Goal: Task Accomplishment & Management: Manage account settings

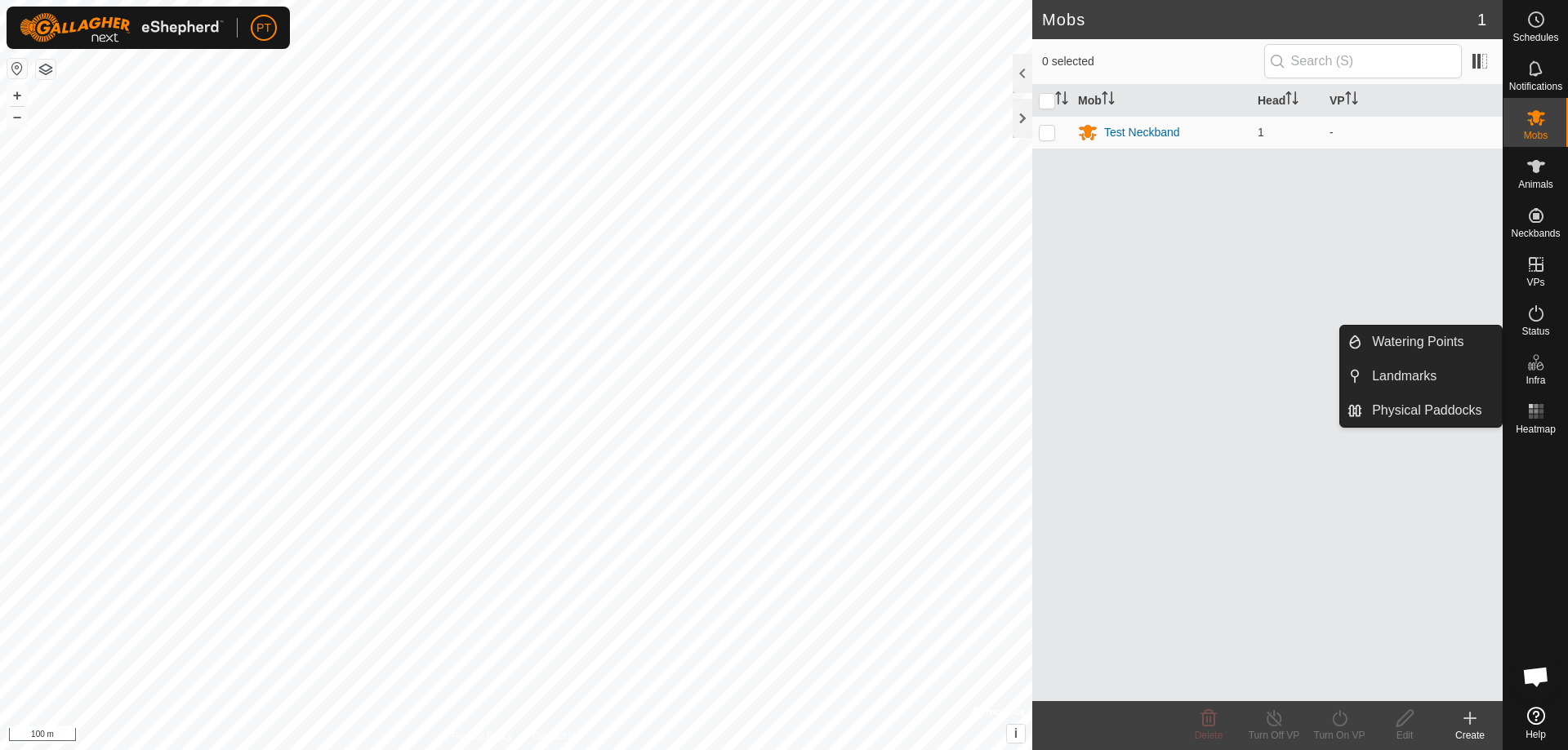
click at [1536, 367] on icon at bounding box center [1536, 363] width 20 height 20
click at [1422, 413] on link "Physical Paddocks" at bounding box center [1432, 410] width 140 height 33
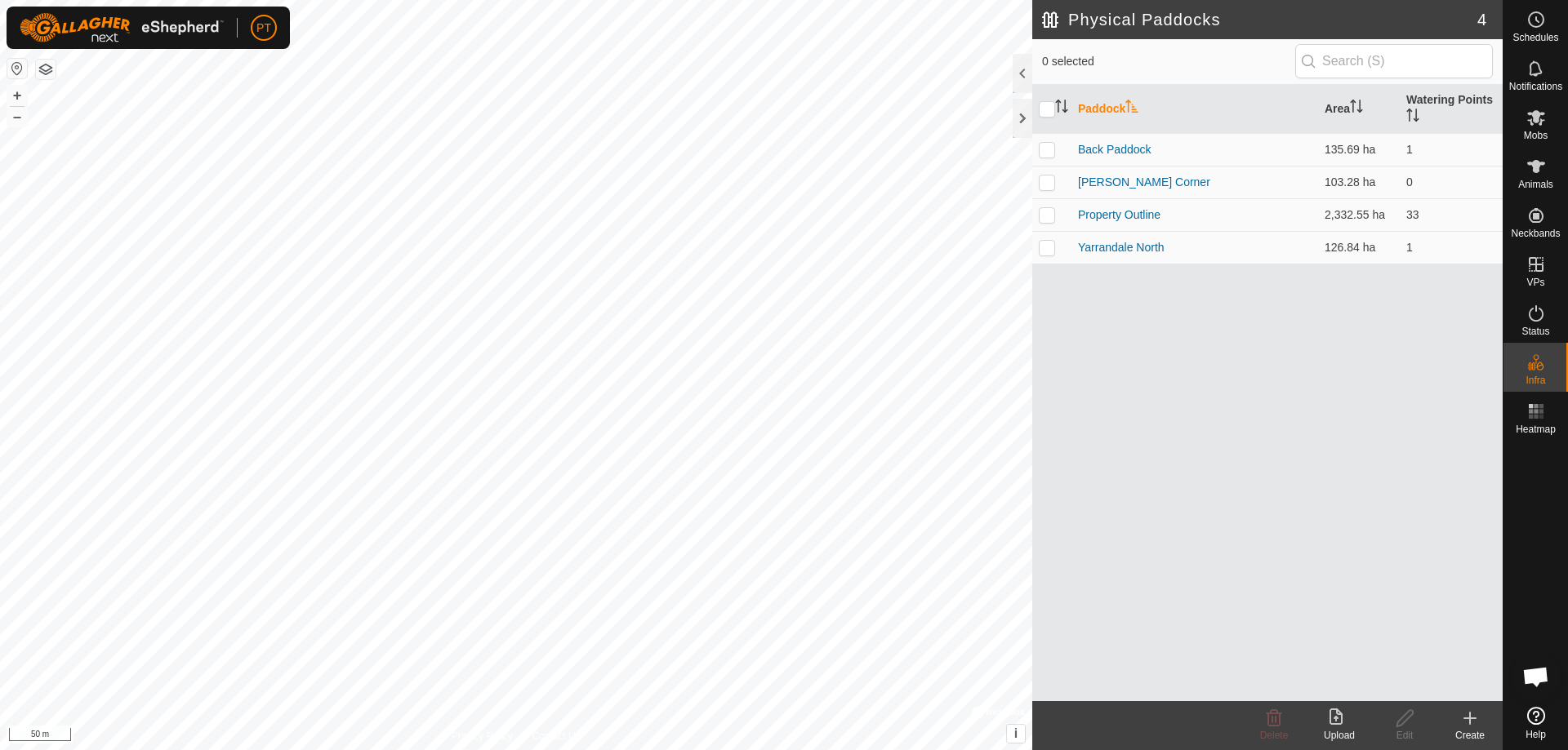
click at [1470, 721] on icon at bounding box center [1470, 718] width 0 height 11
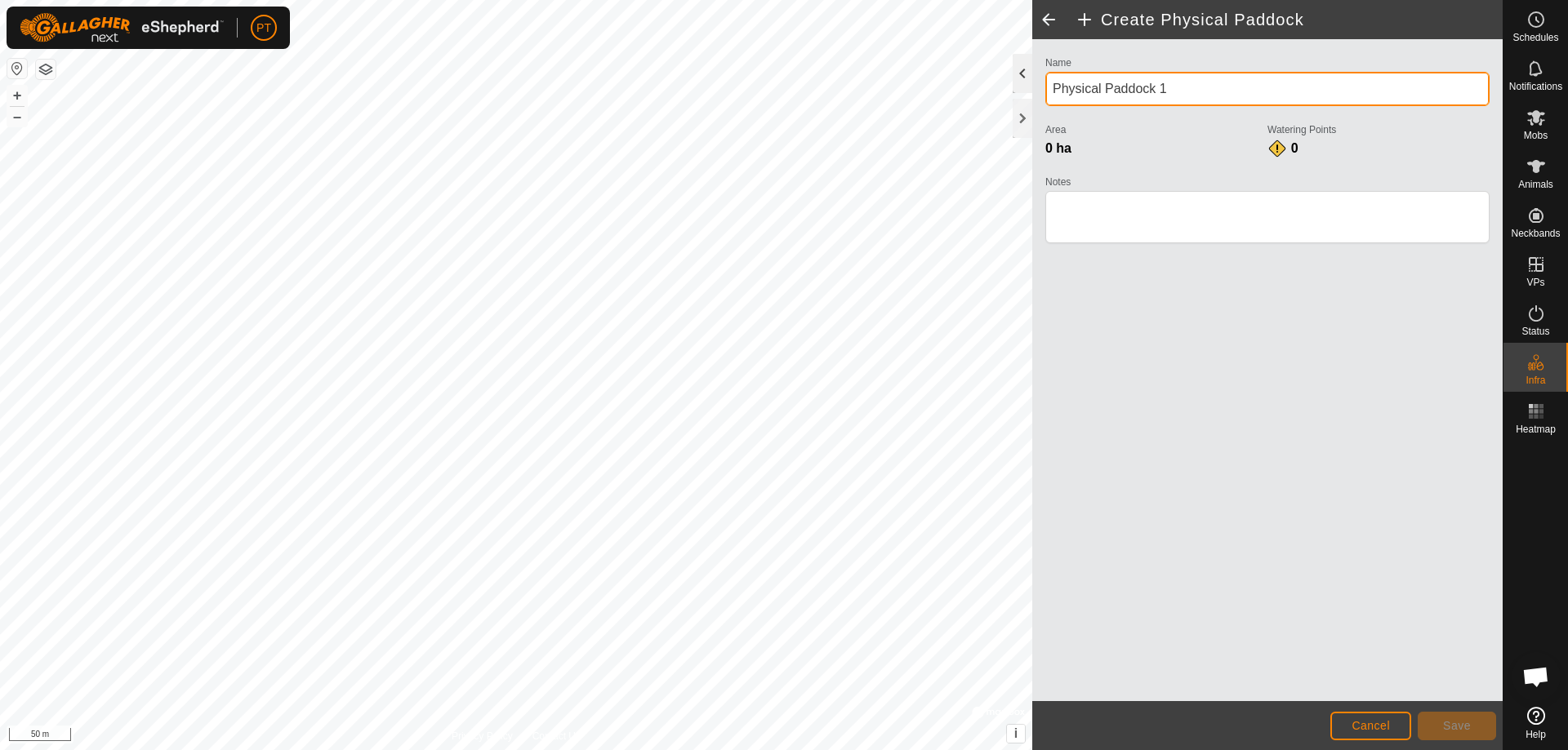
click at [1010, 87] on div "Create Physical Paddock Name Physical Paddock 1 Area 0 ha Watering Points 0 Not…" at bounding box center [751, 375] width 1502 height 750
type input "Twenty Acres"
drag, startPoint x: 1172, startPoint y: 88, endPoint x: -163, endPoint y: 460, distance: 1385.9
click at [0, 460] on html "PT Schedules Notifications Mobs Animals Neckbands VPs Status Infra Heatmap Help…" at bounding box center [784, 375] width 1568 height 750
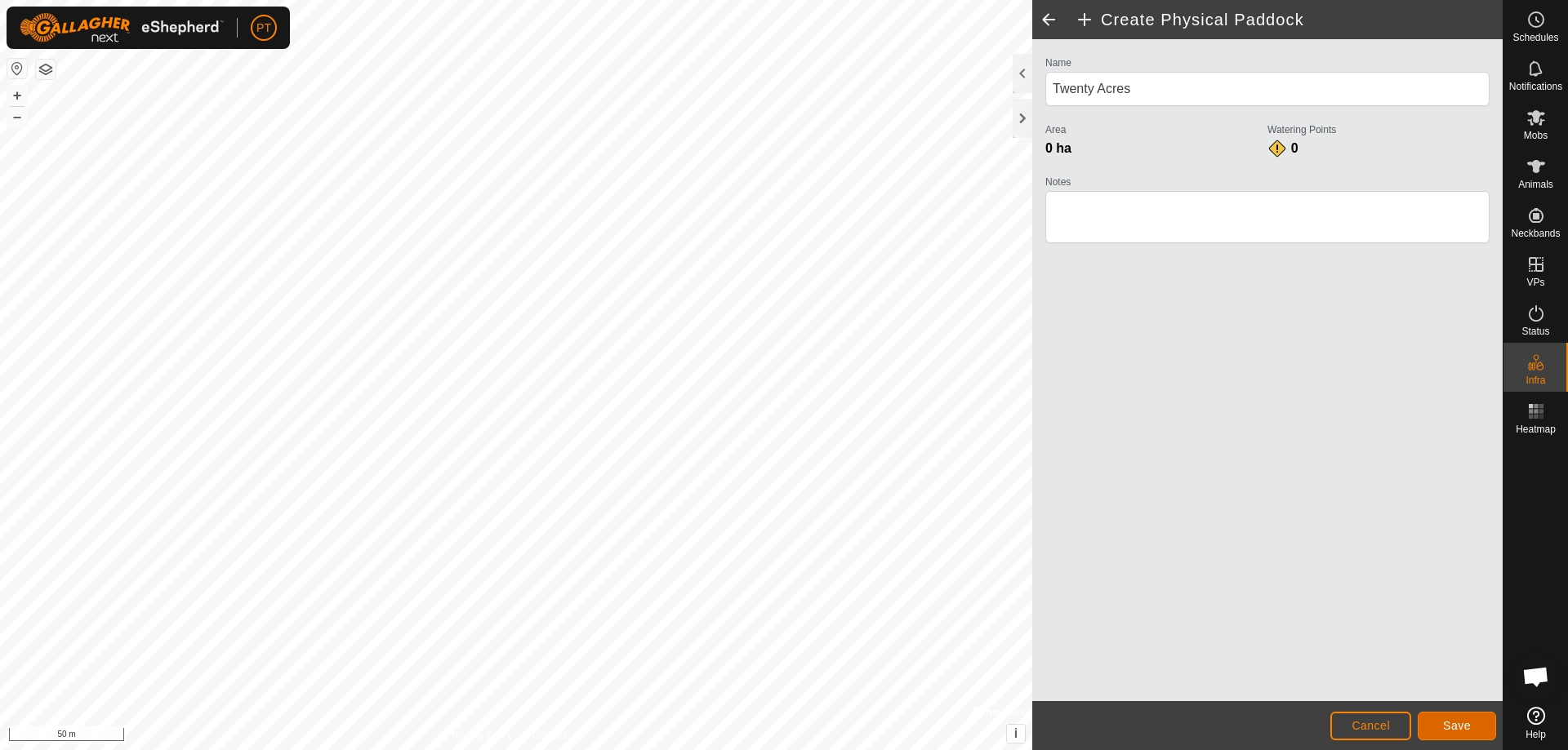
click at [1463, 727] on span "Save" at bounding box center [1457, 725] width 28 height 13
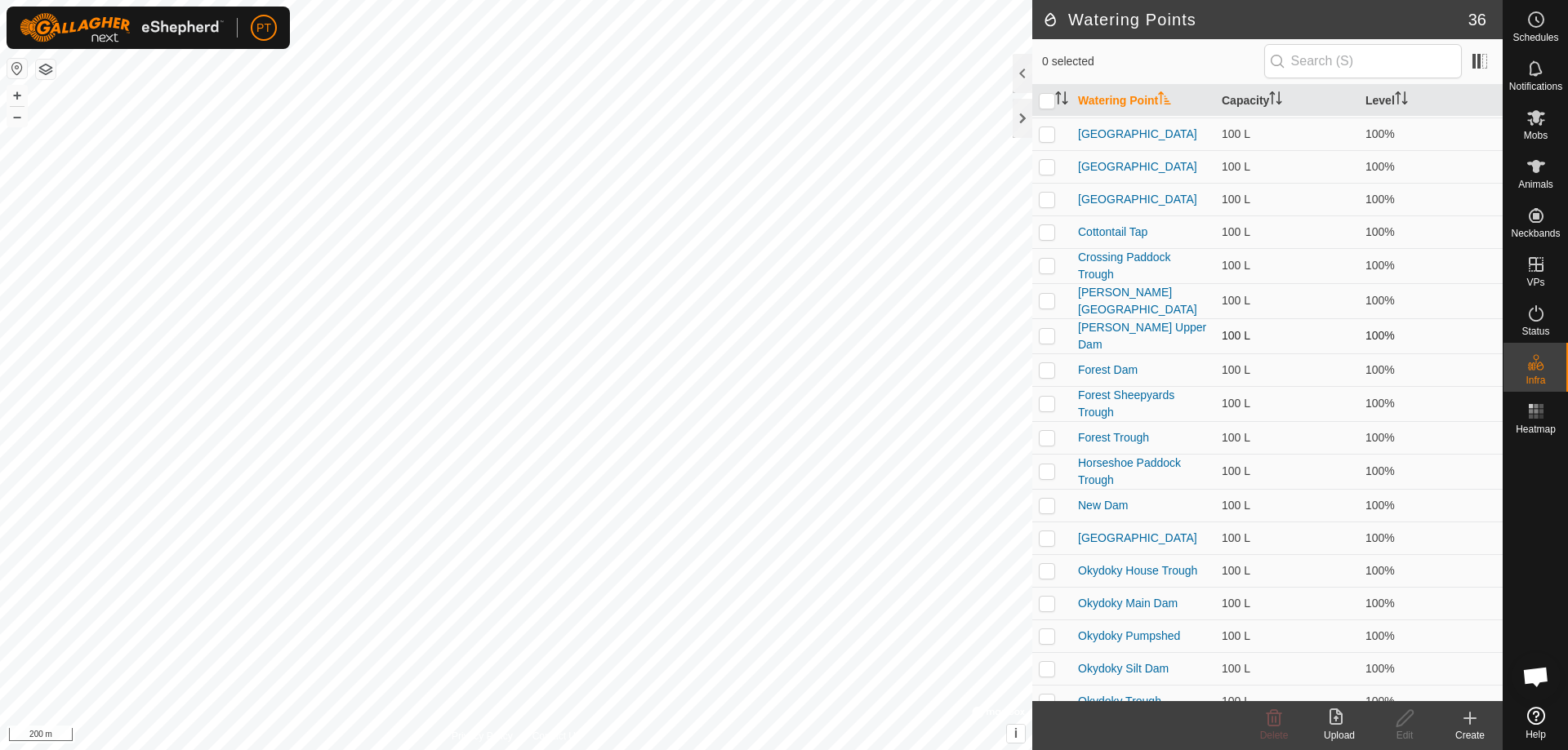
scroll to position [82, 0]
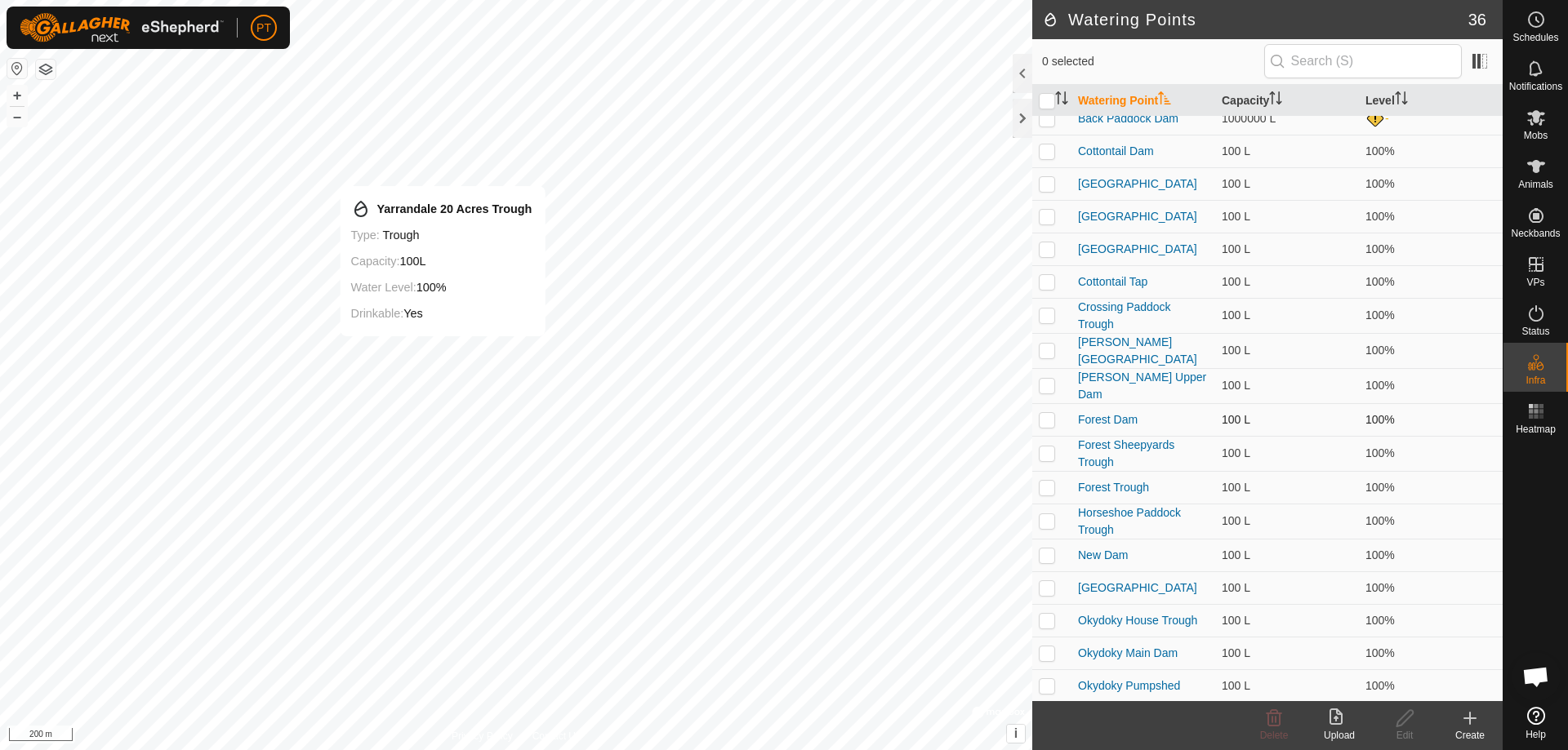
checkbox input "true"
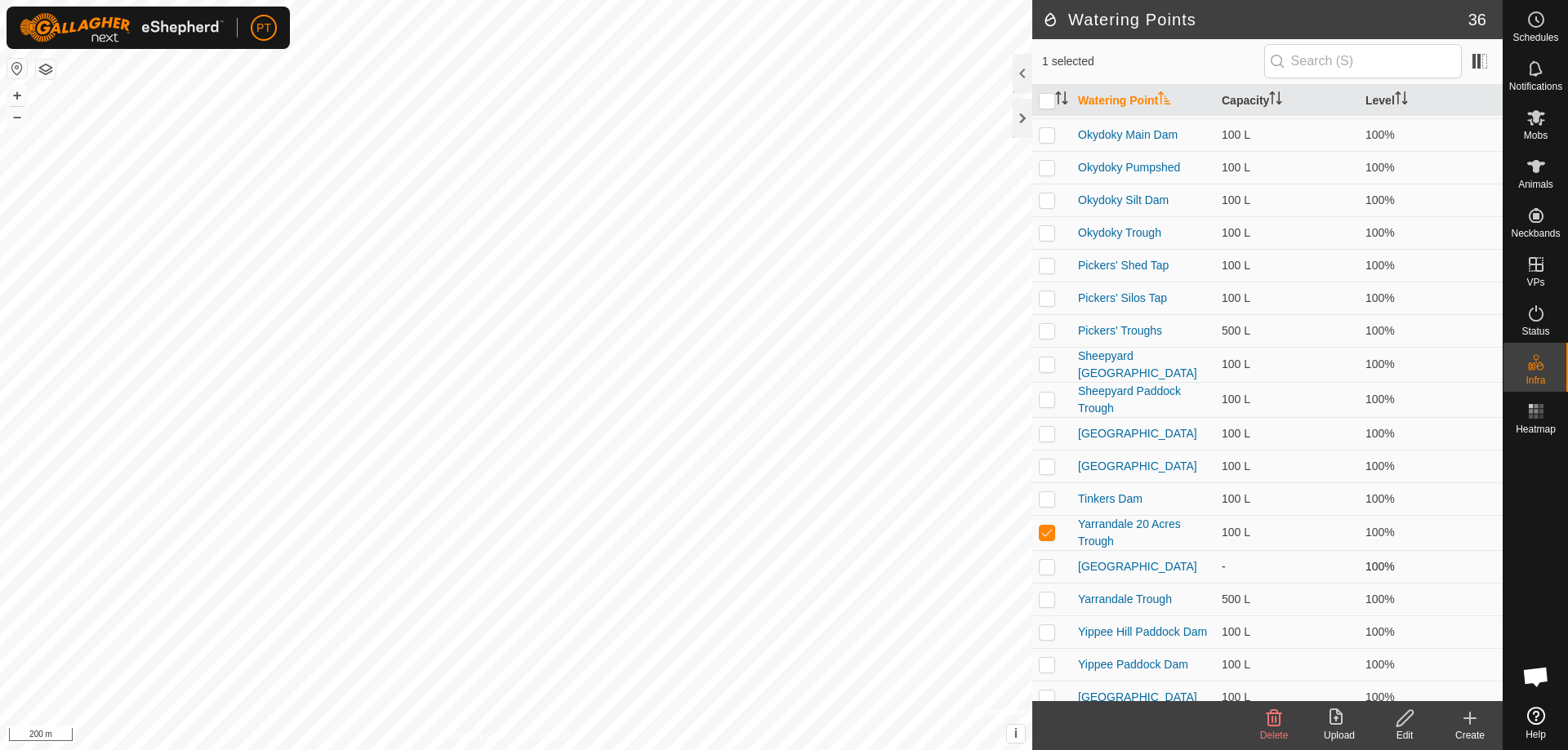
scroll to position [618, 0]
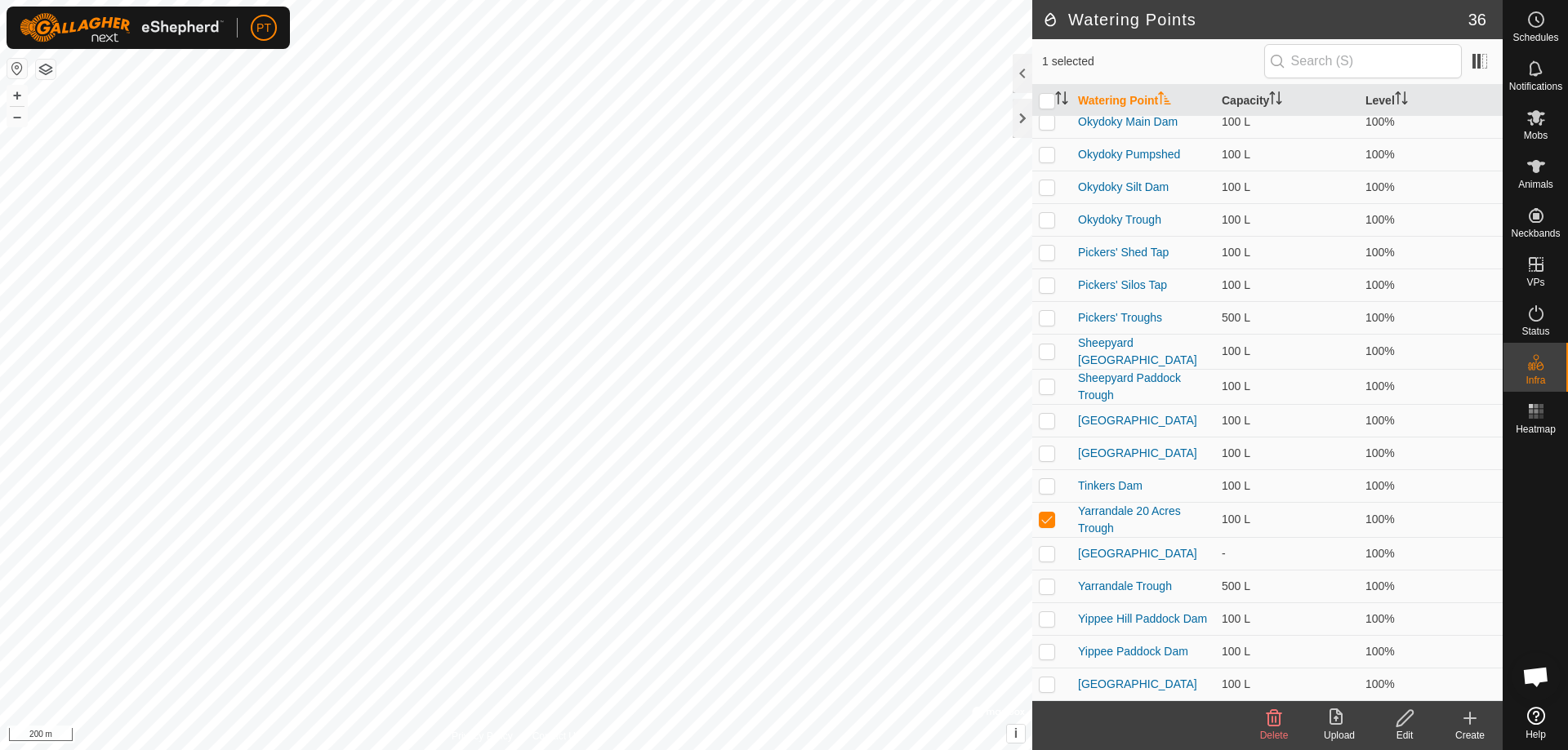
click at [1400, 721] on icon at bounding box center [1404, 719] width 20 height 20
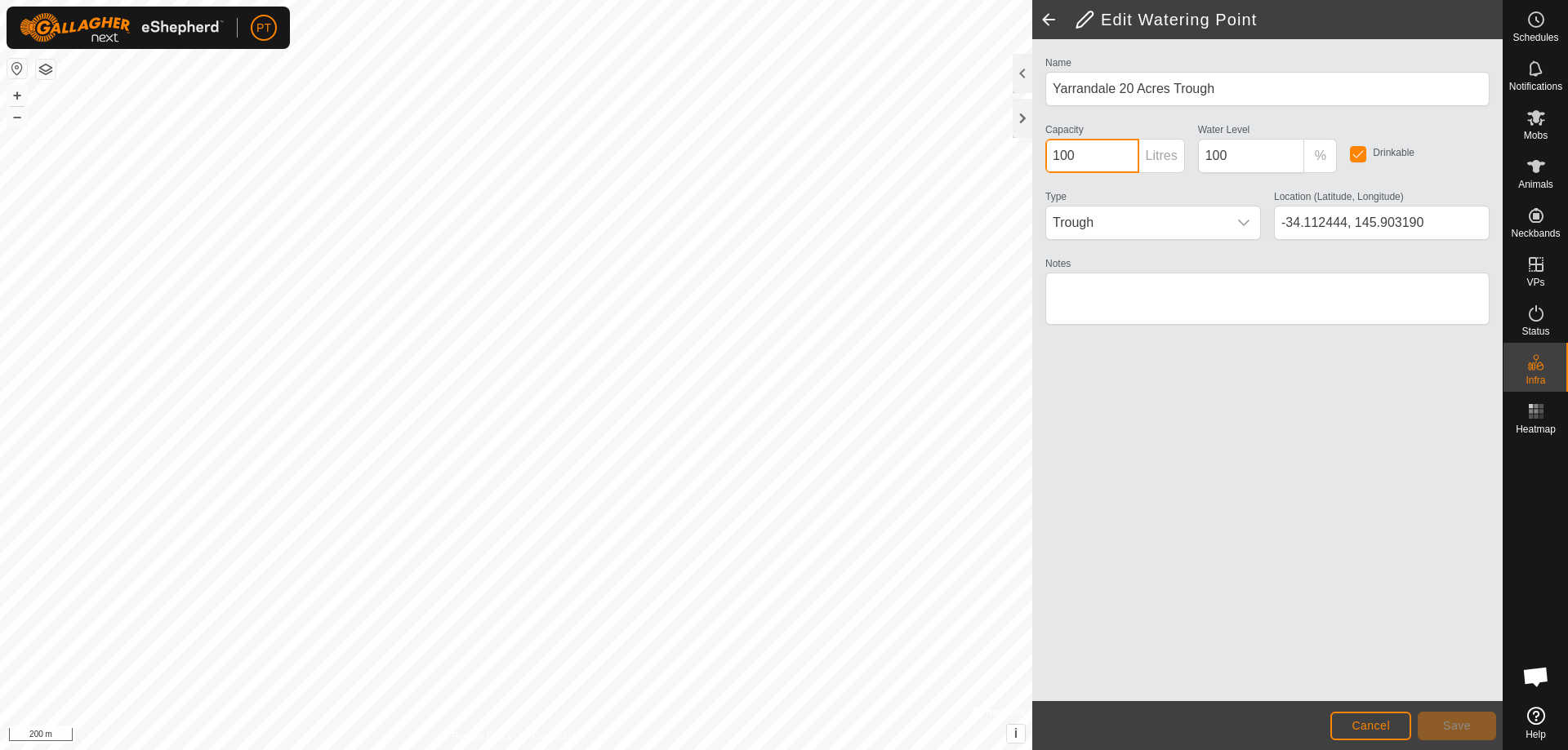
drag, startPoint x: 1059, startPoint y: 155, endPoint x: 1050, endPoint y: 156, distance: 9.1
click at [1050, 156] on input "100" at bounding box center [1093, 156] width 94 height 34
type input "200"
click at [1460, 727] on span "Save" at bounding box center [1457, 725] width 28 height 13
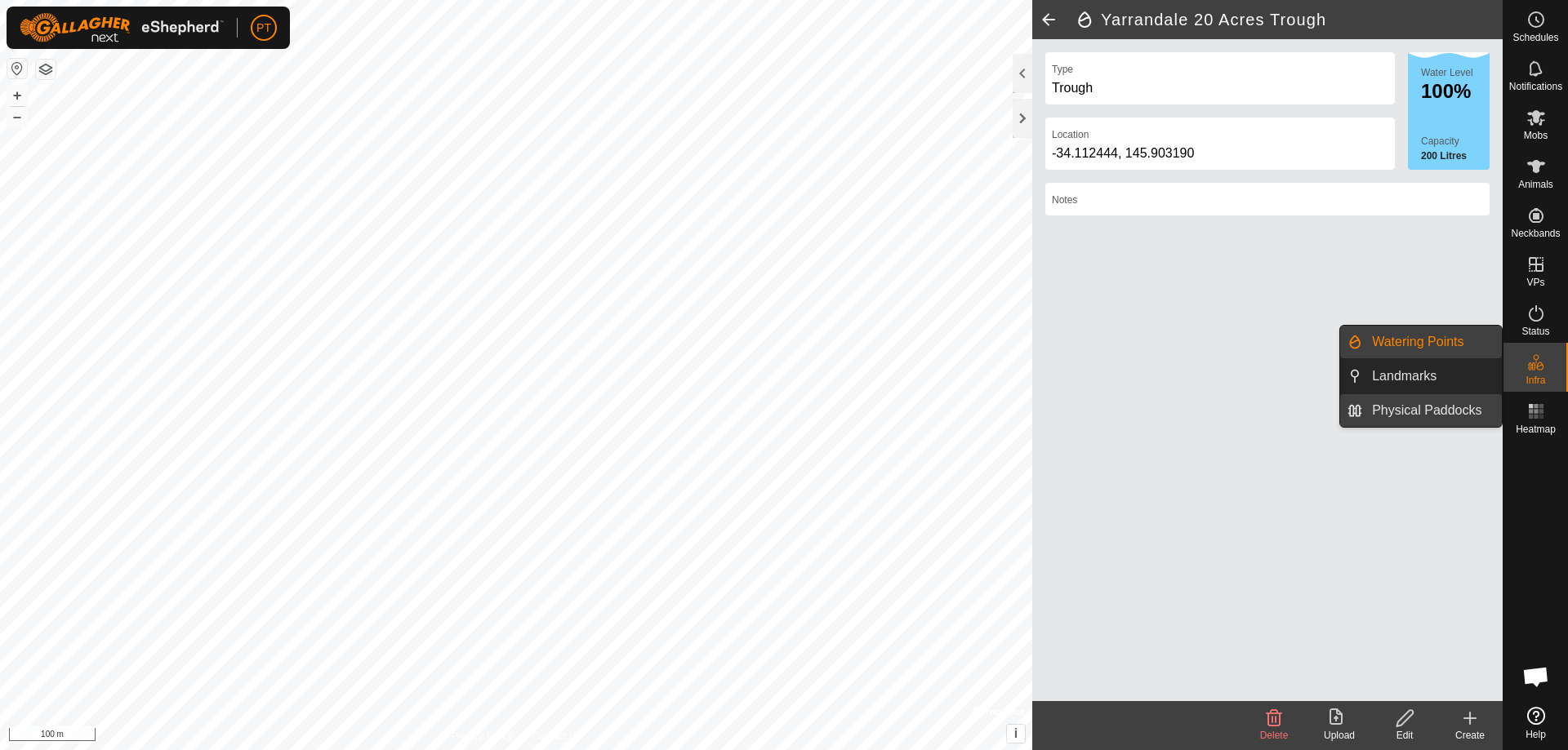
click at [1438, 409] on link "Physical Paddocks" at bounding box center [1432, 410] width 140 height 33
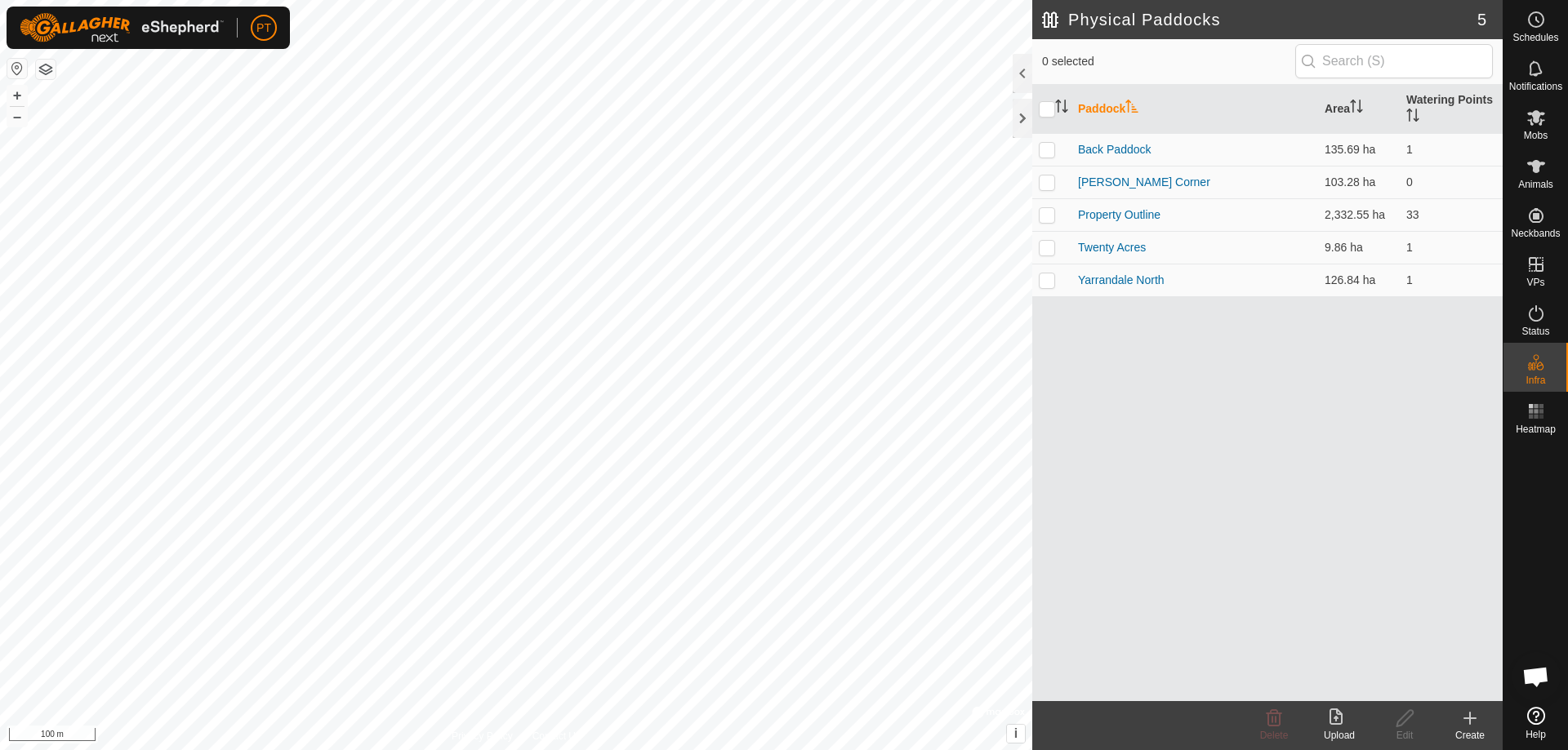
click at [1470, 714] on icon at bounding box center [1470, 718] width 0 height 11
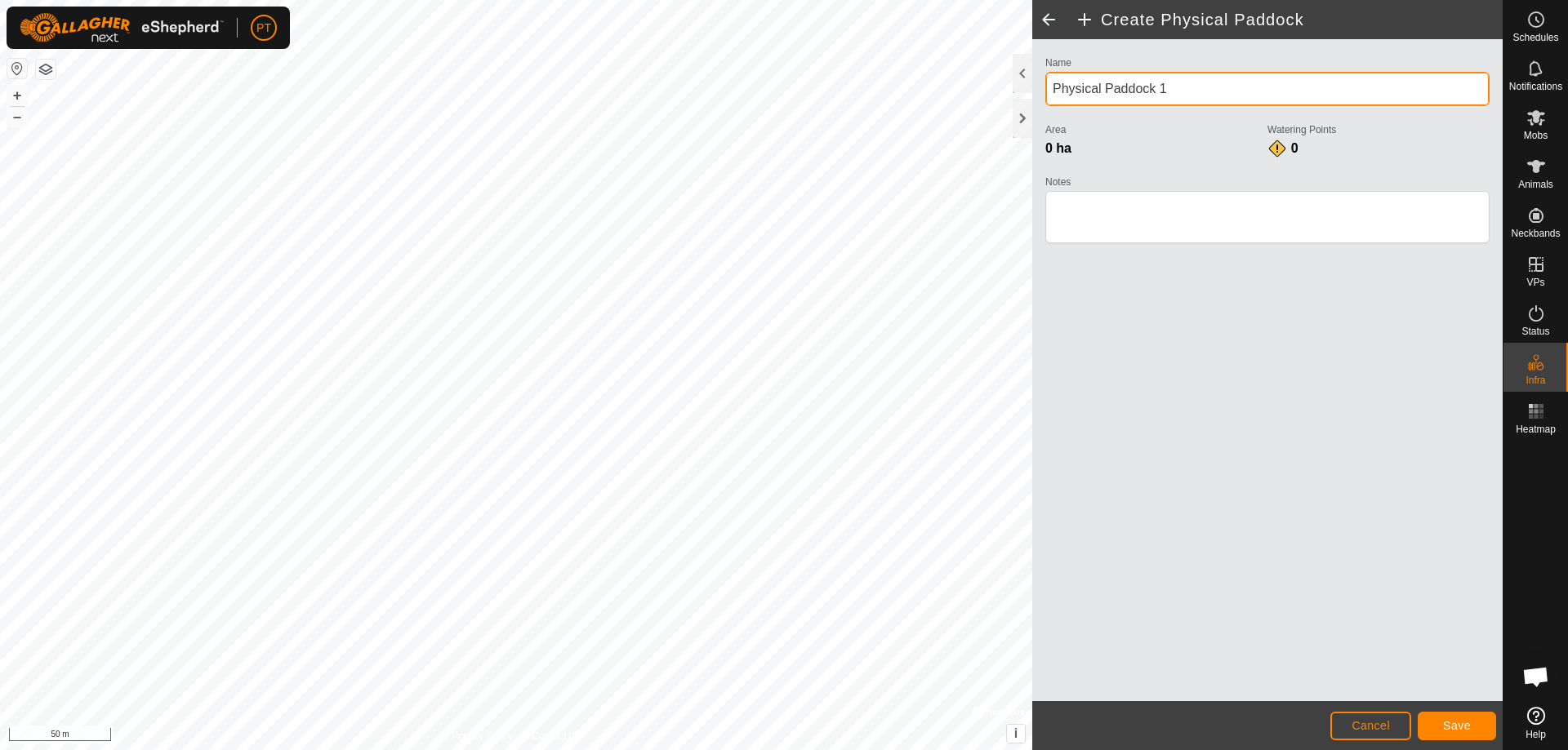
drag, startPoint x: 1180, startPoint y: 89, endPoint x: 1045, endPoint y: 94, distance: 135.1
click at [1045, 94] on div "Name Physical Paddock 1 Area 0 ha Watering Points 0 Notes" at bounding box center [1267, 157] width 457 height 210
type input "Yarrandale South"
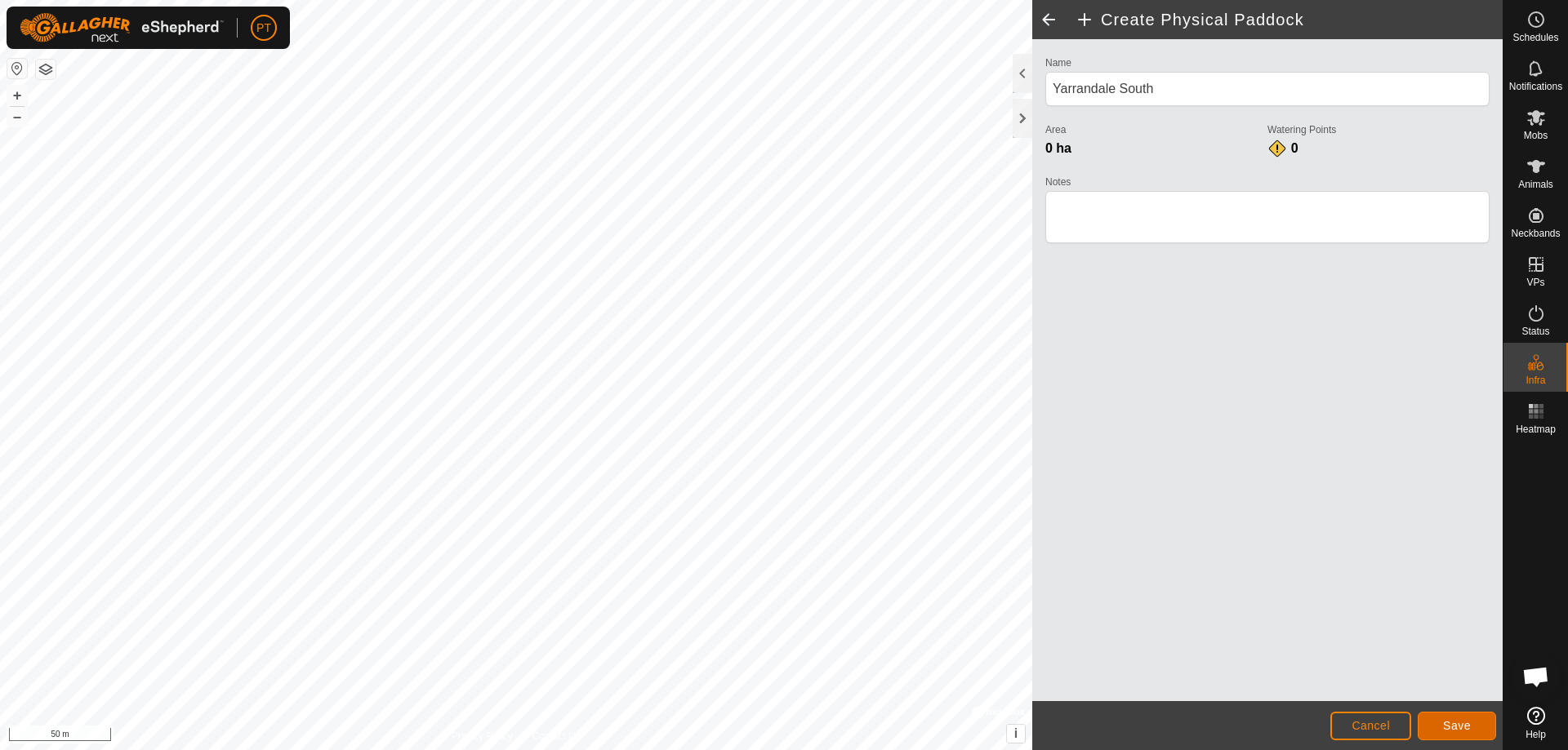
click at [1467, 728] on span "Save" at bounding box center [1457, 725] width 28 height 13
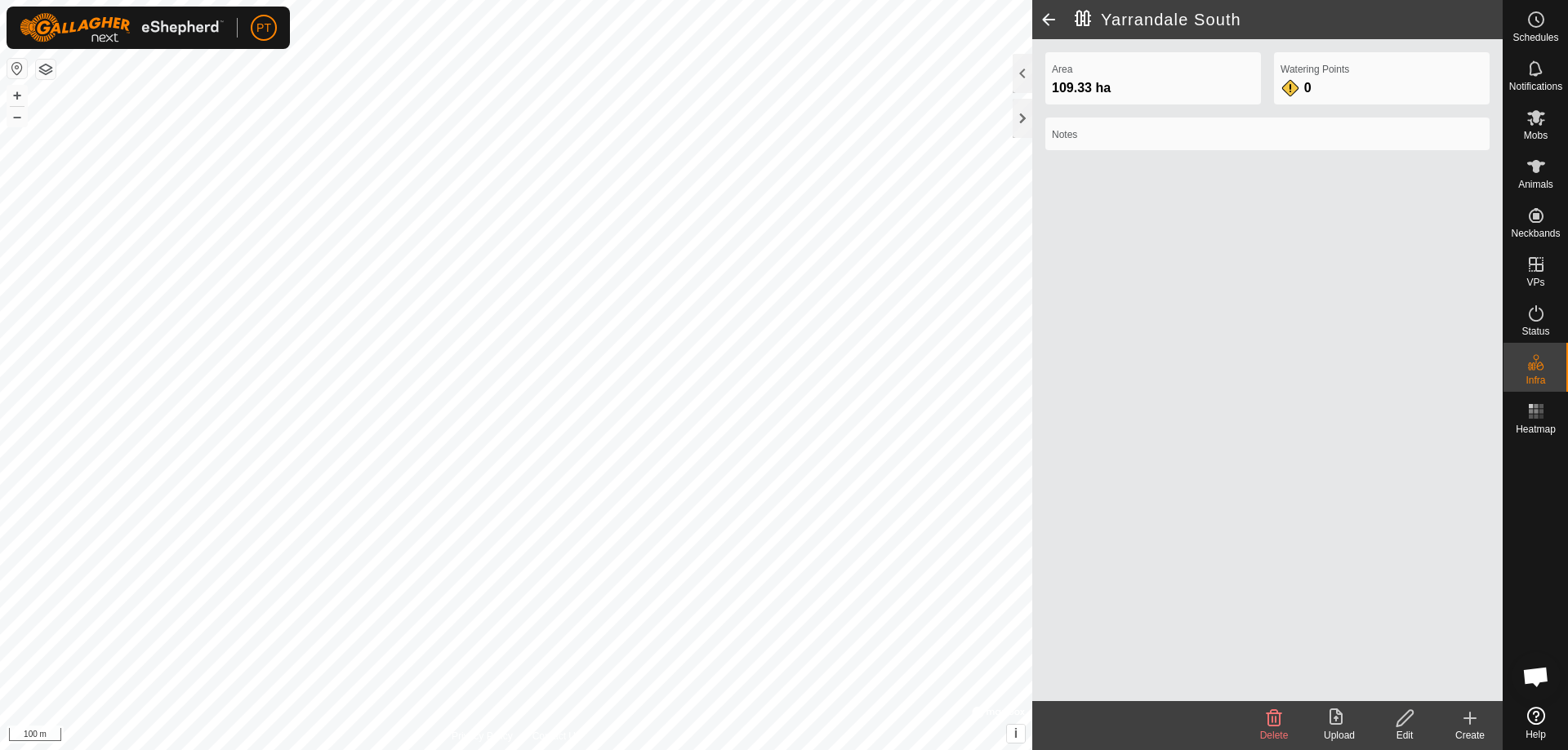
click at [1467, 718] on icon at bounding box center [1469, 718] width 11 height 0
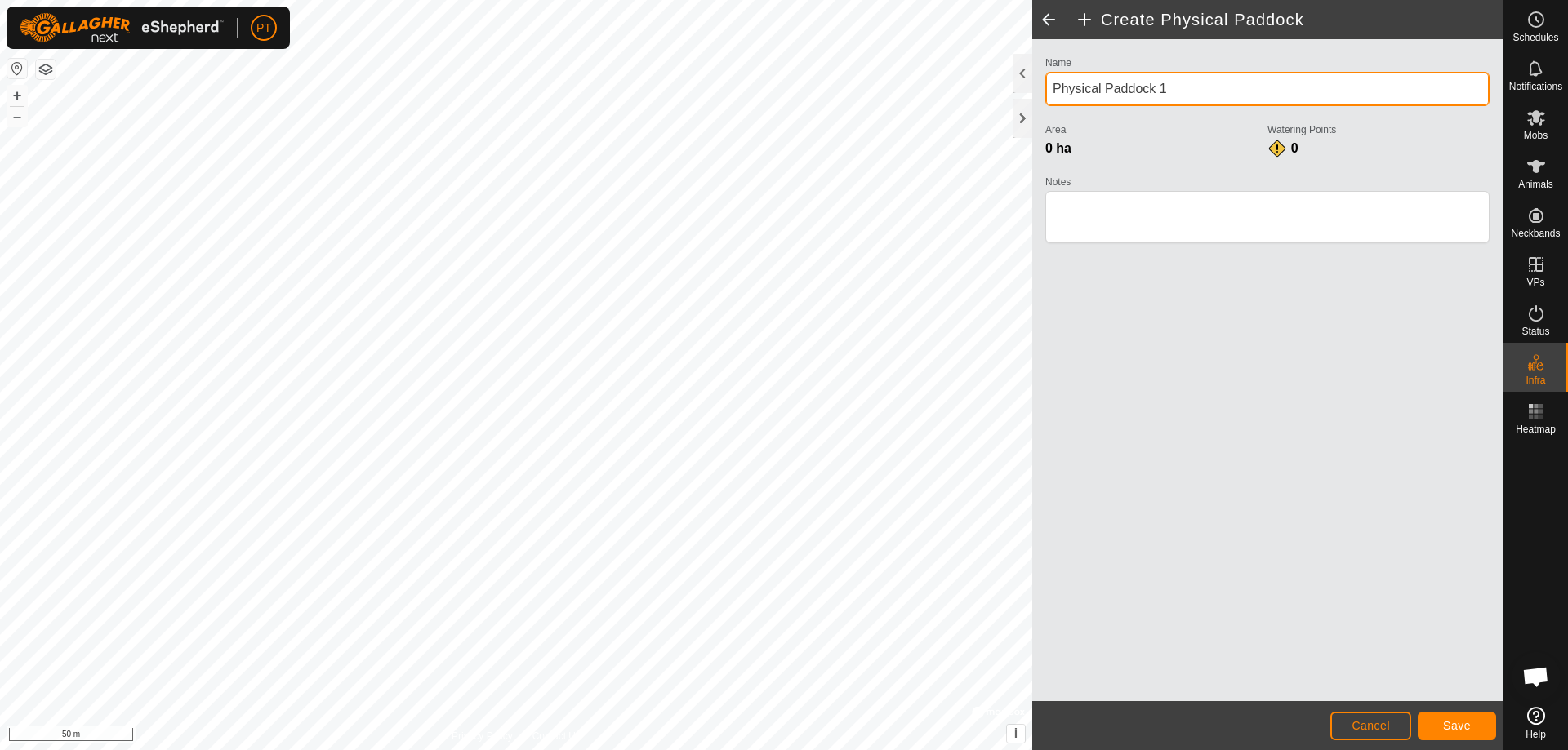
click at [992, 90] on div "Create Physical Paddock Name Physical Paddock 1 Area 0 ha Watering Points 0 Not…" at bounding box center [751, 375] width 1502 height 750
type input "[PERSON_NAME] Trough and Dam Paddock"
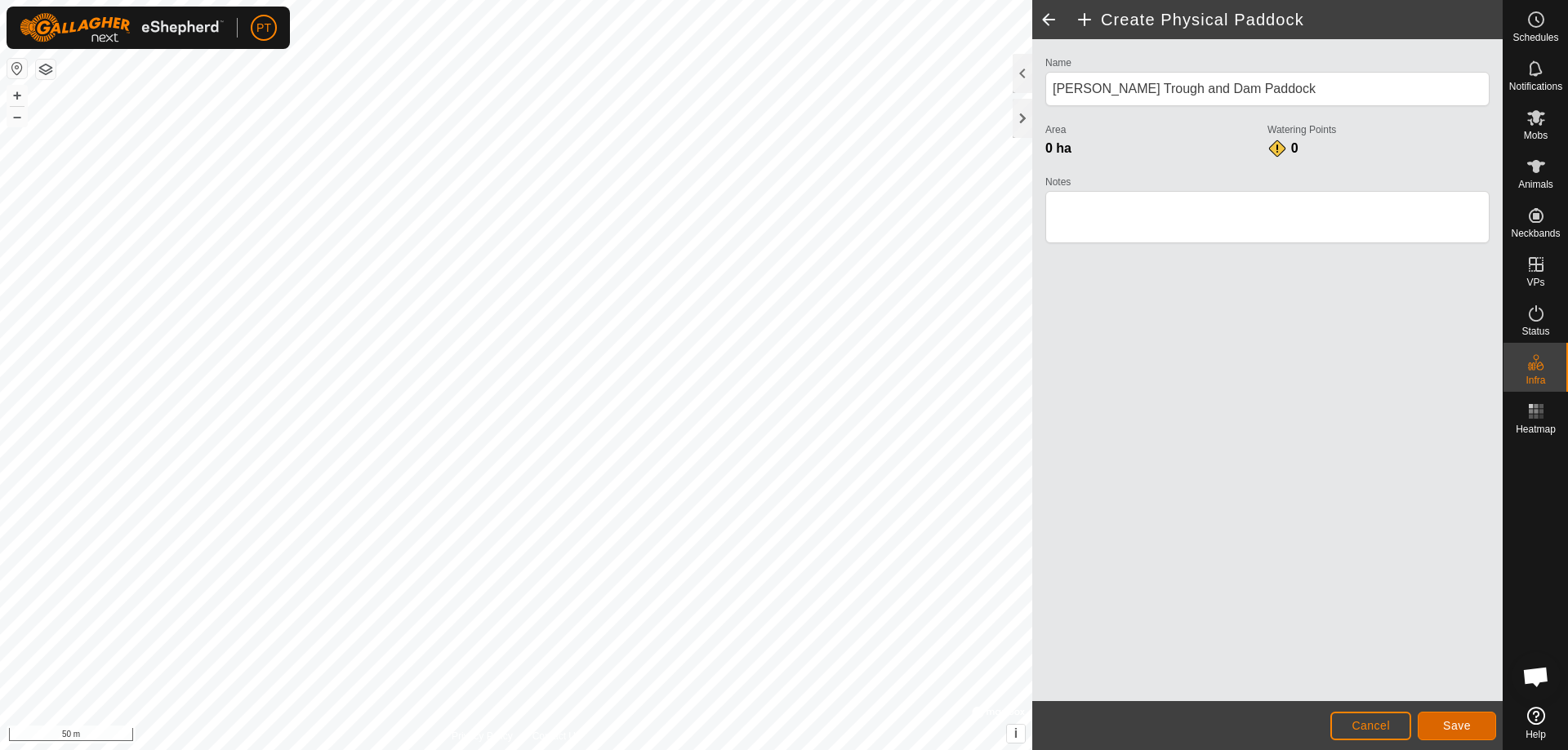
click at [1443, 724] on span "Save" at bounding box center [1457, 725] width 28 height 13
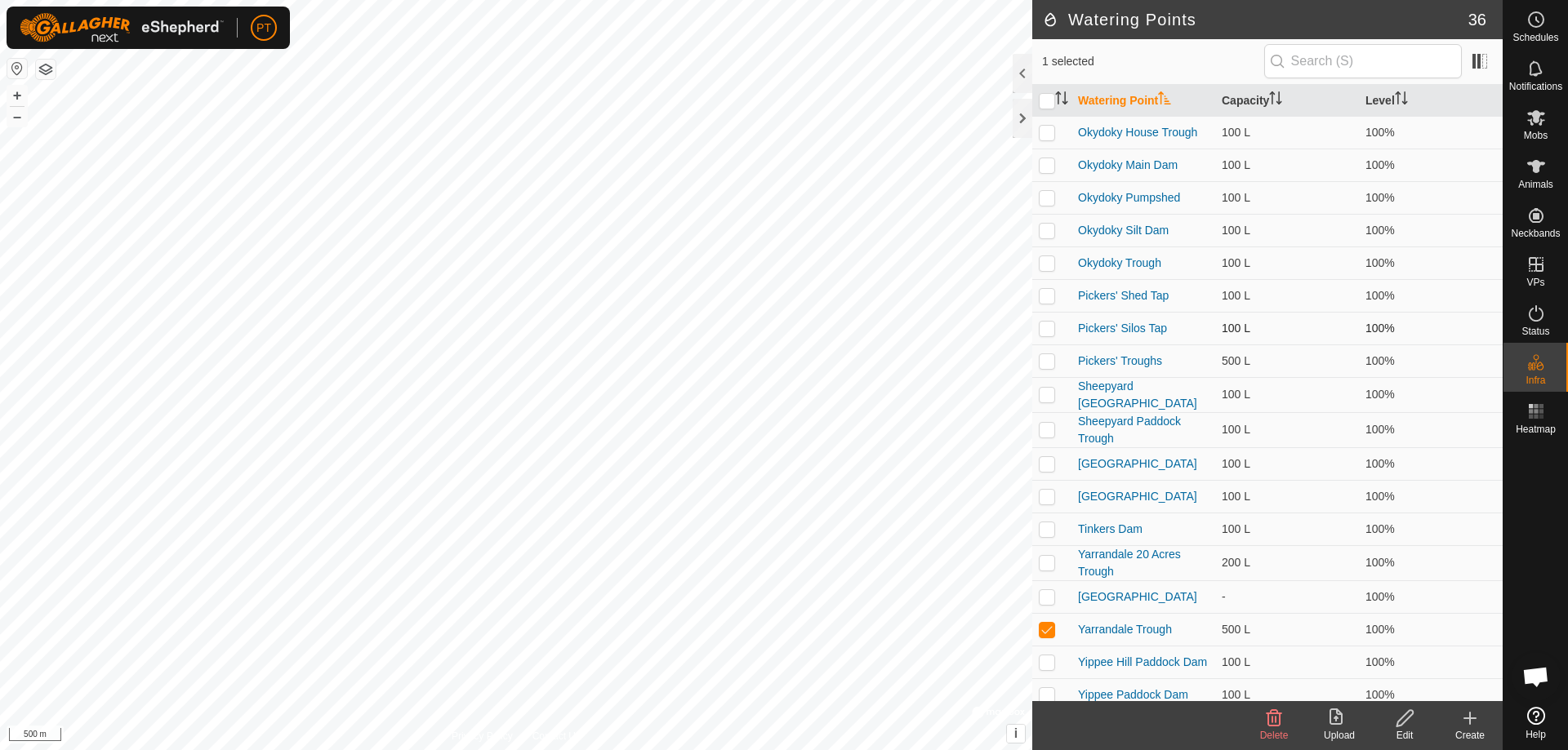
scroll to position [618, 0]
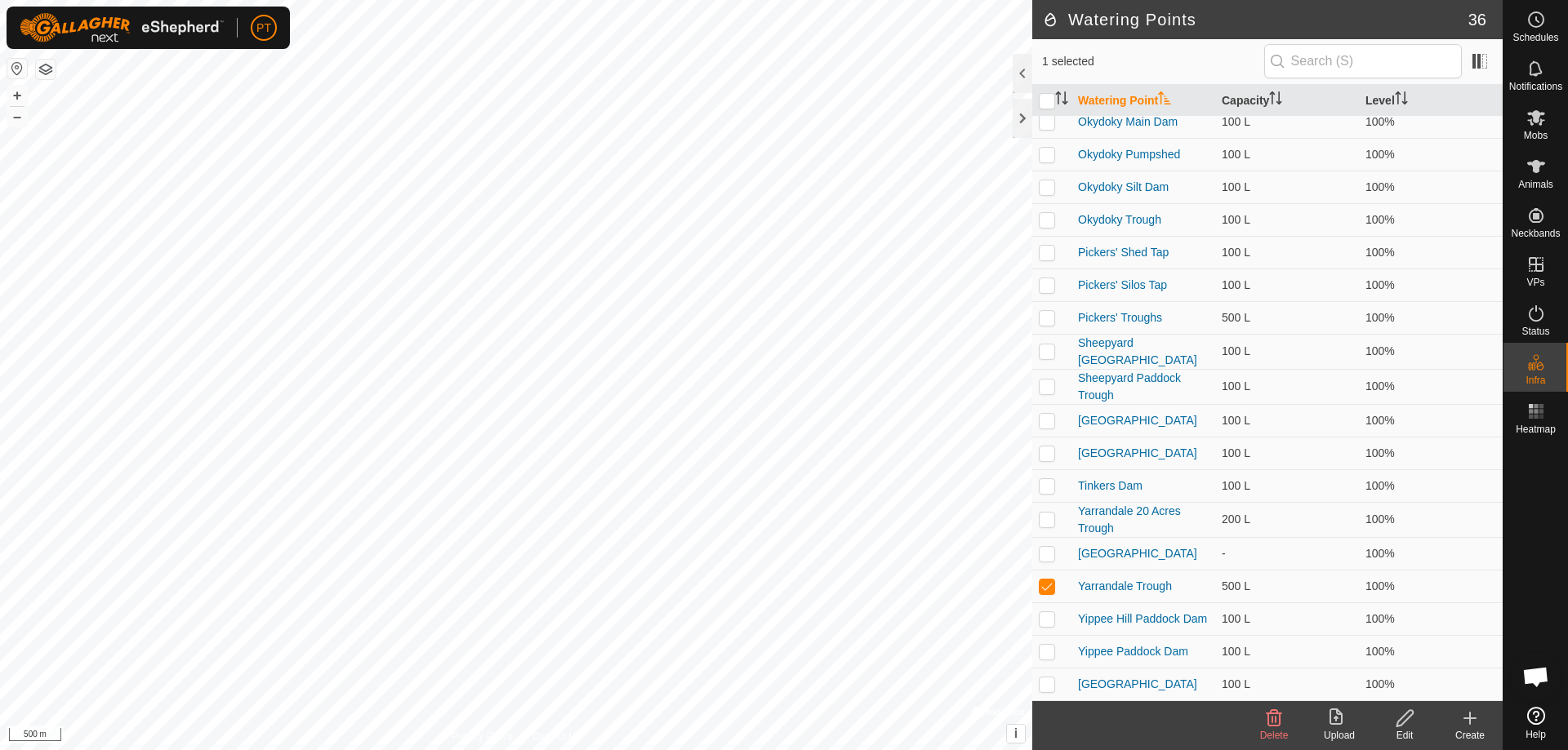
click at [1394, 714] on icon at bounding box center [1404, 719] width 20 height 20
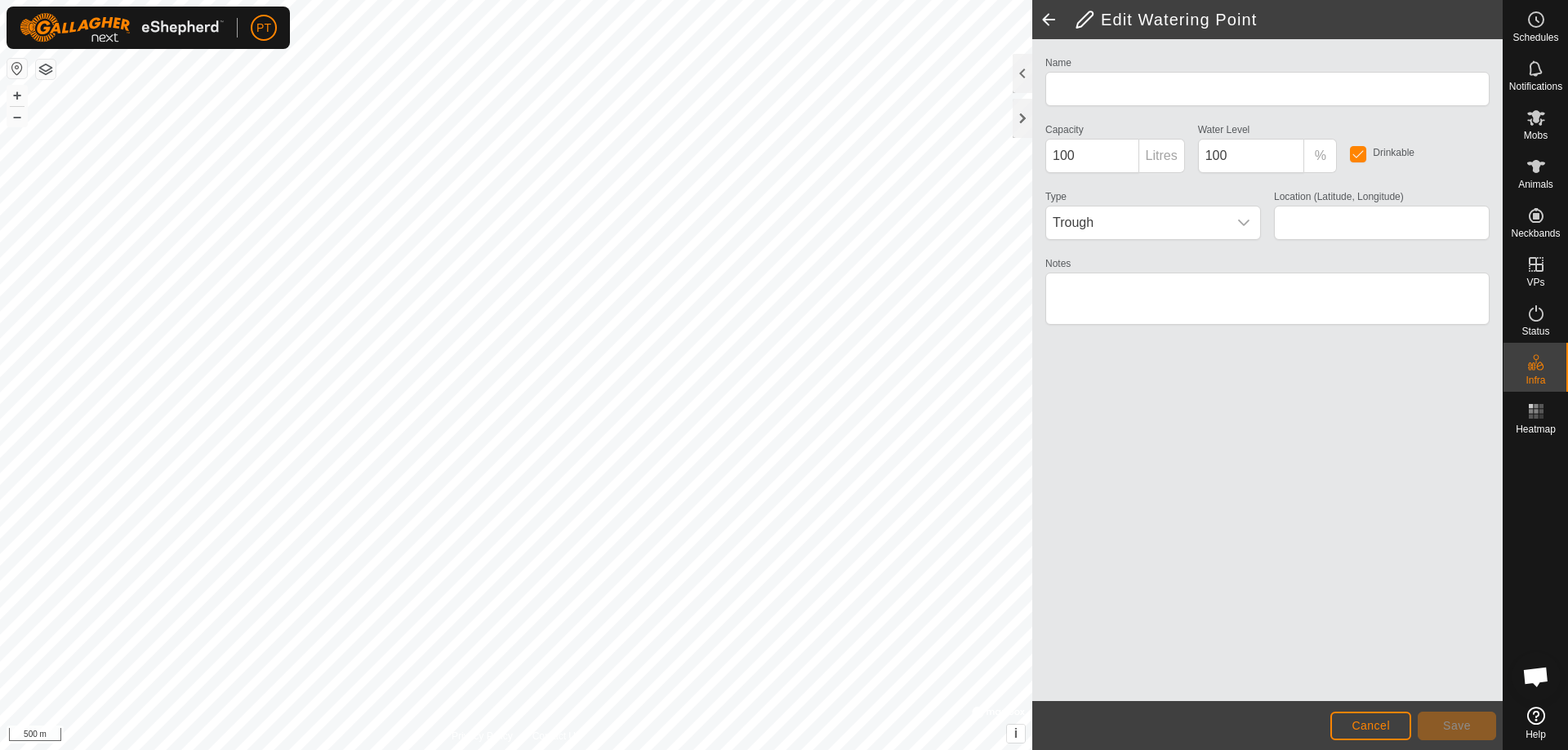
type input "Yarrandale Trough"
type input "500"
type input "-34.118620, 145.901095"
click at [1047, 18] on span at bounding box center [1048, 19] width 33 height 39
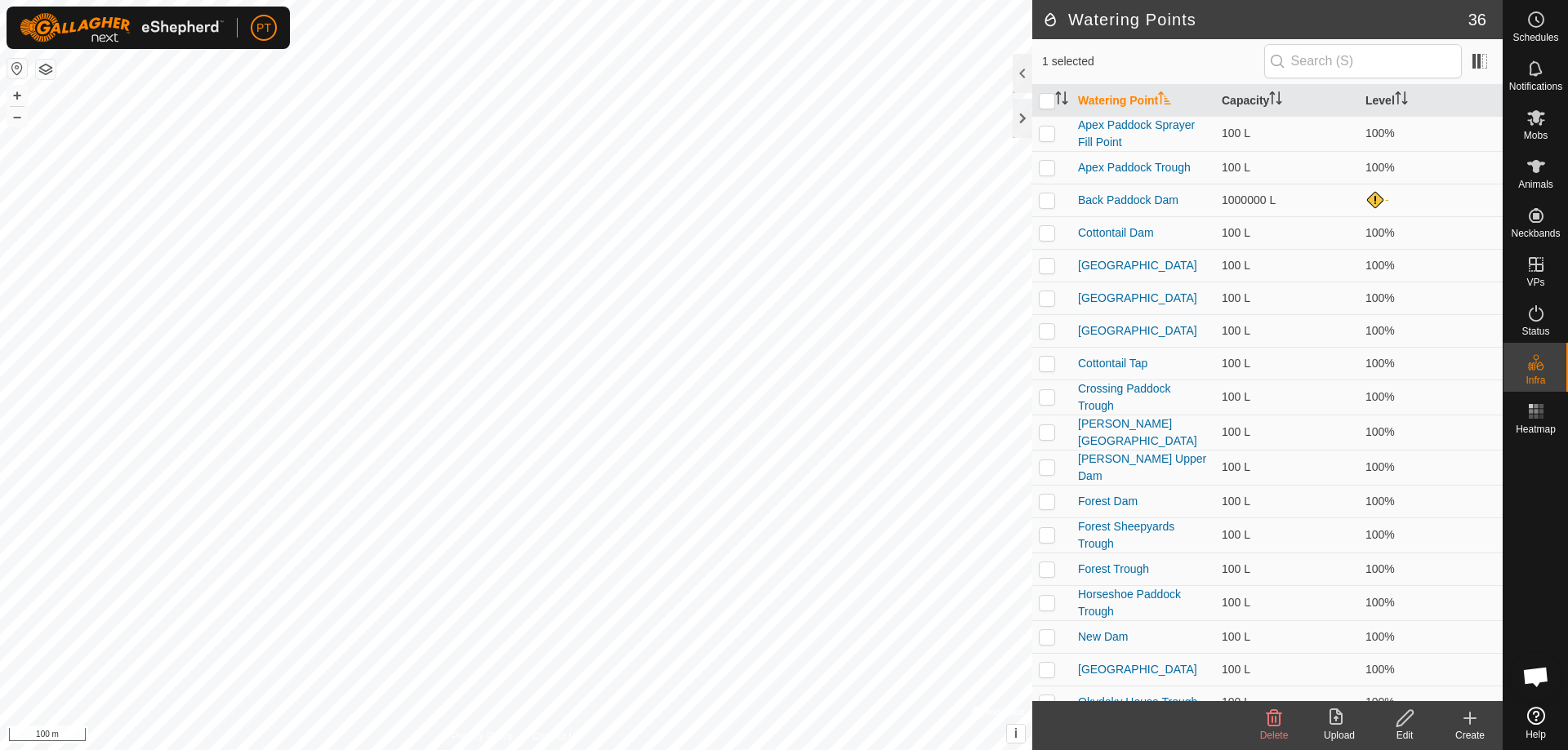
click at [550, 750] on html "PT Schedules Notifications Mobs Animals Neckbands VPs Status Infra Heatmap Help…" at bounding box center [784, 375] width 1568 height 750
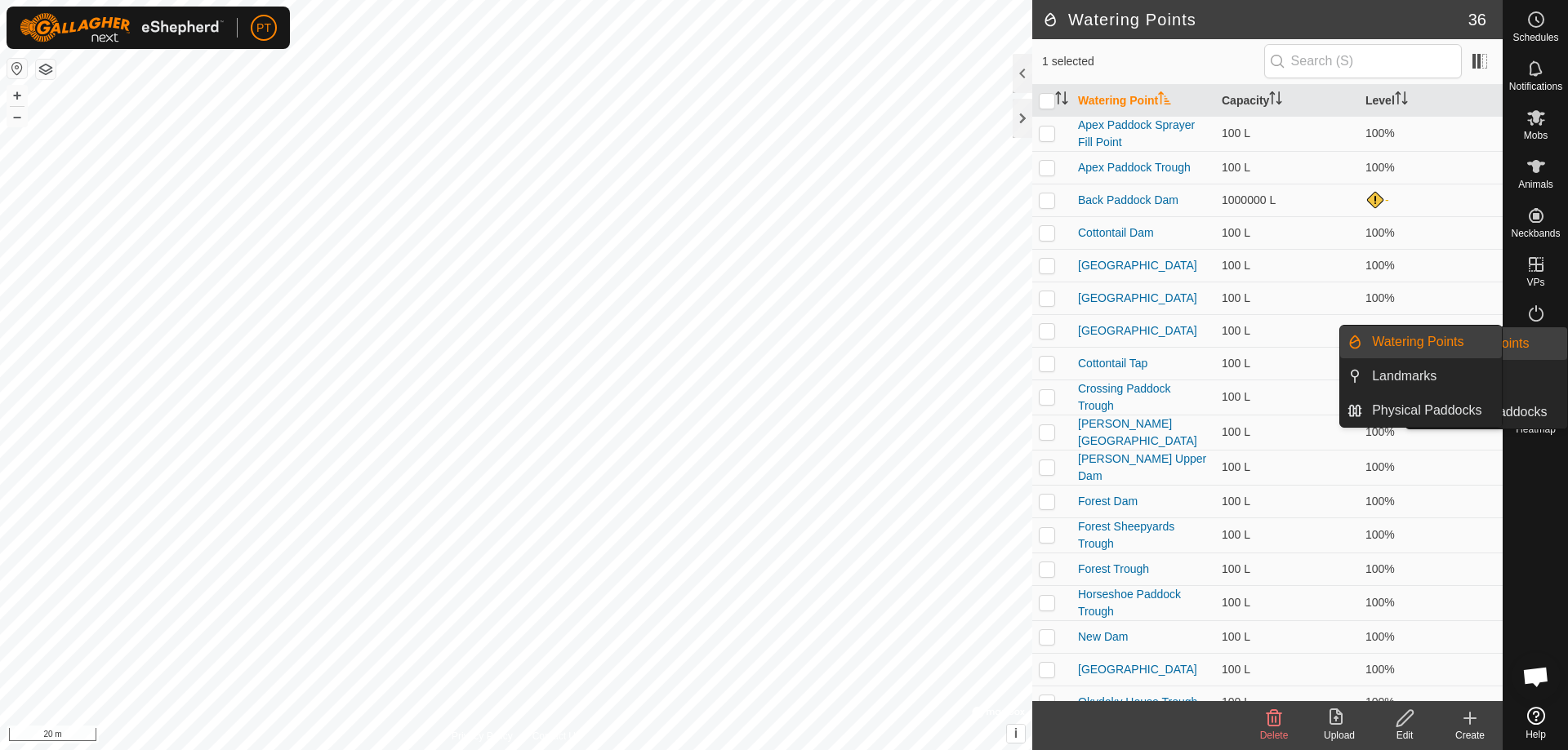
click at [1542, 365] on icon at bounding box center [1539, 366] width 7 height 9
click at [1432, 342] on link "Watering Points" at bounding box center [1432, 342] width 140 height 33
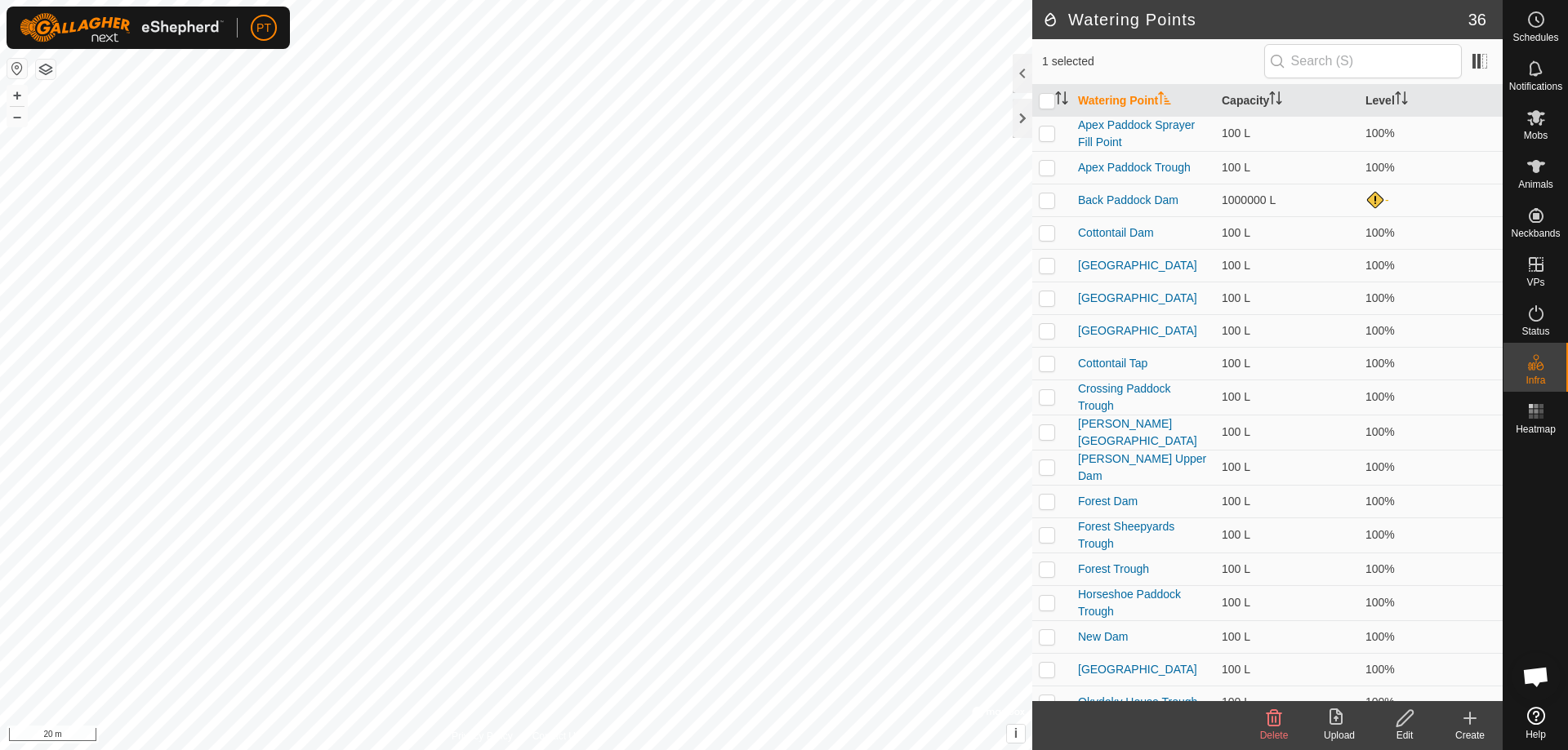
click at [1470, 715] on icon at bounding box center [1470, 718] width 0 height 11
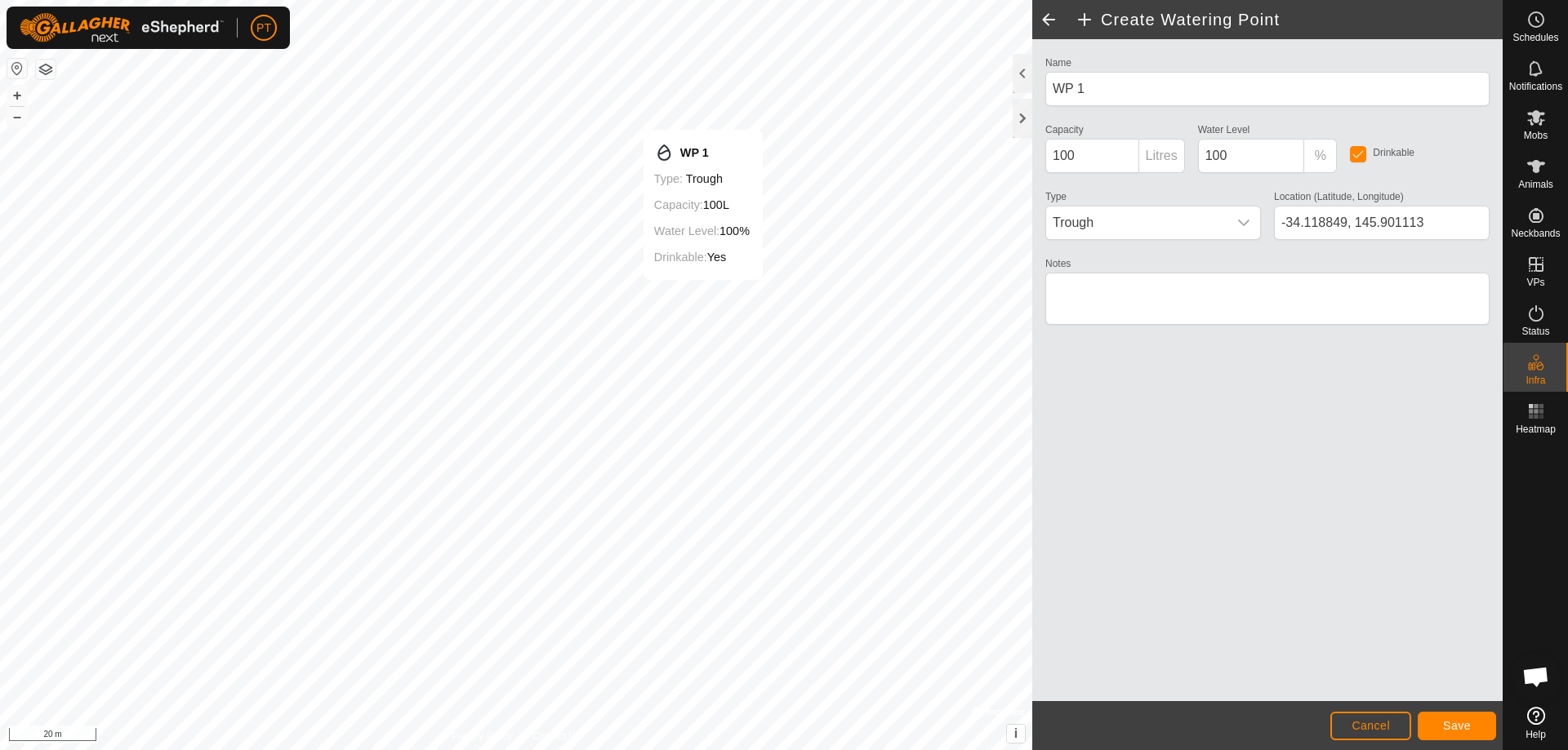
type input "-34.118884, 145.901079"
click at [1078, 155] on input "100" at bounding box center [1093, 156] width 94 height 34
drag, startPoint x: 1066, startPoint y: 156, endPoint x: 1050, endPoint y: 156, distance: 16.0
click at [1050, 156] on input "1000000" at bounding box center [1093, 156] width 94 height 34
type input "200000"
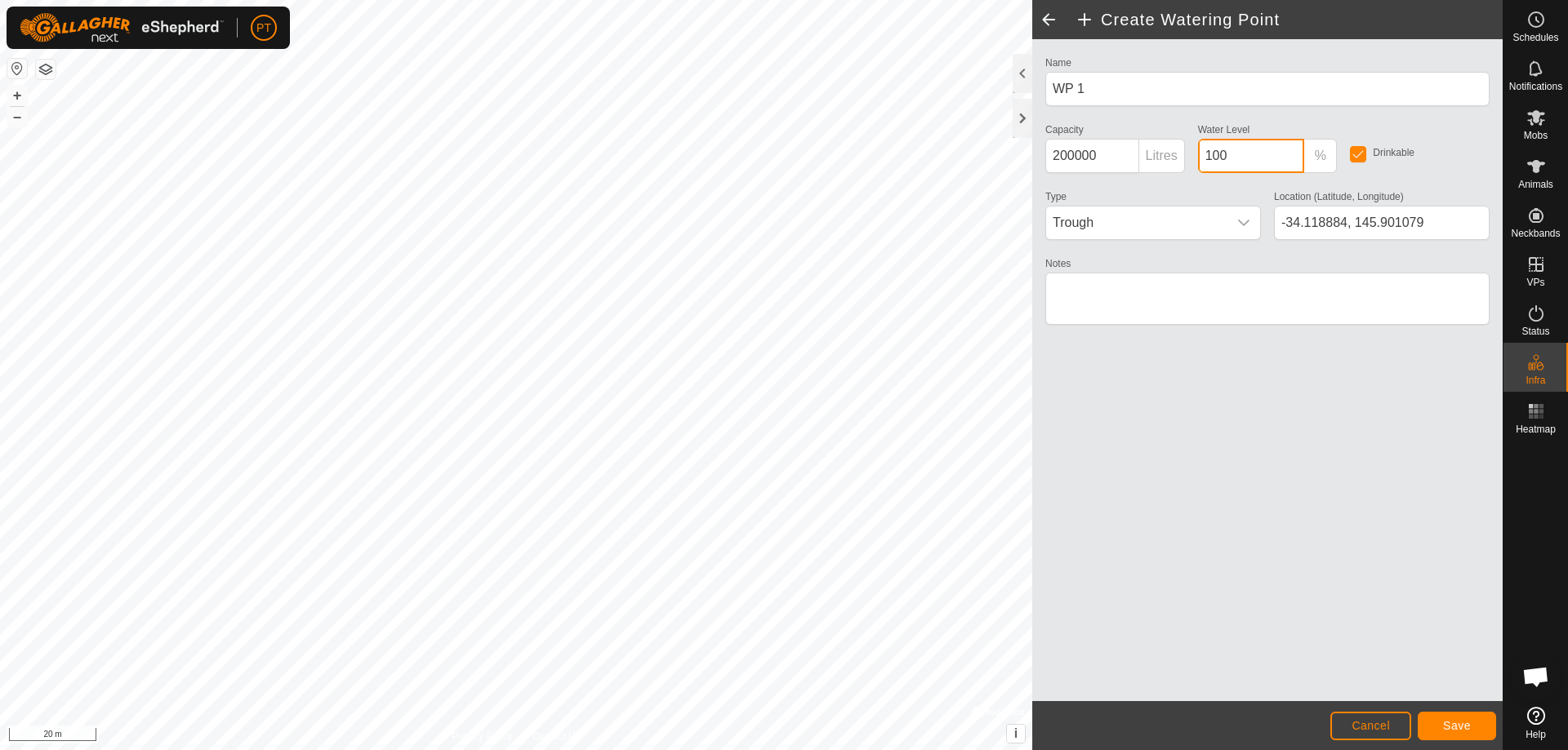
drag, startPoint x: 1242, startPoint y: 157, endPoint x: 1263, endPoint y: 149, distance: 22.5
click at [1244, 157] on input "100" at bounding box center [1250, 156] width 107 height 34
type input "1"
type input "0"
click at [1242, 222] on icon "dropdown trigger" at bounding box center [1243, 223] width 13 height 13
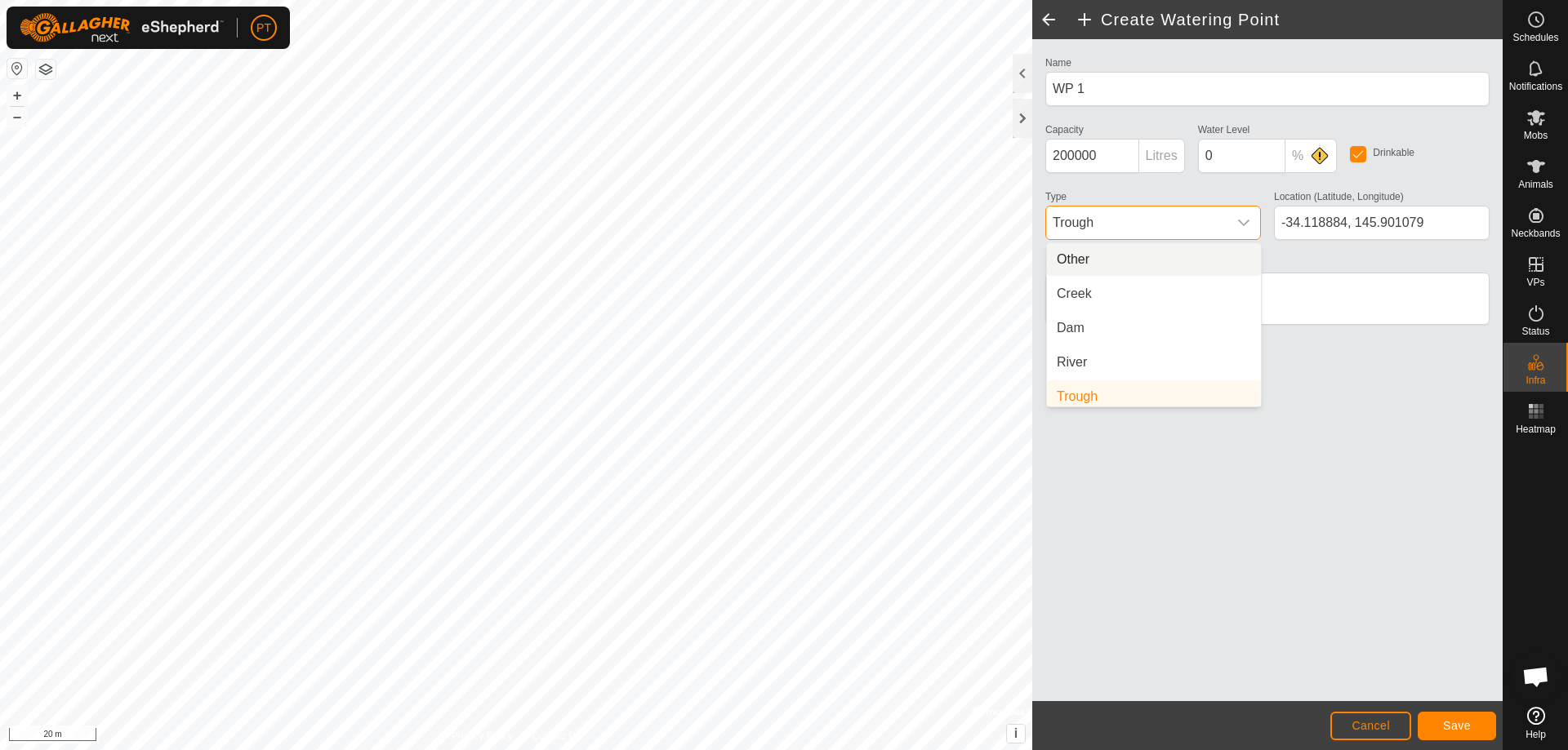
scroll to position [7, 0]
click at [1107, 325] on li "Dam" at bounding box center [1154, 322] width 214 height 33
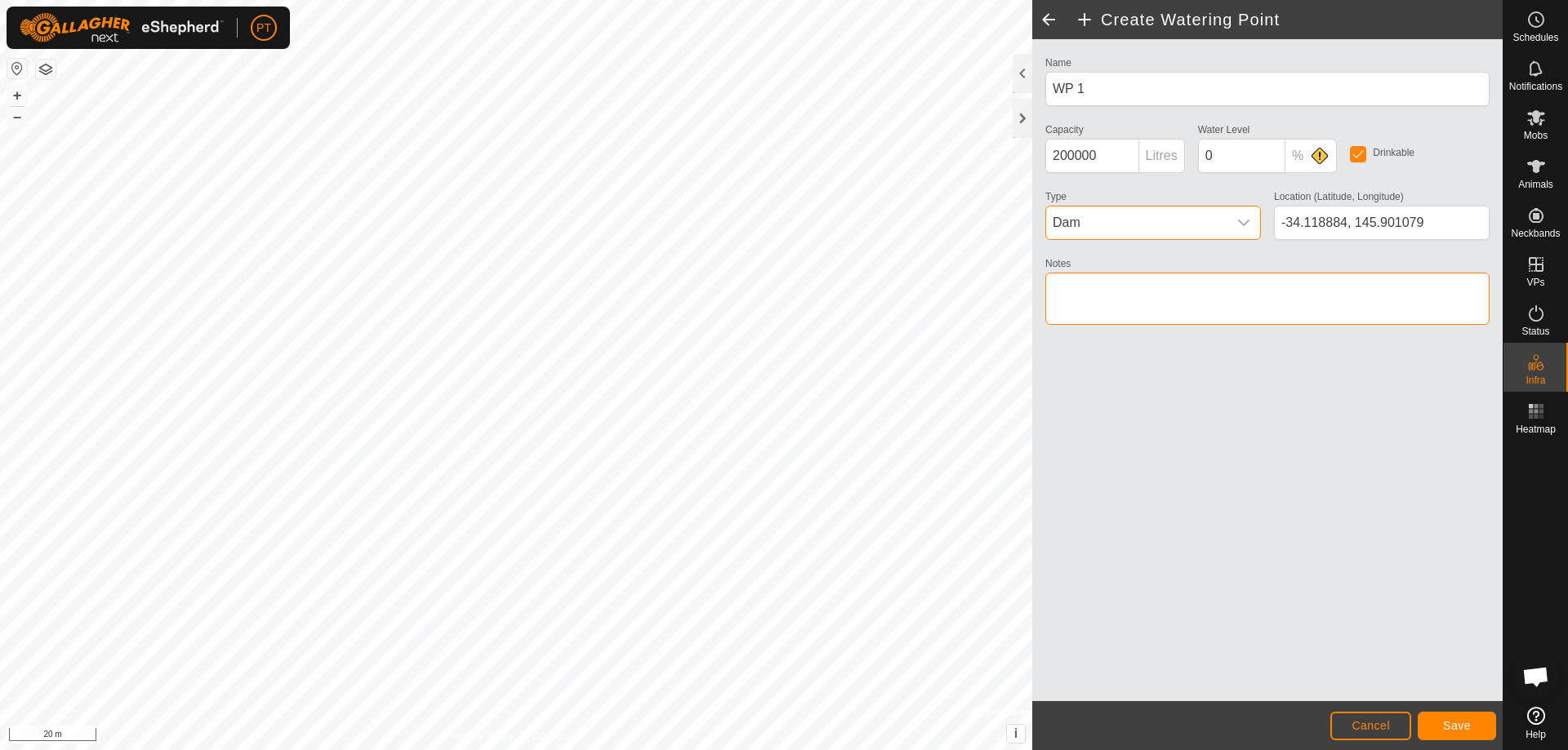
click at [1124, 287] on textarea "Notes" at bounding box center [1267, 299] width 444 height 52
click at [1073, 285] on textarea "Notes" at bounding box center [1267, 299] width 444 height 52
click at [1122, 303] on textarea "Notes" at bounding box center [1267, 299] width 444 height 52
type textarea "Usually dry"
click at [1446, 729] on span "Save" at bounding box center [1457, 725] width 28 height 13
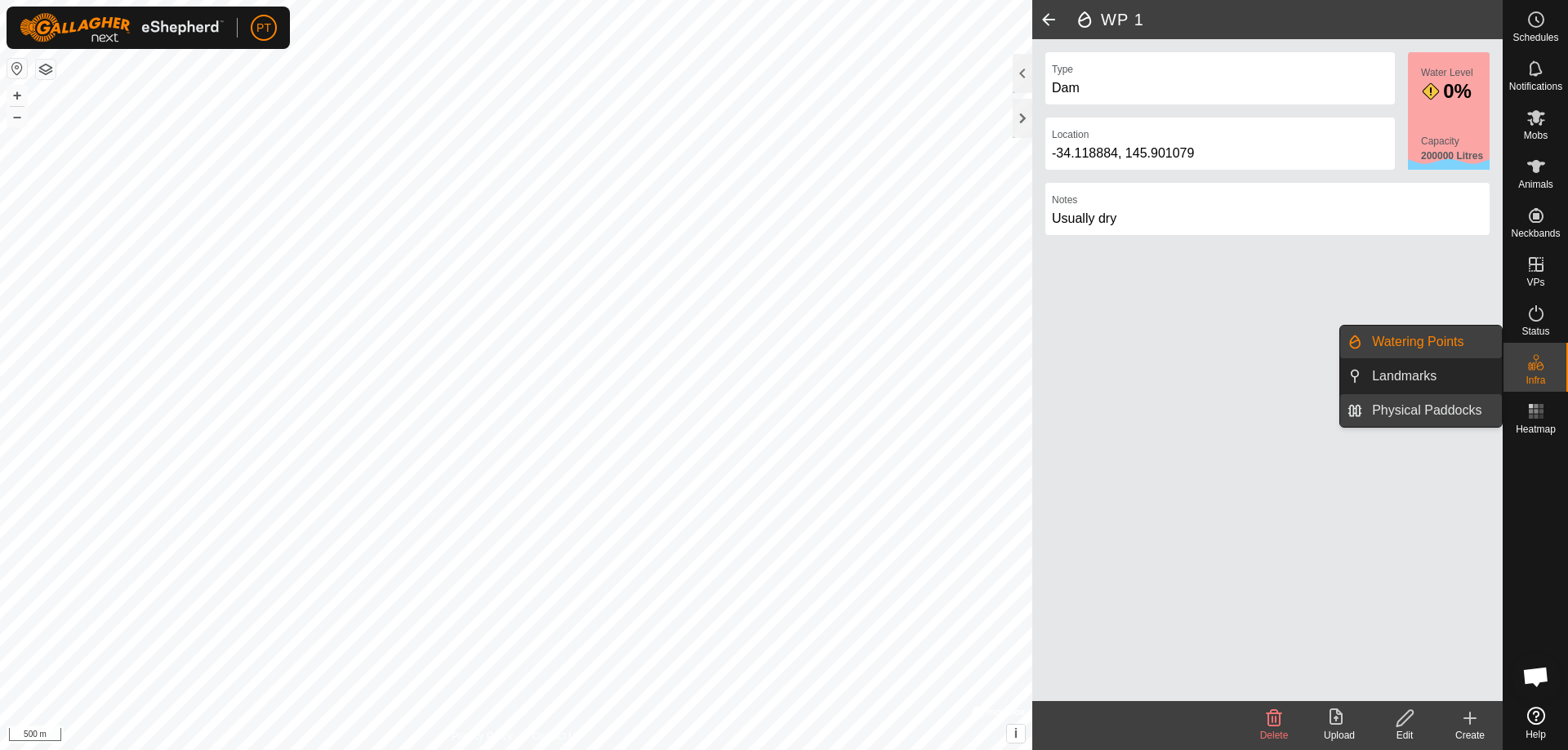
click at [1426, 409] on link "Physical Paddocks" at bounding box center [1432, 410] width 140 height 33
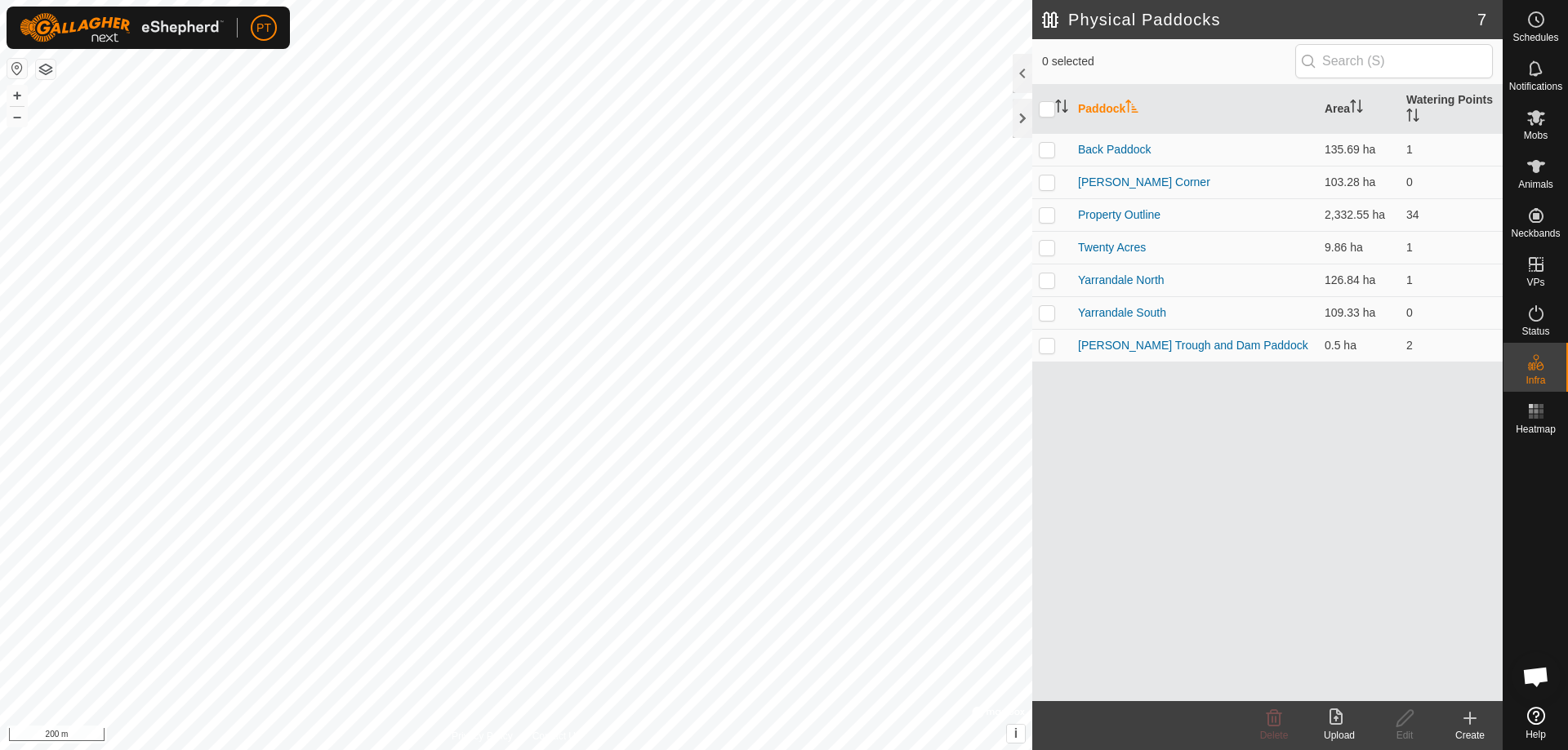
click at [1470, 717] on icon at bounding box center [1470, 718] width 0 height 11
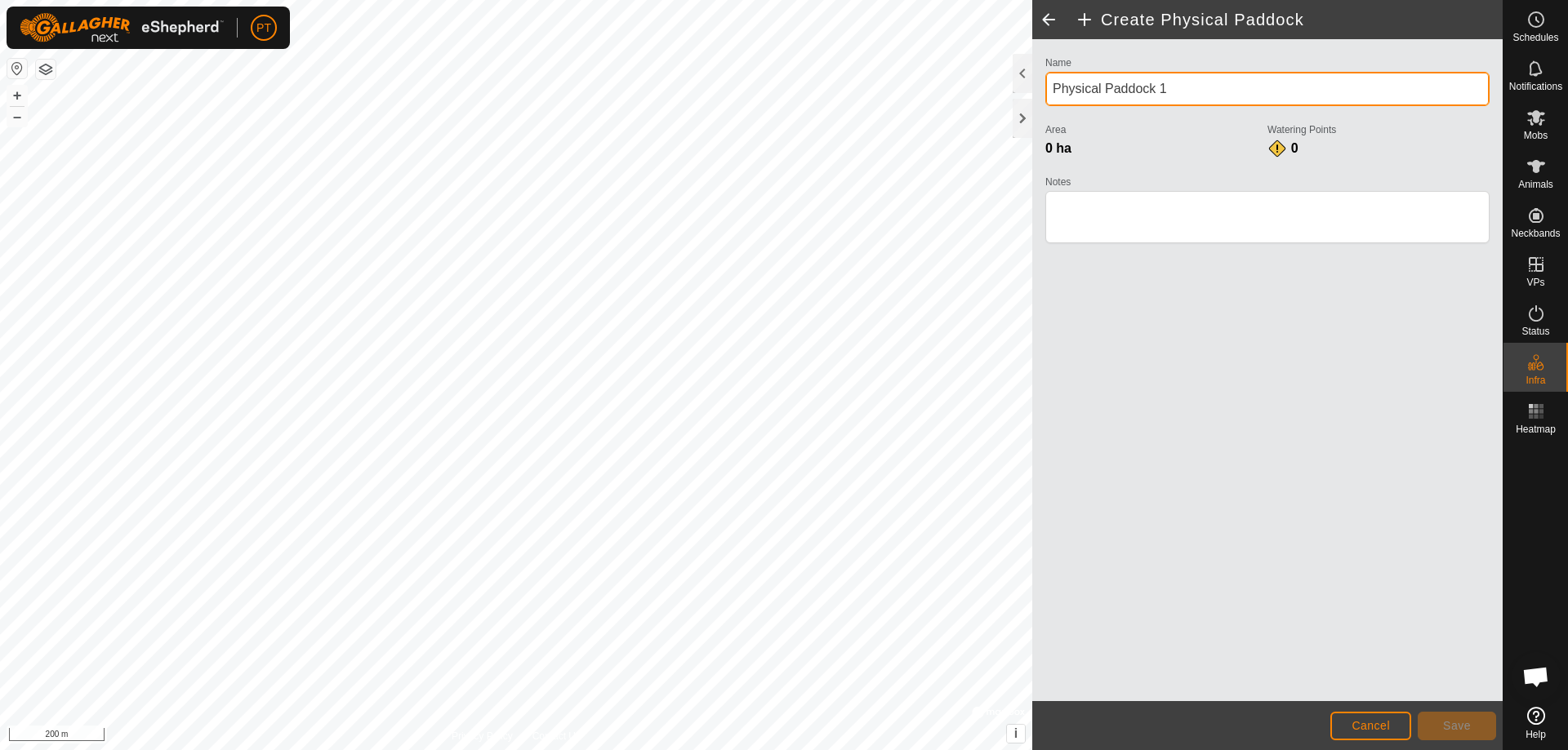
click at [960, 89] on div "Create Physical Paddock Name Physical Paddock 1 Area 0 ha Watering Points 0 Not…" at bounding box center [751, 375] width 1502 height 750
type input "Apex Paddock"
drag, startPoint x: 1201, startPoint y: 94, endPoint x: 798, endPoint y: 759, distance: 777.6
click at [798, 750] on html "PT Schedules Notifications Mobs Animals Neckbands VPs Status Infra Heatmap Help…" at bounding box center [784, 375] width 1568 height 750
click at [478, 750] on html "PT Schedules Notifications Mobs Animals Neckbands VPs Status Infra Heatmap Help…" at bounding box center [784, 375] width 1568 height 750
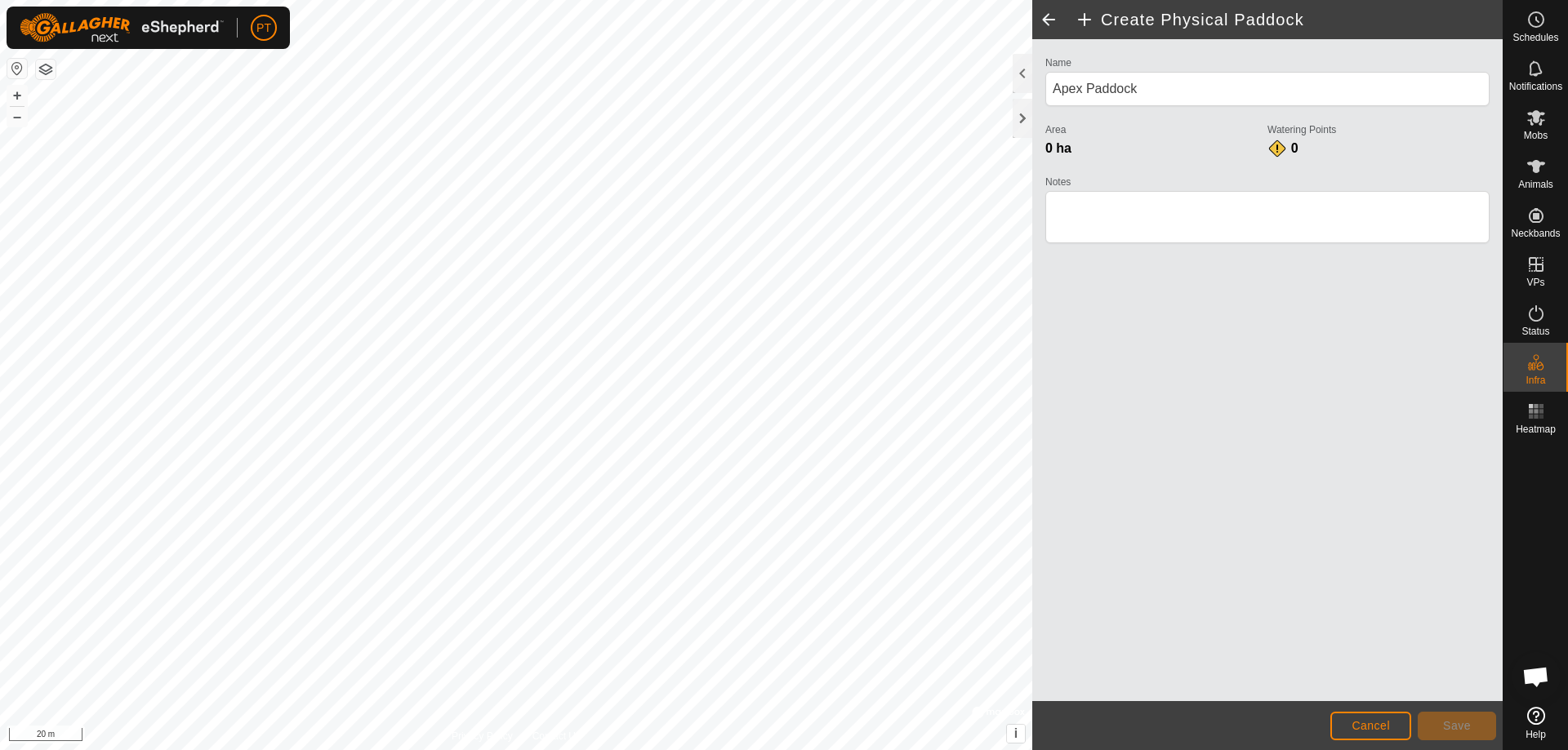
click at [513, 750] on html "PT Schedules Notifications Mobs Animals Neckbands VPs Status Infra Heatmap Help…" at bounding box center [784, 375] width 1568 height 750
click at [0, 354] on html "PT Schedules Notifications Mobs Animals Neckbands VPs Status Infra Heatmap Help…" at bounding box center [784, 375] width 1568 height 750
click at [1455, 723] on span "Save" at bounding box center [1457, 725] width 28 height 13
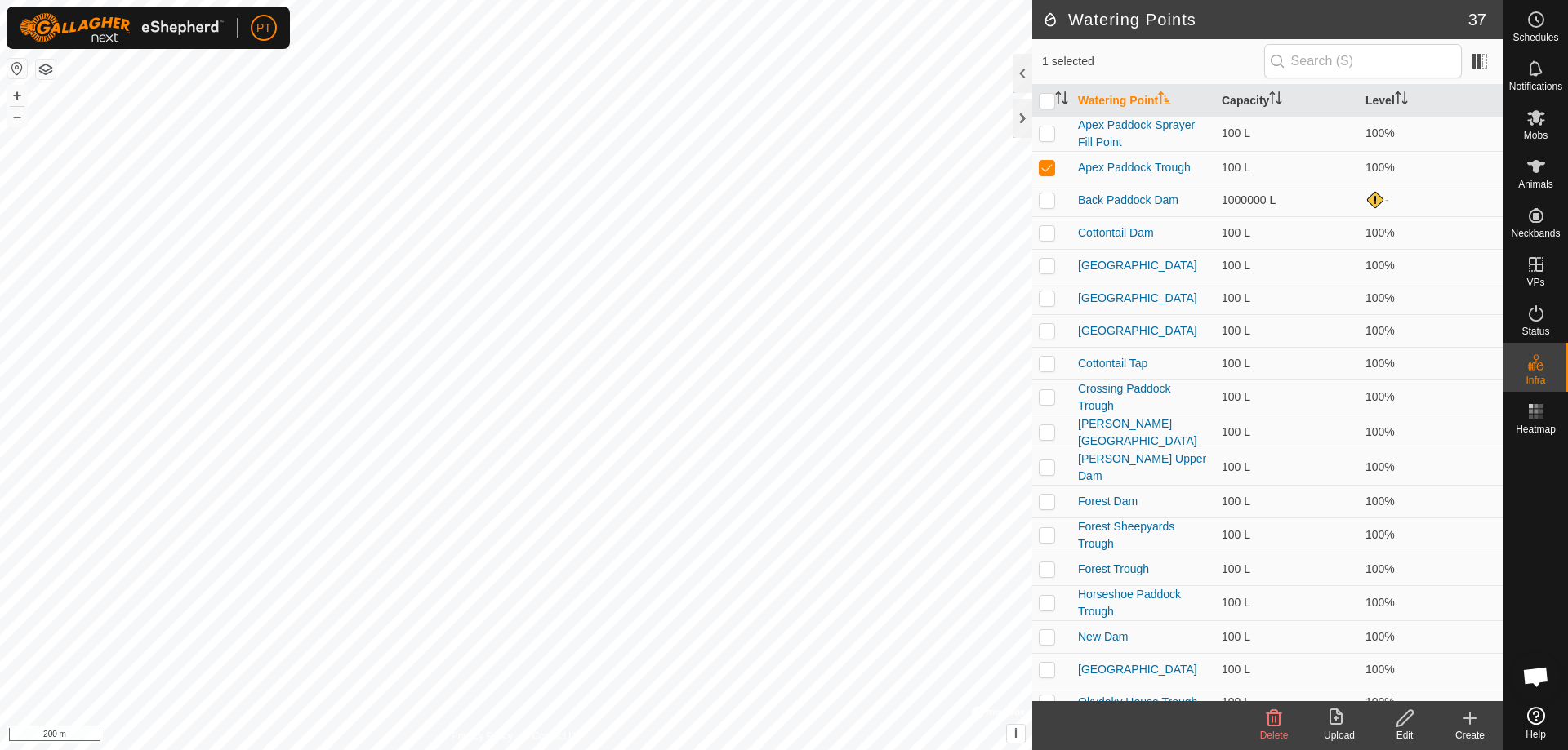
click at [1403, 714] on icon at bounding box center [1404, 719] width 20 height 20
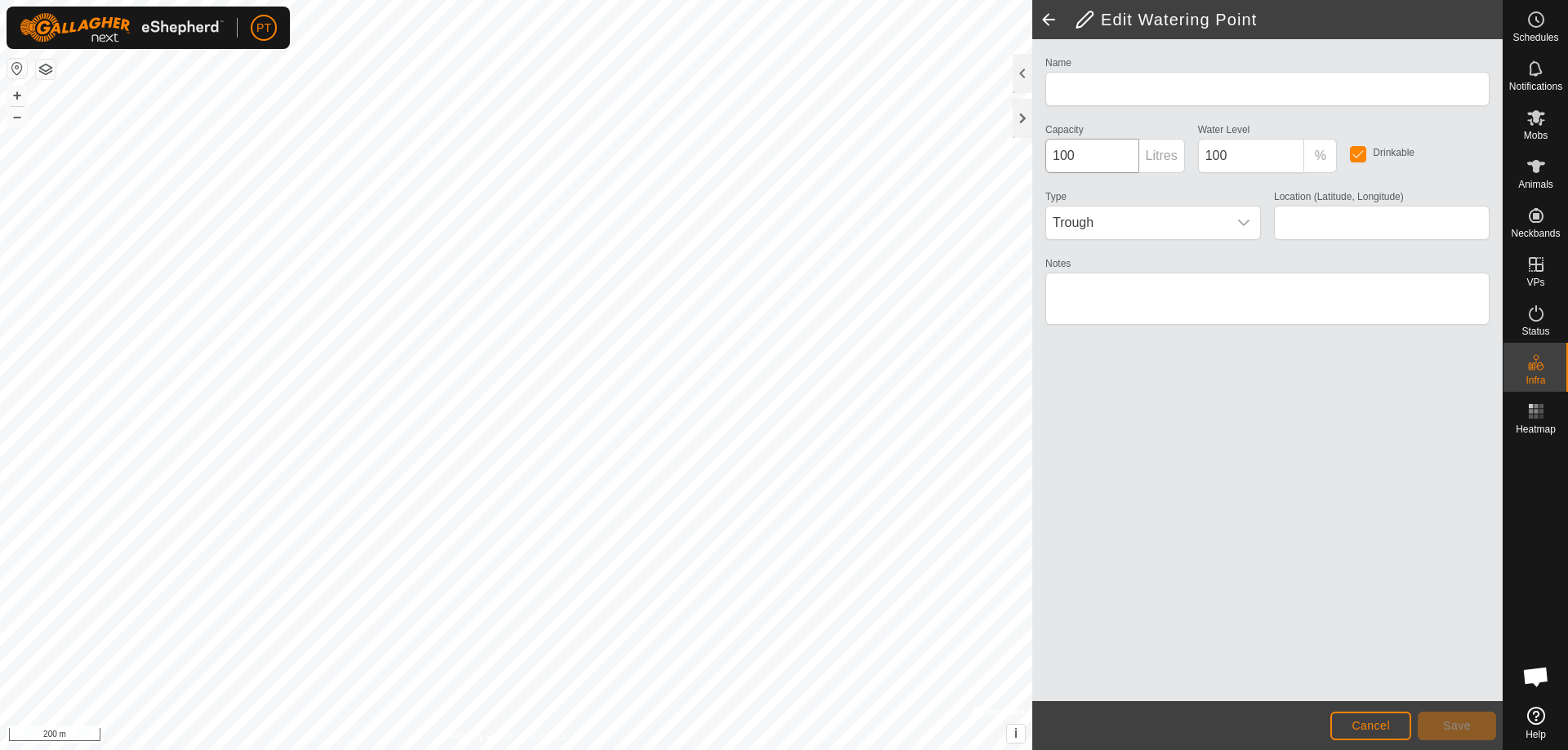
type input "Apex Paddock Trough"
type input "-34.128479, 145.900916"
click at [1059, 154] on input "100" at bounding box center [1093, 156] width 94 height 34
drag, startPoint x: 1052, startPoint y: 155, endPoint x: 1091, endPoint y: 156, distance: 39.0
click at [1094, 159] on input "100" at bounding box center [1093, 156] width 94 height 34
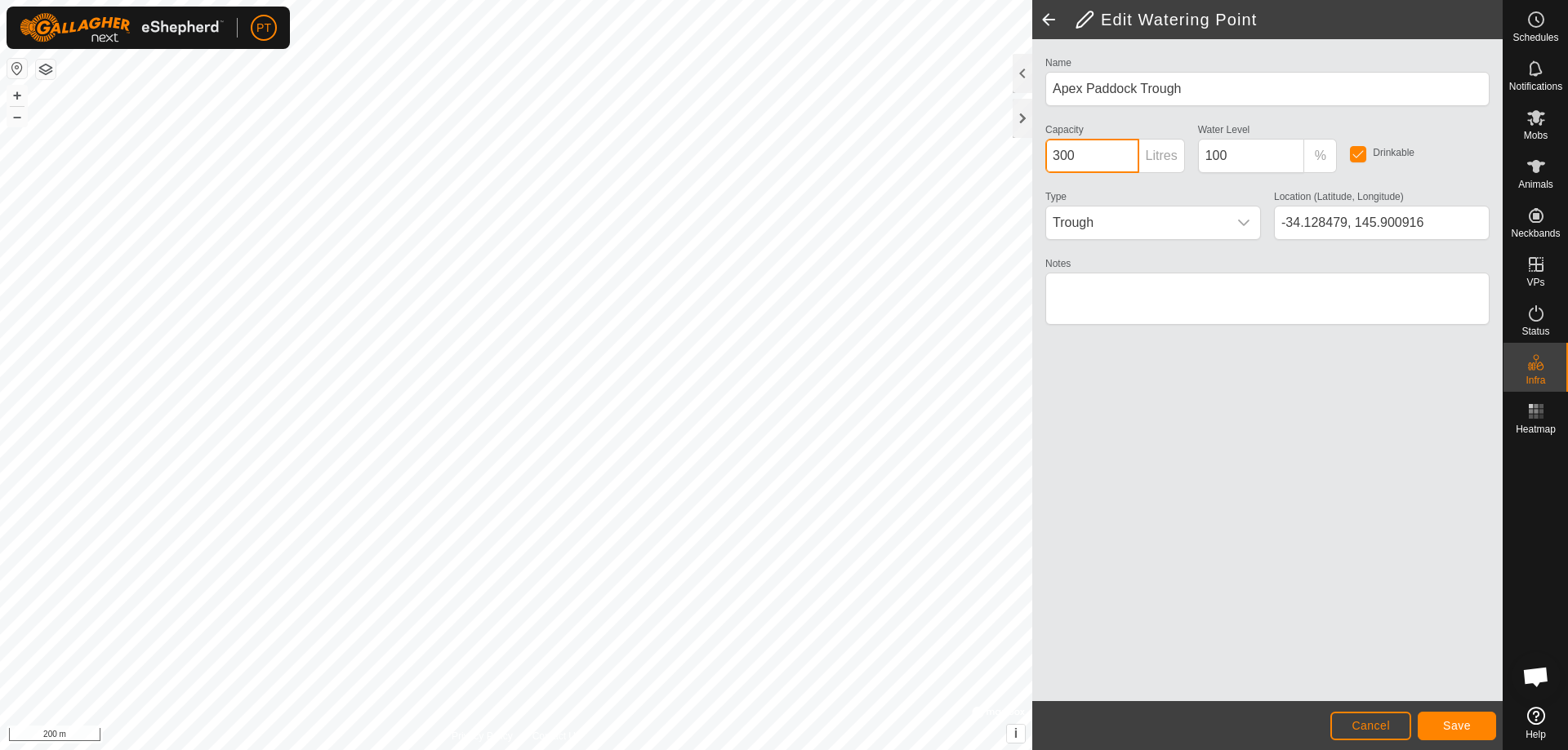
type input "300"
click at [1456, 728] on span "Save" at bounding box center [1457, 725] width 28 height 13
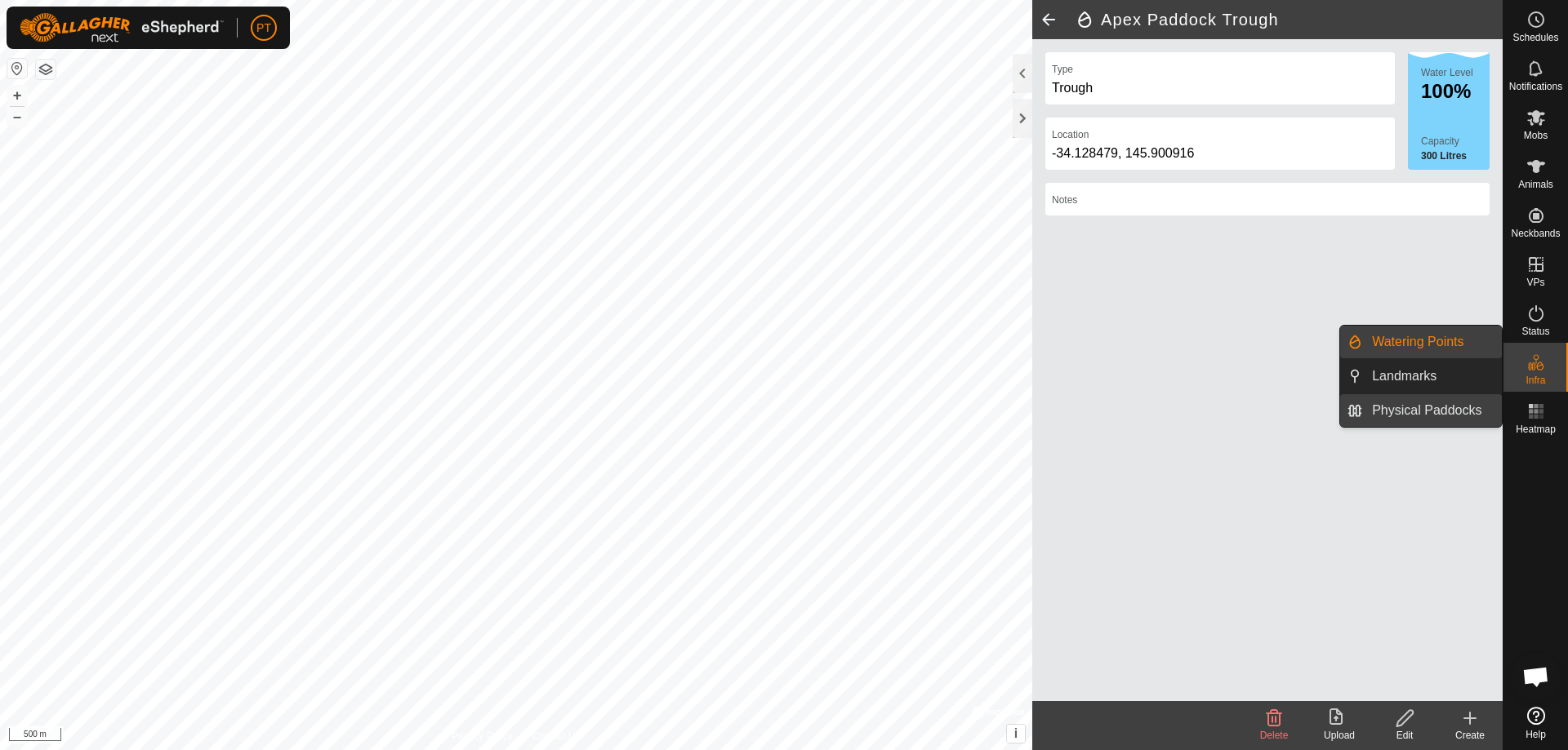
click at [1421, 412] on span "Physical Paddocks" at bounding box center [1427, 410] width 110 height 20
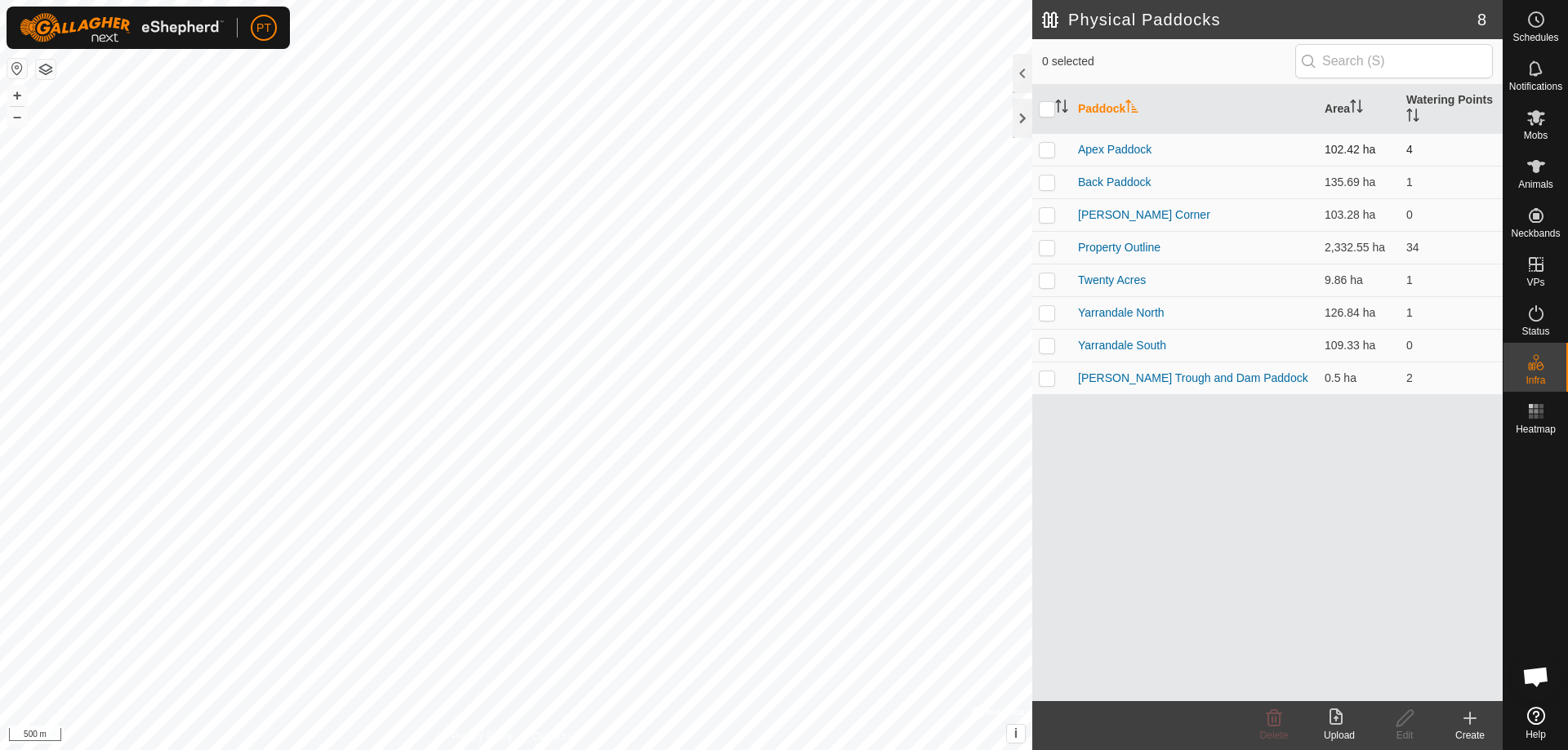
click at [1045, 149] on p-checkbox at bounding box center [1047, 149] width 16 height 13
checkbox input "true"
click at [1470, 717] on icon at bounding box center [1470, 718] width 0 height 11
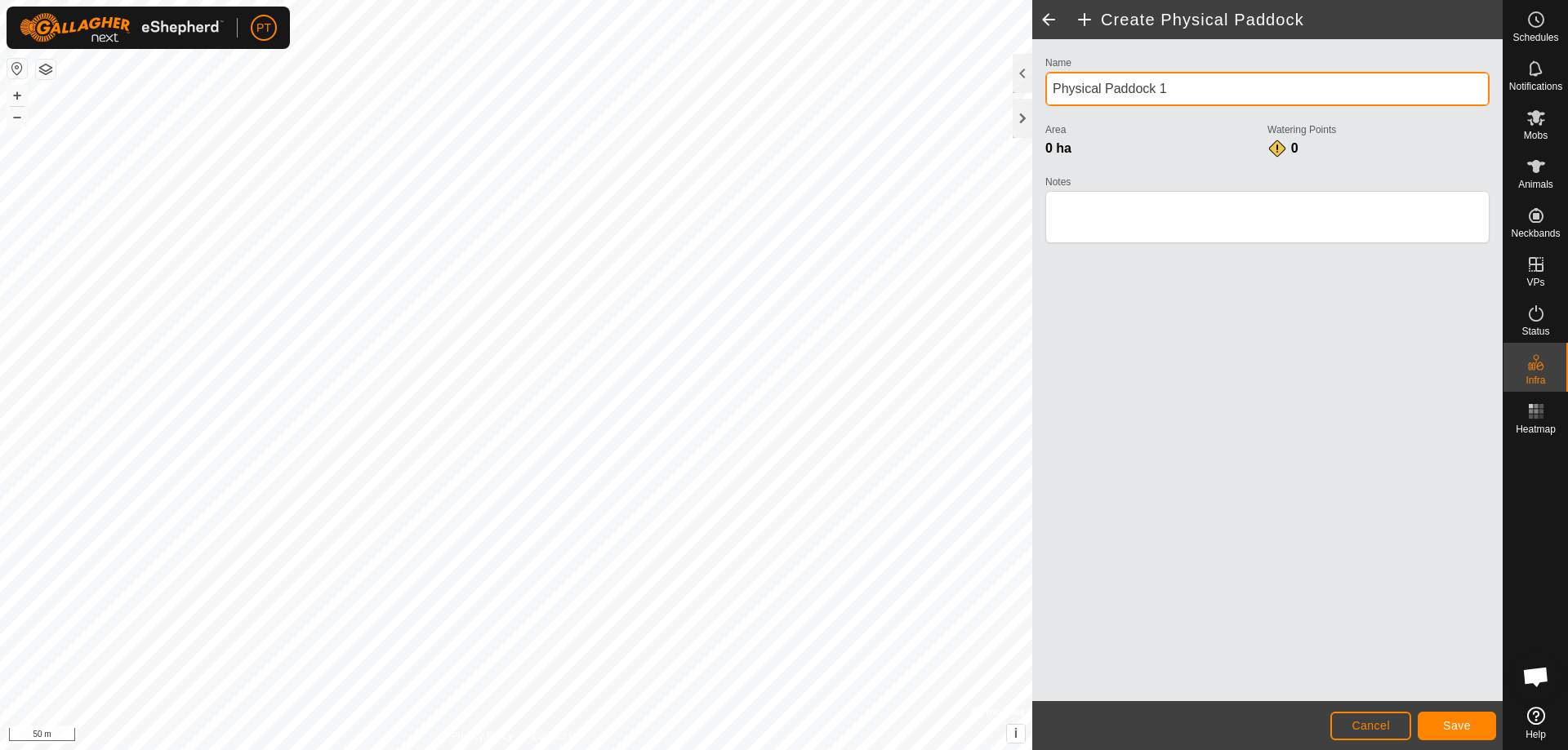
click at [1009, 82] on div "Create Physical Paddock Name Physical Paddock 1 Area 0 ha Watering Points 0 Not…" at bounding box center [751, 375] width 1502 height 750
click at [1079, 89] on input "[GEOGRAPHIC_DATA]" at bounding box center [1267, 89] width 444 height 34
type input "[PERSON_NAME]"
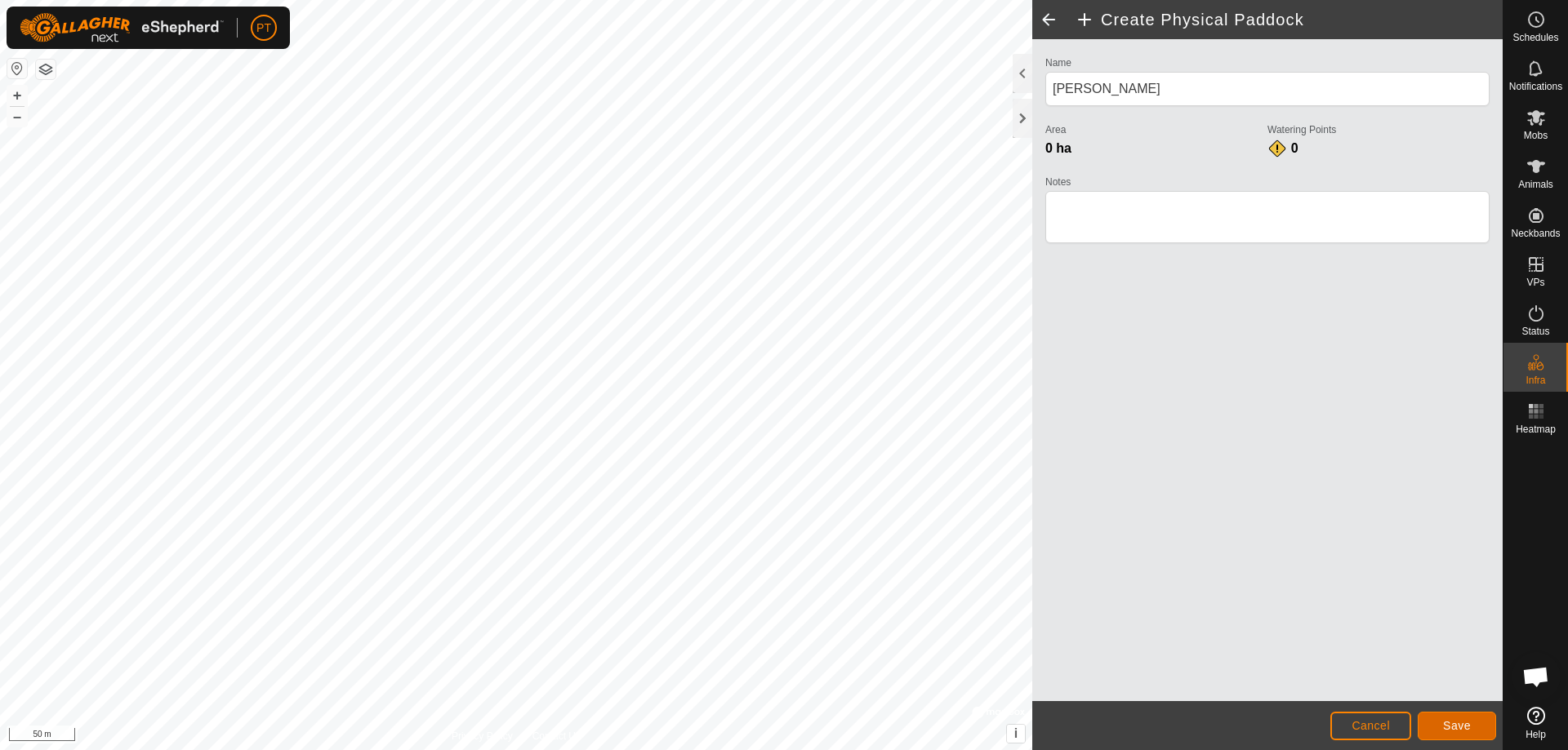
click at [1455, 726] on span "Save" at bounding box center [1457, 725] width 28 height 13
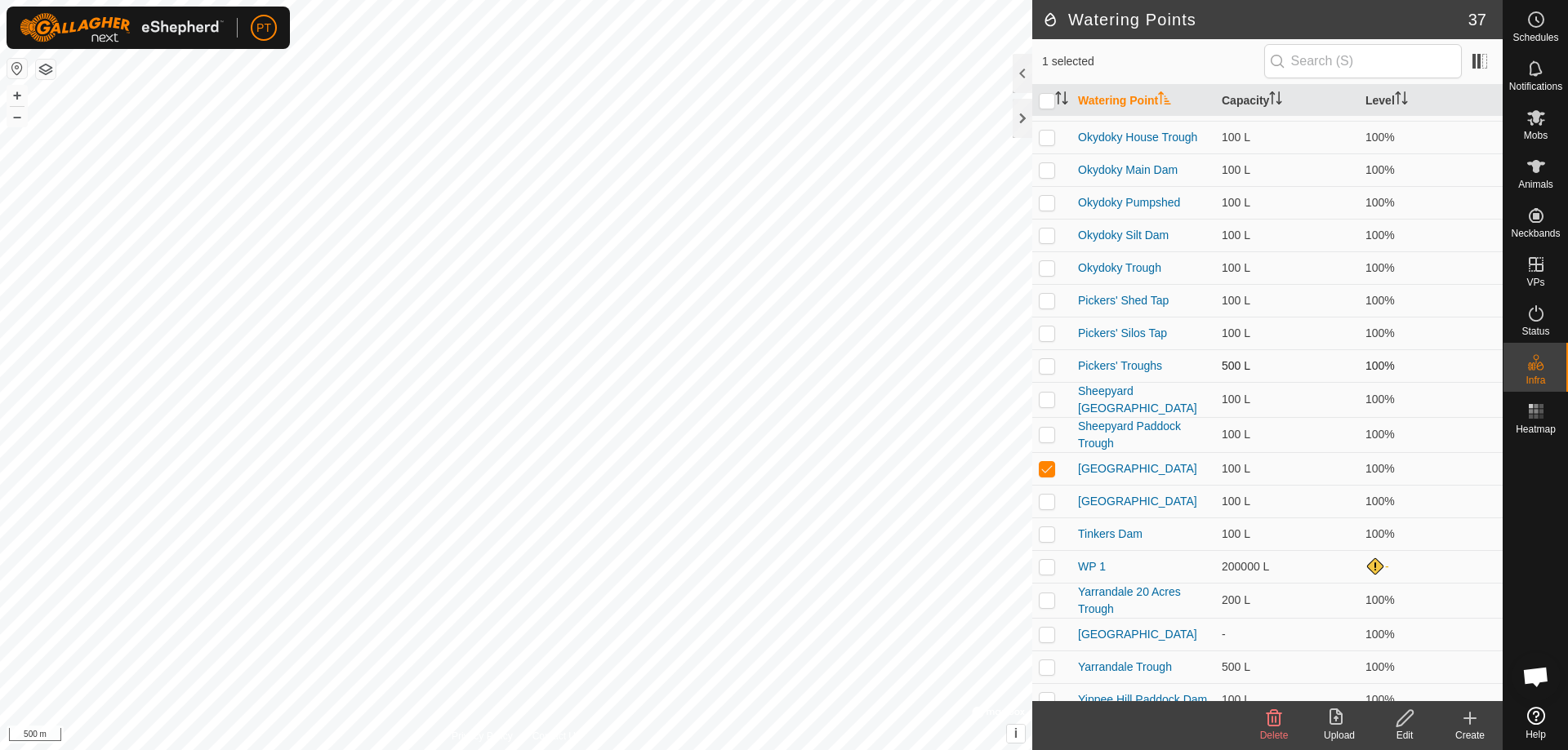
scroll to position [571, 0]
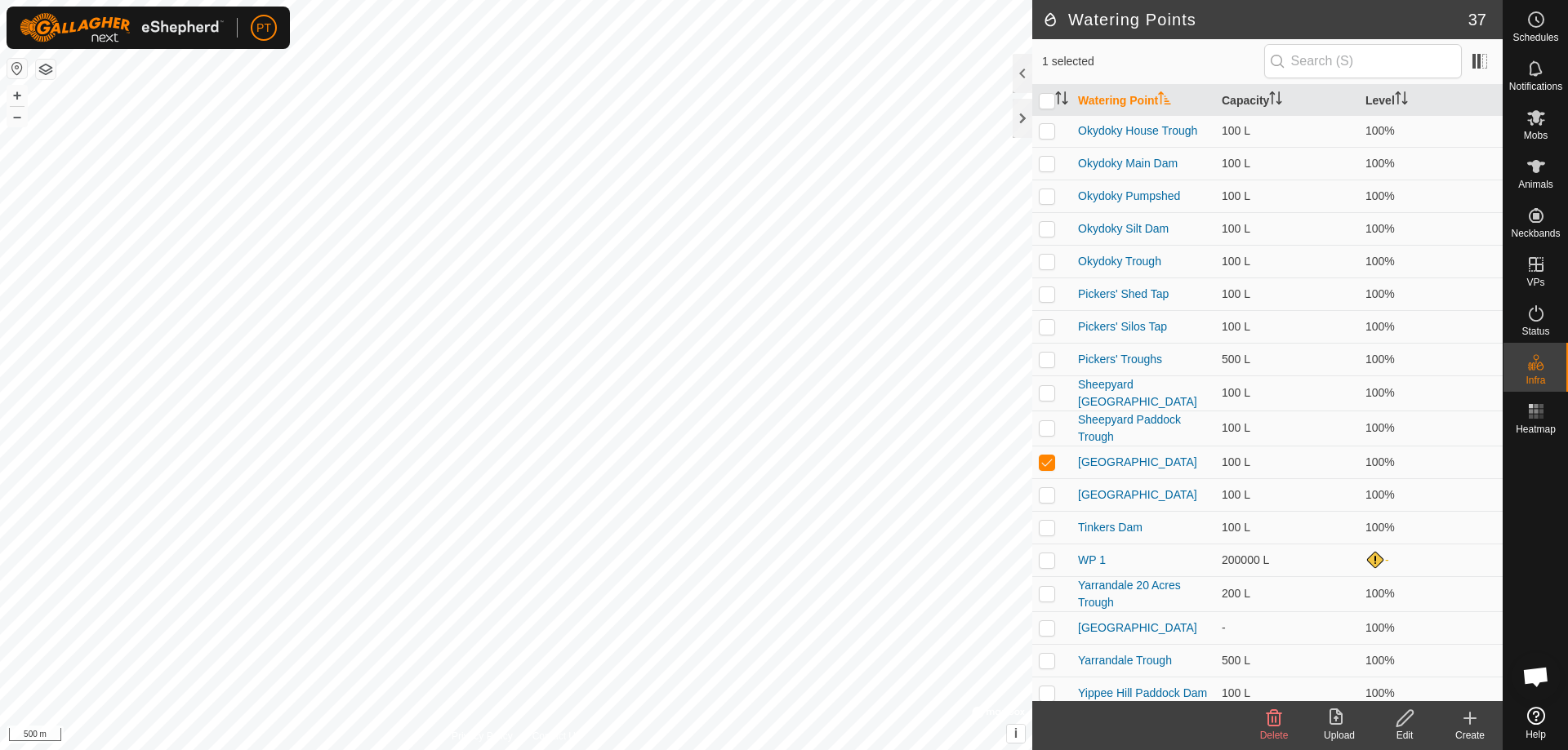
click at [1402, 718] on icon at bounding box center [1404, 718] width 16 height 16
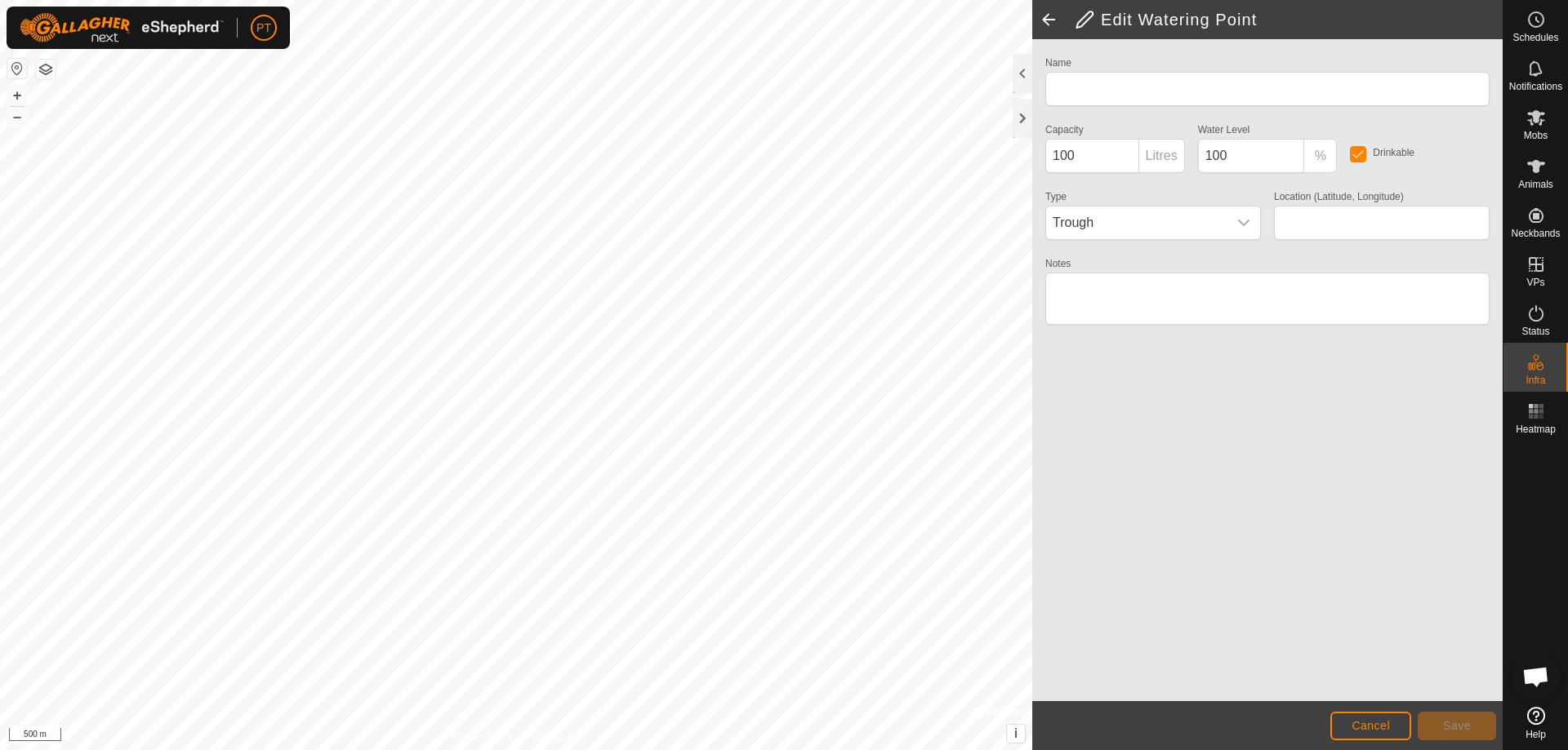
type input "[GEOGRAPHIC_DATA]"
type input "-34.139824, 145.900438"
click at [1079, 157] on input "100" at bounding box center [1093, 156] width 94 height 34
type input "100000"
drag, startPoint x: 1237, startPoint y: 155, endPoint x: 1172, endPoint y: 154, distance: 65.0
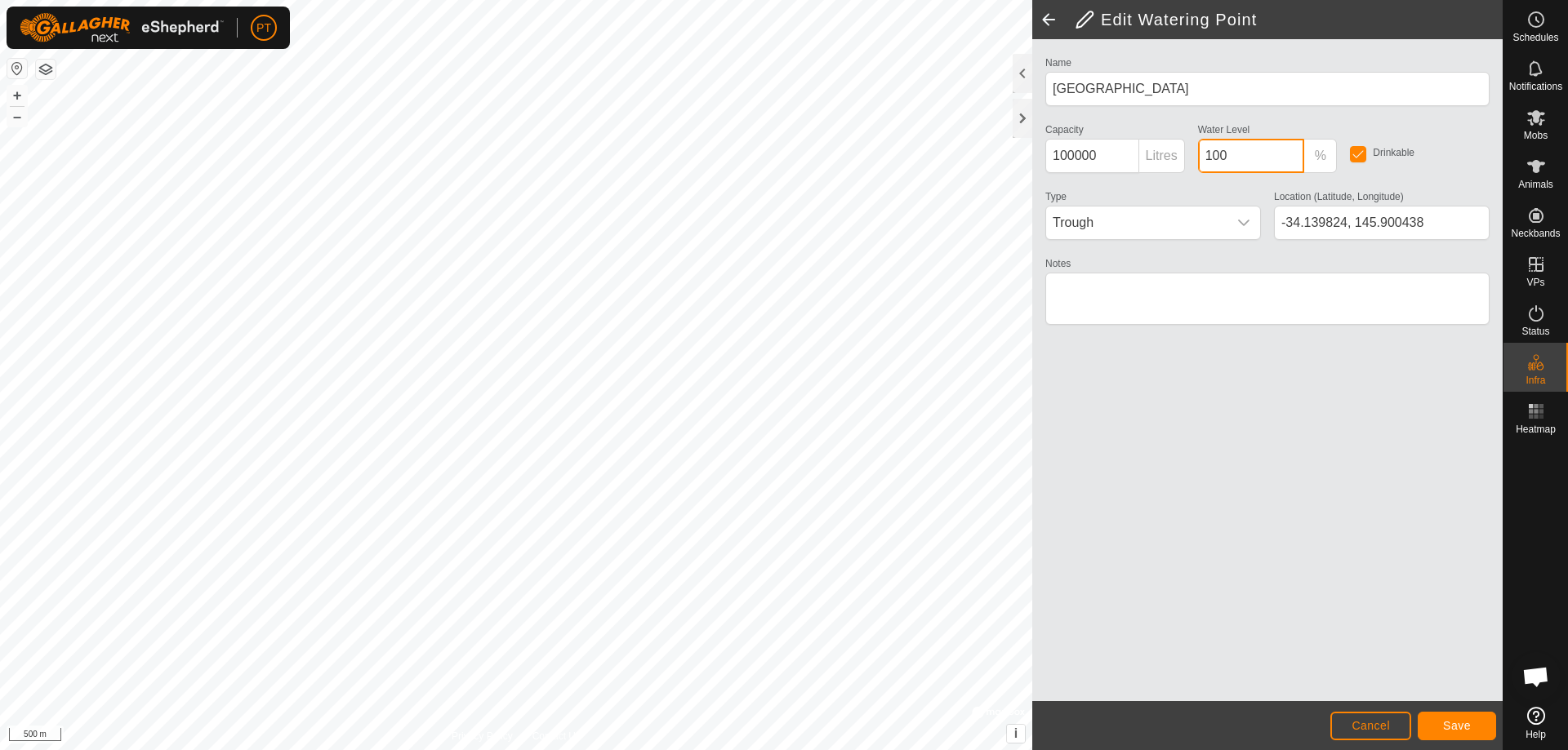
click at [1237, 155] on input "100" at bounding box center [1250, 156] width 107 height 34
click at [1172, 154] on div "Name [GEOGRAPHIC_DATA] Capacity 100000 Litres Water Level 100 % Drinkable Type …" at bounding box center [1267, 198] width 457 height 292
type input "0"
click at [1144, 293] on textarea "Notes" at bounding box center [1267, 299] width 444 height 52
type textarea "Usually dry"
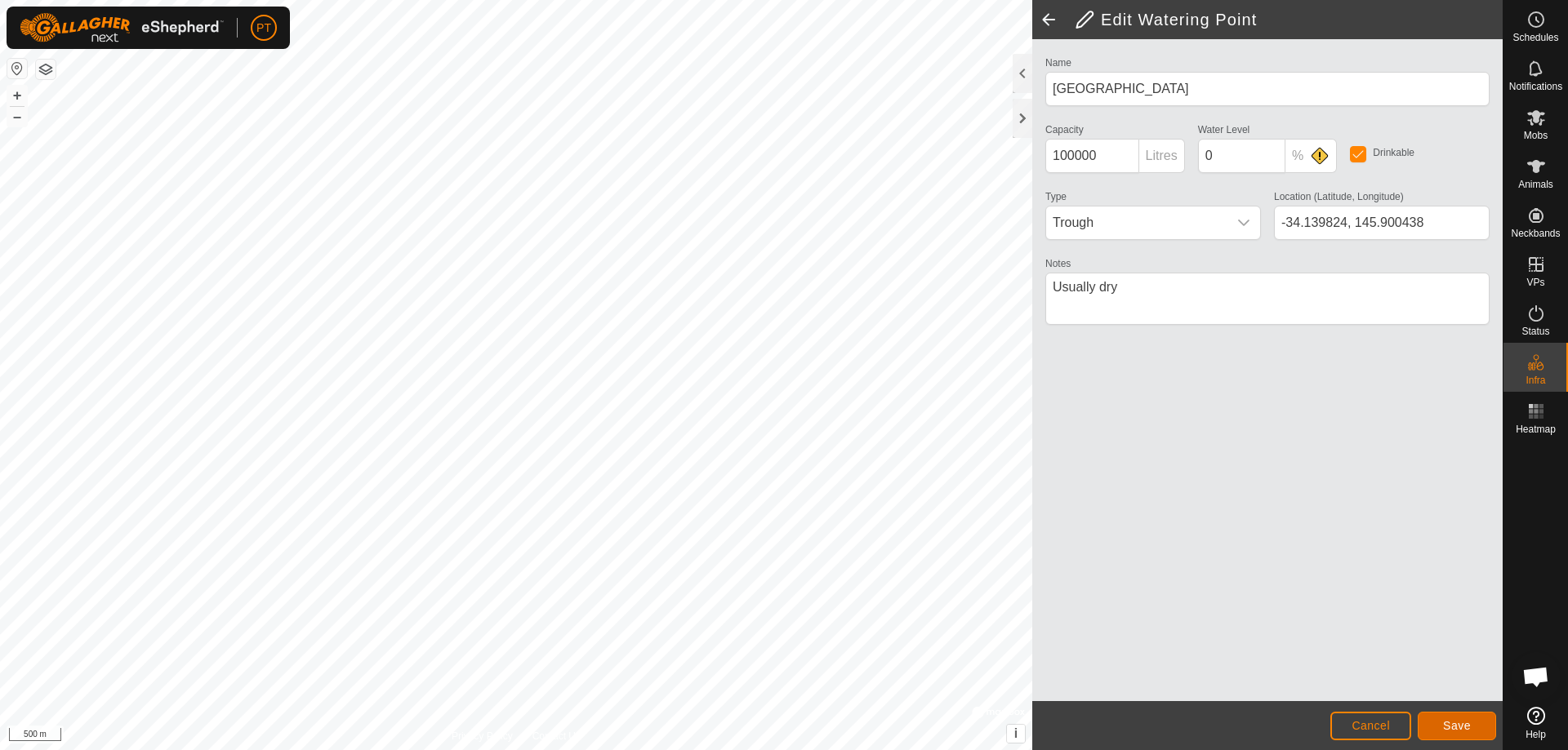
click at [1457, 720] on span "Save" at bounding box center [1457, 725] width 28 height 13
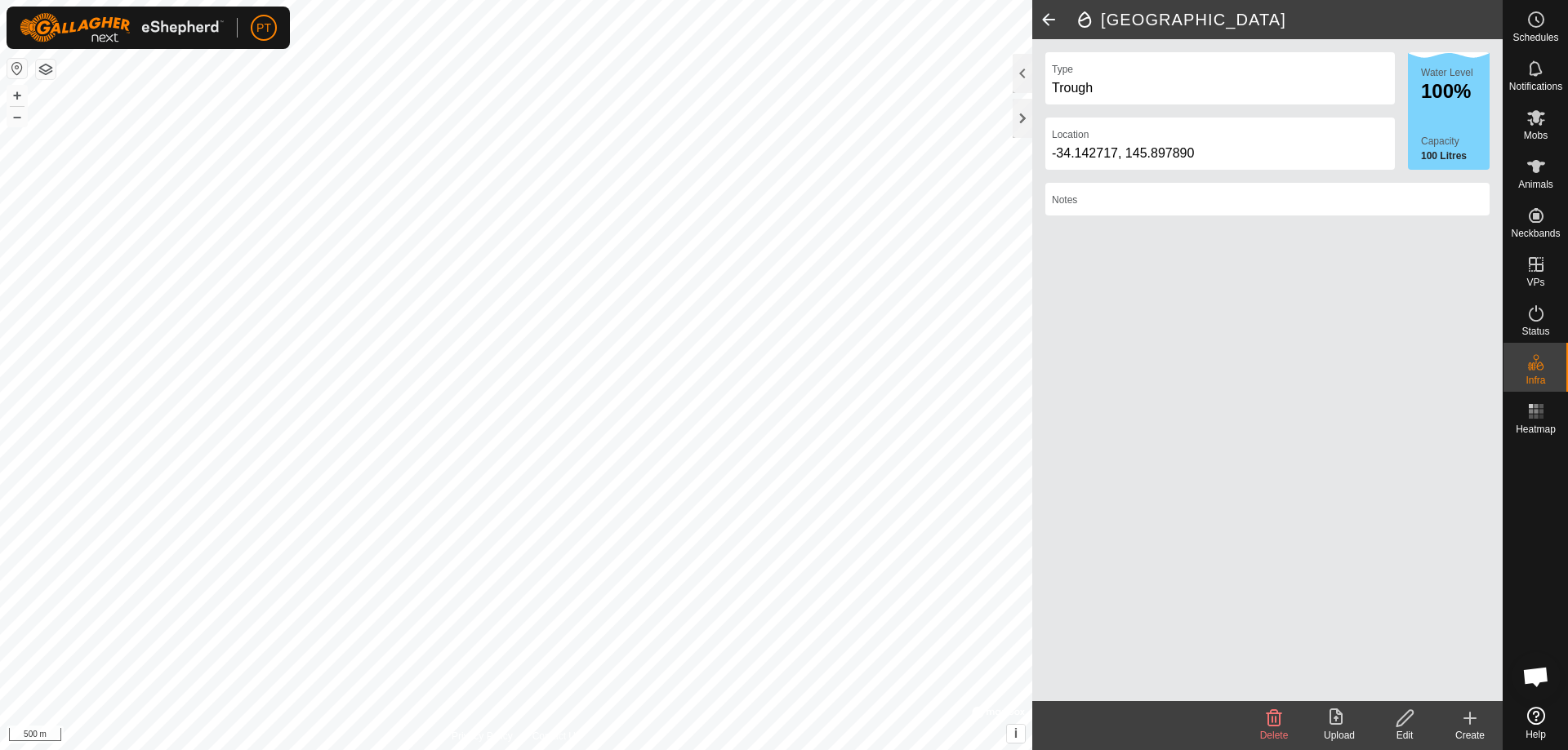
click at [1403, 718] on icon at bounding box center [1404, 719] width 20 height 20
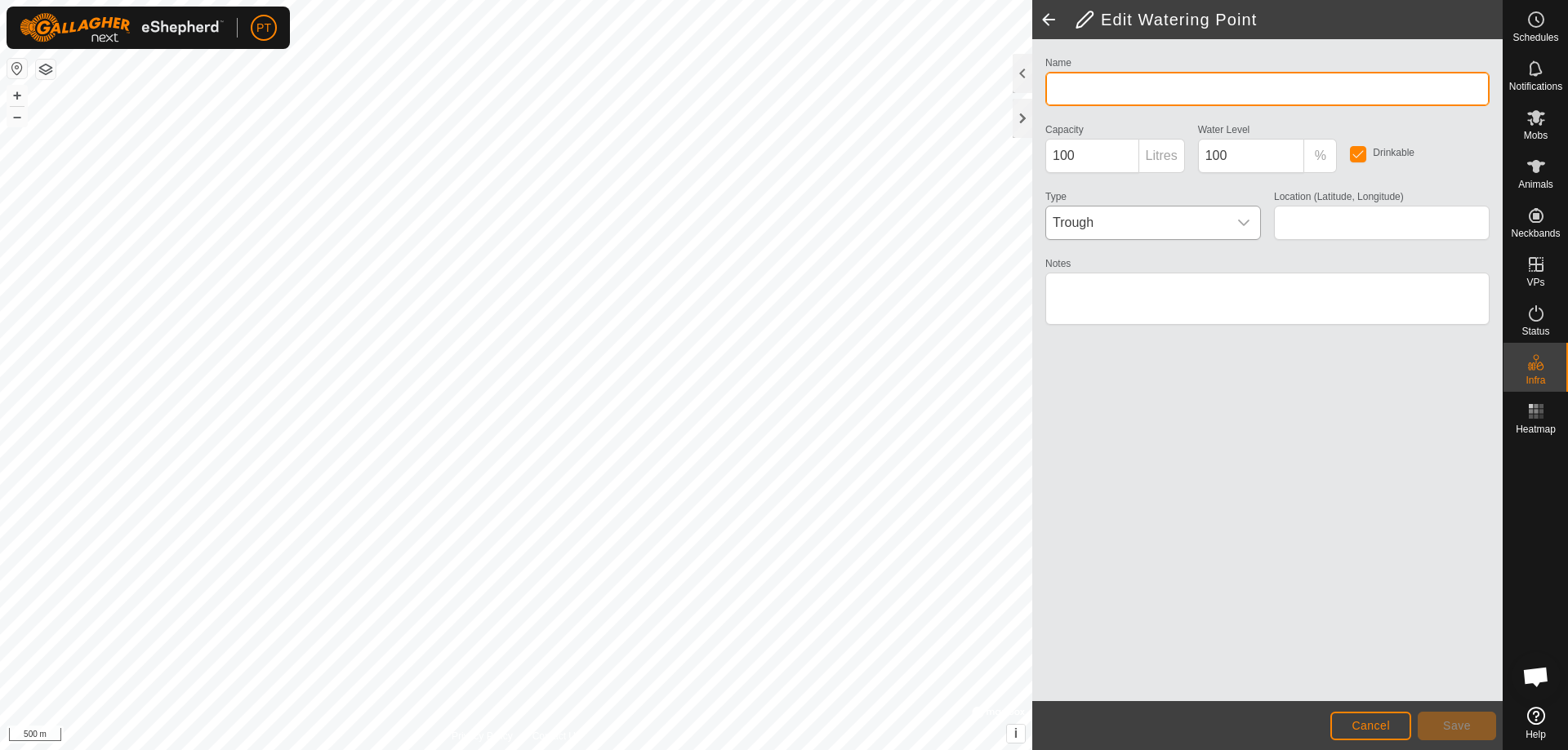
click at [1078, 88] on input "Name" at bounding box center [1267, 89] width 444 height 34
type input "[GEOGRAPHIC_DATA]"
type input "-34.142717, 145.897890"
type input "[PERSON_NAME][GEOGRAPHIC_DATA]"
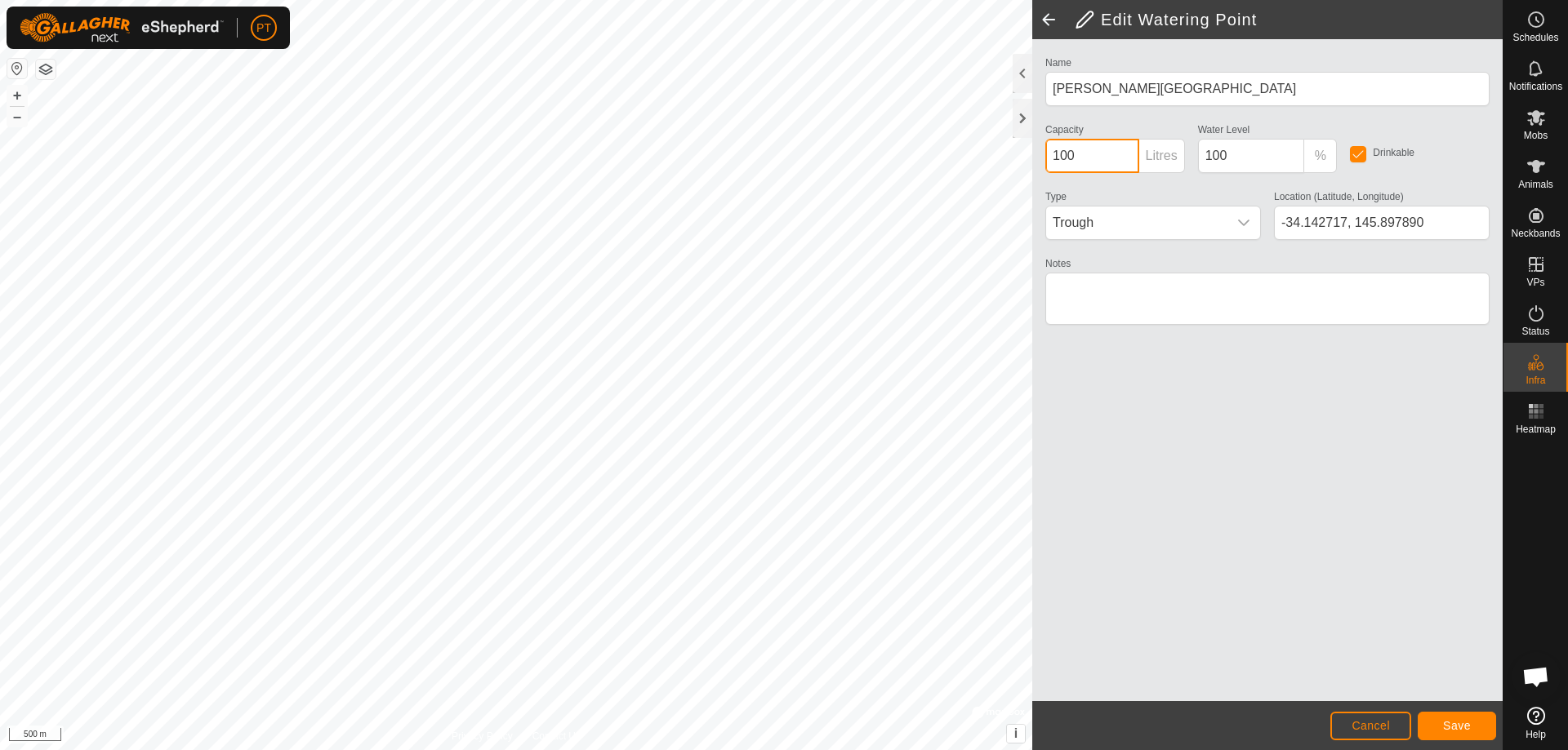
click at [1084, 157] on input "100" at bounding box center [1093, 156] width 94 height 34
type input "1000000"
click at [1232, 155] on input "100" at bounding box center [1250, 156] width 107 height 34
type input "1"
type input "0"
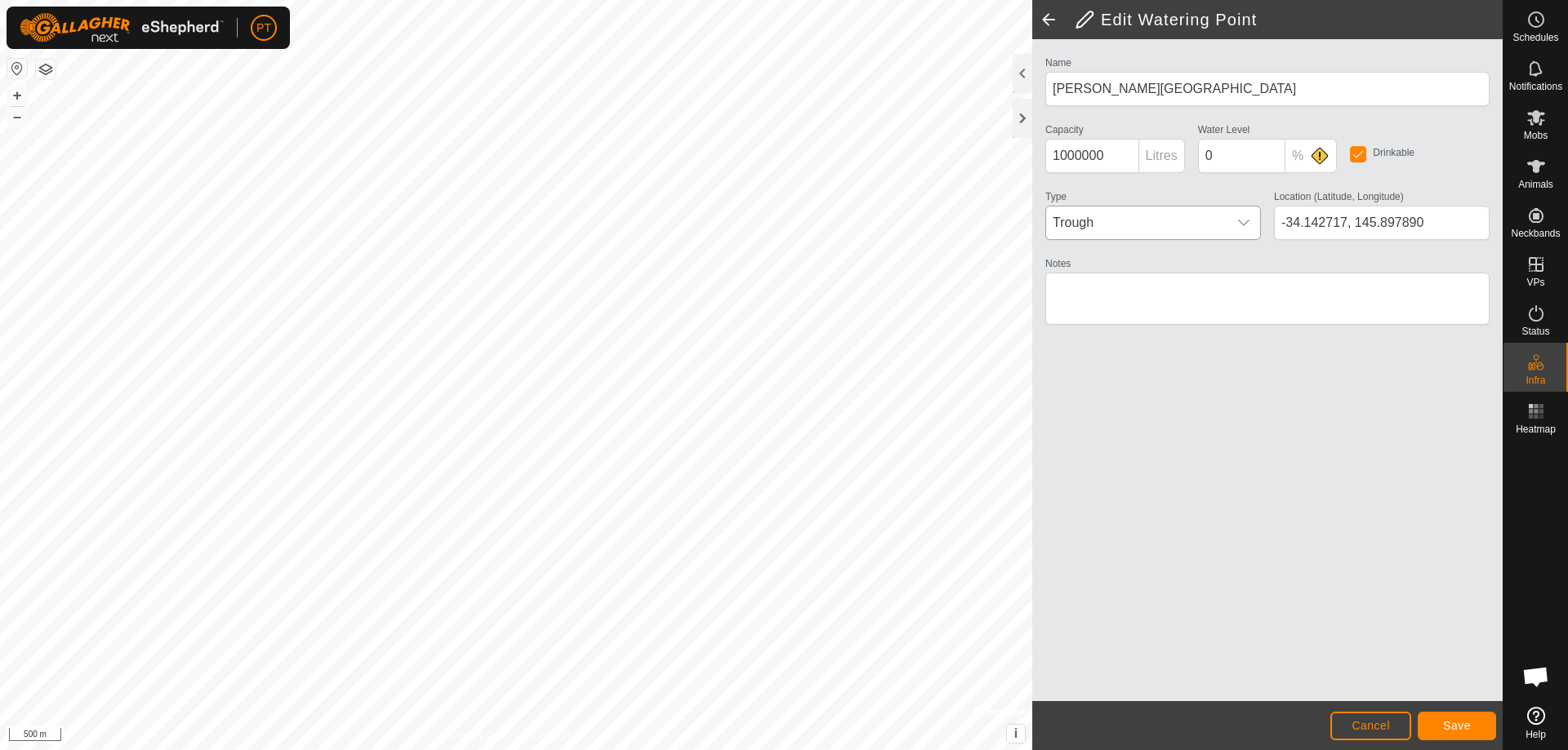
click at [1240, 219] on icon "dropdown trigger" at bounding box center [1243, 223] width 13 height 13
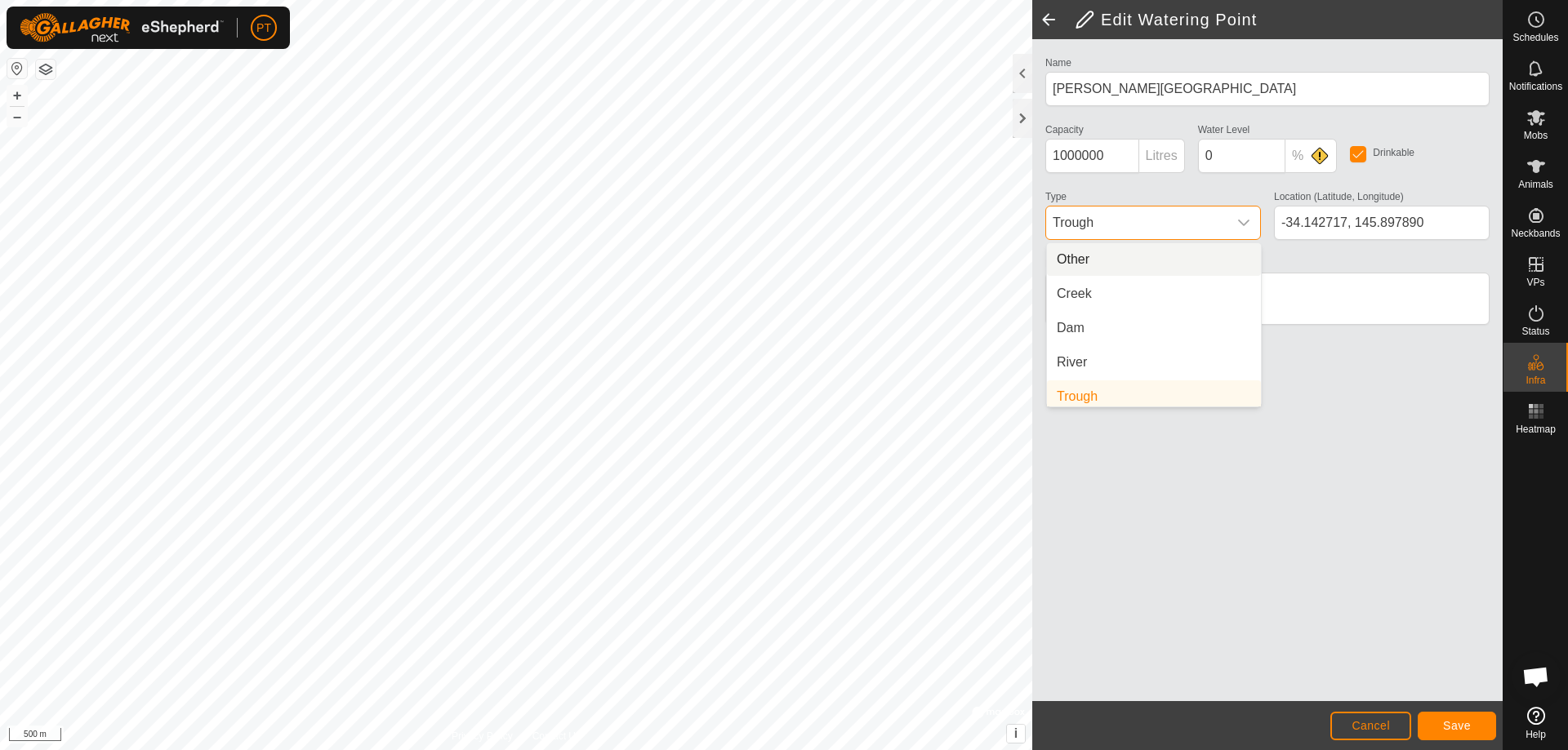
scroll to position [7, 0]
click at [1067, 322] on li "Dam" at bounding box center [1154, 322] width 214 height 33
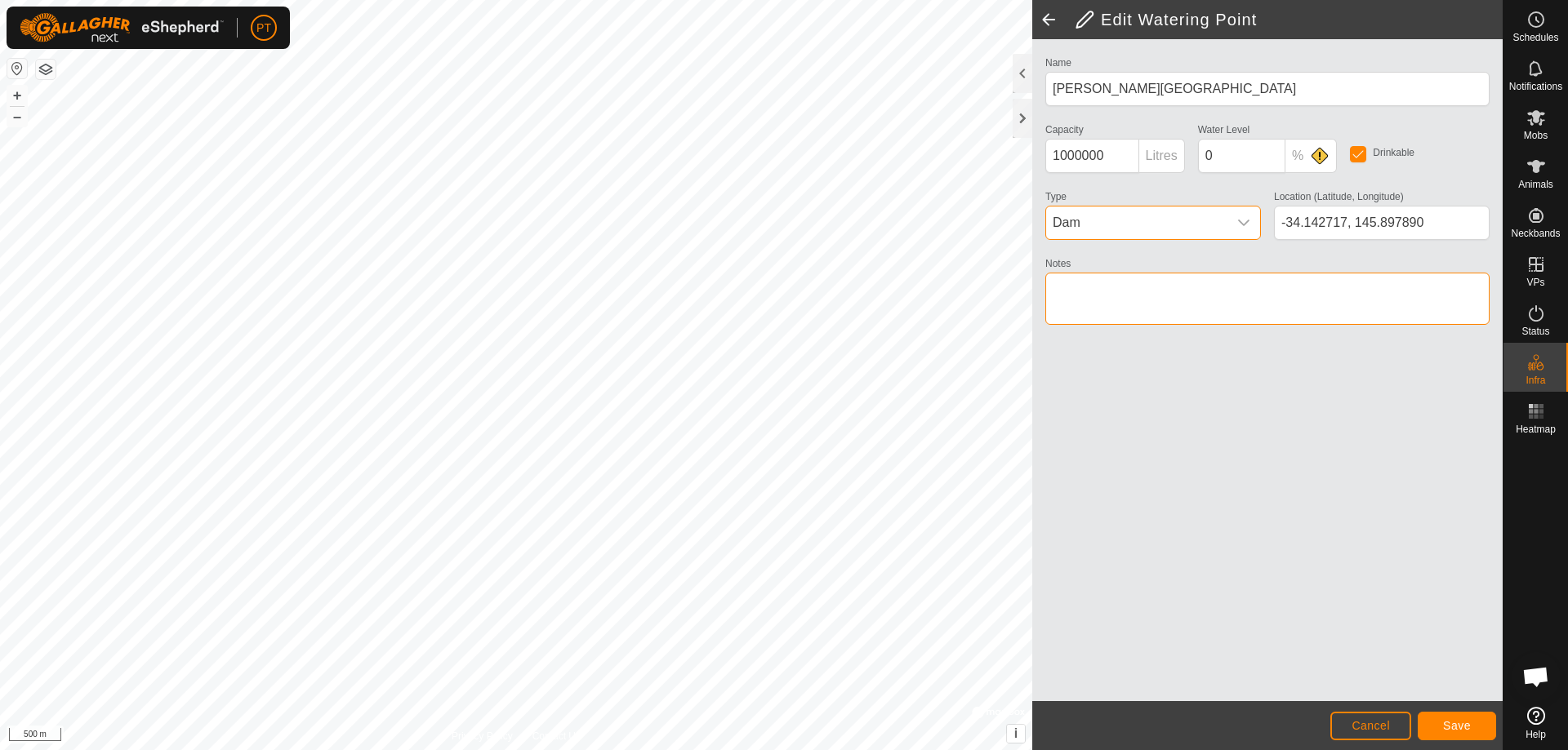
click at [1118, 292] on textarea "Notes" at bounding box center [1267, 299] width 444 height 52
type textarea "Usually dry"
click at [1448, 727] on span "Save" at bounding box center [1457, 725] width 28 height 13
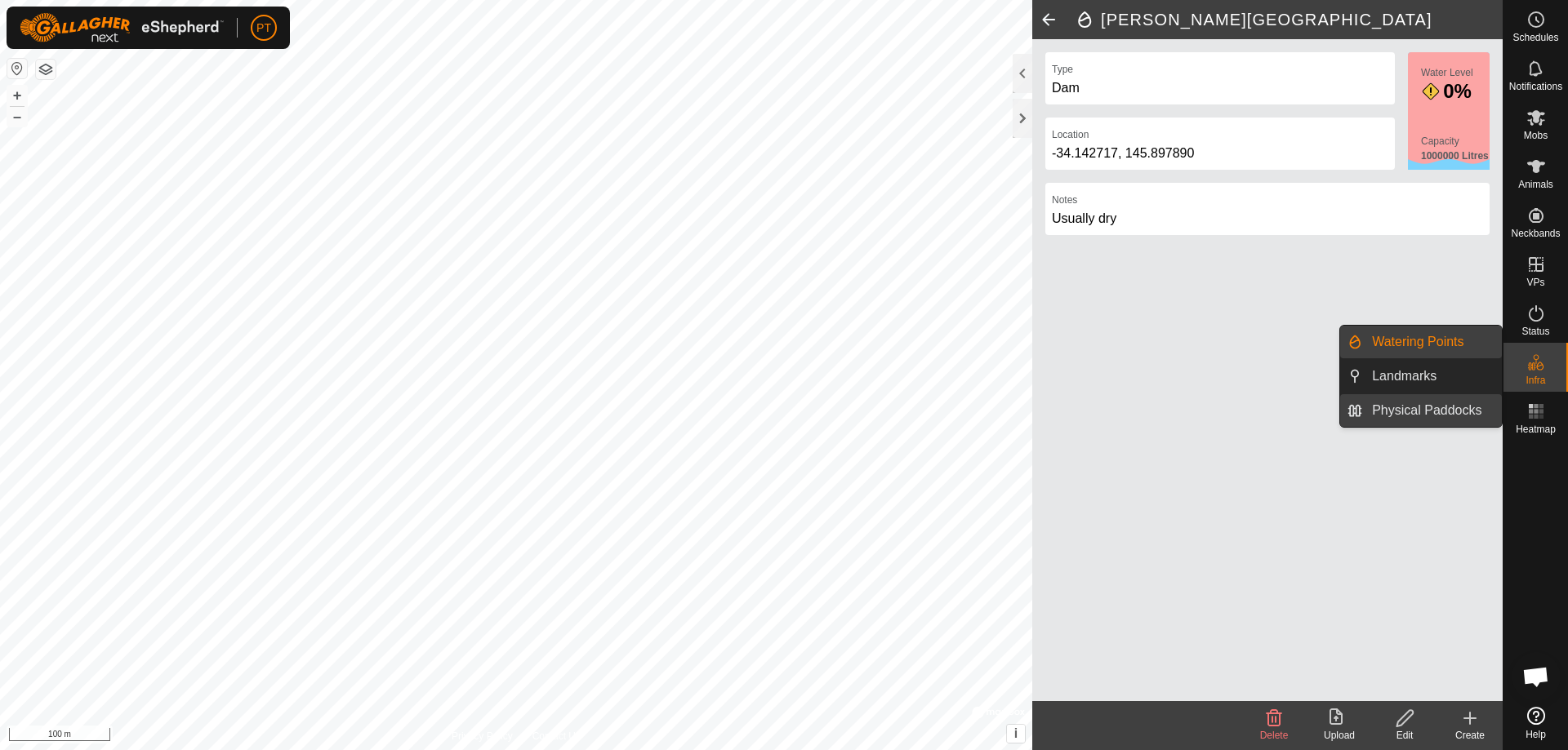
click at [1435, 409] on link "Physical Paddocks" at bounding box center [1432, 410] width 140 height 33
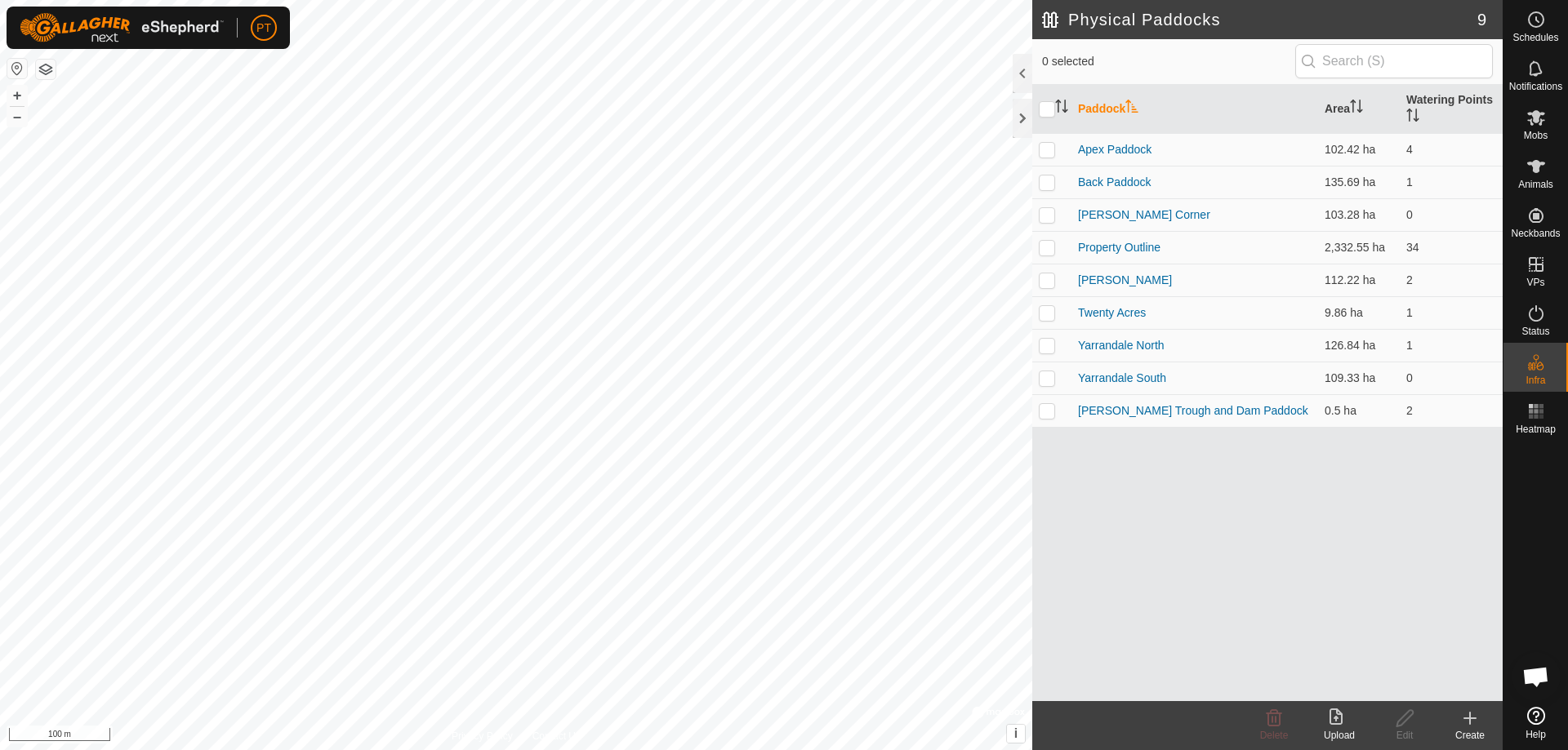
click at [1466, 717] on icon at bounding box center [1470, 719] width 20 height 20
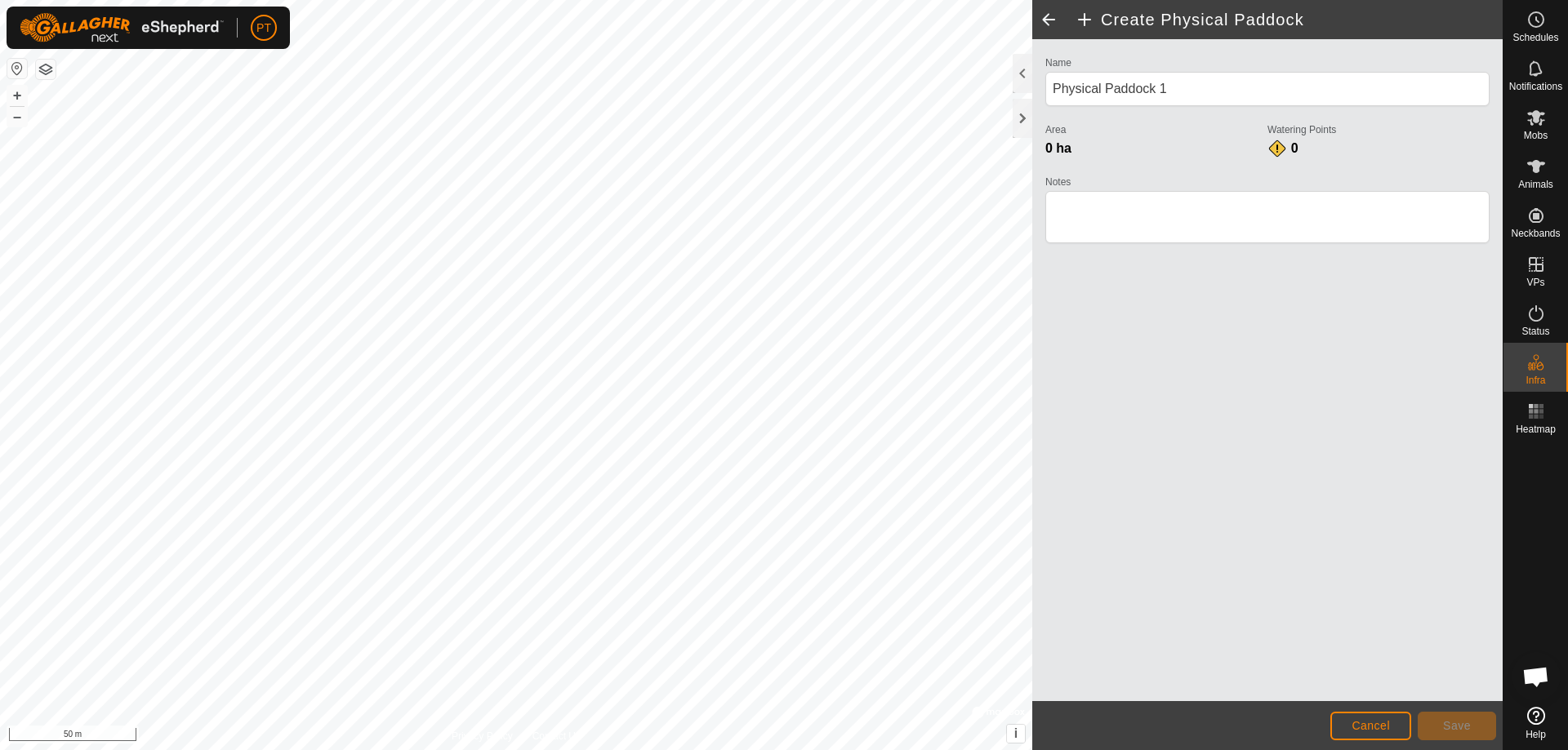
click at [0, 380] on html "PT Schedules Notifications Mobs Animals Neckbands VPs Status Infra Heatmap Help…" at bounding box center [784, 375] width 1568 height 750
click at [0, 295] on html "PT Schedules Notifications Mobs Animals Neckbands VPs Status Infra Heatmap Help…" at bounding box center [784, 375] width 1568 height 750
click at [0, 297] on html "PT Schedules Notifications Mobs Animals Neckbands VPs Status Infra Heatmap Help…" at bounding box center [784, 375] width 1568 height 750
click at [700, 750] on html "PT Schedules Notifications Mobs Animals Neckbands VPs Status Infra Heatmap Help…" at bounding box center [784, 375] width 1568 height 750
click at [705, 750] on html "PT Schedules Notifications Mobs Animals Neckbands VPs Status Infra Heatmap Help…" at bounding box center [784, 375] width 1568 height 750
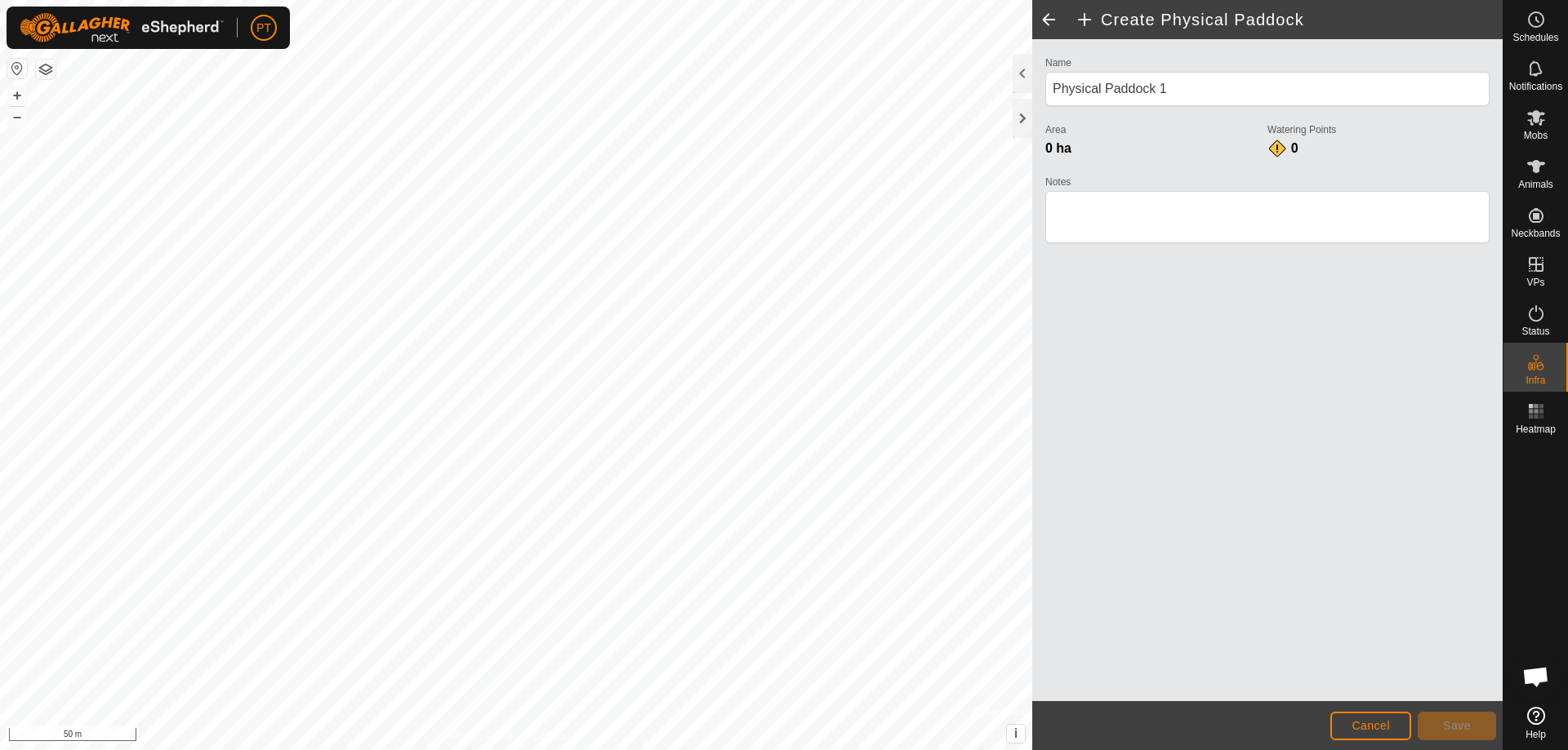
click at [0, 431] on html "PT Schedules Notifications Mobs Animals Neckbands VPs Status Infra Heatmap Help…" at bounding box center [784, 375] width 1568 height 750
click at [0, 376] on html "PT Schedules Notifications Mobs Animals Neckbands VPs Status Infra Heatmap Help…" at bounding box center [784, 375] width 1568 height 750
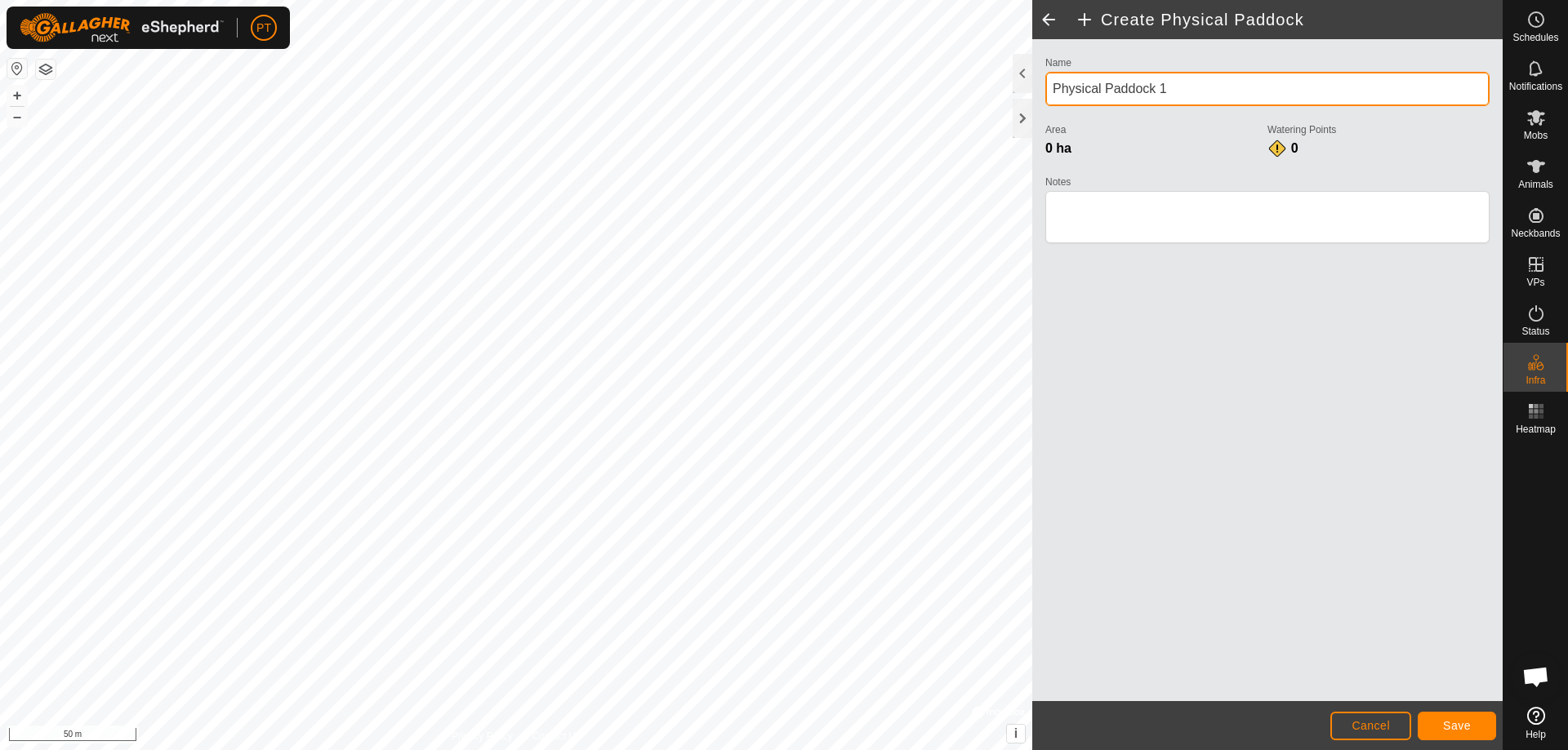
click at [1176, 86] on input "Physical Paddock 1" at bounding box center [1267, 89] width 444 height 34
drag, startPoint x: 1064, startPoint y: 92, endPoint x: 1082, endPoint y: 84, distance: 19.7
click at [1068, 95] on input "Physical Paddock 1" at bounding box center [1267, 89] width 444 height 34
type input "P"
type input "House Paddock"
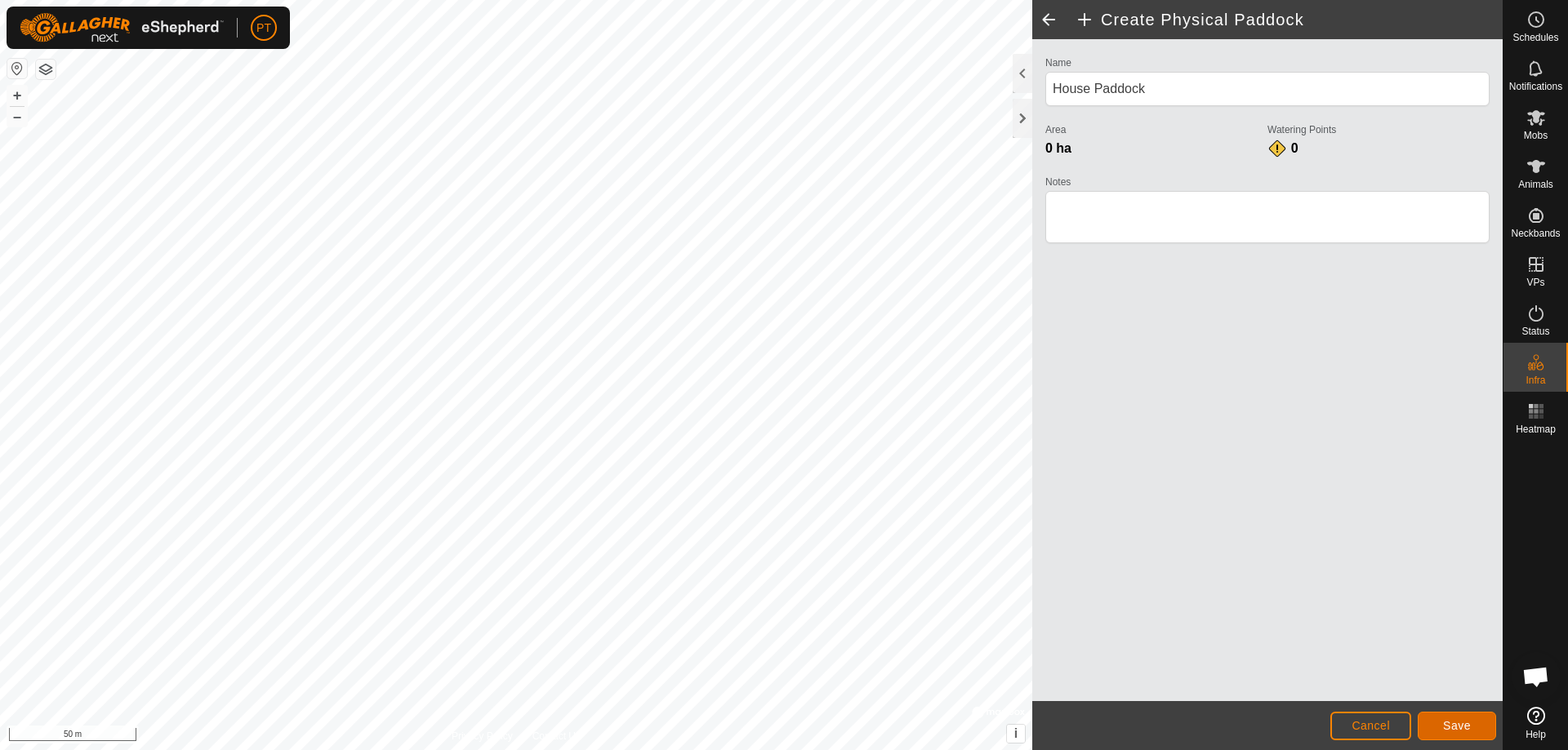
click at [1457, 725] on span "Save" at bounding box center [1457, 725] width 28 height 13
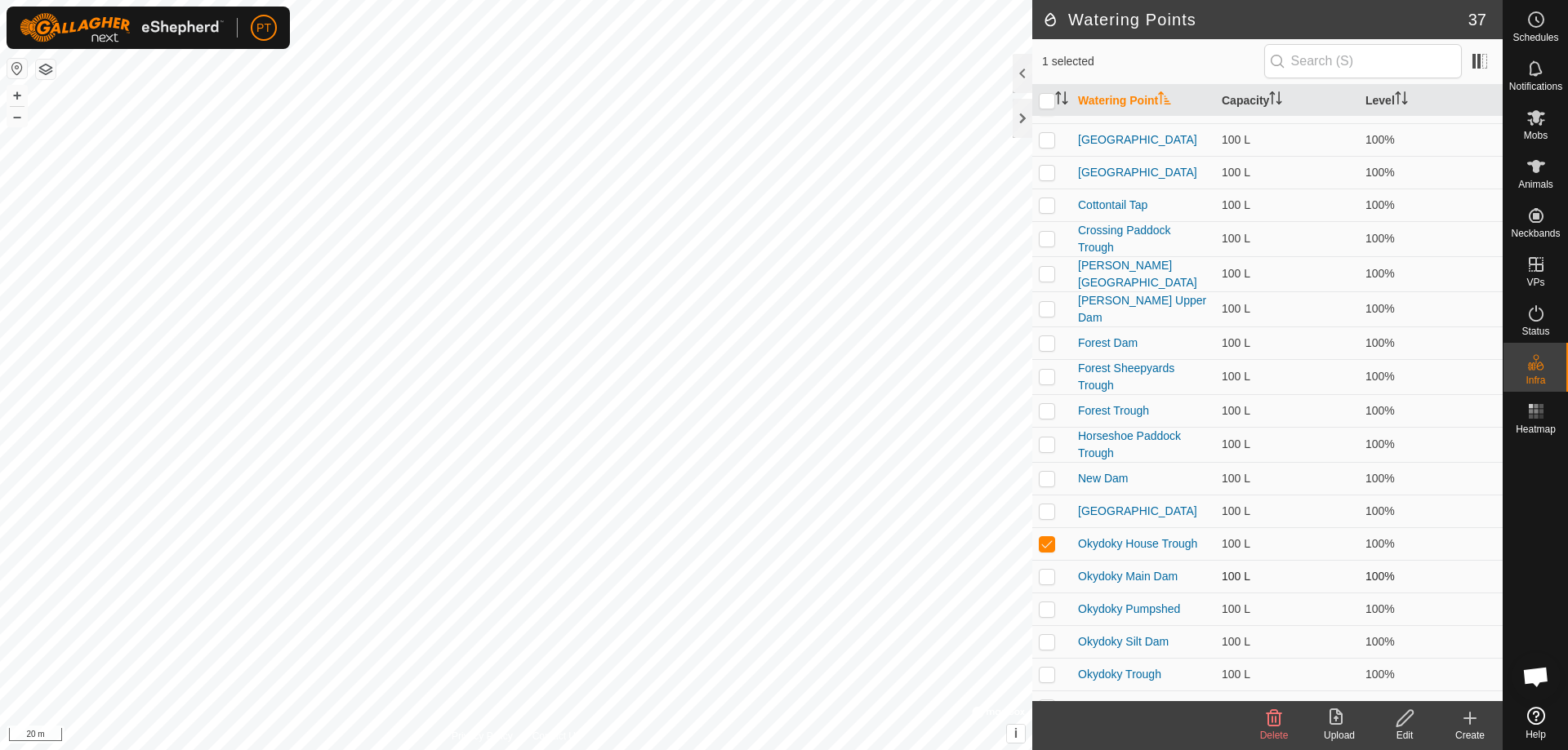
scroll to position [164, 0]
click at [1403, 720] on icon at bounding box center [1404, 719] width 20 height 20
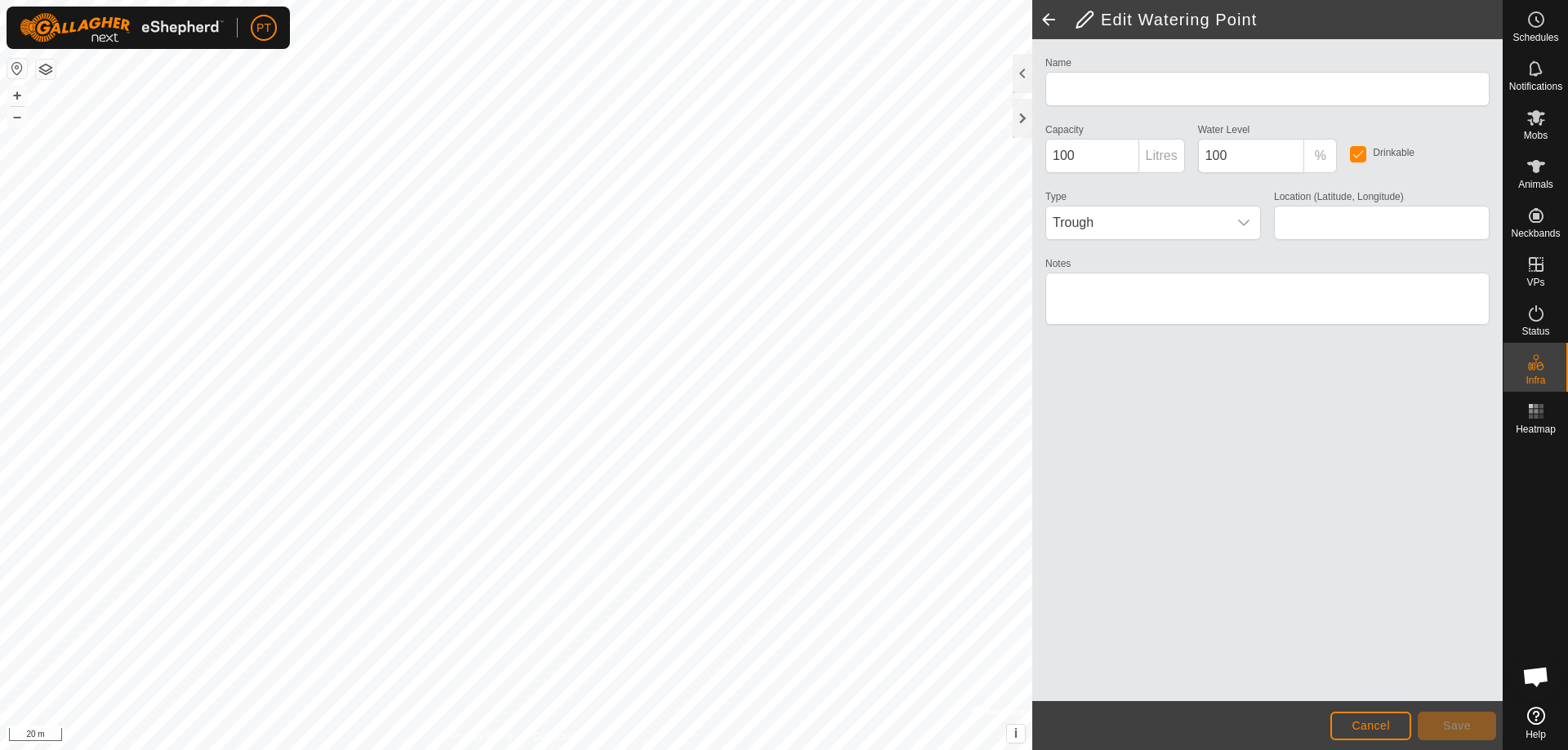
type input "Okydoky House Trough"
type input "-34.108360, 145.901843"
click at [1081, 157] on input "100" at bounding box center [1093, 156] width 94 height 34
drag, startPoint x: 1077, startPoint y: 161, endPoint x: 1051, endPoint y: 155, distance: 26.7
click at [1052, 155] on input "100" at bounding box center [1093, 156] width 94 height 34
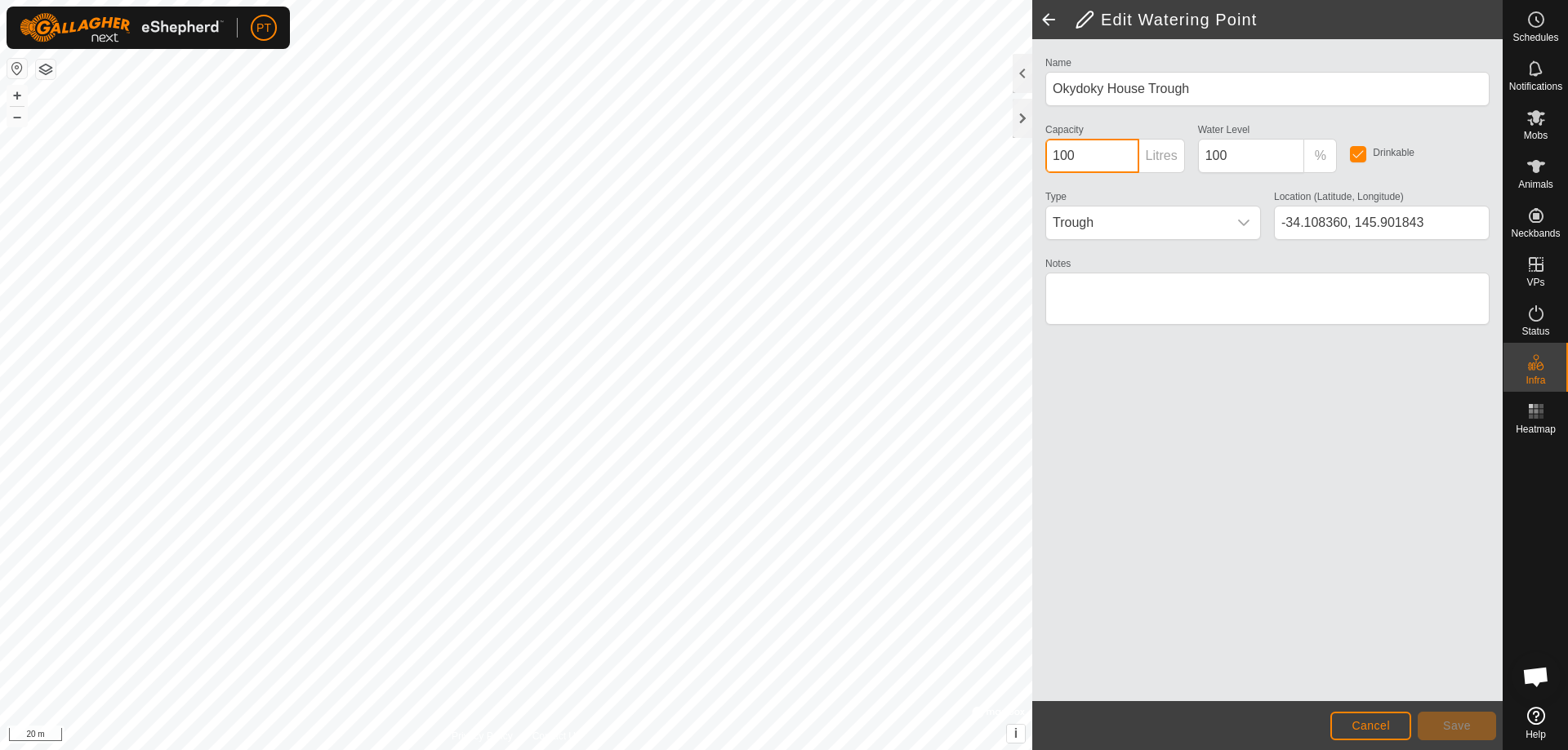
click at [1050, 158] on input "100" at bounding box center [1093, 156] width 94 height 34
type input "2000"
click at [1233, 158] on input "100" at bounding box center [1250, 156] width 107 height 34
drag, startPoint x: 1233, startPoint y: 157, endPoint x: 1216, endPoint y: 159, distance: 17.1
click at [1205, 155] on input "100" at bounding box center [1250, 156] width 107 height 34
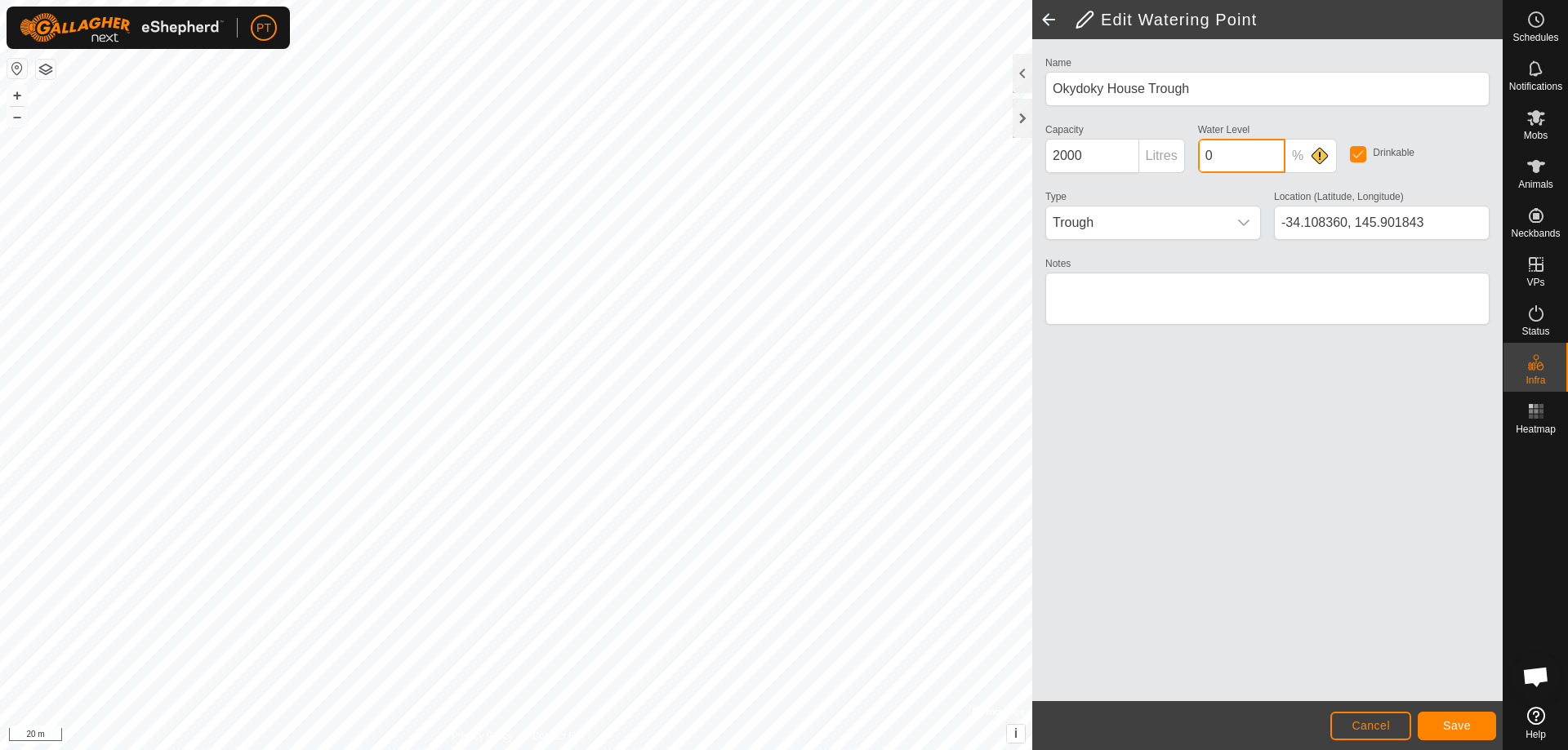
type input "0"
click at [1455, 724] on span "Save" at bounding box center [1457, 725] width 28 height 13
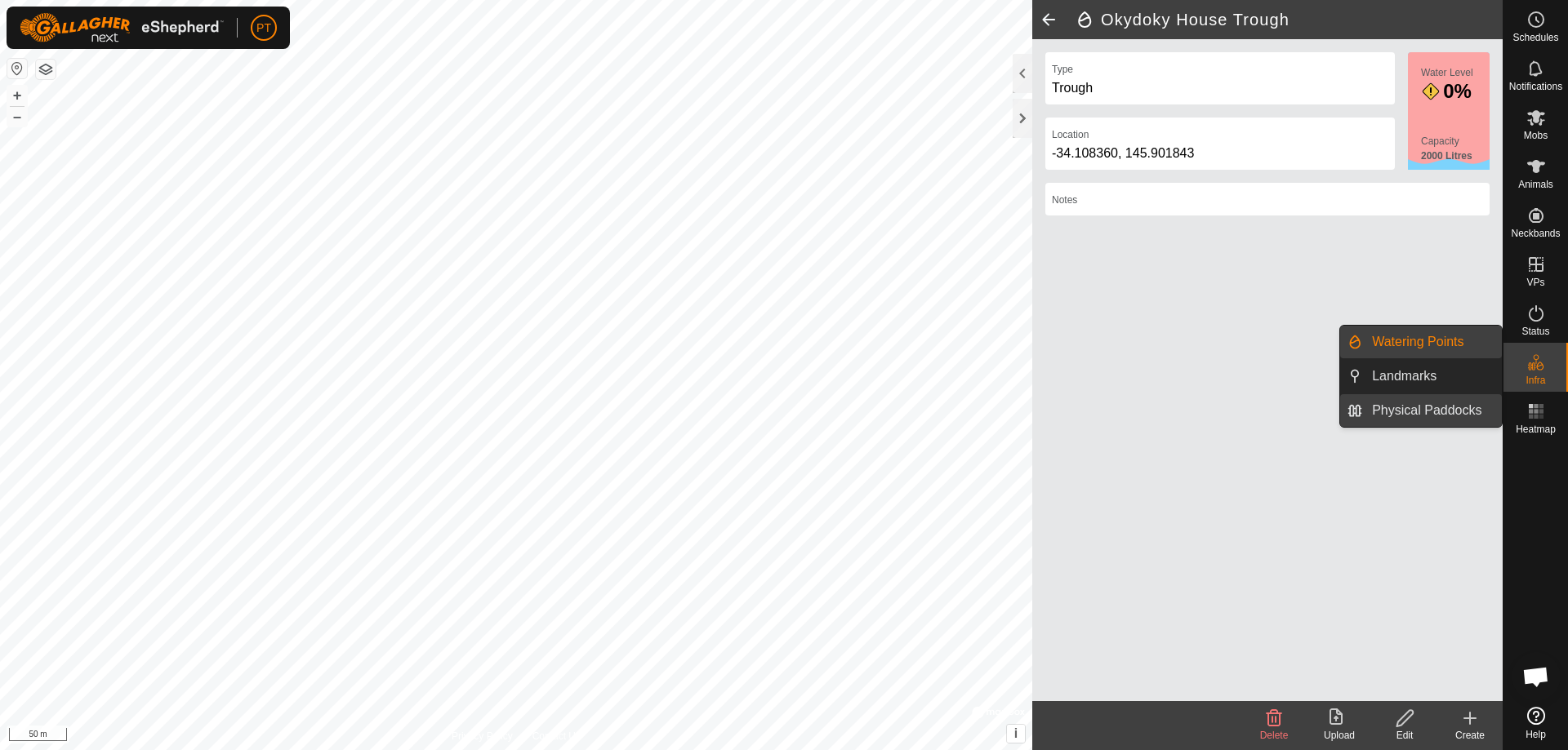
click at [1457, 408] on link "Physical Paddocks" at bounding box center [1432, 410] width 140 height 33
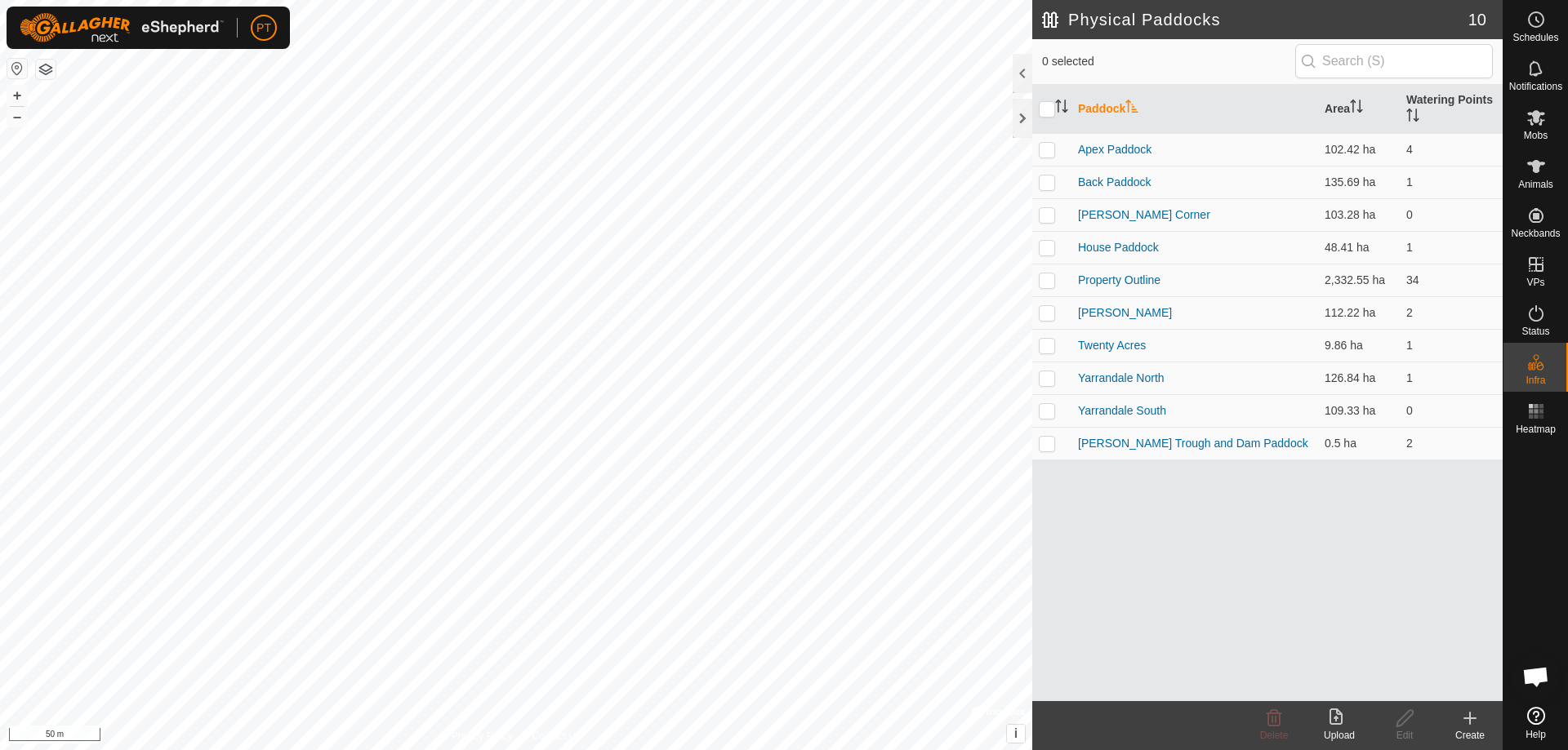
click at [1468, 718] on icon at bounding box center [1469, 718] width 11 height 0
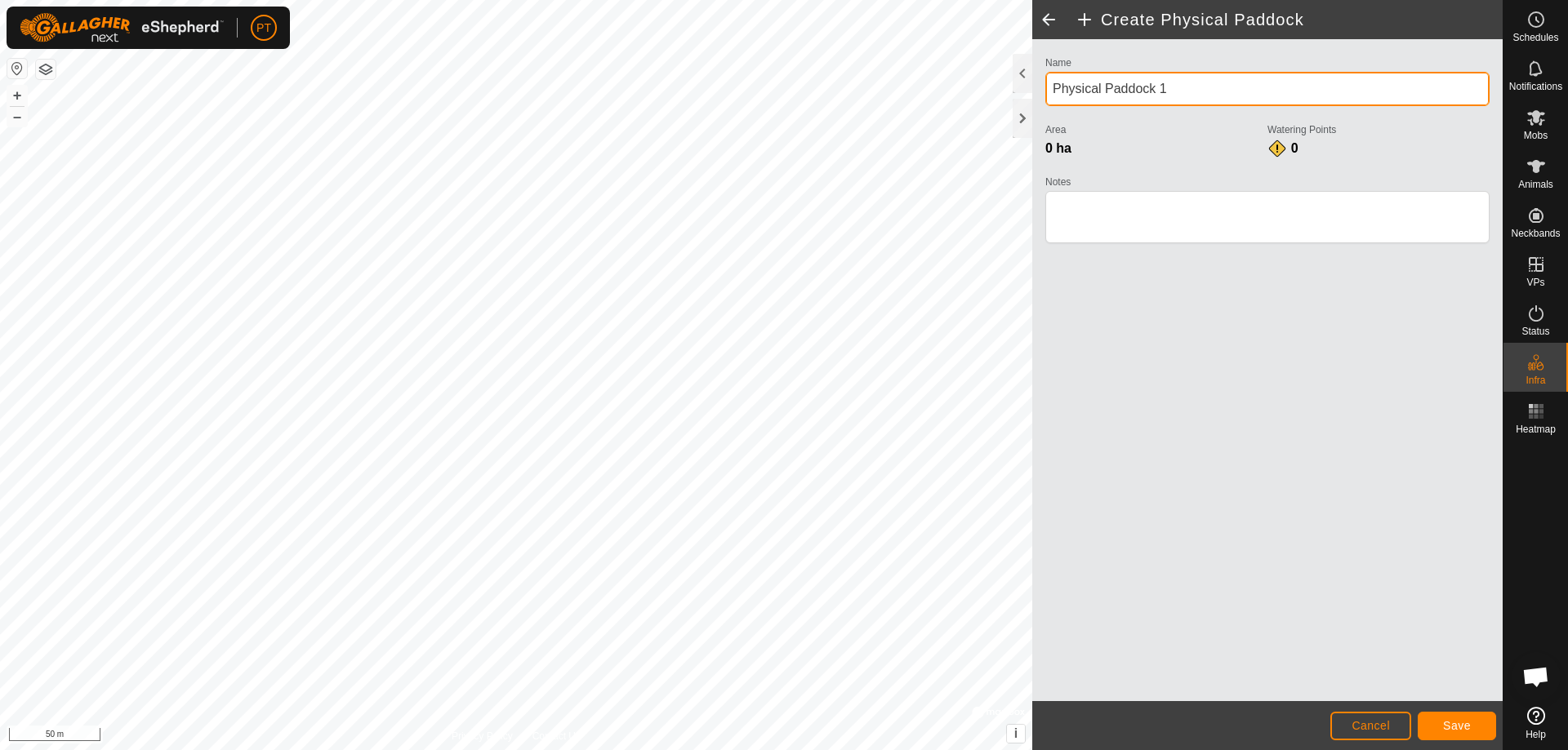
click at [1172, 92] on input "Physical Paddock 1" at bounding box center [1267, 89] width 444 height 34
click at [1045, 89] on div "Name Physical Paddock 1 Area 0 ha Watering Points 0 Notes" at bounding box center [1267, 157] width 457 height 210
click at [1176, 84] on input "Physical Paddock 1" at bounding box center [1267, 89] width 444 height 34
drag, startPoint x: 1166, startPoint y: 87, endPoint x: 1078, endPoint y: 88, distance: 88.0
click at [1054, 87] on input "Physical Paddock 1Okydoky House Dam" at bounding box center [1267, 89] width 444 height 34
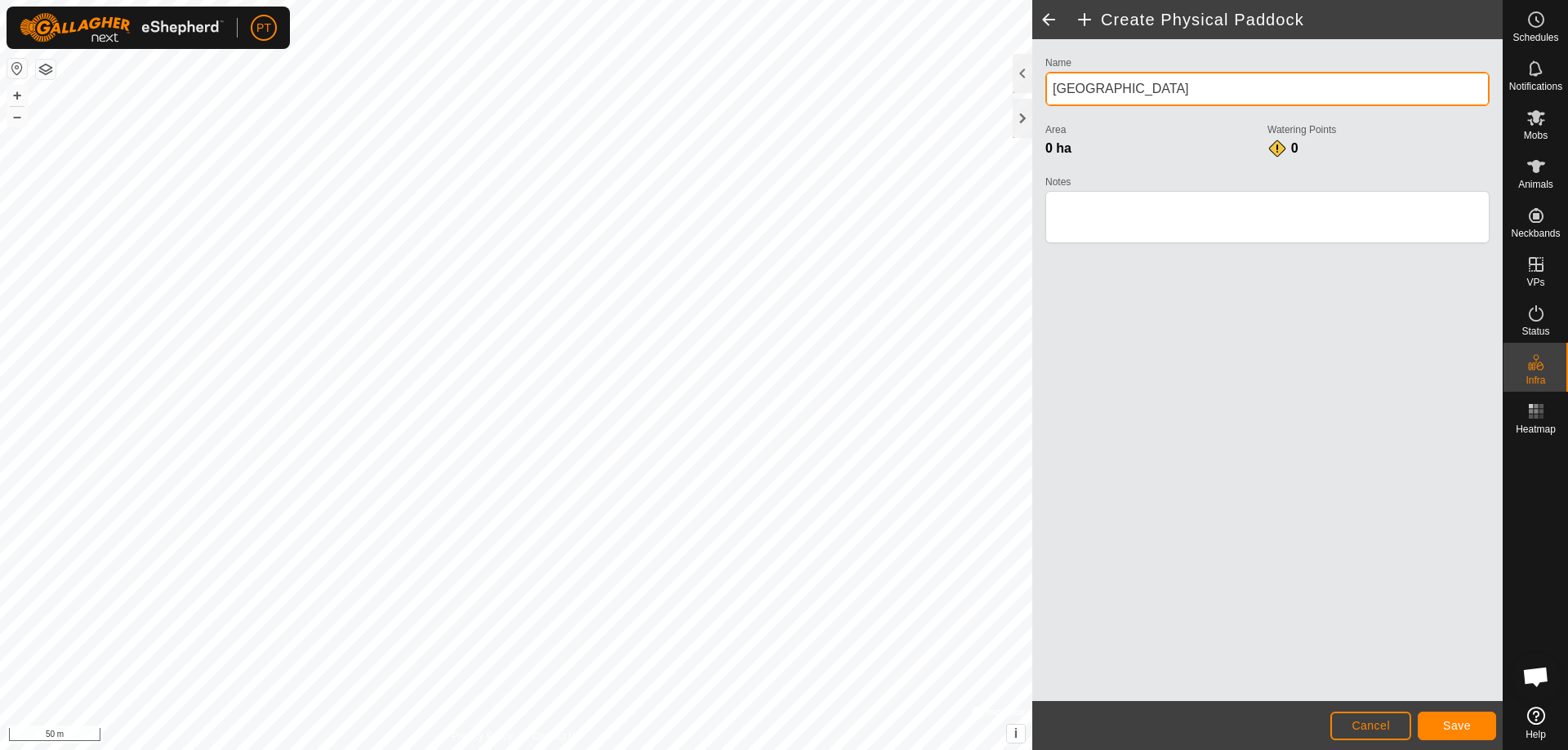
click at [1179, 88] on input "[GEOGRAPHIC_DATA]" at bounding box center [1267, 89] width 444 height 34
type input "[GEOGRAPHIC_DATA] Dam Paddock"
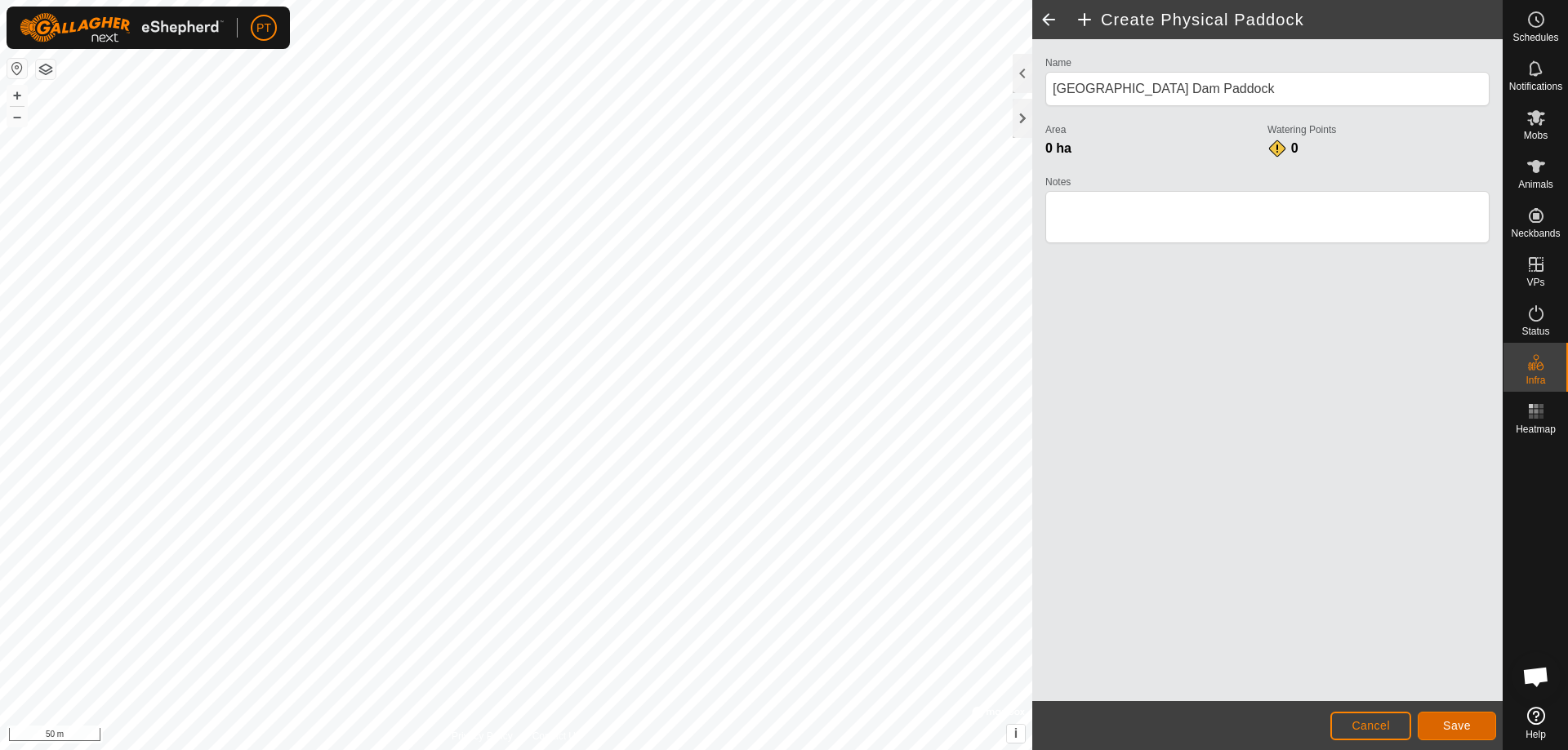
click at [1459, 730] on span "Save" at bounding box center [1457, 725] width 28 height 13
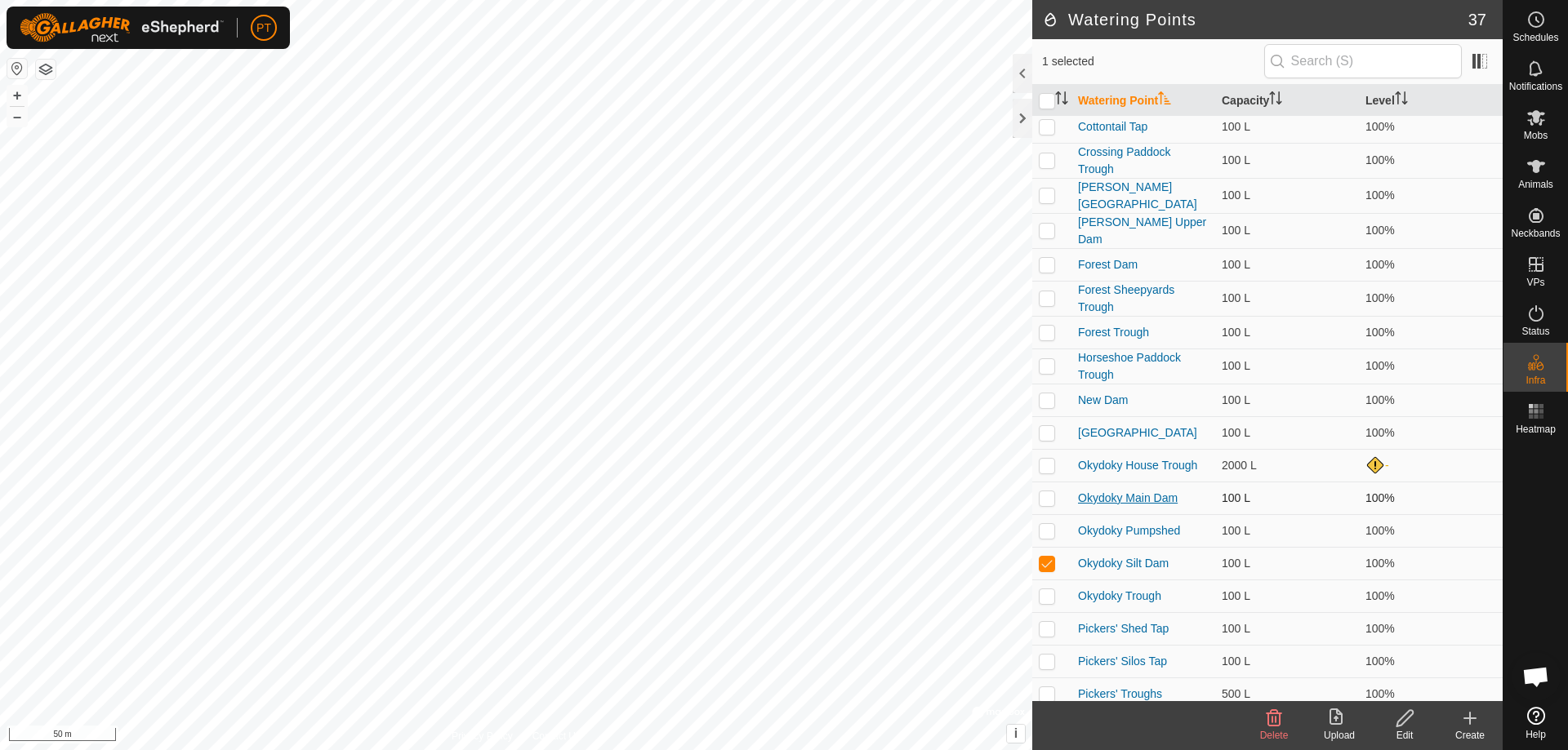
scroll to position [245, 0]
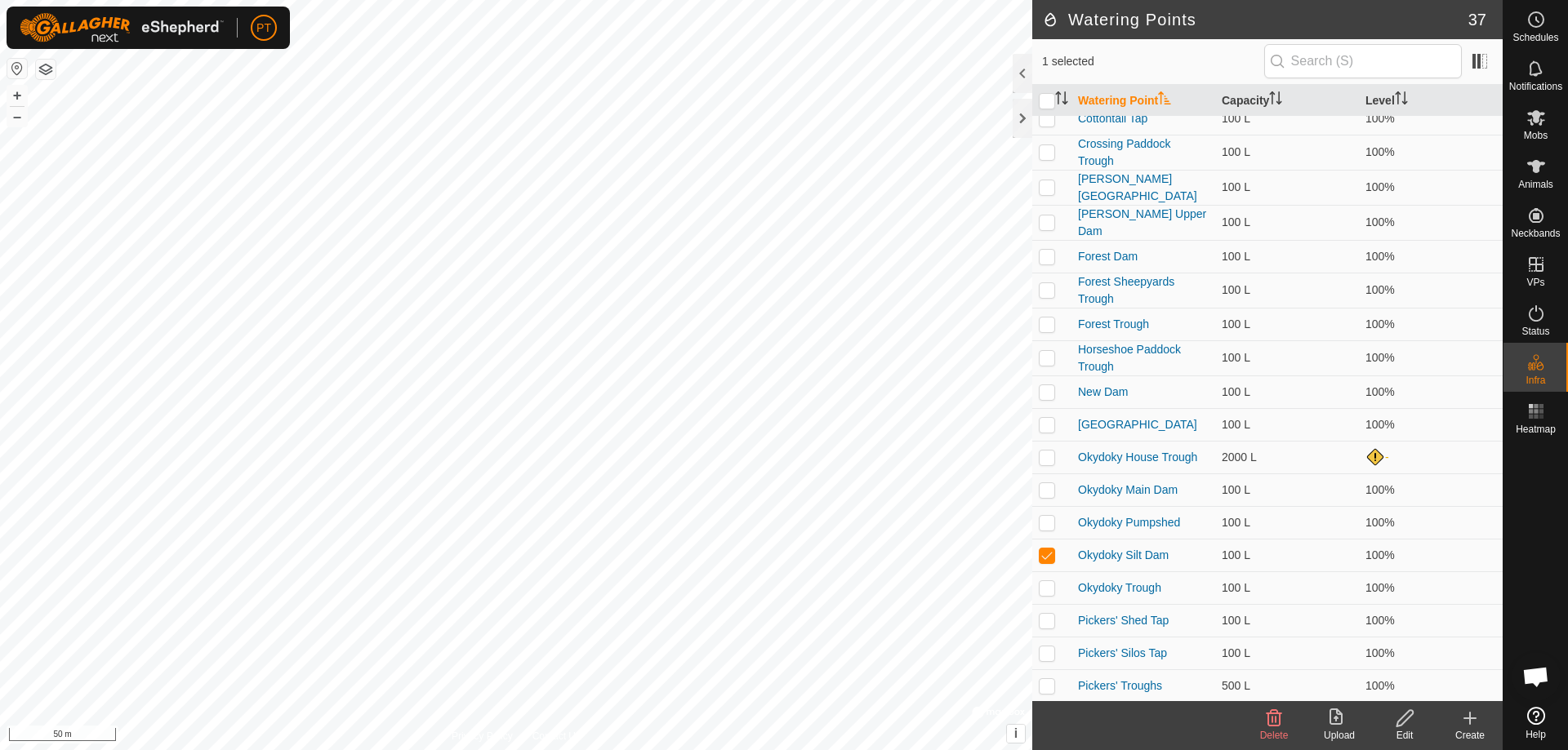
click at [1403, 718] on icon at bounding box center [1404, 719] width 20 height 20
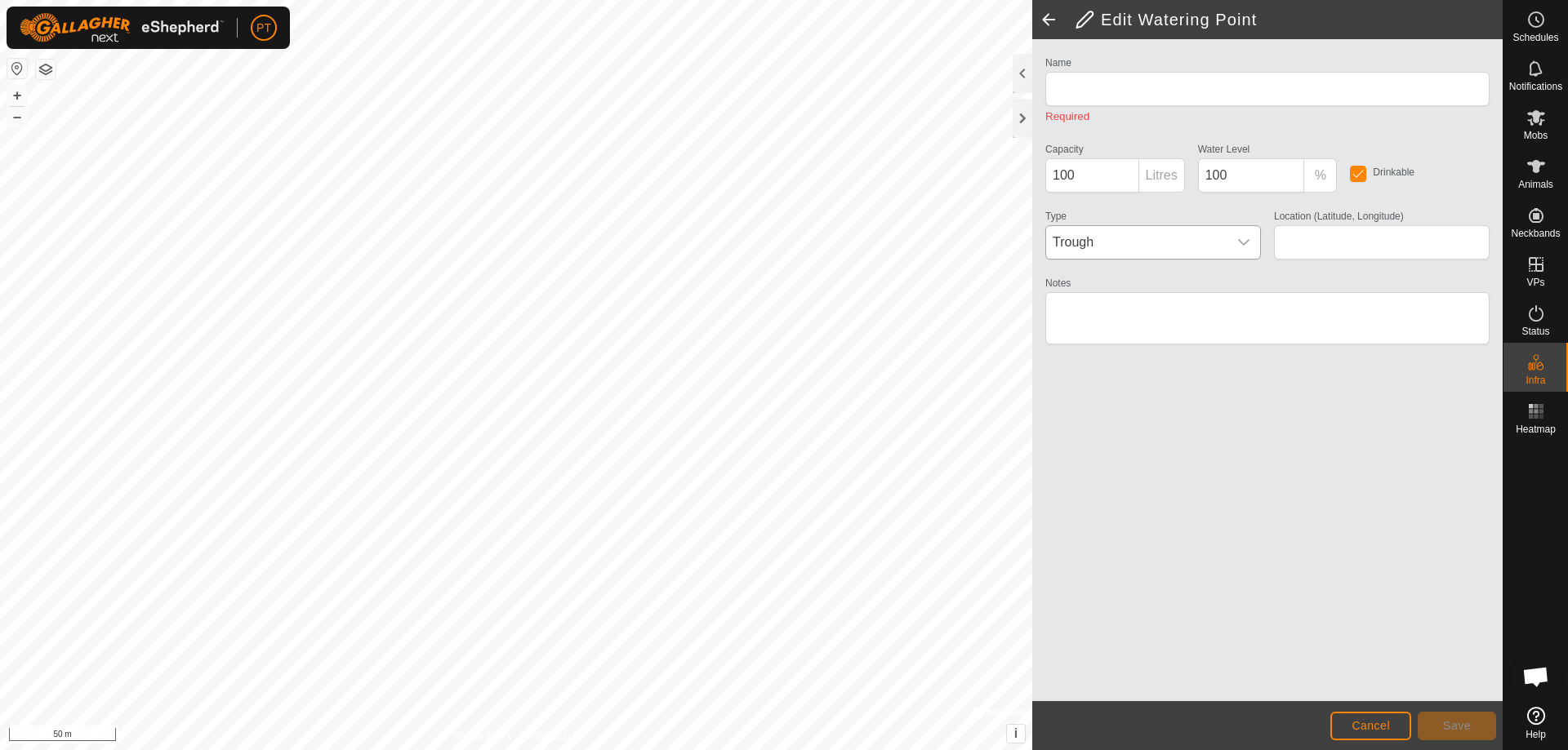
click at [1246, 243] on icon "dropdown trigger" at bounding box center [1242, 243] width 11 height 7
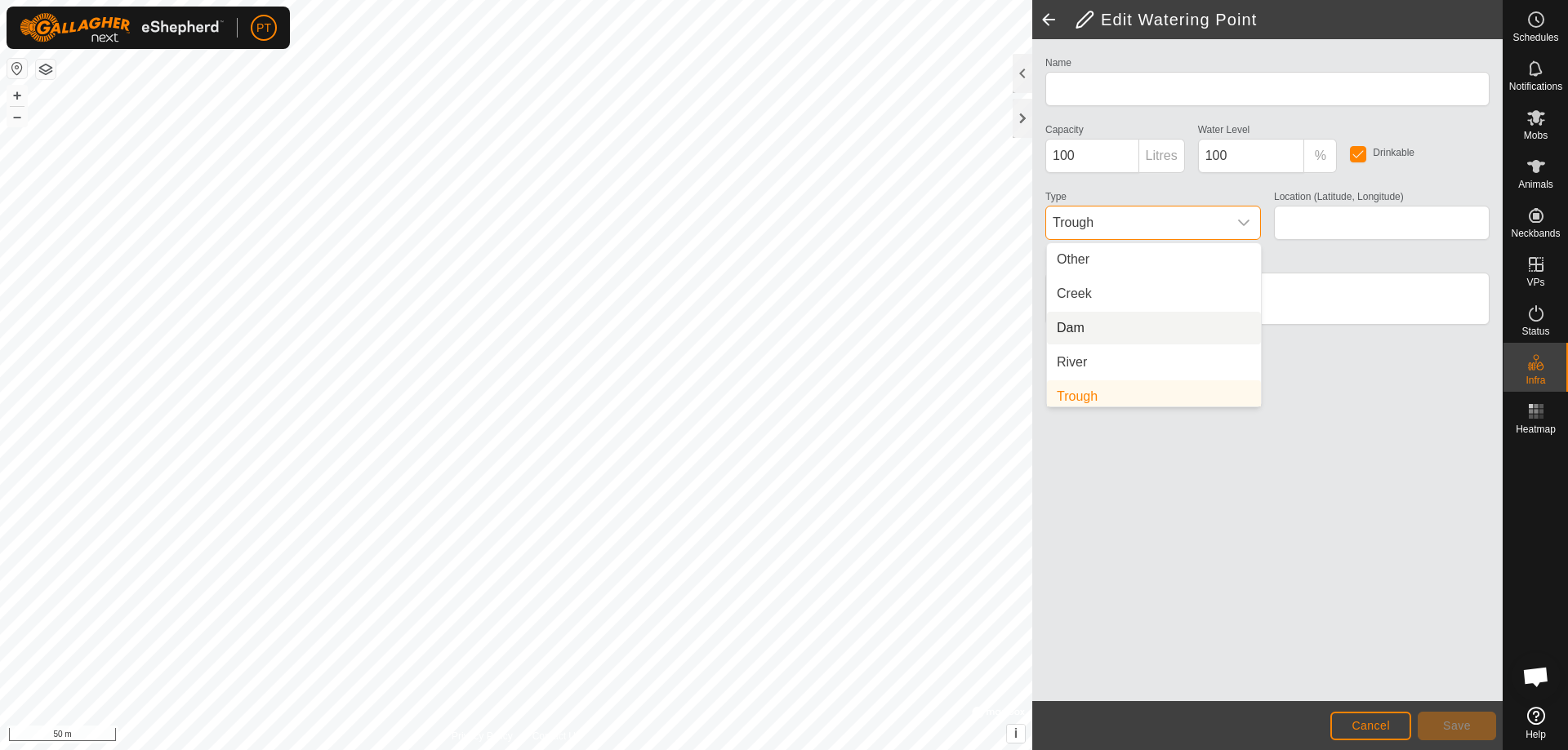
click at [1072, 329] on span "Dam" at bounding box center [1071, 329] width 28 height 20
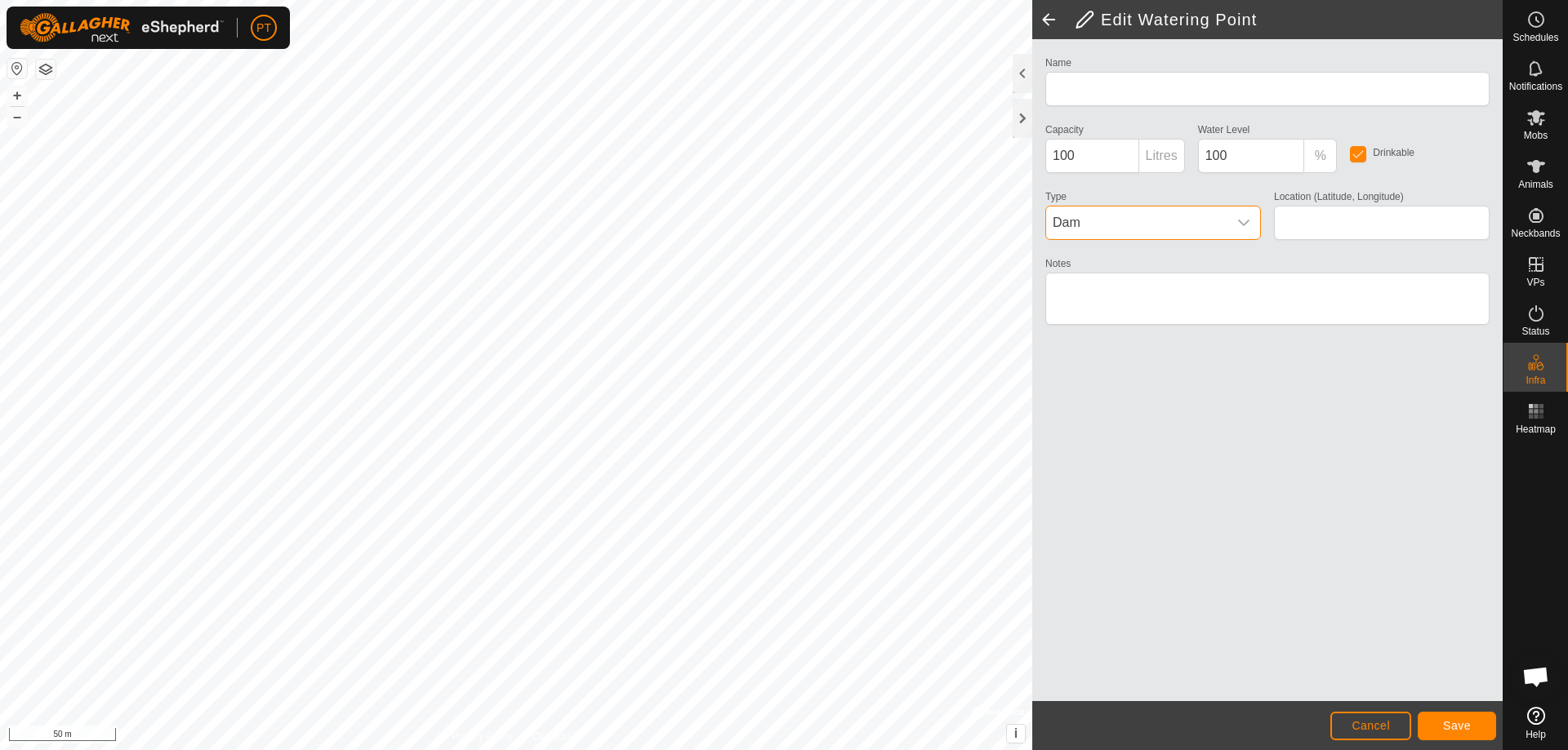
type input "Okydoky Silt Dam"
type input "-34.109455, 145.902808"
drag, startPoint x: 1092, startPoint y: 155, endPoint x: 1097, endPoint y: 135, distance: 20.6
click at [1097, 155] on input "100" at bounding box center [1093, 156] width 94 height 34
type input "1"
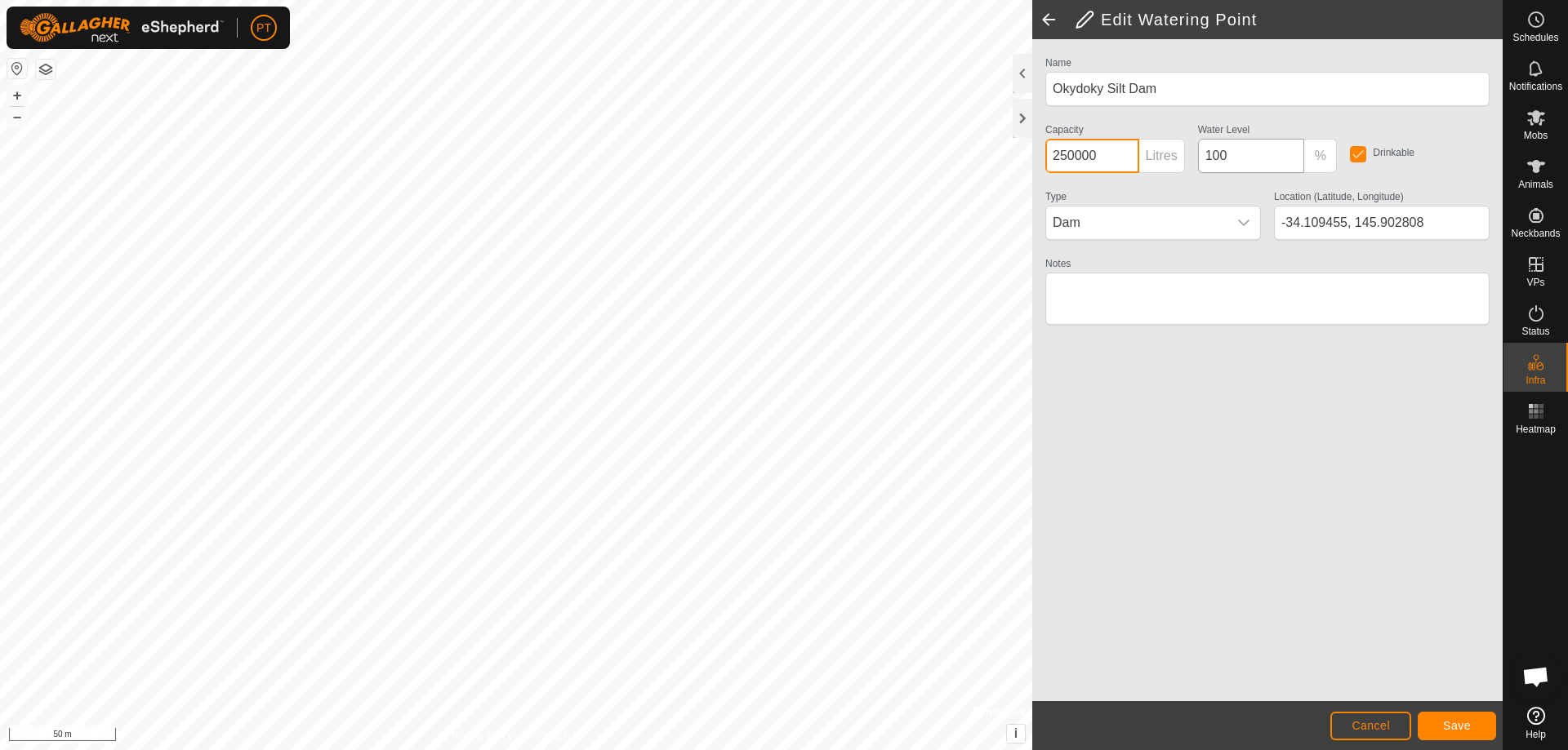
type input "250000"
drag, startPoint x: 1237, startPoint y: 155, endPoint x: 1215, endPoint y: 151, distance: 22.4
click at [1239, 154] on input "100" at bounding box center [1250, 156] width 107 height 34
type input "1"
type input "0"
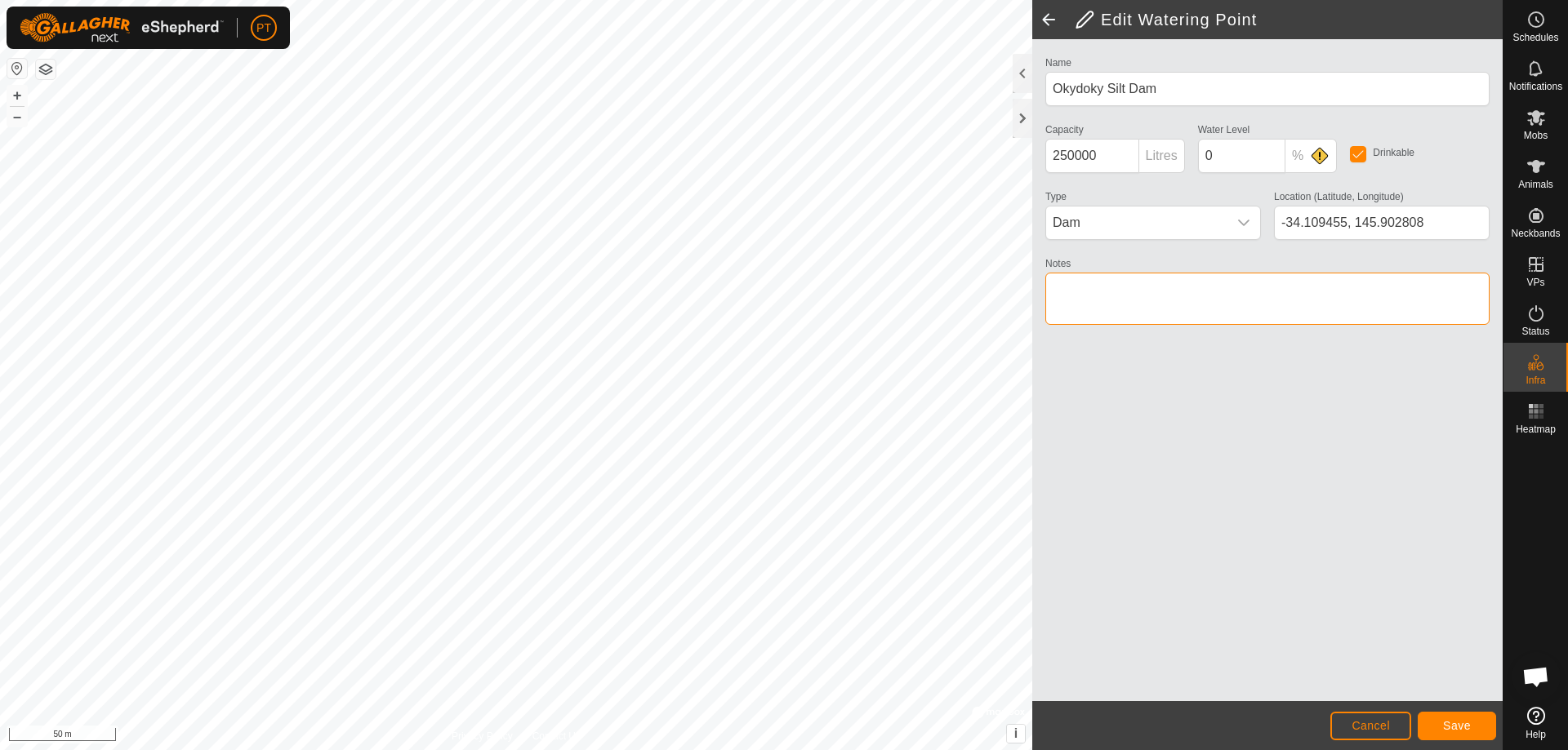
click at [1131, 284] on textarea "Notes" at bounding box center [1267, 299] width 444 height 52
type textarea "Sometimes dry"
click at [1458, 733] on button "Save" at bounding box center [1456, 726] width 78 height 29
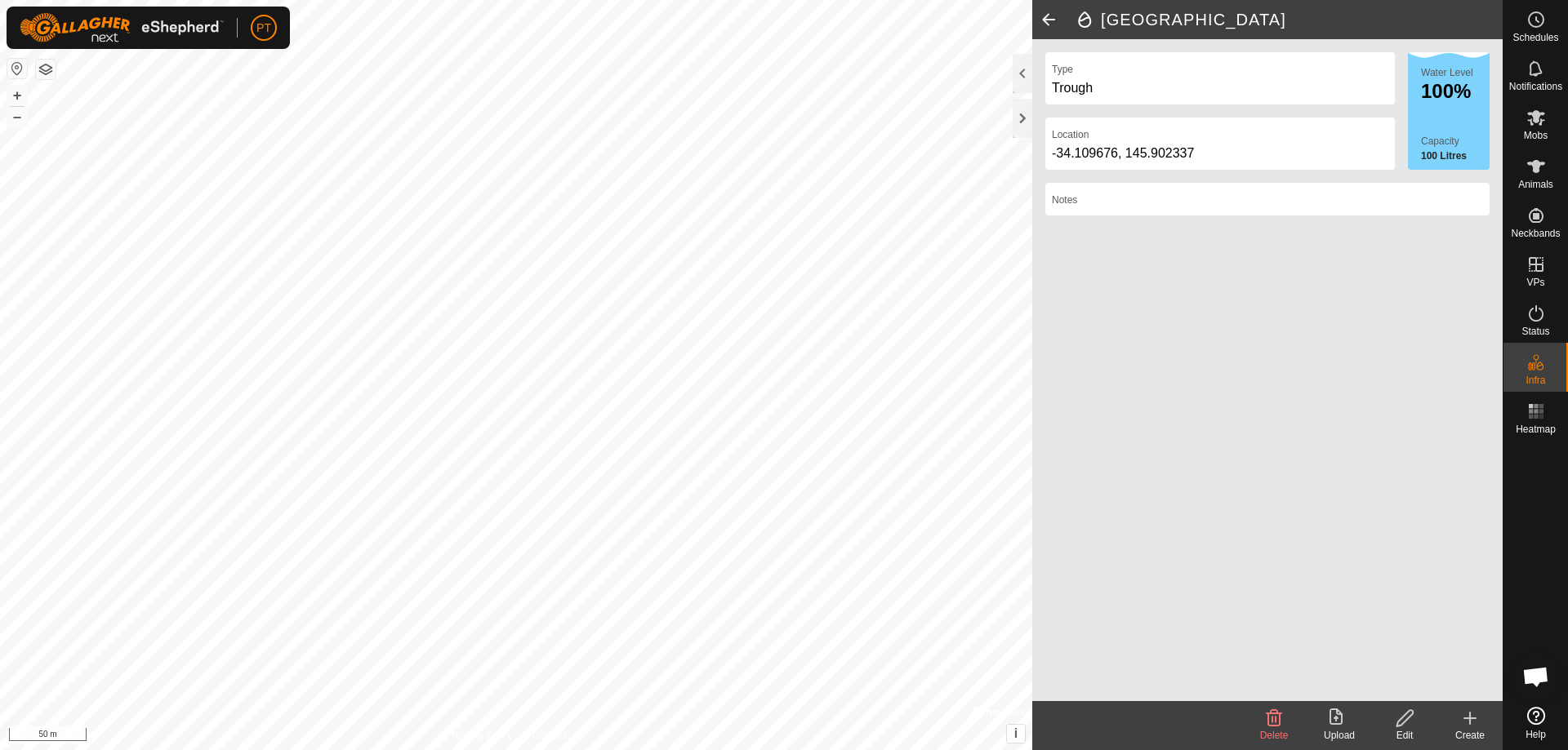
click at [1403, 716] on icon at bounding box center [1404, 718] width 16 height 16
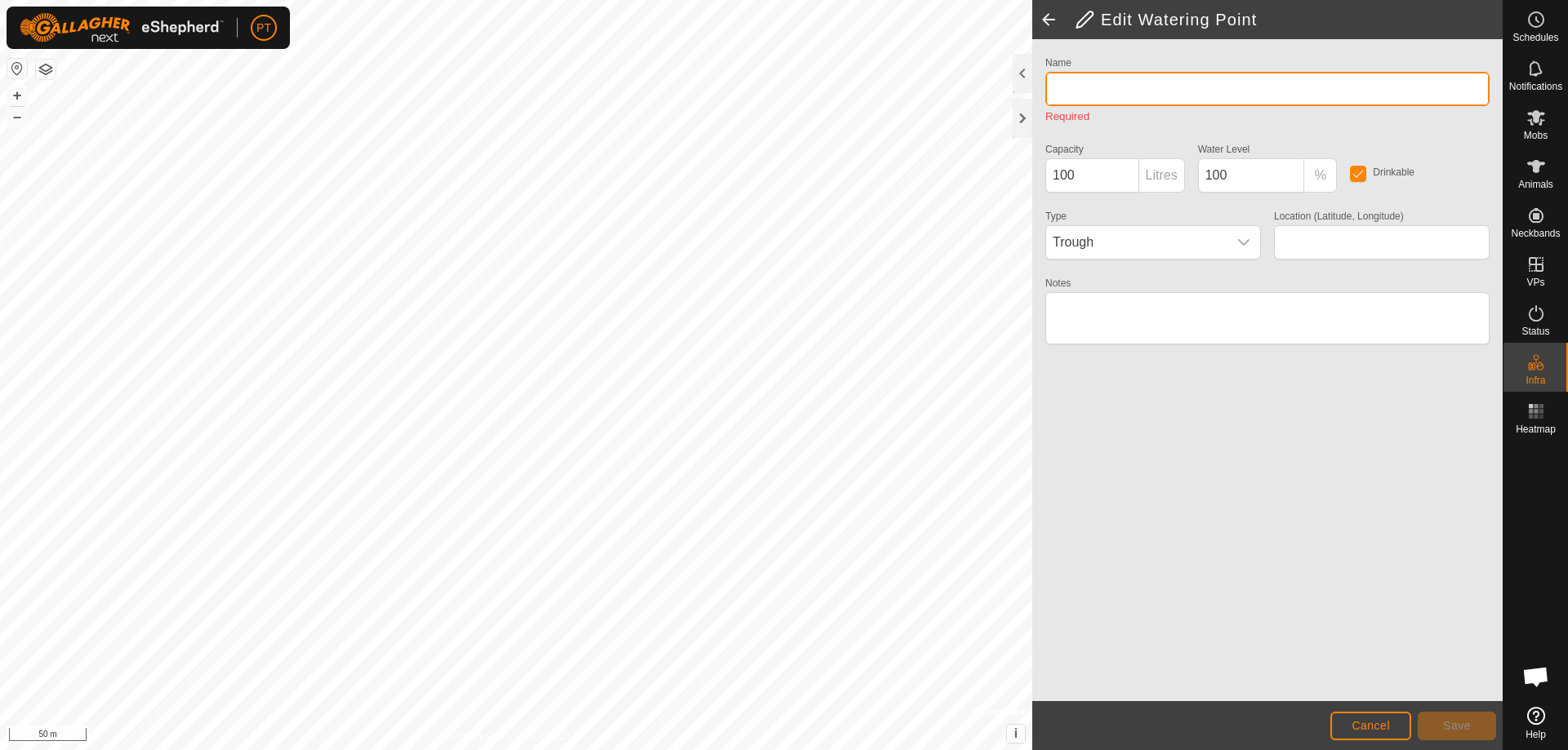
click at [1088, 86] on input "Name" at bounding box center [1267, 89] width 444 height 34
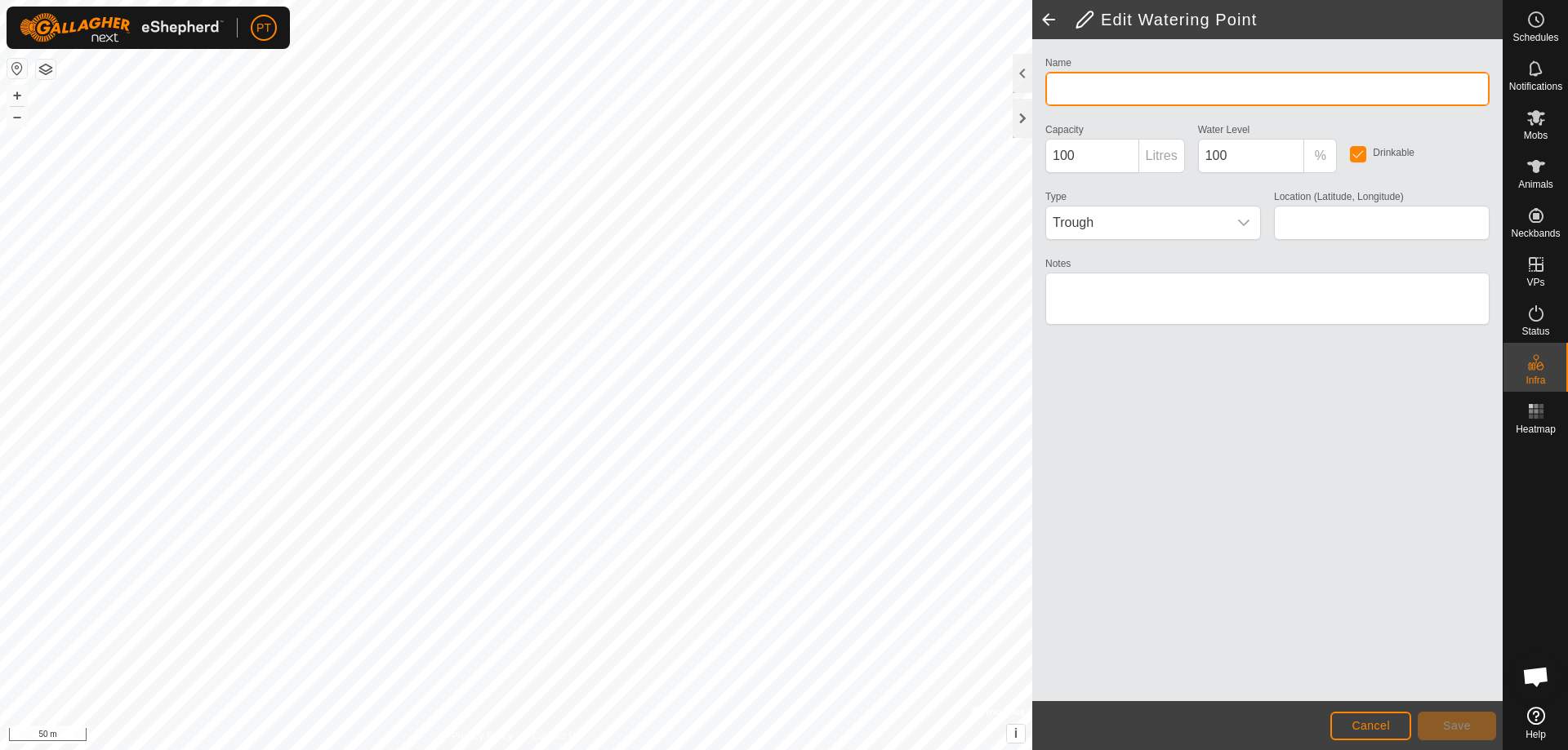
type input "[GEOGRAPHIC_DATA]"
type input "-34.109676, 145.902337"
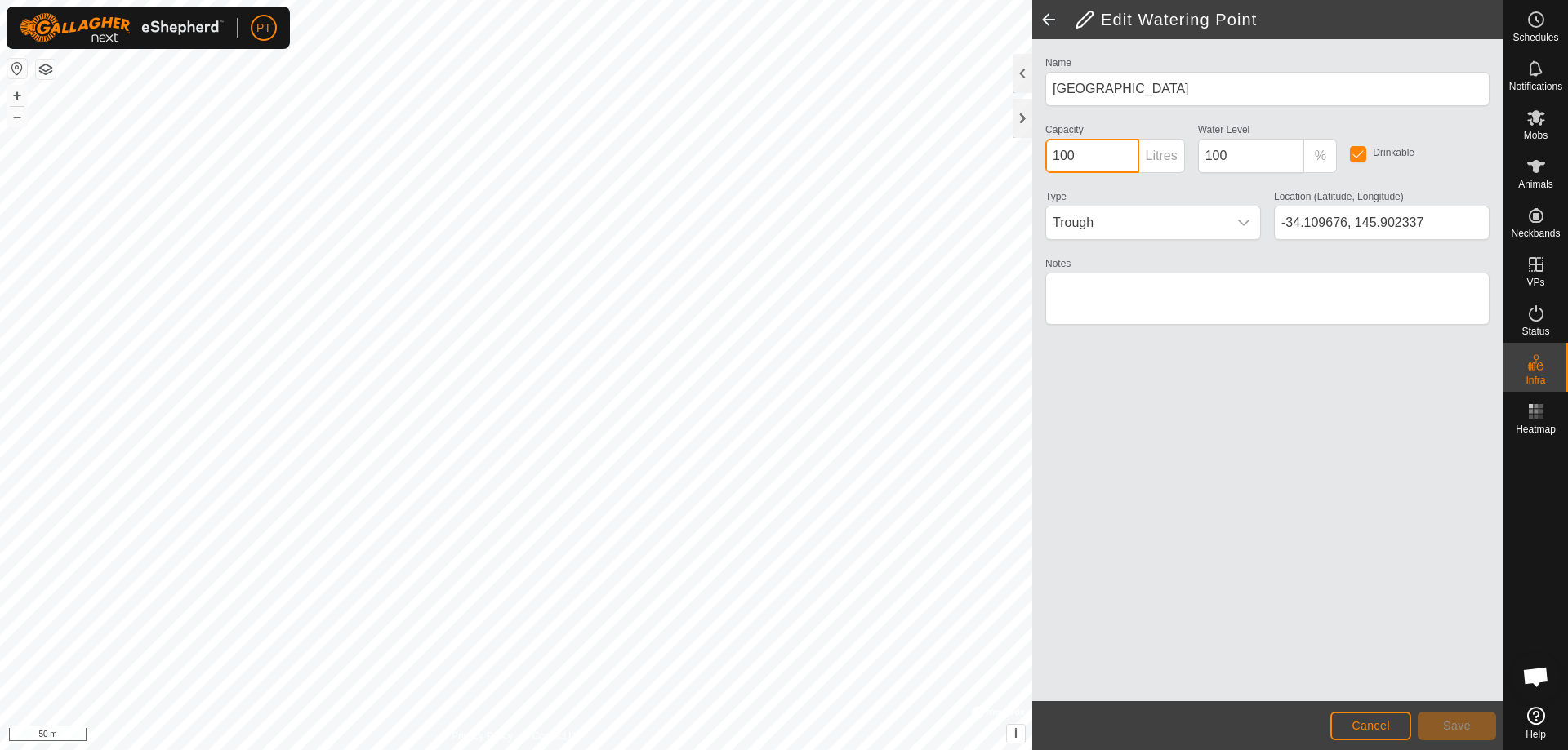
click at [1084, 155] on input "100" at bounding box center [1093, 156] width 94 height 34
click at [1097, 159] on input "100" at bounding box center [1093, 156] width 94 height 34
type input "1"
type input "2000000"
click at [1238, 226] on icon "dropdown trigger" at bounding box center [1243, 223] width 13 height 13
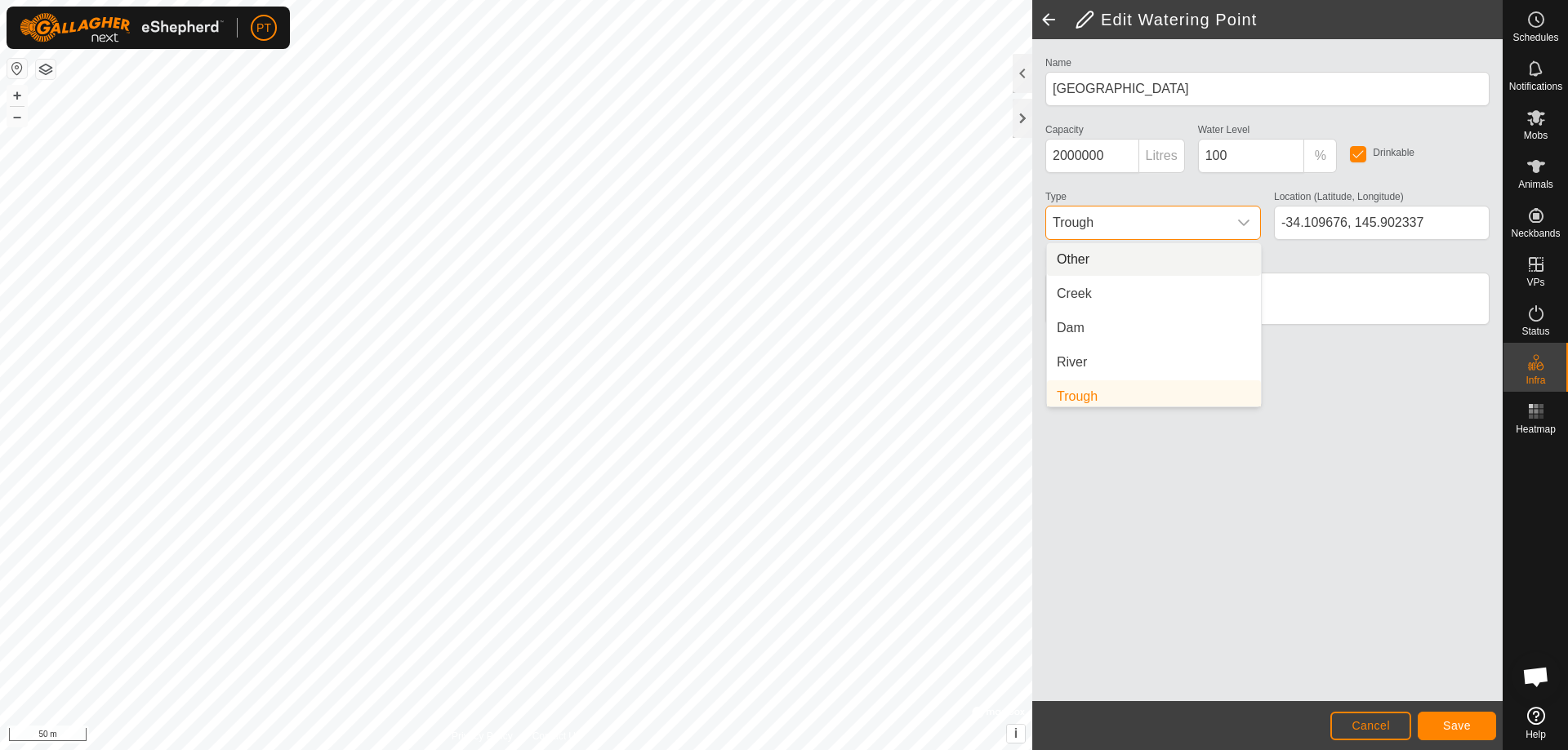
scroll to position [7, 0]
click at [1110, 326] on li "Dam" at bounding box center [1154, 322] width 214 height 33
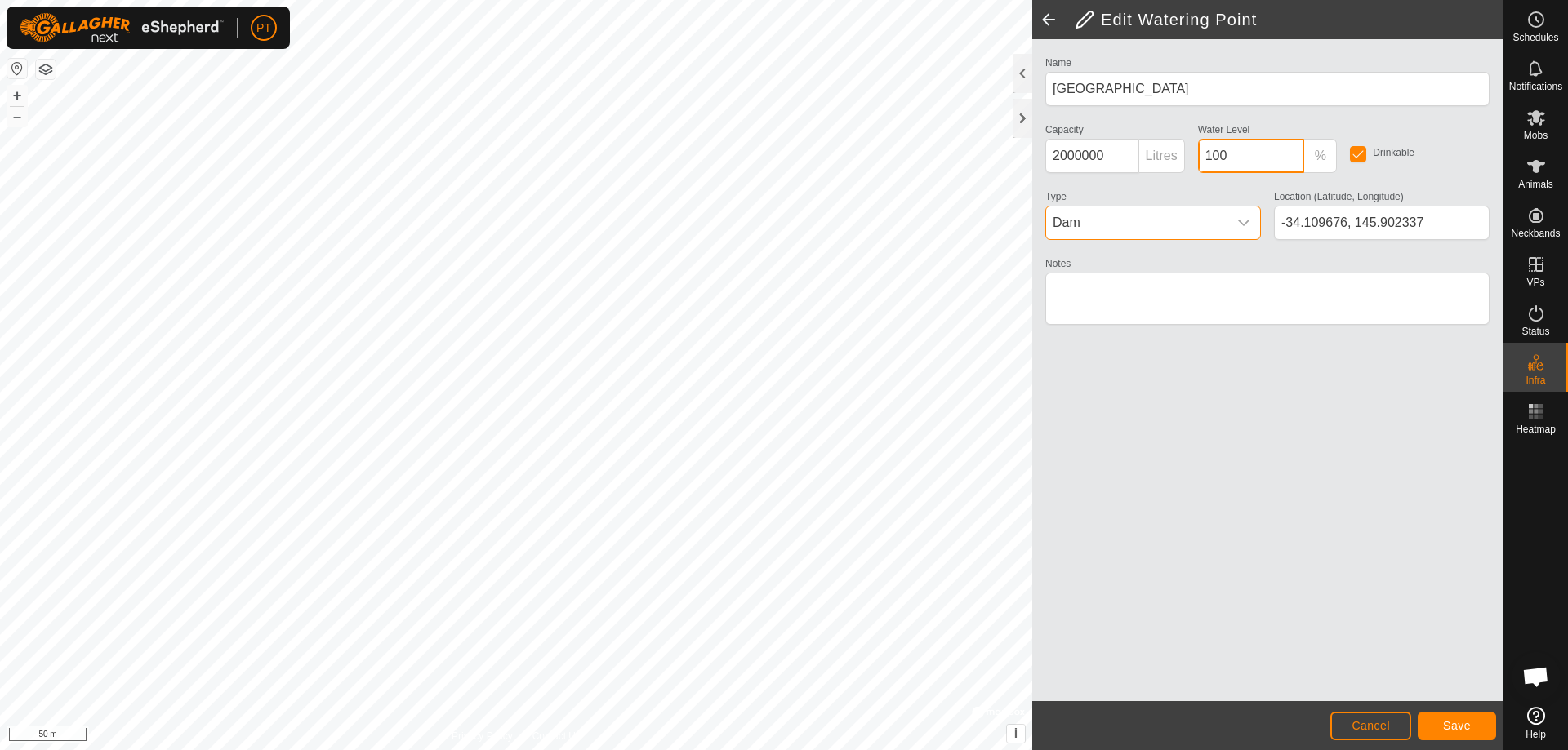
drag, startPoint x: 1230, startPoint y: 155, endPoint x: 1224, endPoint y: 247, distance: 92.2
click at [1230, 155] on input "100" at bounding box center [1250, 156] width 107 height 34
click at [1236, 156] on input "100" at bounding box center [1250, 156] width 107 height 34
click at [1203, 155] on input "100" at bounding box center [1250, 156] width 107 height 34
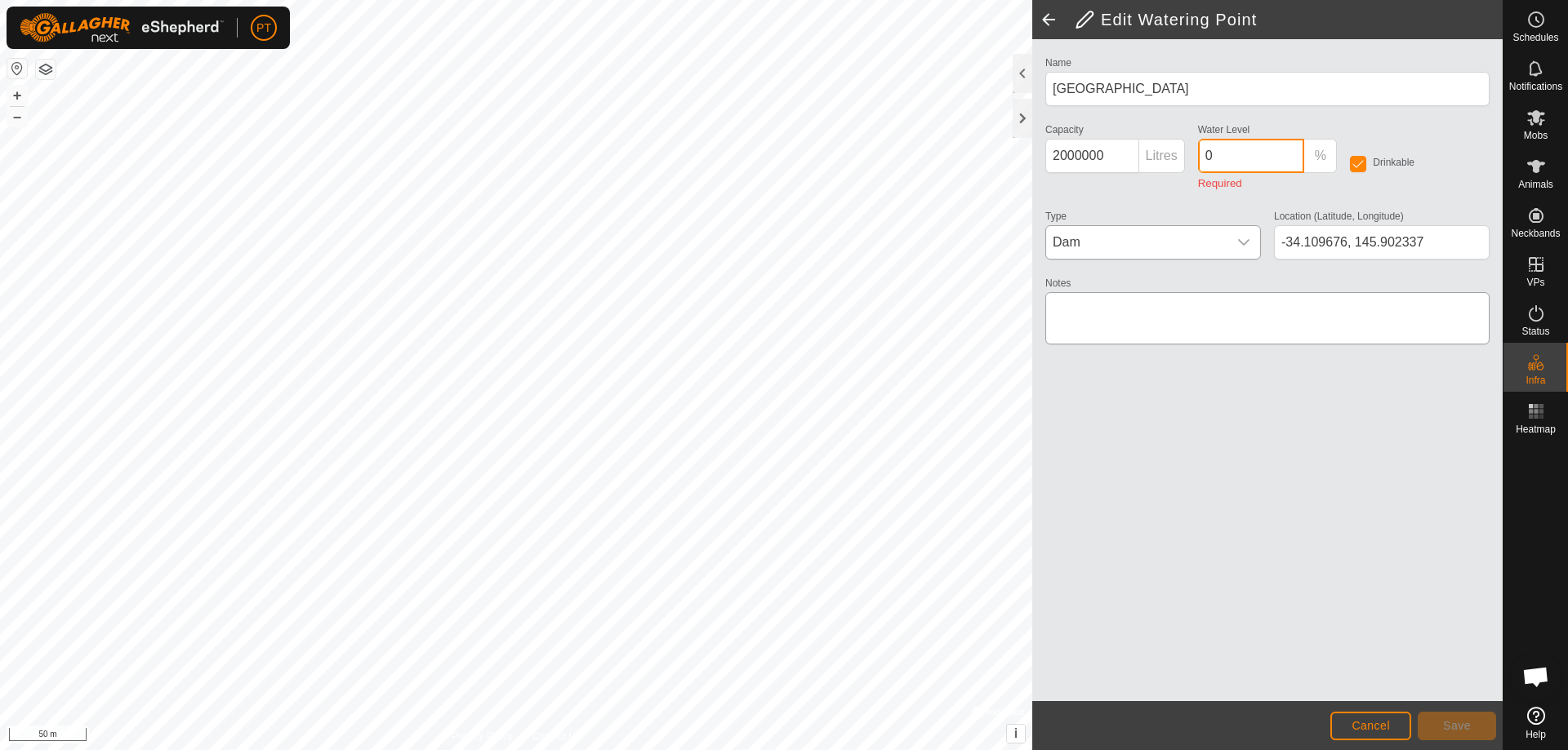
type input "0"
click at [1095, 293] on textarea "Notes" at bounding box center [1267, 319] width 444 height 52
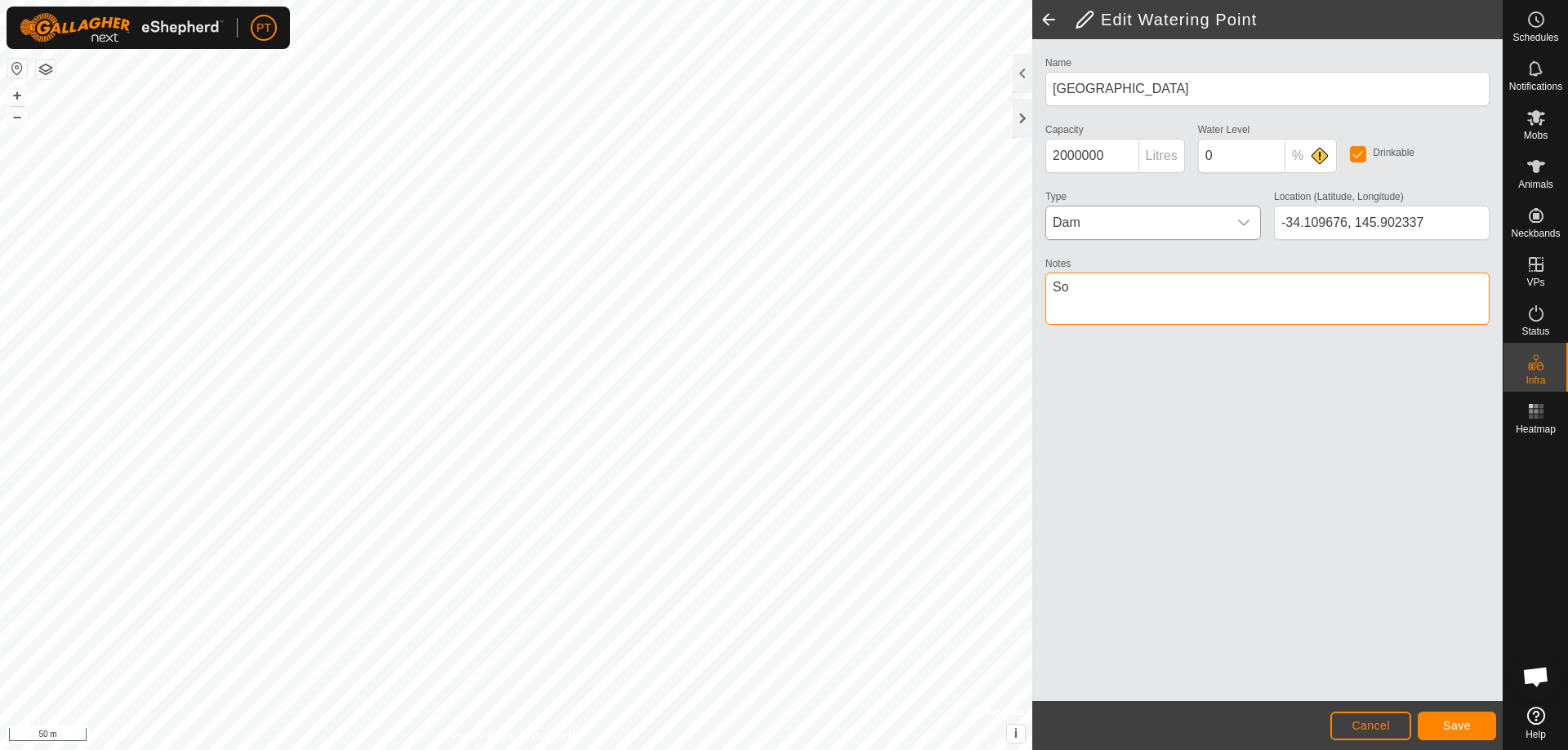
type textarea "S"
type textarea "Rarely dry"
click at [1462, 730] on span "Save" at bounding box center [1457, 725] width 28 height 13
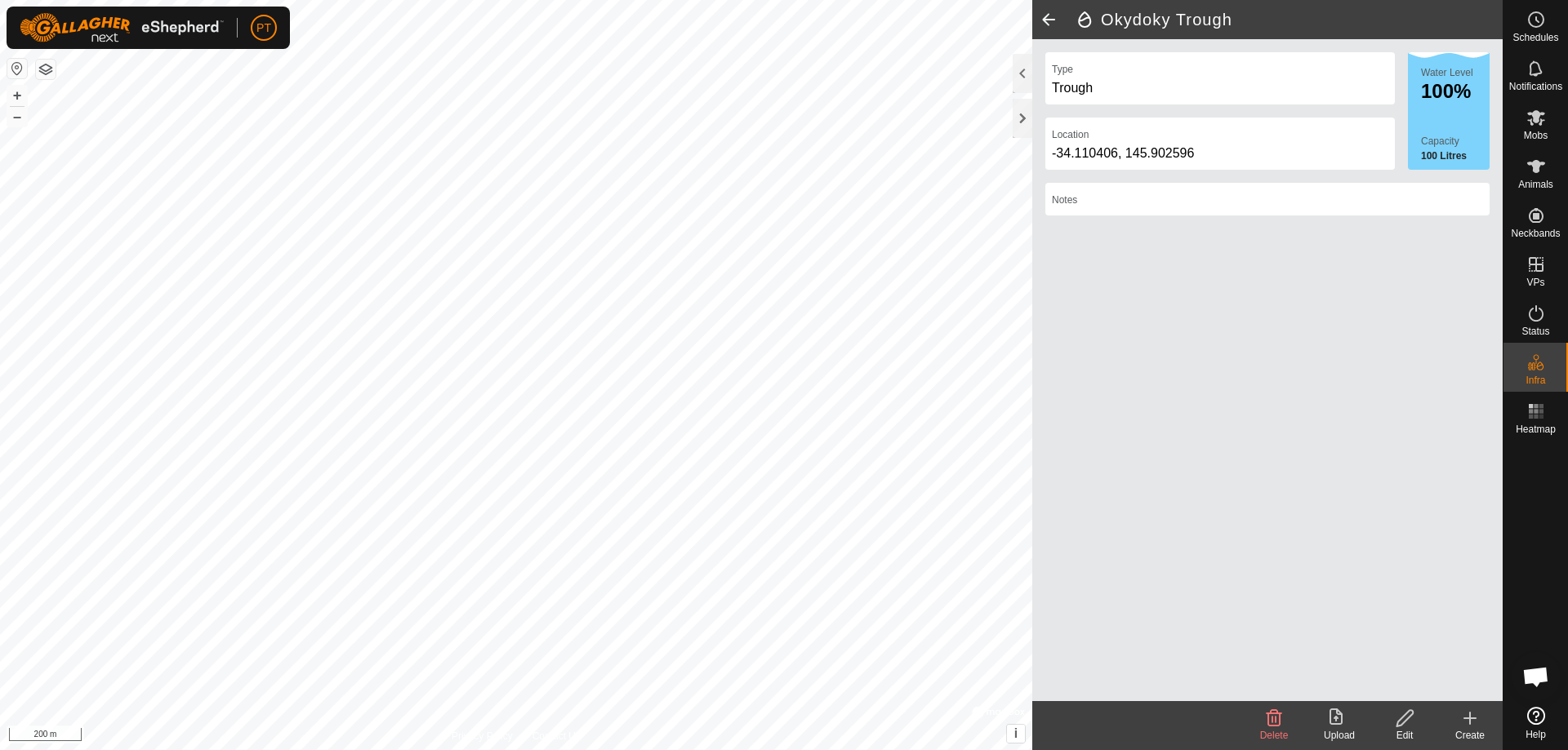
click at [1394, 711] on icon at bounding box center [1404, 719] width 20 height 20
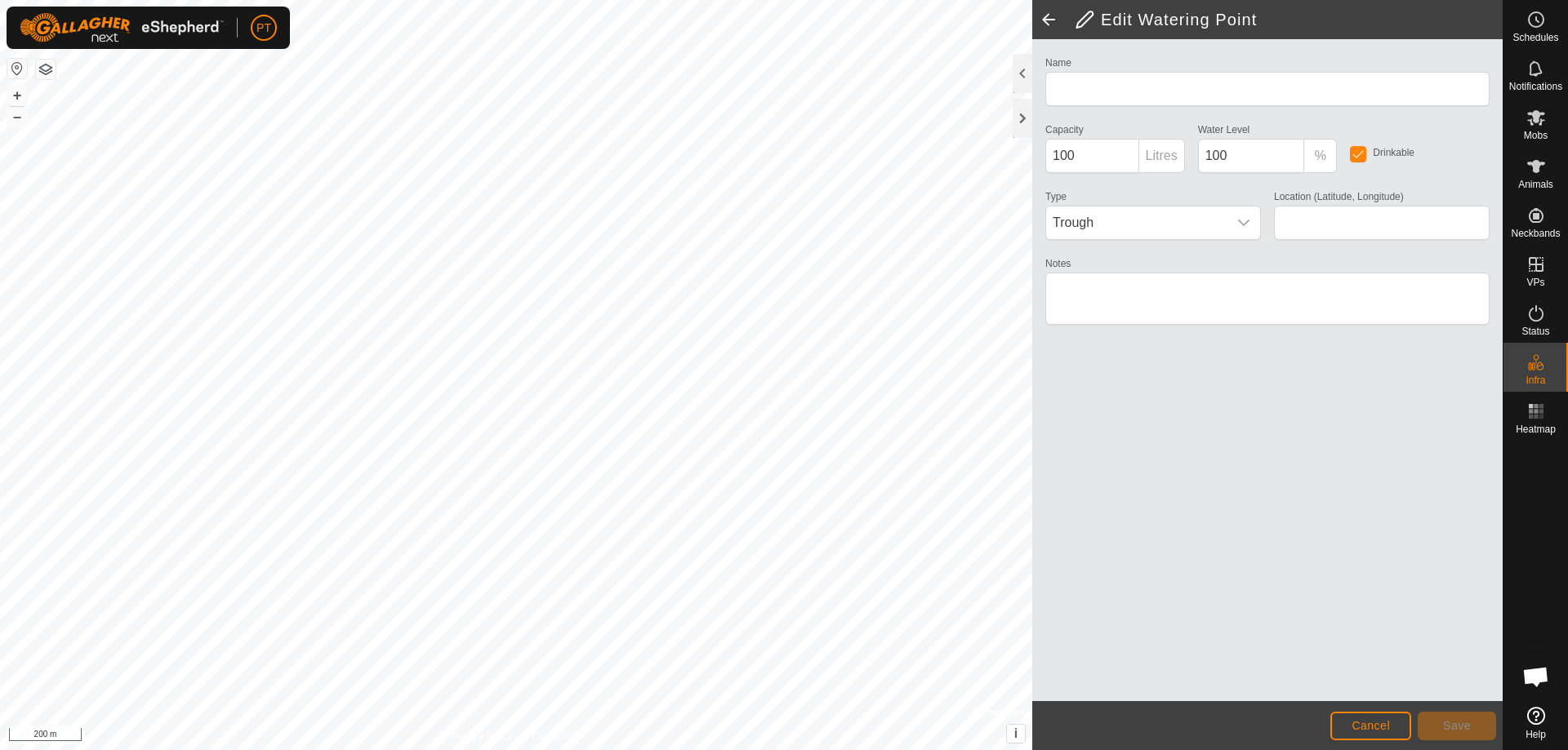
type input "Okydoky Trough"
type input "-34.110406, 145.902596"
drag, startPoint x: 1052, startPoint y: 154, endPoint x: 1091, endPoint y: 162, distance: 39.8
click at [1084, 152] on input "100" at bounding box center [1093, 156] width 94 height 34
drag, startPoint x: 1091, startPoint y: 162, endPoint x: 1102, endPoint y: 166, distance: 11.7
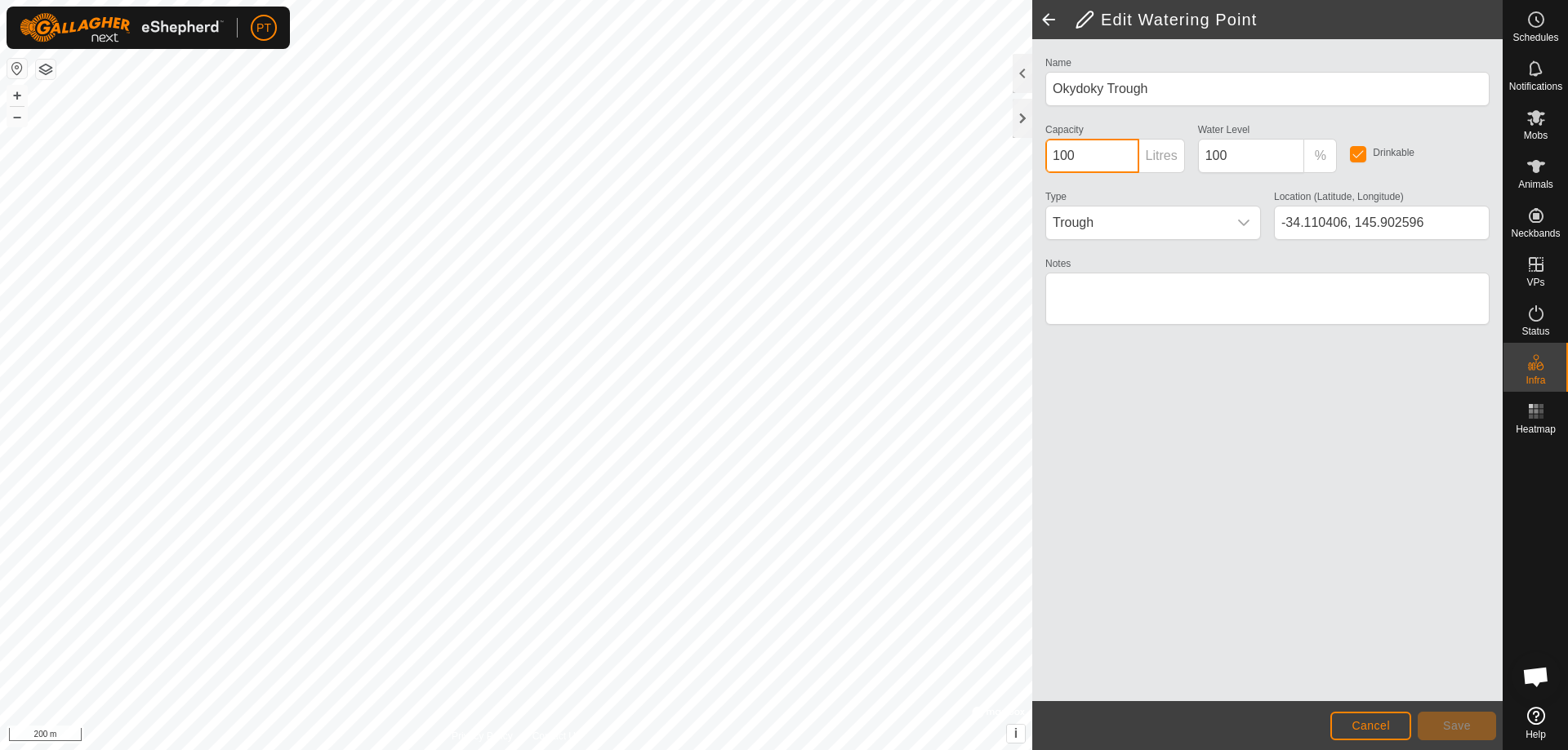
click at [1092, 162] on input "100" at bounding box center [1093, 156] width 94 height 34
type input "500"
click at [1128, 284] on textarea "Notes" at bounding box center [1267, 299] width 444 height 52
click at [1454, 731] on span "Save" at bounding box center [1457, 725] width 28 height 13
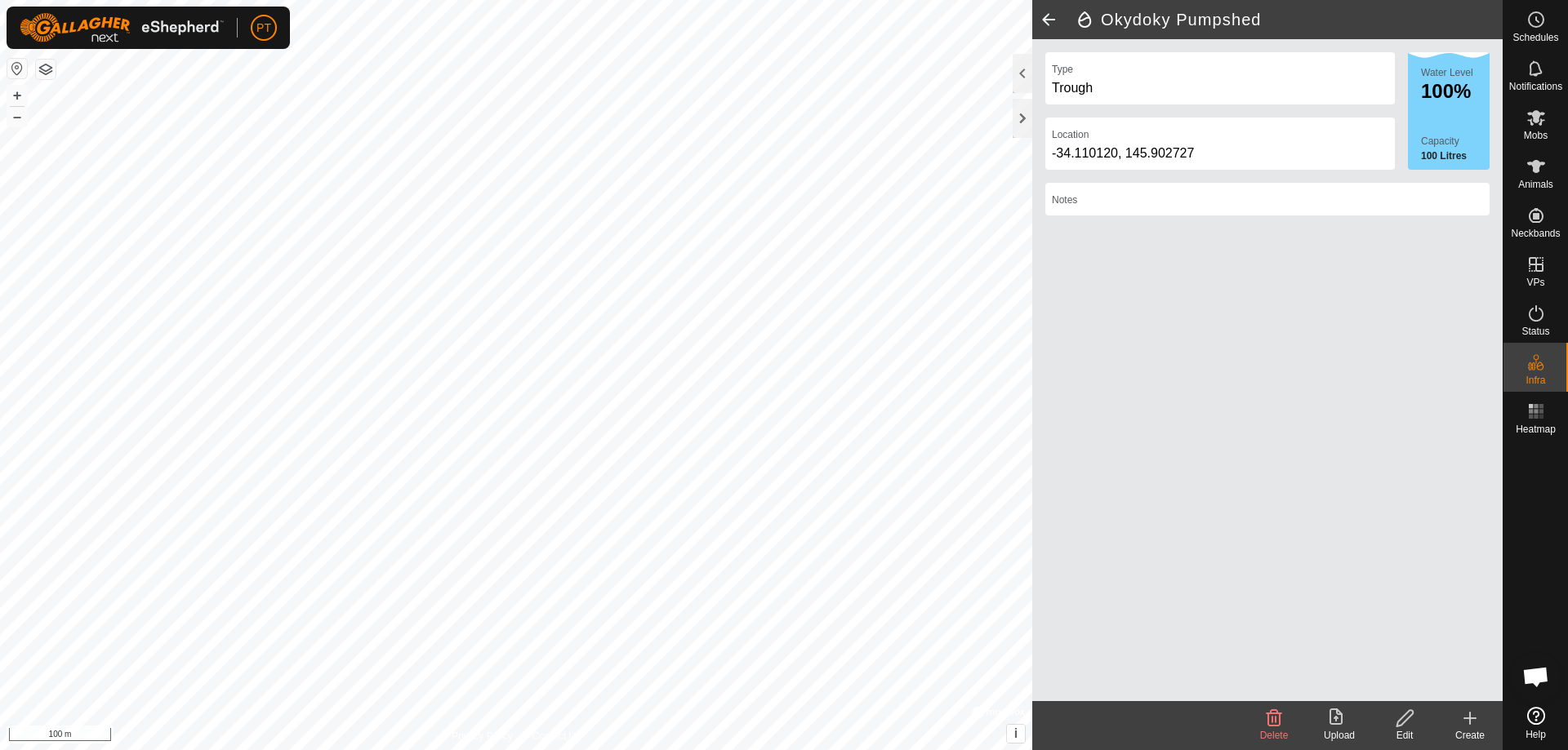
click at [1403, 714] on icon at bounding box center [1404, 719] width 20 height 20
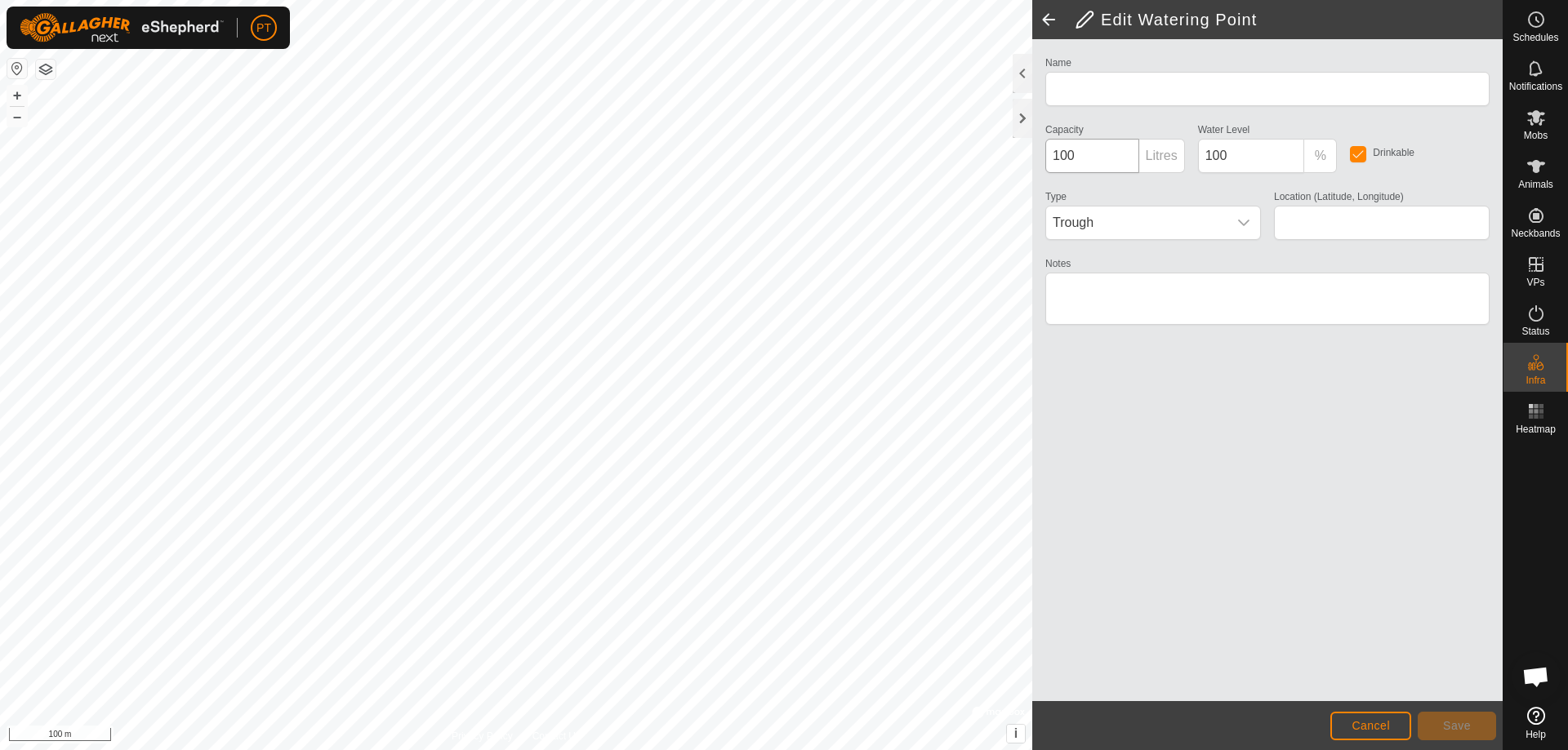
type input "Okydoky Pumpshed"
type input "-34.110120, 145.902727"
click at [1103, 156] on input "100" at bounding box center [1093, 156] width 94 height 34
type input "1"
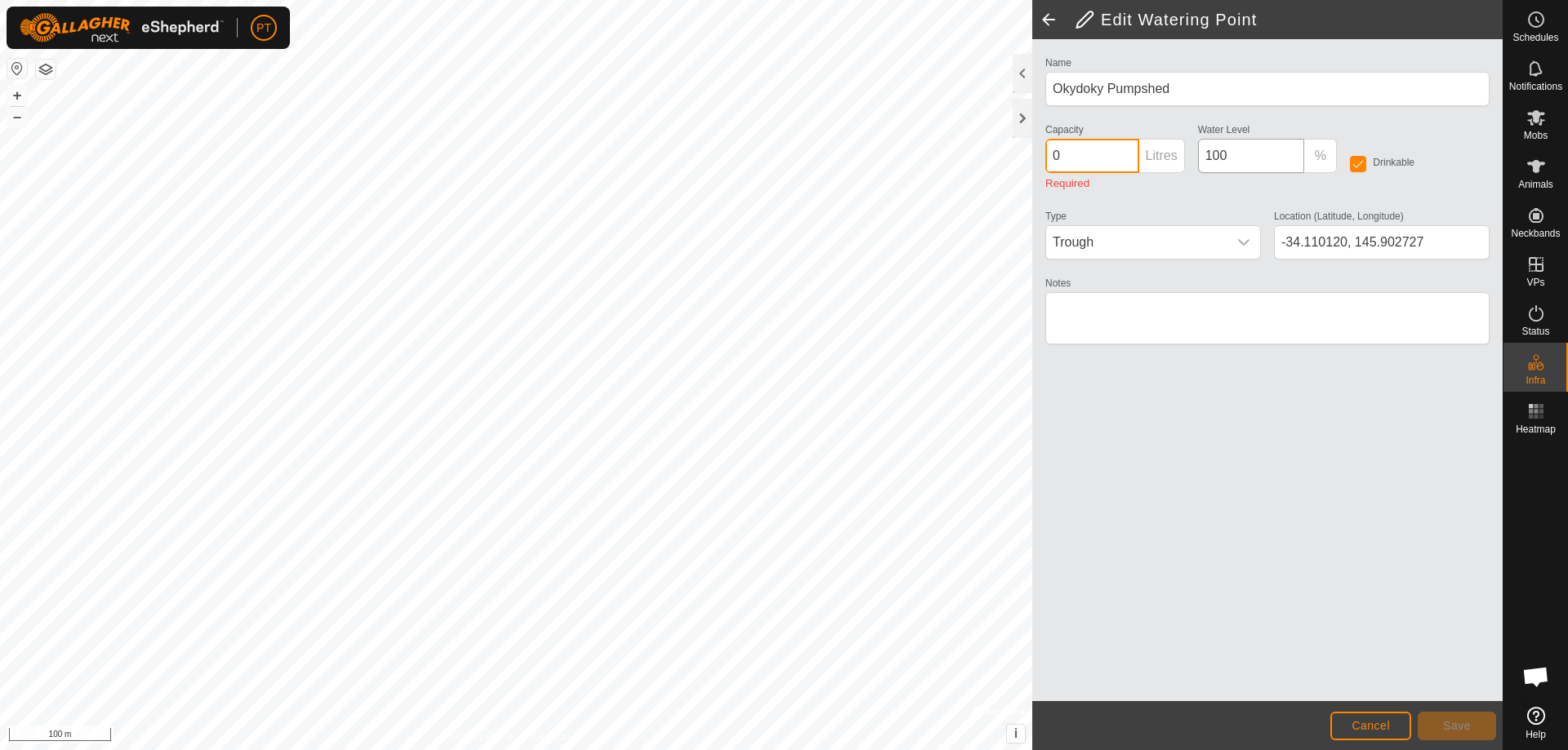
type input "0"
click at [1233, 157] on input "100" at bounding box center [1250, 156] width 107 height 34
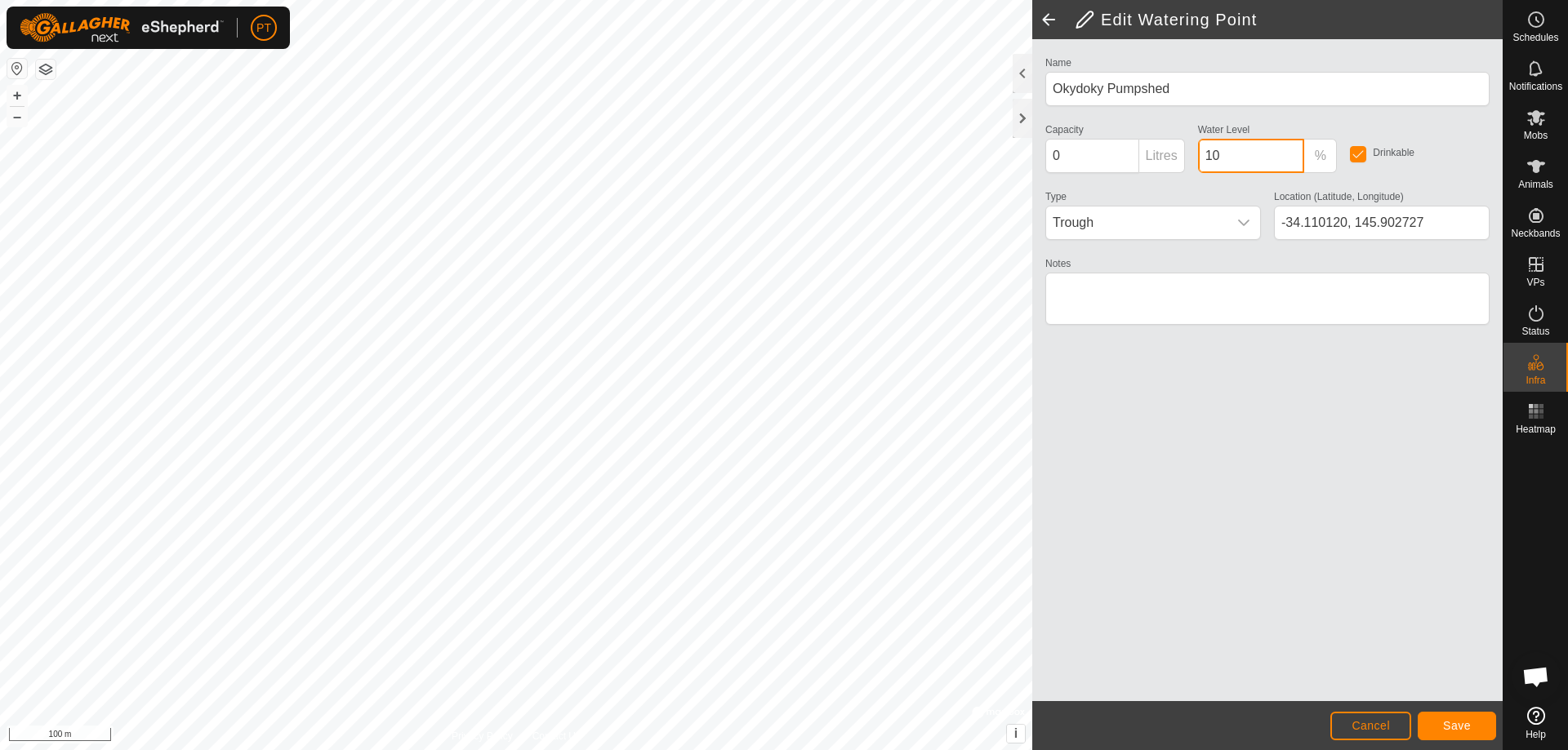
type input "1"
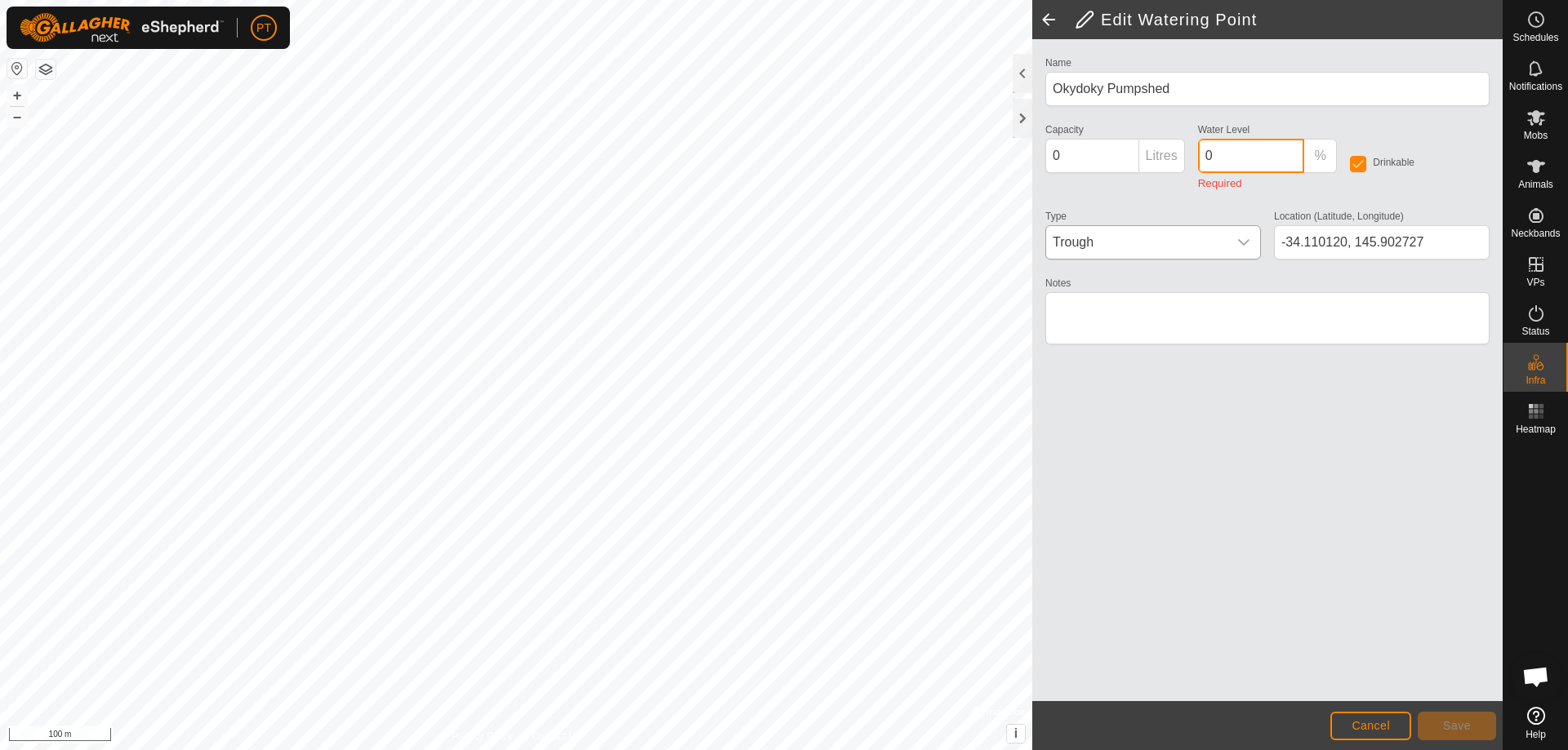
type input "0"
click at [1247, 236] on icon "dropdown trigger" at bounding box center [1243, 242] width 13 height 13
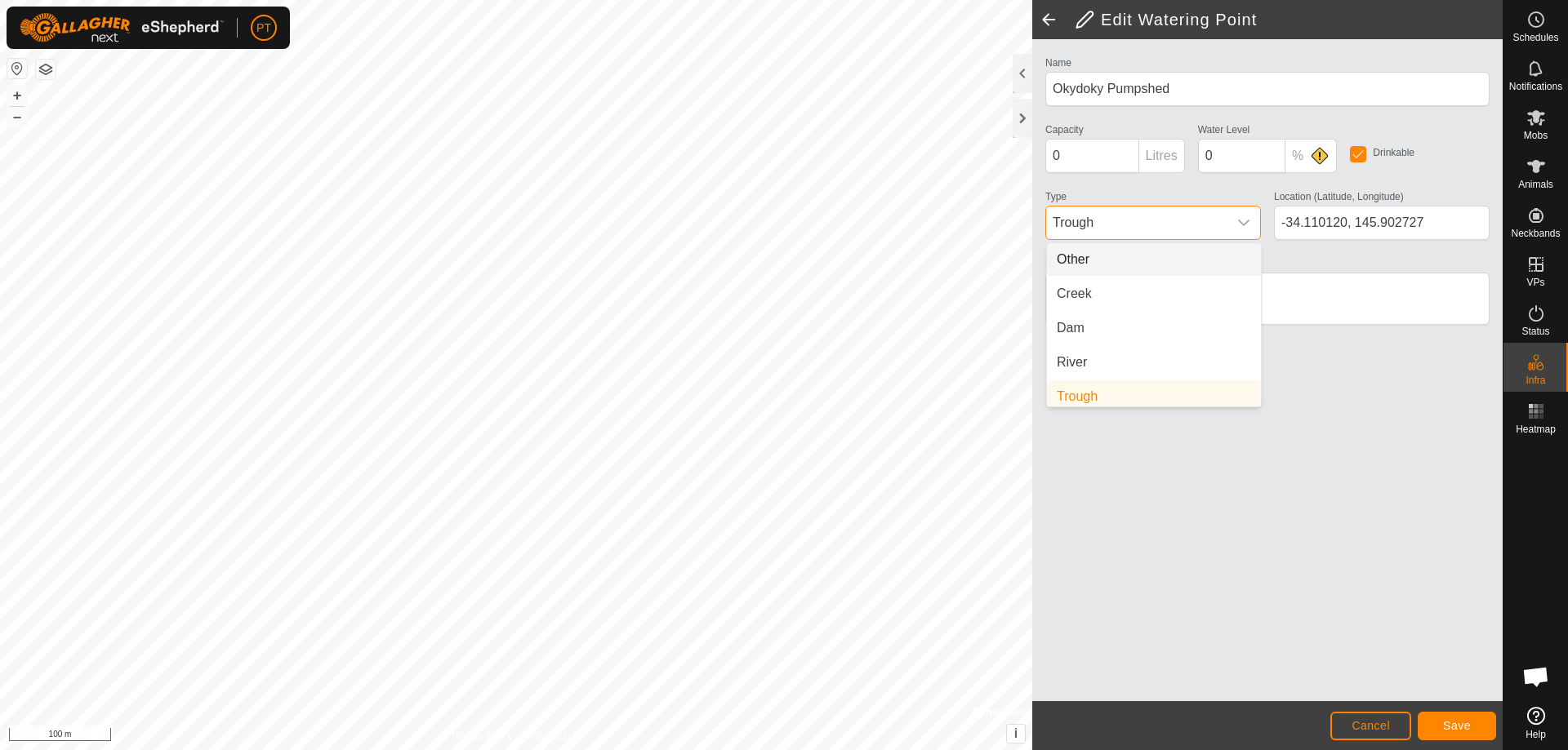
scroll to position [7, 0]
click at [1072, 254] on li "Other" at bounding box center [1154, 253] width 214 height 33
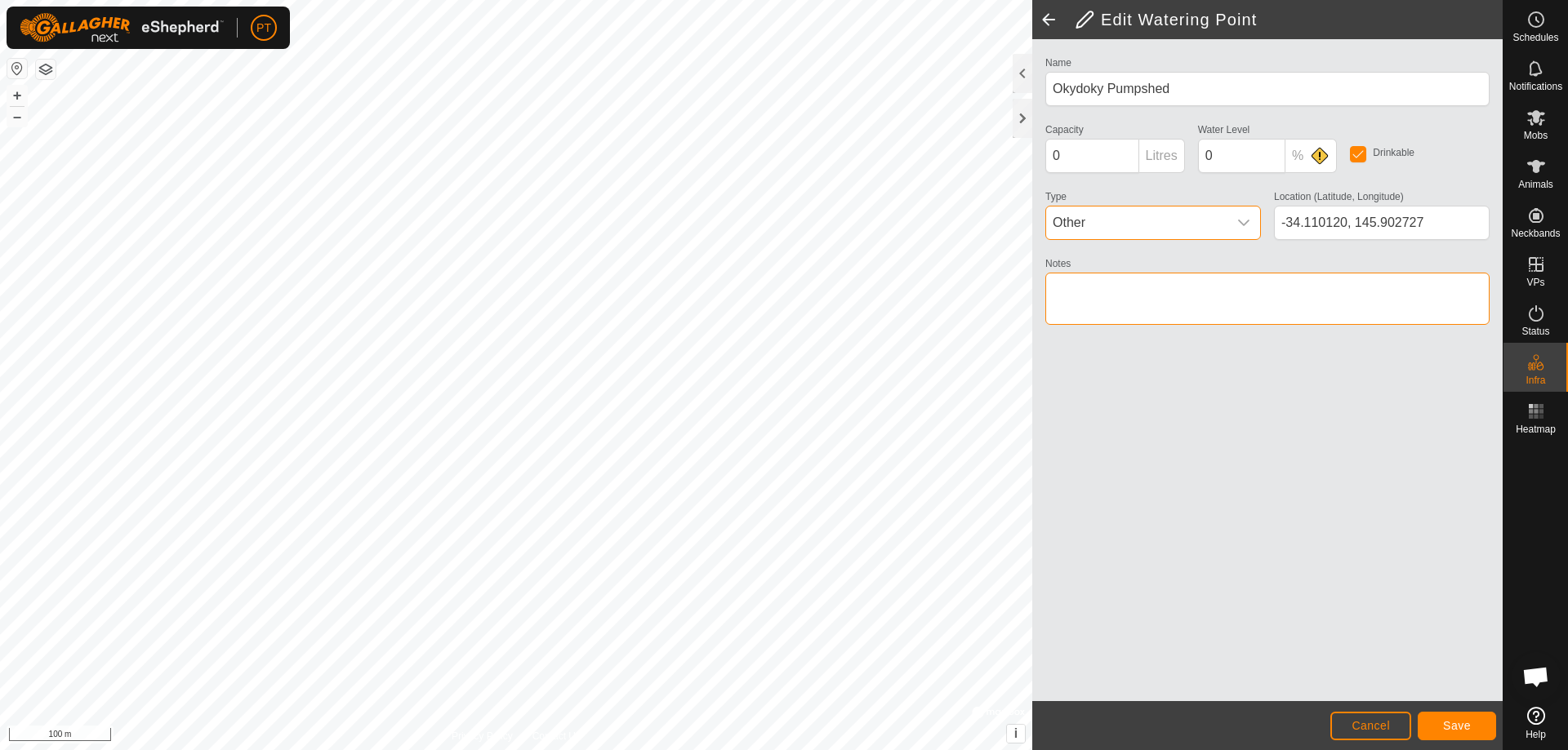
click at [1101, 291] on textarea "Notes" at bounding box center [1267, 299] width 444 height 52
type textarea "Tap"
click at [1452, 730] on span "Save" at bounding box center [1457, 725] width 28 height 13
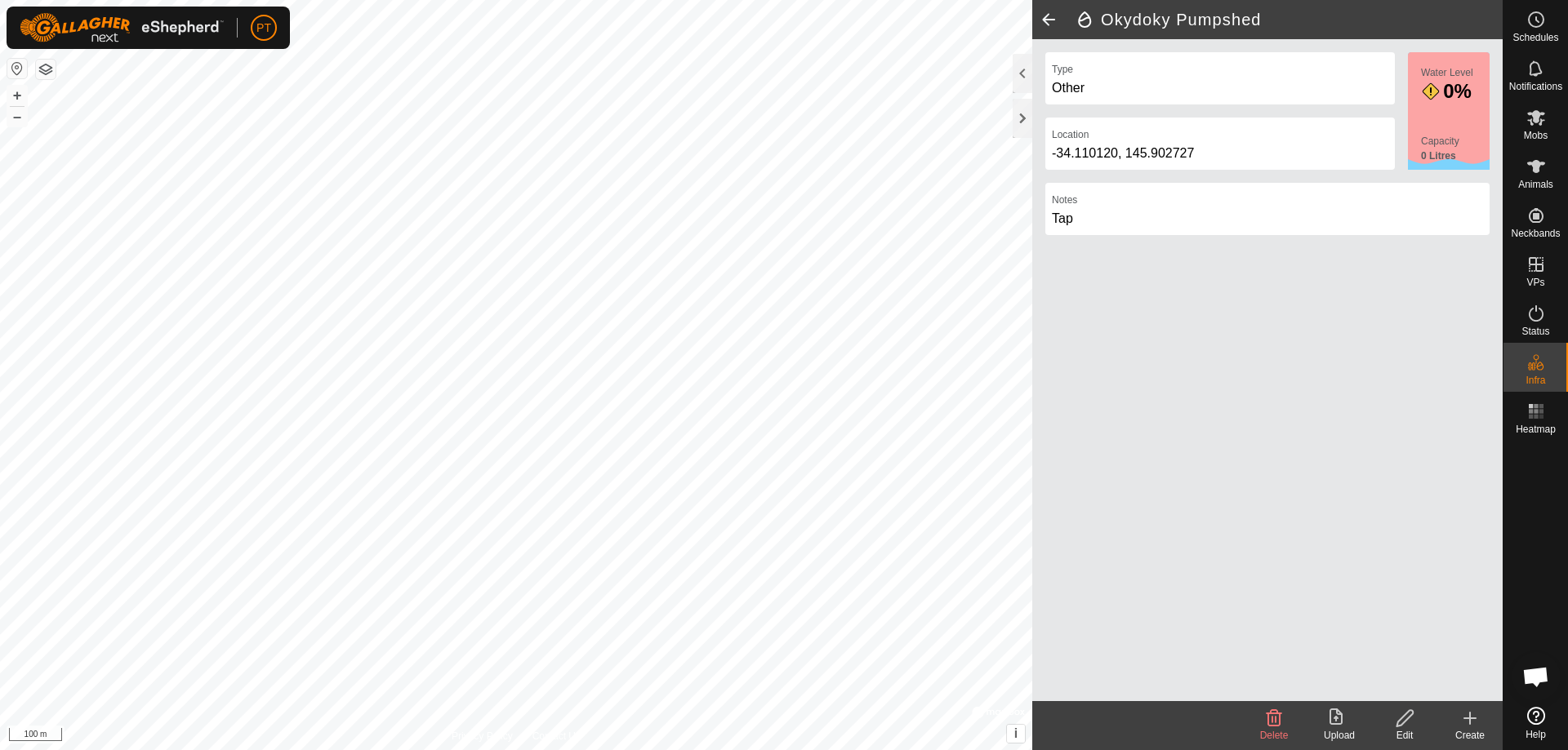
click at [665, 750] on html "PT Schedules Notifications Mobs Animals Neckbands VPs Status Infra Heatmap Help…" at bounding box center [784, 375] width 1568 height 750
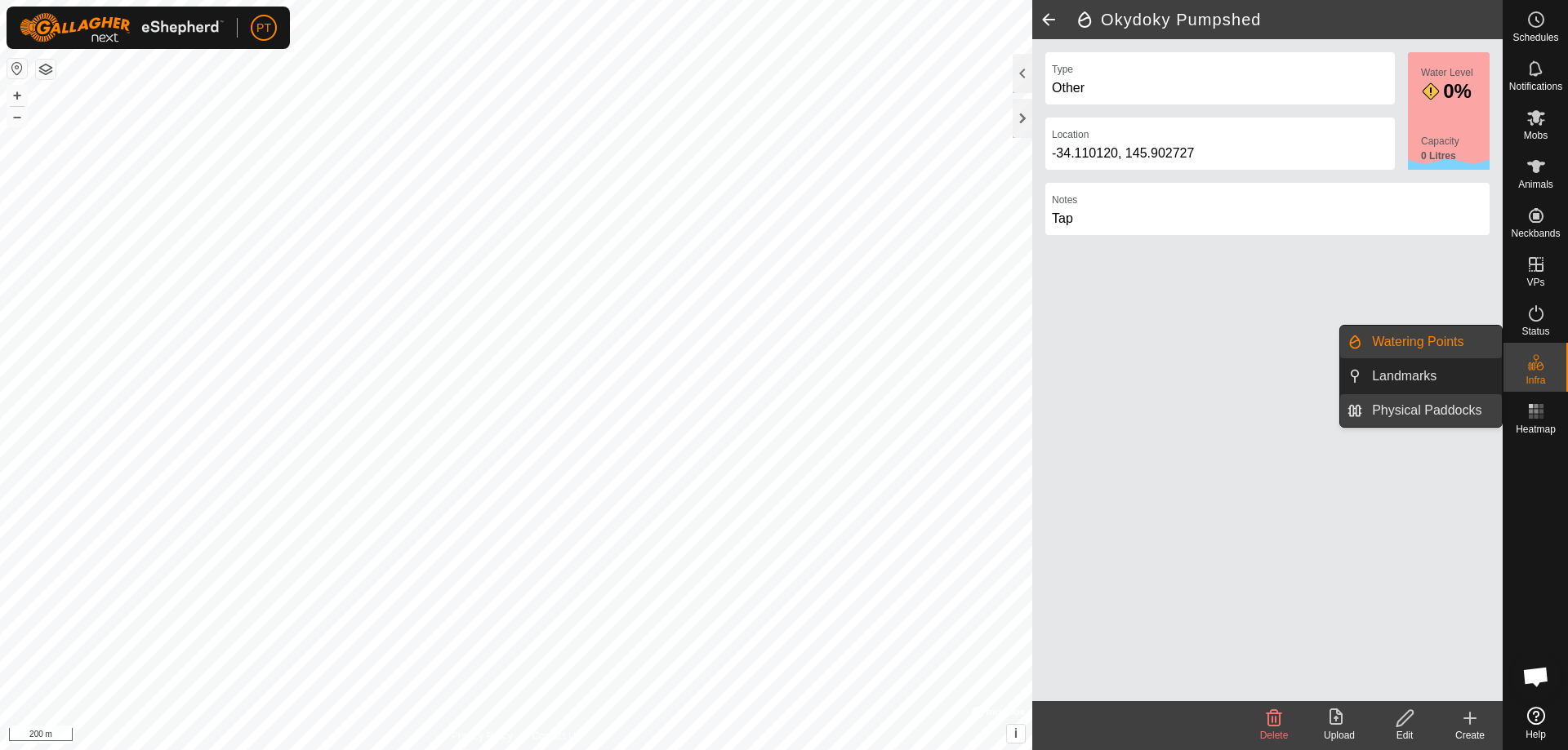
click at [1443, 412] on link "Physical Paddocks" at bounding box center [1432, 410] width 140 height 33
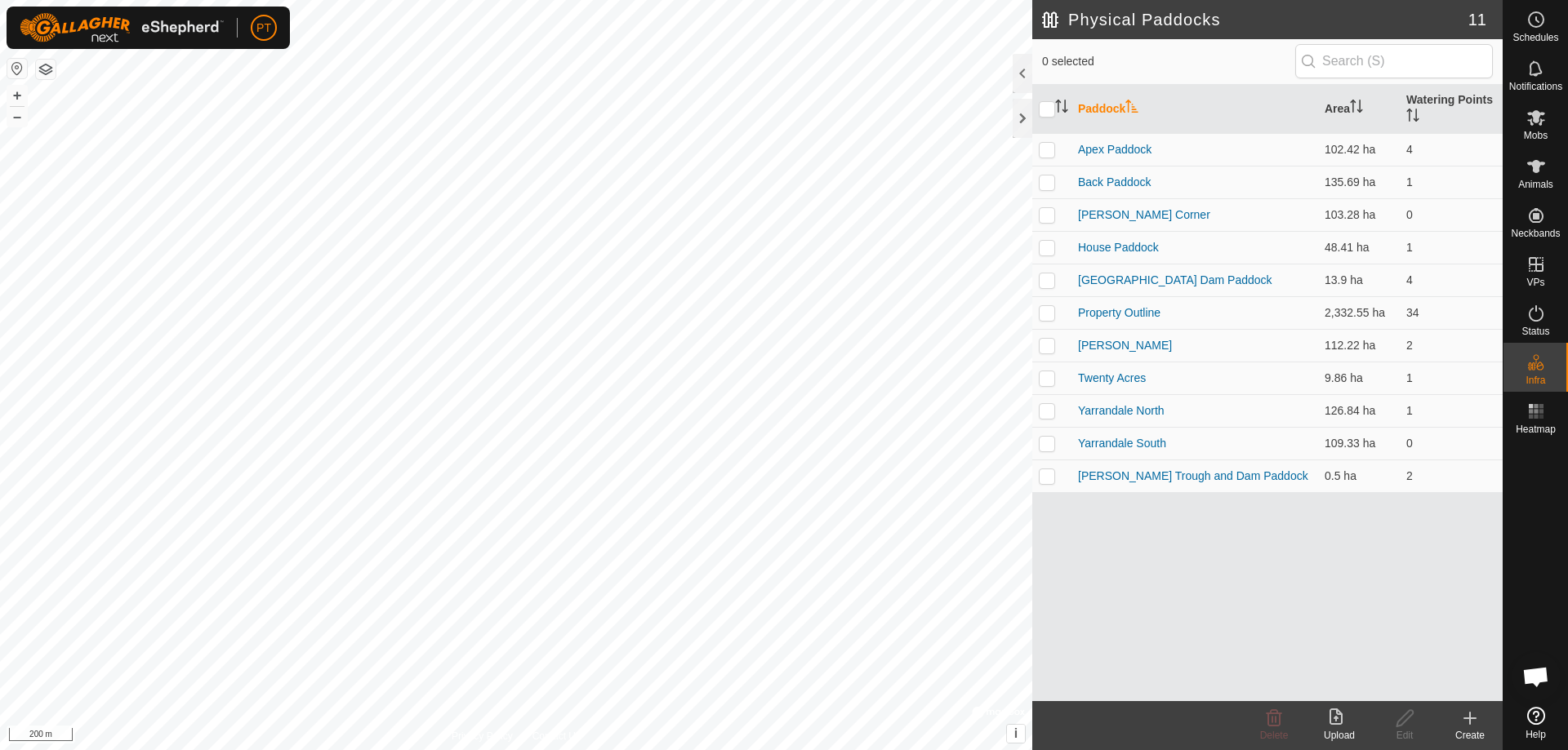
drag, startPoint x: 1249, startPoint y: 594, endPoint x: 1215, endPoint y: 609, distance: 37.2
click at [1221, 476] on div "Paddock Area Watering Points Apex Paddock 102.42 ha 4 Back Paddock 135.69 ha 1 …" at bounding box center [1266, 392] width 470 height 616
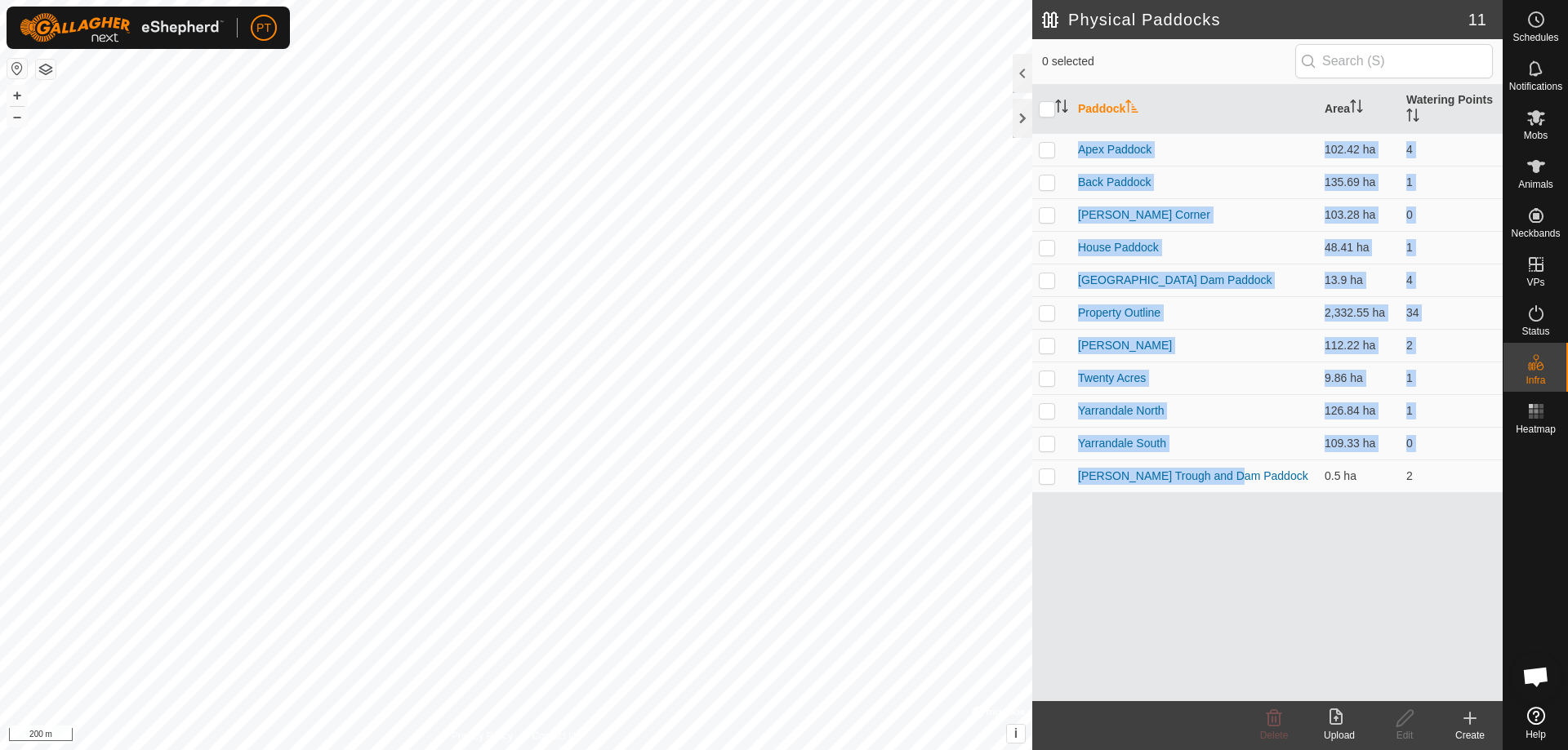
click at [1189, 624] on div "Paddock Area Watering Points Apex Paddock 102.42 ha 4 Back Paddock 135.69 ha 1 …" at bounding box center [1266, 392] width 470 height 616
click at [1472, 718] on icon at bounding box center [1469, 718] width 11 height 0
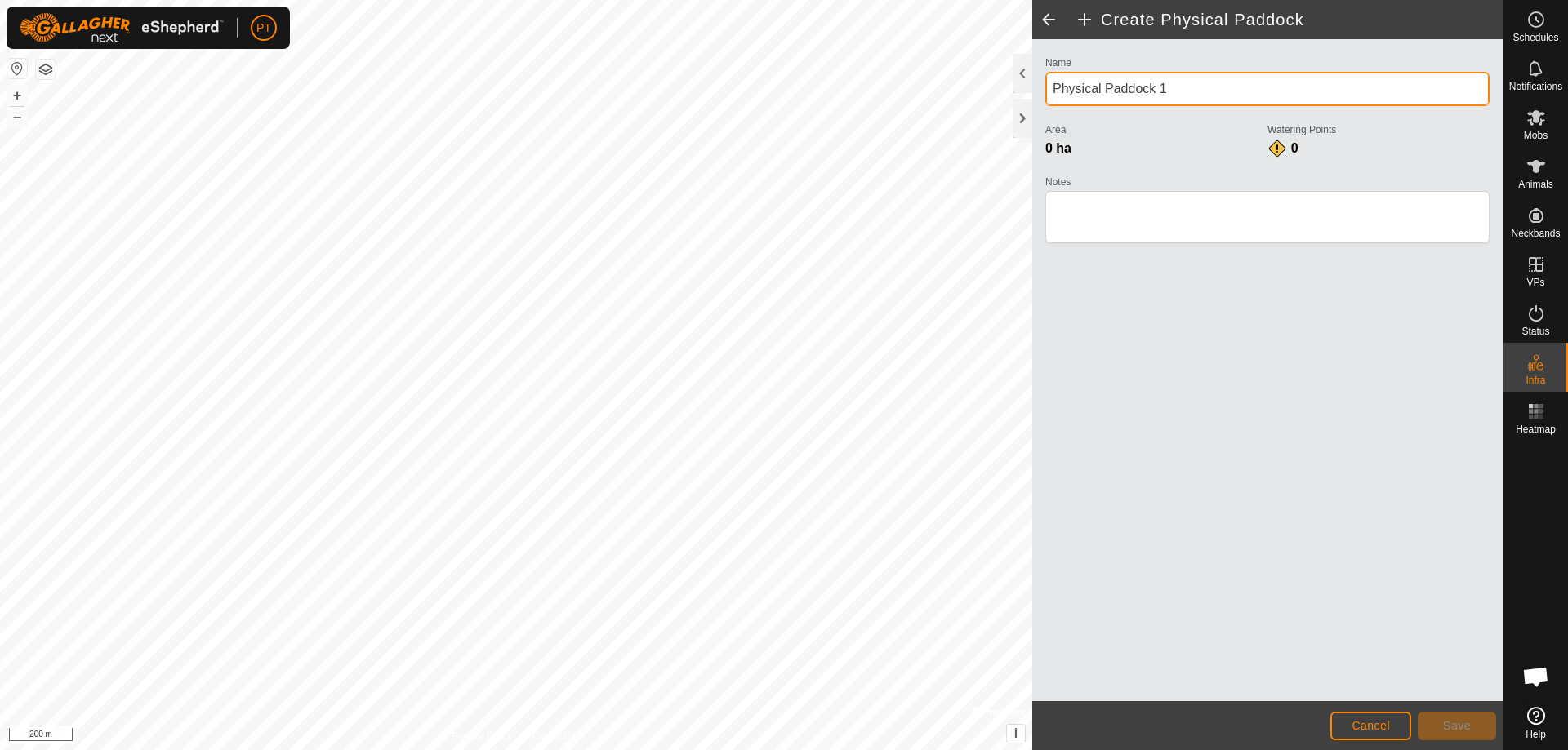
click at [1051, 87] on input "Physical Paddock 1" at bounding box center [1267, 89] width 444 height 34
type input "Hillview"
click at [887, 750] on html "PT Schedules Notifications Mobs Animals Neckbands VPs Status Infra Heatmap Help…" at bounding box center [784, 375] width 1568 height 750
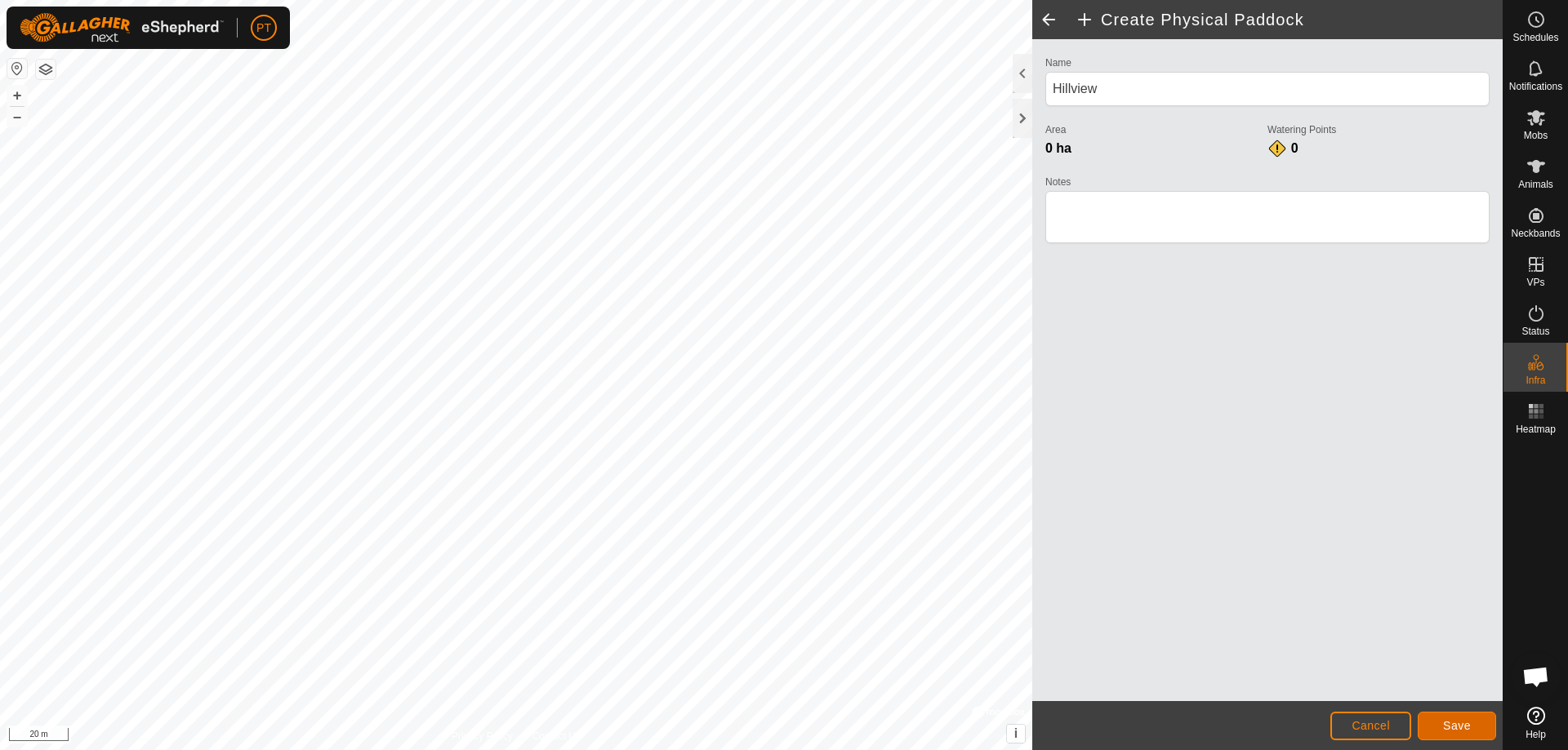
click at [1453, 723] on span "Save" at bounding box center [1457, 725] width 28 height 13
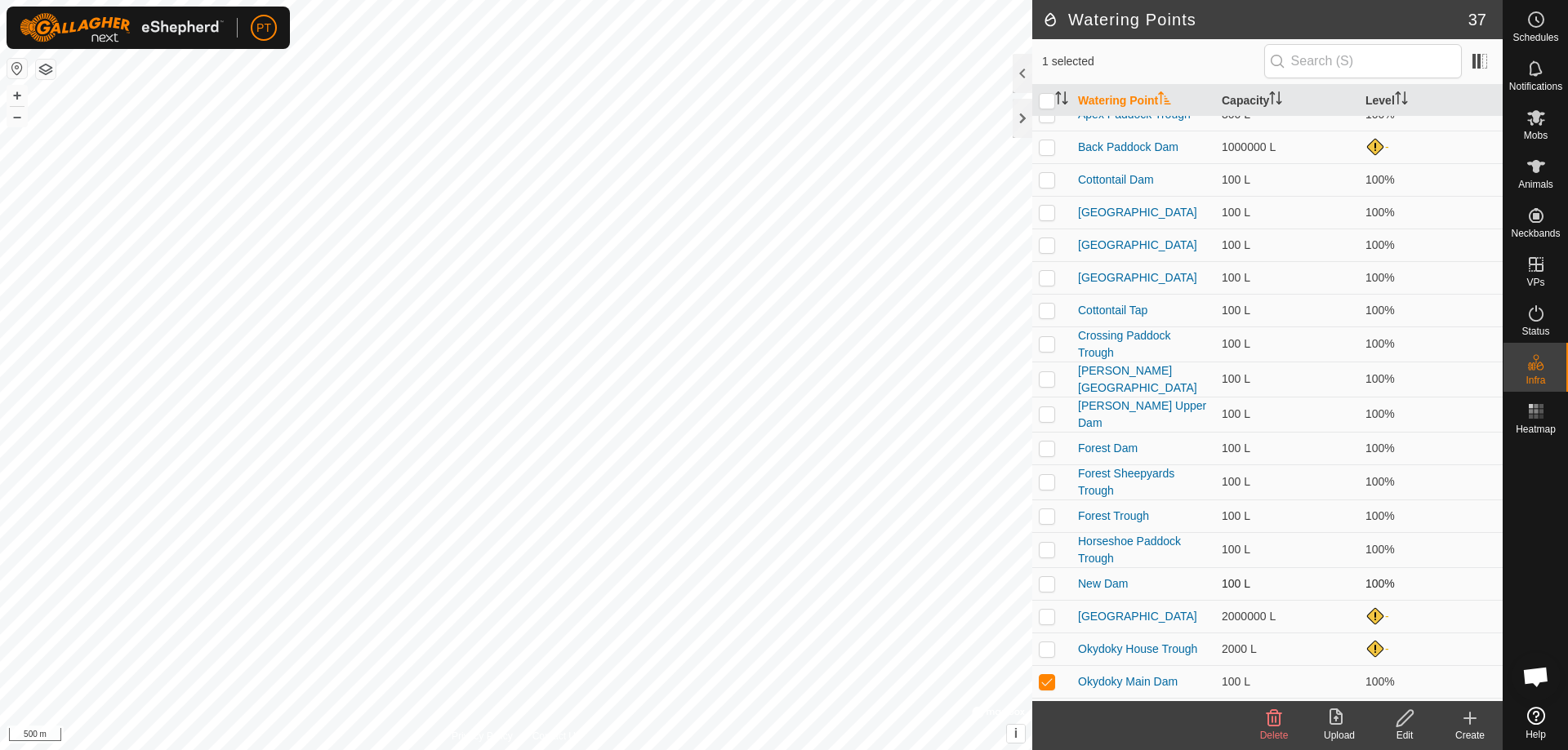
scroll to position [164, 0]
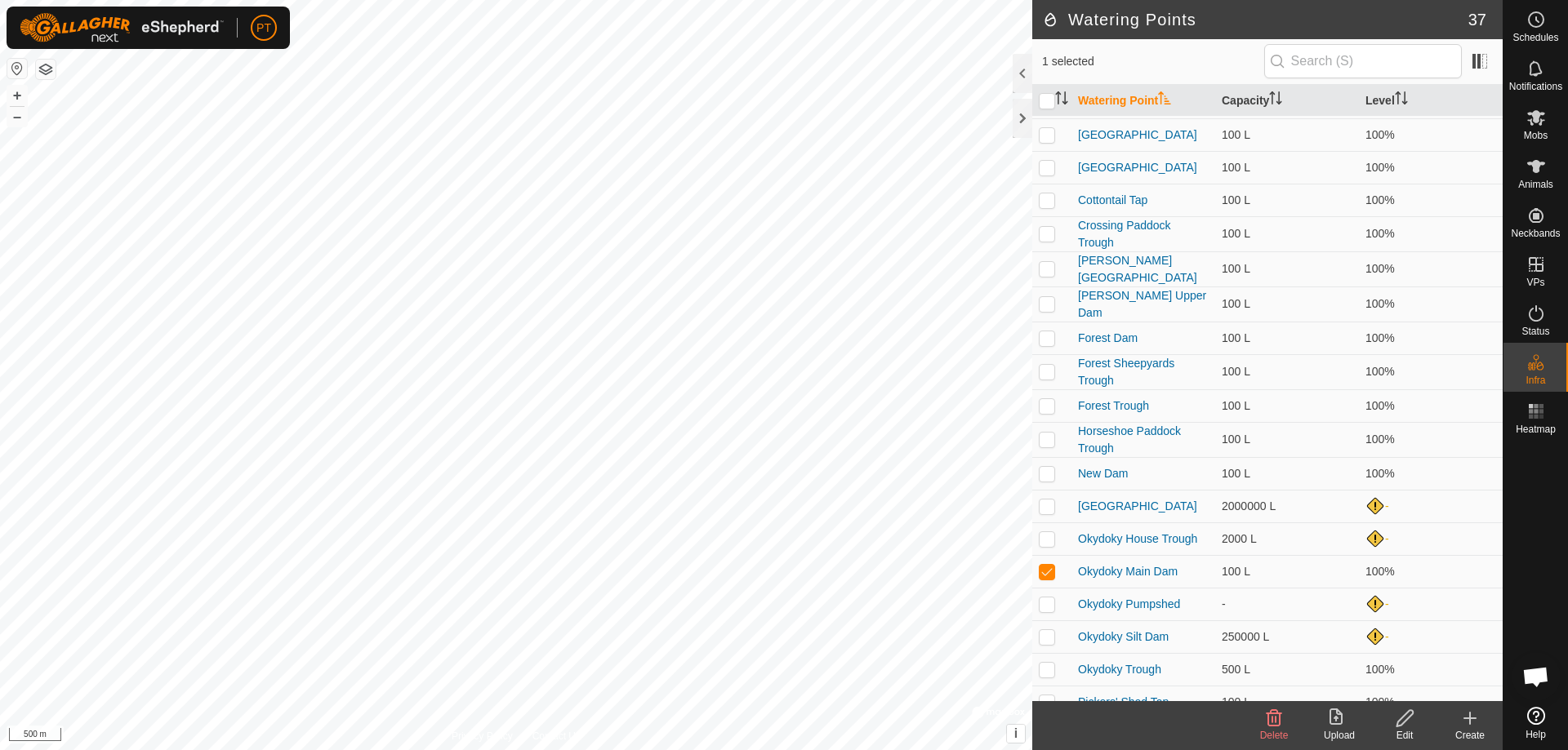
click at [1405, 714] on icon at bounding box center [1404, 718] width 16 height 16
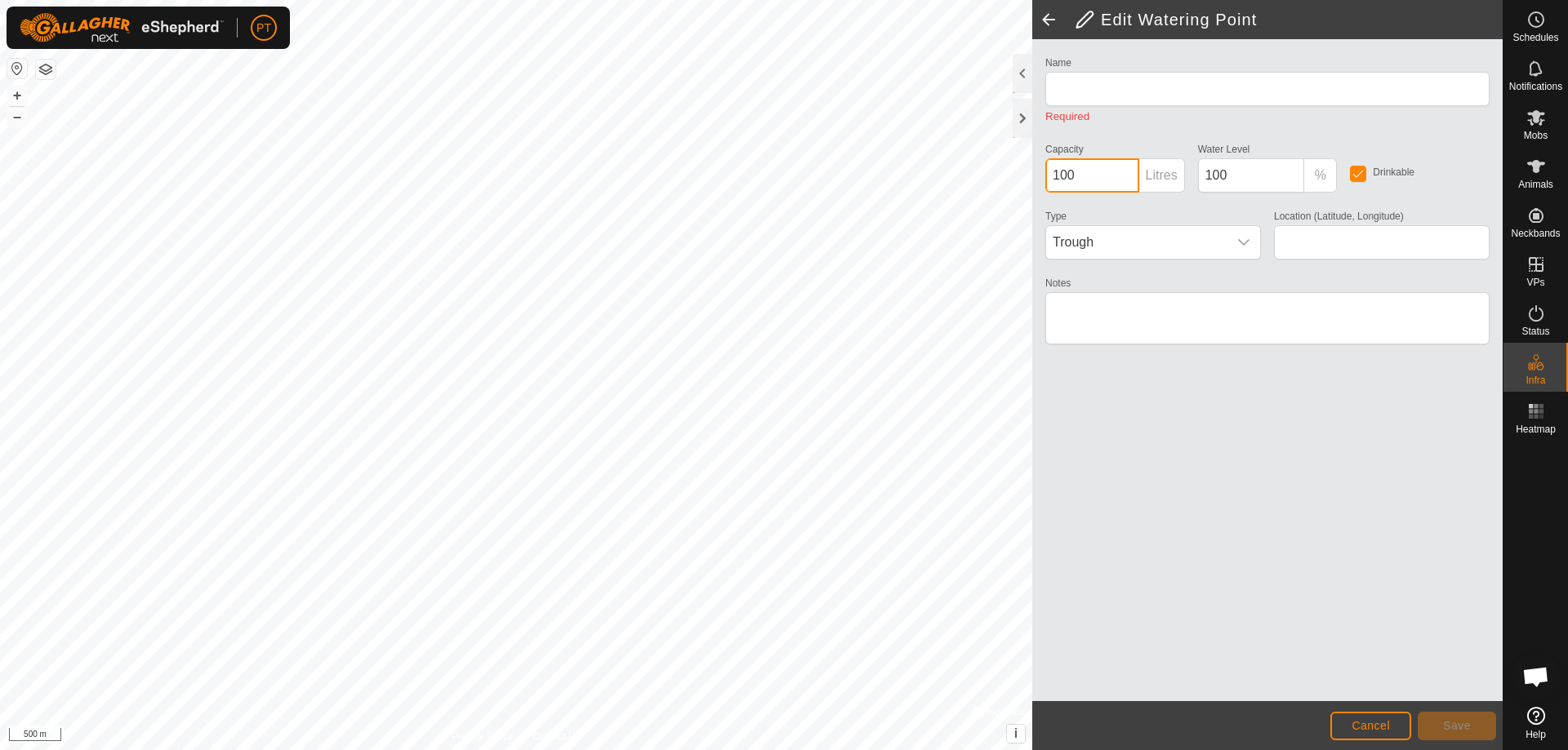
click at [1078, 176] on input "100" at bounding box center [1093, 176] width 94 height 34
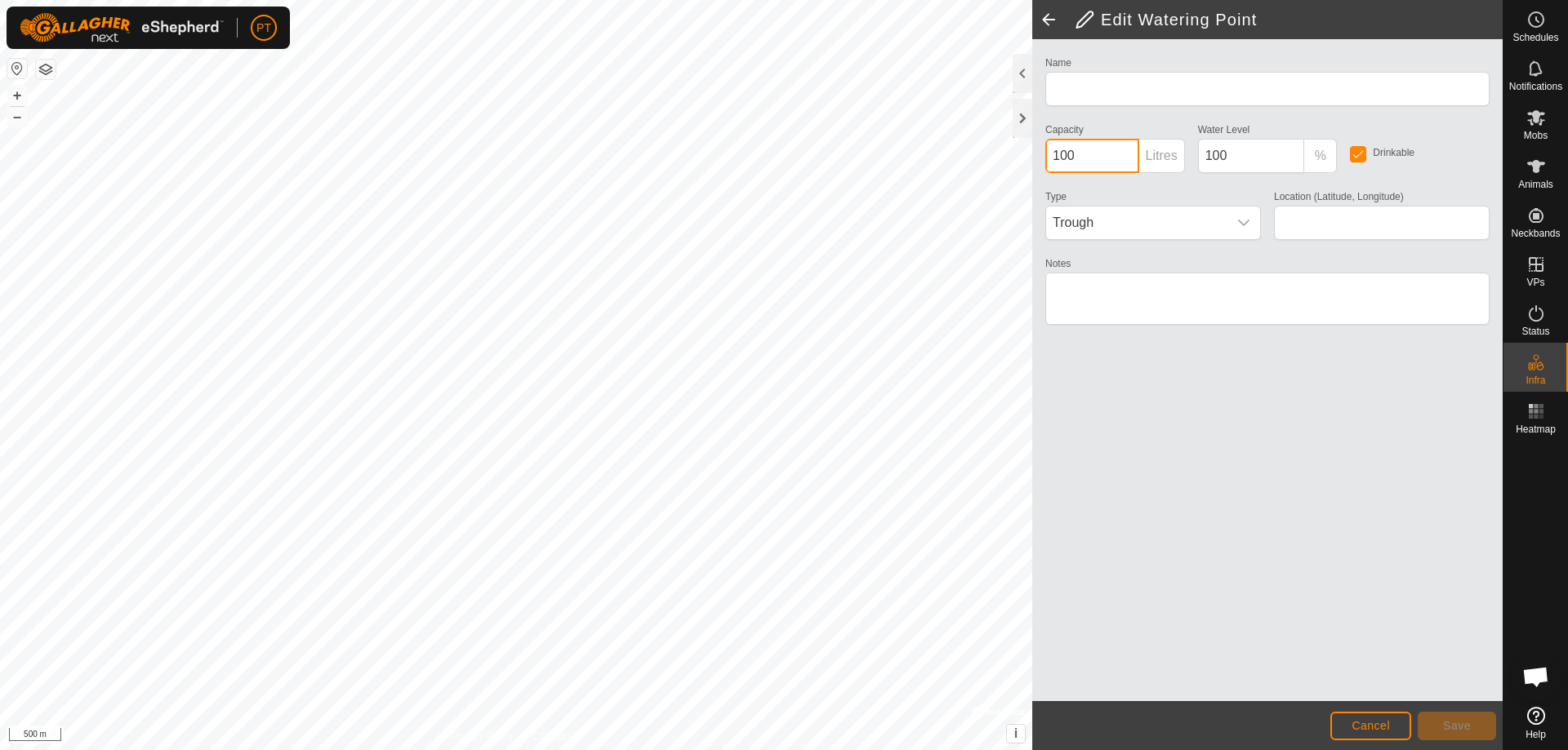
type input "Okydoky Main Dam"
type input "-34.105113, 145.913457"
click at [1107, 153] on input "1000000" at bounding box center [1093, 156] width 94 height 34
click at [1155, 159] on p-inputgroup-addon "Litres" at bounding box center [1163, 156] width 46 height 34
click at [1108, 158] on input "1000000" at bounding box center [1093, 156] width 94 height 34
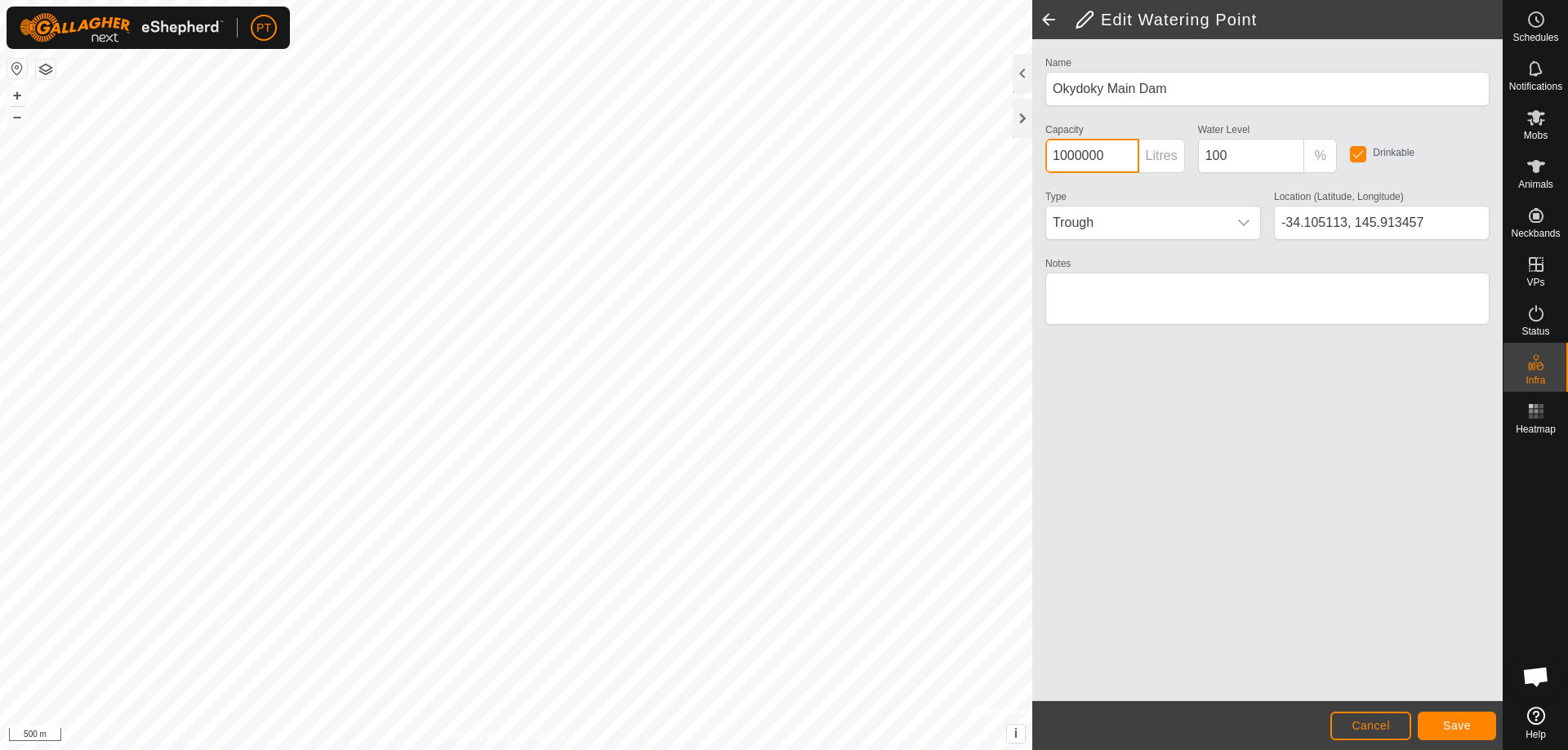
click at [1111, 155] on input "1000000" at bounding box center [1093, 156] width 94 height 34
click at [1094, 155] on input "1000000" at bounding box center [1093, 156] width 94 height 34
click at [1104, 154] on input "1000000" at bounding box center [1093, 156] width 94 height 34
click at [1103, 158] on input "1000000" at bounding box center [1093, 156] width 94 height 34
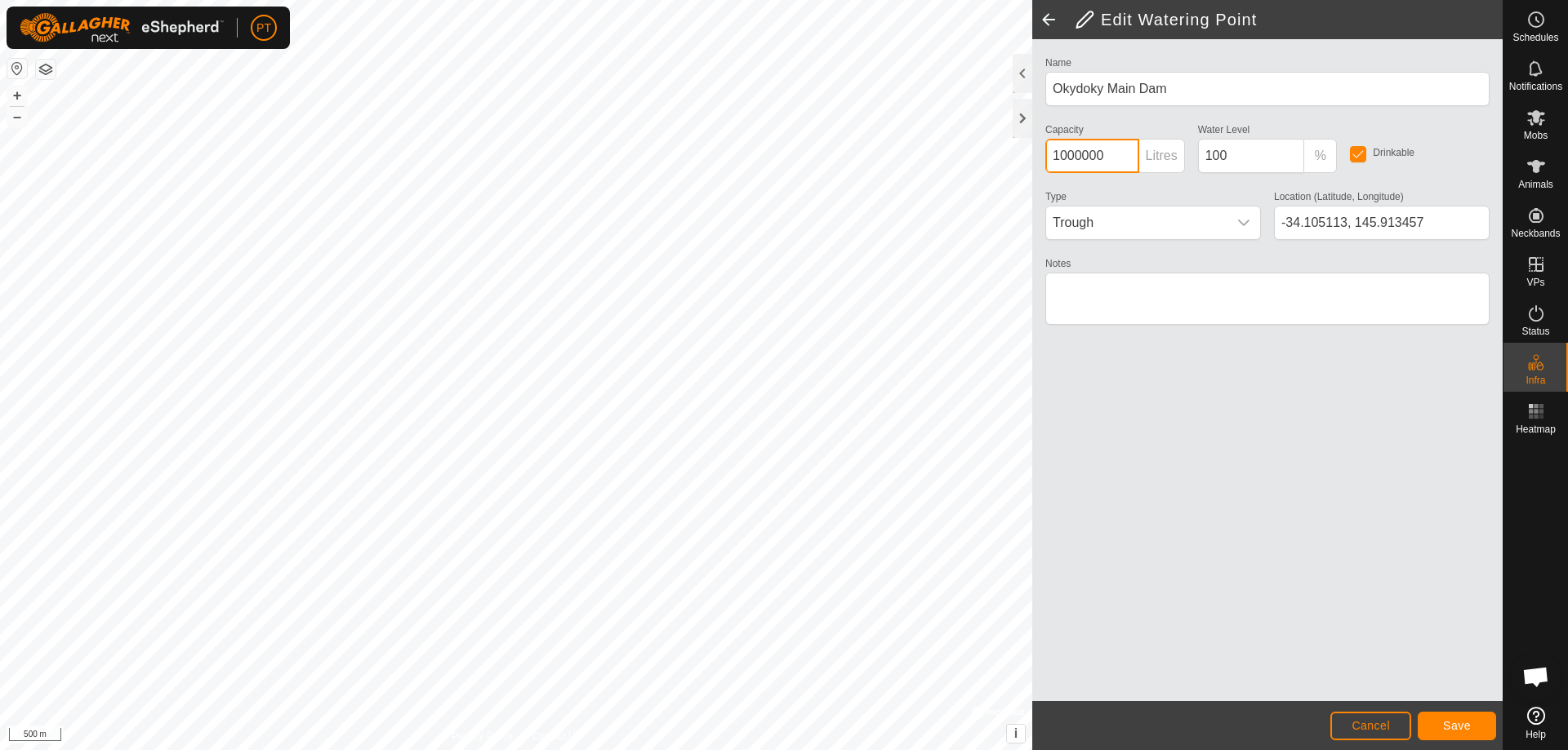
click at [1103, 158] on input "1000000" at bounding box center [1093, 156] width 94 height 34
click at [1059, 155] on input "1000000" at bounding box center [1093, 156] width 94 height 34
click at [1155, 151] on p-inputgroup-addon "Litres" at bounding box center [1163, 156] width 46 height 34
click at [1174, 157] on p-inputgroup-addon "Litres" at bounding box center [1163, 156] width 46 height 34
click at [1145, 153] on p-inputgroup-addon "Litres" at bounding box center [1163, 156] width 46 height 34
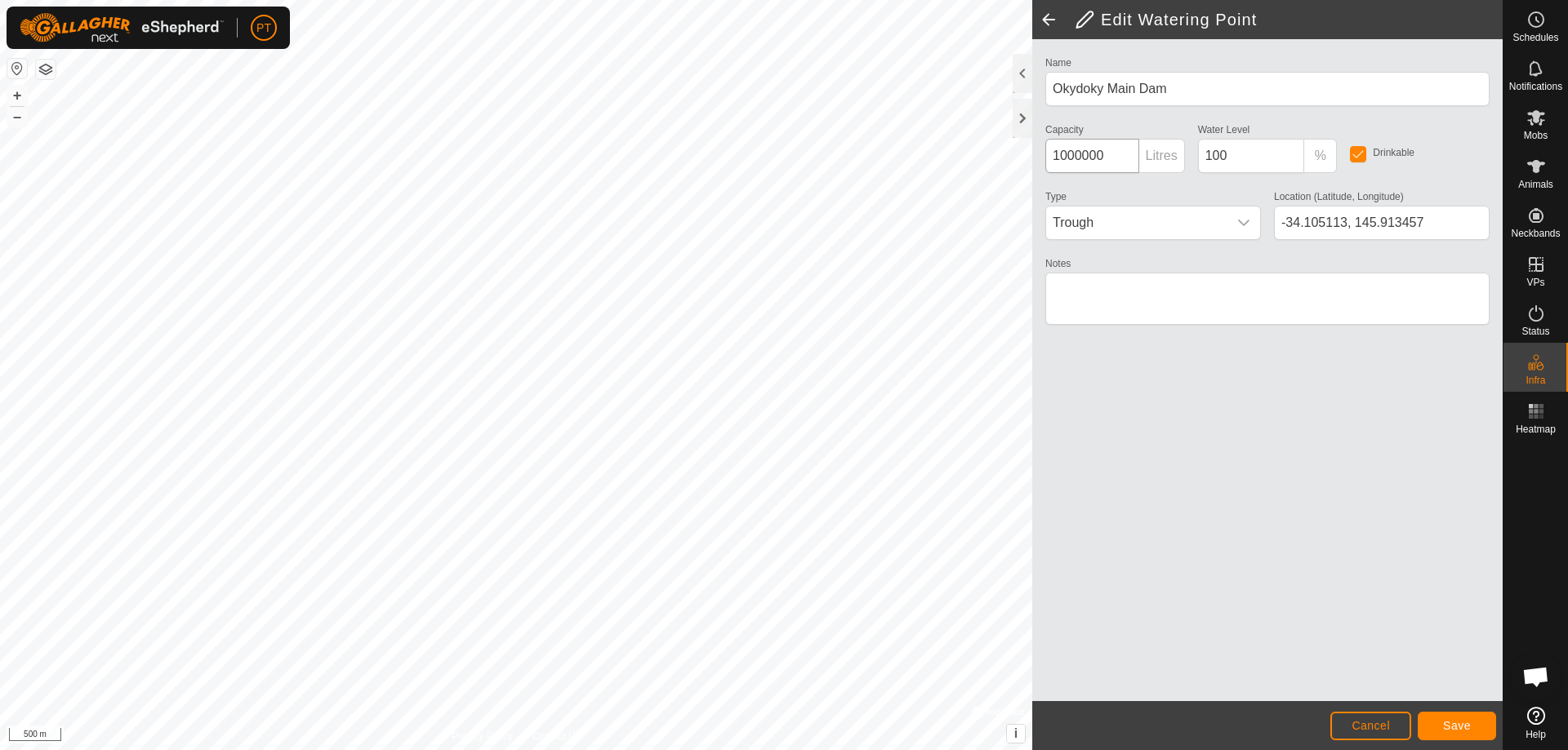
click at [1176, 153] on p-inputgroup-addon "Litres" at bounding box center [1163, 156] width 46 height 34
click at [1083, 156] on input "1000000" at bounding box center [1093, 156] width 94 height 34
click at [1083, 153] on input "1000000" at bounding box center [1093, 156] width 94 height 34
click at [1108, 160] on input "1000000" at bounding box center [1093, 156] width 94 height 34
click at [1108, 155] on input "1000000" at bounding box center [1093, 156] width 94 height 34
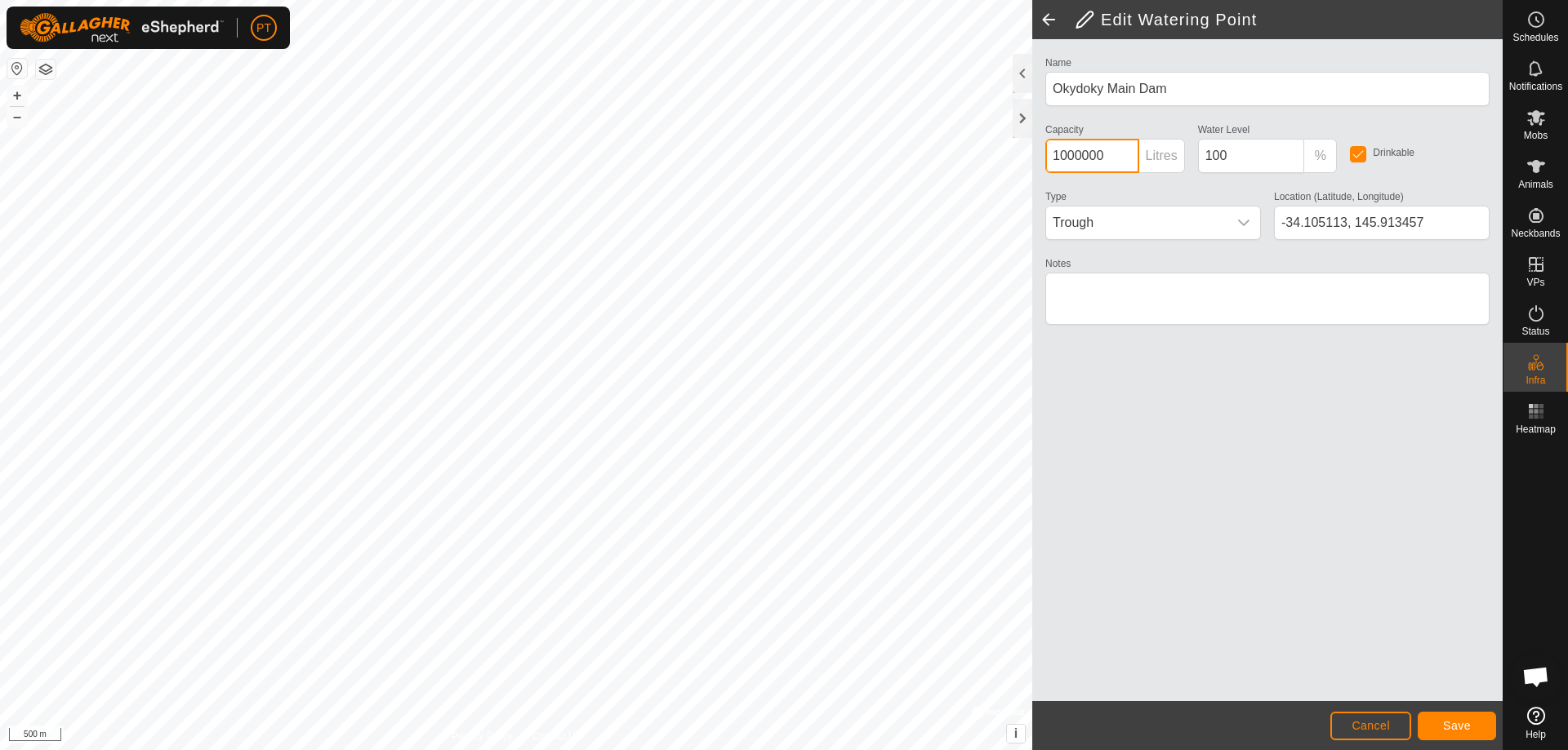
click at [1108, 155] on input "1000000" at bounding box center [1093, 156] width 94 height 34
click at [1130, 231] on span "Trough" at bounding box center [1137, 223] width 182 height 33
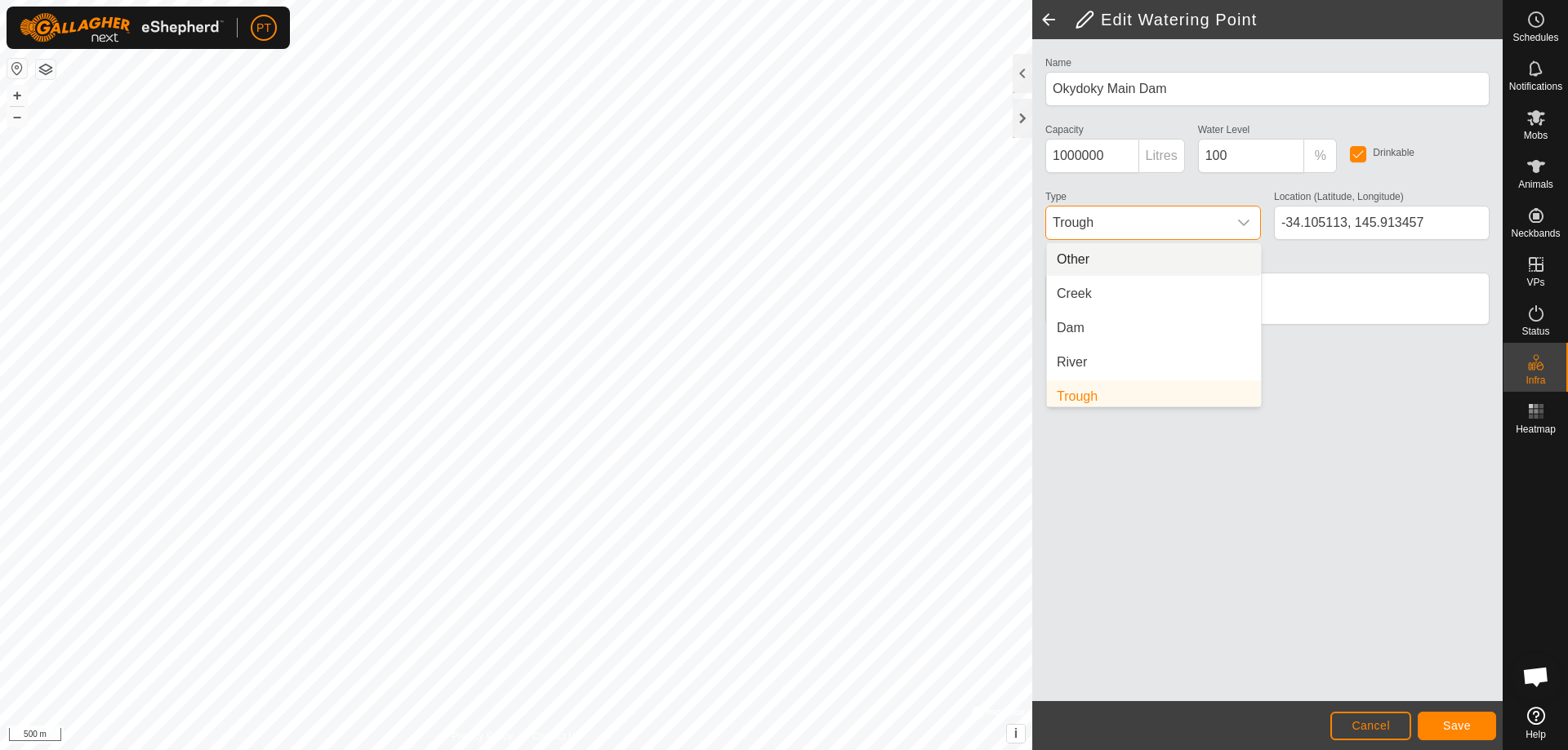
scroll to position [7, 0]
click at [1076, 328] on li "Dam" at bounding box center [1154, 322] width 214 height 33
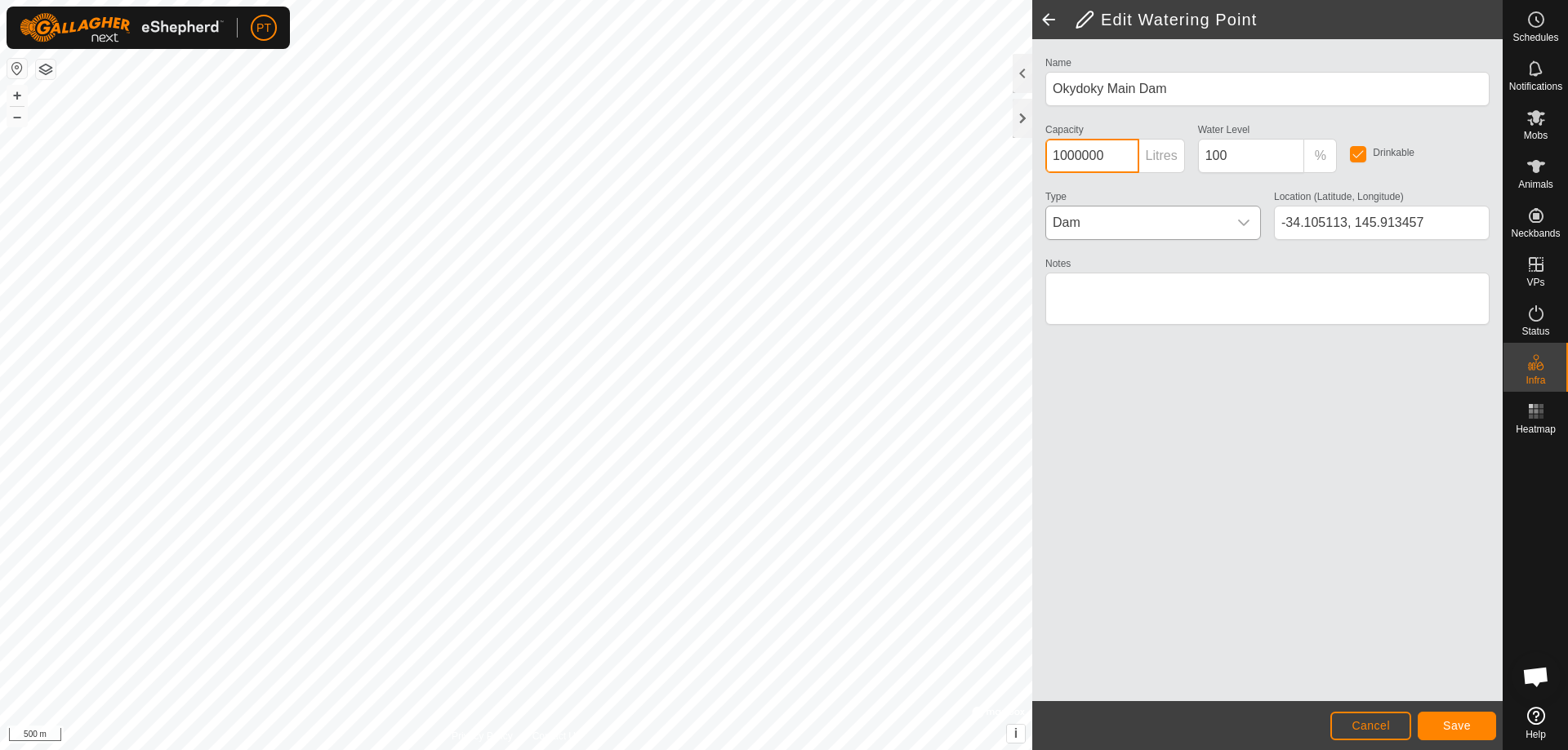
click at [1104, 155] on input "1000000" at bounding box center [1093, 156] width 94 height 34
drag, startPoint x: 1058, startPoint y: 155, endPoint x: 1070, endPoint y: 167, distance: 17.0
click at [1058, 154] on input "1000000" at bounding box center [1093, 156] width 94 height 34
type input "9000000"
click at [1233, 155] on input "100" at bounding box center [1250, 156] width 107 height 34
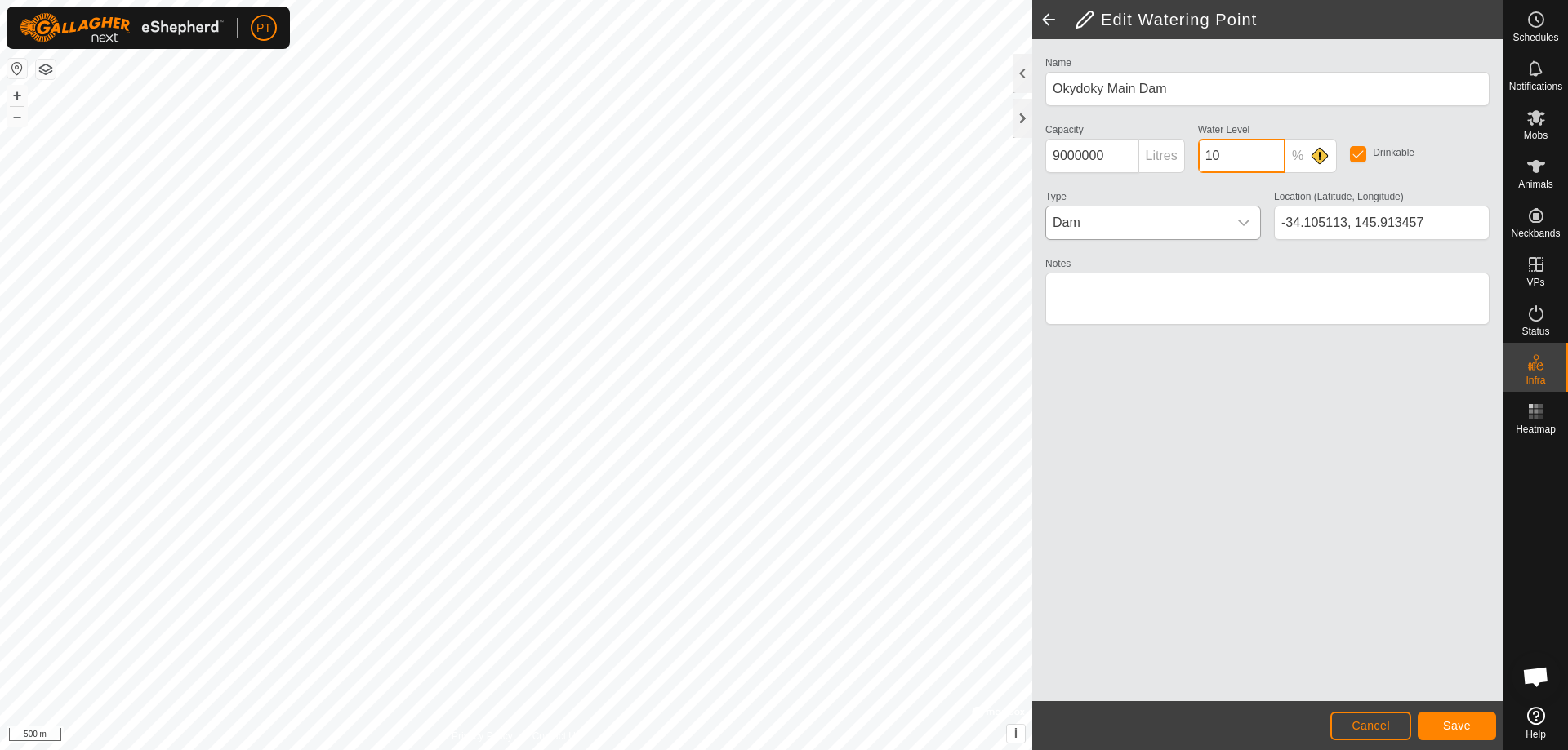
type input "1"
click at [1212, 158] on input "1" at bounding box center [1240, 156] width 87 height 34
drag, startPoint x: 1212, startPoint y: 158, endPoint x: 1219, endPoint y: 180, distance: 23.1
click at [1201, 157] on input "1" at bounding box center [1240, 156] width 87 height 34
type input "100"
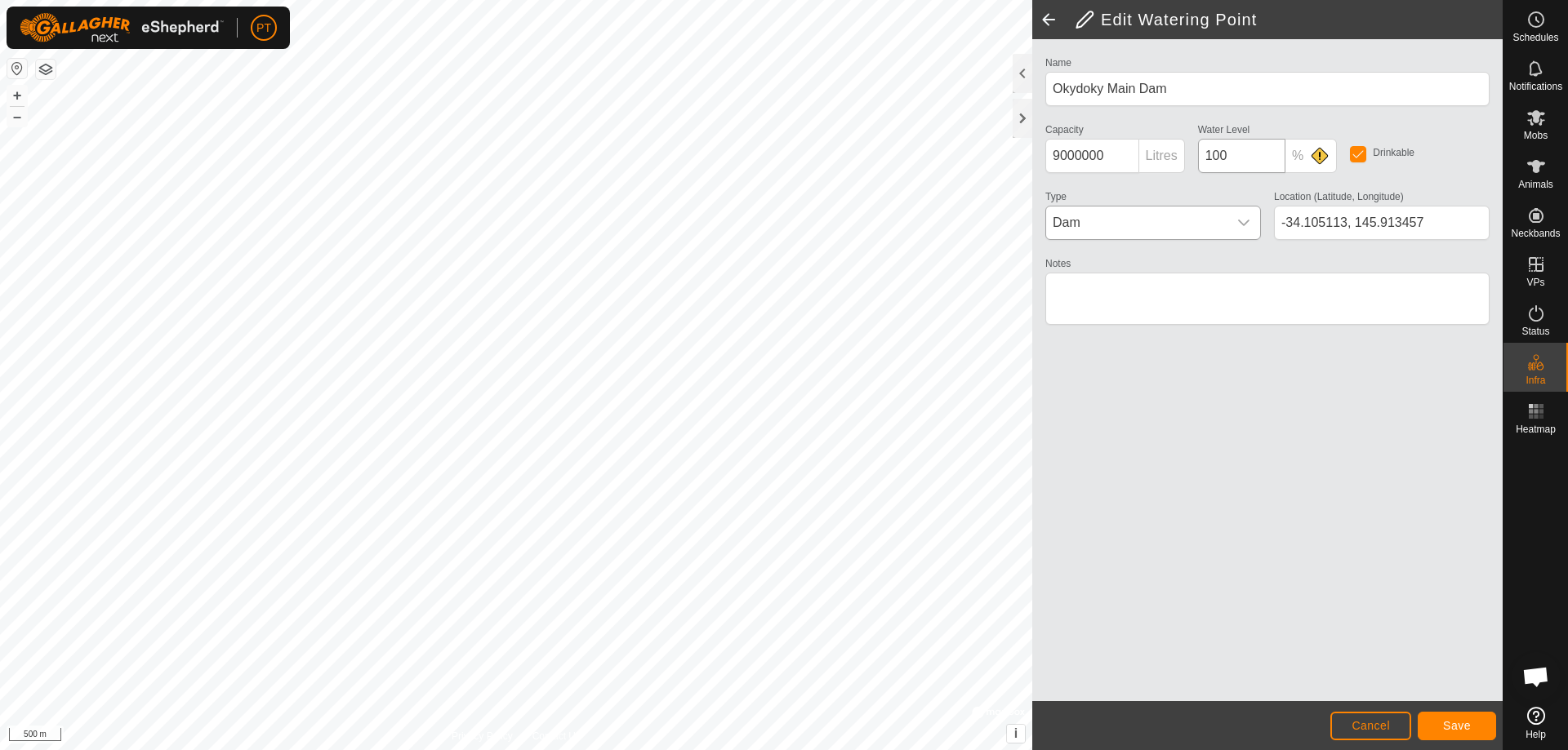
click at [1278, 199] on label "Location (Latitude, Longitude)" at bounding box center [1338, 197] width 130 height 15
click at [1278, 206] on input "-34.105113, 145.913457" at bounding box center [1381, 223] width 216 height 34
click at [1278, 199] on label "Location (Latitude, Longitude)" at bounding box center [1338, 197] width 130 height 15
click at [1278, 206] on input "-34.105113, 145.913457" at bounding box center [1381, 223] width 216 height 34
click at [1238, 159] on input "100" at bounding box center [1240, 156] width 87 height 34
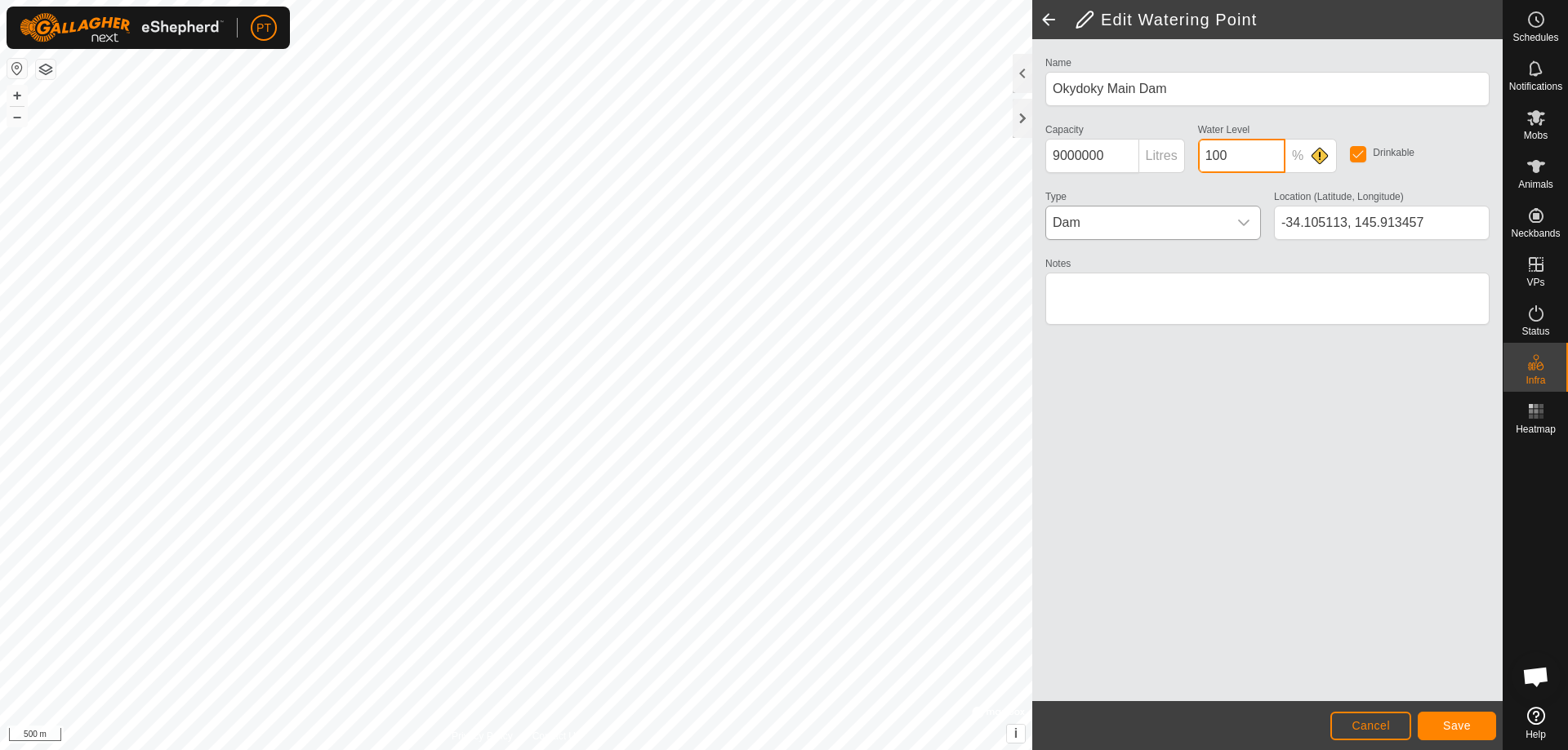
click at [1233, 154] on input "100" at bounding box center [1240, 156] width 87 height 34
click at [1227, 155] on input "100" at bounding box center [1250, 156] width 107 height 34
click at [1197, 153] on input "100" at bounding box center [1250, 156] width 107 height 34
type input "0.25"
click at [1143, 291] on textarea "Notes" at bounding box center [1267, 299] width 444 height 52
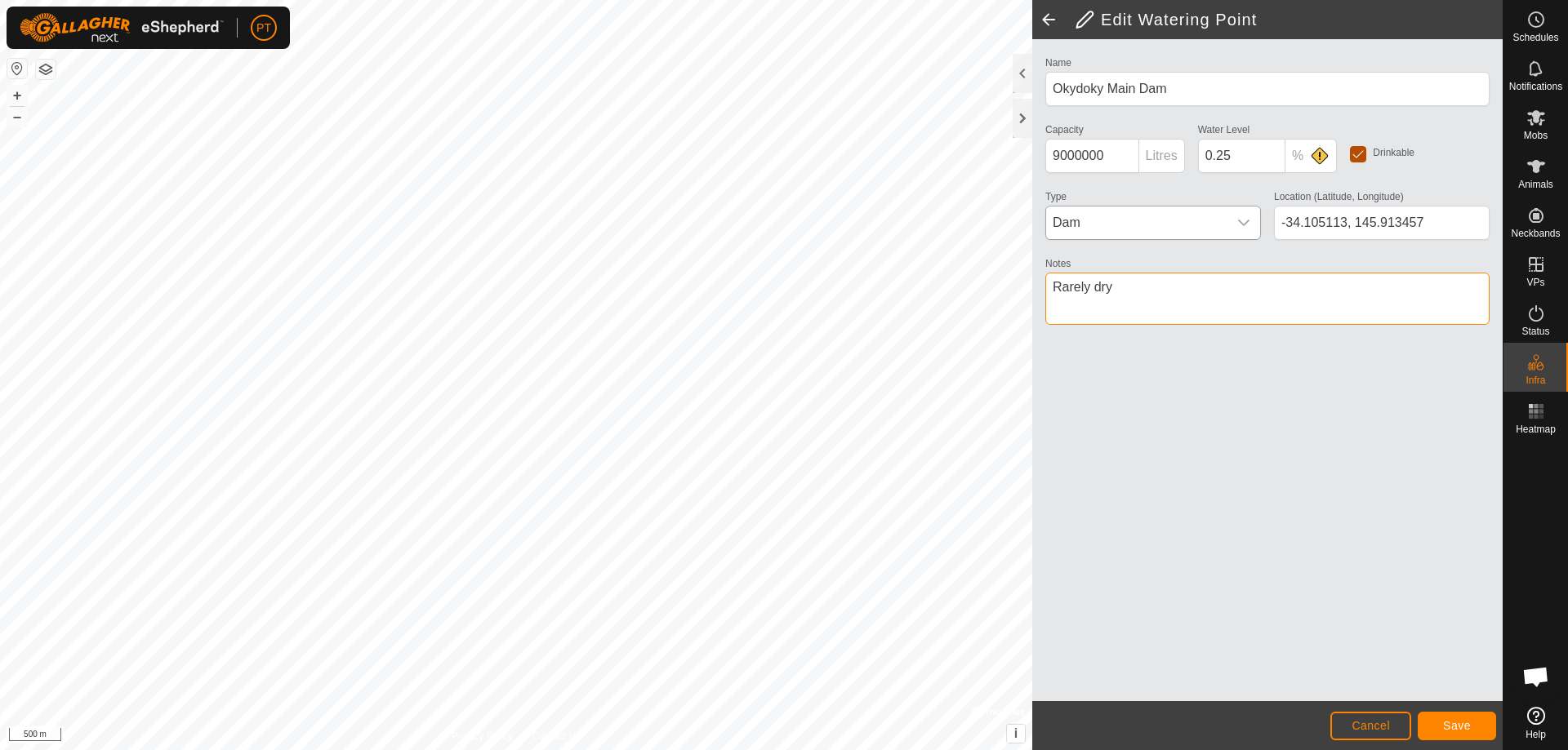
type textarea "Rarely dry"
click at [1358, 155] on input "checkbox" at bounding box center [1357, 154] width 16 height 16
checkbox input "false"
click at [1457, 727] on span "Save" at bounding box center [1457, 725] width 28 height 13
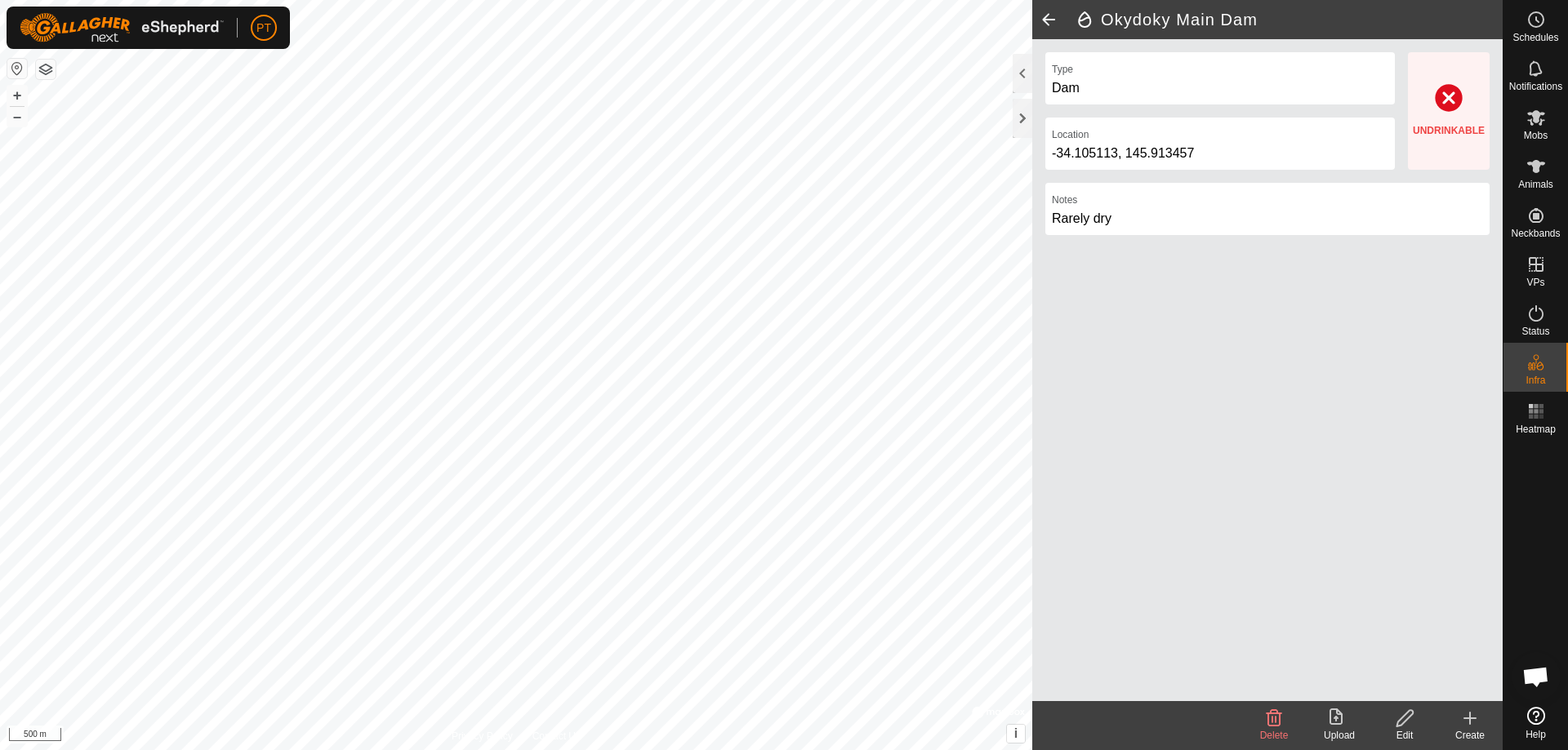
click at [1448, 97] on div "UNDRINKABLE" at bounding box center [1448, 111] width 72 height 54
click at [1449, 127] on div "UNDRINKABLE" at bounding box center [1448, 111] width 72 height 54
click at [1445, 96] on div "UNDRINKABLE" at bounding box center [1448, 111] width 72 height 54
click at [1446, 96] on div "UNDRINKABLE" at bounding box center [1448, 111] width 72 height 54
click at [1409, 717] on icon at bounding box center [1404, 718] width 16 height 16
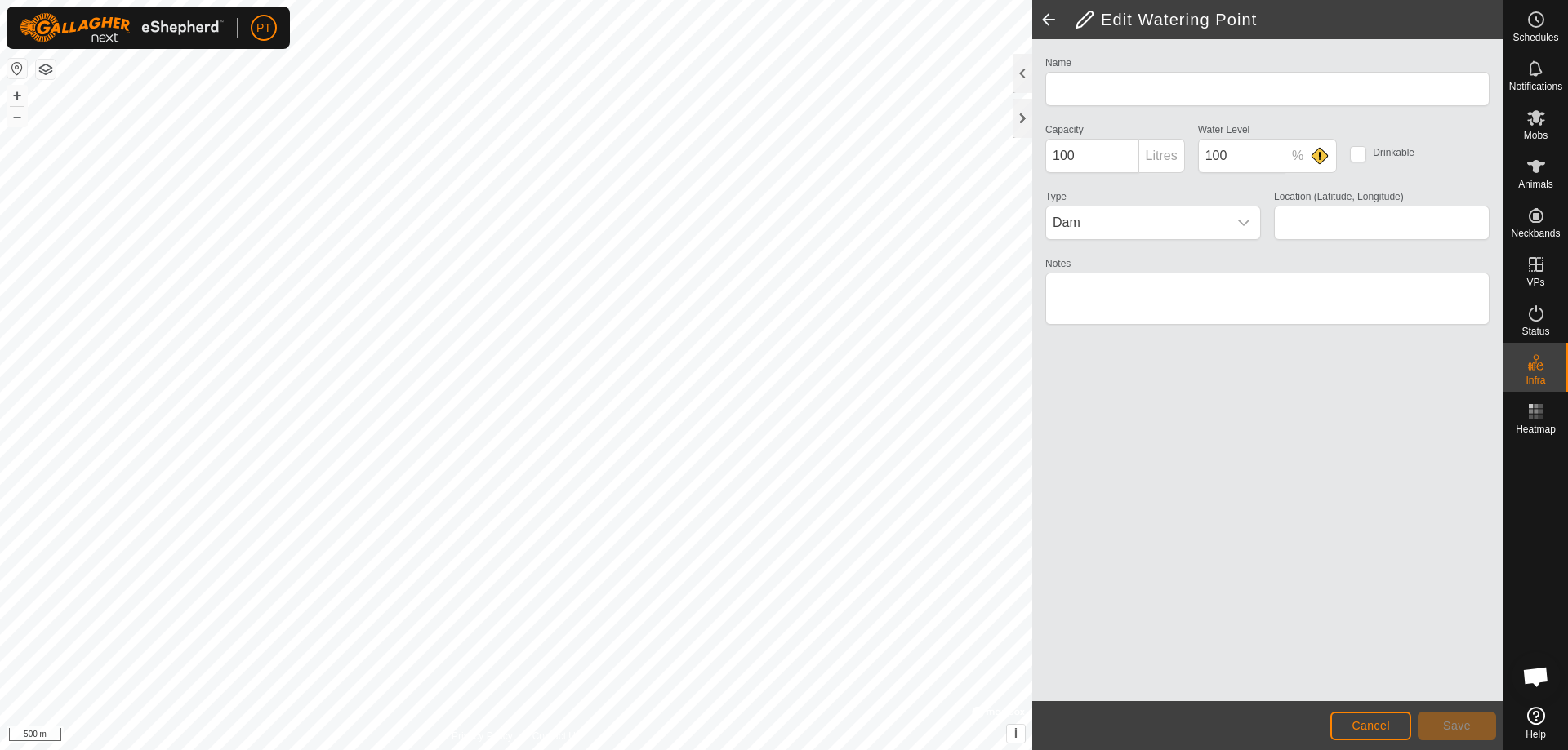
click at [1358, 154] on input "checkbox" at bounding box center [1357, 154] width 16 height 16
click at [1463, 731] on span "Save" at bounding box center [1457, 725] width 28 height 13
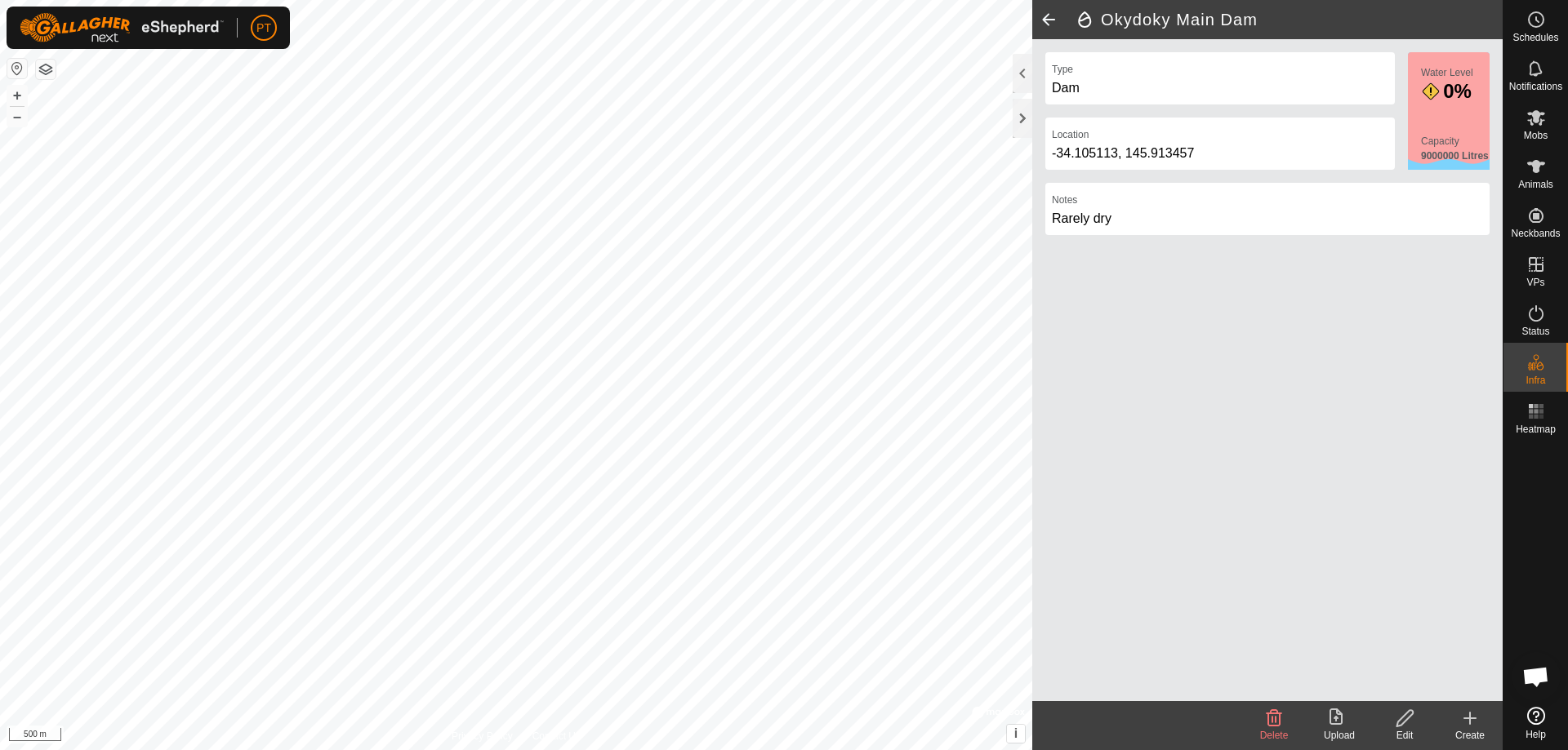
click at [1407, 721] on icon at bounding box center [1404, 719] width 20 height 20
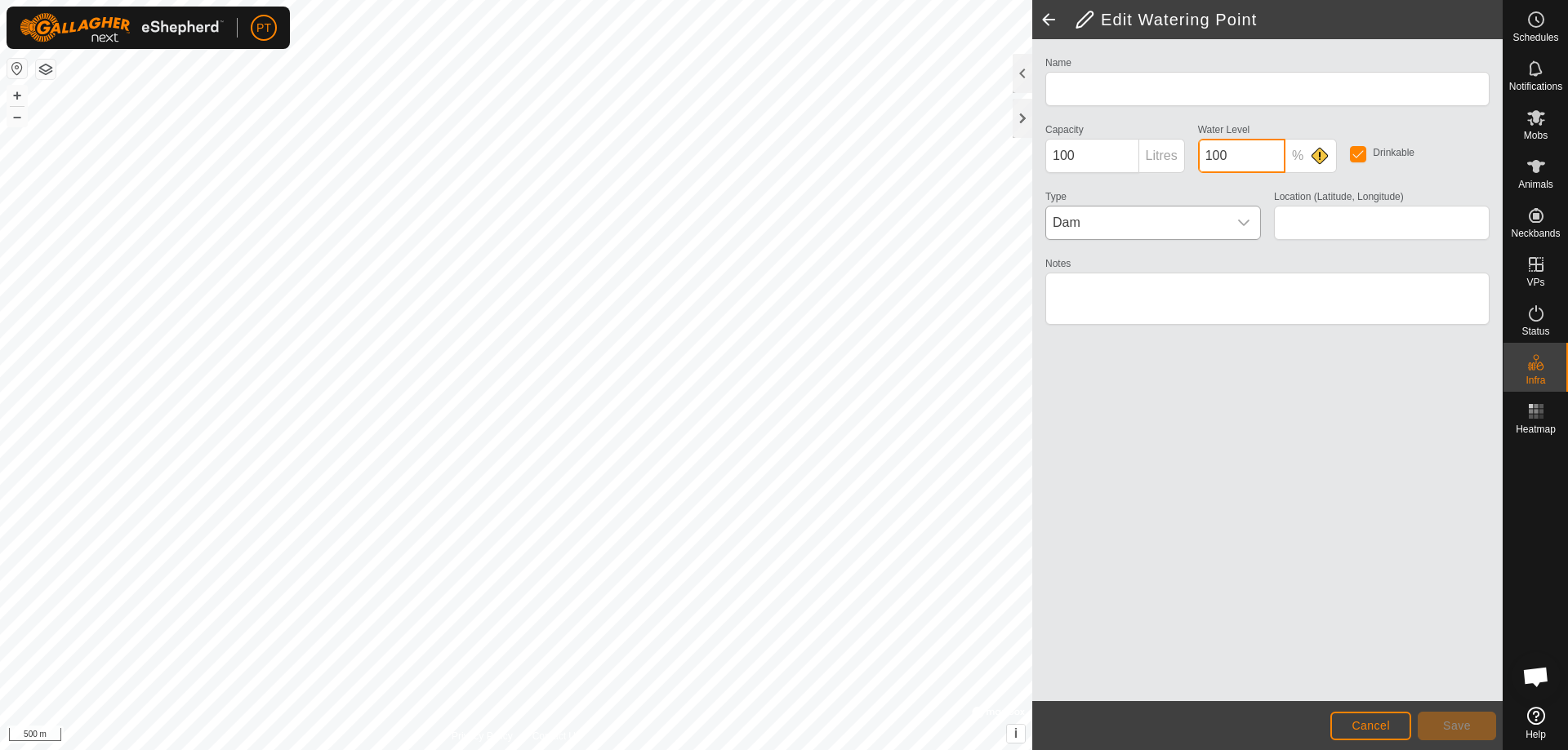
click at [1216, 153] on input "100" at bounding box center [1240, 156] width 87 height 34
type input "Okydoky Main Dam"
type input "9000000"
type input "0"
type input "-34.105113, 145.913457"
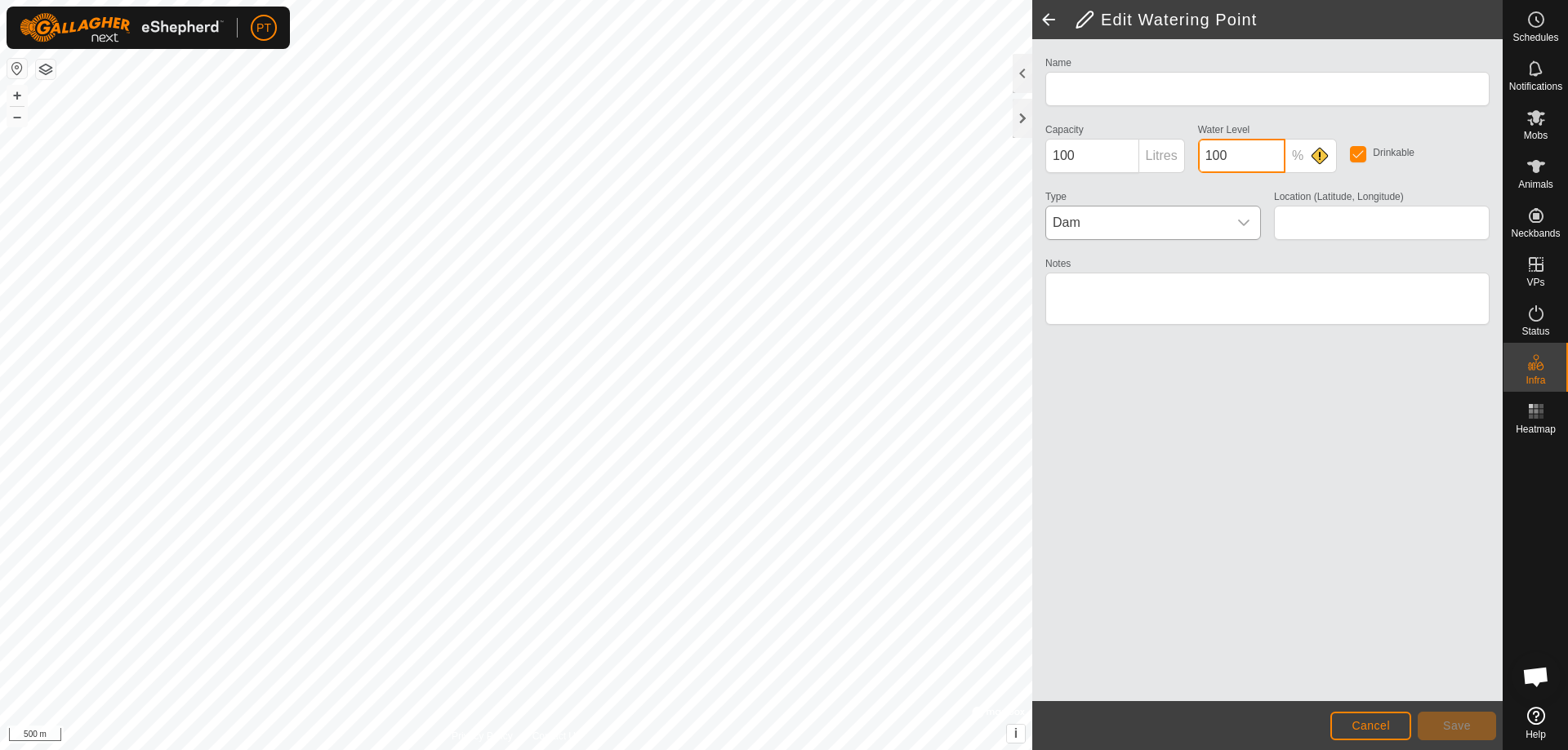
type textarea "Rarely dry"
type input "0.25"
click at [1461, 726] on span "Save" at bounding box center [1457, 725] width 28 height 13
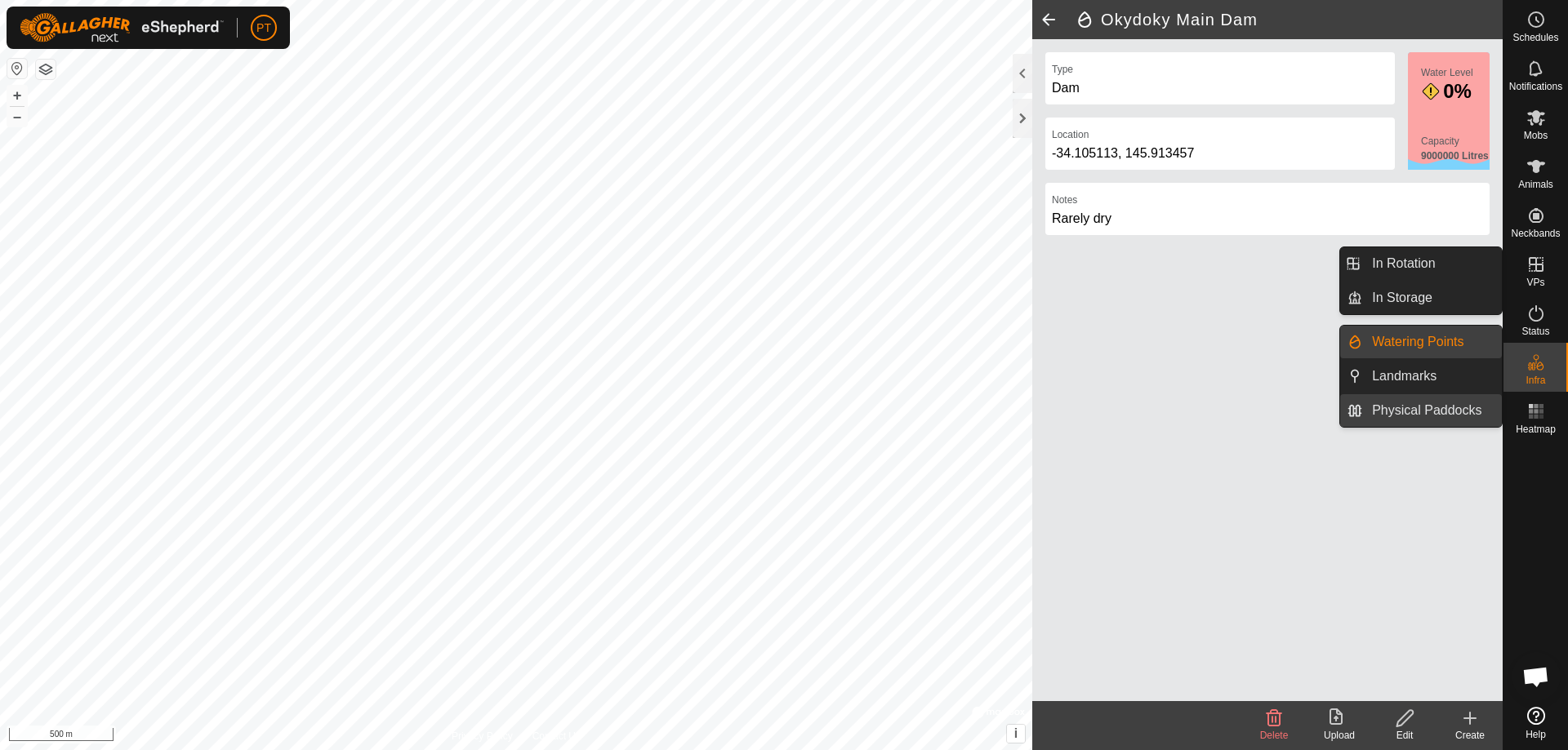
click at [1426, 413] on link "Physical Paddocks" at bounding box center [1432, 410] width 140 height 33
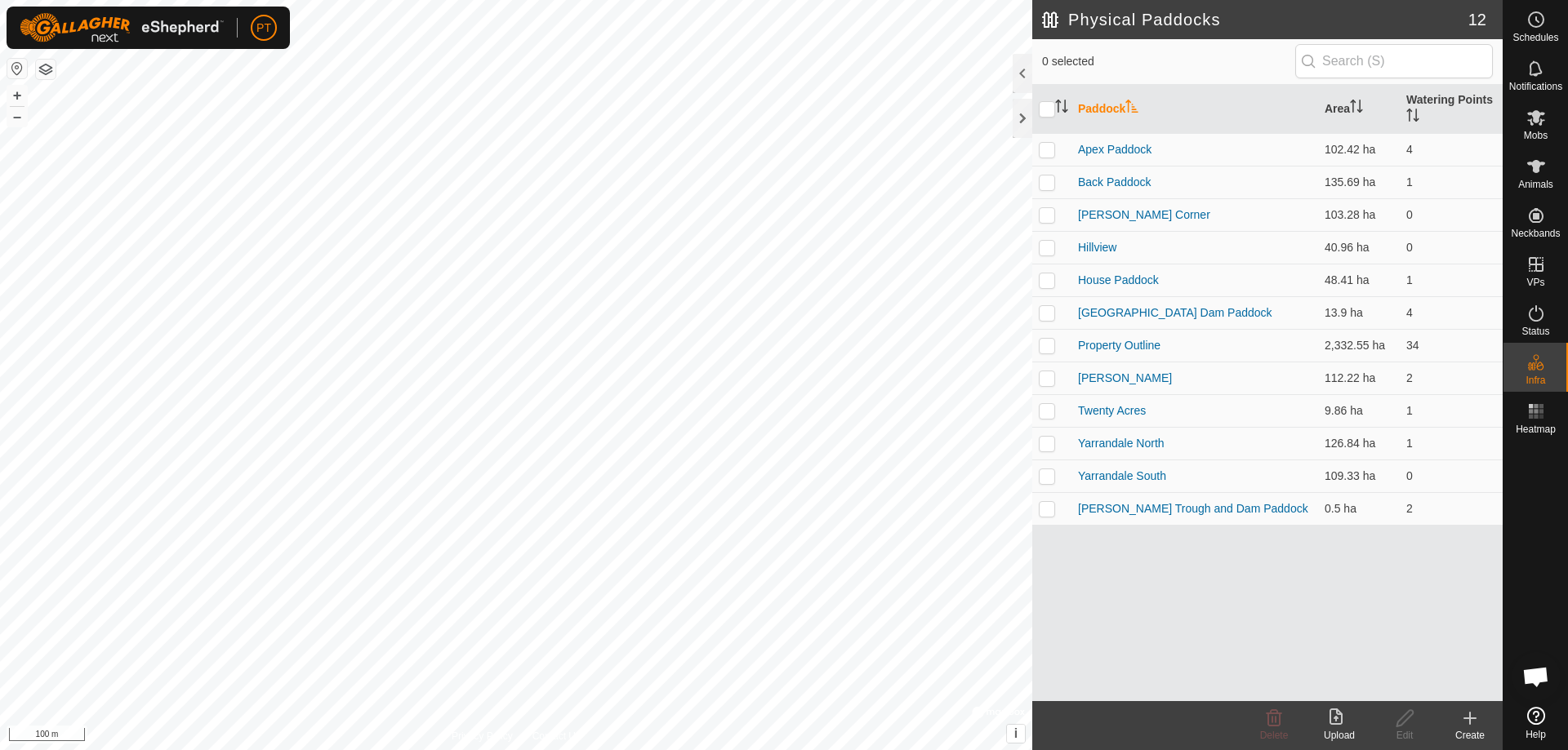
click at [1469, 718] on icon at bounding box center [1469, 718] width 11 height 0
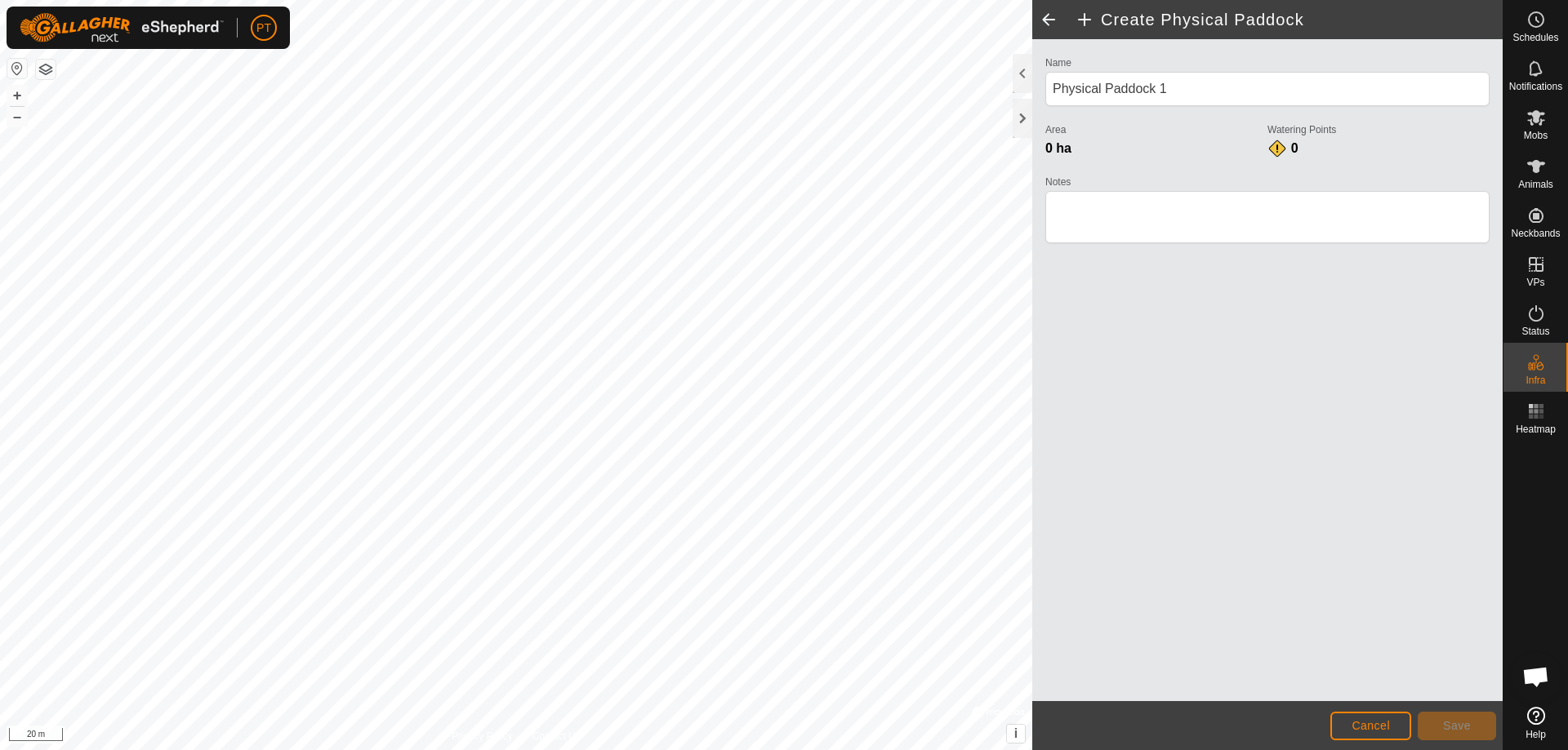
click at [677, 750] on html "PT Schedules Notifications Mobs Animals Neckbands VPs Status Infra Heatmap Help…" at bounding box center [784, 375] width 1568 height 750
click at [555, 750] on html "PT Schedules Notifications Mobs Animals Neckbands VPs Status Infra Heatmap Help…" at bounding box center [784, 375] width 1568 height 750
click at [588, 750] on html "PT Schedules Notifications Mobs Animals Neckbands VPs Status Infra Heatmap Help…" at bounding box center [784, 375] width 1568 height 750
click at [458, 750] on html "PT Schedules Notifications Mobs Animals Neckbands VPs Status Infra Heatmap Help…" at bounding box center [784, 375] width 1568 height 750
click at [548, 750] on html "PT Schedules Notifications Mobs Animals Neckbands VPs Status Infra Heatmap Help…" at bounding box center [784, 375] width 1568 height 750
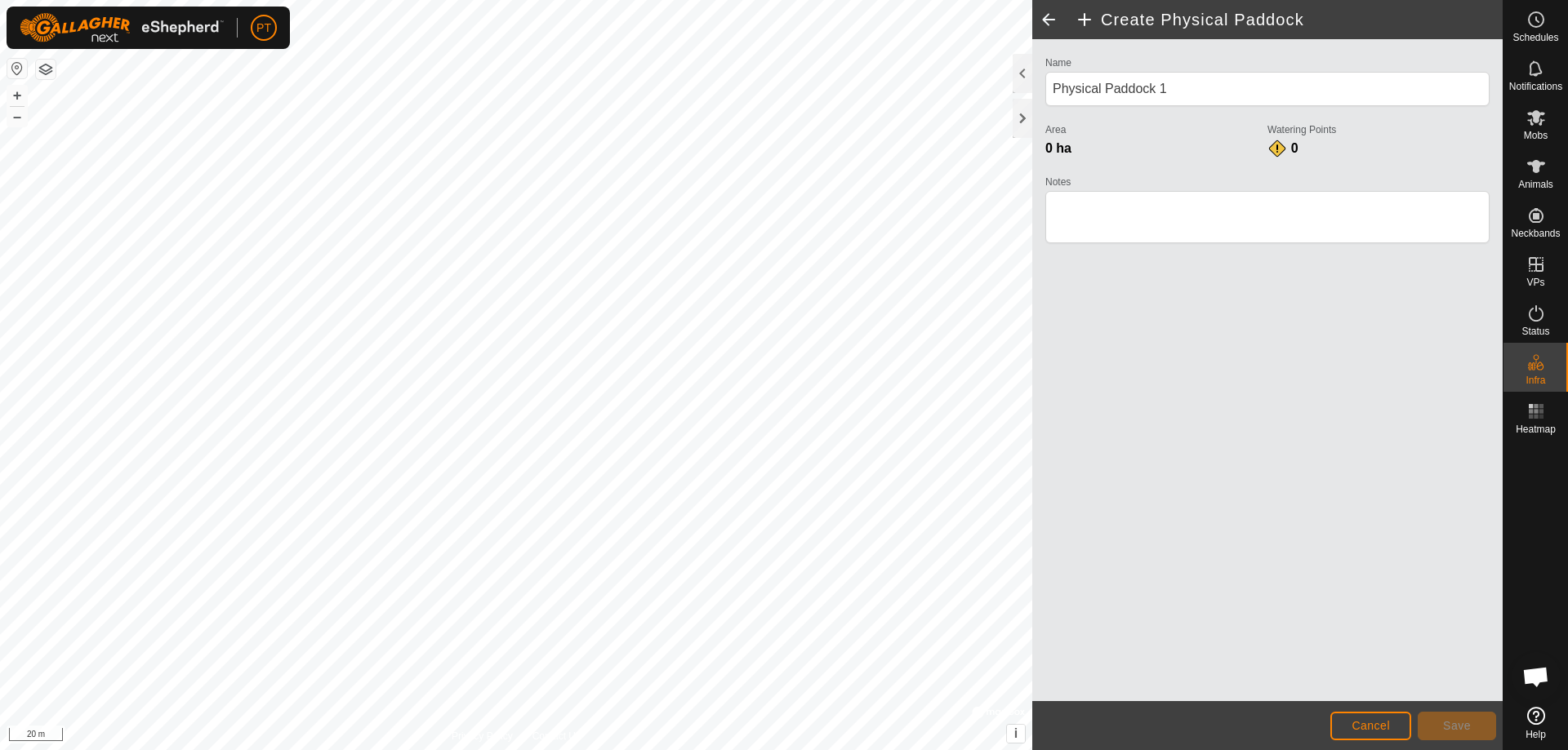
click at [490, 750] on html "PT Schedules Notifications Mobs Animals Neckbands VPs Status Infra Heatmap Help…" at bounding box center [784, 375] width 1568 height 750
click at [542, 750] on html "PT Schedules Notifications Mobs Animals Neckbands VPs Status Infra Heatmap Help…" at bounding box center [784, 375] width 1568 height 750
click at [837, 750] on html "PT Schedules Notifications Mobs Animals Neckbands VPs Status Infra Heatmap Help…" at bounding box center [784, 375] width 1568 height 750
click at [1035, 597] on div "Create Physical Paddock Name Physical Paddock 1 Area 0 ha Watering Points 0 Not…" at bounding box center [751, 375] width 1502 height 750
click at [1023, 72] on div at bounding box center [1023, 73] width 20 height 39
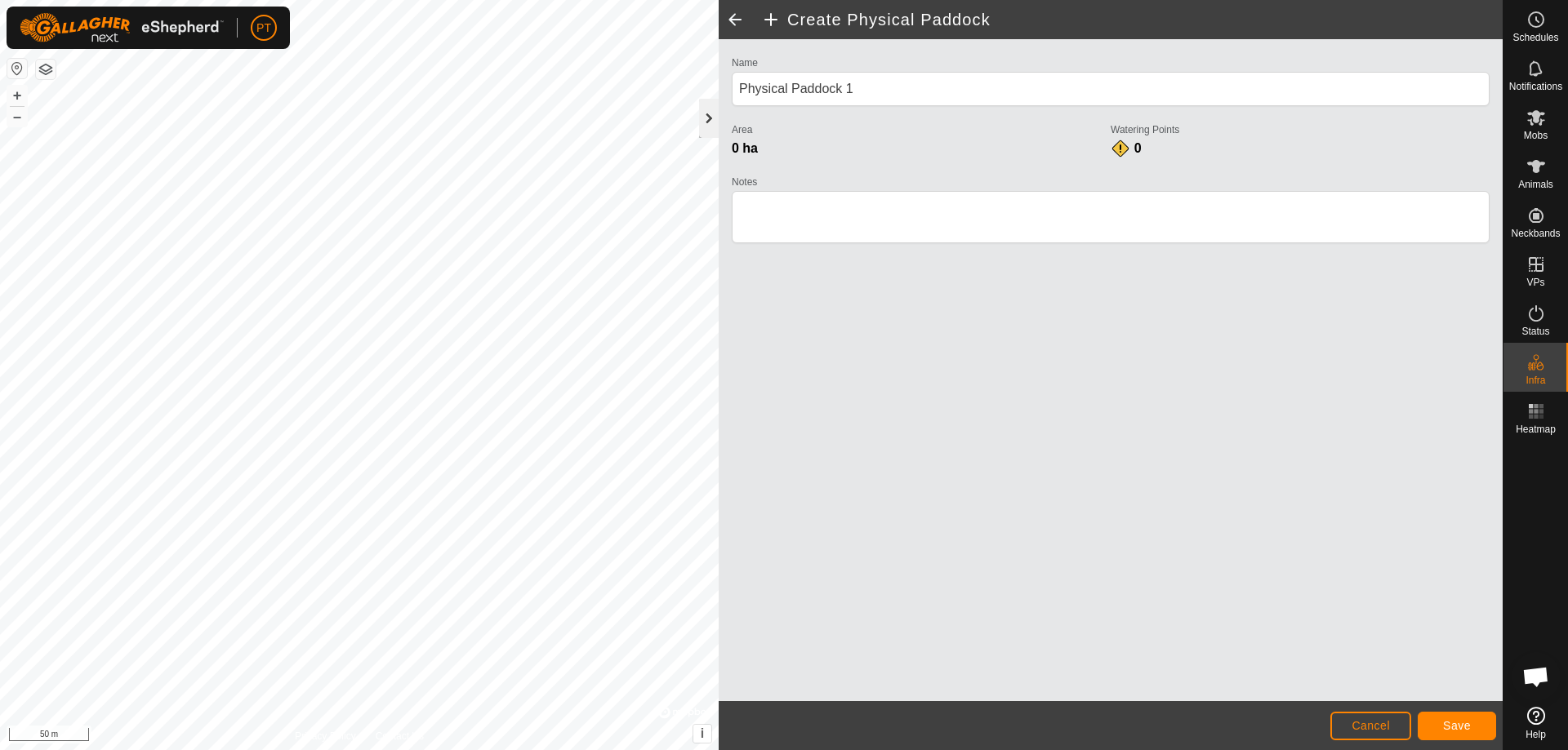
click at [708, 118] on div at bounding box center [709, 118] width 20 height 39
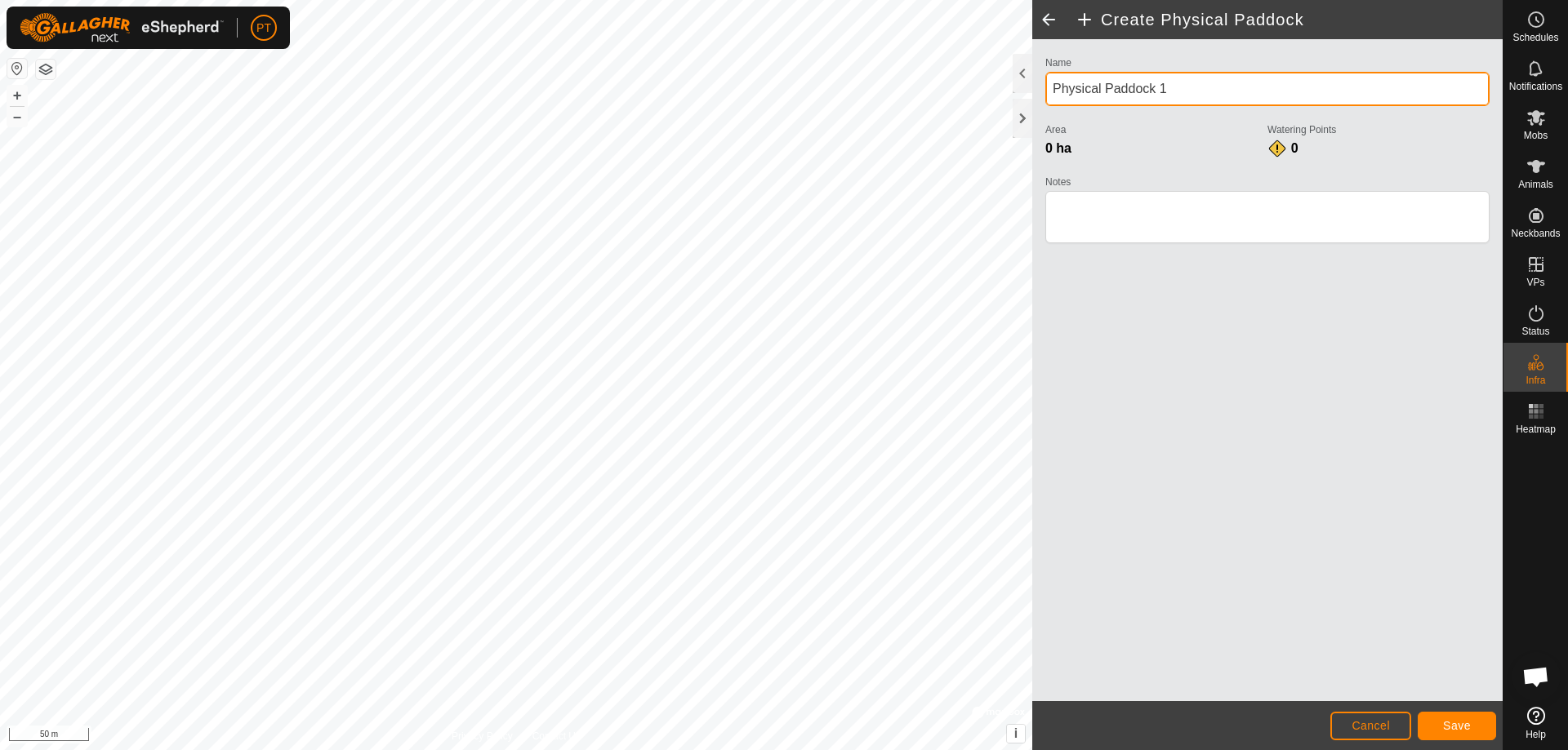
click at [1177, 87] on input "Physical Paddock 1" at bounding box center [1267, 89] width 444 height 34
click at [1178, 87] on input "Physical Paddock 1" at bounding box center [1267, 89] width 444 height 34
click at [1104, 92] on input "Physical Paddock 1" at bounding box center [1267, 89] width 444 height 34
click at [1185, 86] on input "Physical Paddock 1" at bounding box center [1267, 89] width 444 height 34
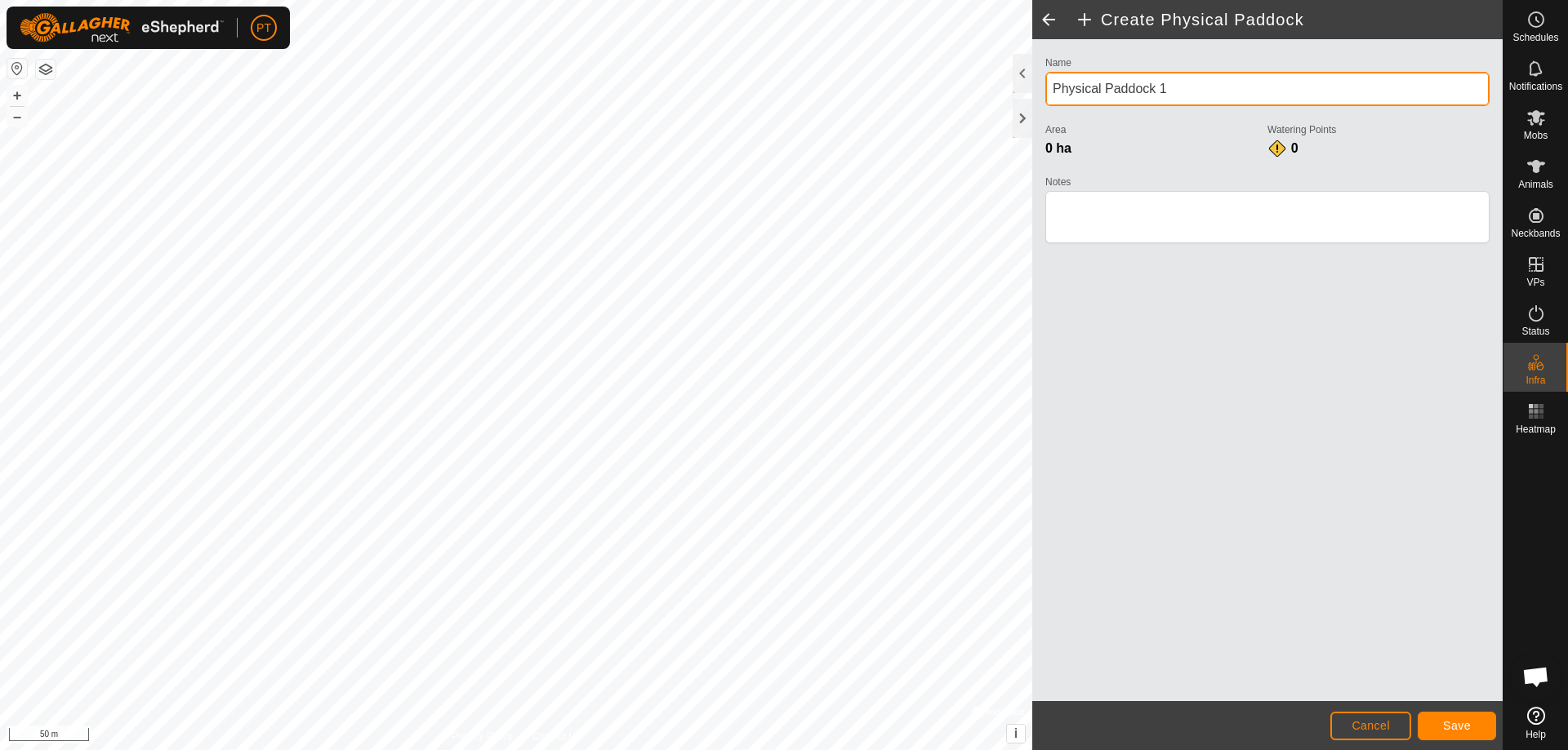
click at [1187, 86] on input "Physical Paddock 1" at bounding box center [1267, 89] width 444 height 34
click at [1187, 85] on input "Physical Paddock 1" at bounding box center [1267, 89] width 444 height 34
click at [1144, 92] on input "Physical Paddock 1" at bounding box center [1267, 89] width 444 height 34
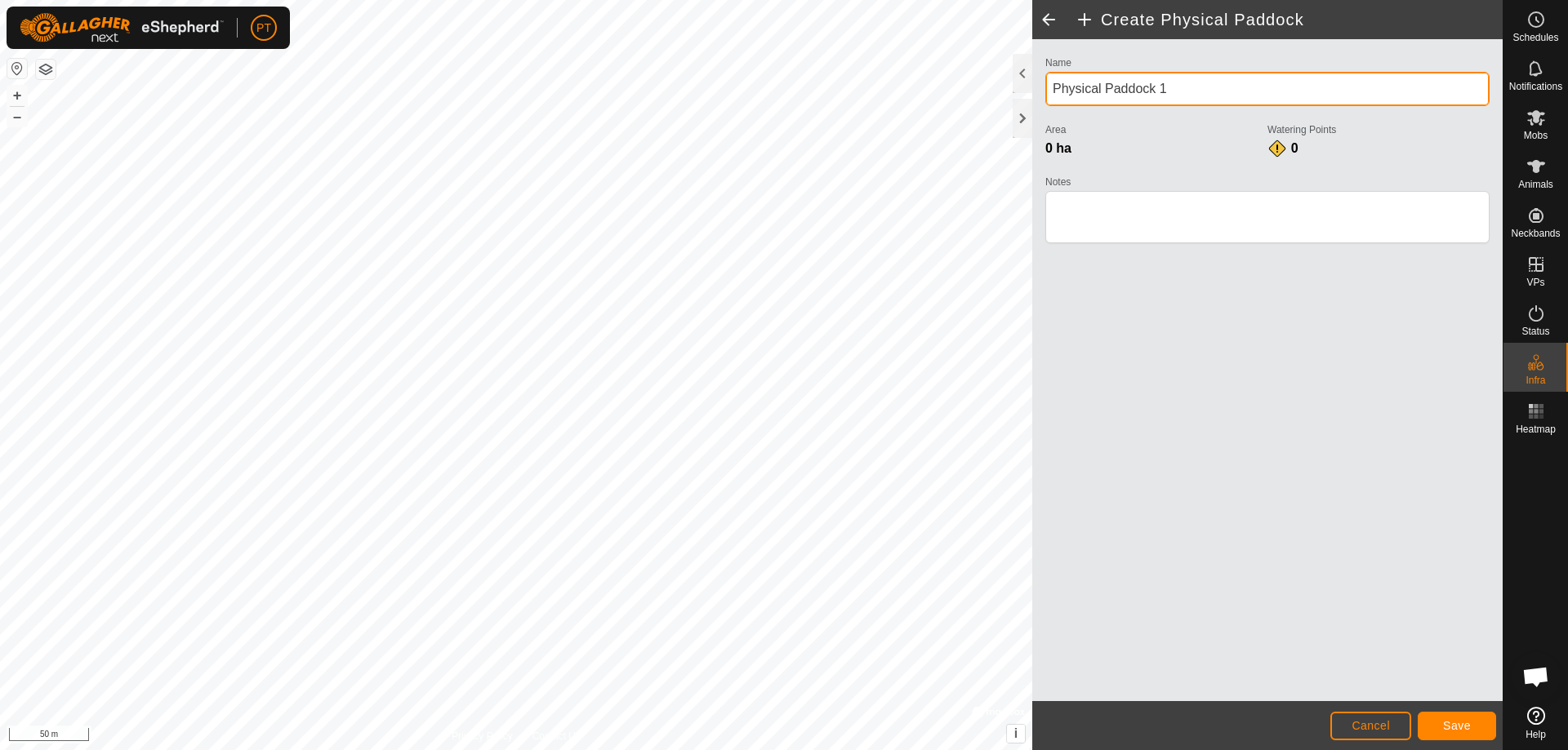
click at [1144, 90] on input "Physical Paddock 1" at bounding box center [1267, 89] width 444 height 34
click at [1144, 88] on input "Physical Paddock 1" at bounding box center [1267, 89] width 444 height 34
click at [1102, 87] on input "ck 1" at bounding box center [1267, 89] width 444 height 34
type input "c"
type input "Cottontail Hill"
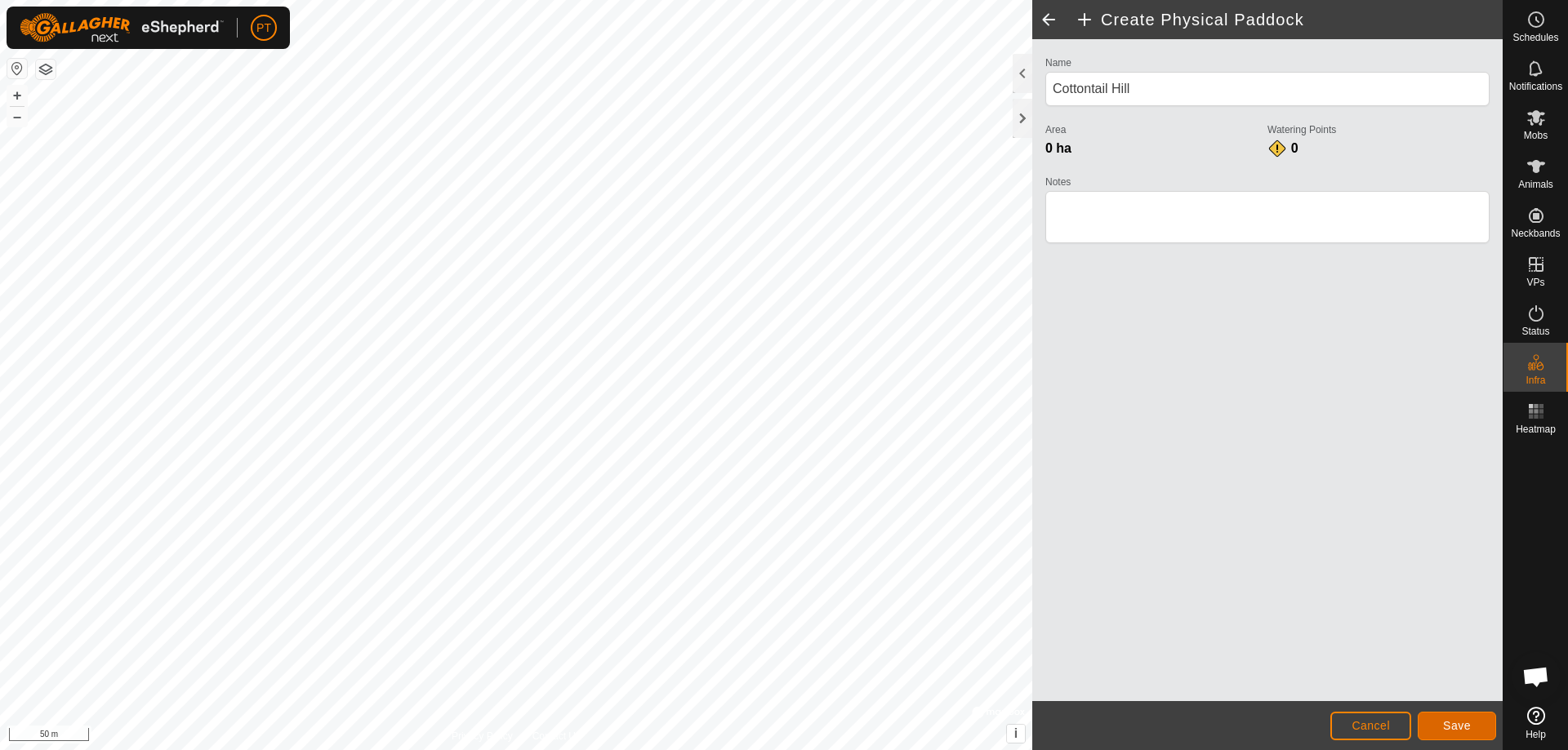
click at [1454, 735] on button "Save" at bounding box center [1456, 726] width 78 height 29
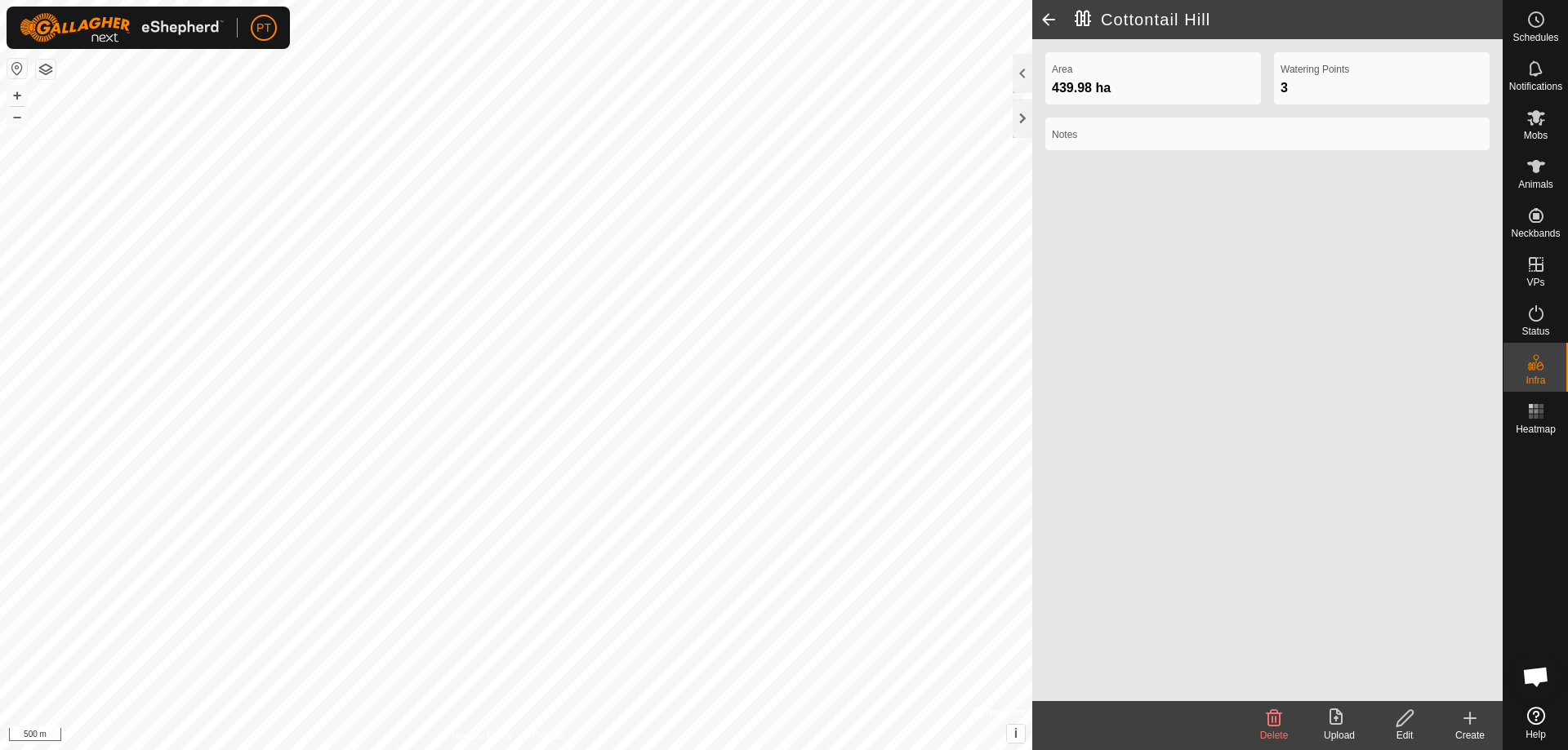
click at [1408, 718] on icon at bounding box center [1404, 718] width 16 height 16
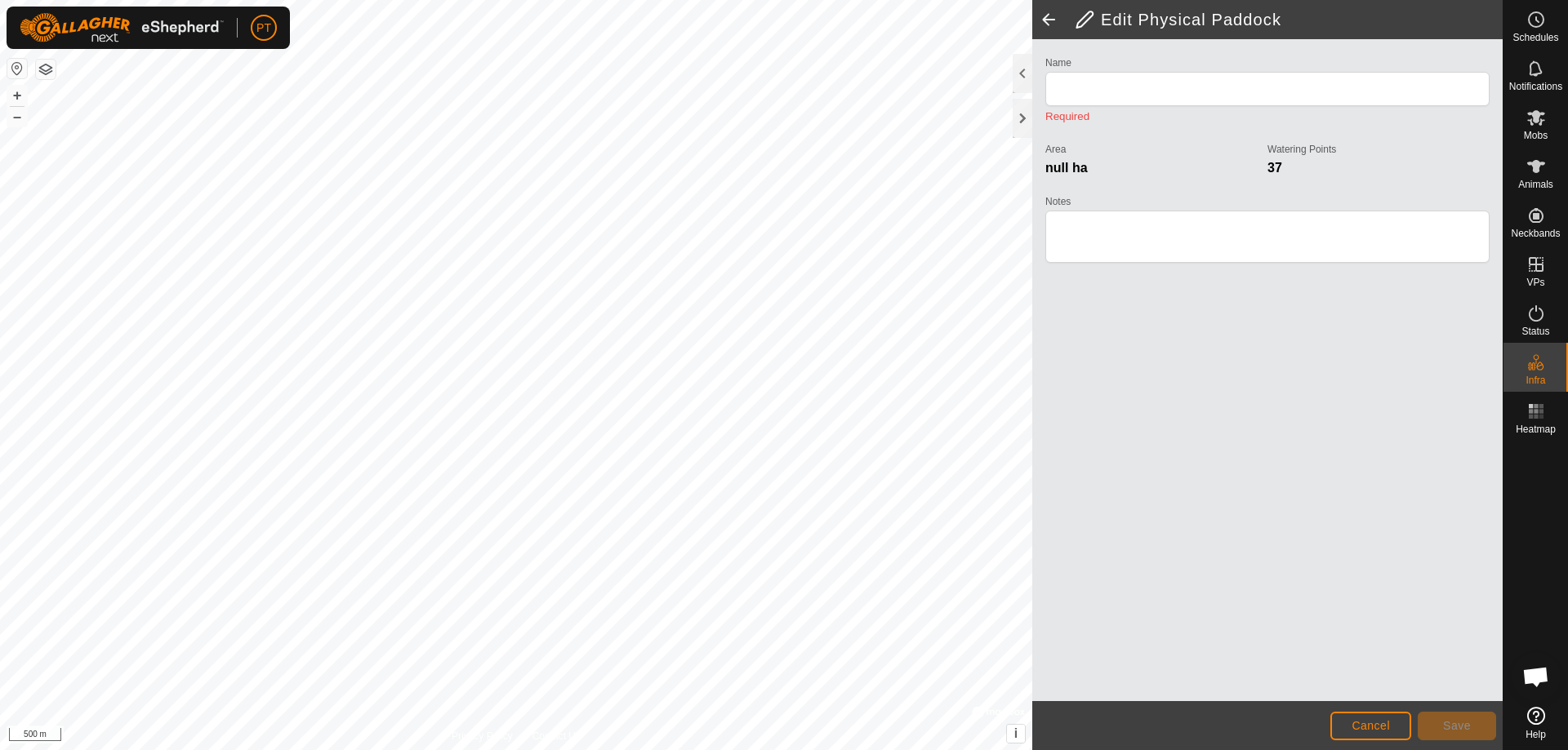
type input "Cottontail Hill"
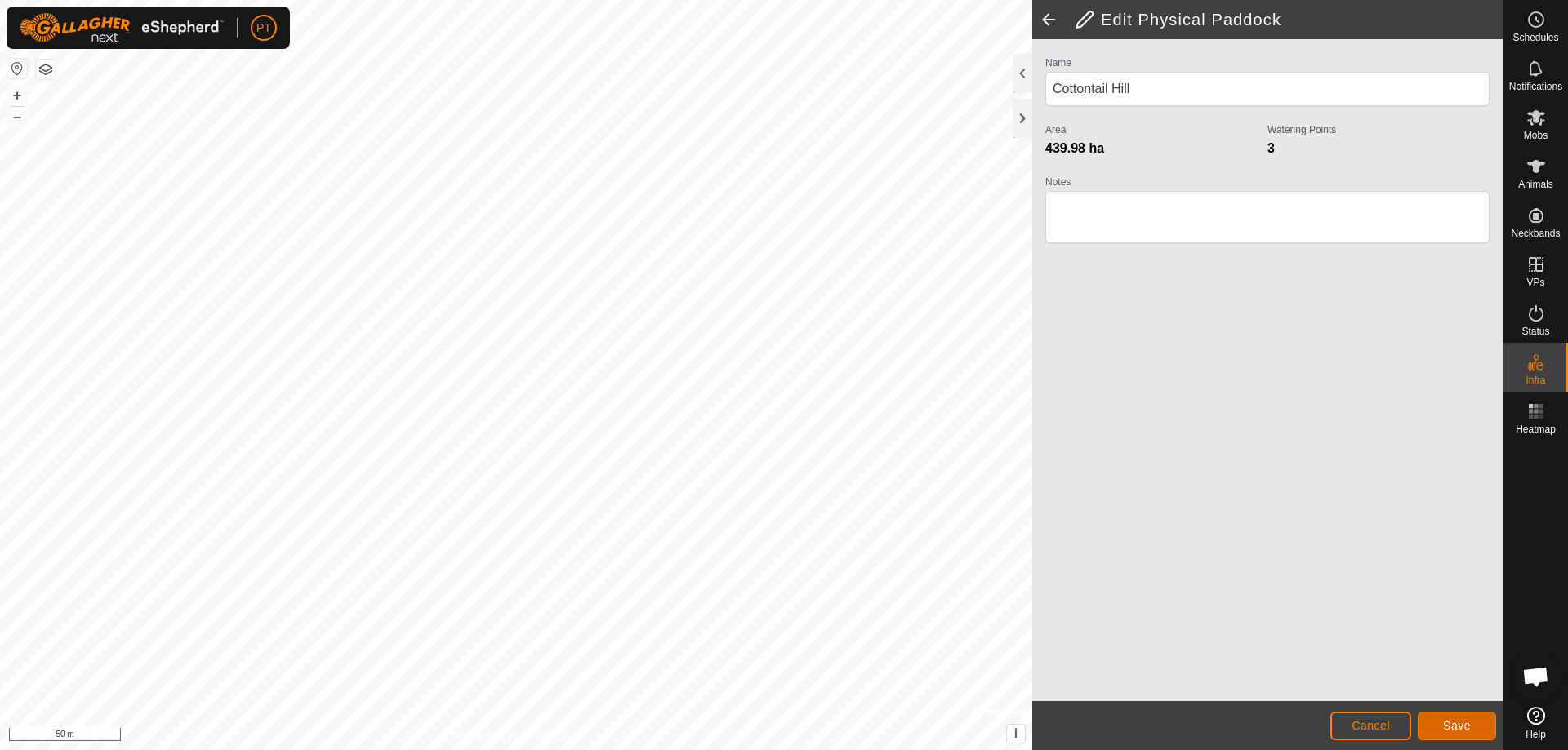
click at [1454, 727] on span "Save" at bounding box center [1457, 725] width 28 height 13
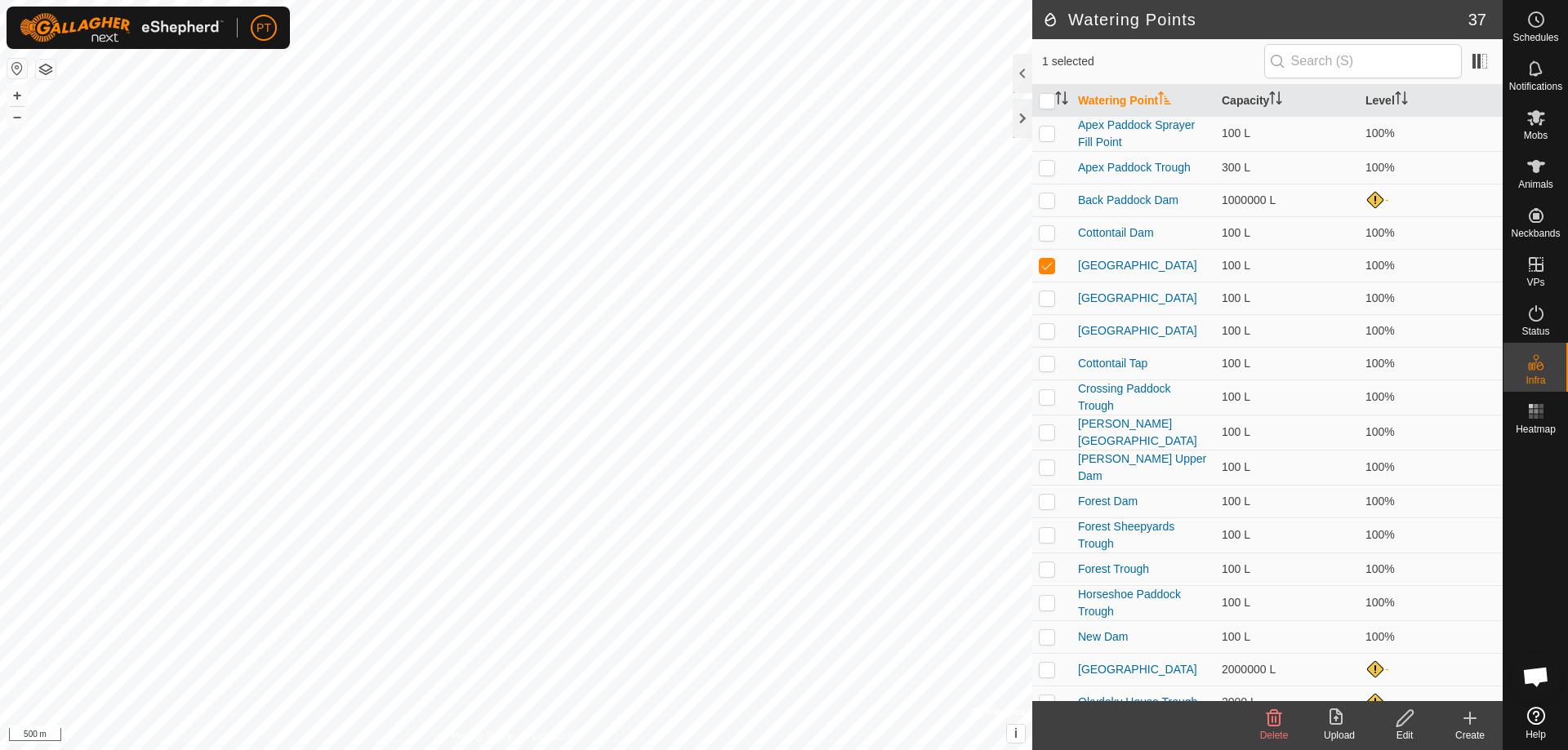
click at [1405, 719] on icon at bounding box center [1404, 719] width 20 height 20
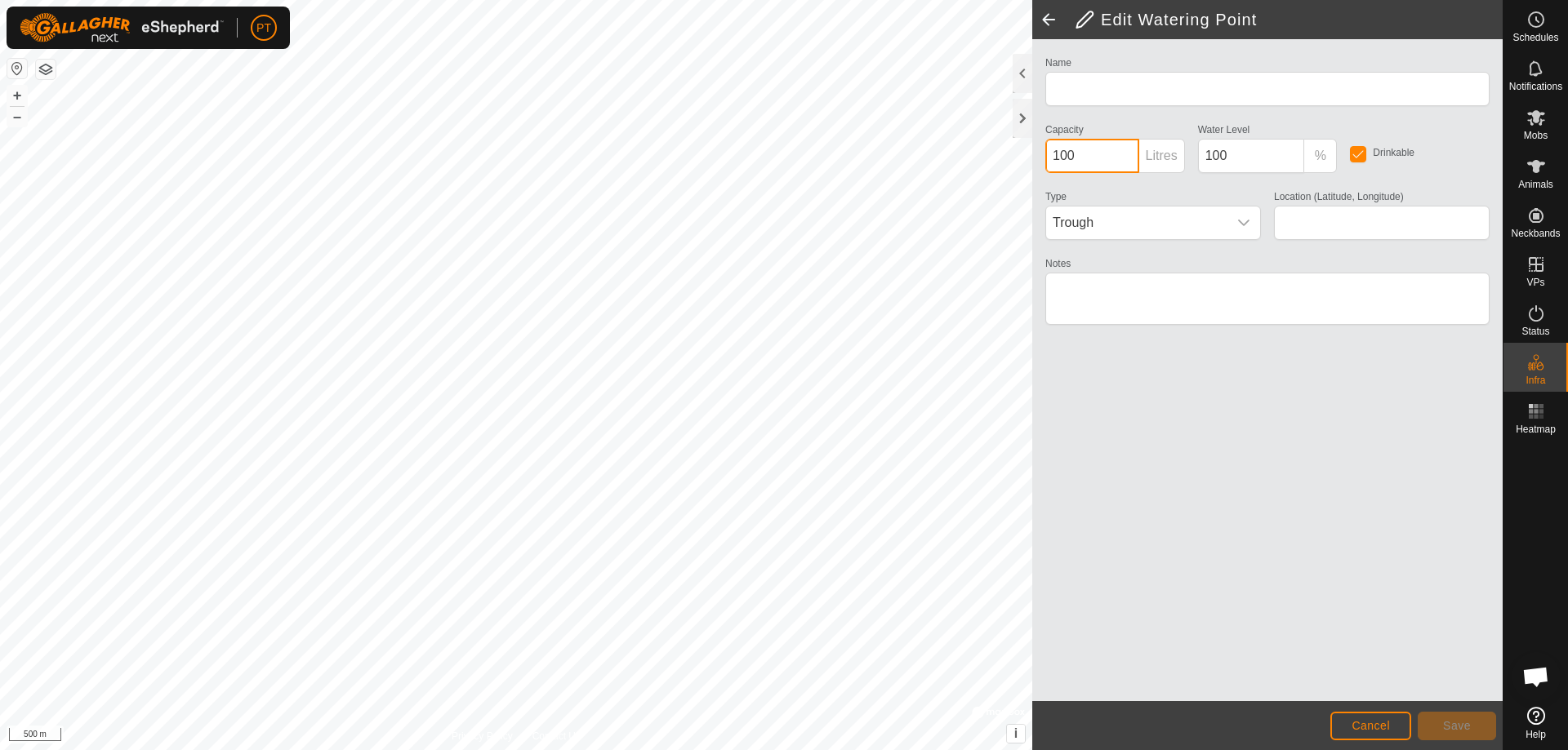
click at [1081, 155] on input "100" at bounding box center [1093, 156] width 94 height 34
type input "[GEOGRAPHIC_DATA]"
type input "-34.131153, 145.942958"
type input "1000000"
click at [1126, 228] on span "Trough" at bounding box center [1137, 223] width 182 height 33
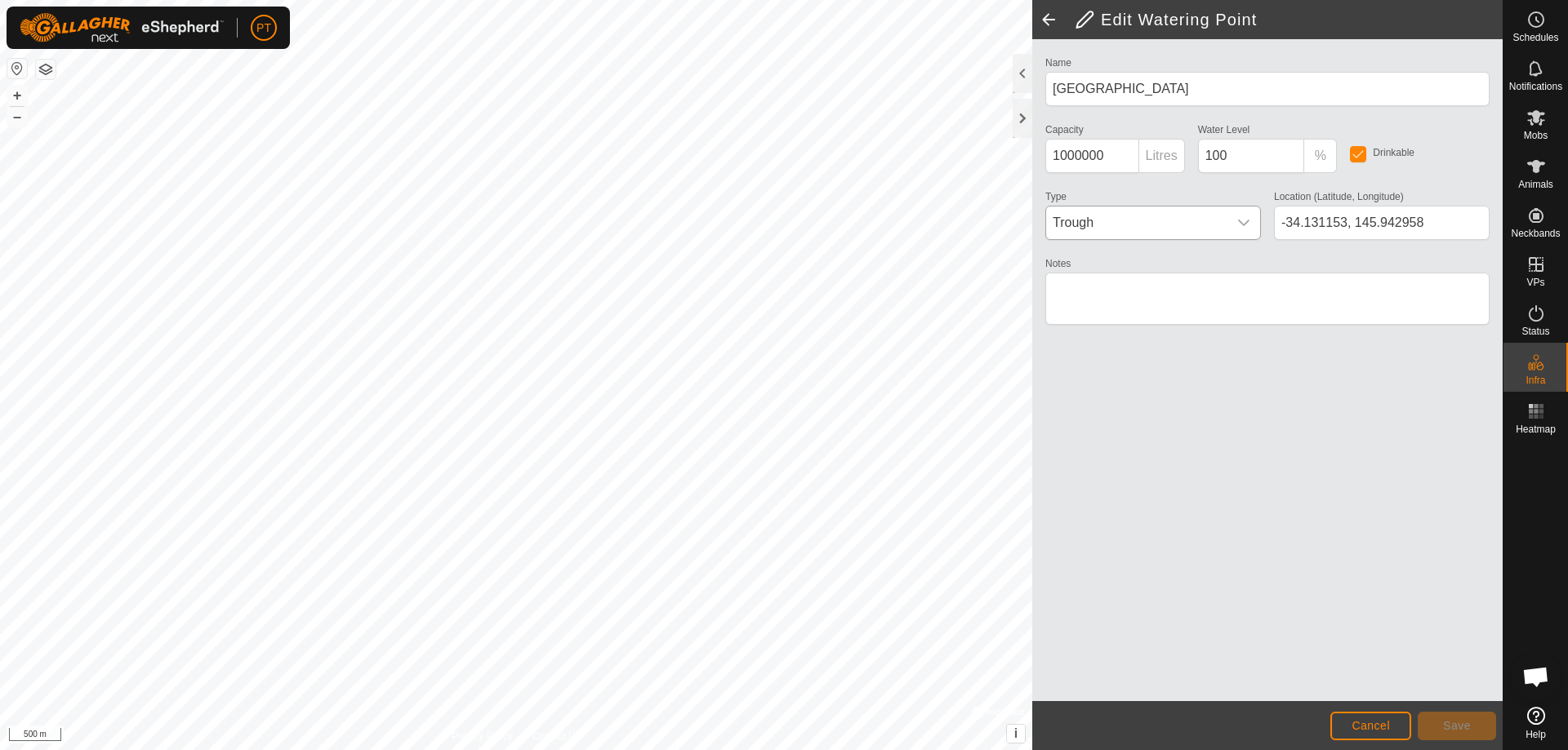
click at [1243, 222] on icon "dropdown trigger" at bounding box center [1243, 223] width 13 height 13
click at [1111, 222] on span "Trough" at bounding box center [1137, 223] width 182 height 33
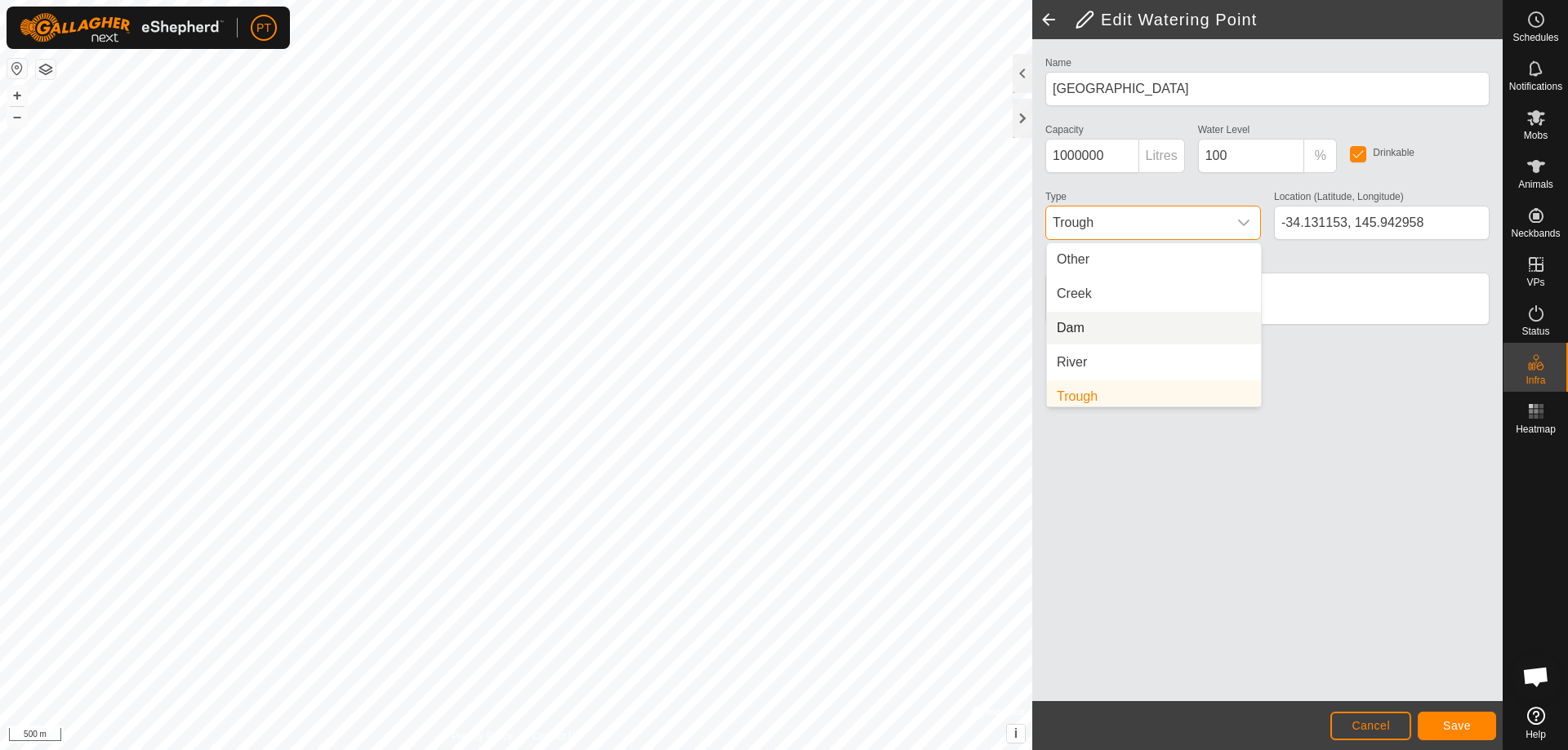
click at [1081, 328] on li "Dam" at bounding box center [1154, 328] width 214 height 33
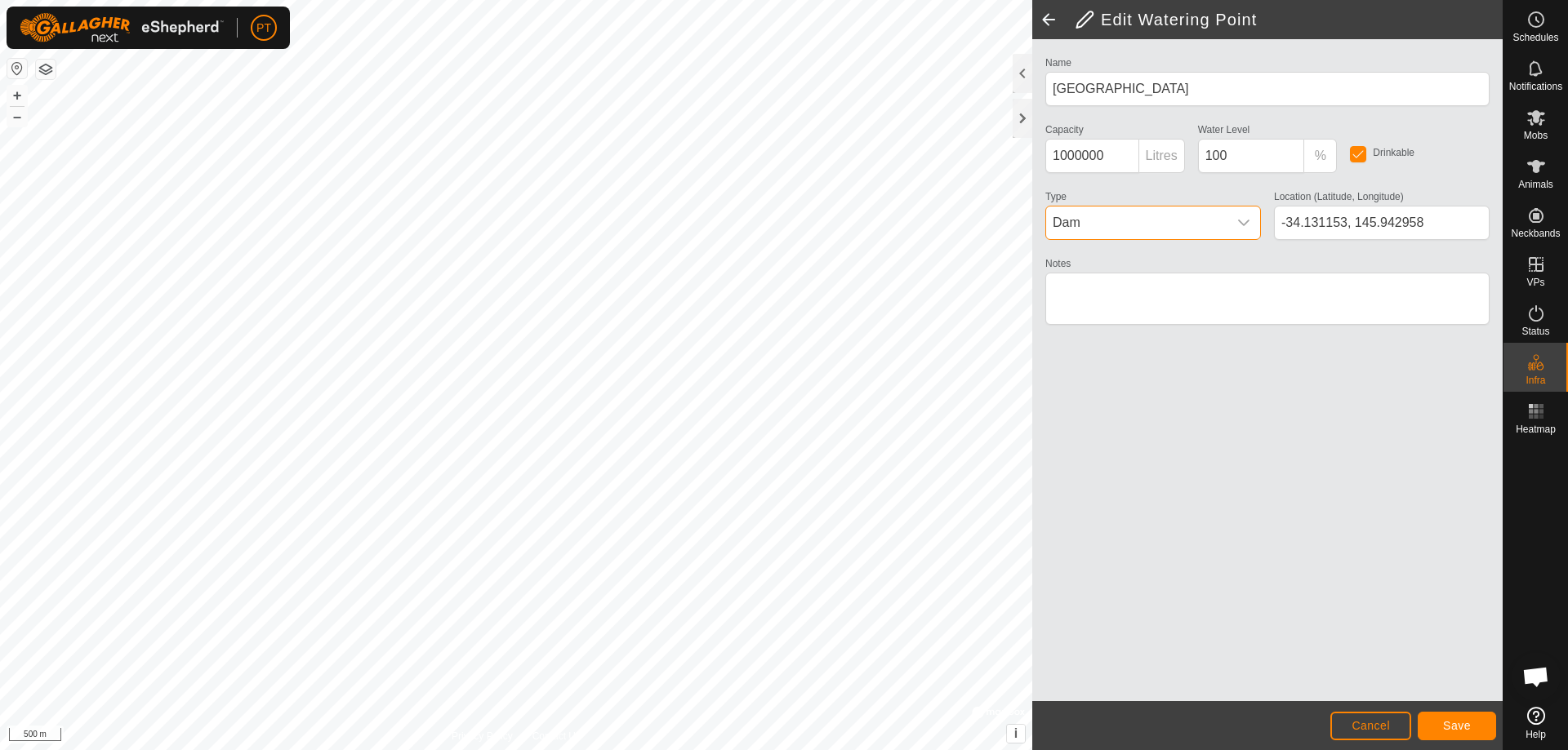
scroll to position [7, 0]
click at [1081, 290] on textarea "Notes" at bounding box center [1267, 299] width 444 height 52
type textarea "Reliable"
click at [1230, 155] on input "100" at bounding box center [1250, 156] width 107 height 34
type input "1"
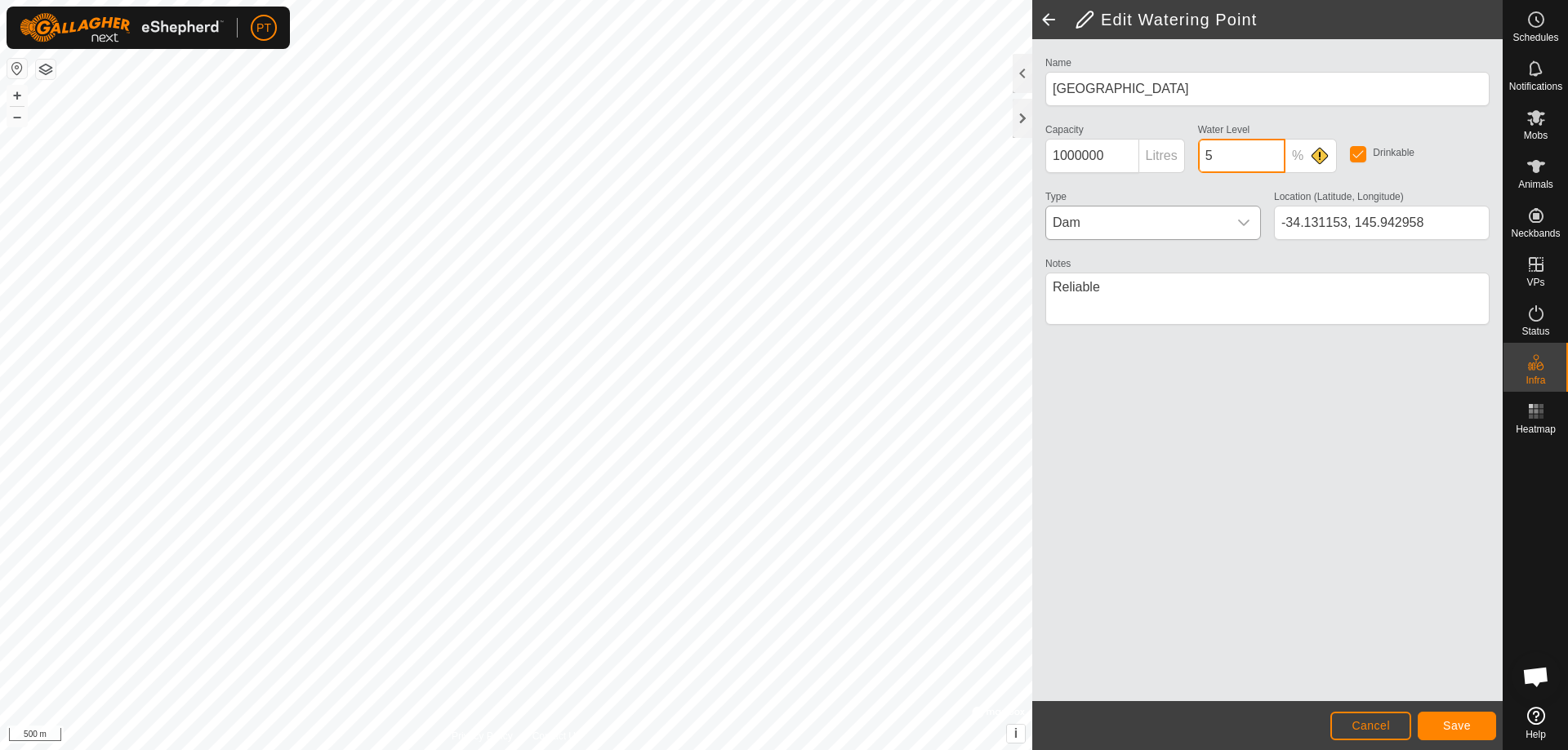
type input "5"
click at [1460, 725] on span "Save" at bounding box center [1457, 725] width 28 height 13
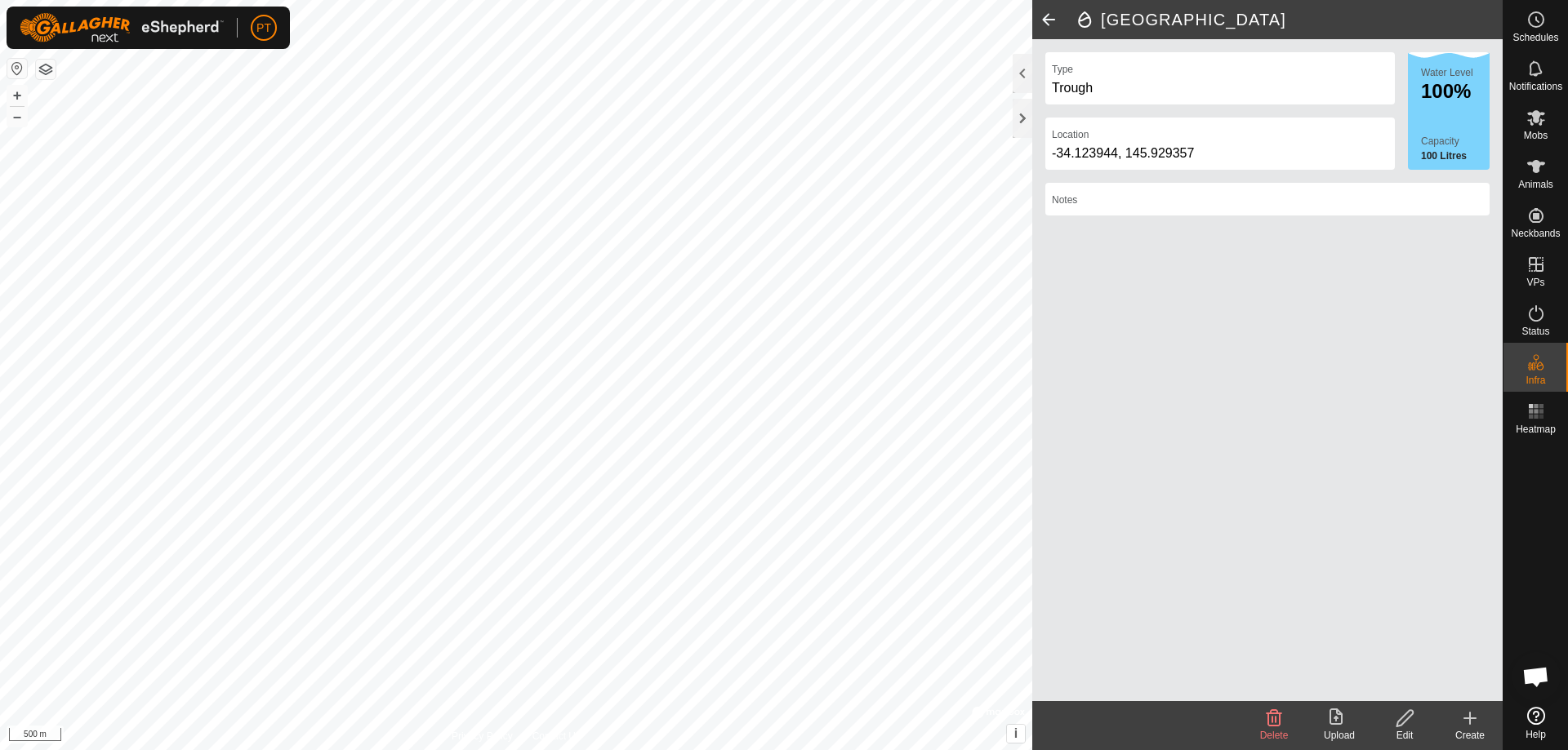
click at [1406, 720] on icon at bounding box center [1404, 718] width 16 height 16
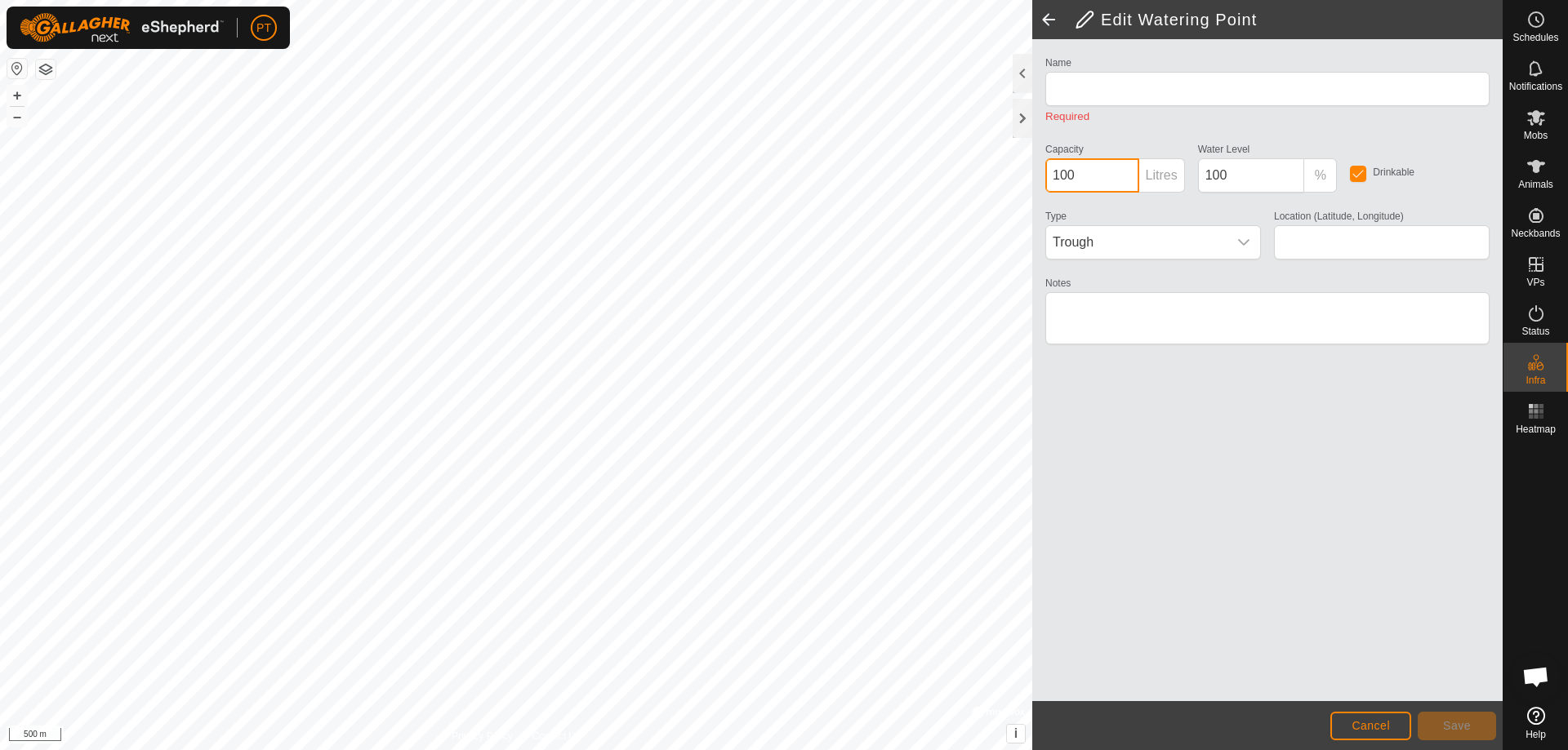
click at [1081, 175] on input "100" at bounding box center [1093, 176] width 94 height 34
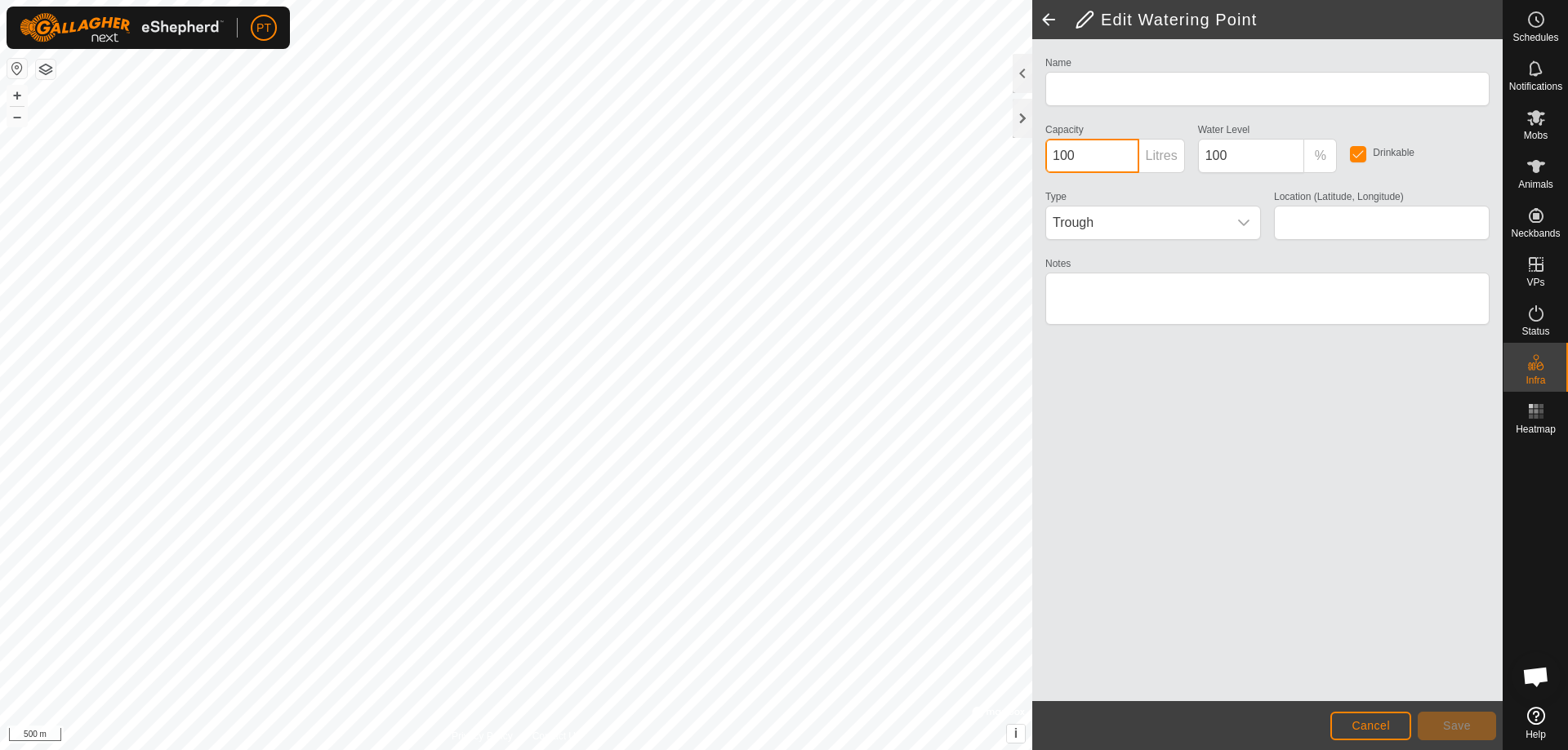
type input "10"
type input "[GEOGRAPHIC_DATA]"
type input "1"
type input "-34.123944, 145.929357"
type input "750000"
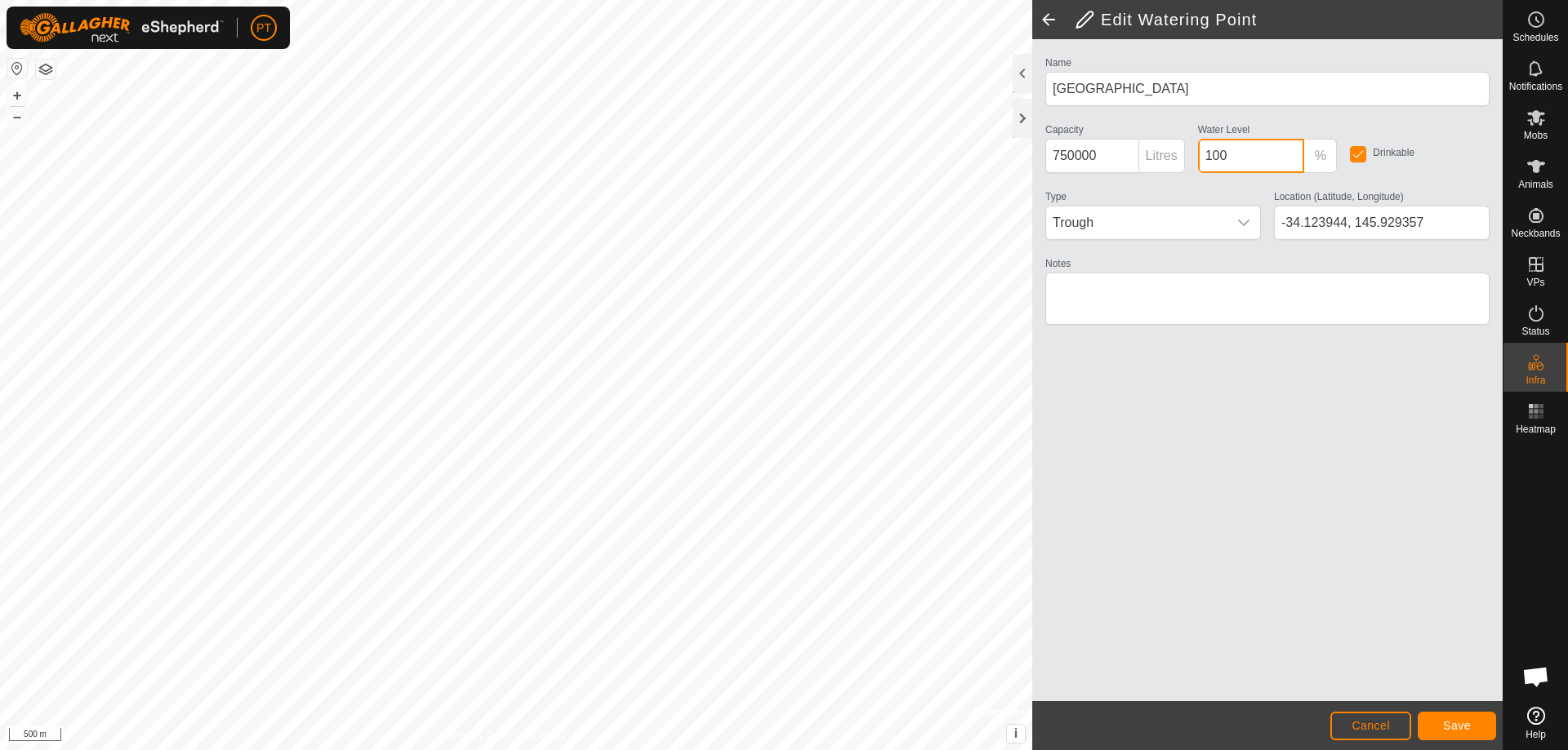
click at [1234, 156] on input "100" at bounding box center [1250, 156] width 107 height 34
type input "1"
type input "0"
click at [1246, 225] on icon "dropdown trigger" at bounding box center [1243, 223] width 13 height 13
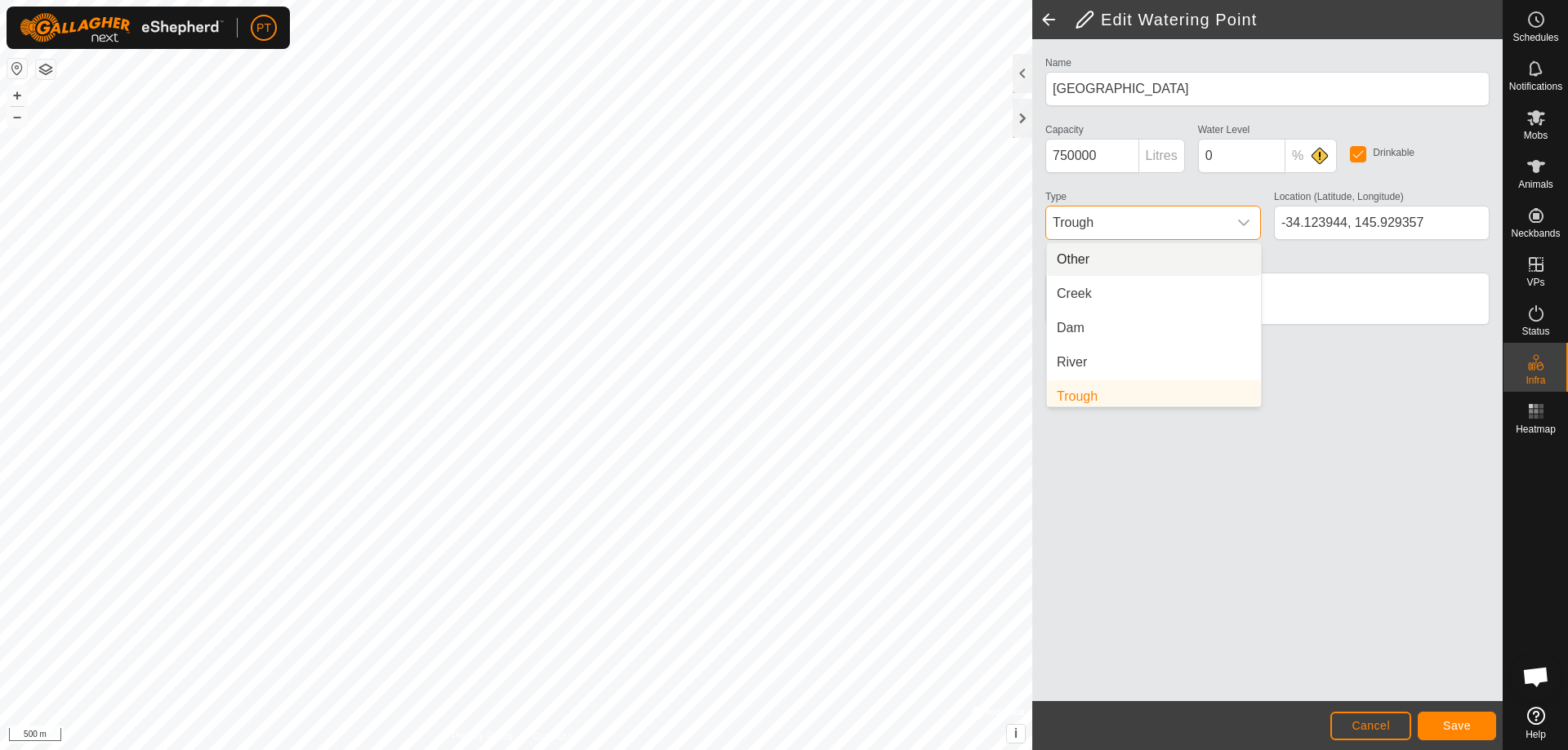
scroll to position [7, 0]
click at [1117, 325] on li "Dam" at bounding box center [1154, 322] width 214 height 33
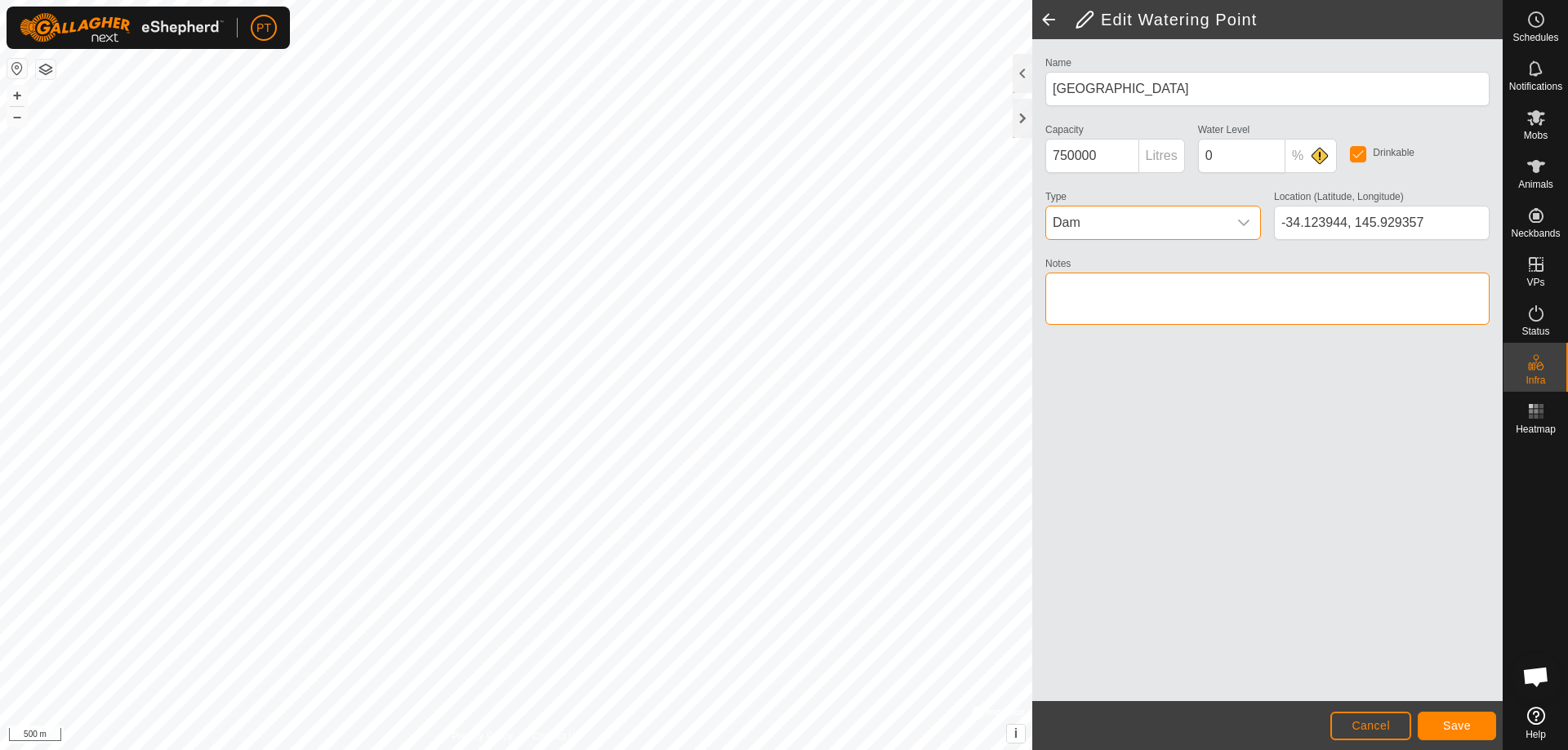
click at [1104, 294] on textarea "Notes" at bounding box center [1267, 299] width 444 height 52
type textarea "Often dry"
click at [1457, 725] on span "Save" at bounding box center [1457, 725] width 28 height 13
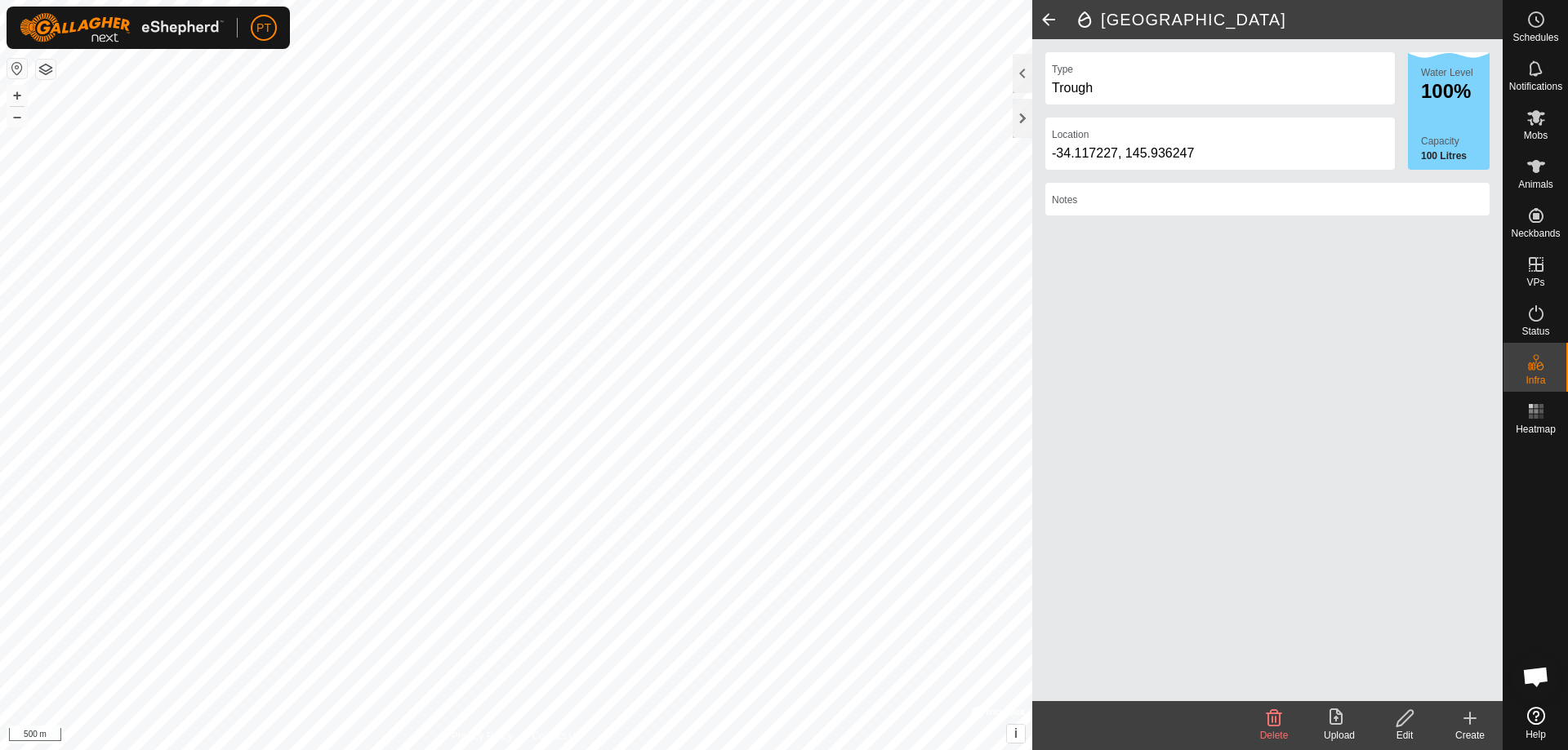
click at [1403, 715] on icon at bounding box center [1404, 718] width 16 height 16
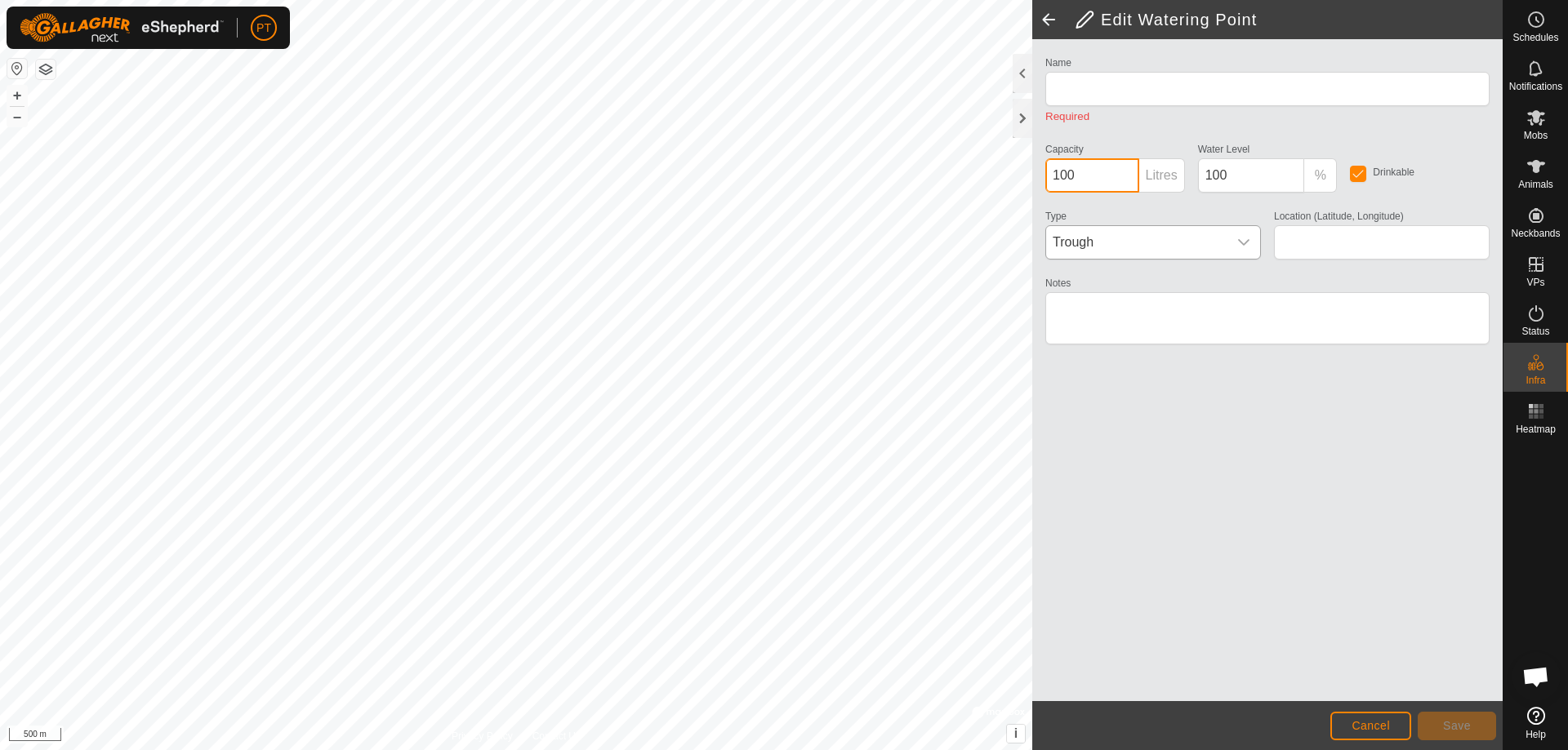
click at [1080, 174] on input "100" at bounding box center [1093, 176] width 94 height 34
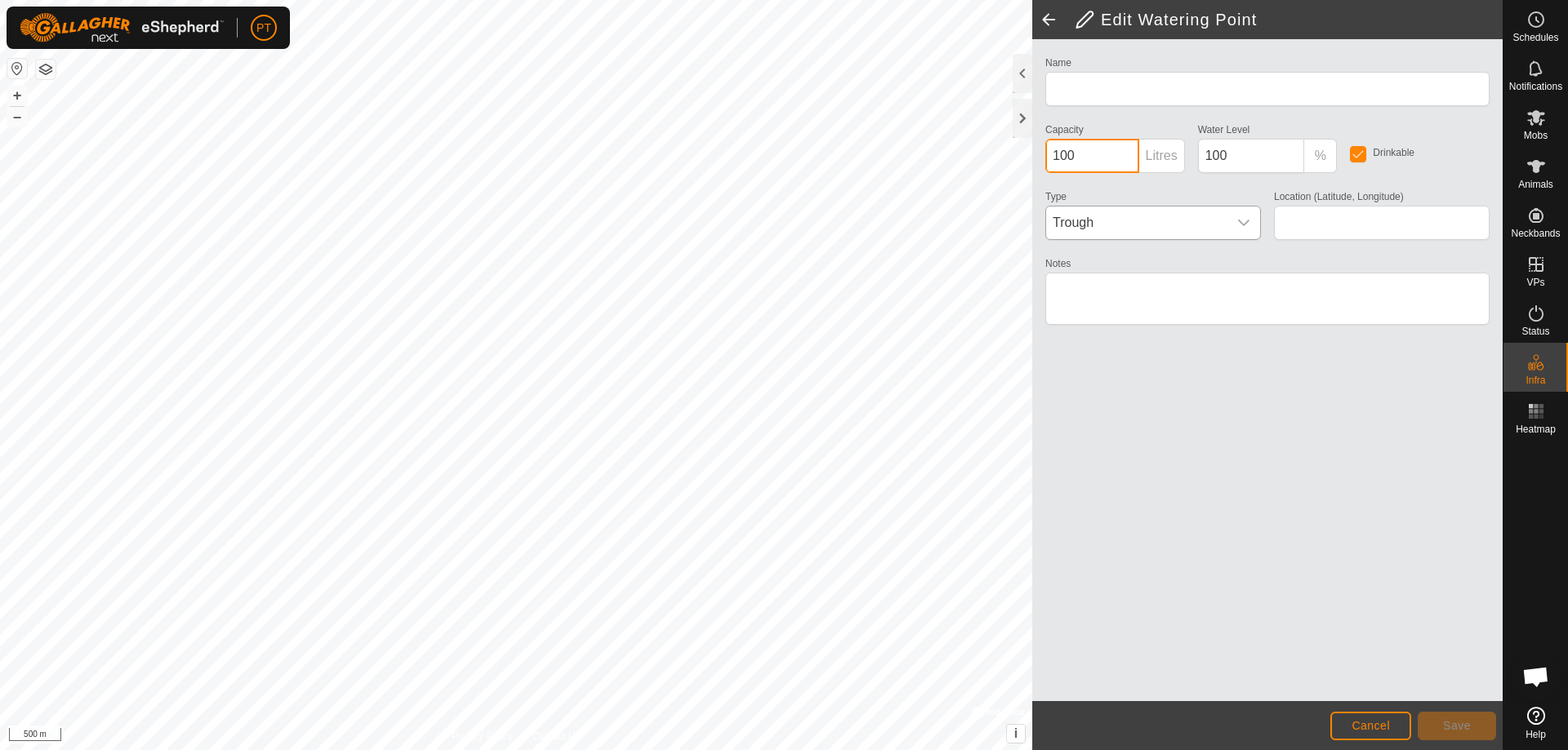
type input "[GEOGRAPHIC_DATA]"
type input "-34.117227, 145.936247"
click at [1243, 222] on icon "dropdown trigger" at bounding box center [1243, 223] width 13 height 13
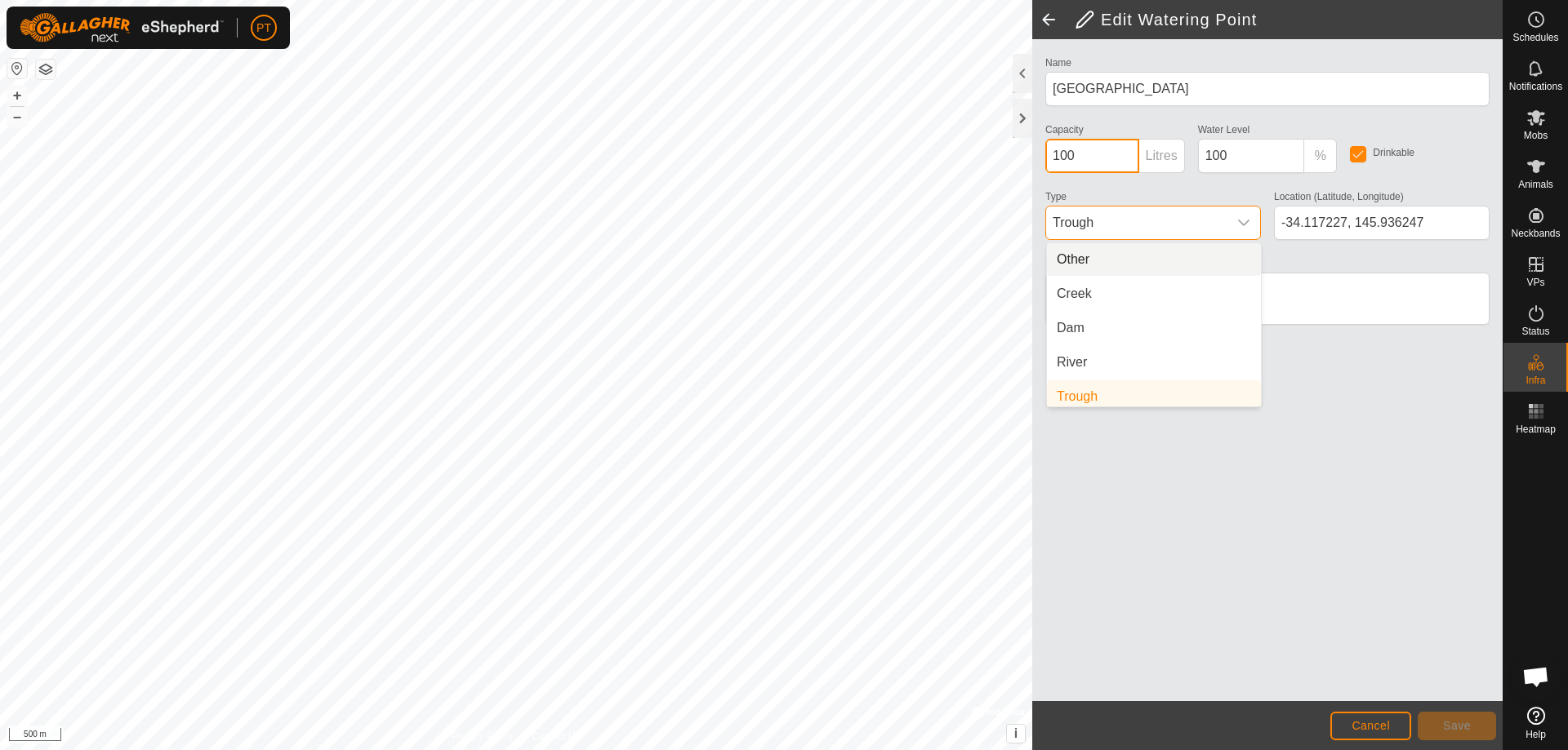
type input "1000000"
click at [1077, 347] on li "River" at bounding box center [1154, 363] width 214 height 33
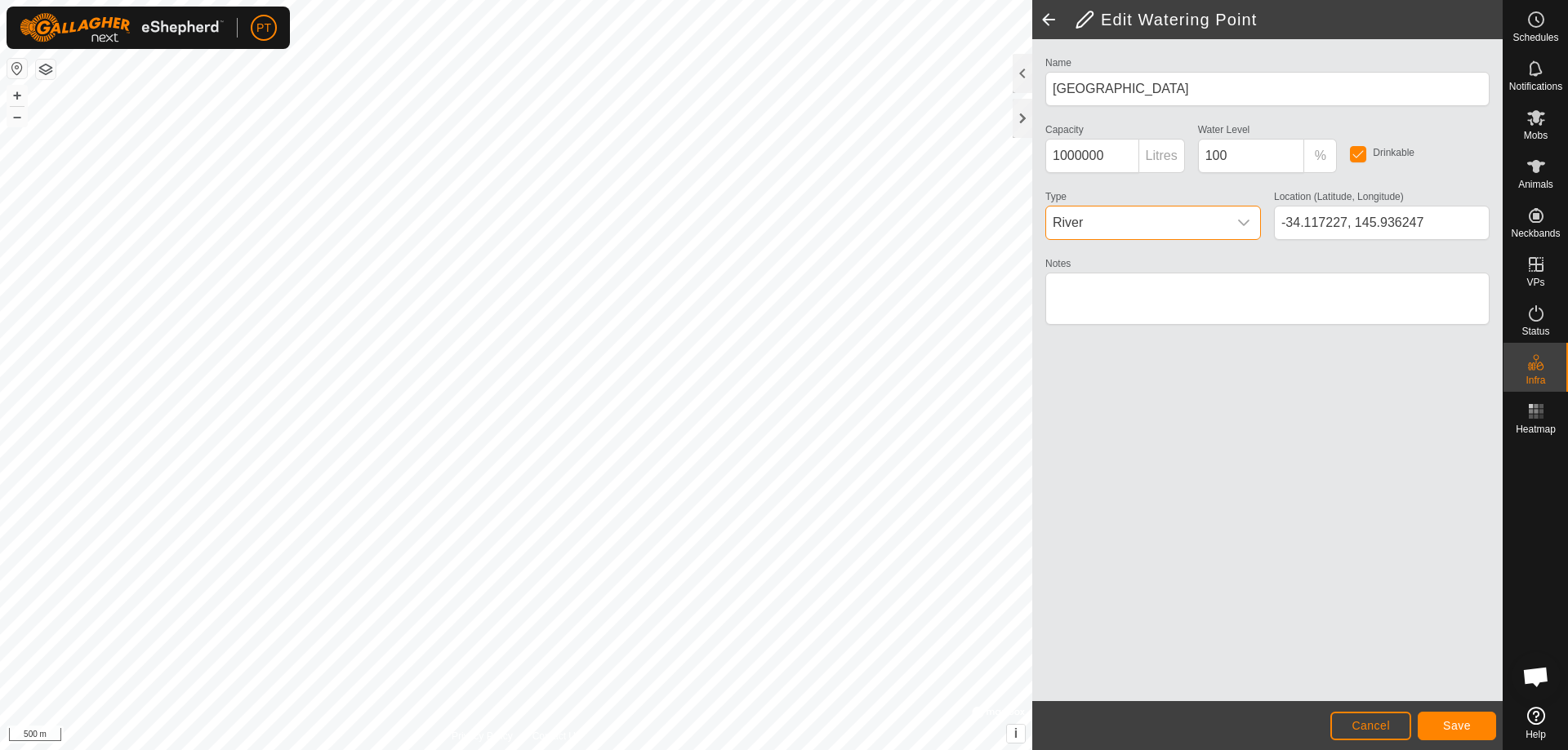
click at [1239, 219] on icon "dropdown trigger" at bounding box center [1243, 223] width 13 height 13
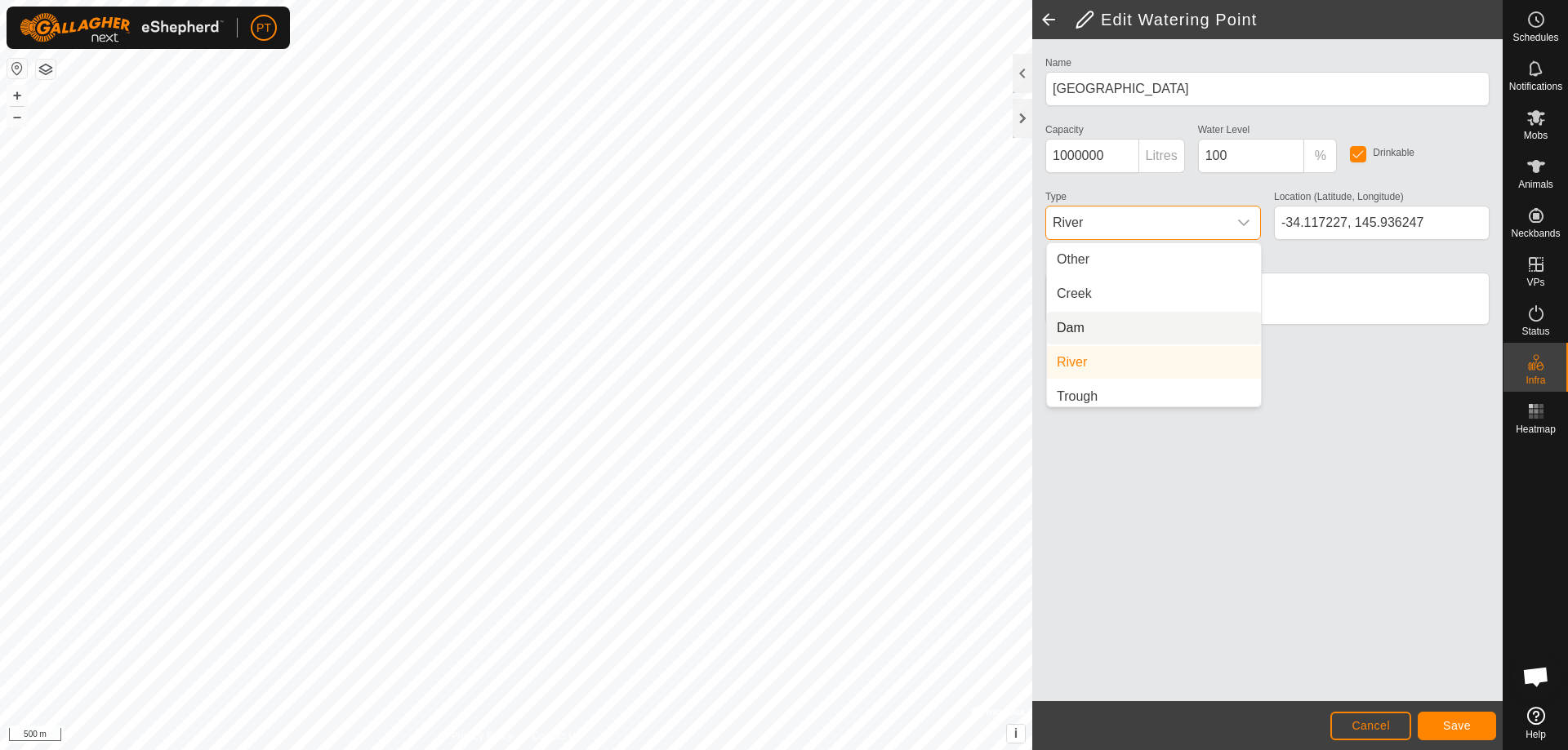
click at [1085, 329] on li "Dam" at bounding box center [1154, 328] width 214 height 33
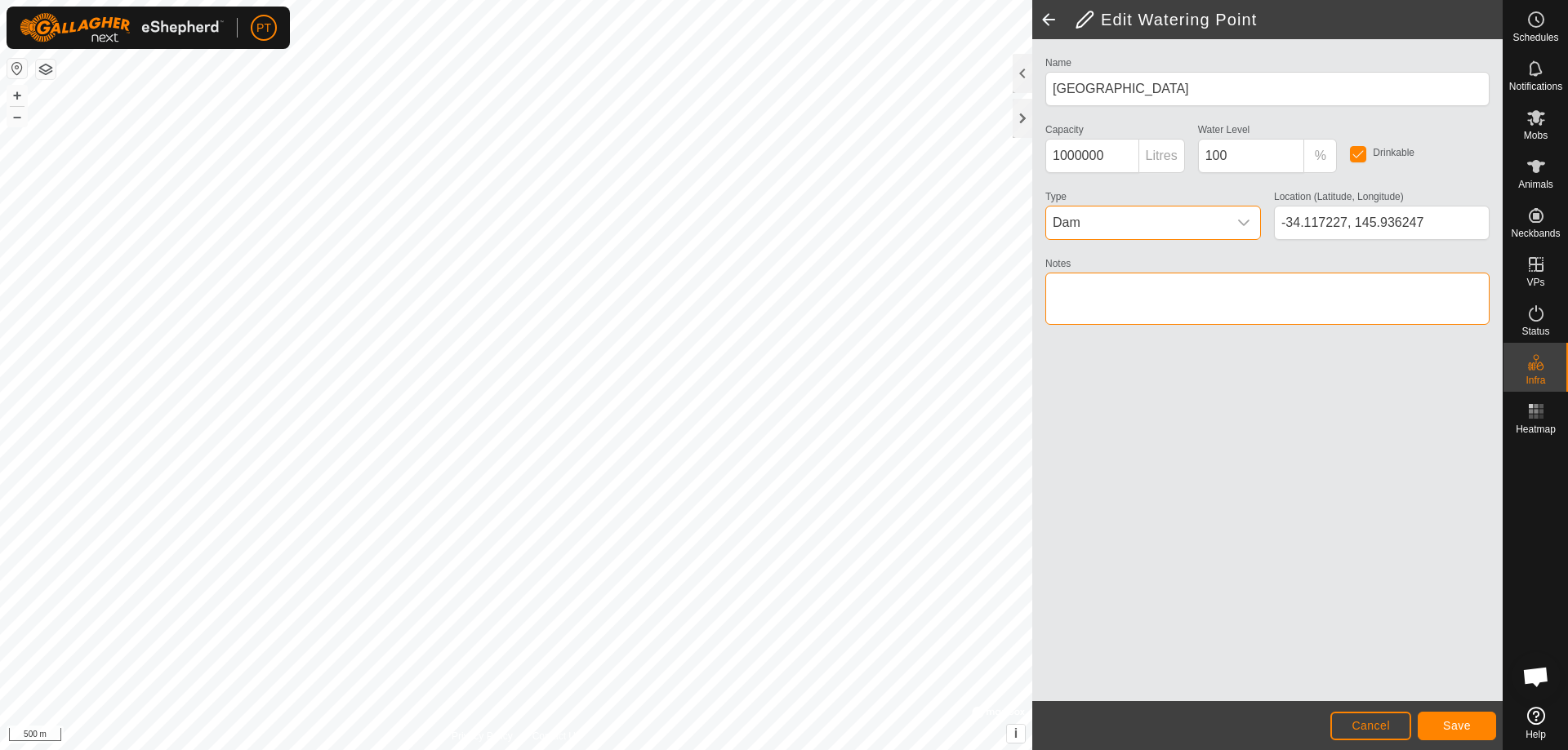
click at [1100, 288] on textarea "Notes" at bounding box center [1267, 299] width 444 height 52
type textarea "Rarely dry"
click at [1452, 724] on span "Save" at bounding box center [1457, 725] width 28 height 13
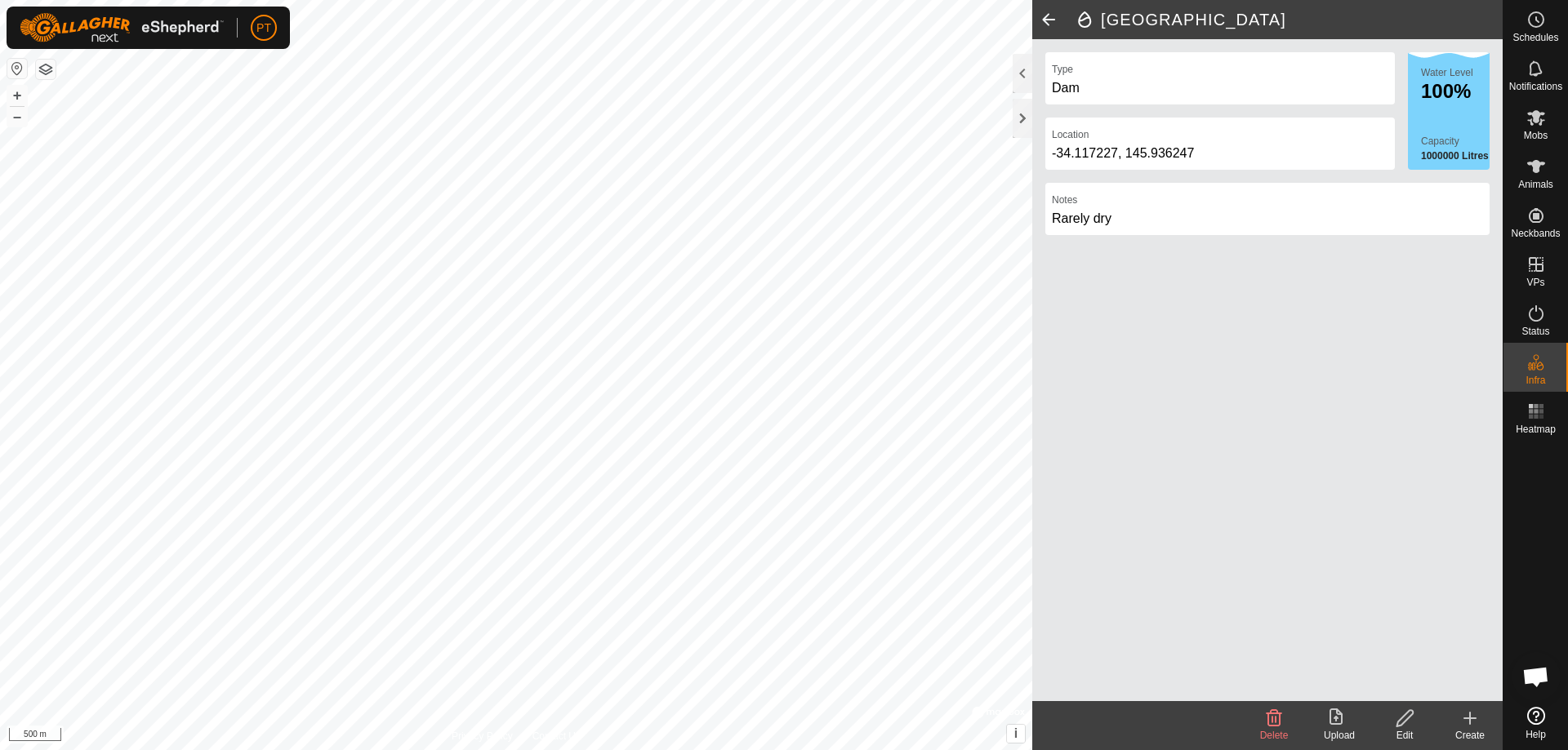
click at [1404, 718] on icon at bounding box center [1404, 719] width 20 height 20
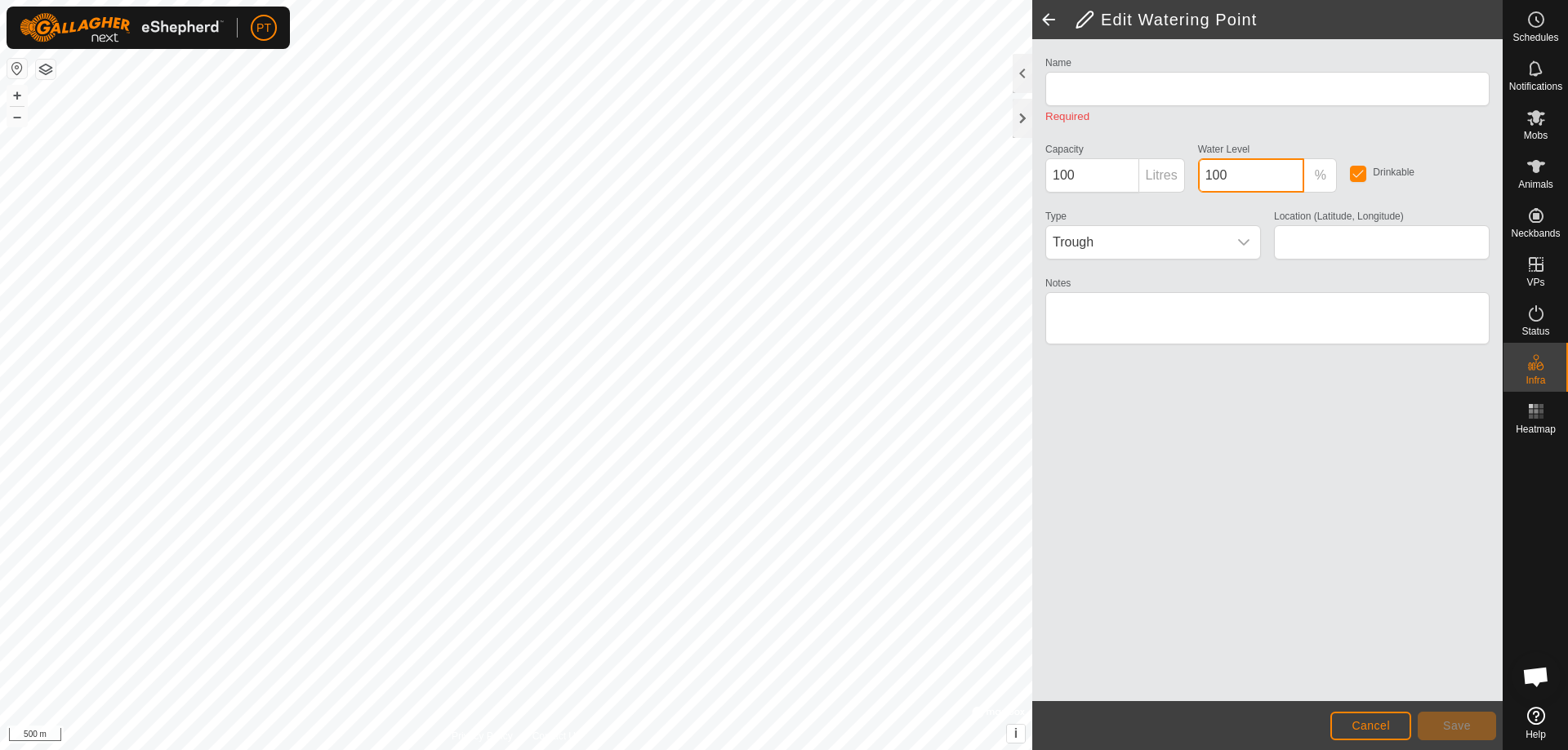
click at [1231, 172] on input "100" at bounding box center [1250, 176] width 107 height 34
type input "1"
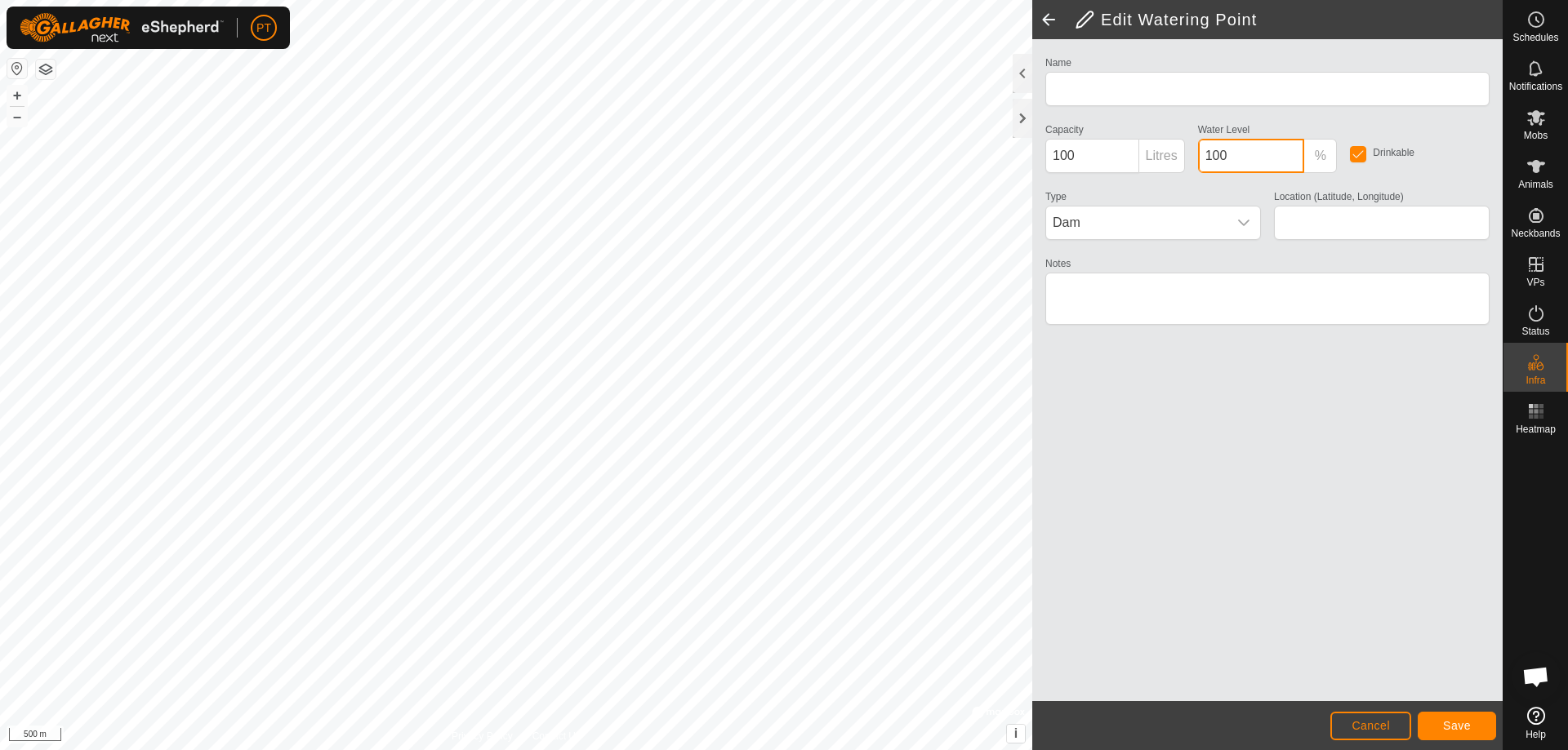
type input "1001"
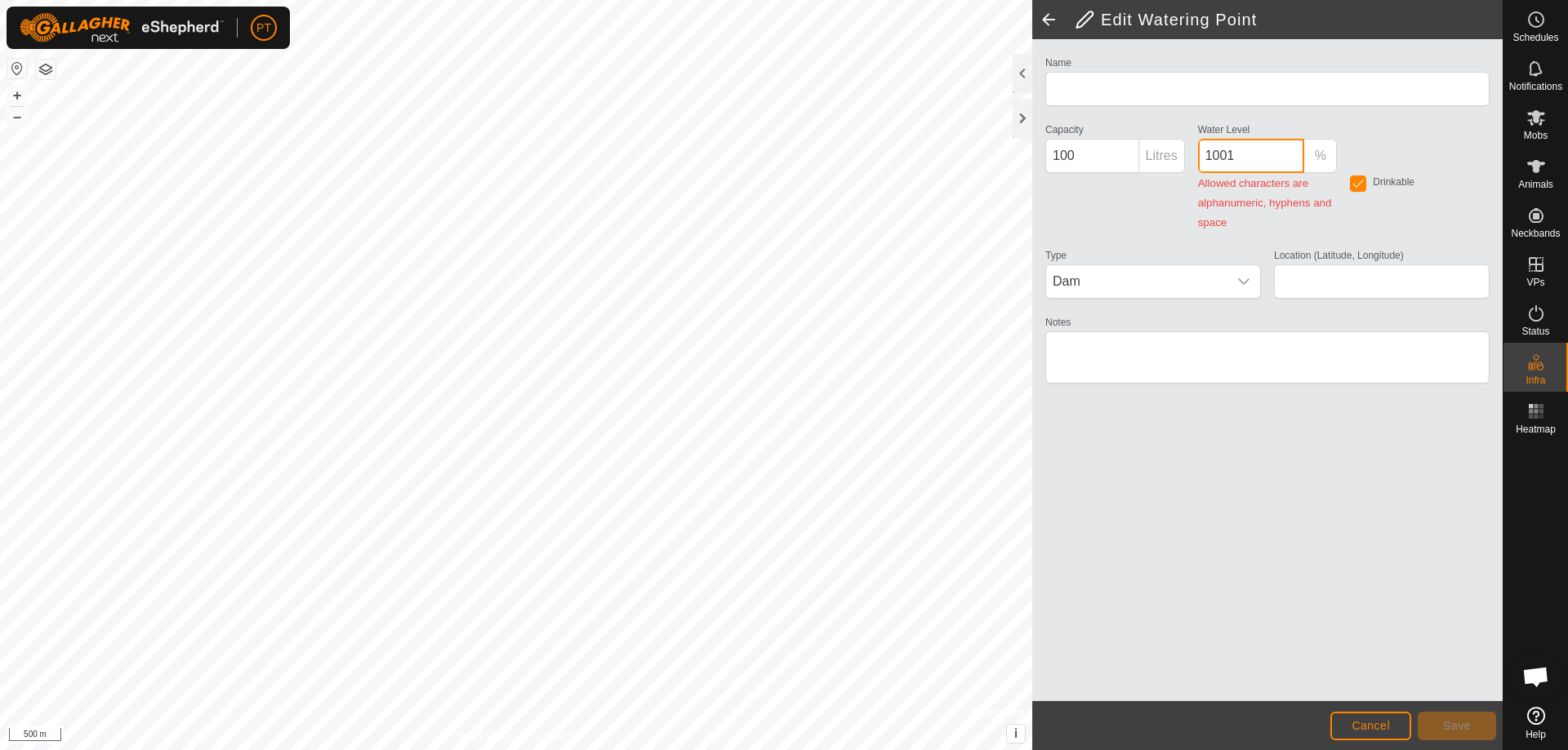
type input "[GEOGRAPHIC_DATA]"
type input "1000000"
type input "-34.117227, 145.936247"
type textarea "Rarely dry"
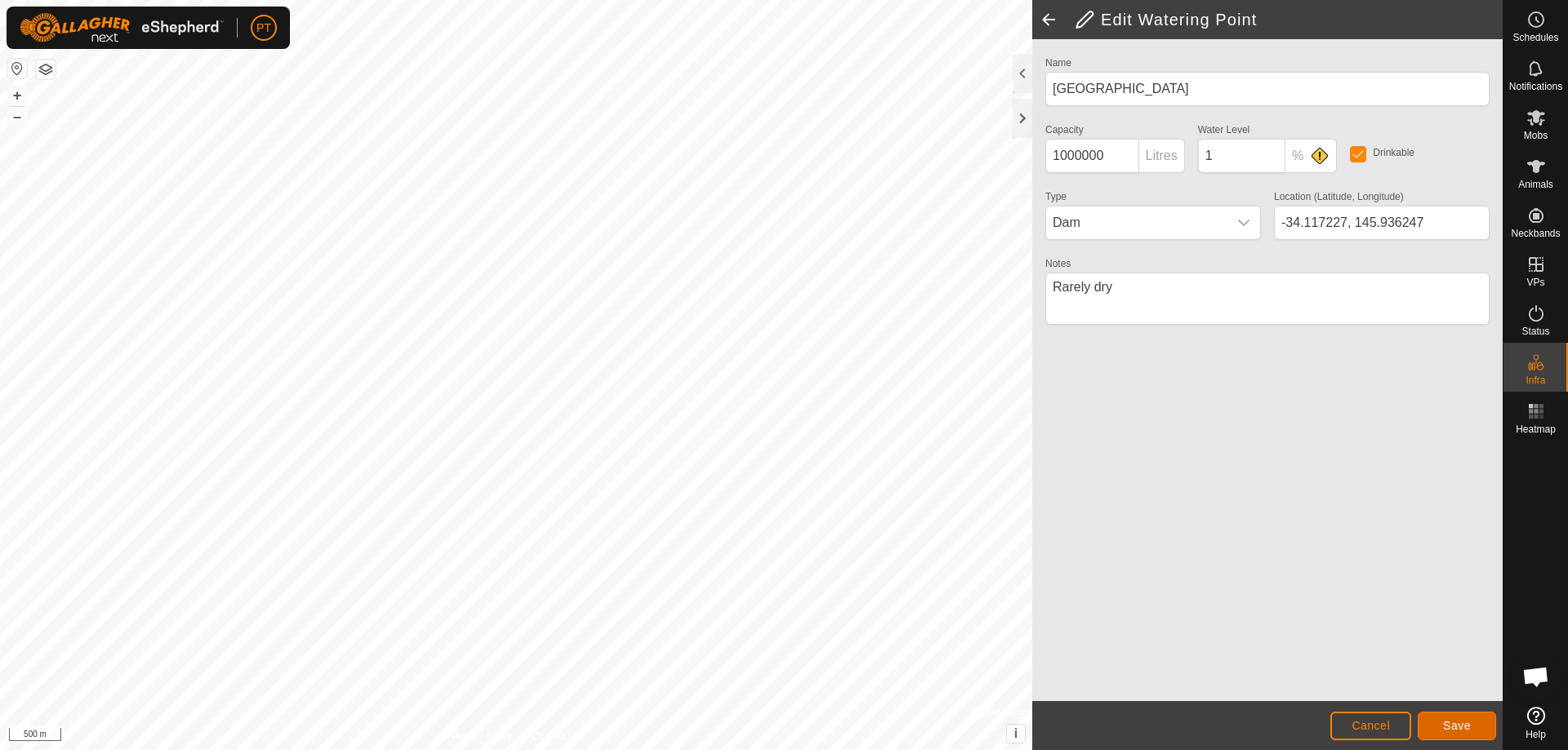
click at [1457, 727] on span "Save" at bounding box center [1457, 725] width 28 height 13
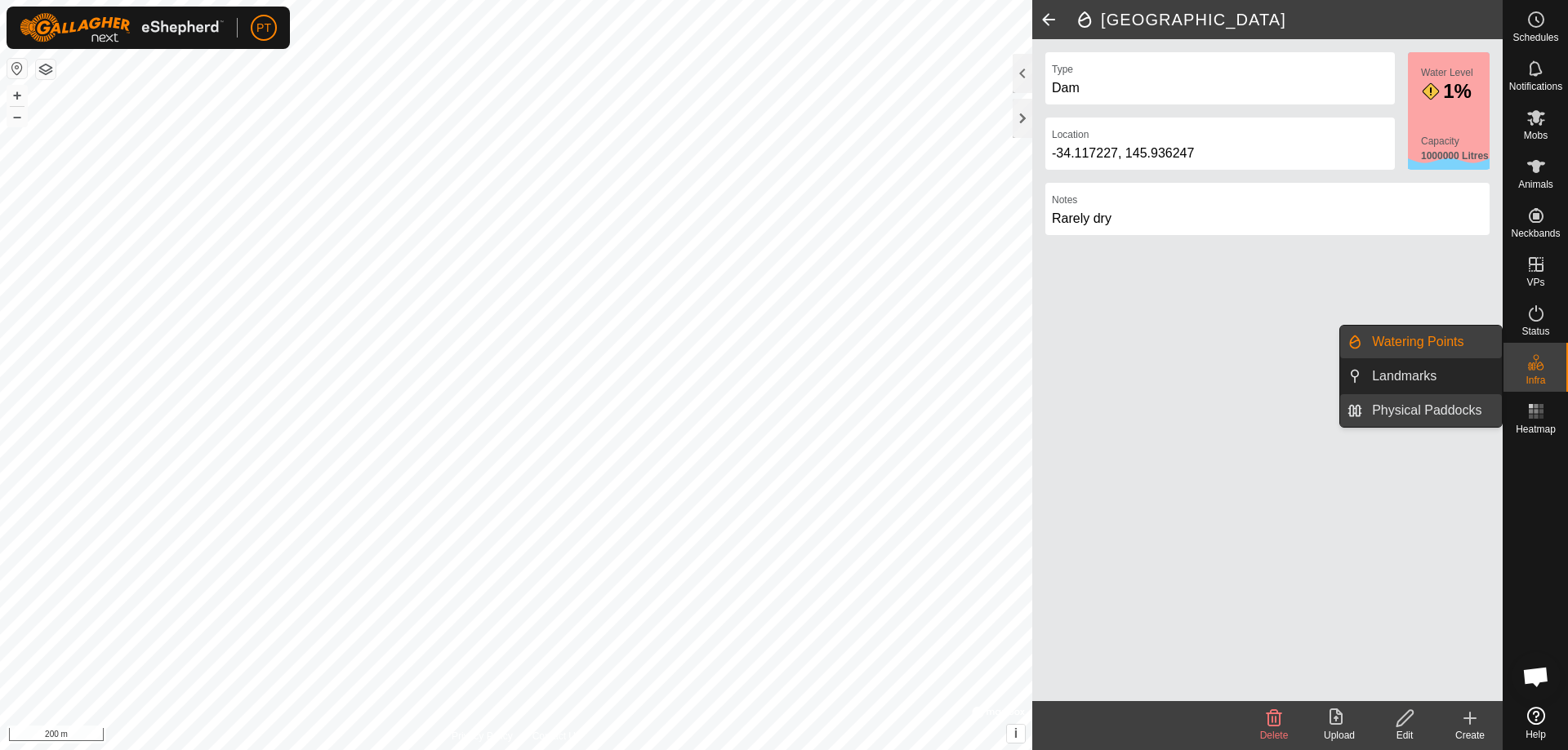
click at [1430, 414] on link "Physical Paddocks" at bounding box center [1432, 410] width 140 height 33
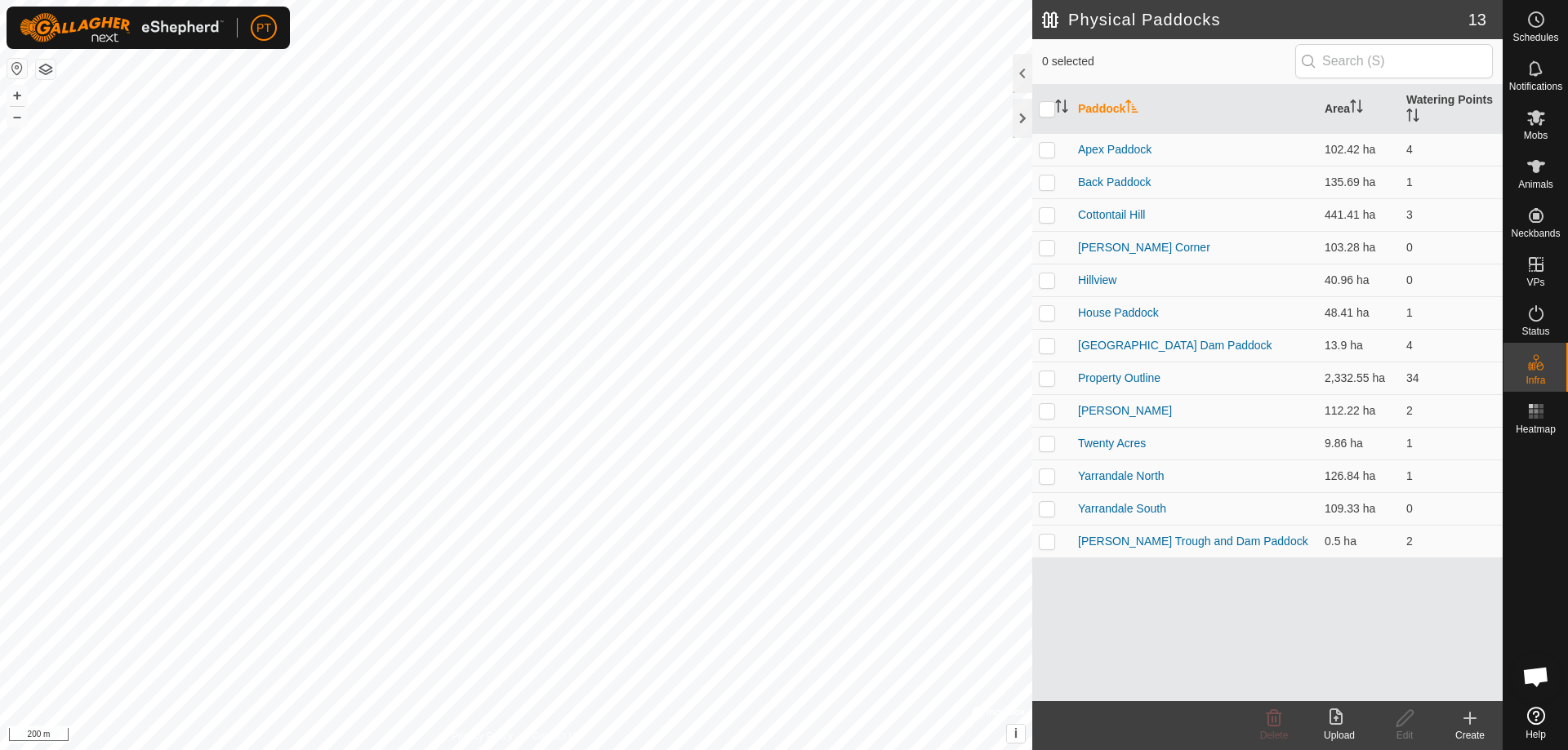
click at [1468, 714] on icon at bounding box center [1470, 719] width 20 height 20
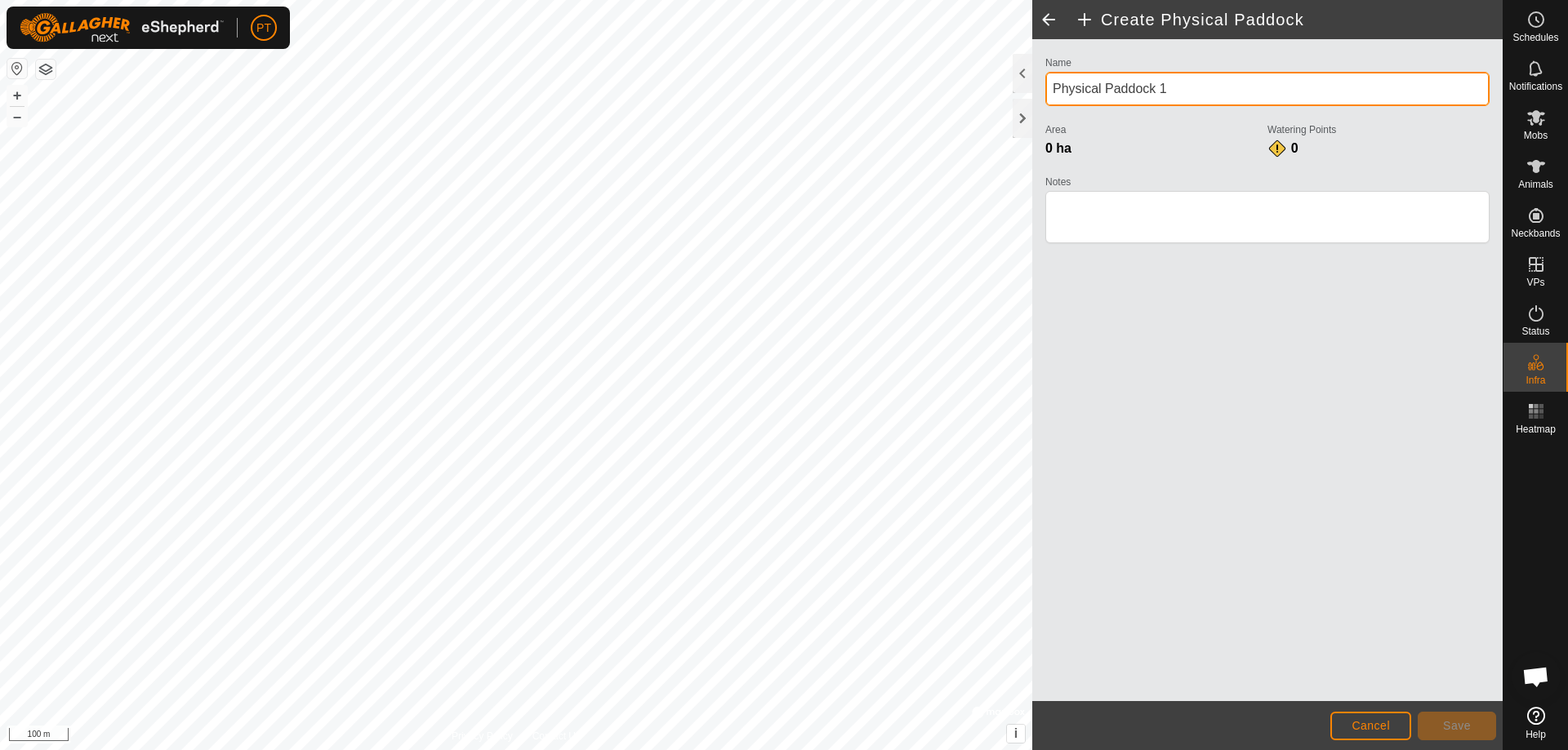
click at [1068, 81] on input "Physical Paddock 1" at bounding box center [1267, 89] width 444 height 34
click at [1175, 90] on input "Physical Paddock 1" at bounding box center [1267, 89] width 444 height 34
click at [1175, 89] on input "Physical Paddock 1" at bounding box center [1267, 89] width 444 height 34
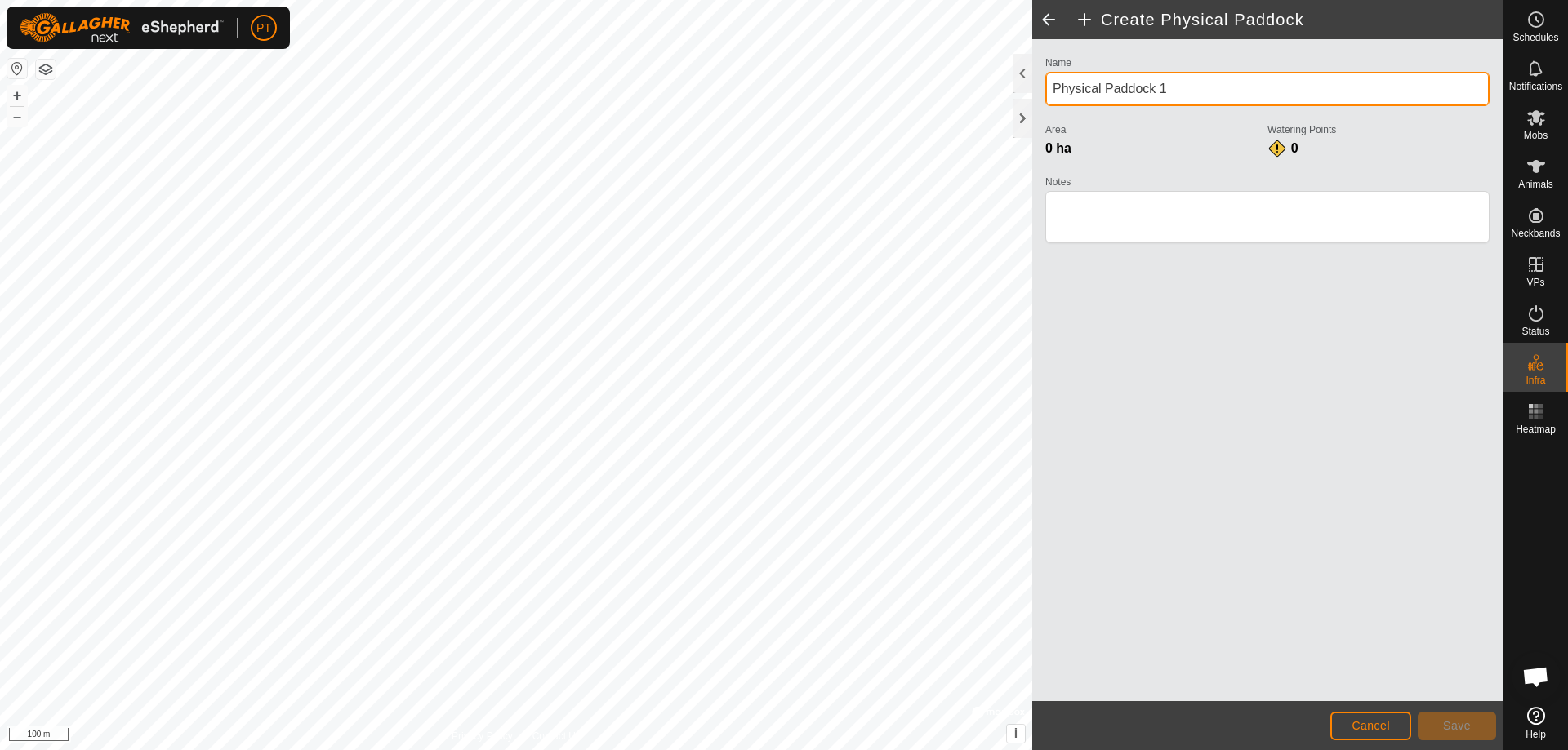
click at [1175, 88] on input "Physical Paddock 1" at bounding box center [1267, 89] width 444 height 34
type input "[PERSON_NAME]"
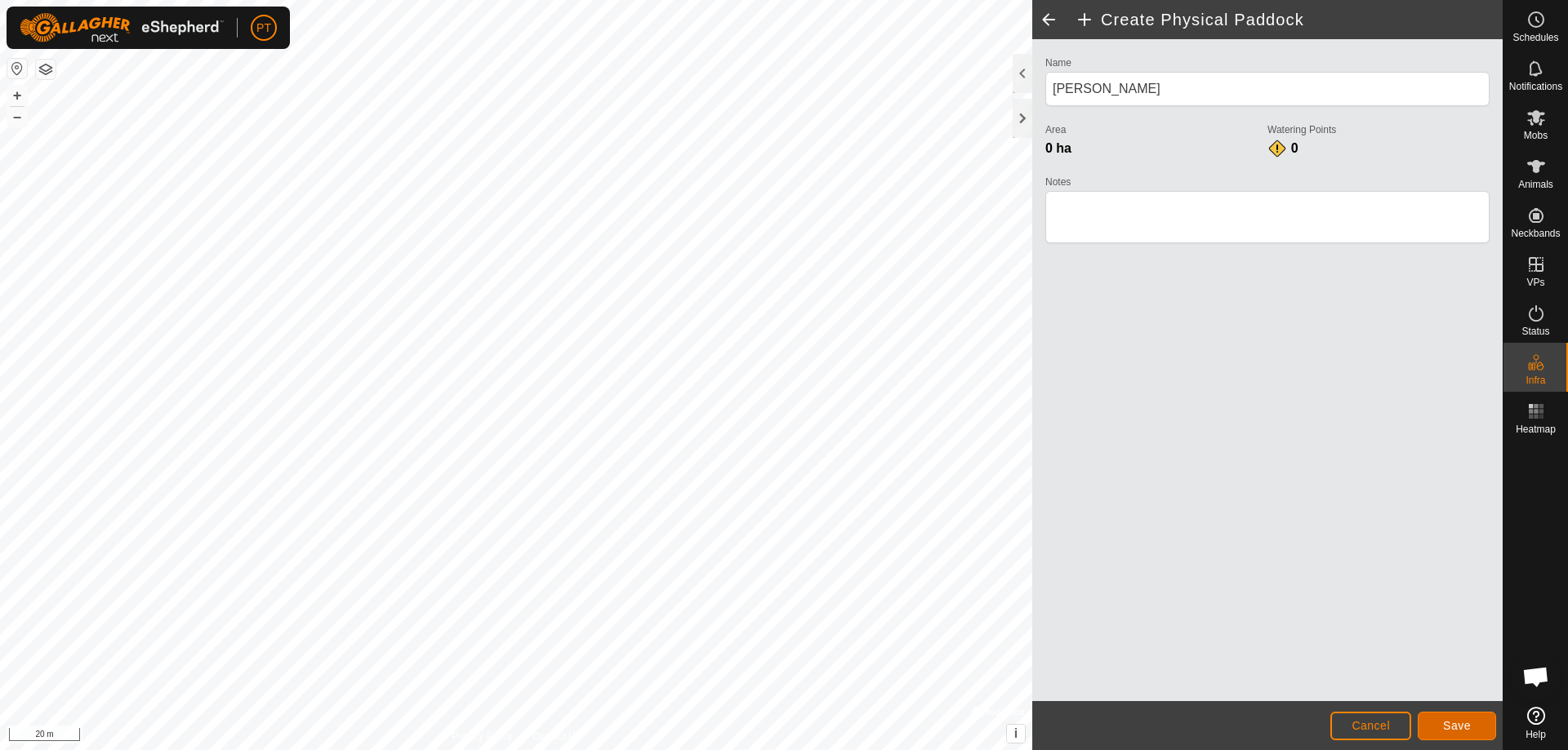
click at [1461, 724] on span "Save" at bounding box center [1457, 725] width 28 height 13
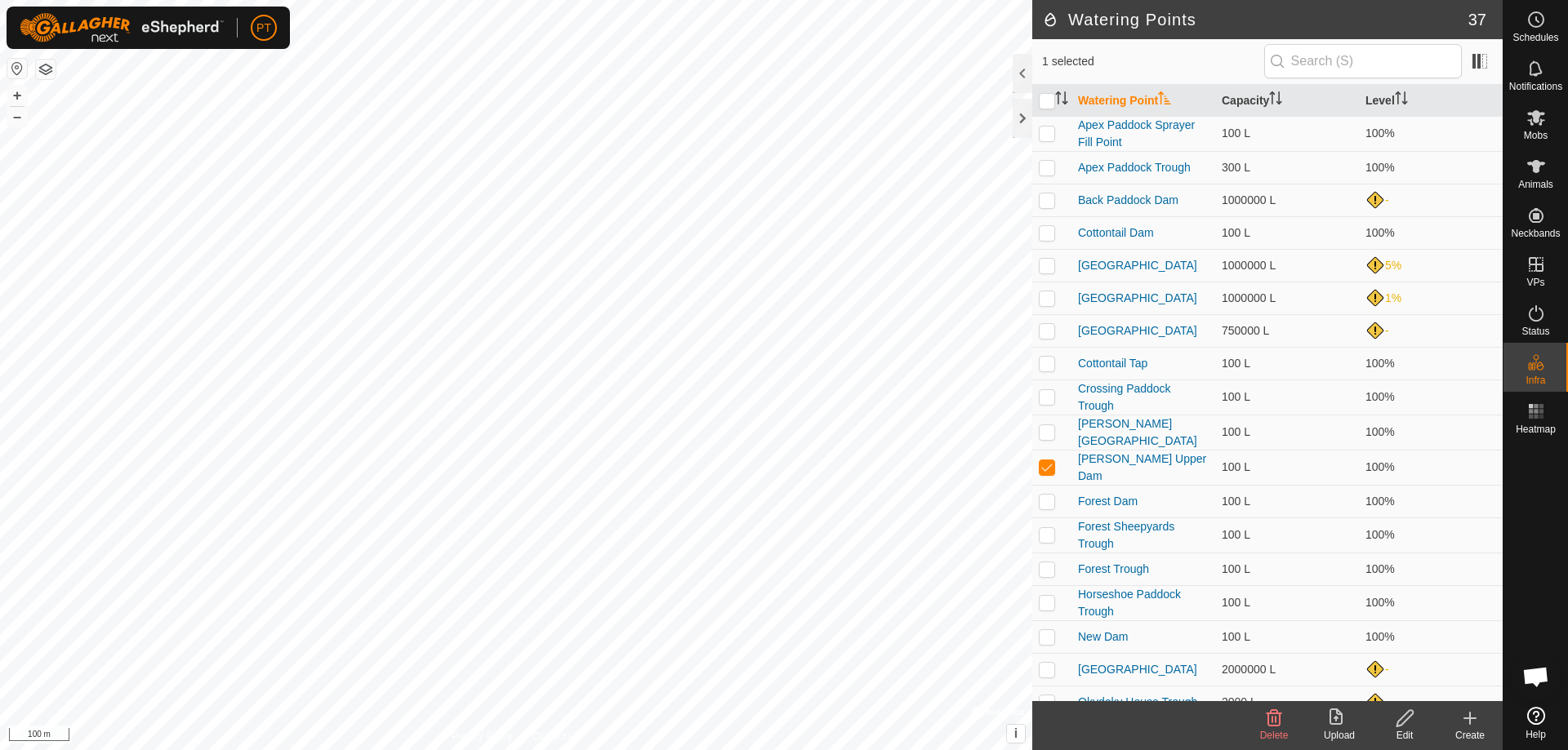
click at [1407, 722] on icon at bounding box center [1404, 719] width 20 height 20
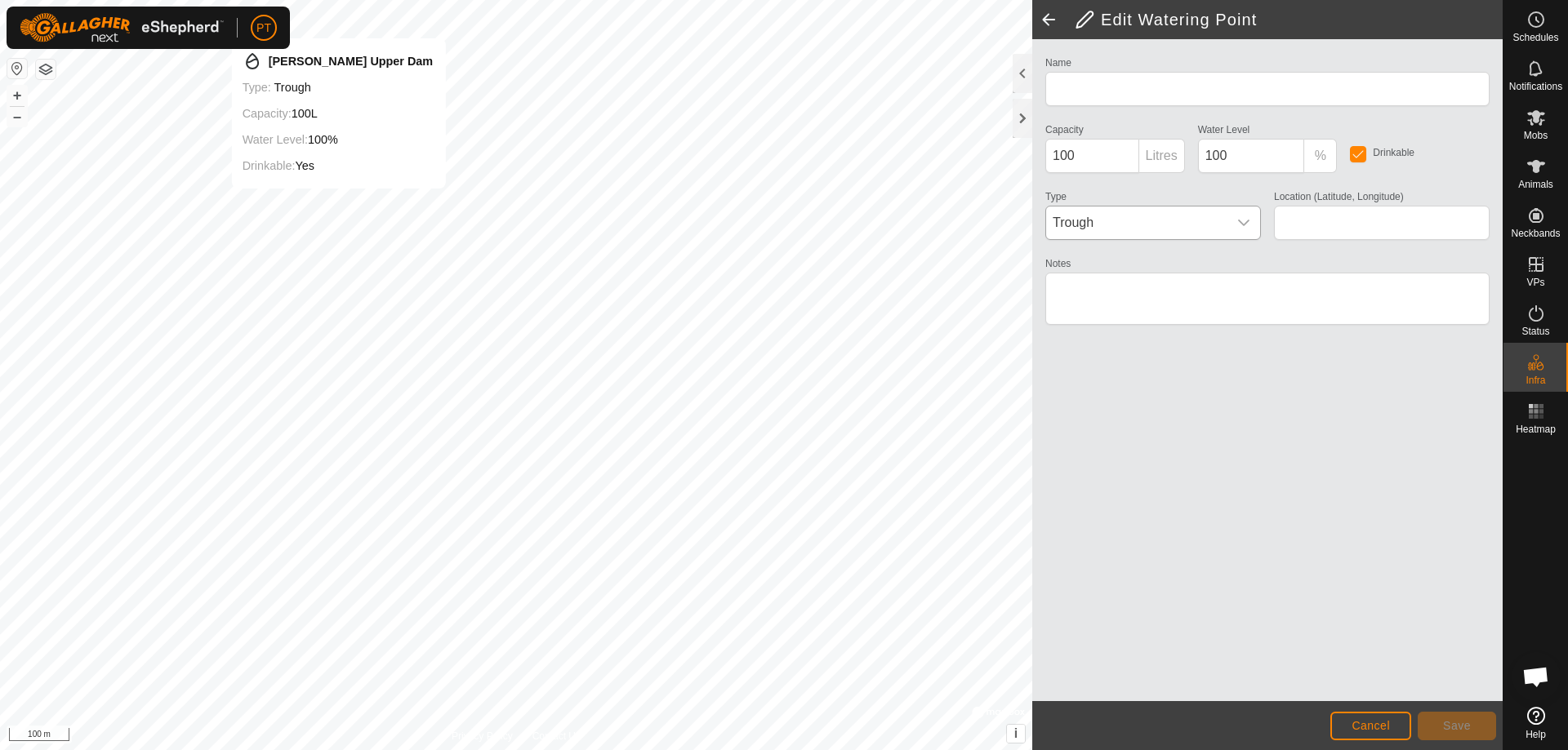
click at [1242, 244] on div "Name Capacity 100 Litres Water Level 100 % Drinkable Type Trough Location (Lati…" at bounding box center [1267, 198] width 457 height 292
click at [1242, 221] on icon "dropdown trigger" at bounding box center [1243, 223] width 13 height 13
type input "[PERSON_NAME] Upper Dam"
type input "-34.138422, 145.941247"
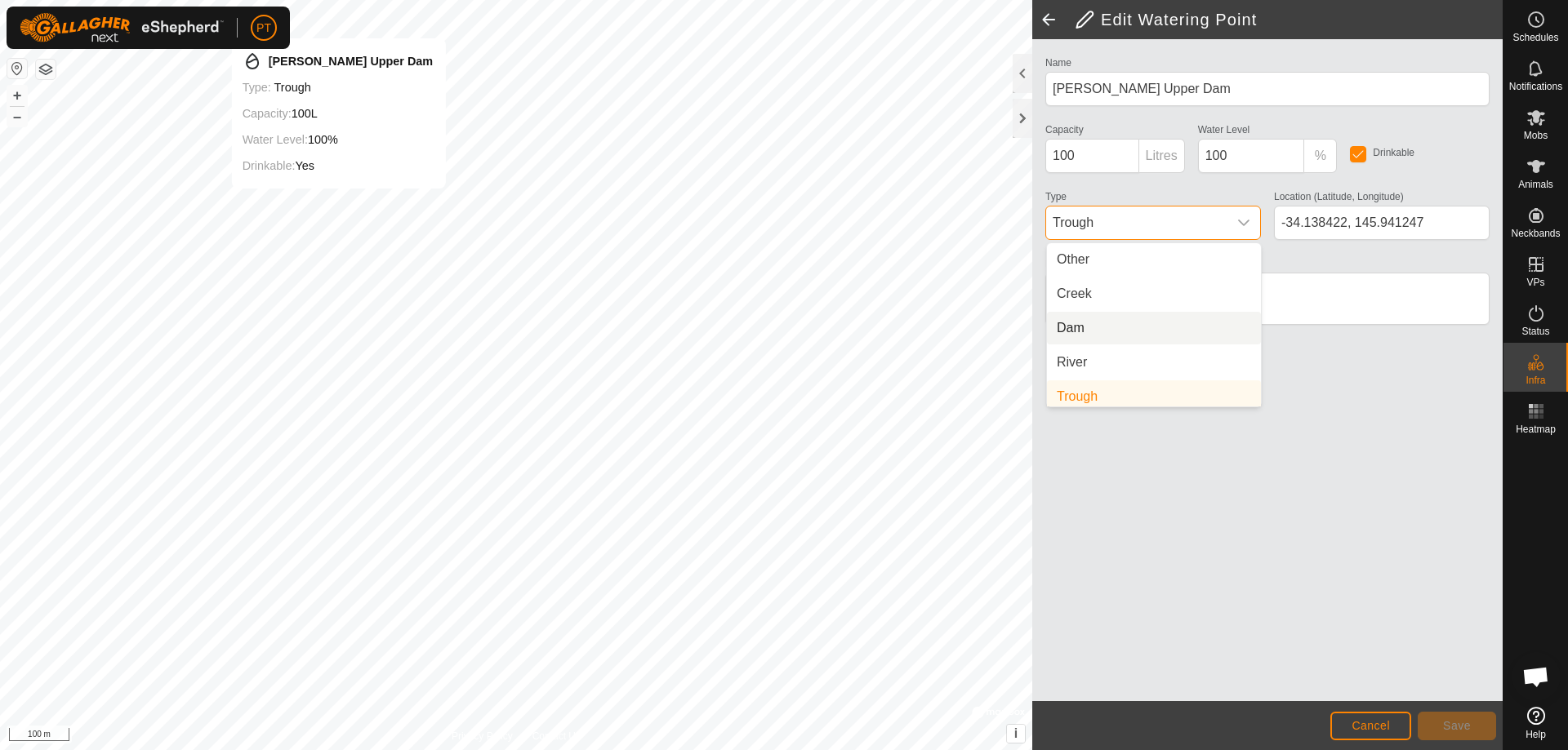
scroll to position [7, 0]
click at [1072, 320] on li "Dam" at bounding box center [1154, 322] width 214 height 33
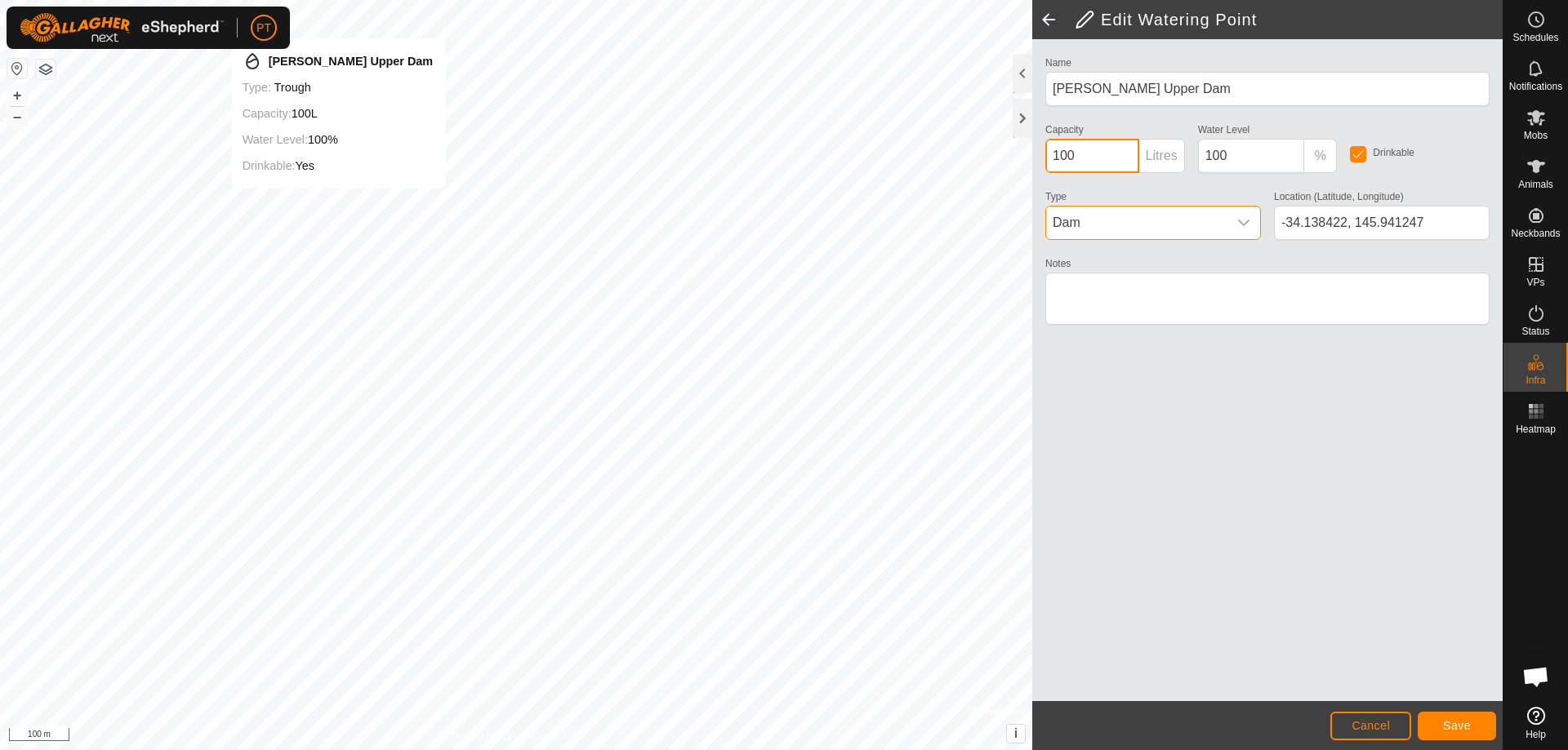
click at [1078, 155] on input "100" at bounding box center [1093, 156] width 94 height 34
type input "1"
type input "500000"
click at [1081, 289] on textarea "Notes" at bounding box center [1267, 299] width 444 height 52
type textarea "Sometimes dry"
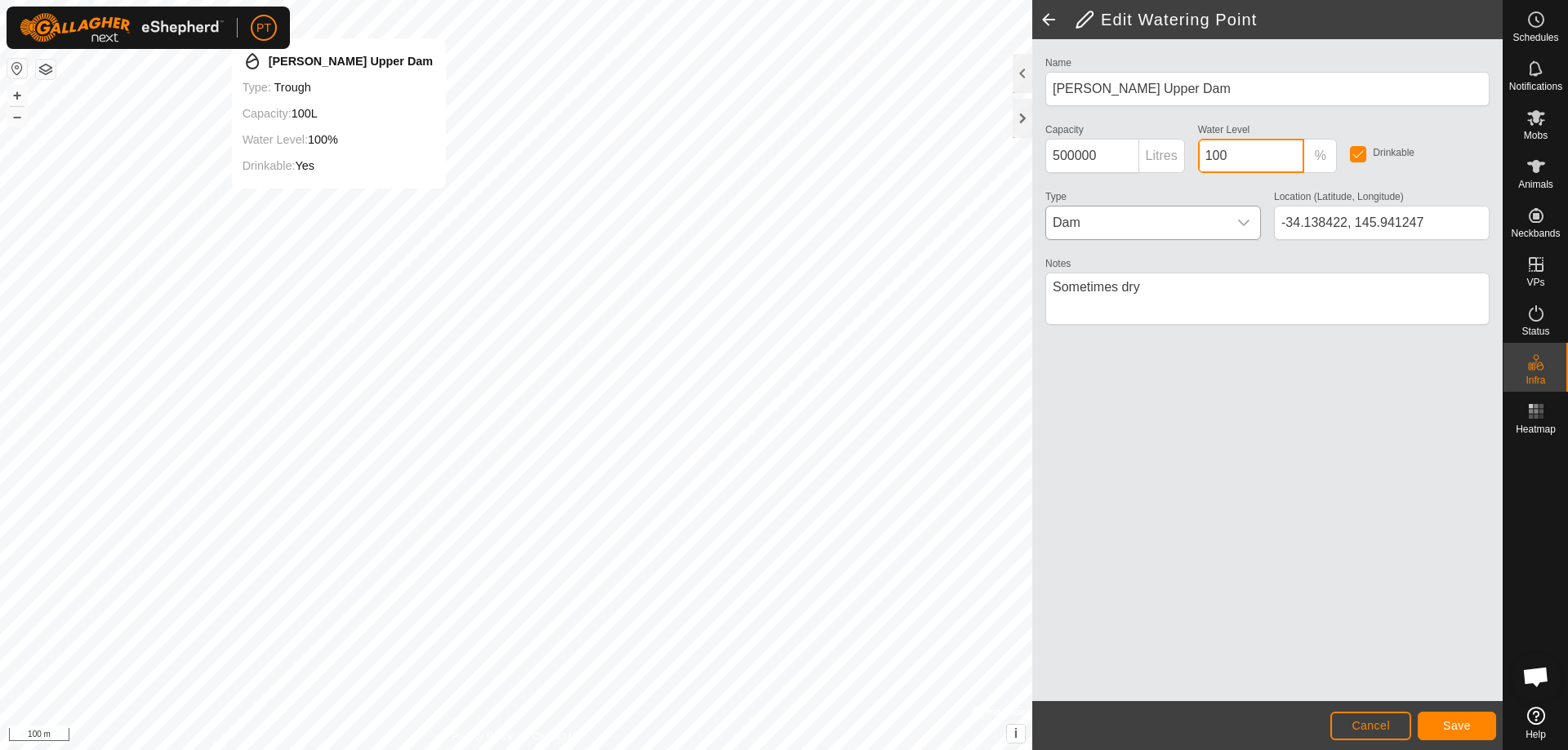
drag, startPoint x: 1230, startPoint y: 162, endPoint x: 1253, endPoint y: 179, distance: 28.6
click at [1232, 160] on input "100" at bounding box center [1250, 156] width 107 height 34
type input "1"
type input "0"
click at [1443, 731] on span "Save" at bounding box center [1457, 725] width 28 height 13
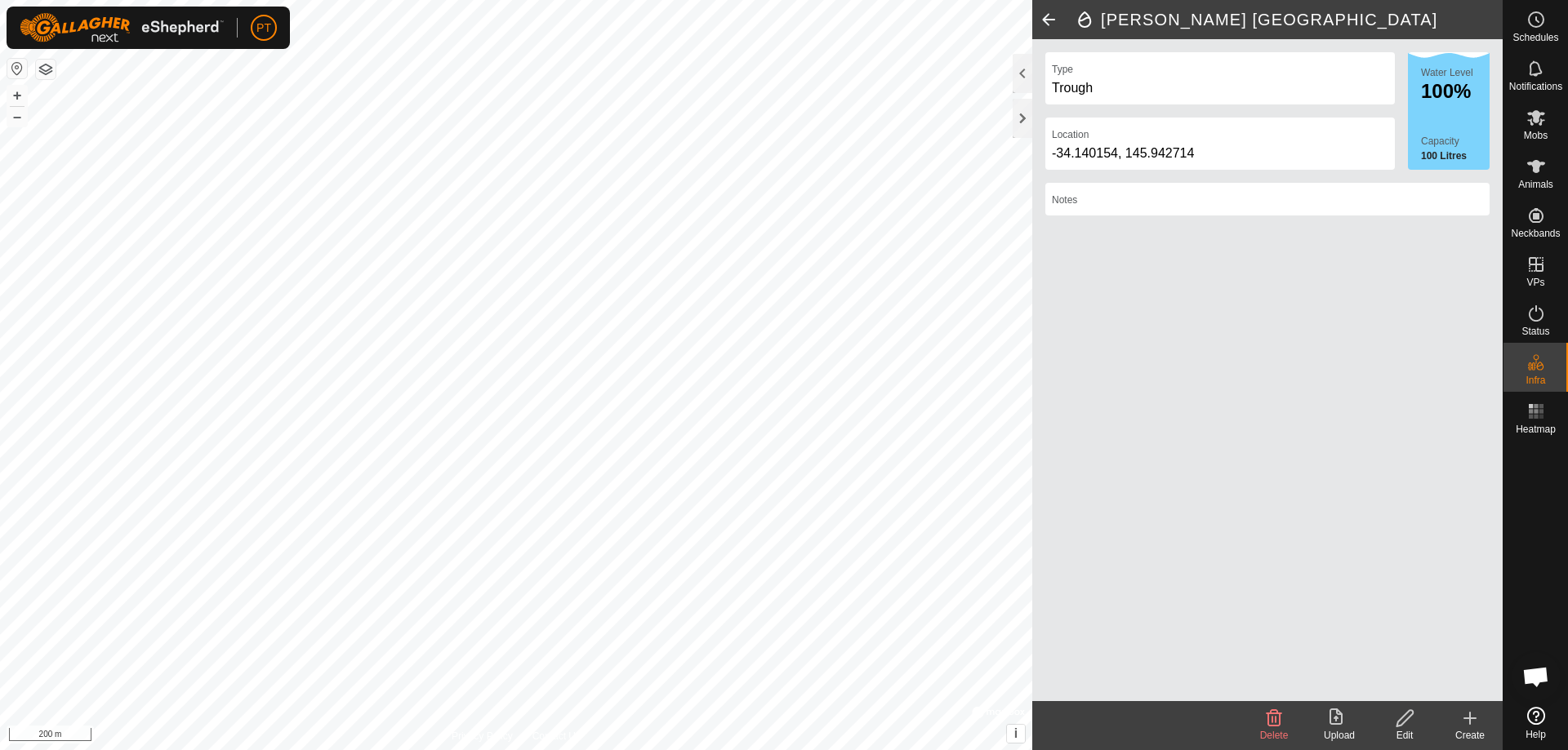
click at [1405, 718] on icon at bounding box center [1404, 719] width 20 height 20
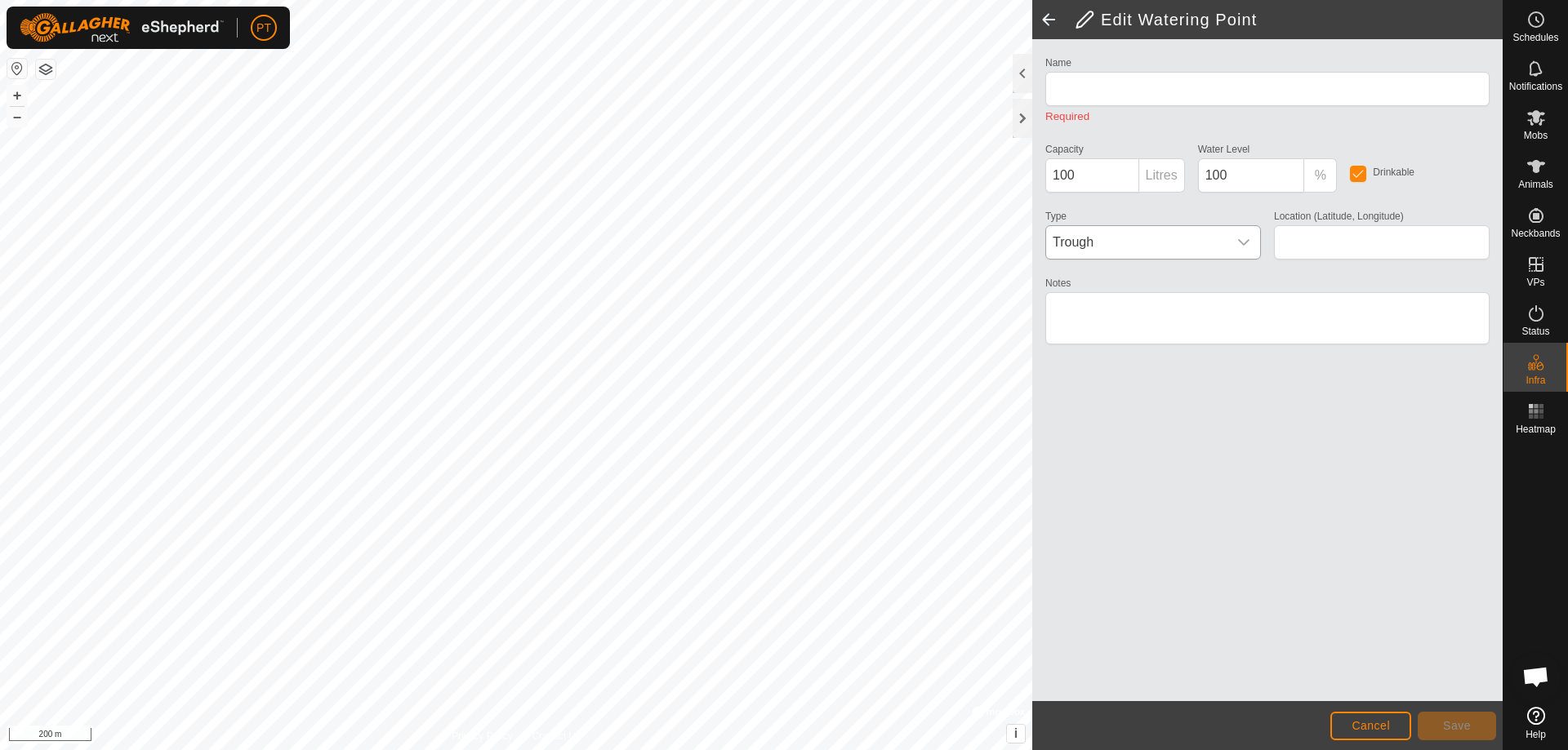
click at [1244, 244] on icon "dropdown trigger" at bounding box center [1242, 243] width 11 height 7
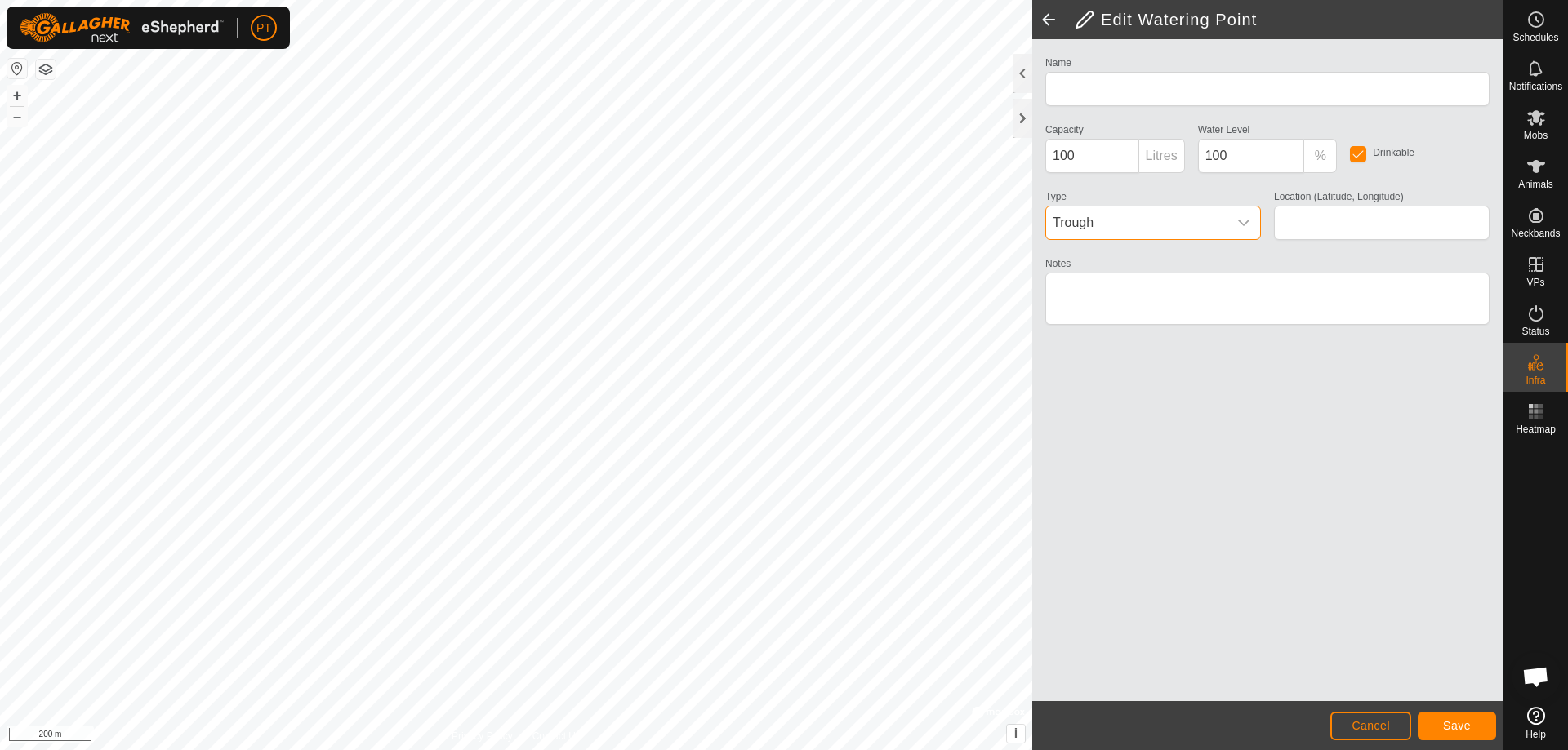
type input "[PERSON_NAME] [GEOGRAPHIC_DATA]"
type input "-34.140154, 145.942714"
click at [1239, 222] on icon "dropdown trigger" at bounding box center [1242, 223] width 11 height 7
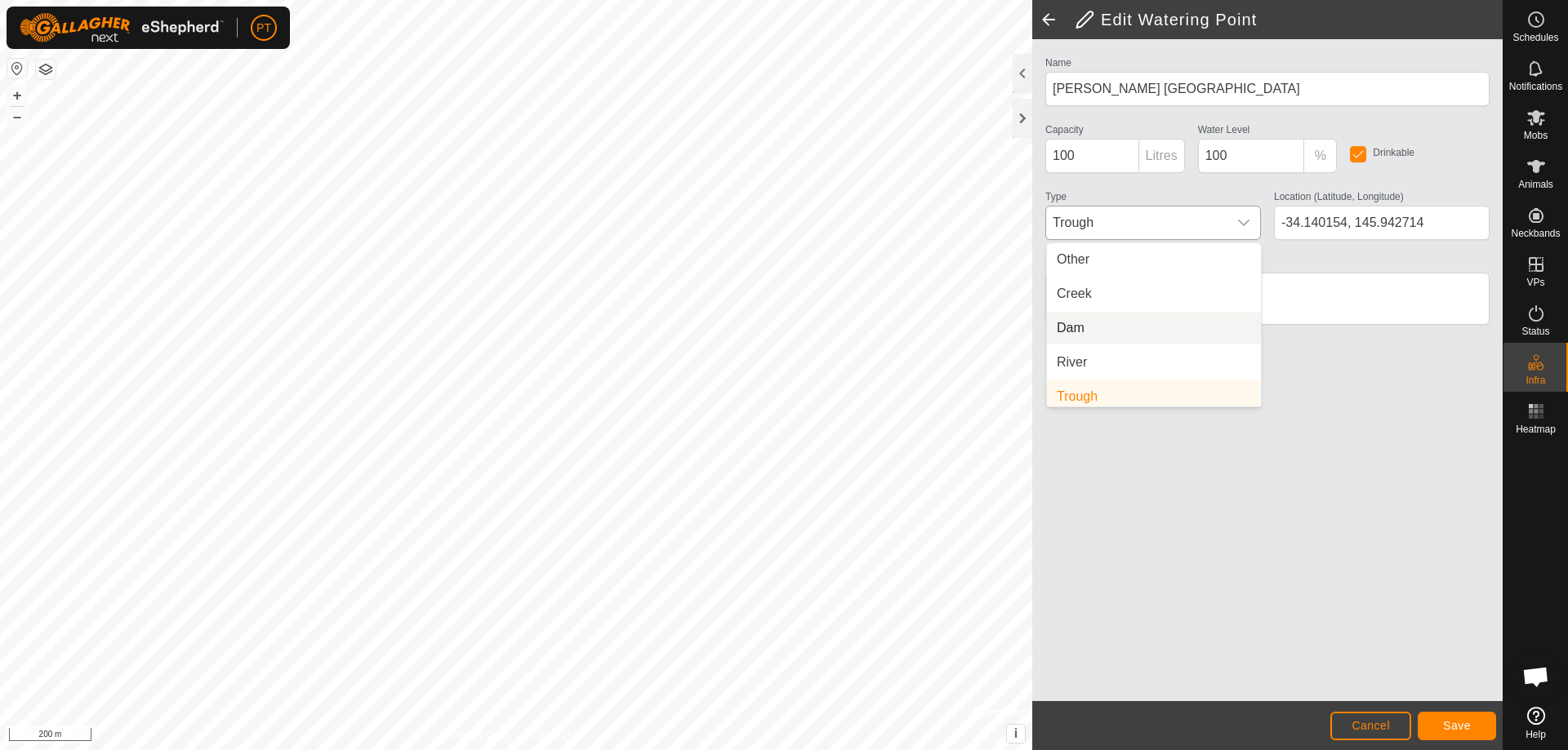
click at [1067, 326] on li "Dam" at bounding box center [1154, 328] width 214 height 33
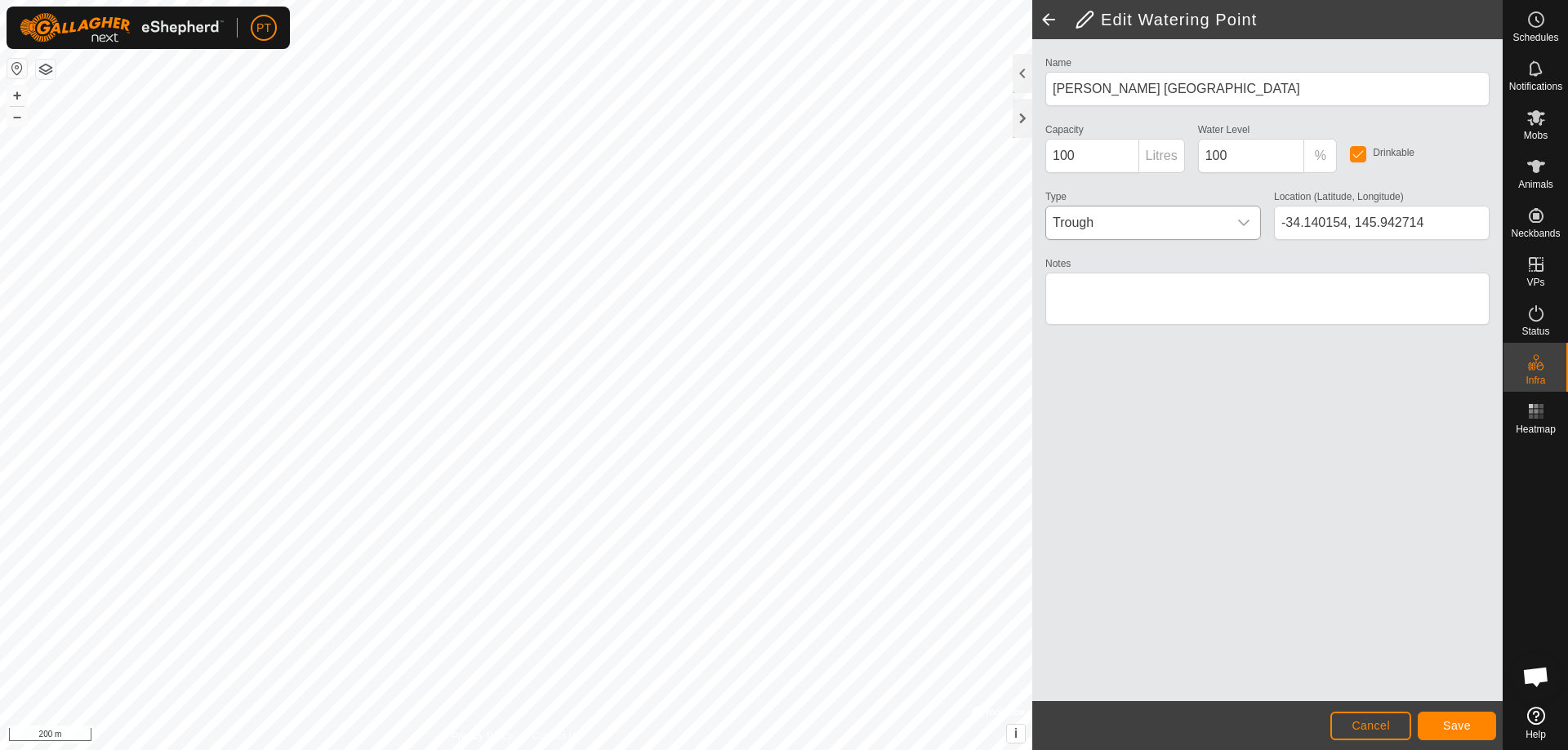
scroll to position [7, 0]
click at [1086, 289] on textarea "Notes" at bounding box center [1267, 299] width 444 height 52
type textarea "Rarely dry"
click at [1448, 712] on button "Save" at bounding box center [1456, 726] width 78 height 29
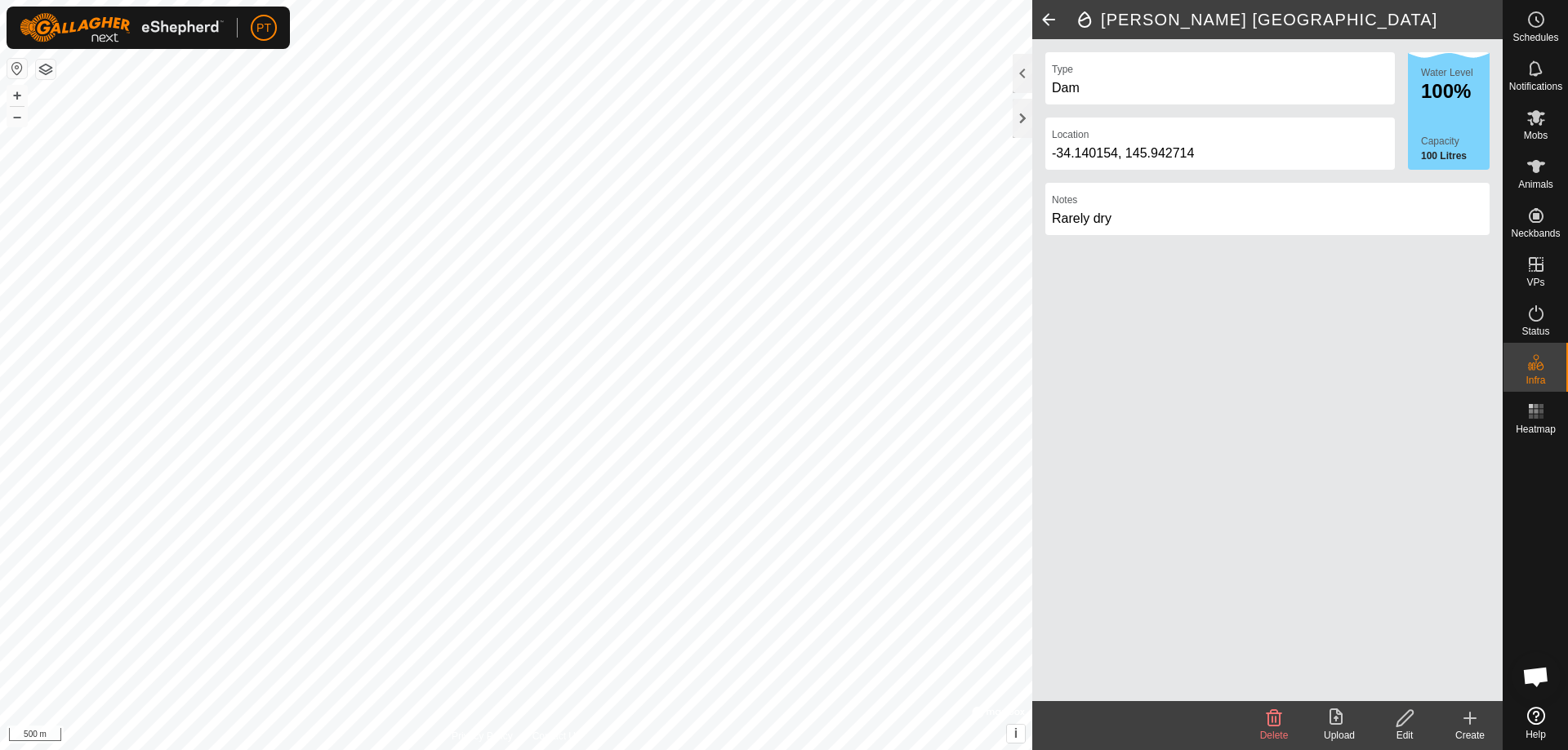
click at [1396, 716] on icon at bounding box center [1404, 719] width 20 height 20
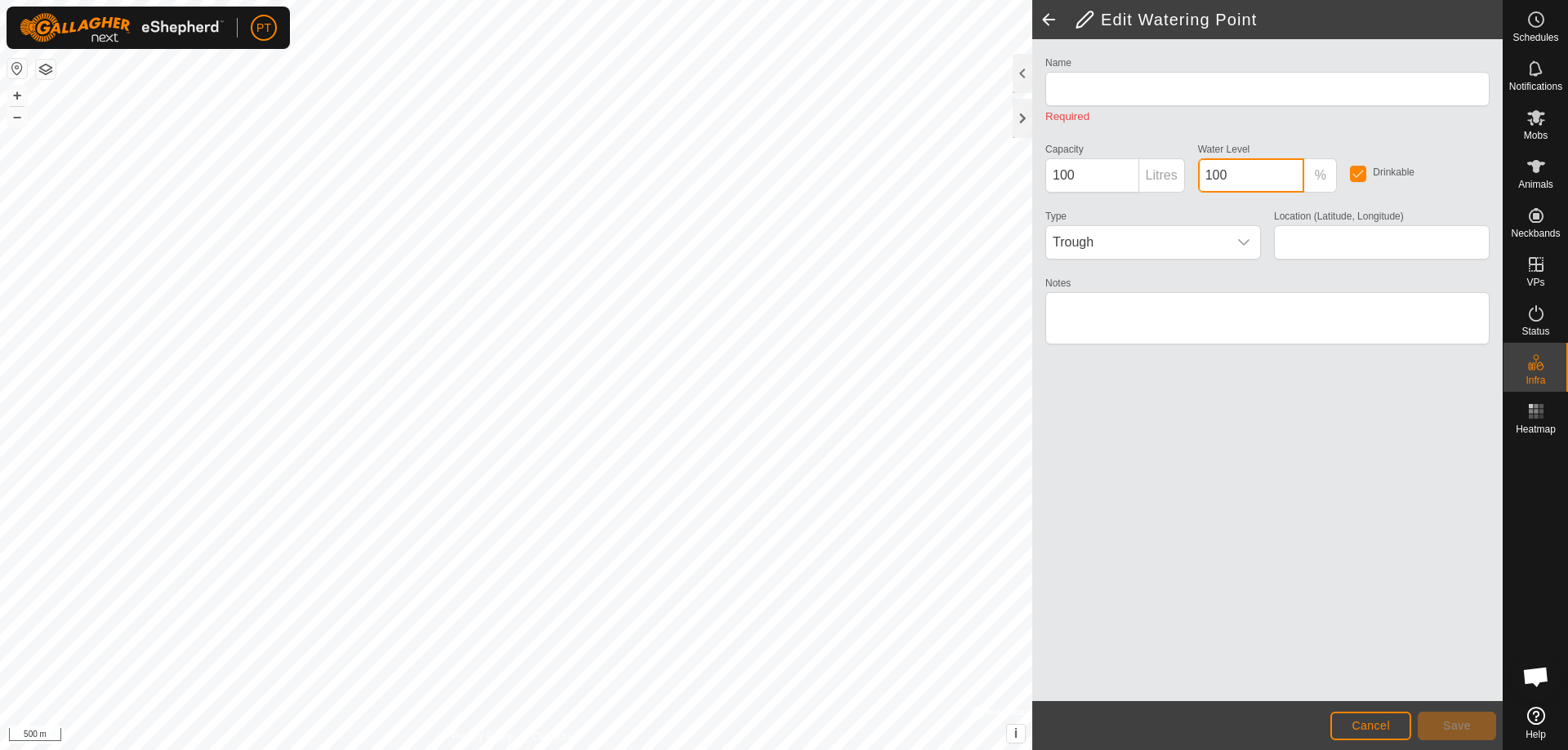
click at [1228, 174] on input "100" at bounding box center [1250, 176] width 107 height 34
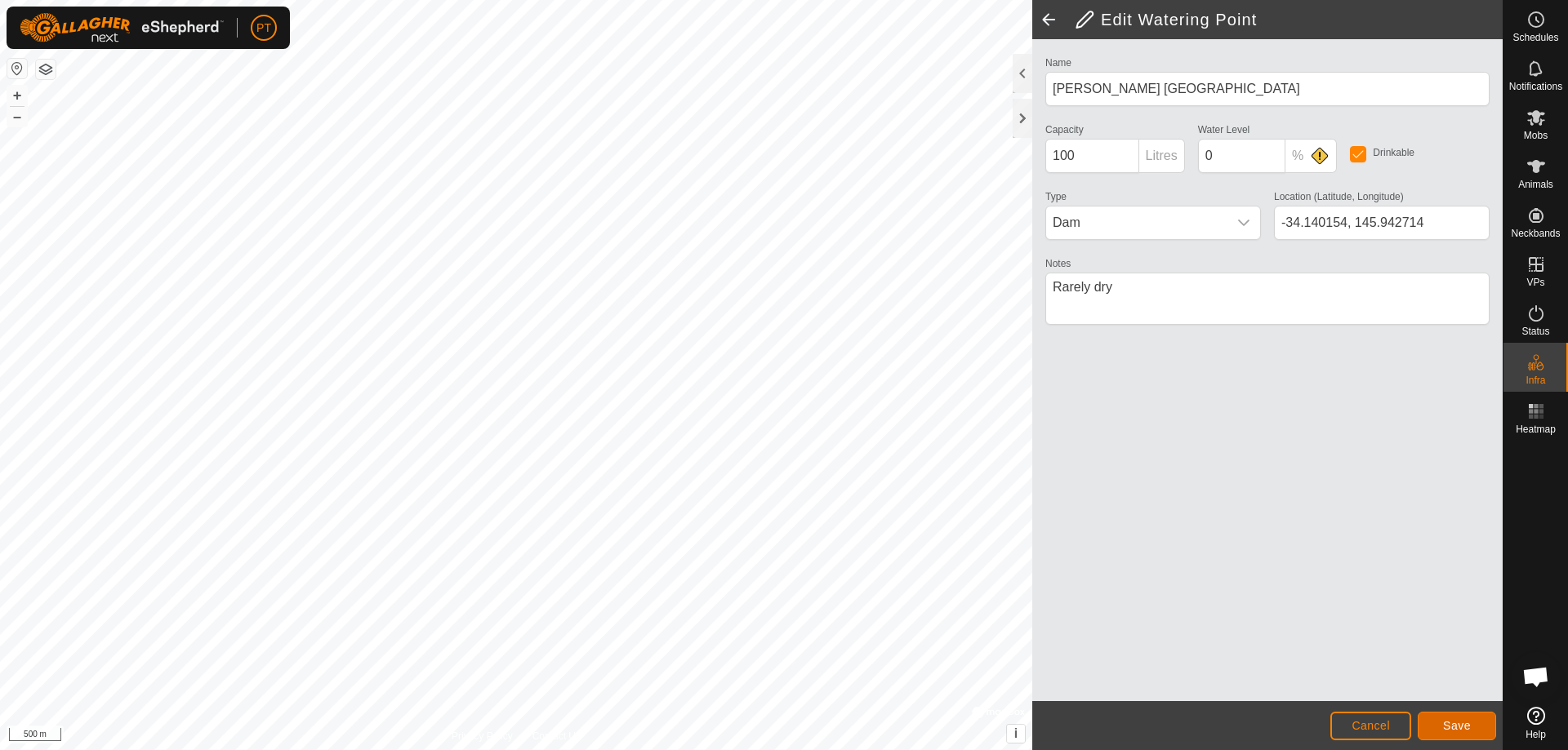
click at [1453, 726] on span "Save" at bounding box center [1457, 725] width 28 height 13
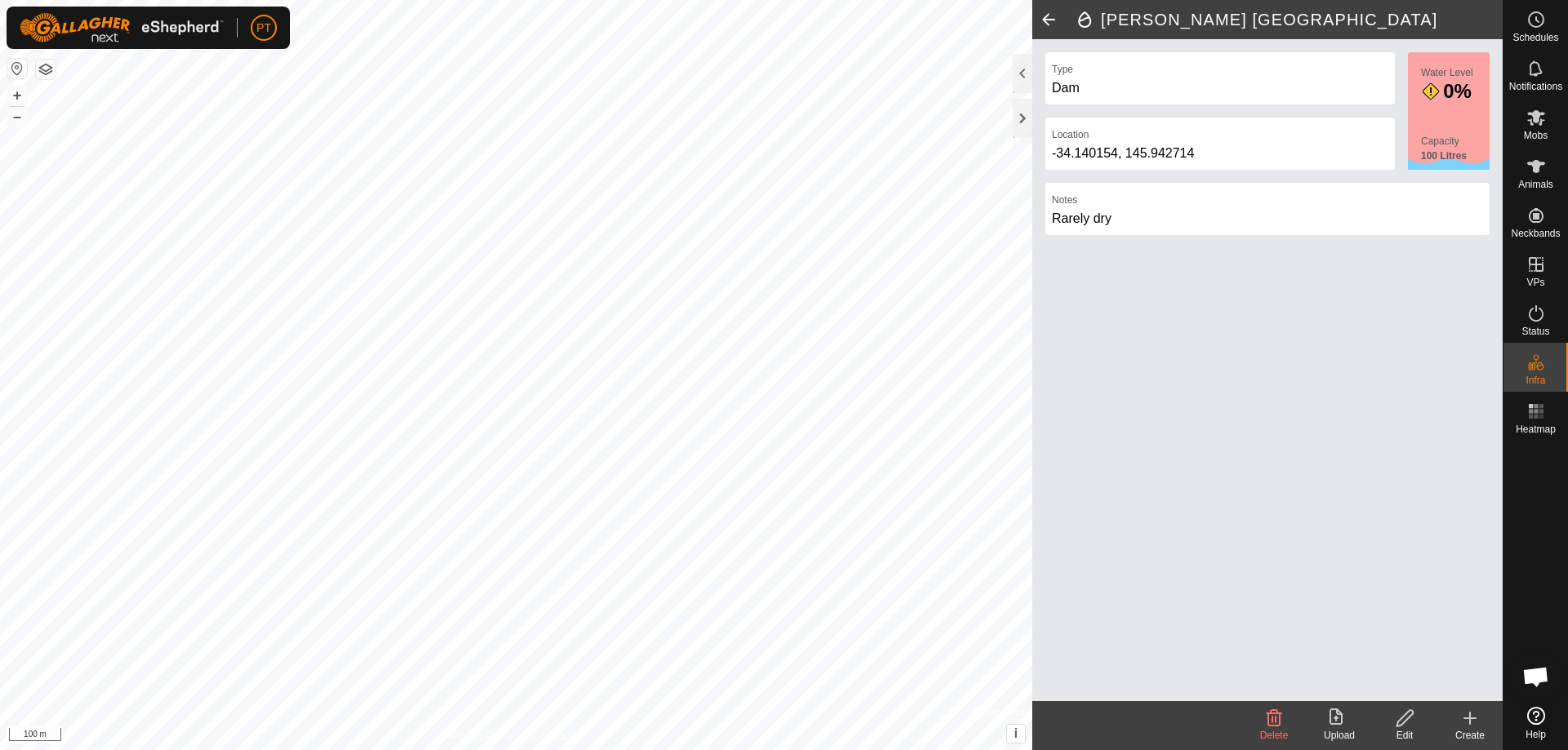
click at [1073, 556] on div "[PERSON_NAME] [GEOGRAPHIC_DATA] Type Dam Location [GEOGRAPHIC_DATA] Water Level…" at bounding box center [751, 375] width 1502 height 750
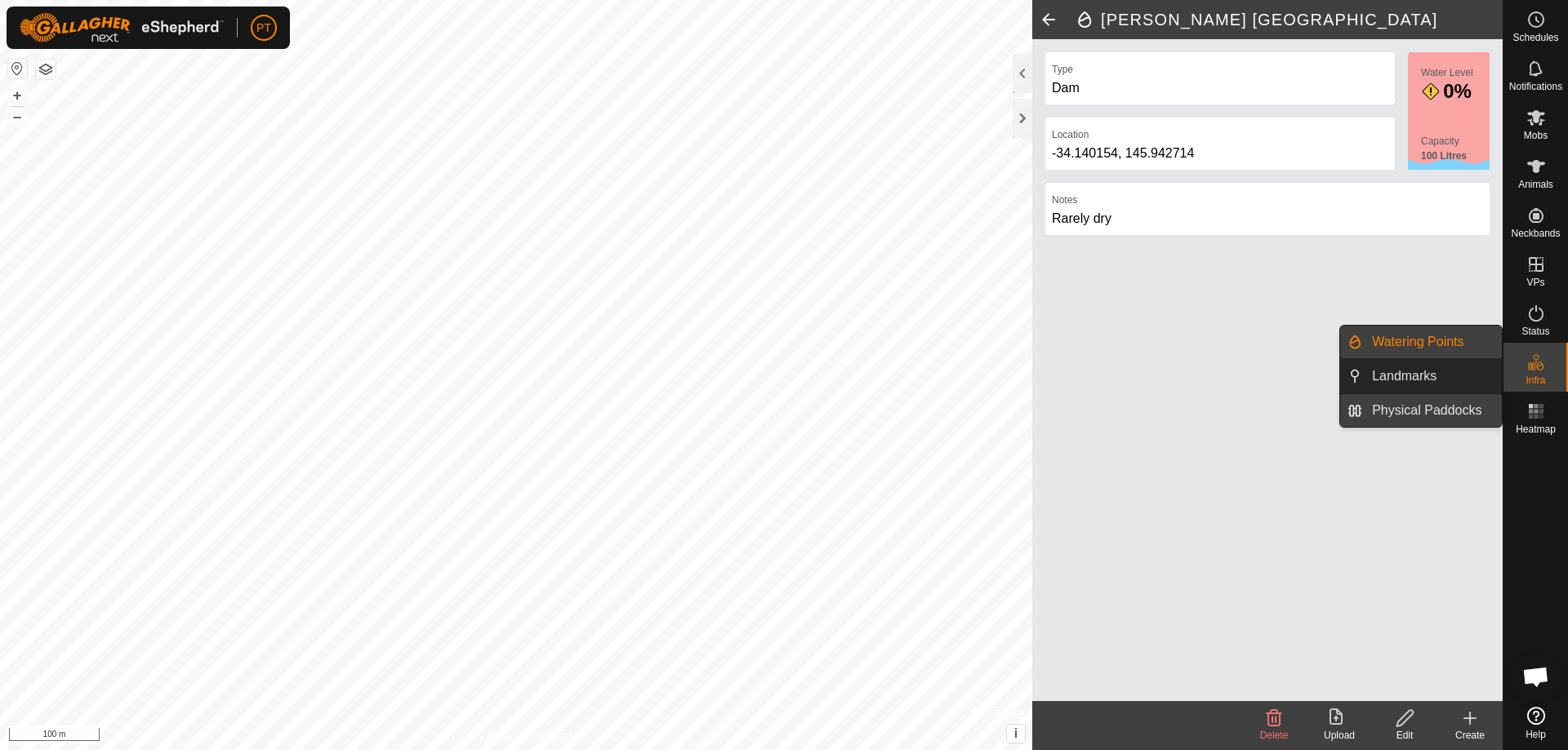
click at [1446, 407] on link "Physical Paddocks" at bounding box center [1432, 410] width 140 height 33
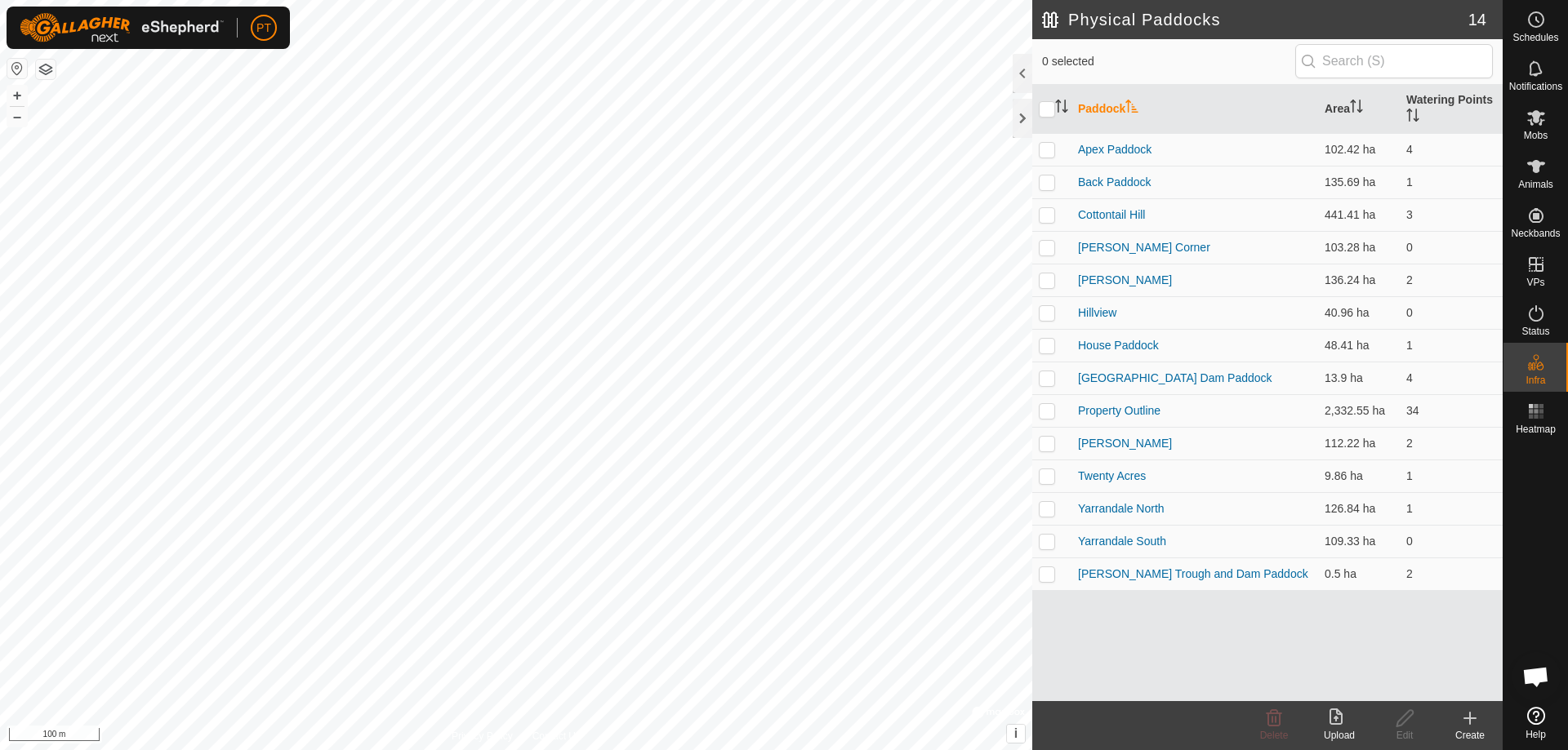
click at [1470, 718] on icon at bounding box center [1469, 718] width 11 height 0
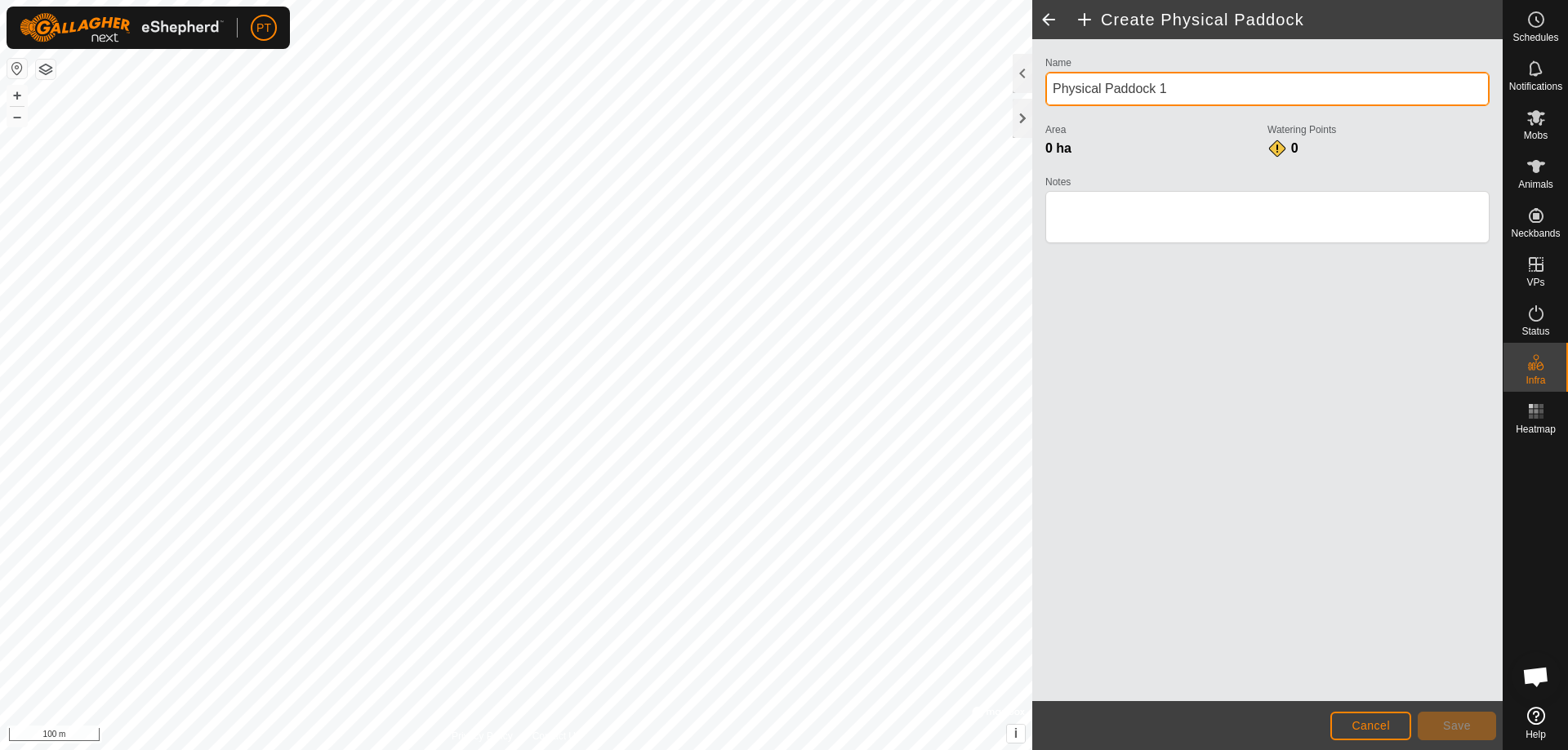
click at [1172, 88] on input "Physical Paddock 1" at bounding box center [1267, 89] width 444 height 34
click at [1060, 84] on input "Physical Paddock 1" at bounding box center [1267, 89] width 444 height 34
type input "P"
type input "Sheepyards"
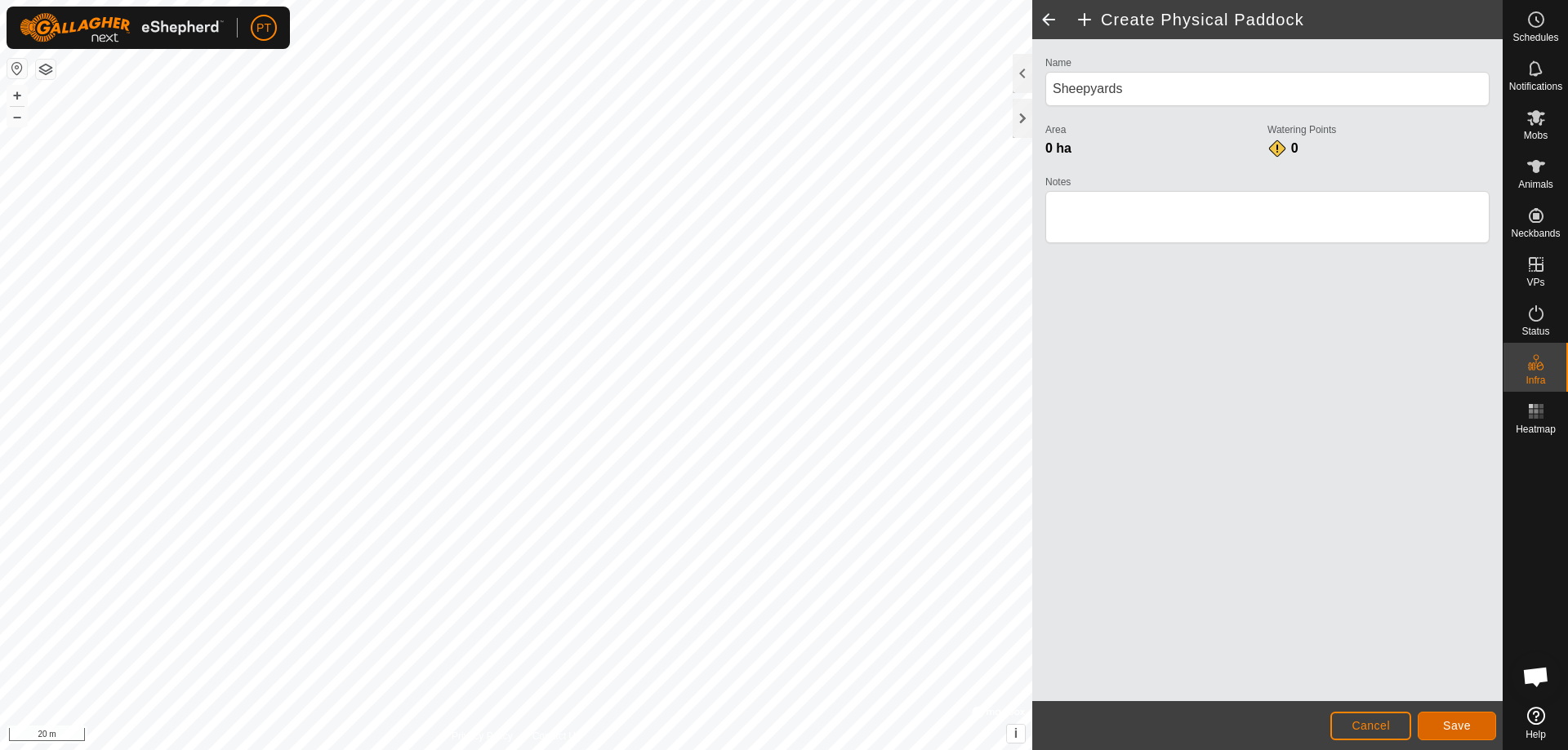
click at [1461, 725] on span "Save" at bounding box center [1457, 725] width 28 height 13
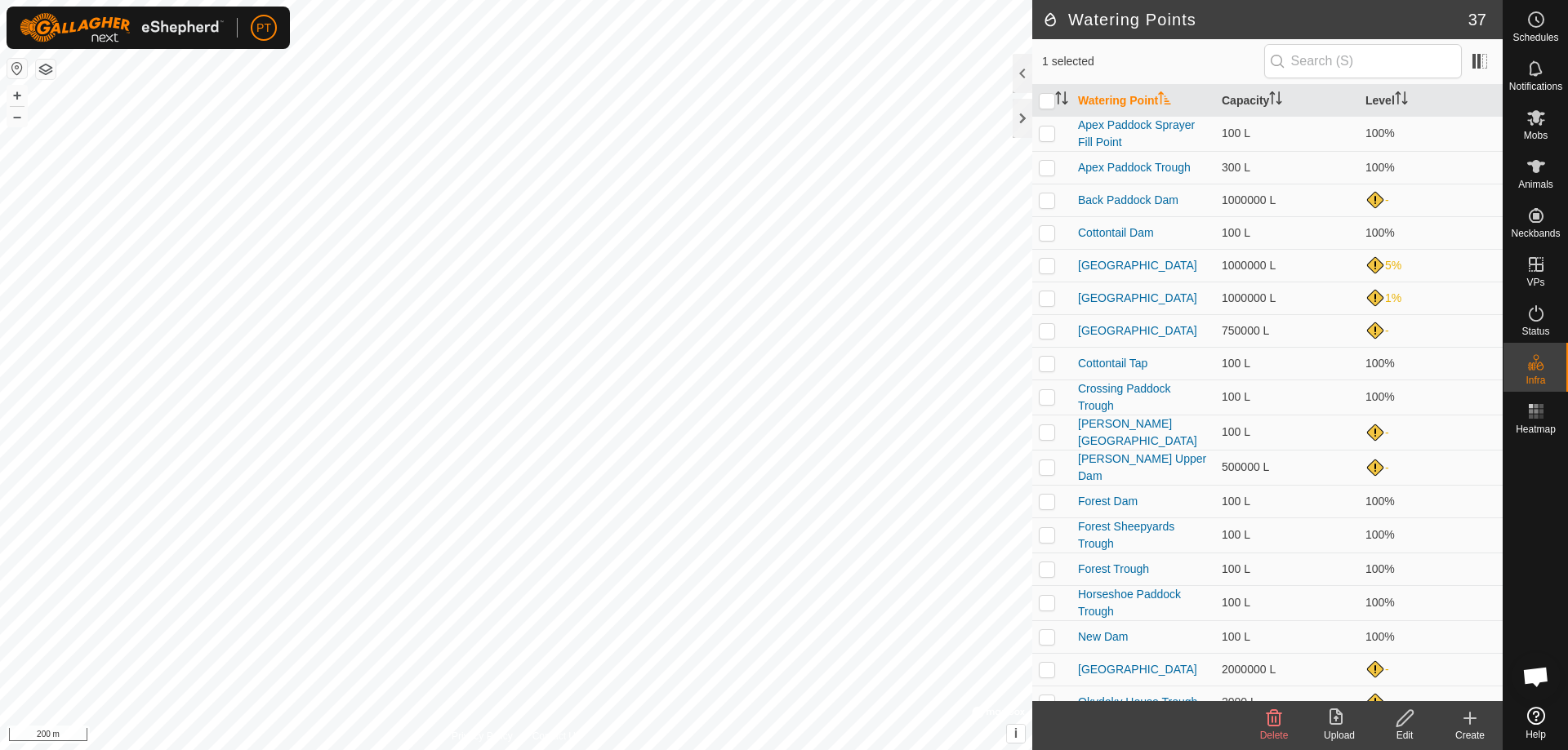
click at [1400, 718] on icon at bounding box center [1404, 718] width 16 height 16
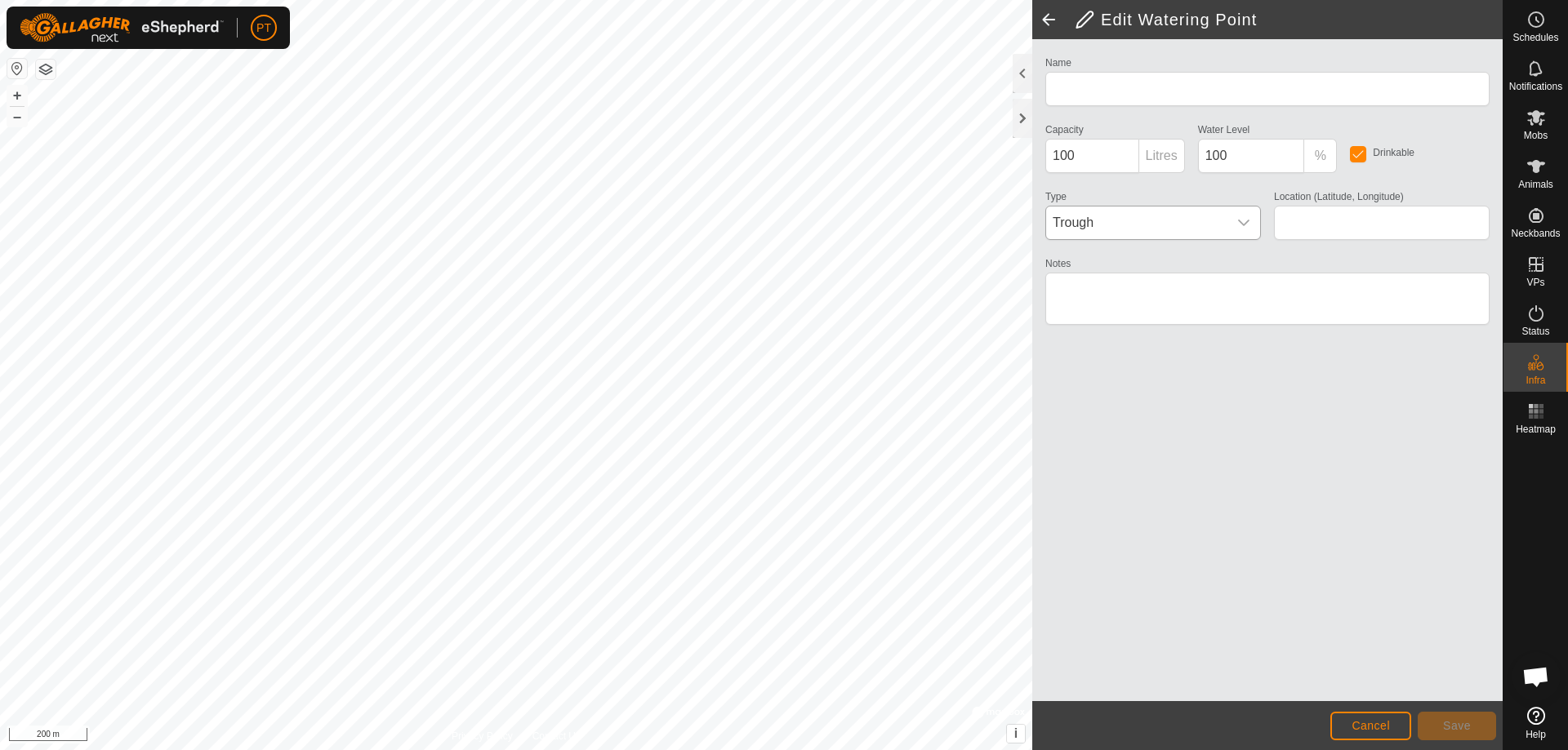
click at [1240, 222] on icon "dropdown trigger" at bounding box center [1242, 223] width 11 height 7
type input "Sheepyard [GEOGRAPHIC_DATA]"
type input "-34.136939, 145.912931"
click at [1243, 220] on icon "dropdown trigger" at bounding box center [1243, 223] width 13 height 13
click at [1242, 223] on icon "dropdown trigger" at bounding box center [1243, 223] width 13 height 13
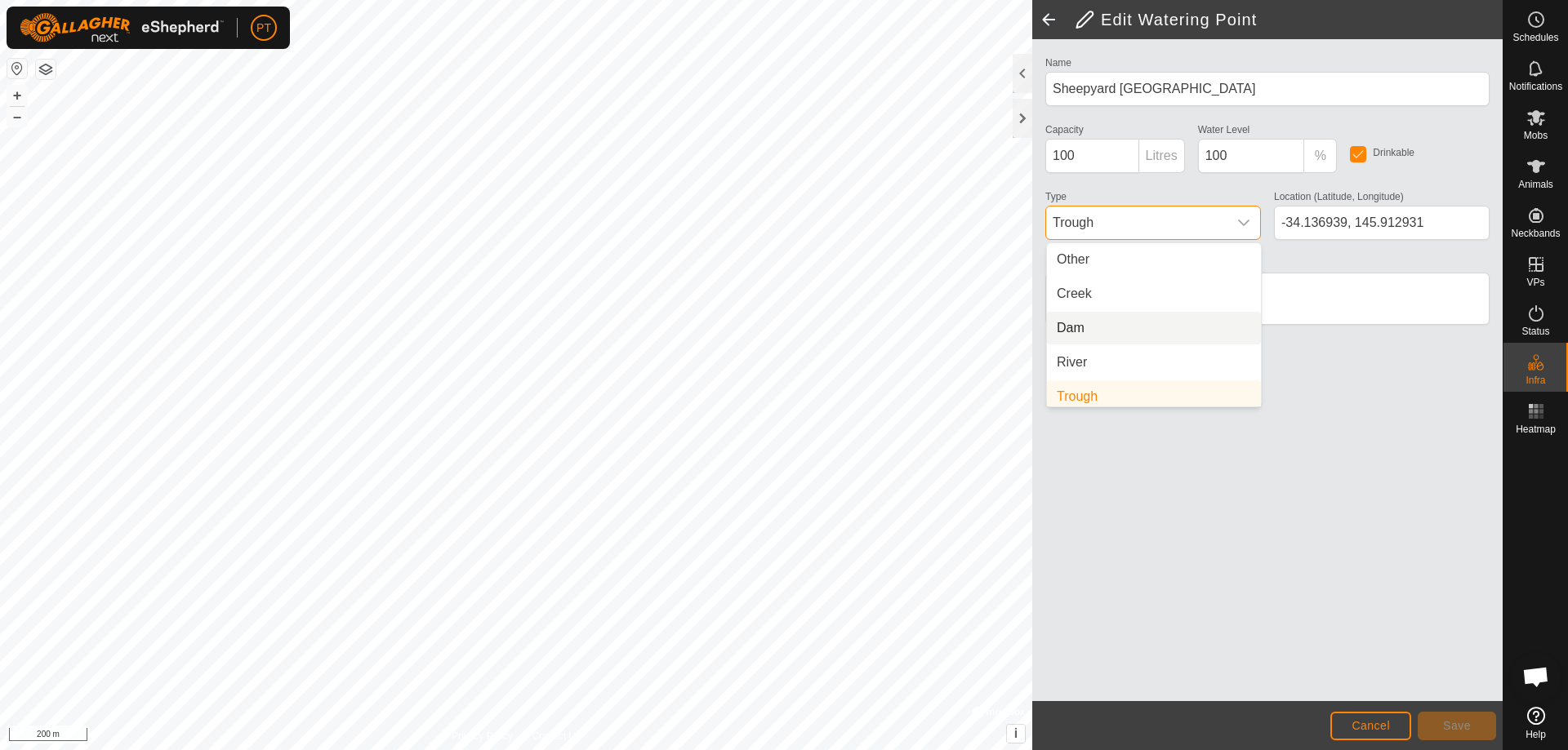
click at [1059, 326] on li "Dam" at bounding box center [1154, 328] width 214 height 33
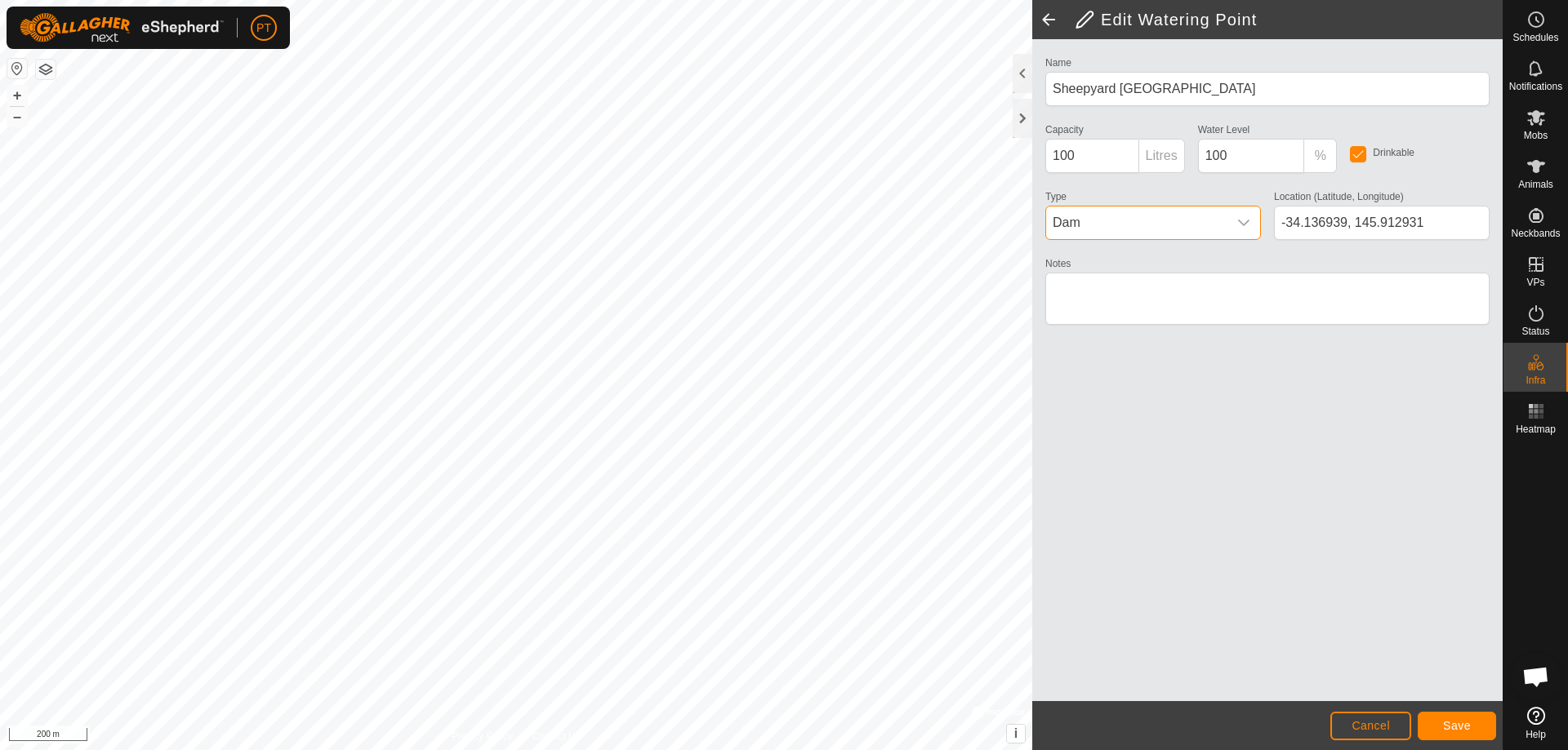
scroll to position [7, 0]
click at [1229, 157] on input "100" at bounding box center [1250, 156] width 107 height 34
type input "1"
type input "0"
click at [1096, 296] on textarea "Notes" at bounding box center [1267, 299] width 444 height 52
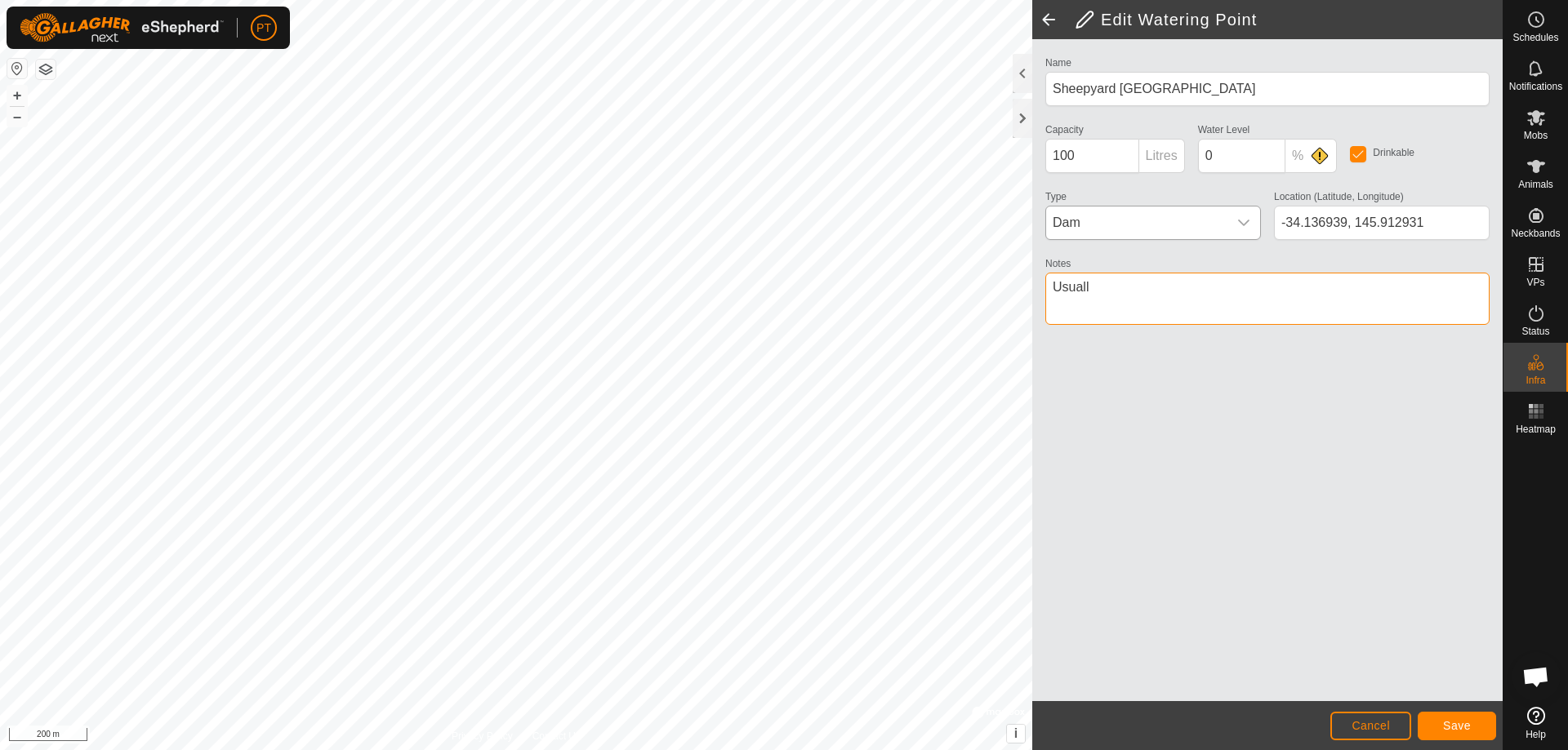
type textarea "Usually"
click at [1457, 724] on span "Save" at bounding box center [1457, 725] width 28 height 13
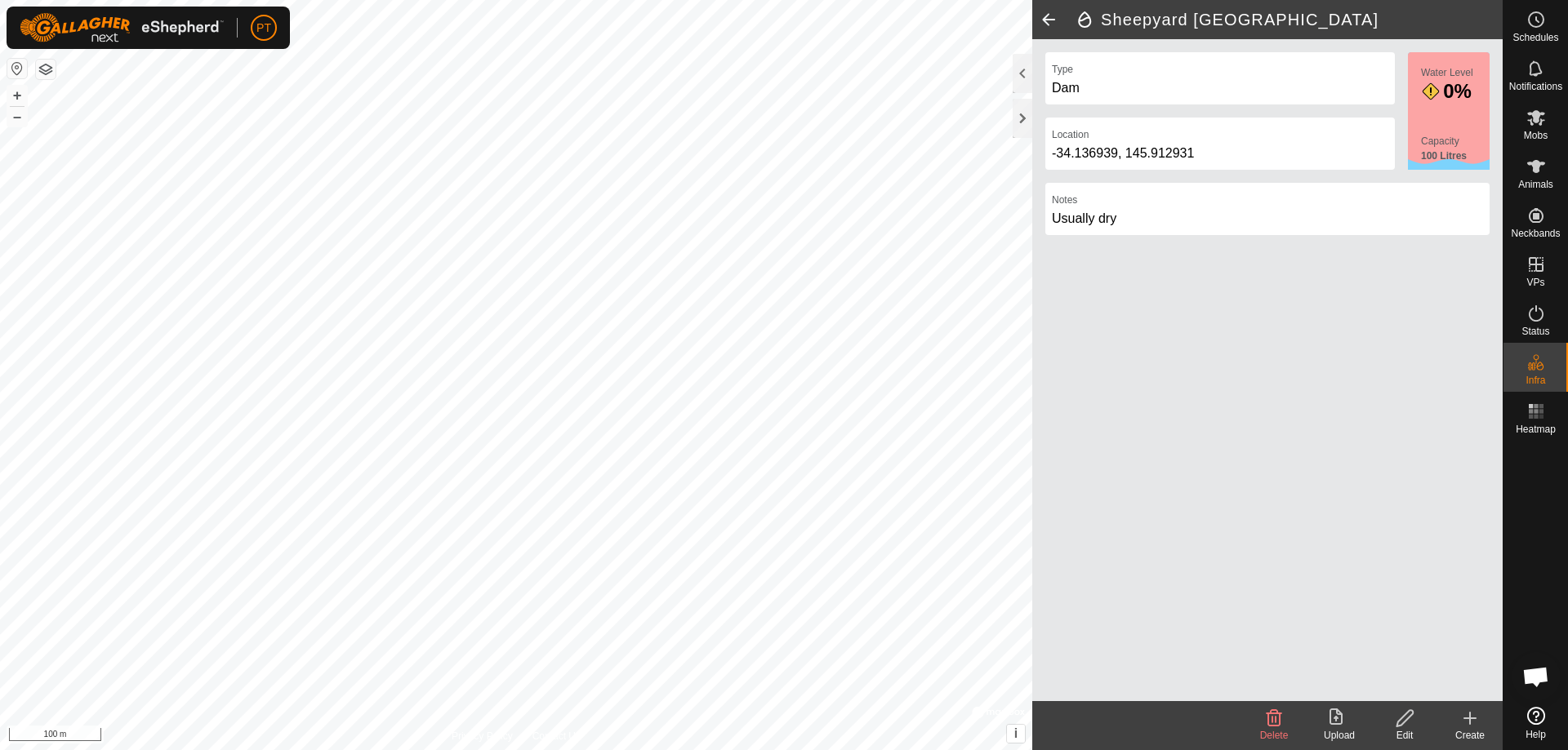
click at [1047, 18] on span at bounding box center [1048, 19] width 33 height 39
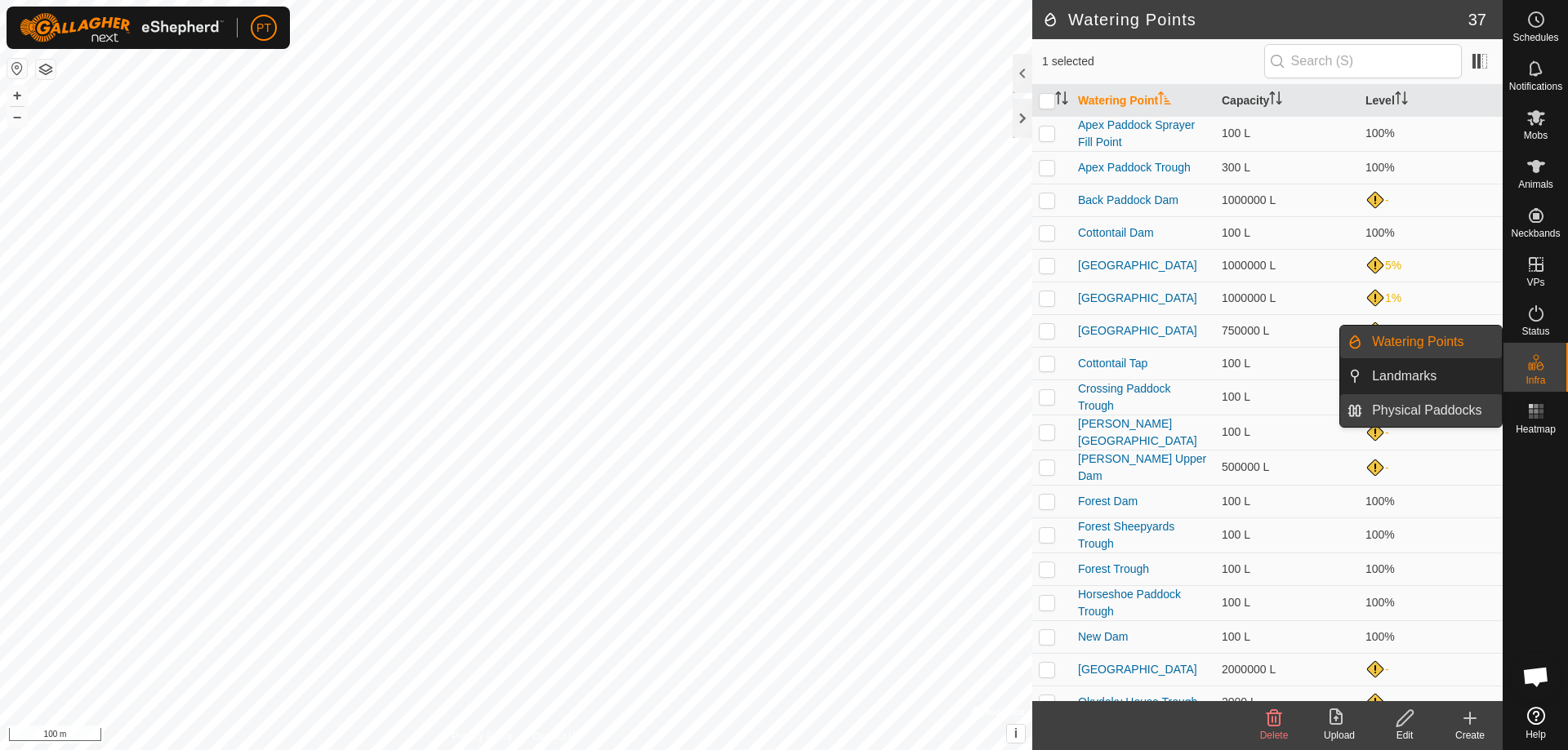
click at [1421, 412] on link "Physical Paddocks" at bounding box center [1432, 410] width 140 height 33
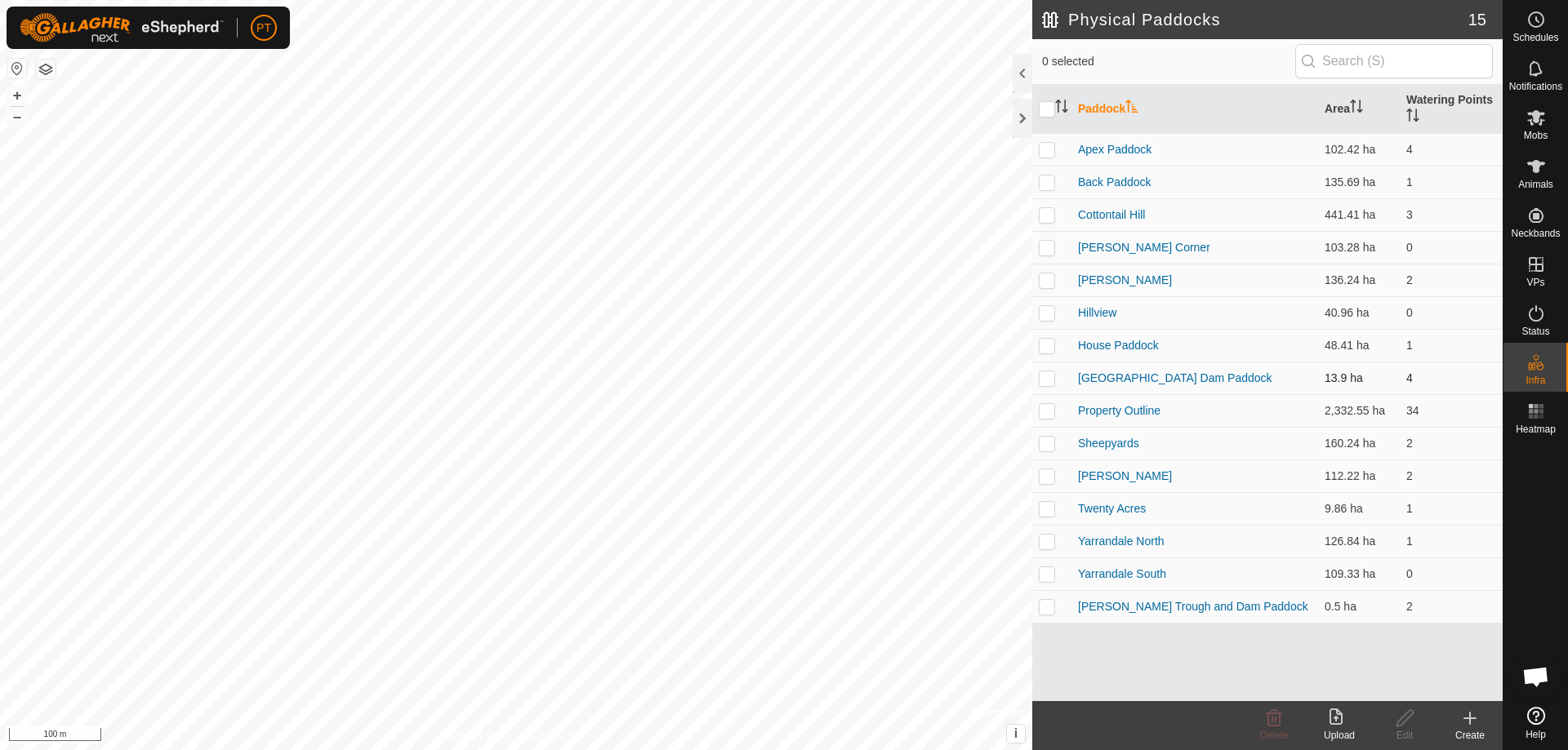
click at [1269, 385] on div "Physical Paddocks 15 0 selected Paddock Area Watering Points Apex Paddock 102.4…" at bounding box center [751, 375] width 1502 height 750
click at [1470, 718] on icon at bounding box center [1469, 718] width 11 height 0
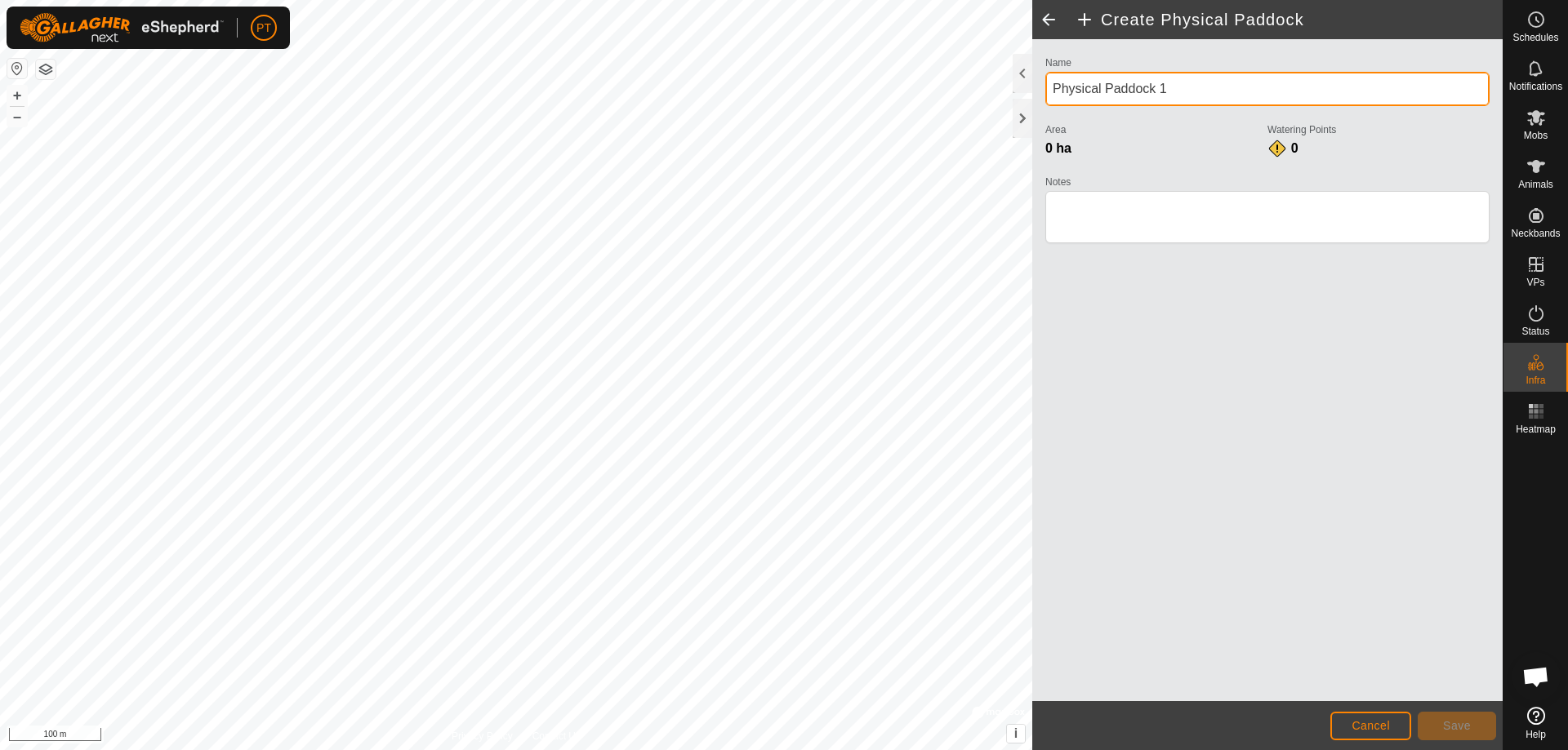
drag, startPoint x: 1179, startPoint y: 86, endPoint x: 1132, endPoint y: 183, distance: 107.8
click at [1180, 86] on input "Physical Paddock 1" at bounding box center [1267, 89] width 444 height 34
type input "P"
type input "Horseshoe"
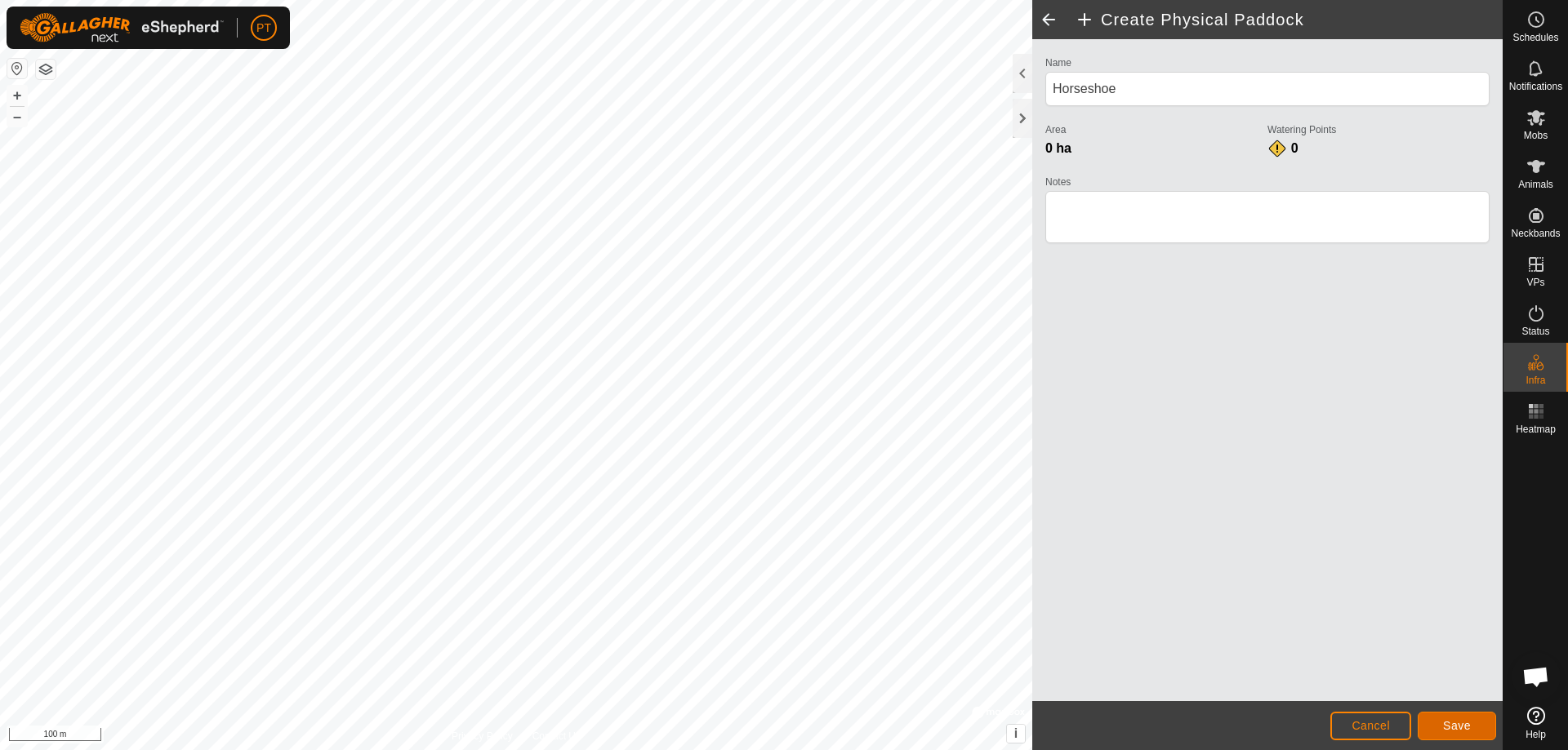
click at [1452, 721] on span "Save" at bounding box center [1457, 725] width 28 height 13
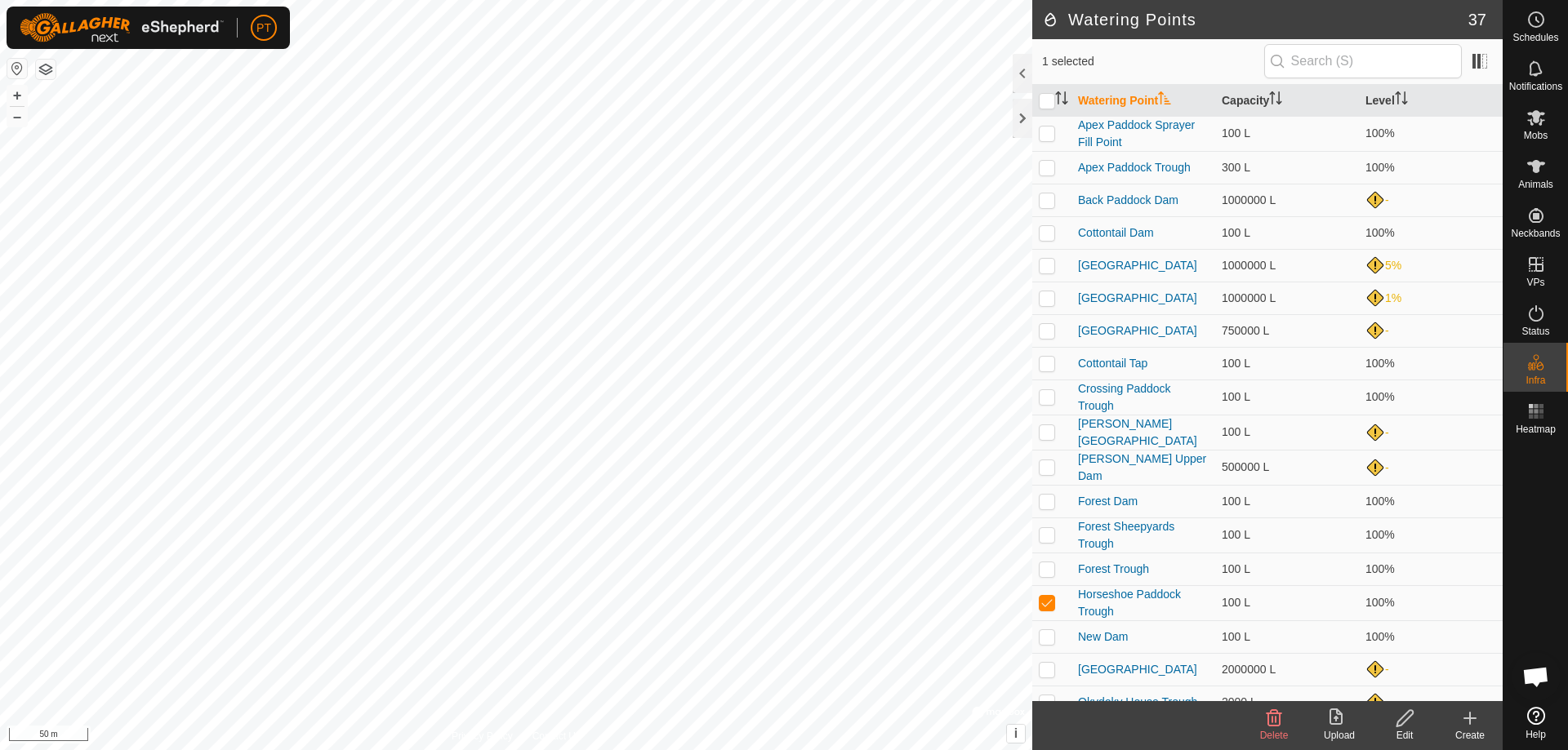
click at [1408, 717] on icon at bounding box center [1404, 718] width 16 height 16
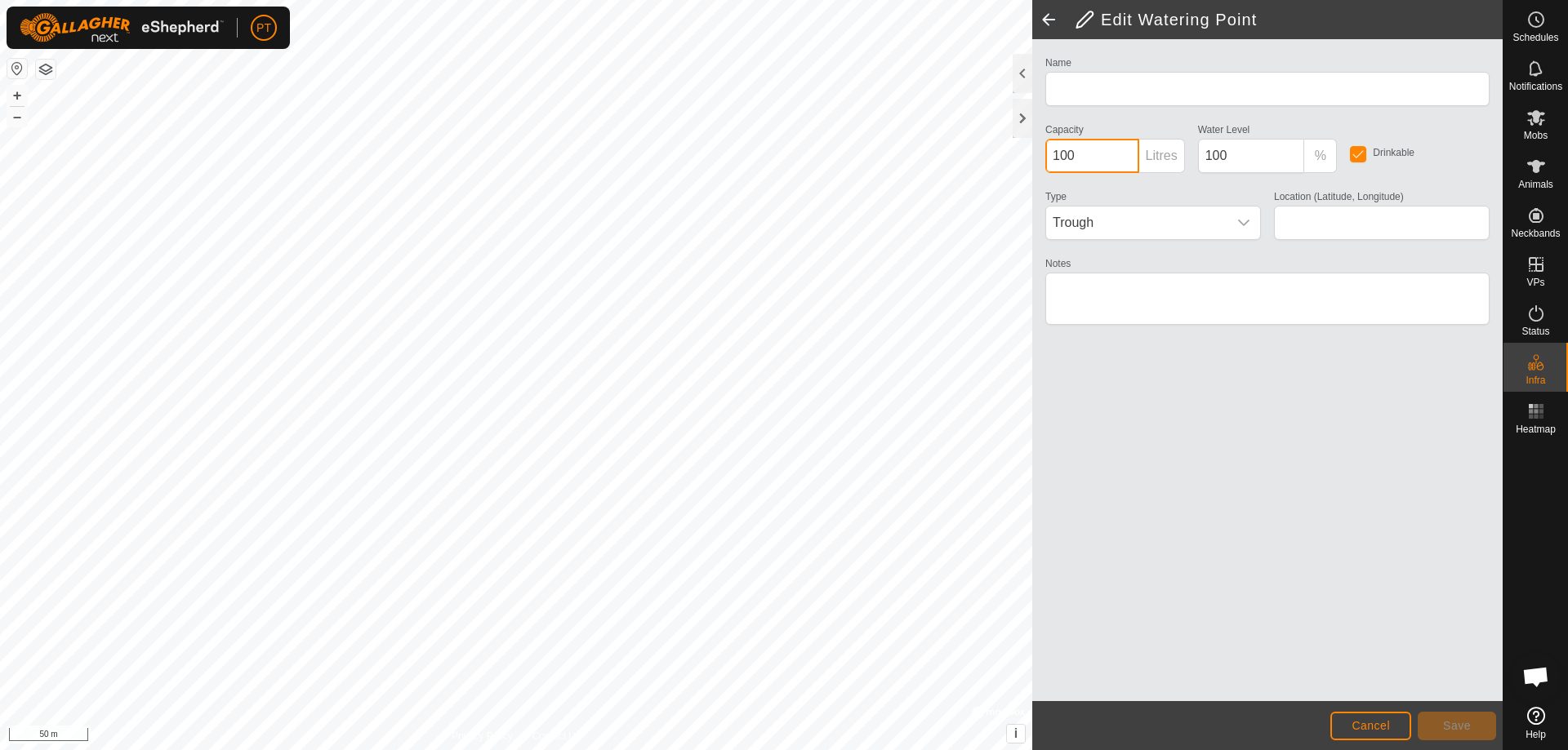
click at [1080, 155] on input "100" at bounding box center [1093, 156] width 94 height 34
type input "Horseshoe Paddock Trough"
type input "-34.141497, 145.922190"
type input "1"
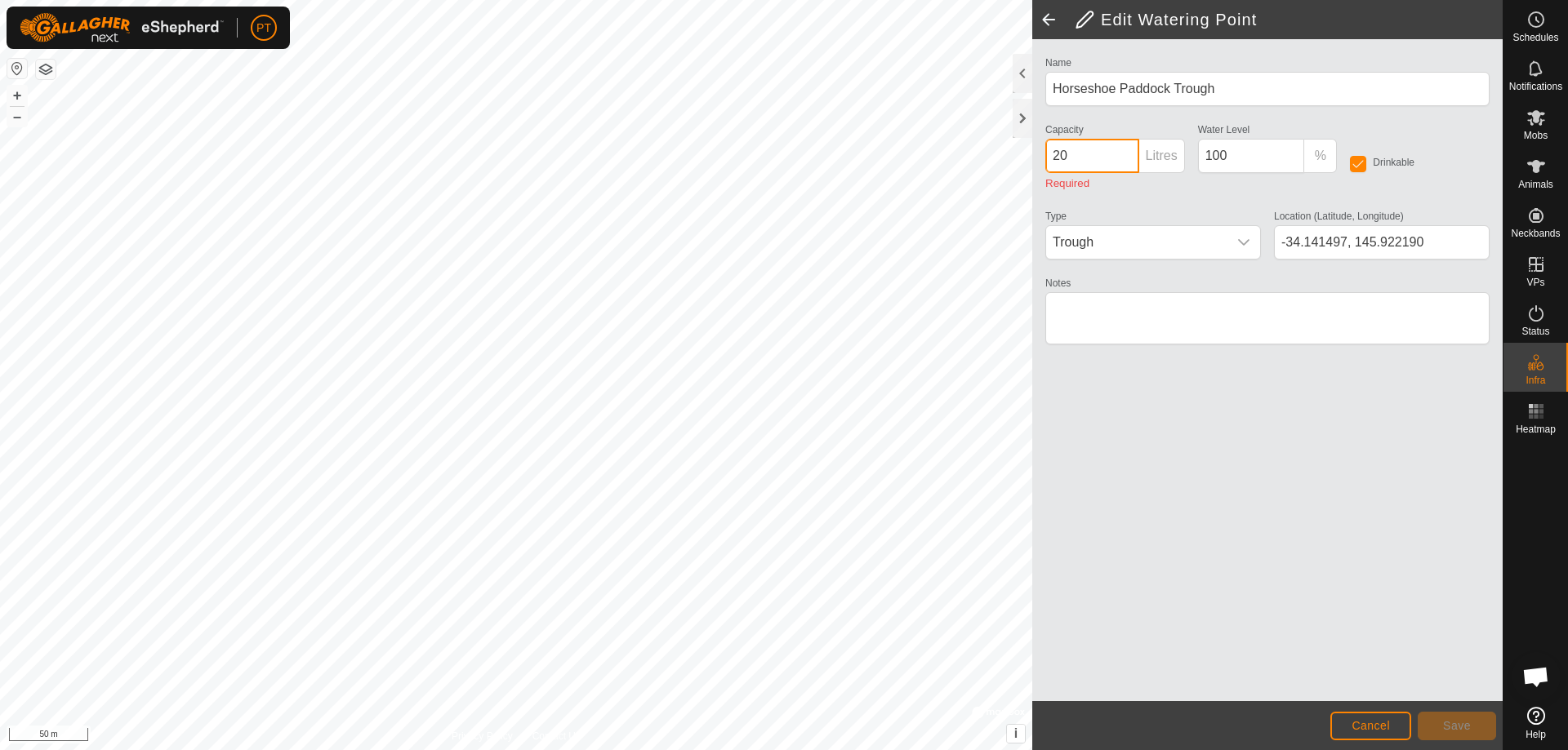
type input "200"
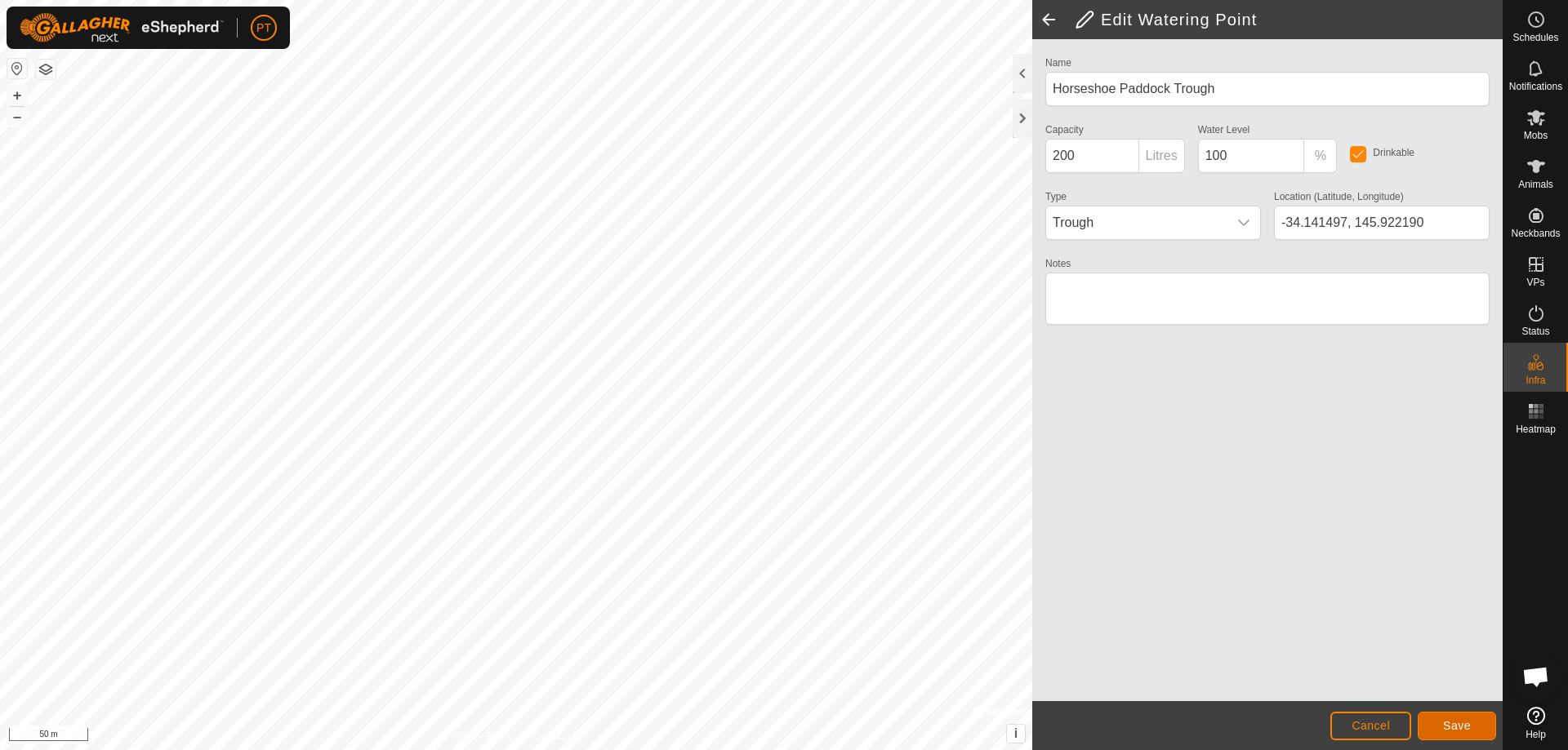
click at [1452, 733] on button "Save" at bounding box center [1456, 726] width 78 height 29
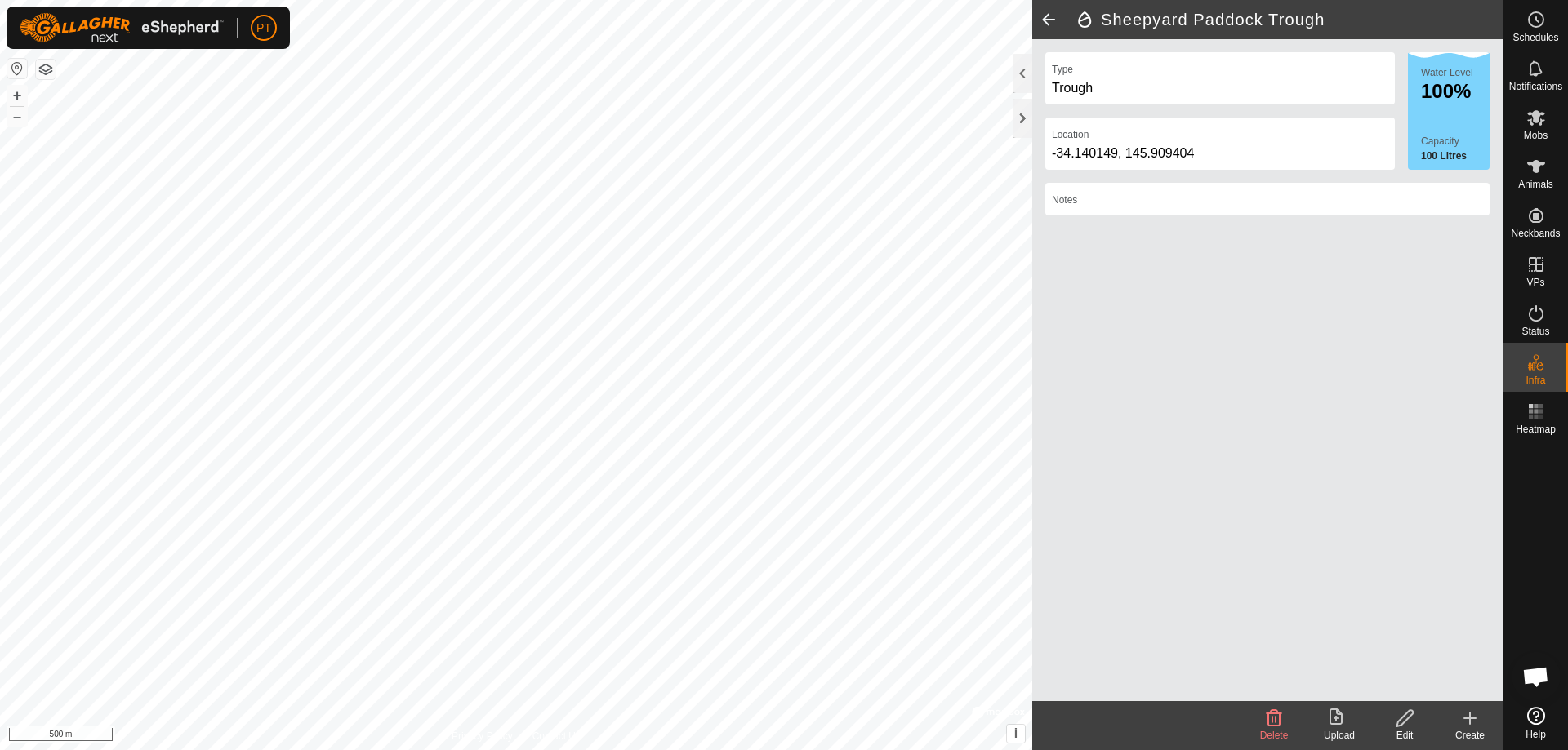
click at [1405, 717] on icon at bounding box center [1404, 719] width 20 height 20
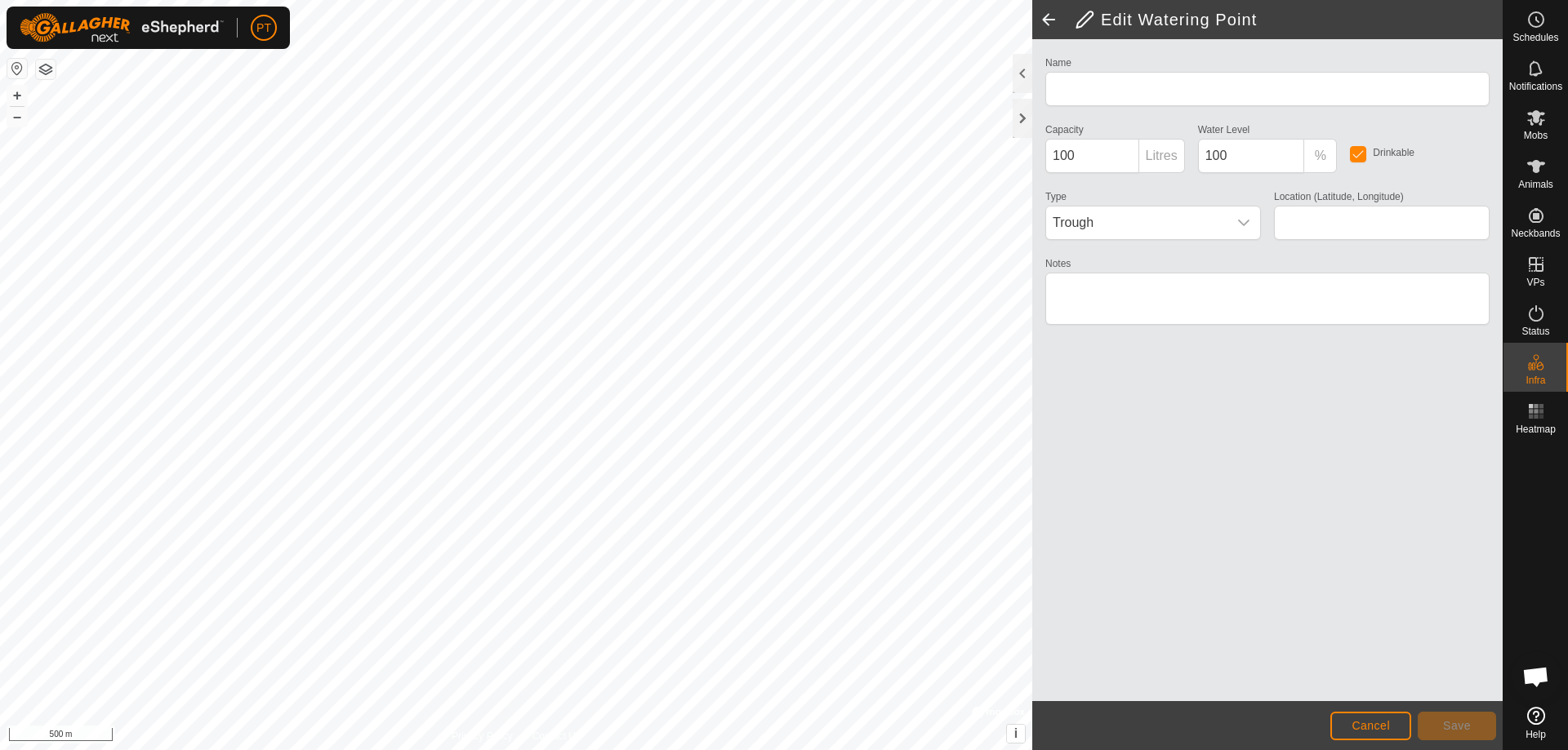
type input "Sheepyard Paddock Trough"
type input "-34.140149, 145.909404"
click at [1356, 729] on span "Cancel" at bounding box center [1370, 725] width 38 height 13
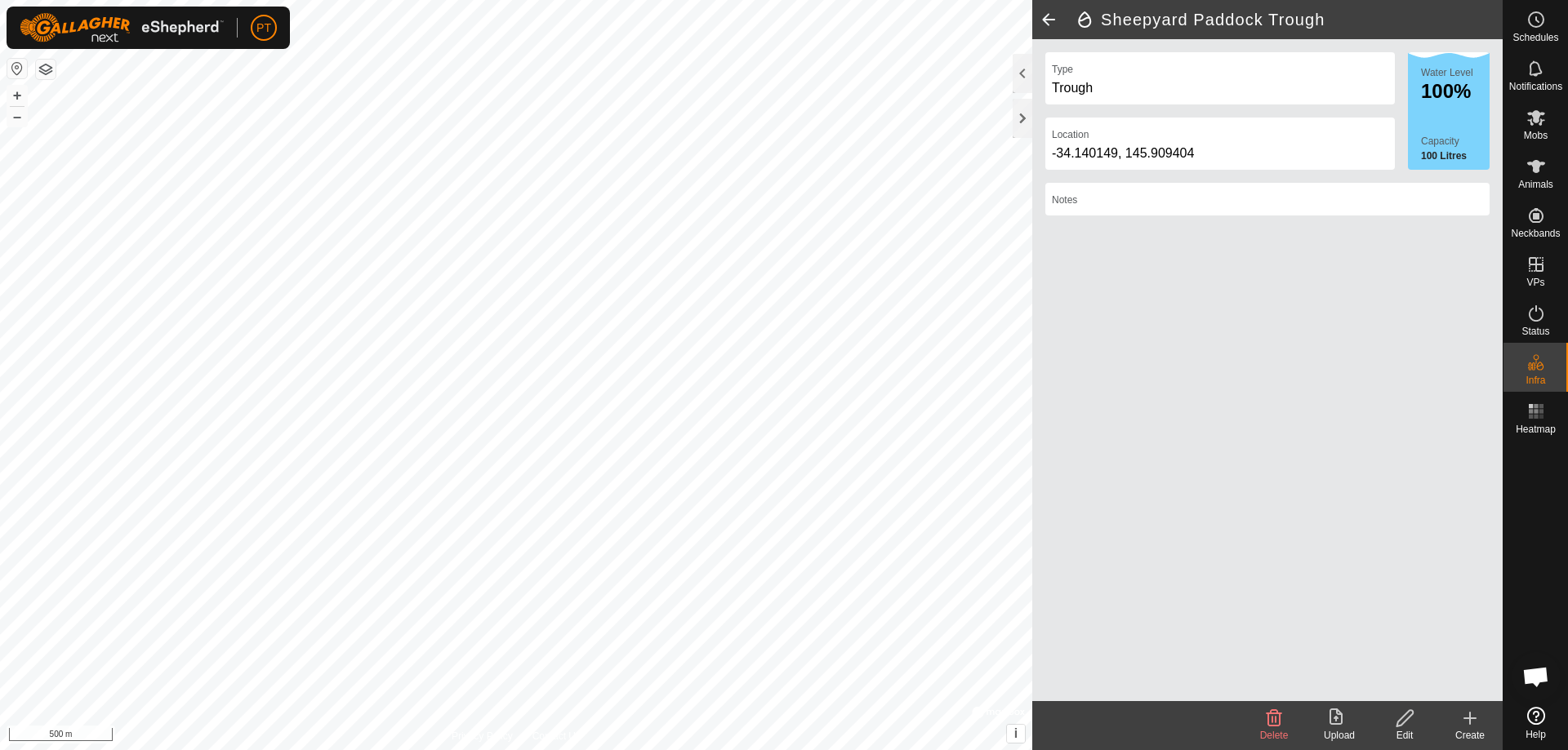
click at [1048, 15] on span at bounding box center [1048, 19] width 33 height 39
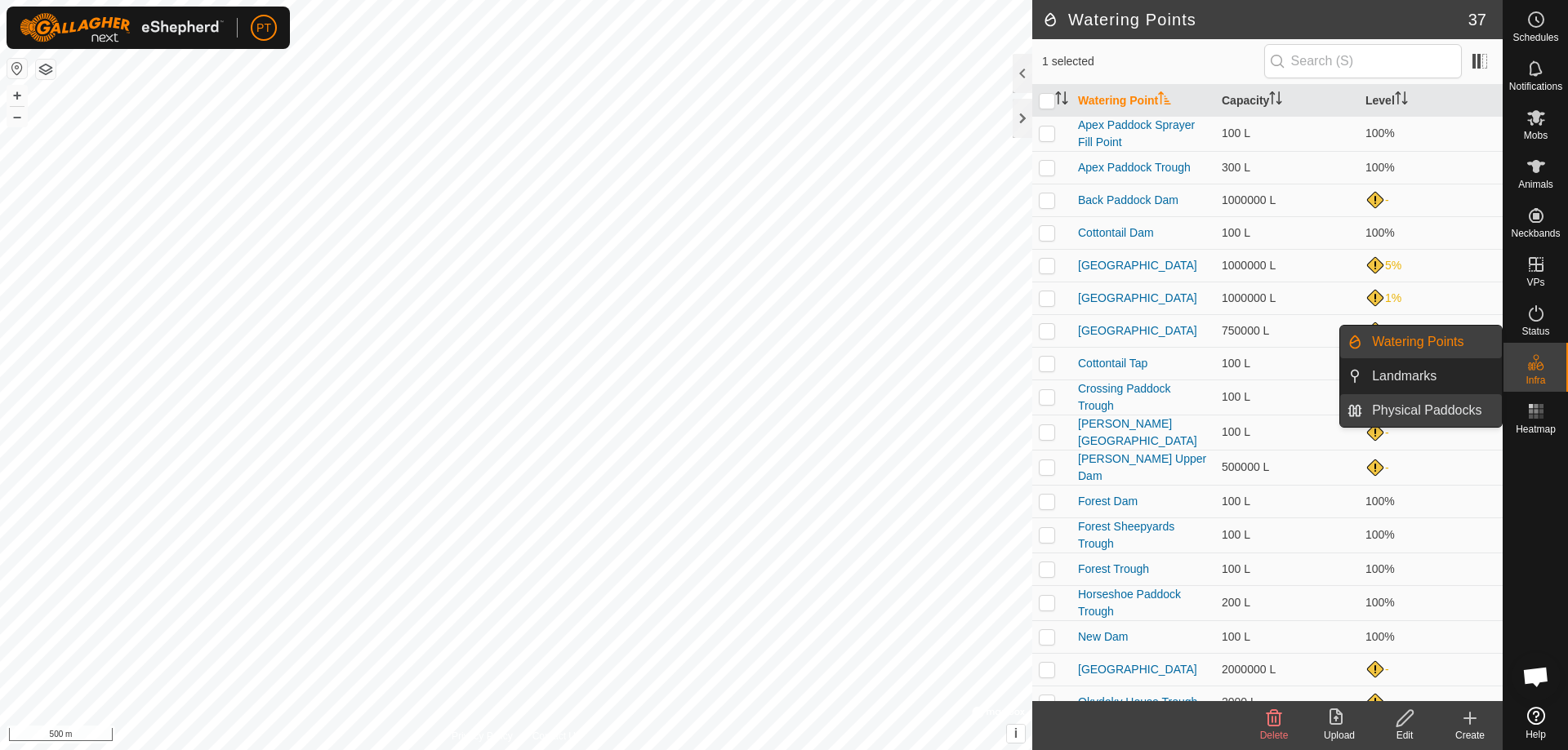
click at [1448, 417] on link "Physical Paddocks" at bounding box center [1432, 410] width 140 height 33
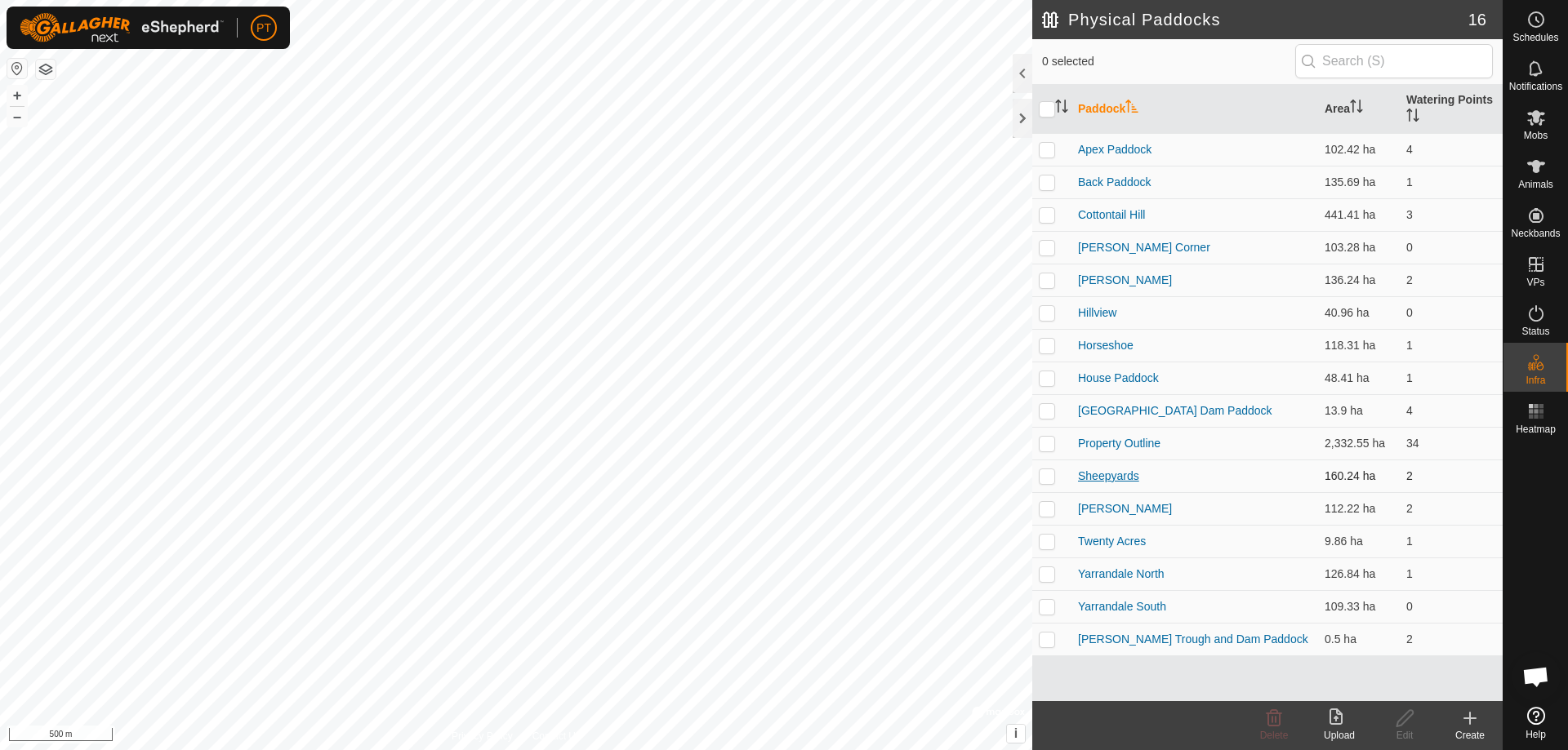
click at [1099, 476] on link "Sheepyards" at bounding box center [1108, 475] width 61 height 13
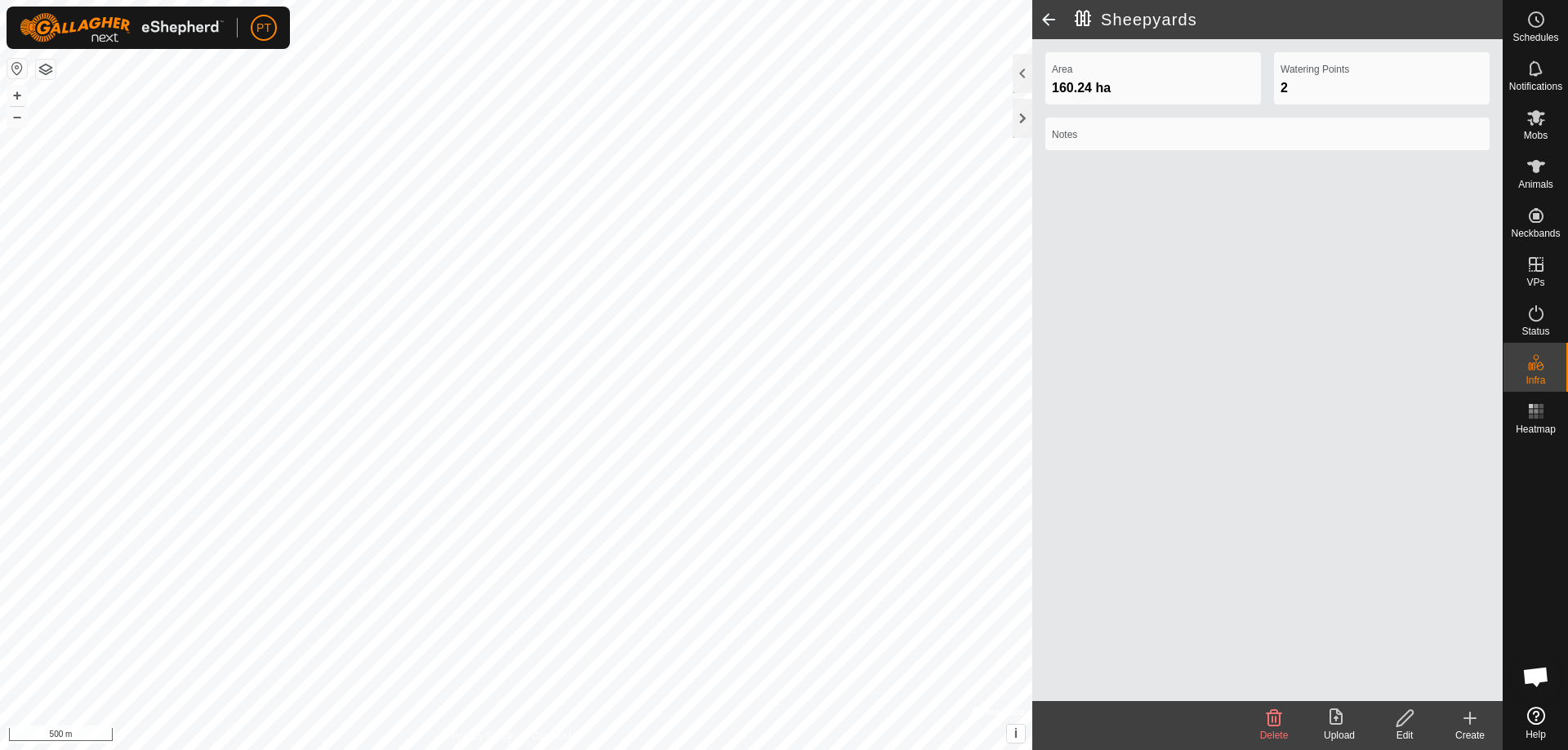
click at [1049, 20] on span at bounding box center [1048, 19] width 33 height 39
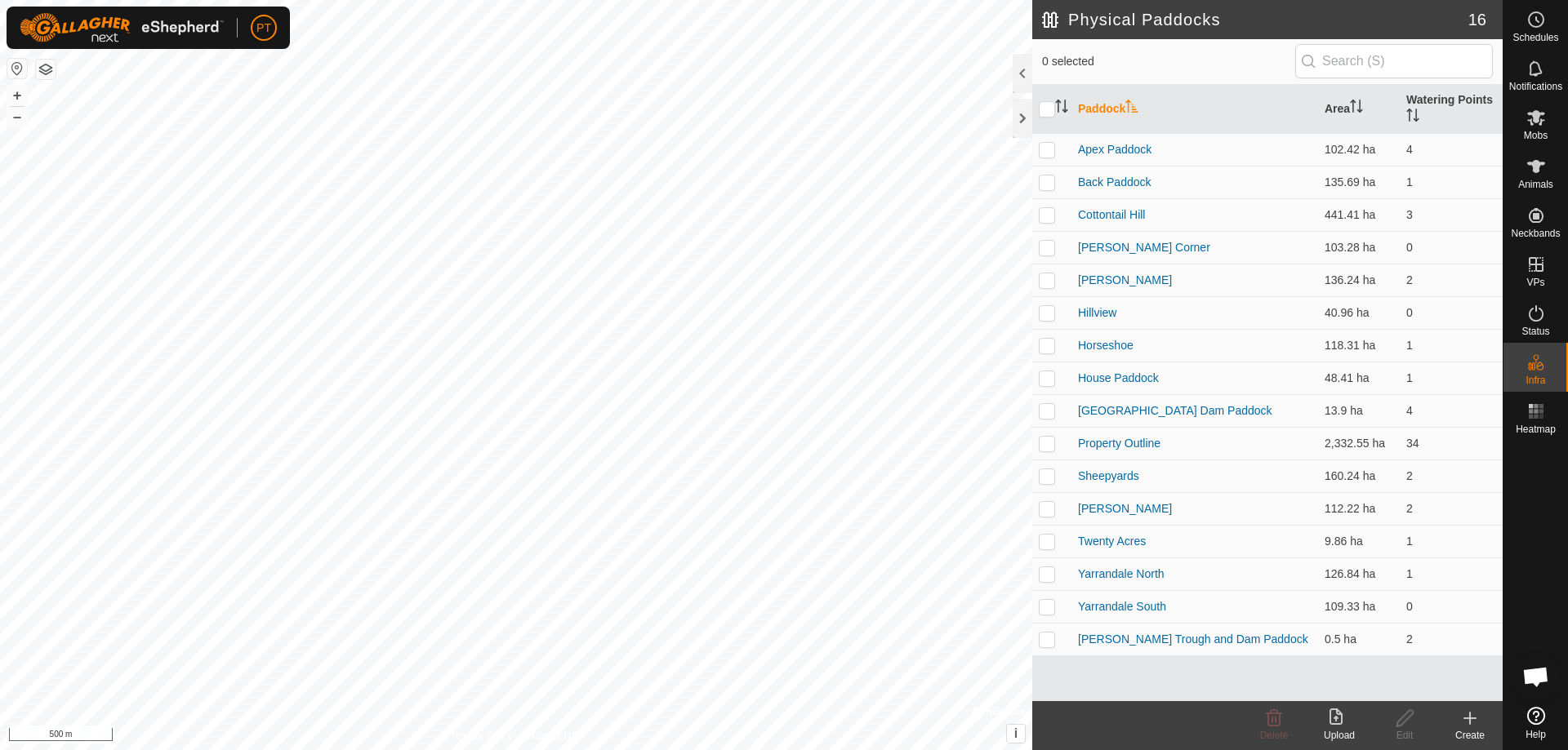
click at [1049, 20] on h2 "Physical Paddocks" at bounding box center [1254, 20] width 426 height 20
click at [1468, 717] on icon at bounding box center [1470, 719] width 20 height 20
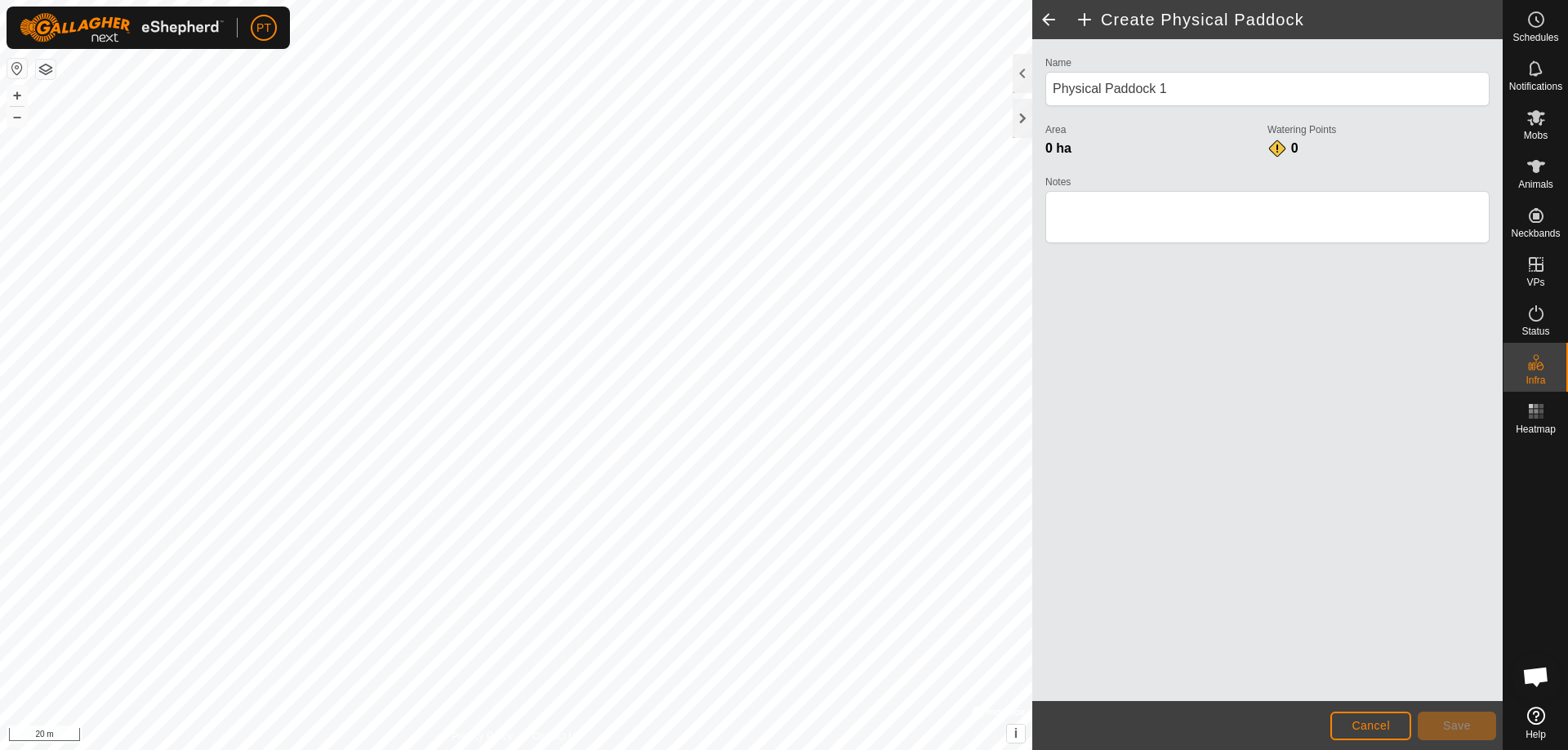
click at [449, 750] on html "PT Schedules Notifications Mobs Animals Neckbands VPs Status Infra Heatmap Help…" at bounding box center [784, 375] width 1568 height 750
click at [458, 750] on html "PT Schedules Notifications Mobs Animals Neckbands VPs Status Infra Heatmap Help…" at bounding box center [784, 375] width 1568 height 750
click at [793, 750] on html "PT Schedules Notifications Mobs Animals Neckbands VPs Status Infra Heatmap Help…" at bounding box center [784, 375] width 1568 height 750
click at [1204, 750] on html "PT Schedules Notifications Mobs Animals Neckbands VPs Status Infra Heatmap Help…" at bounding box center [784, 375] width 1568 height 750
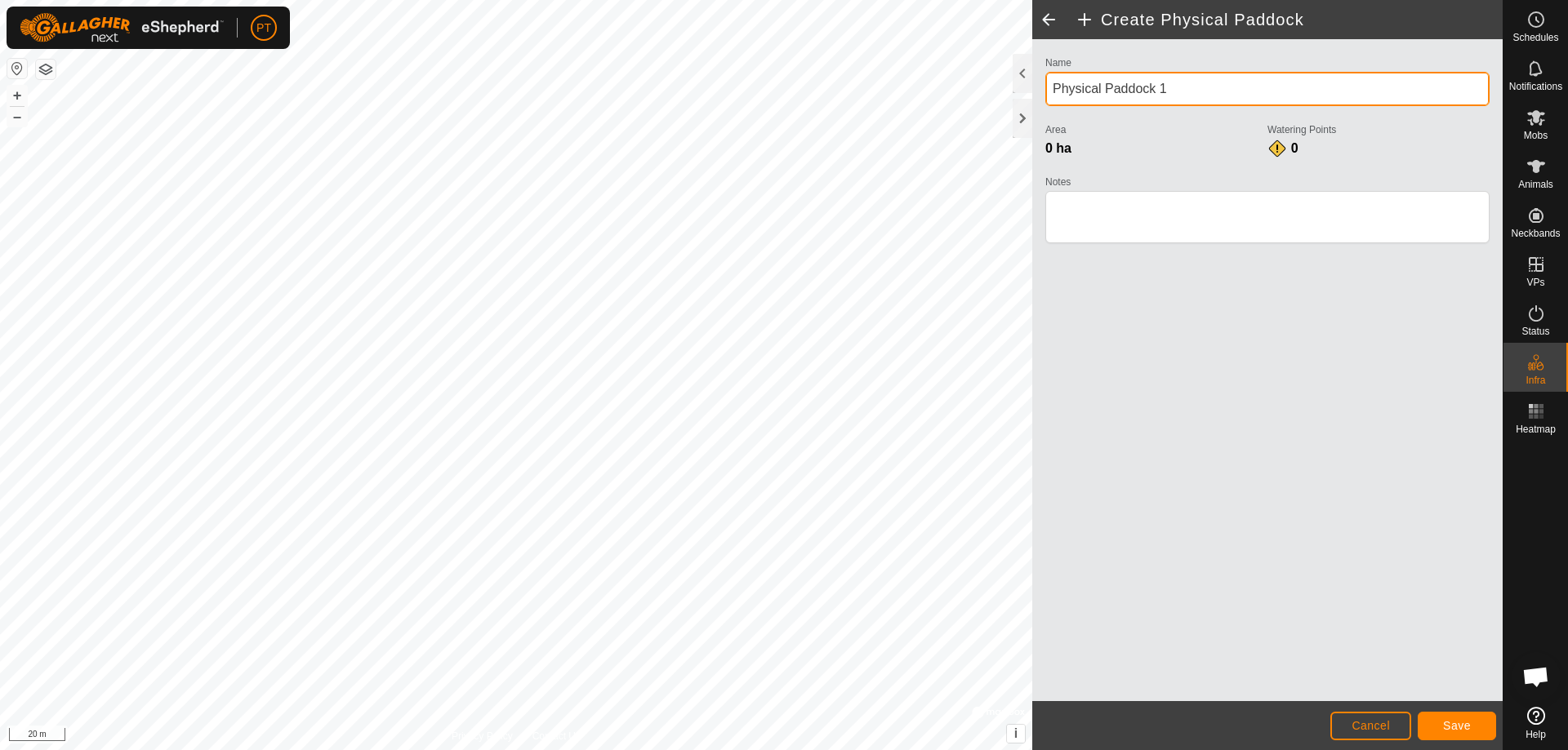
drag, startPoint x: 1176, startPoint y: 87, endPoint x: 1176, endPoint y: 119, distance: 32.0
click at [1176, 87] on input "Physical Paddock 1" at bounding box center [1267, 89] width 444 height 34
type input "P"
type input "Old Well"
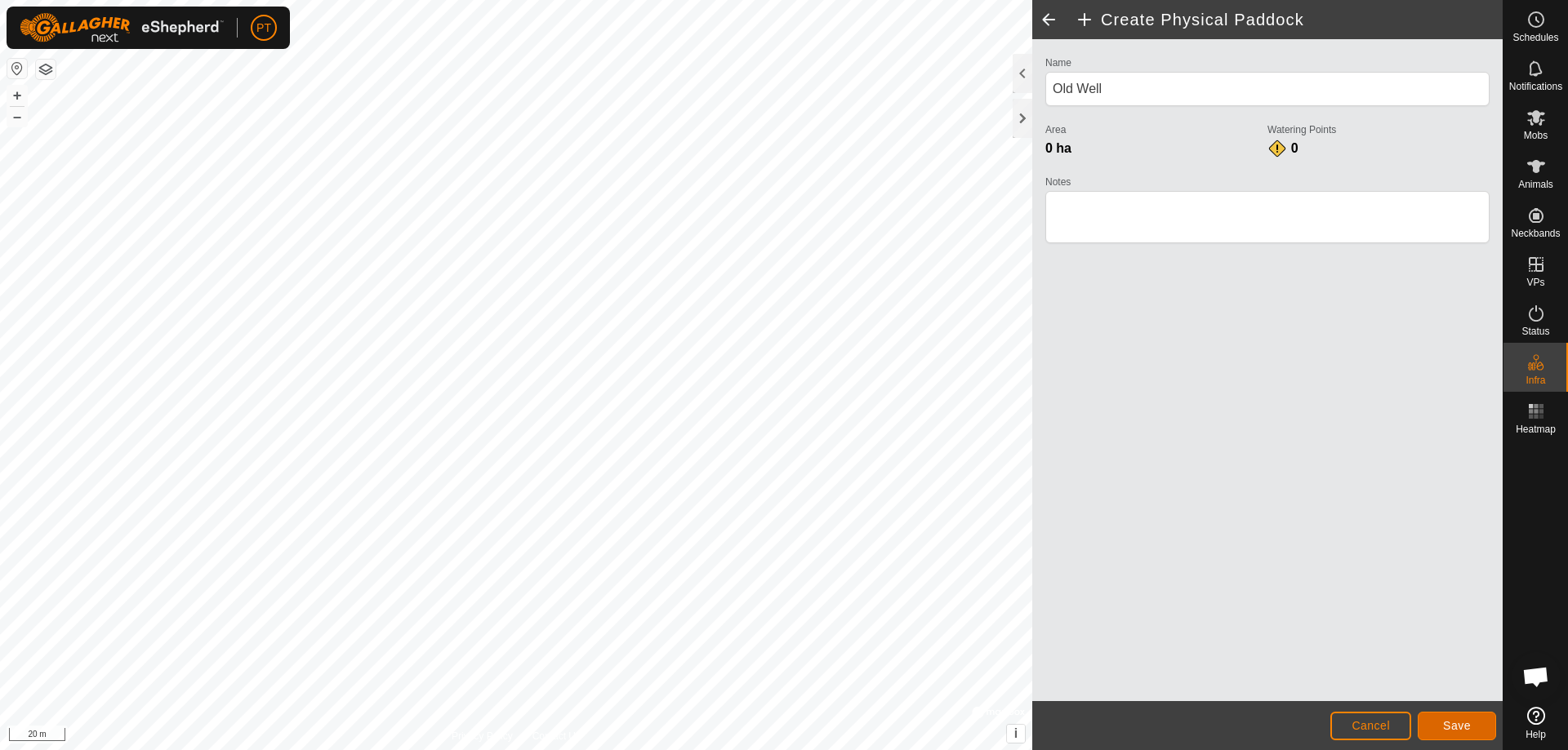
click at [1466, 730] on span "Save" at bounding box center [1457, 725] width 28 height 13
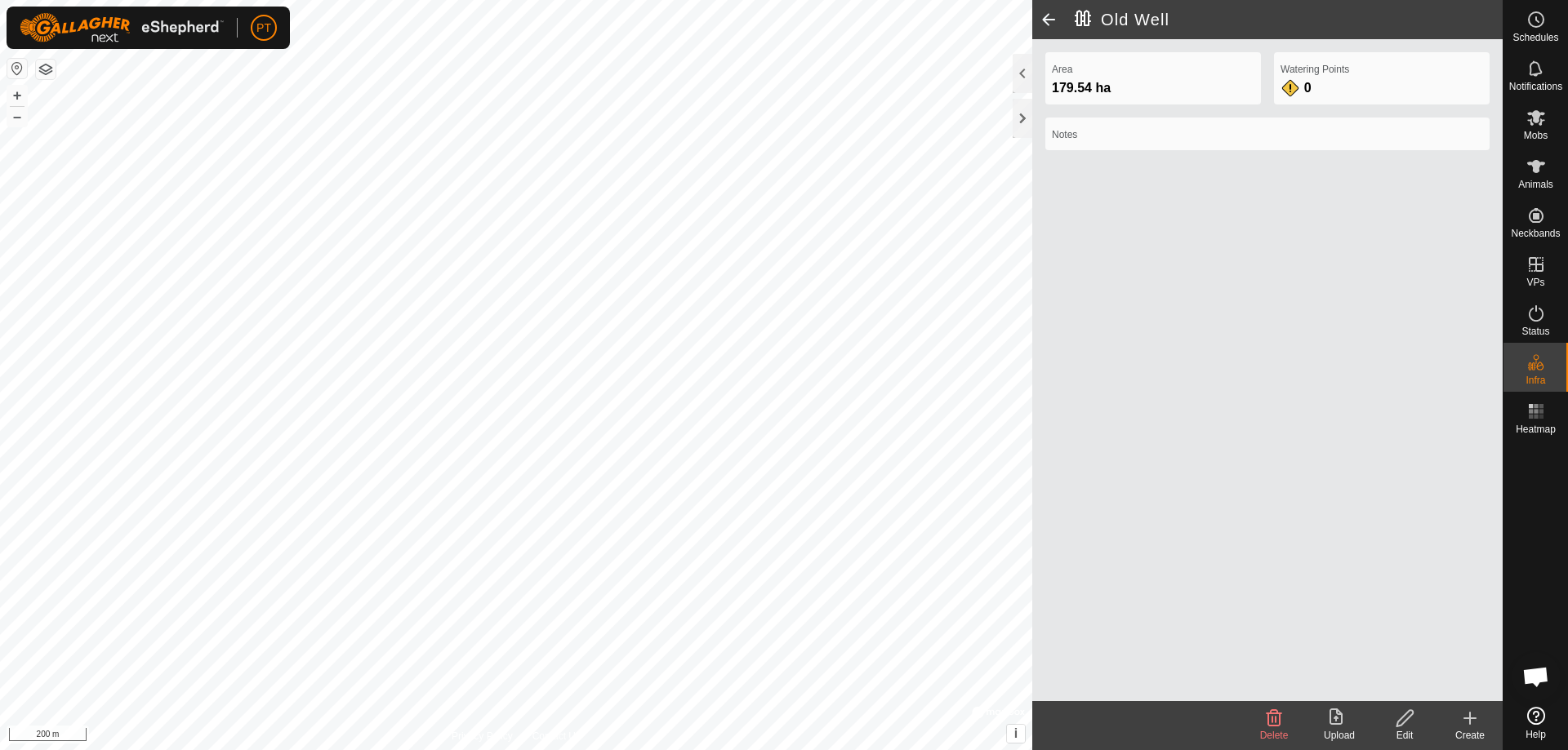
click at [1468, 714] on icon at bounding box center [1470, 719] width 20 height 20
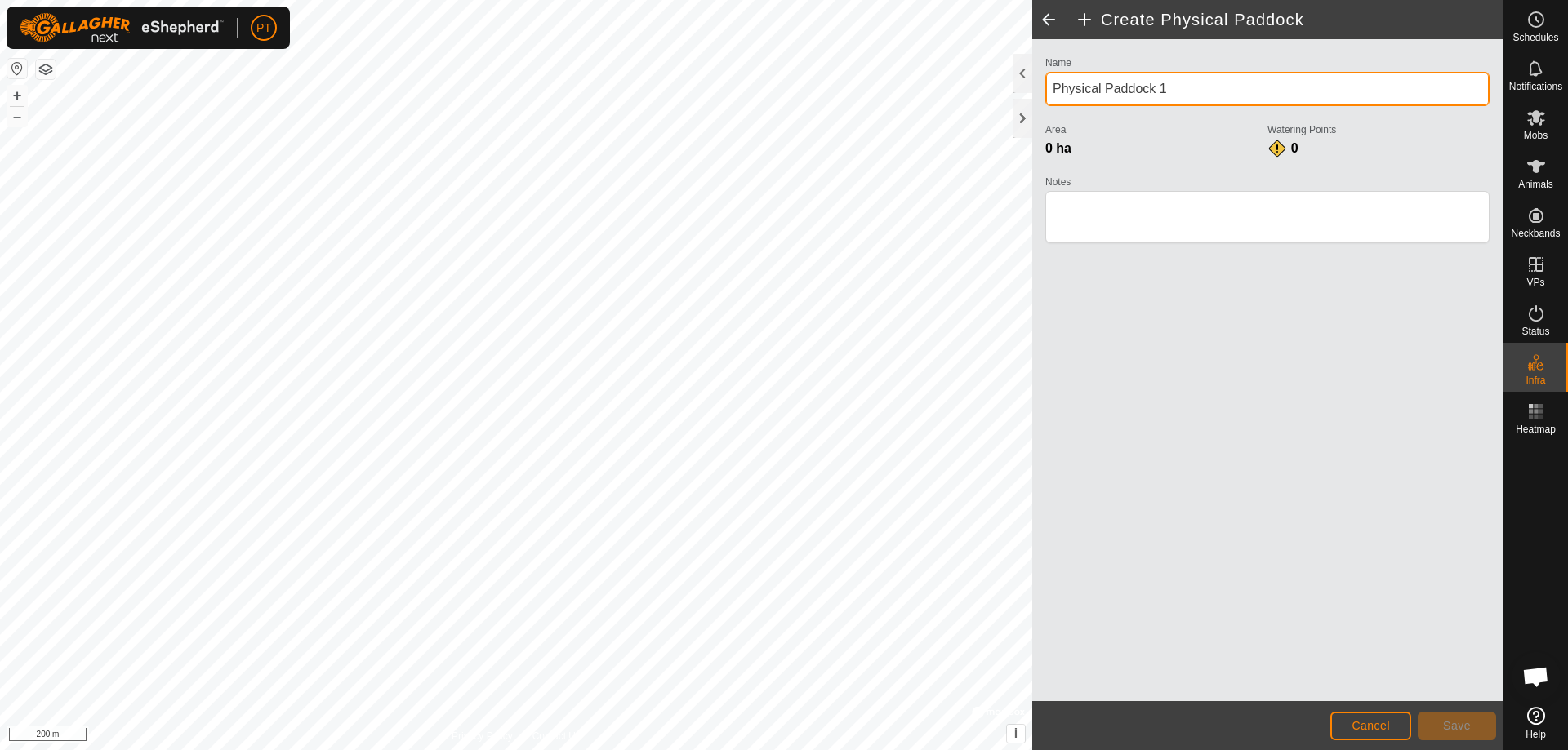
click at [1193, 87] on input "Physical Paddock 1" at bounding box center [1267, 89] width 444 height 34
type input "P"
type input "Yippee"
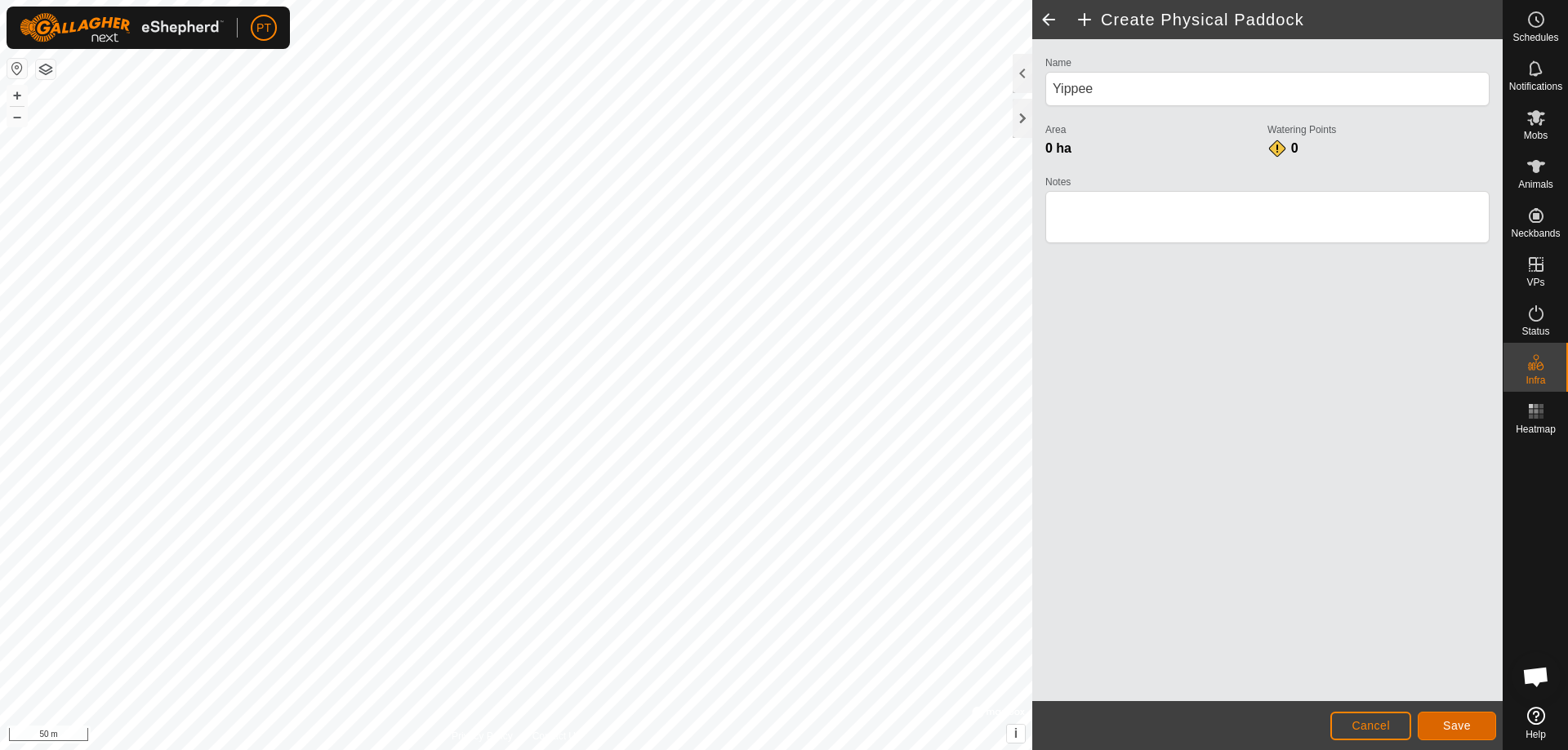
click at [1461, 724] on span "Save" at bounding box center [1457, 725] width 28 height 13
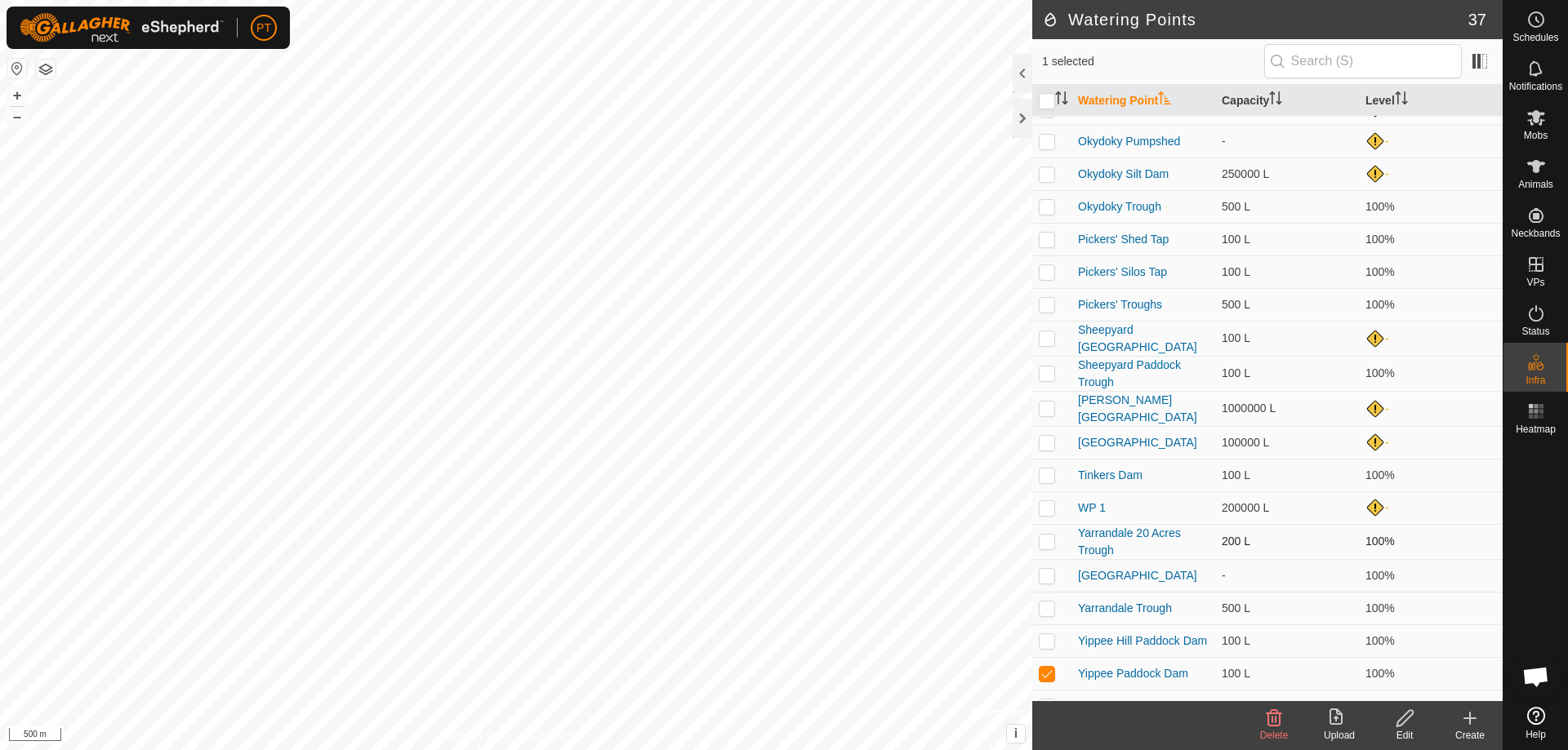
scroll to position [651, 0]
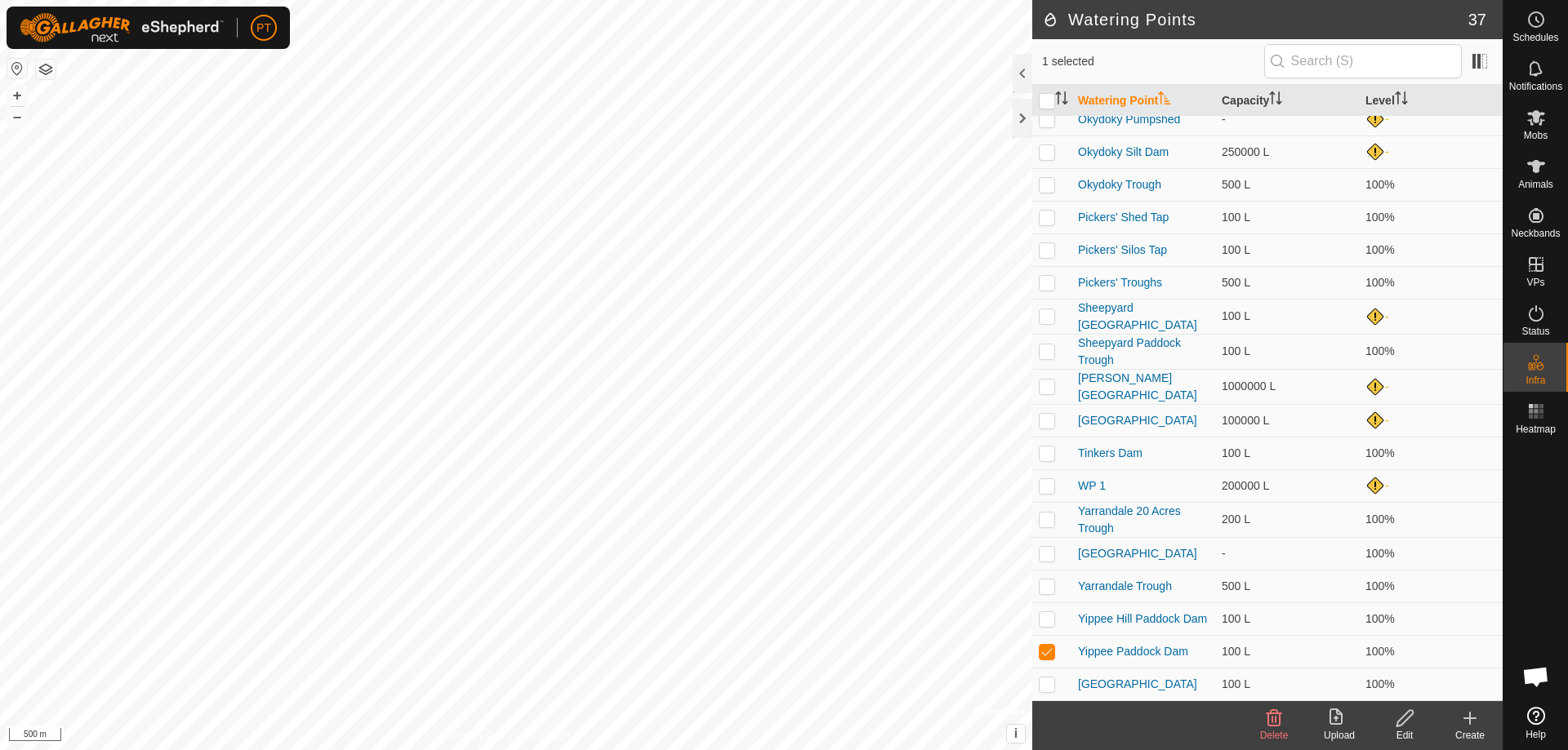
click at [1403, 718] on icon at bounding box center [1404, 719] width 20 height 20
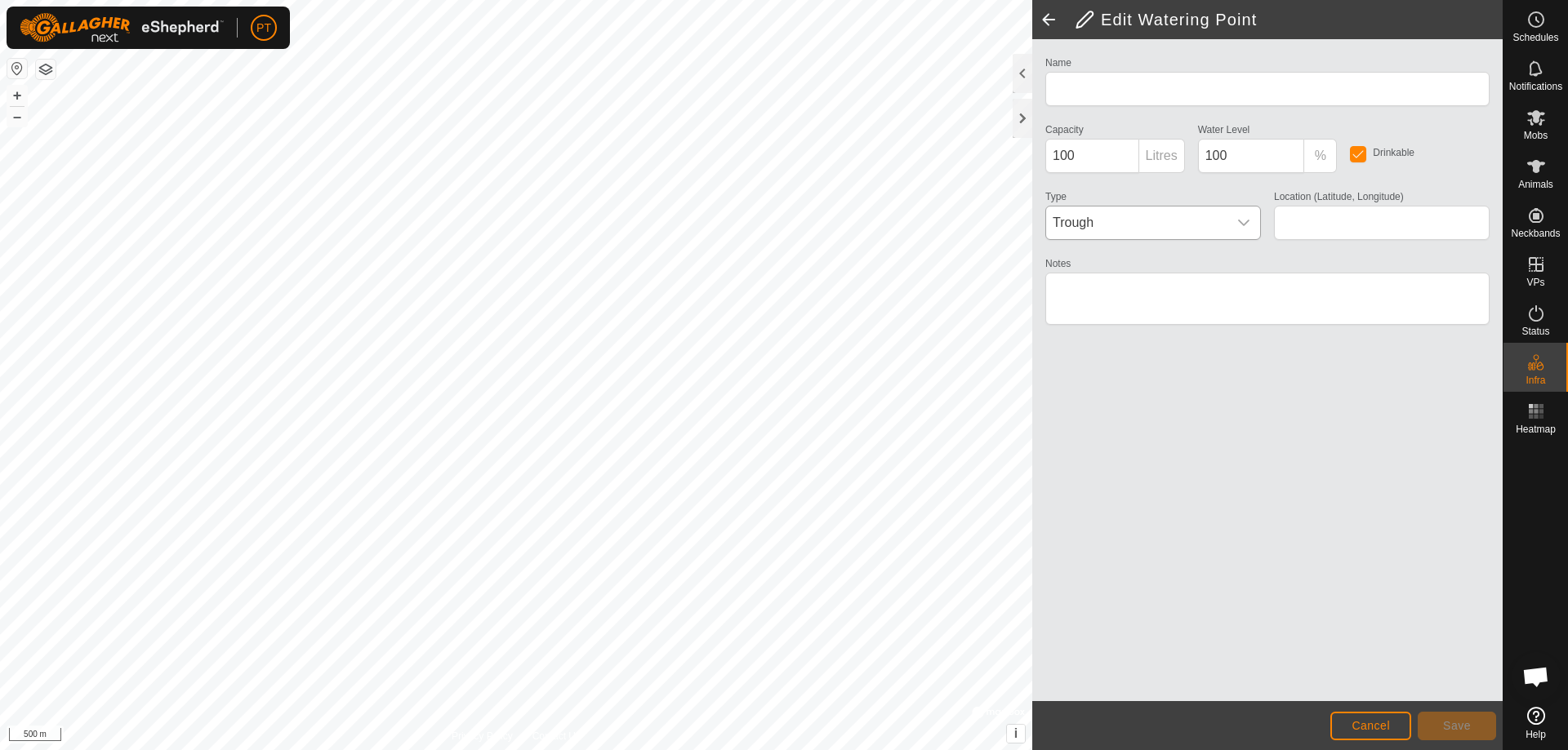
type input "Yippee Paddock Dam"
type input "-34.115484, 145.922053"
click at [1245, 224] on icon "dropdown trigger" at bounding box center [1242, 223] width 11 height 7
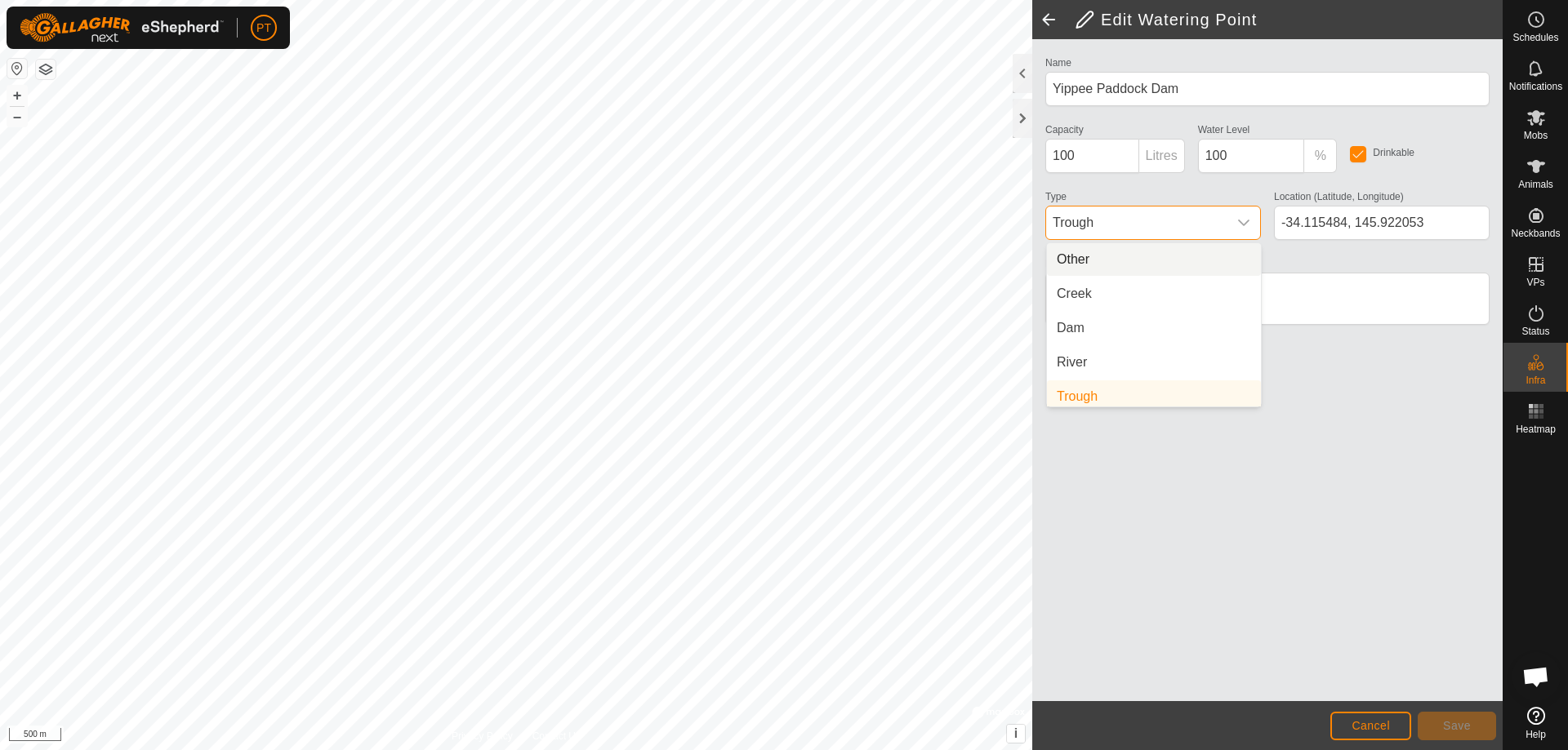
scroll to position [7, 0]
click at [1074, 319] on li "Dam" at bounding box center [1154, 322] width 214 height 33
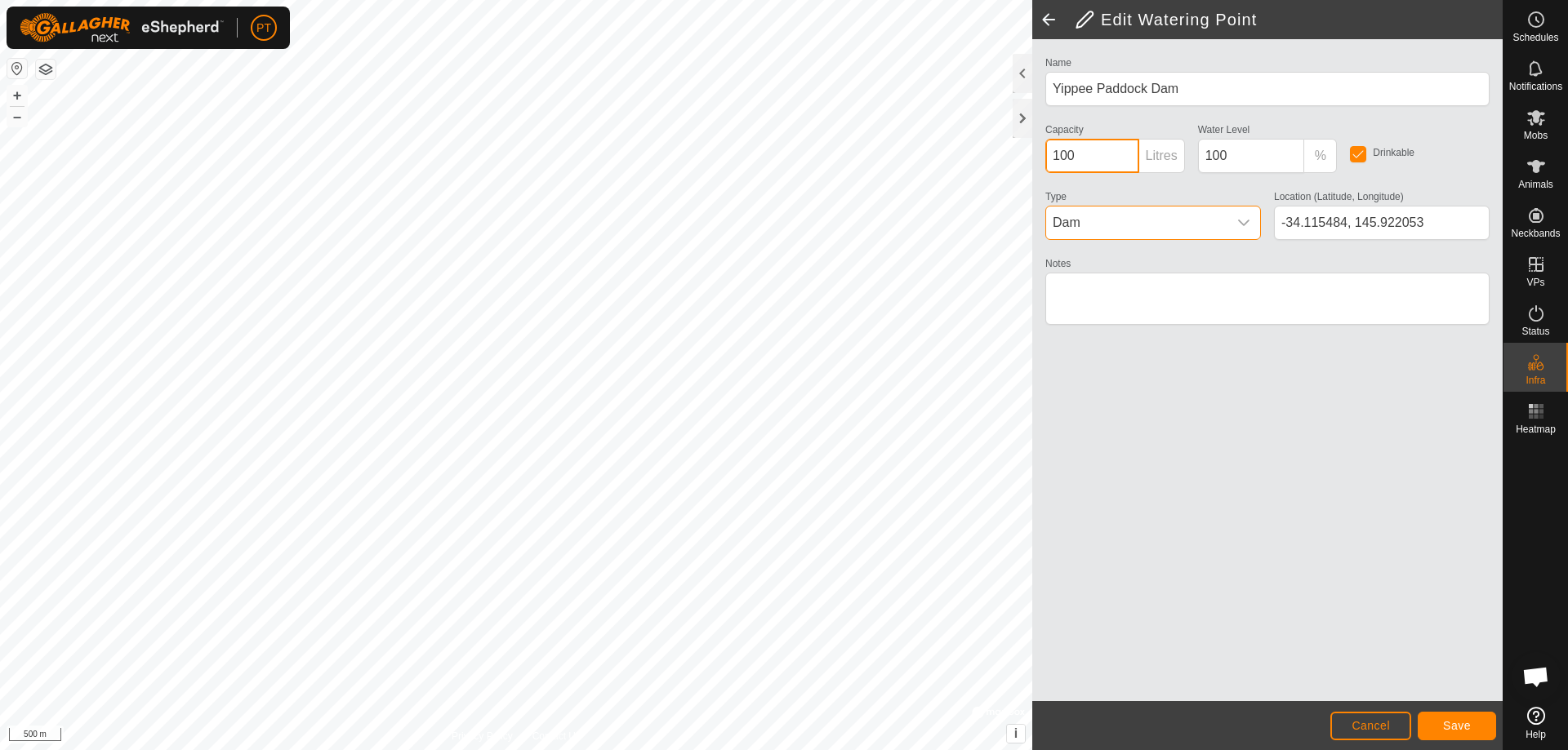
click at [1093, 157] on input "100" at bounding box center [1093, 156] width 94 height 34
type input "1"
type input "3000000"
click at [1240, 148] on input "100" at bounding box center [1250, 156] width 107 height 34
type input "1"
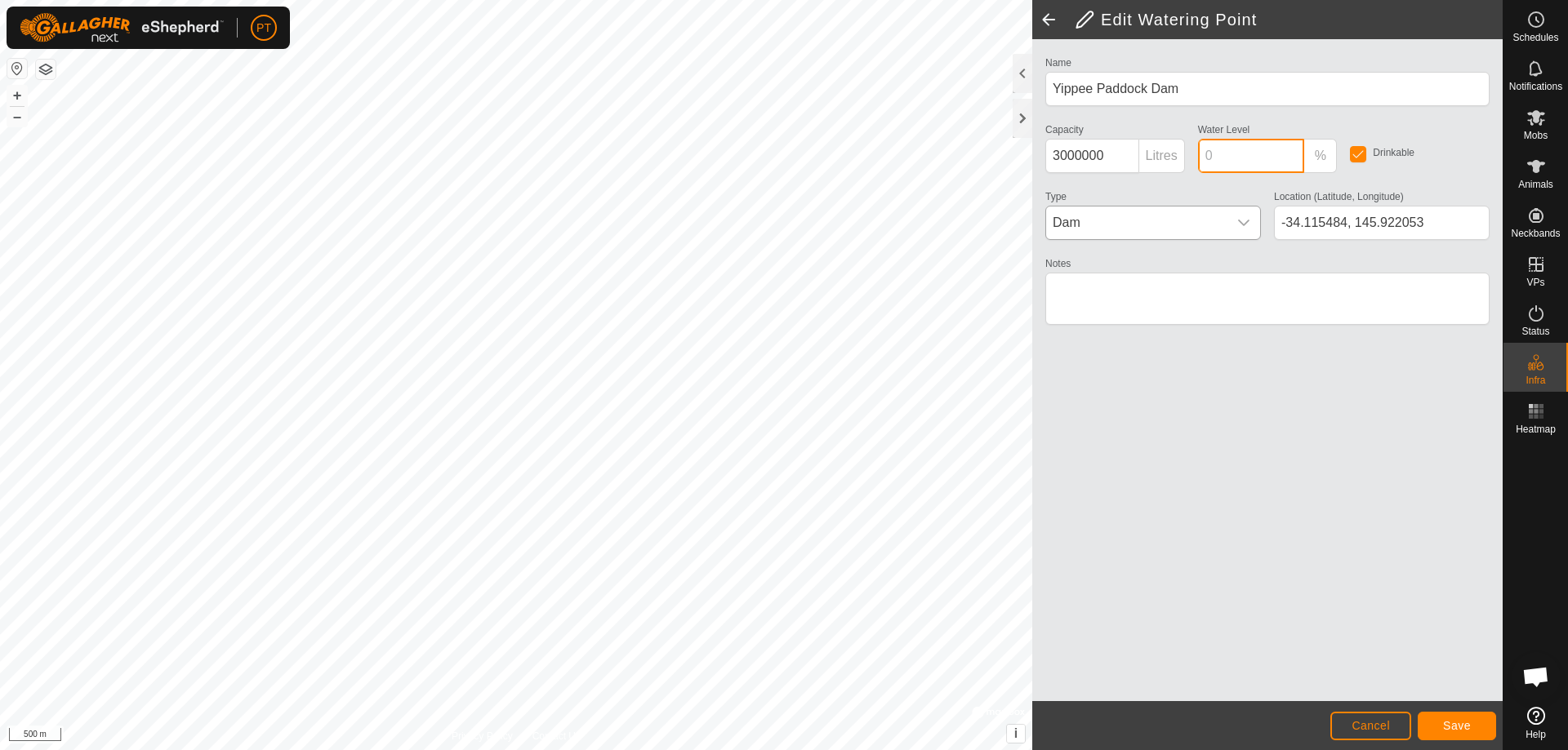
type input "0"
click at [1459, 728] on span "Save" at bounding box center [1457, 725] width 28 height 13
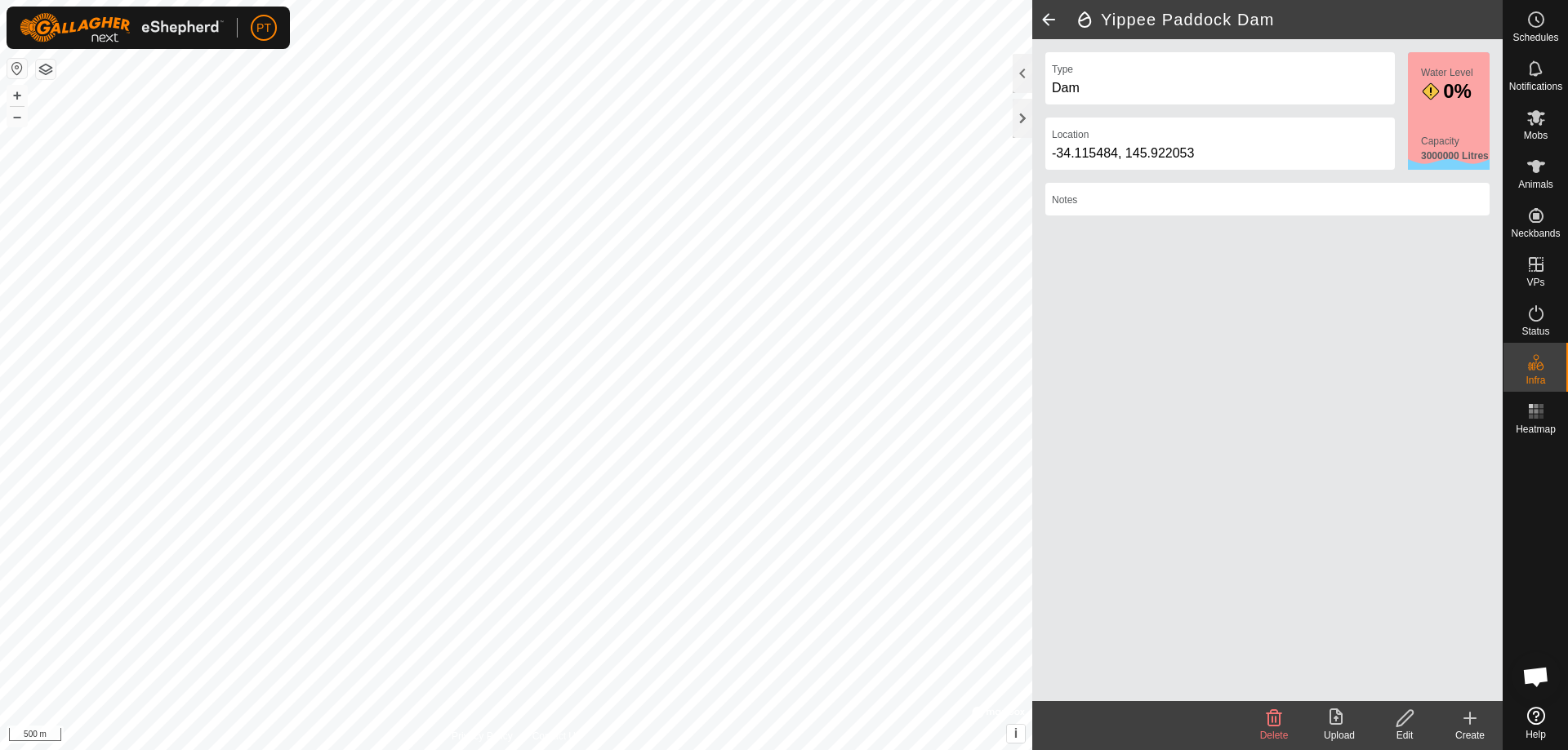
click at [1404, 714] on icon at bounding box center [1404, 719] width 20 height 20
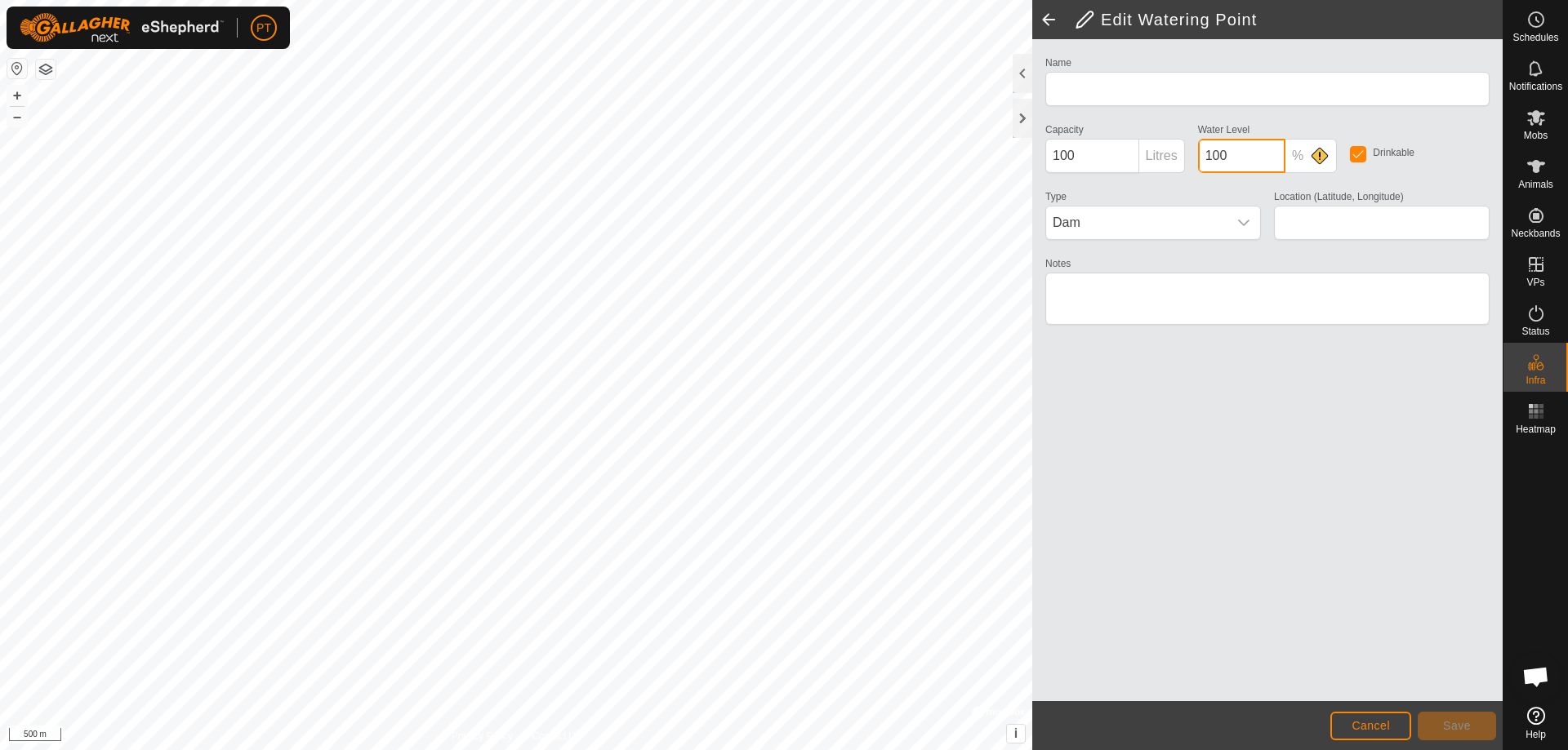
click at [1219, 155] on input "100" at bounding box center [1240, 156] width 87 height 34
type input "Yippee Paddock Dam"
type input "3000000"
type input "0"
type input "-34.115484, 145.922053"
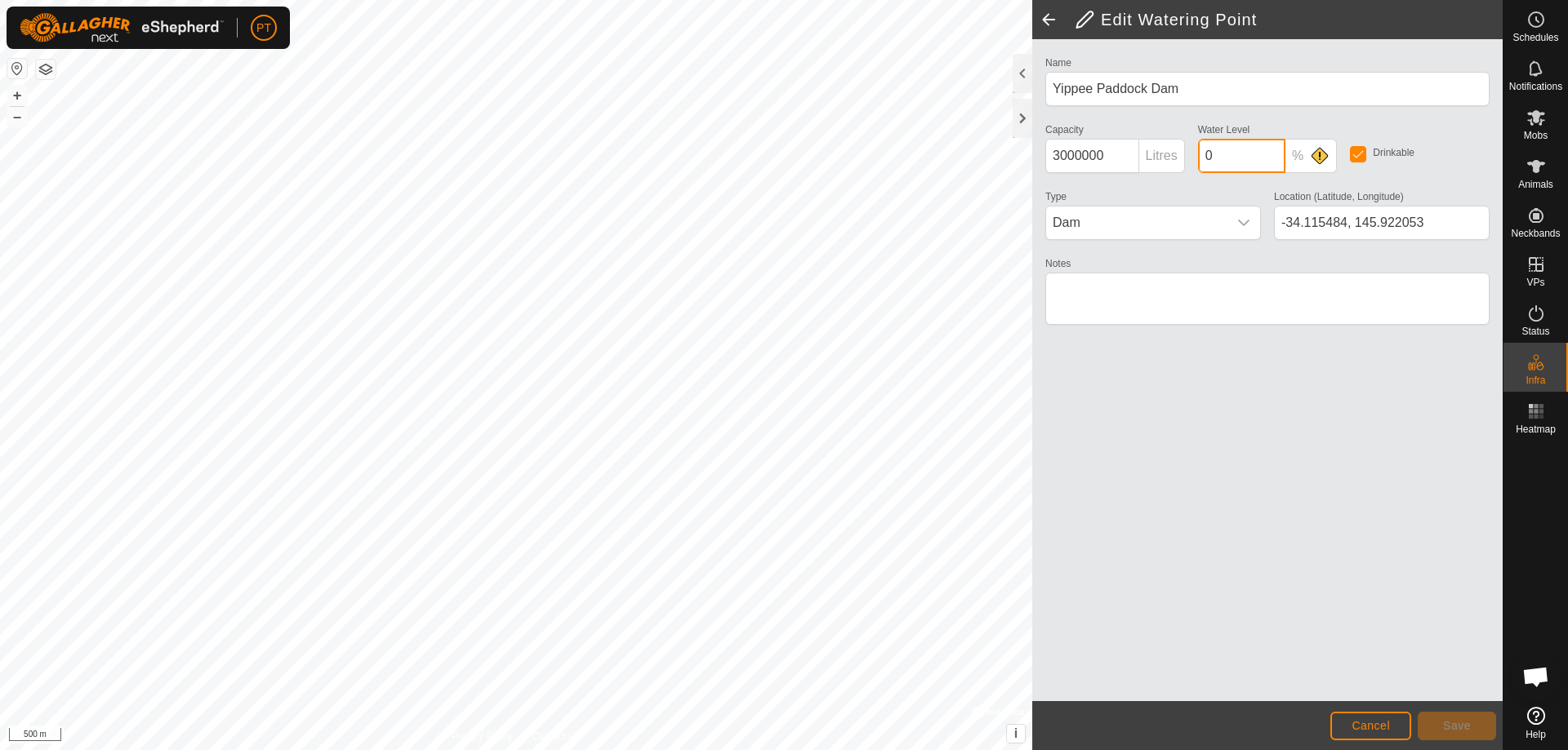
click at [1213, 156] on input "0" at bounding box center [1240, 156] width 87 height 34
type input "1"
click at [1094, 300] on textarea "Notes" at bounding box center [1267, 299] width 444 height 52
type textarea "Sometimes dry"
click at [1458, 730] on span "Save" at bounding box center [1457, 725] width 28 height 13
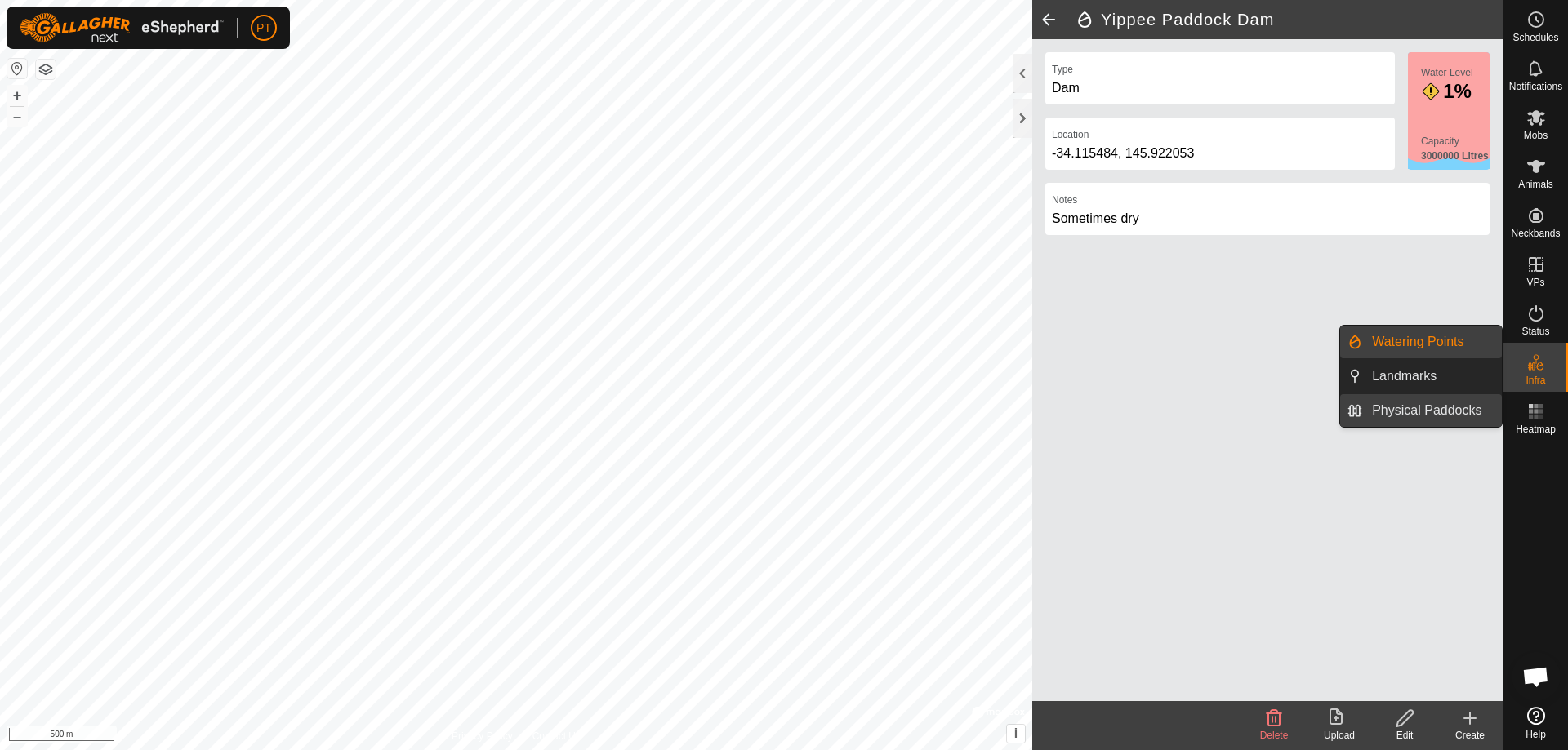
click at [1429, 409] on link "Physical Paddocks" at bounding box center [1432, 410] width 140 height 33
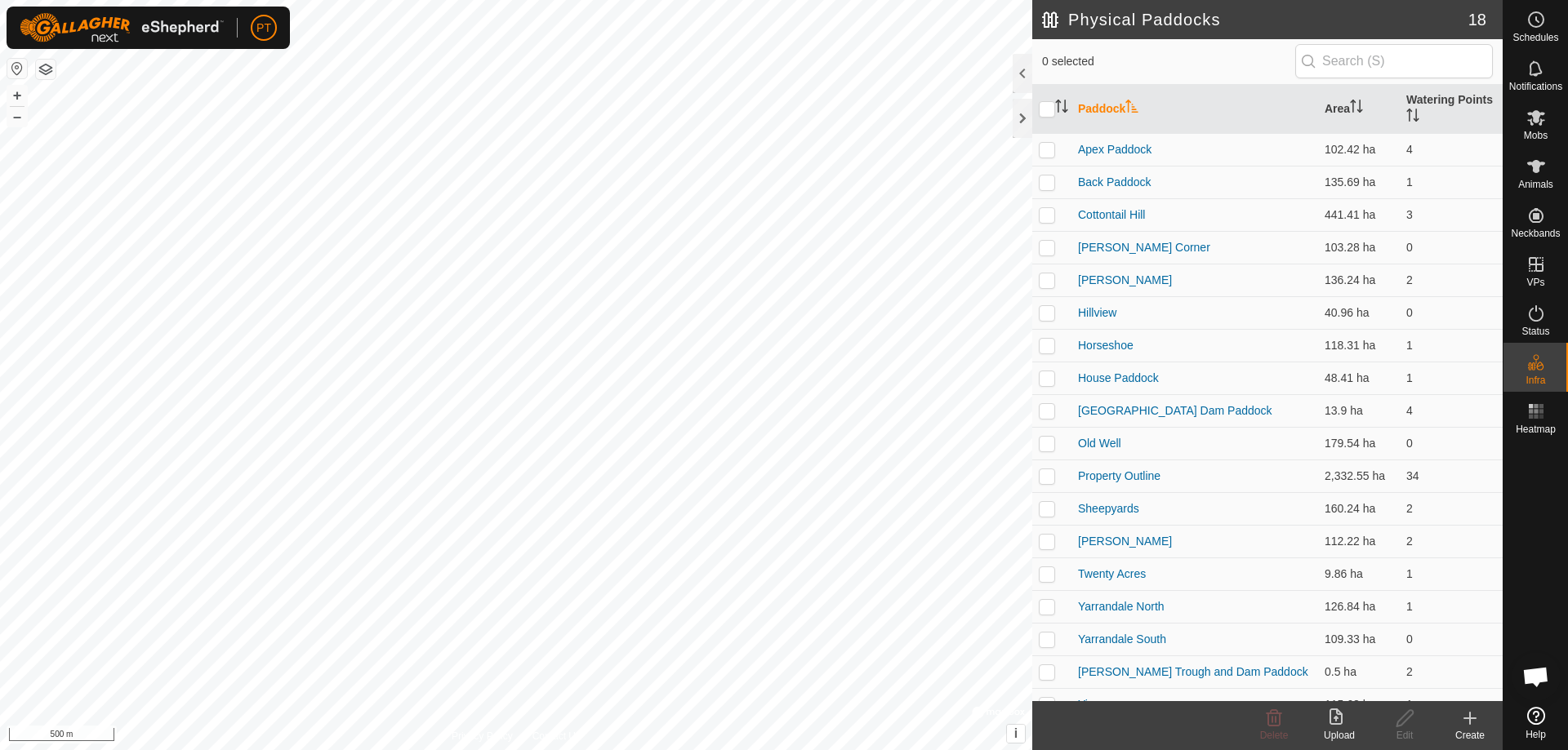
click at [1470, 720] on icon at bounding box center [1470, 718] width 0 height 11
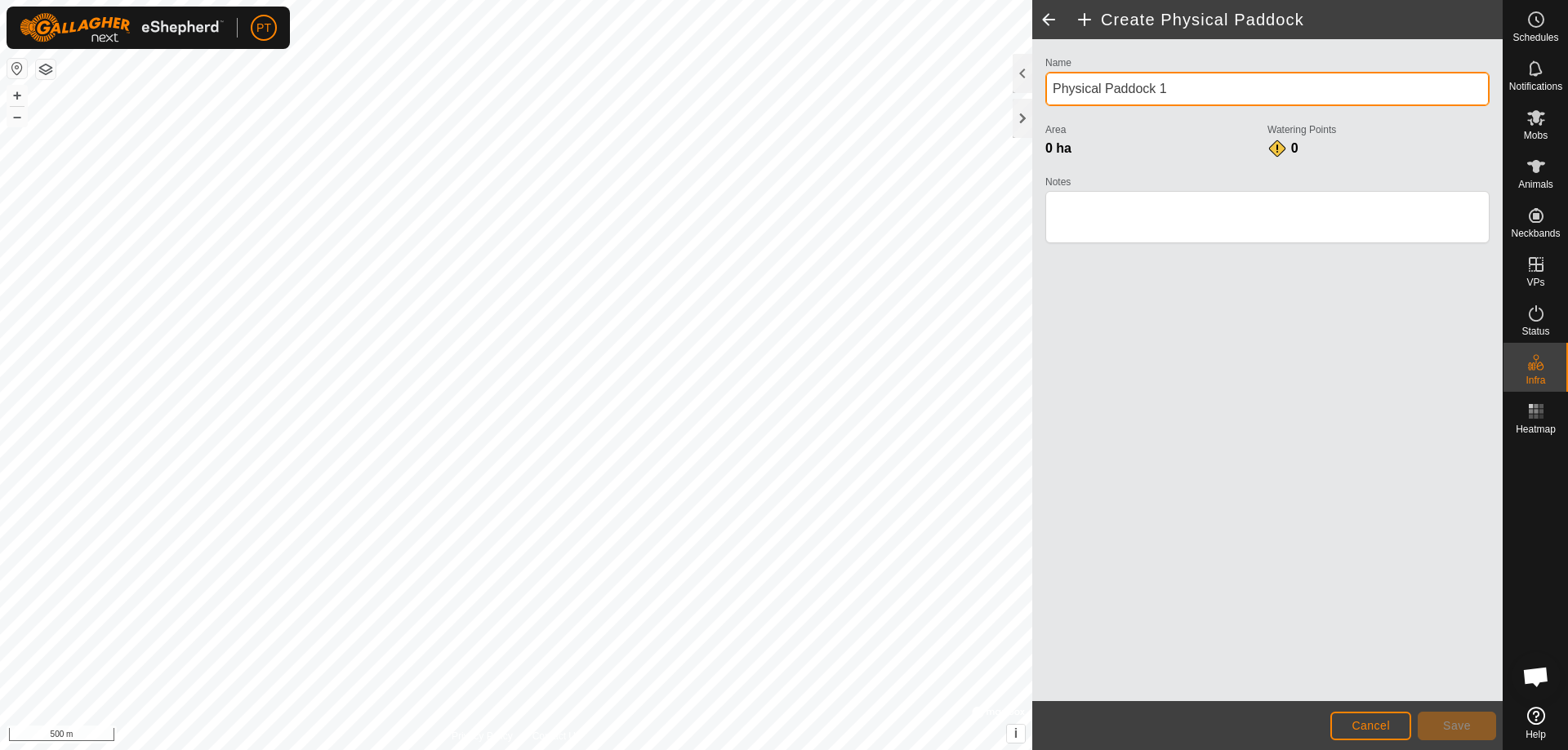
click at [1179, 90] on input "Physical Paddock 1" at bounding box center [1267, 89] width 444 height 34
type input "P"
type input "Go Back"
click at [813, 0] on html "PT Schedules Notifications Mobs Animals Neckbands VPs Status Infra Heatmap Help…" at bounding box center [784, 375] width 1568 height 750
click at [1032, 265] on div "Create Physical Paddock Name Go Back Area 0 ha Watering Points 0 Notes Cancel S…" at bounding box center [751, 375] width 1502 height 750
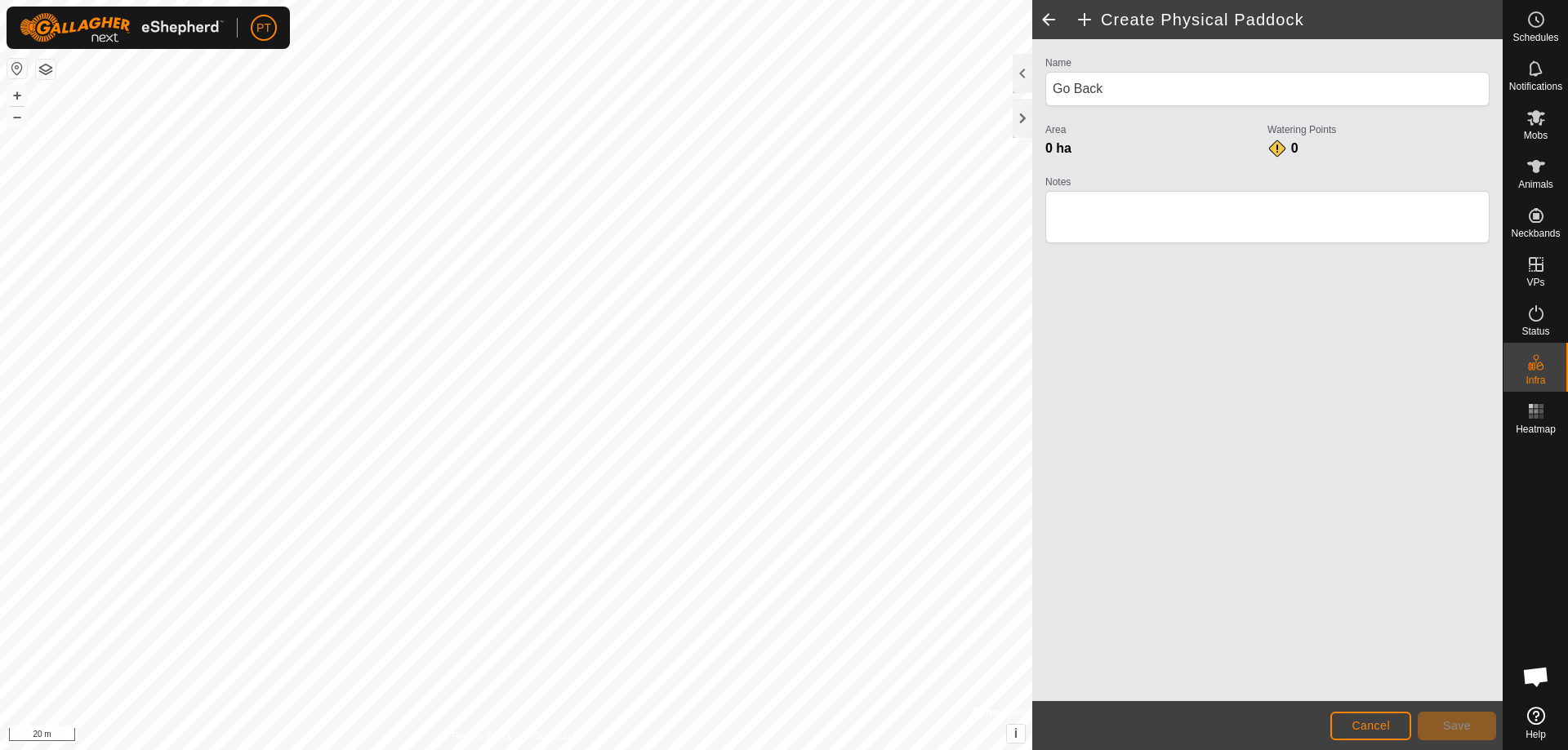
click at [328, 750] on html "PT Schedules Notifications Mobs Animals Neckbands VPs Status Infra Heatmap Help…" at bounding box center [784, 375] width 1568 height 750
click at [315, 750] on html "PT Schedules Notifications Mobs Animals Neckbands VPs Status Infra Heatmap Help…" at bounding box center [784, 375] width 1568 height 750
click at [442, 0] on html "PT Schedules Notifications Mobs Animals Neckbands VPs Status Infra Heatmap Help…" at bounding box center [784, 375] width 1568 height 750
click at [503, 0] on html "PT Schedules Notifications Mobs Animals Neckbands VPs Status Infra Heatmap Help…" at bounding box center [784, 375] width 1568 height 750
click at [1447, 726] on span "Save" at bounding box center [1457, 725] width 28 height 13
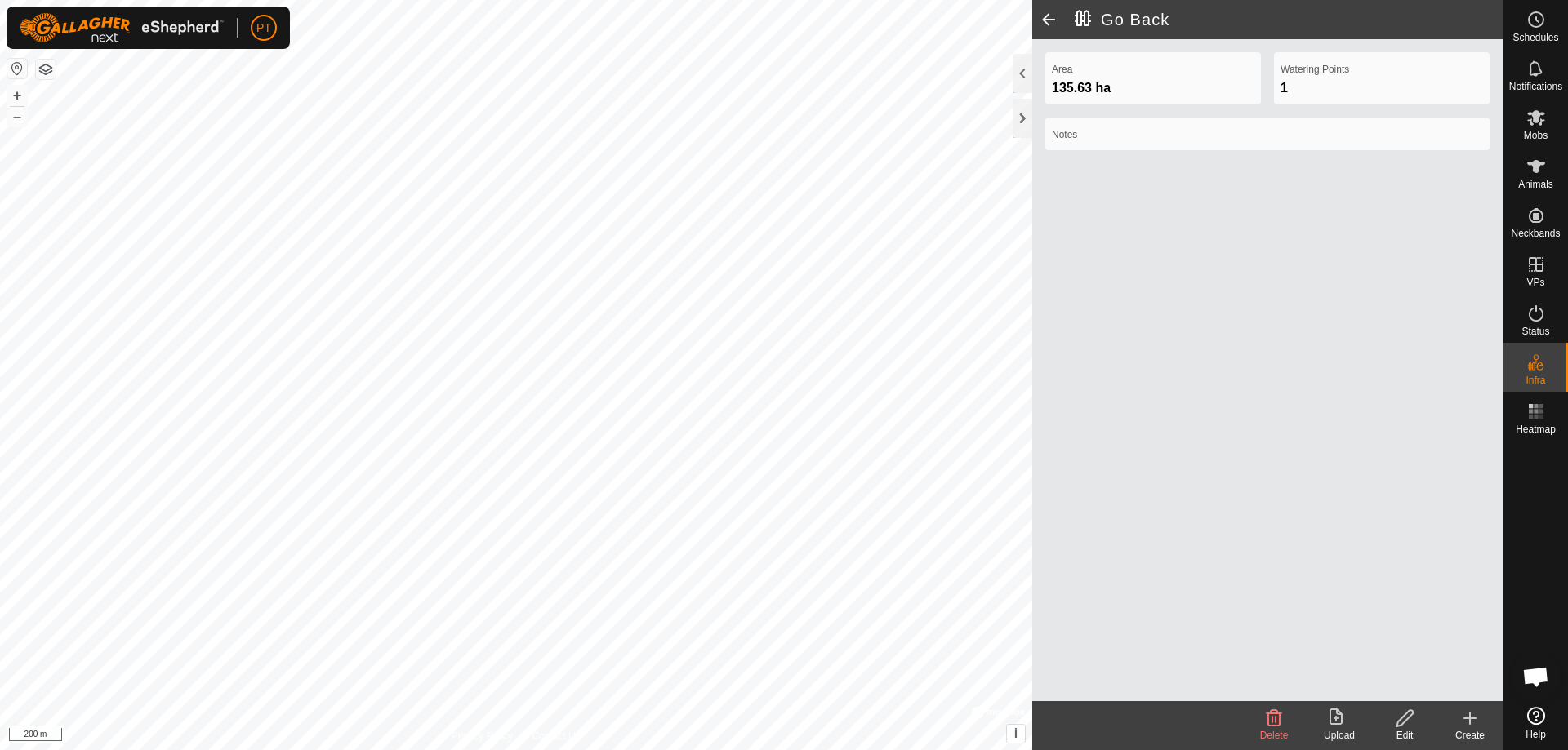
click at [1470, 717] on icon at bounding box center [1470, 718] width 0 height 11
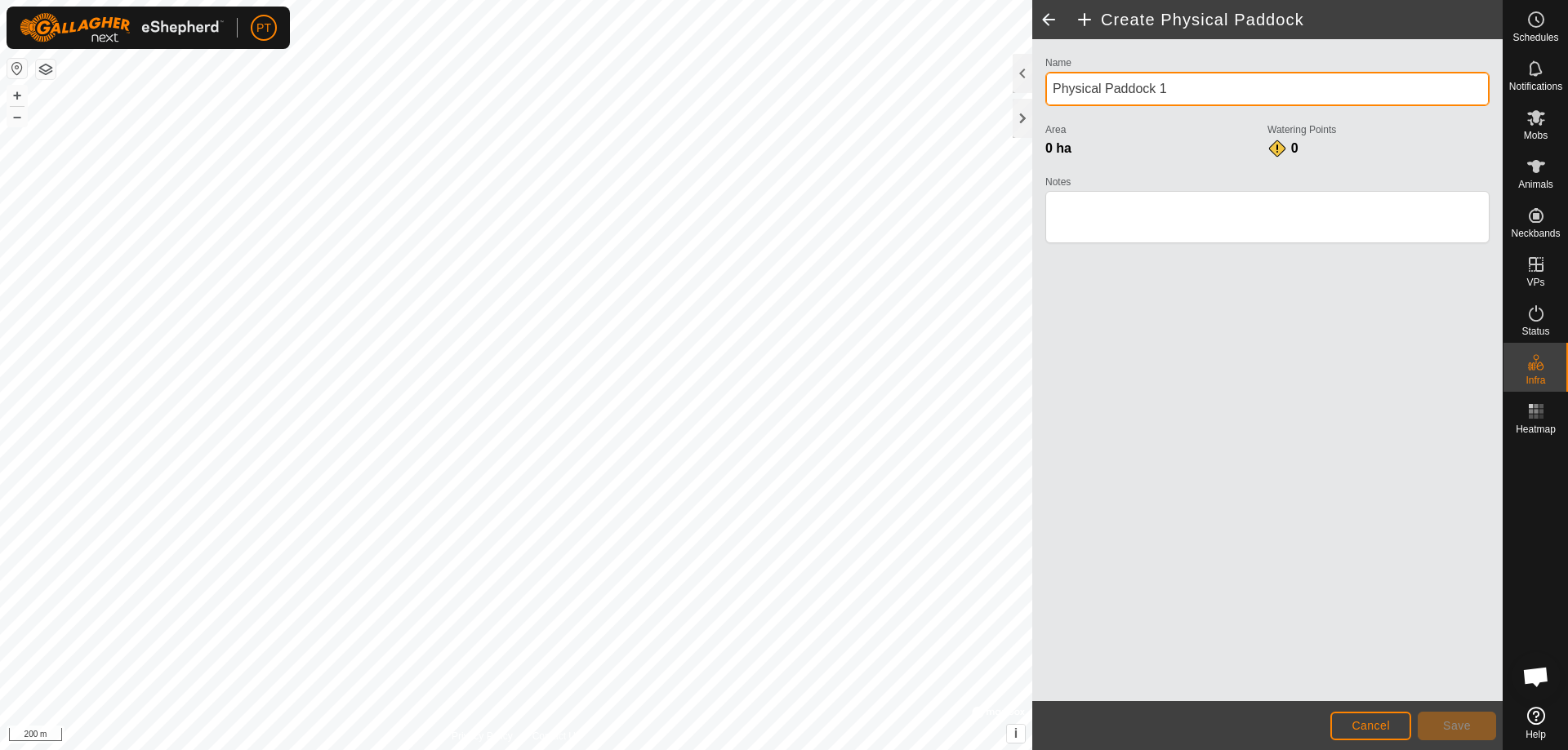
click at [1173, 92] on input "Physical Paddock 1" at bounding box center [1267, 89] width 444 height 34
type input "P"
type input "Tabbita Forest"
click at [338, 750] on html "PT Schedules Notifications Mobs Animals Neckbands VPs Status Infra Heatmap Help…" at bounding box center [784, 375] width 1568 height 750
click at [357, 750] on html "PT Schedules Notifications Mobs Animals Neckbands VPs Status Infra Heatmap Help…" at bounding box center [784, 375] width 1568 height 750
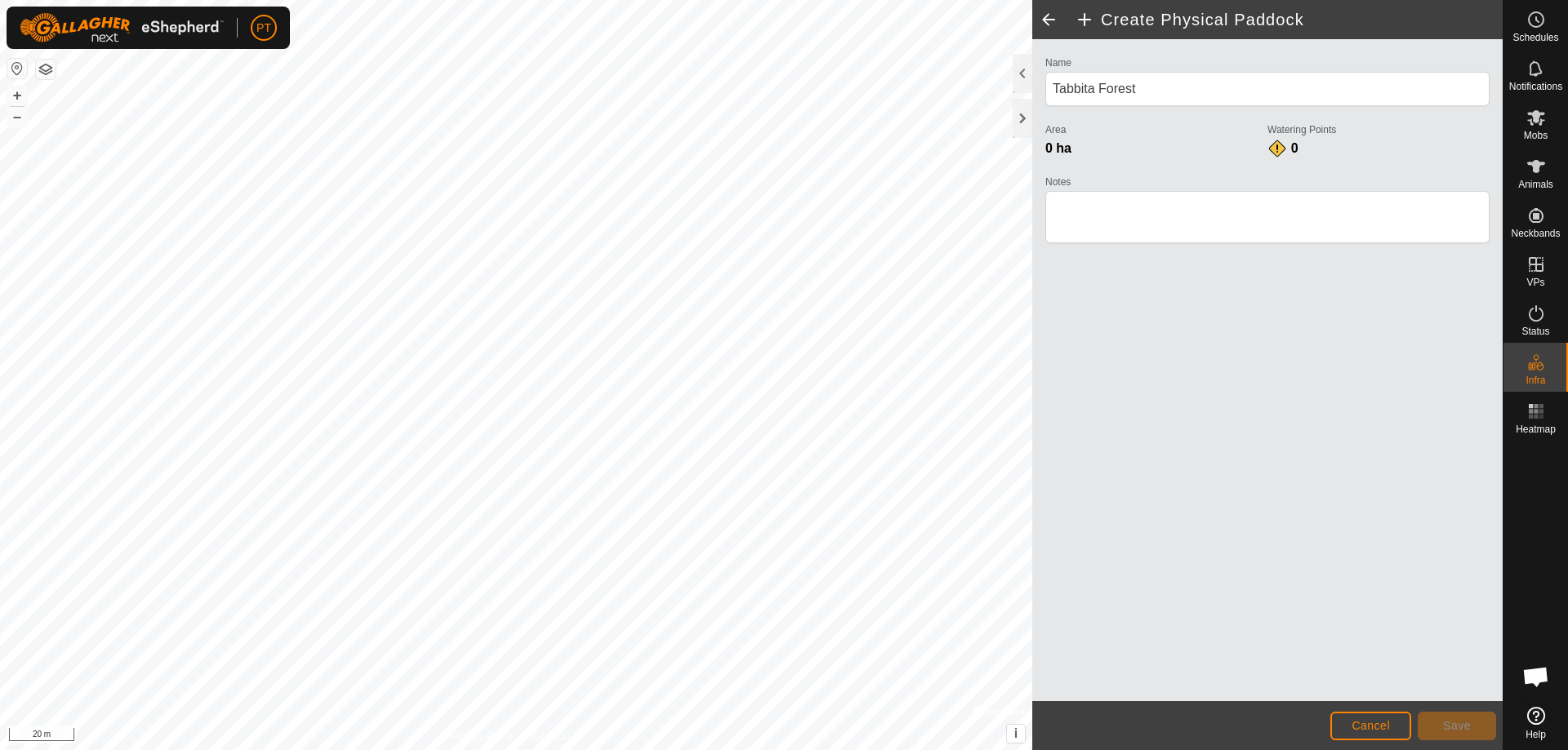
click at [405, 750] on html "PT Schedules Notifications Mobs Animals Neckbands VPs Status Infra Heatmap Help…" at bounding box center [784, 375] width 1568 height 750
click at [487, 750] on html "PT Schedules Notifications Mobs Animals Neckbands VPs Status Infra Heatmap Help…" at bounding box center [784, 375] width 1568 height 750
click at [481, 750] on html "PT Schedules Notifications Mobs Animals Neckbands VPs Status Infra Heatmap Help…" at bounding box center [784, 375] width 1568 height 750
click at [1454, 723] on span "Save" at bounding box center [1457, 725] width 28 height 13
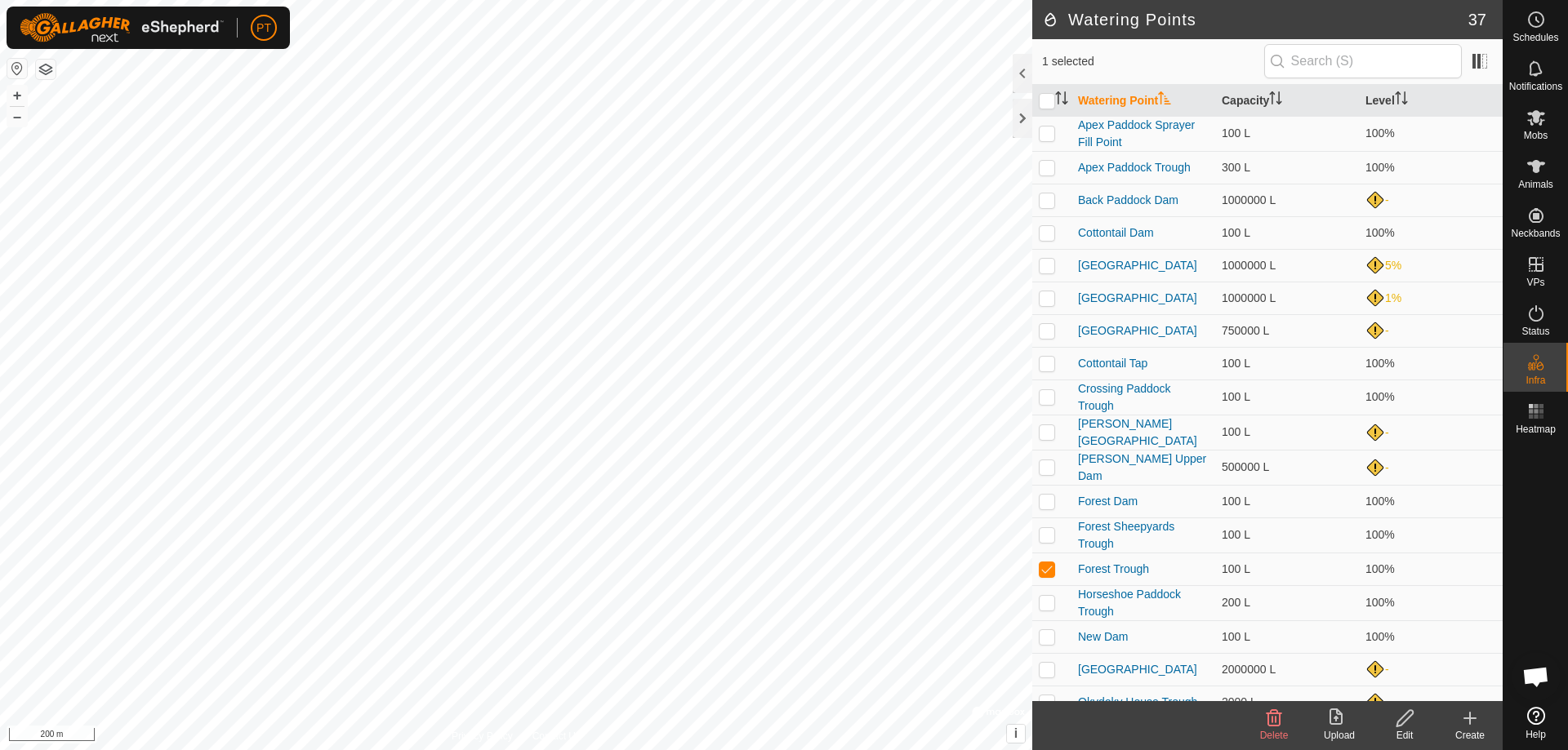
click at [1406, 718] on icon at bounding box center [1404, 719] width 20 height 20
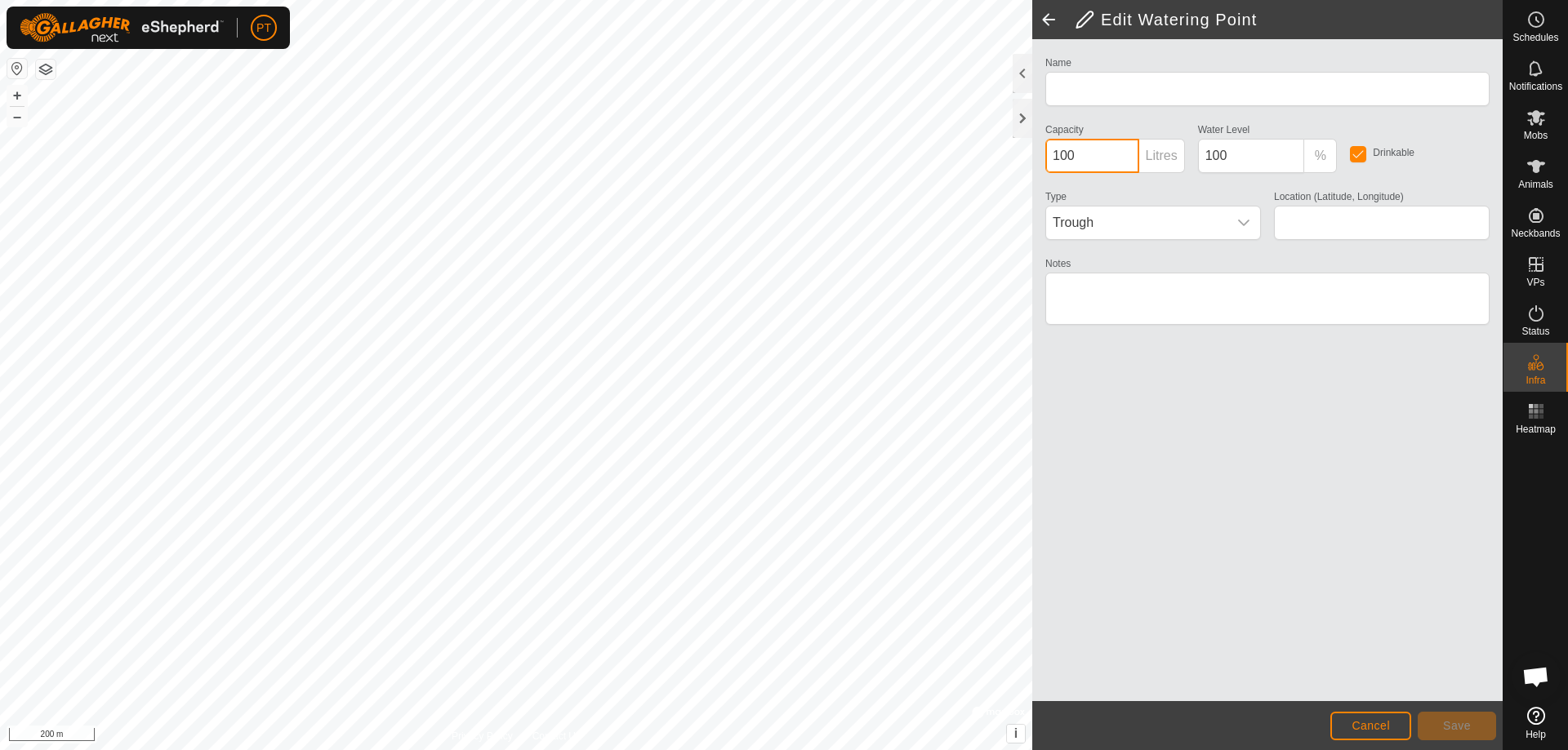
click at [1084, 157] on input "100" at bounding box center [1093, 156] width 94 height 34
click at [1091, 155] on input "100" at bounding box center [1093, 156] width 94 height 34
type input "Forest Trough"
type input "-34.138728, 145.906465"
type input "1"
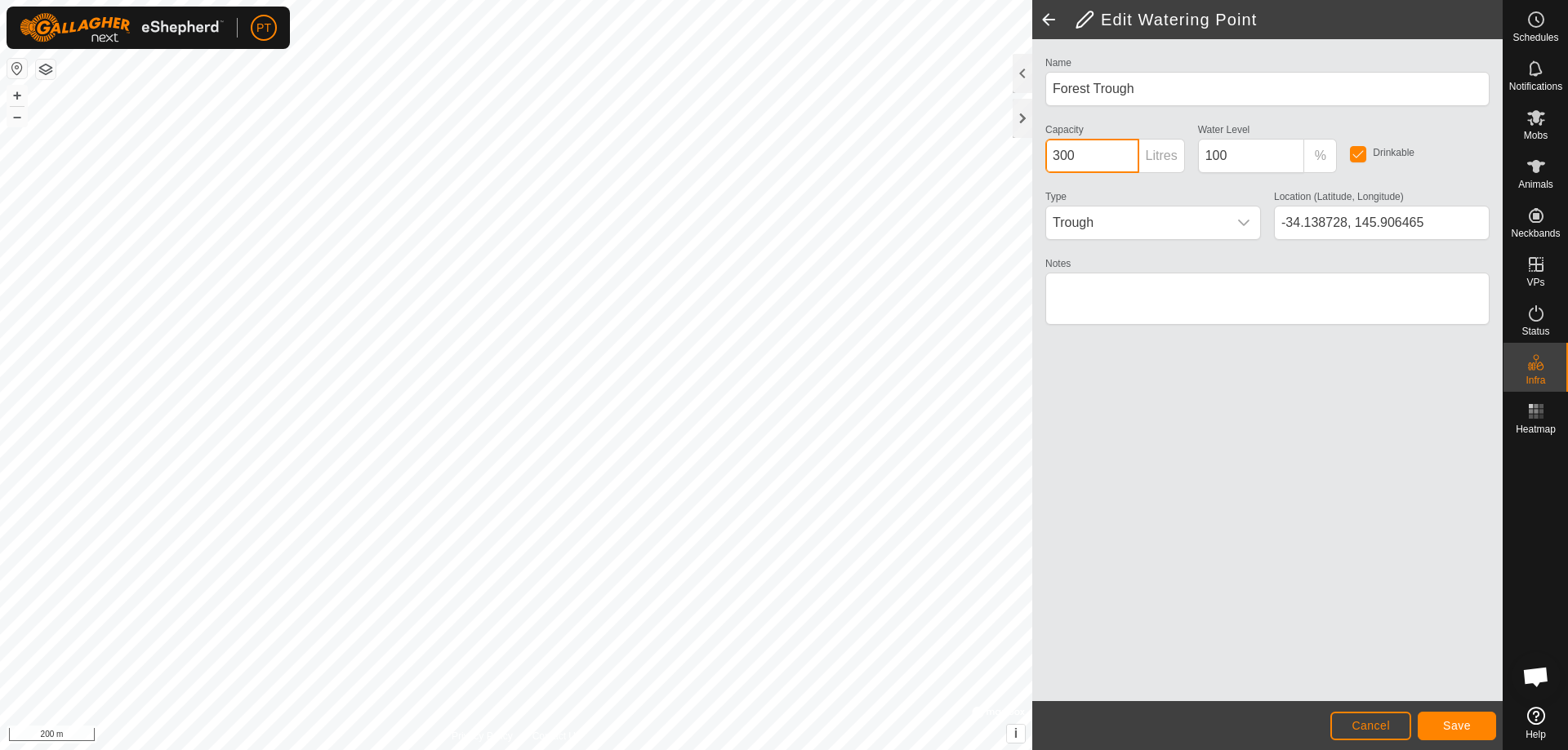
type input "300"
click at [1456, 723] on span "Save" at bounding box center [1457, 725] width 28 height 13
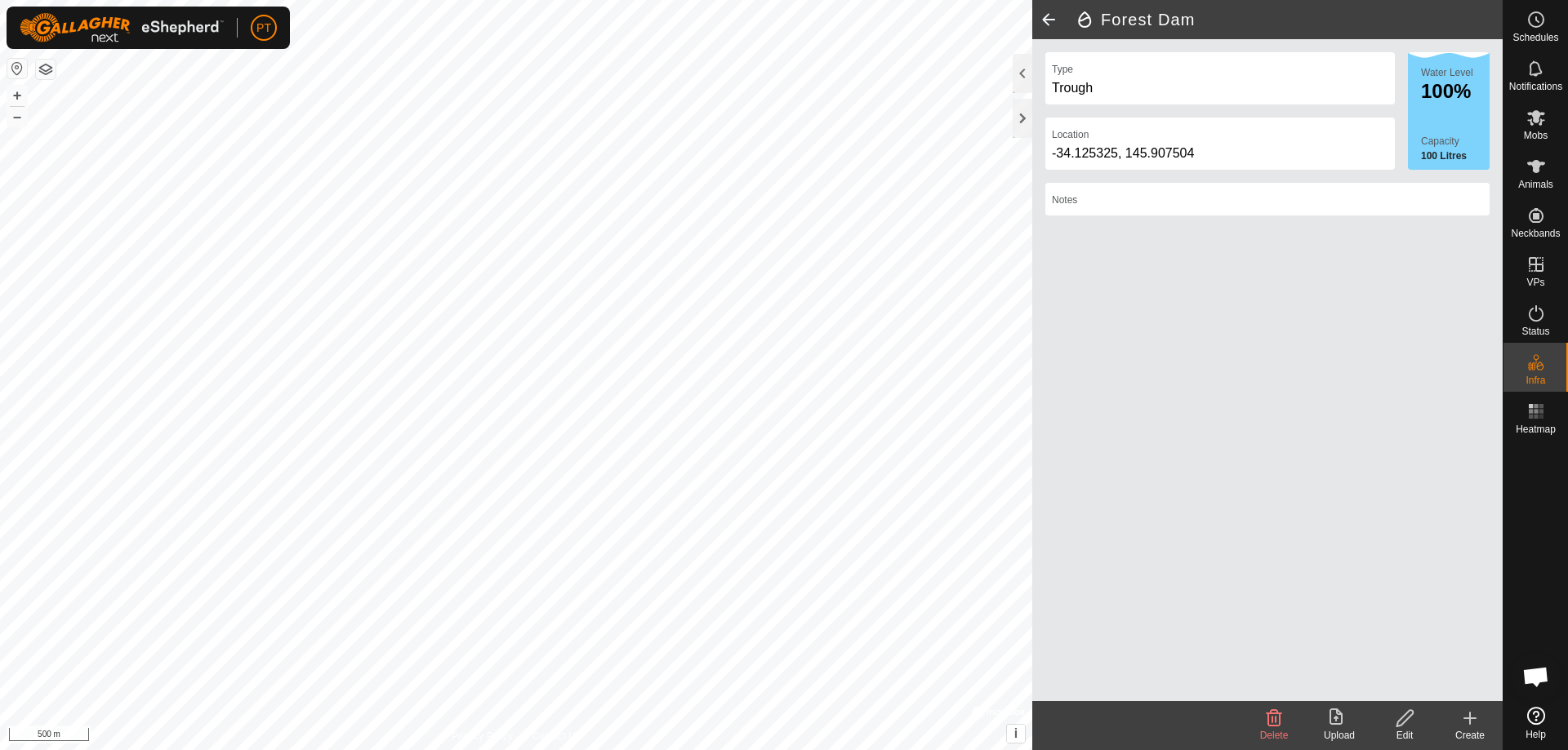
click at [1404, 718] on icon at bounding box center [1404, 719] width 20 height 20
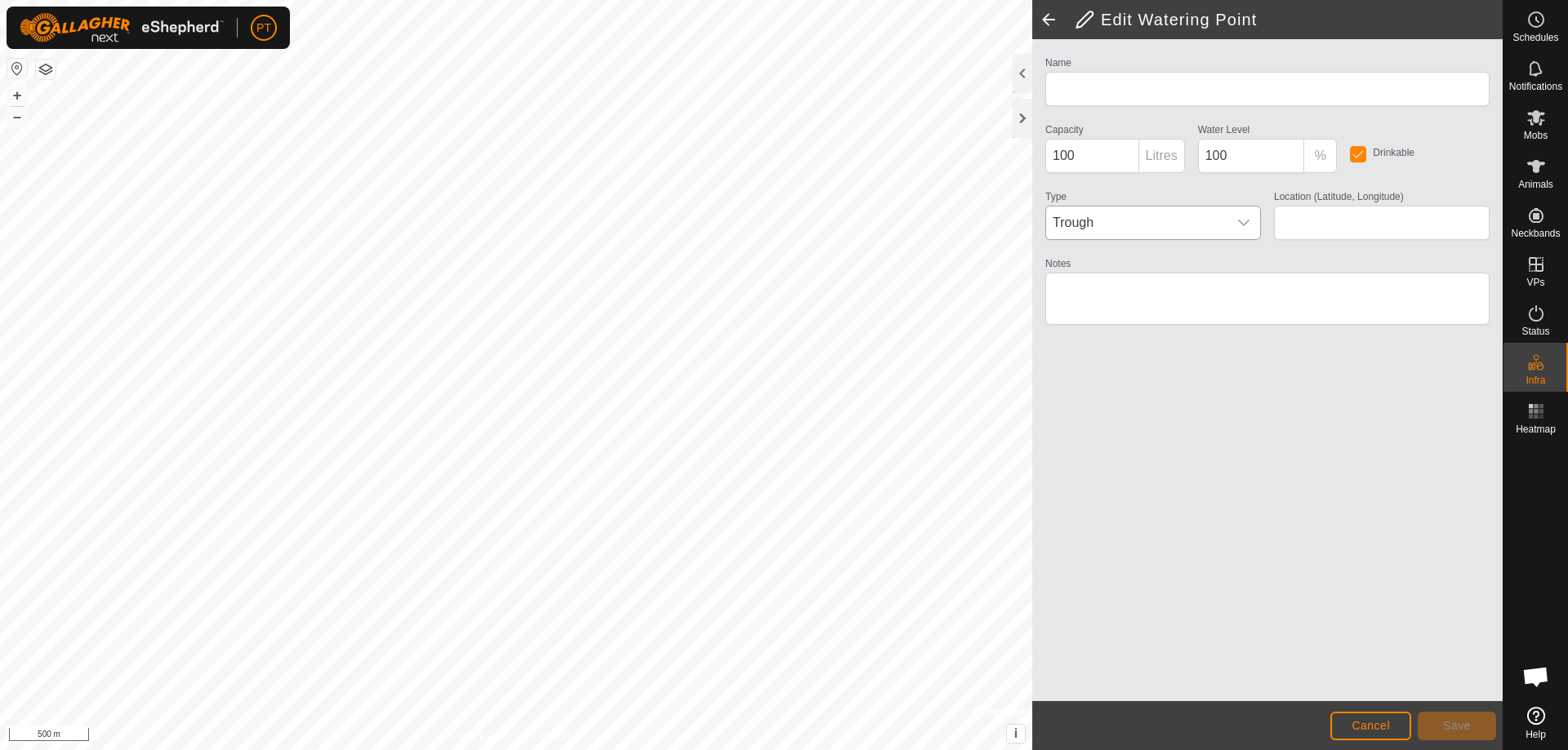
click at [1239, 221] on icon "dropdown trigger" at bounding box center [1242, 223] width 11 height 7
type input "Forest Dam"
type input "-34.125325, 145.907504"
click at [1093, 220] on span "River" at bounding box center [1137, 223] width 182 height 33
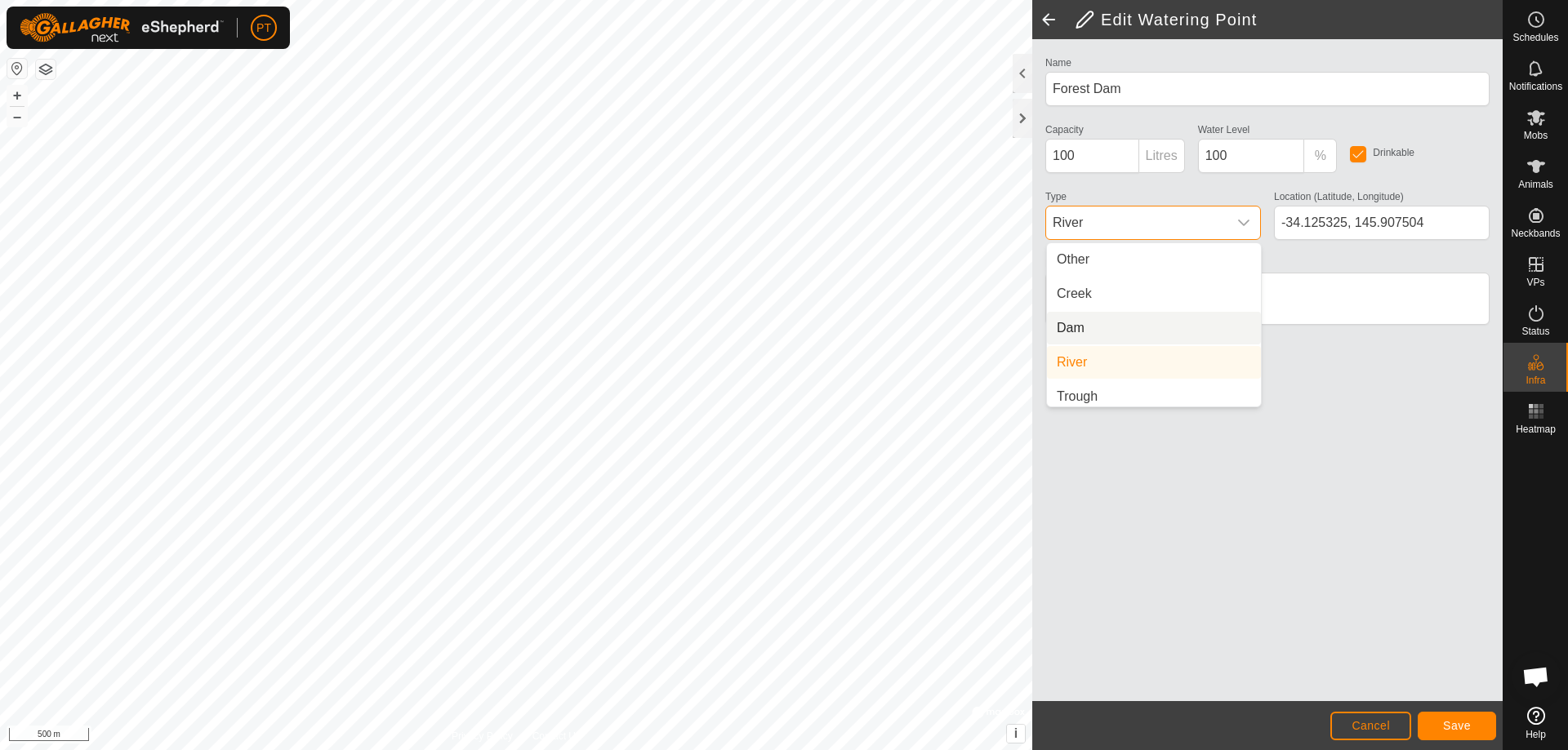
click at [1075, 327] on li "Dam" at bounding box center [1154, 328] width 214 height 33
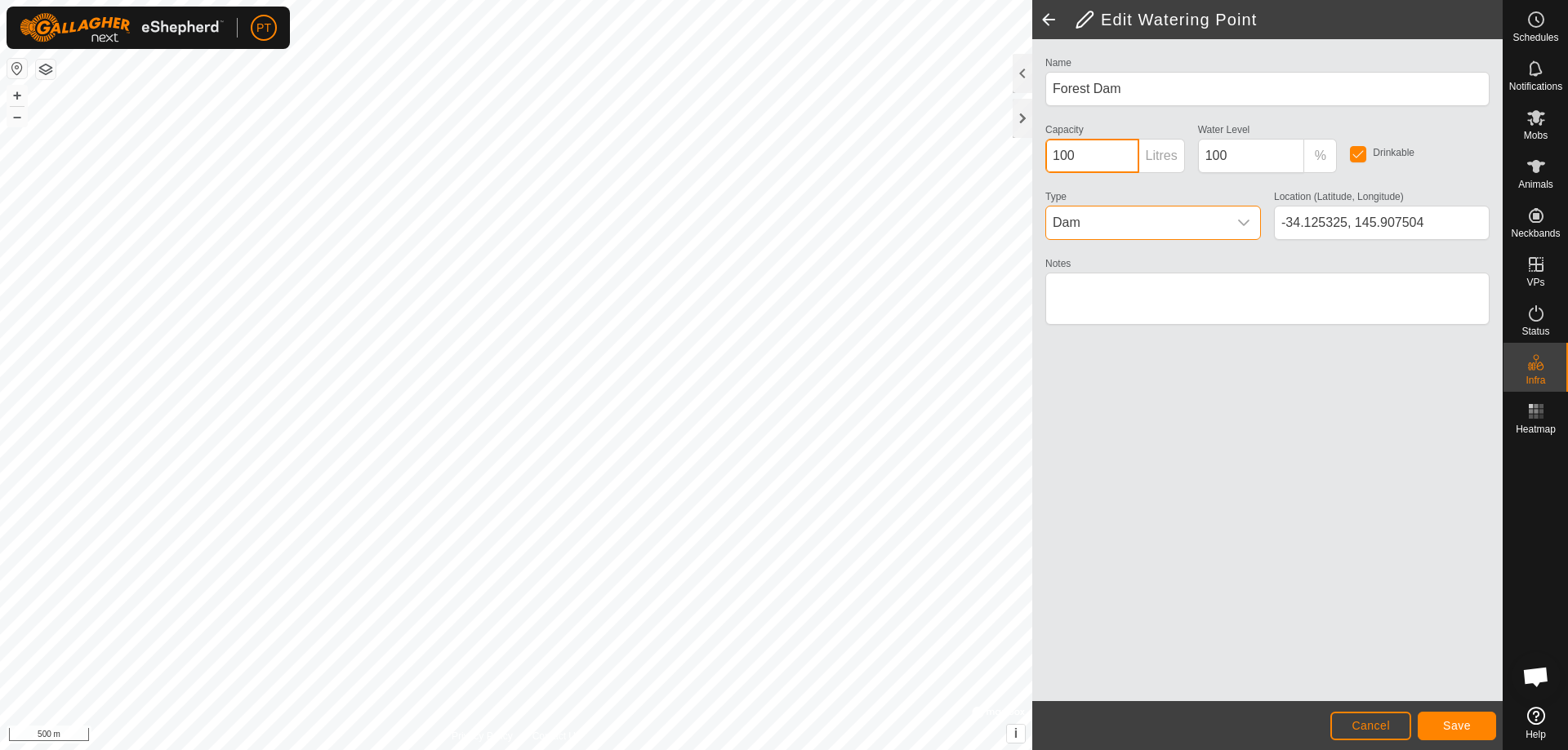
click at [1077, 157] on input "100" at bounding box center [1093, 156] width 94 height 34
type input "1"
type input "20000"
click at [1241, 161] on input "100" at bounding box center [1250, 156] width 107 height 34
type input "1"
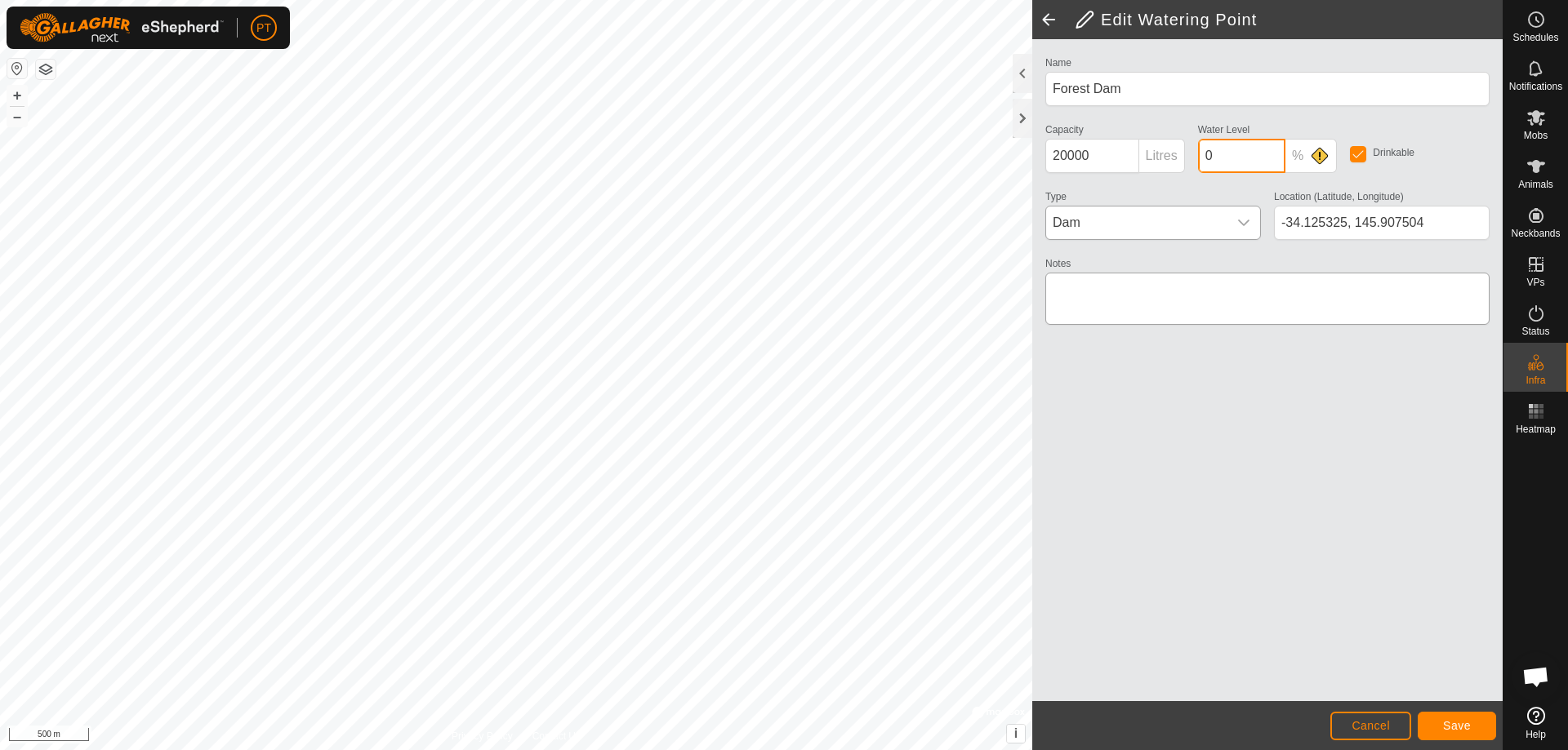
type input "0"
click at [1126, 289] on textarea "Notes" at bounding box center [1267, 299] width 444 height 52
click at [1162, 286] on textarea "Notes" at bounding box center [1267, 299] width 444 height 52
type textarea "Can be filled by pipeline"
click at [1461, 729] on span "Save" at bounding box center [1457, 725] width 28 height 13
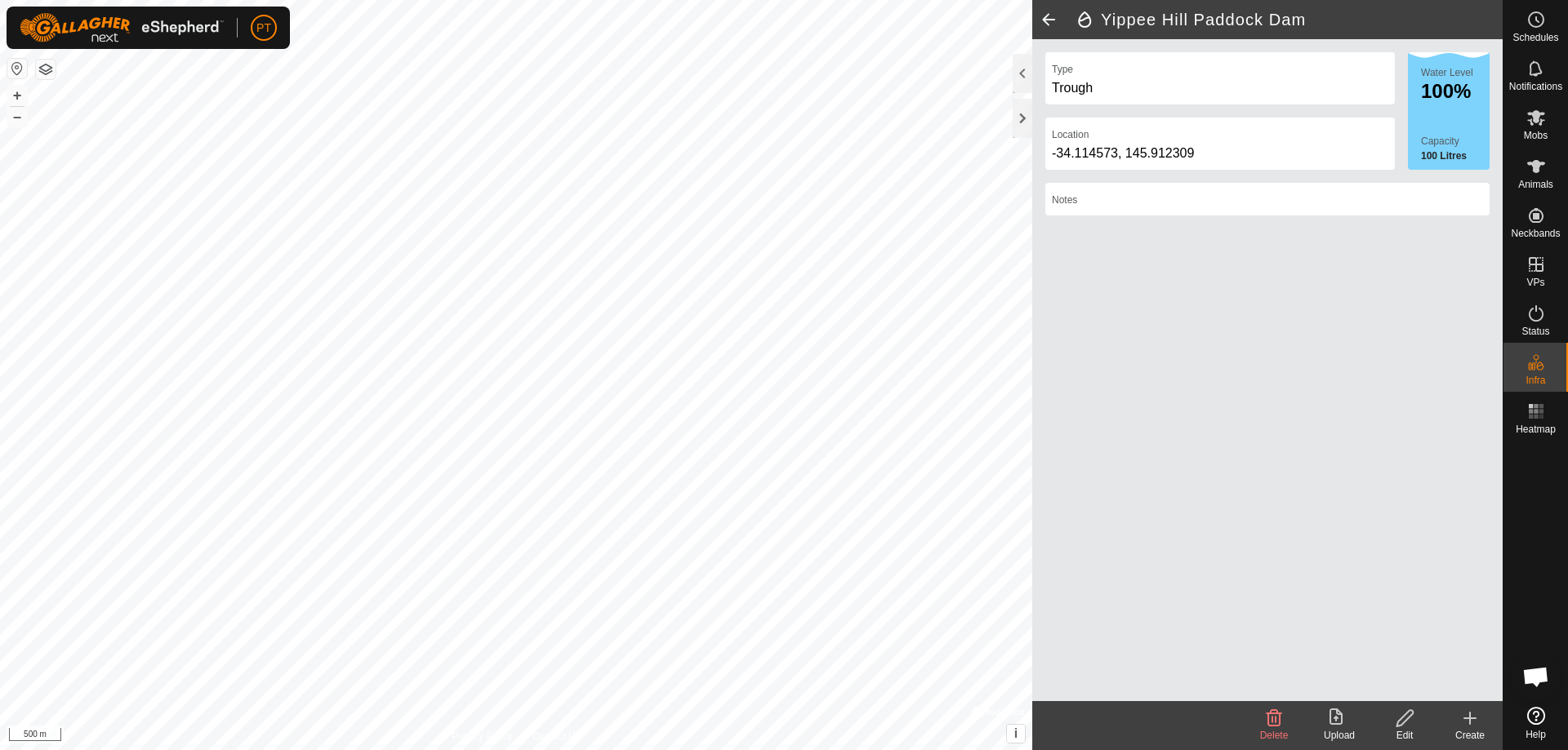
click at [1404, 715] on icon at bounding box center [1404, 718] width 16 height 16
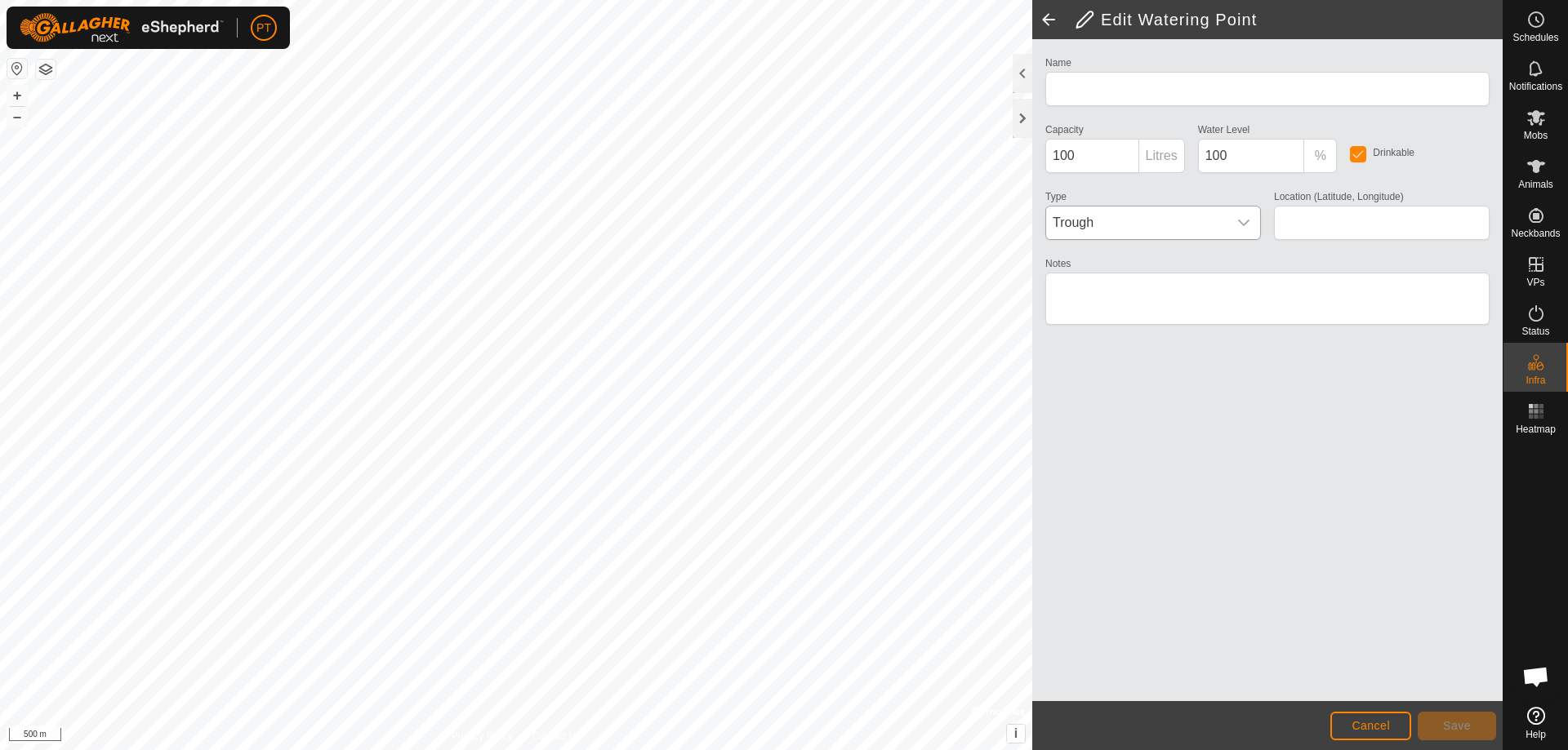
click at [1246, 223] on icon "dropdown trigger" at bounding box center [1242, 223] width 11 height 7
type input "Yippee Hill Paddock Dam"
type input "-34.114573, 145.912309"
click at [1242, 222] on icon "dropdown trigger" at bounding box center [1243, 223] width 13 height 13
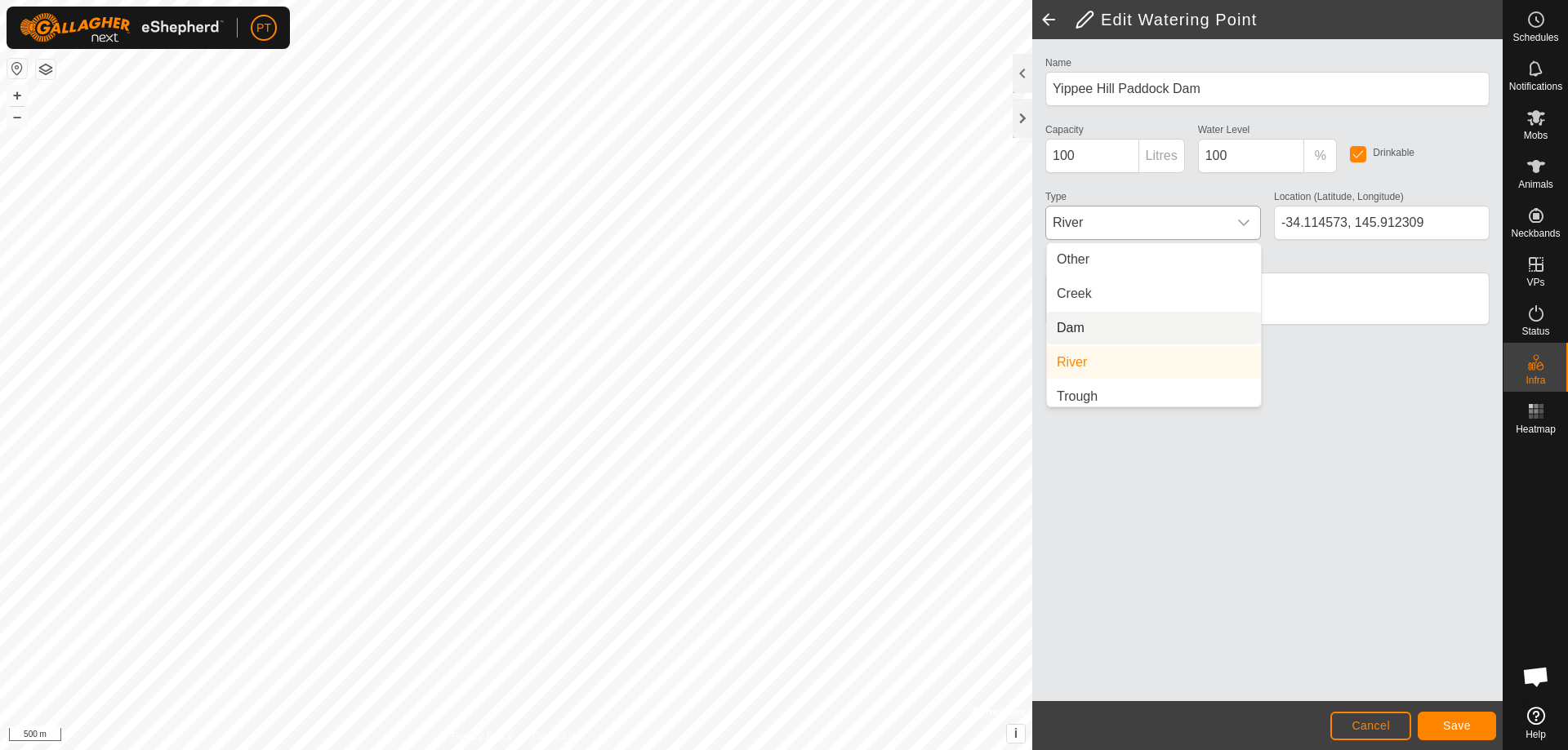
click at [1063, 329] on li "Dam" at bounding box center [1154, 328] width 214 height 33
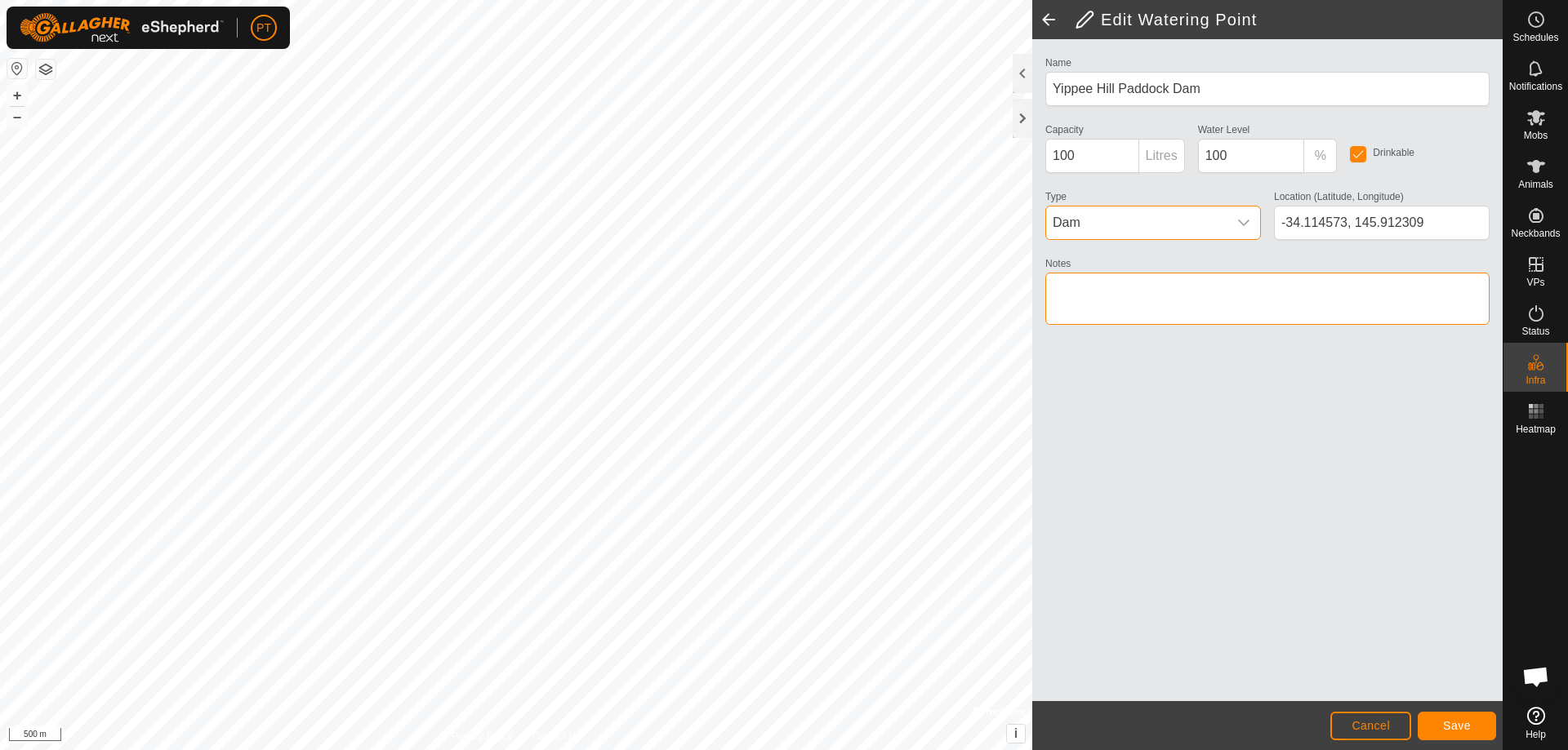
click at [1095, 289] on textarea "Notes" at bounding box center [1267, 299] width 444 height 52
type textarea "Often dry"
click at [1244, 159] on input "100" at bounding box center [1250, 156] width 107 height 34
type input "1"
type input "0"
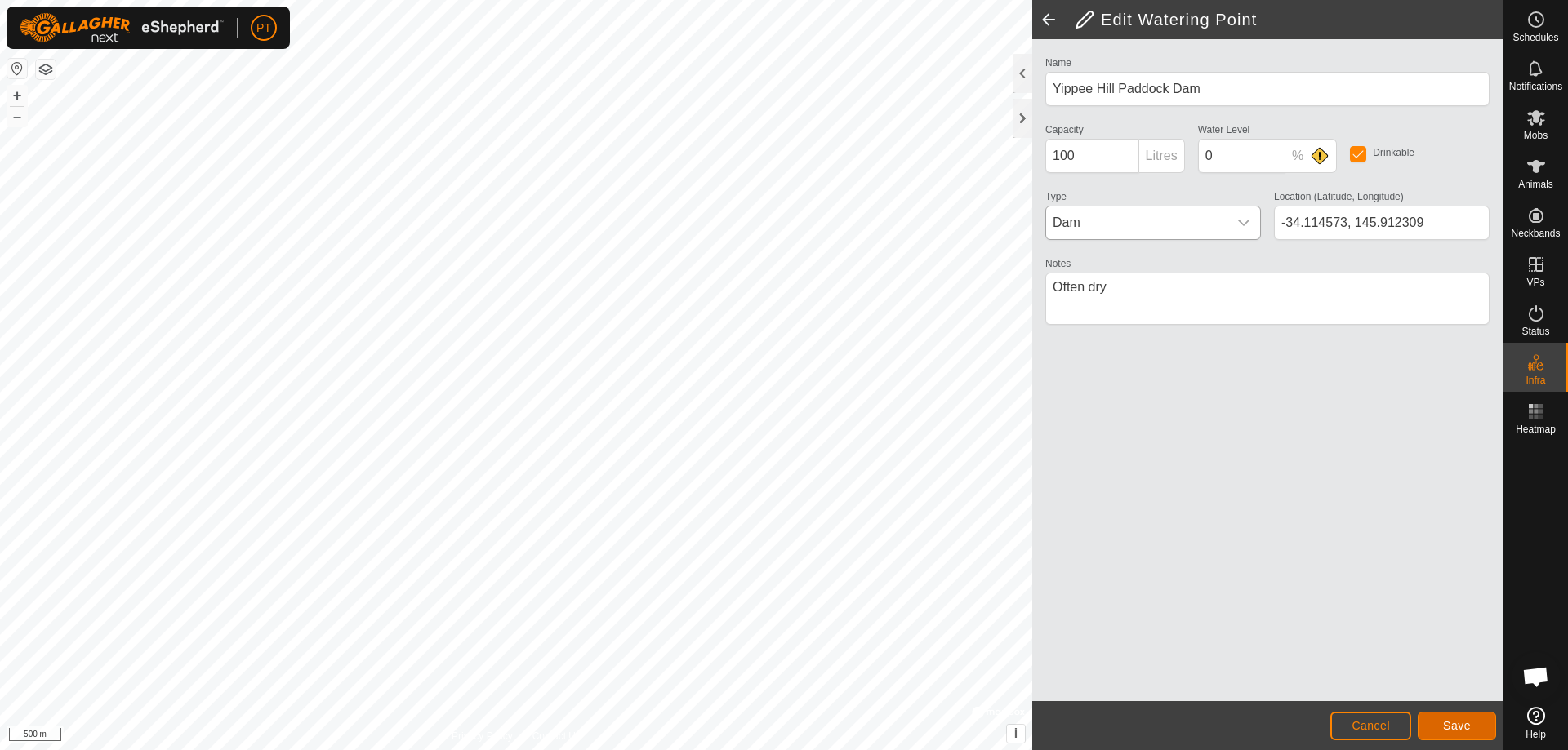
click at [1461, 722] on span "Save" at bounding box center [1457, 725] width 28 height 13
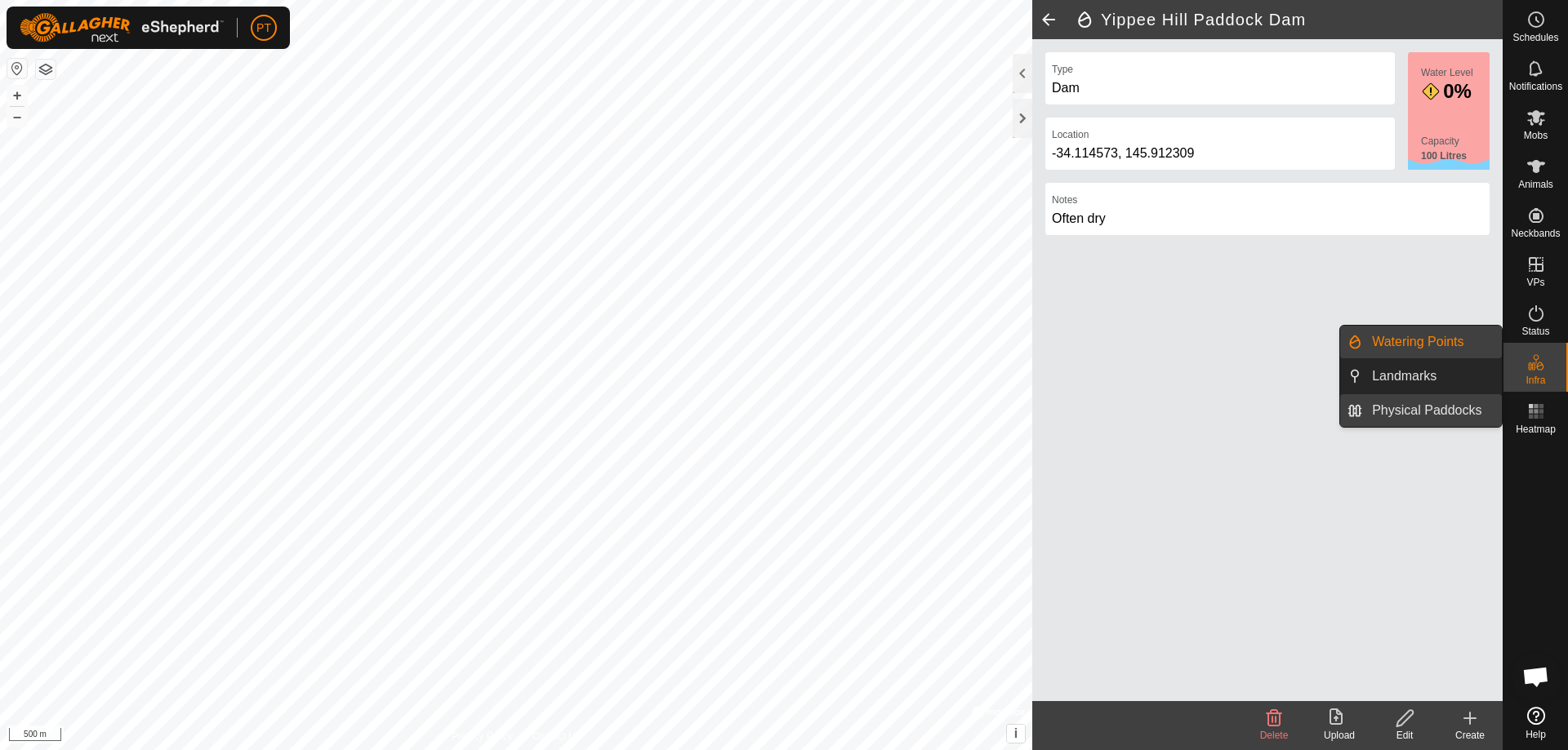
click at [1451, 412] on link "Physical Paddocks" at bounding box center [1432, 410] width 140 height 33
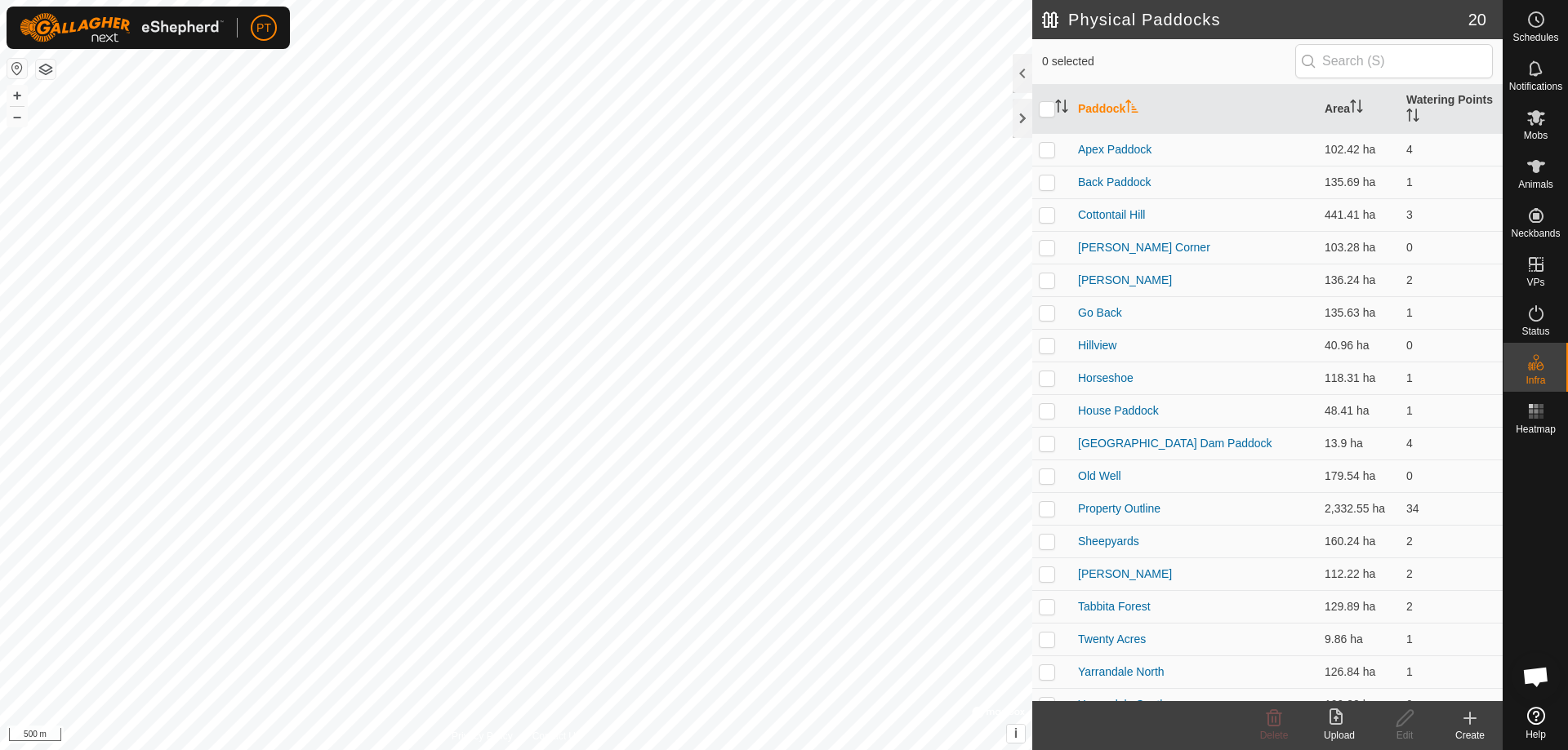
click at [1466, 718] on icon at bounding box center [1469, 718] width 11 height 0
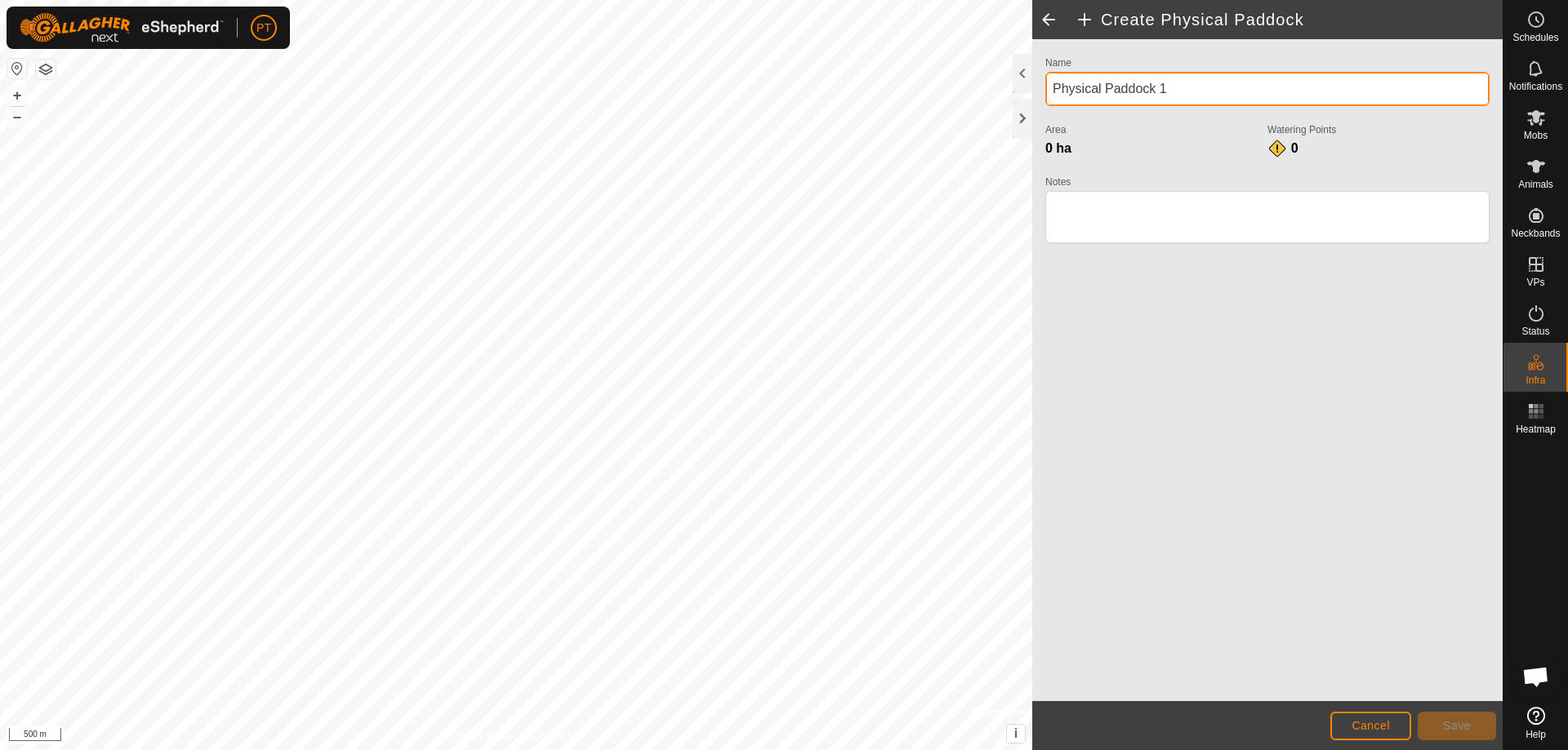
click at [1180, 88] on input "Physical Paddock 1" at bounding box center [1267, 89] width 444 height 34
type input "P"
type input "Crossing Paddock"
click at [759, 750] on html "PT Schedules Notifications Mobs Animals Neckbands VPs Status Infra Heatmap Help…" at bounding box center [784, 375] width 1568 height 750
drag, startPoint x: 95, startPoint y: 36, endPoint x: 742, endPoint y: 780, distance: 986.0
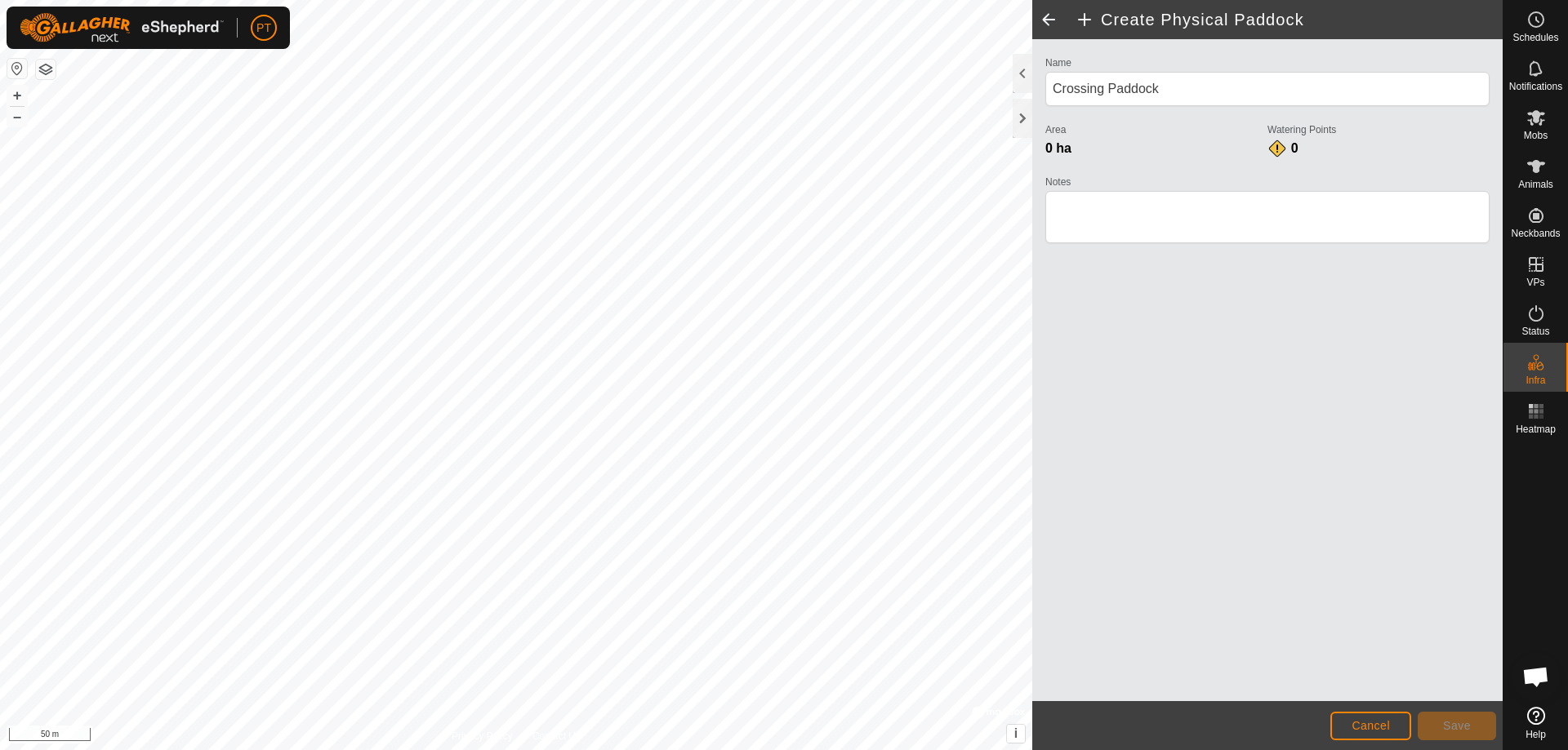
click at [742, 750] on html "PT Schedules Notifications Mobs Animals Neckbands VPs Status Infra Heatmap Help…" at bounding box center [784, 375] width 1568 height 750
click at [1459, 720] on span "Save" at bounding box center [1457, 725] width 28 height 13
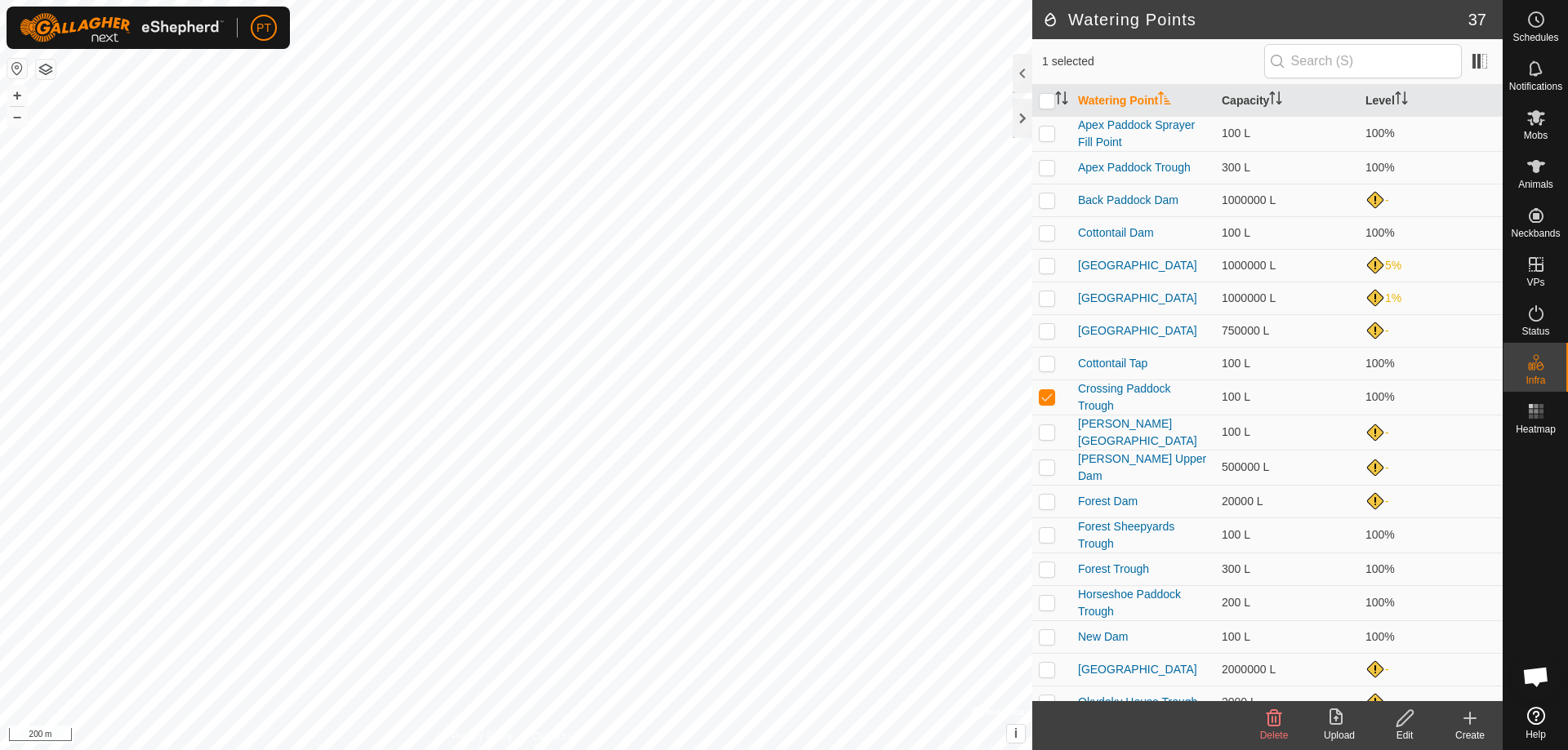
click at [1403, 719] on icon at bounding box center [1404, 719] width 20 height 20
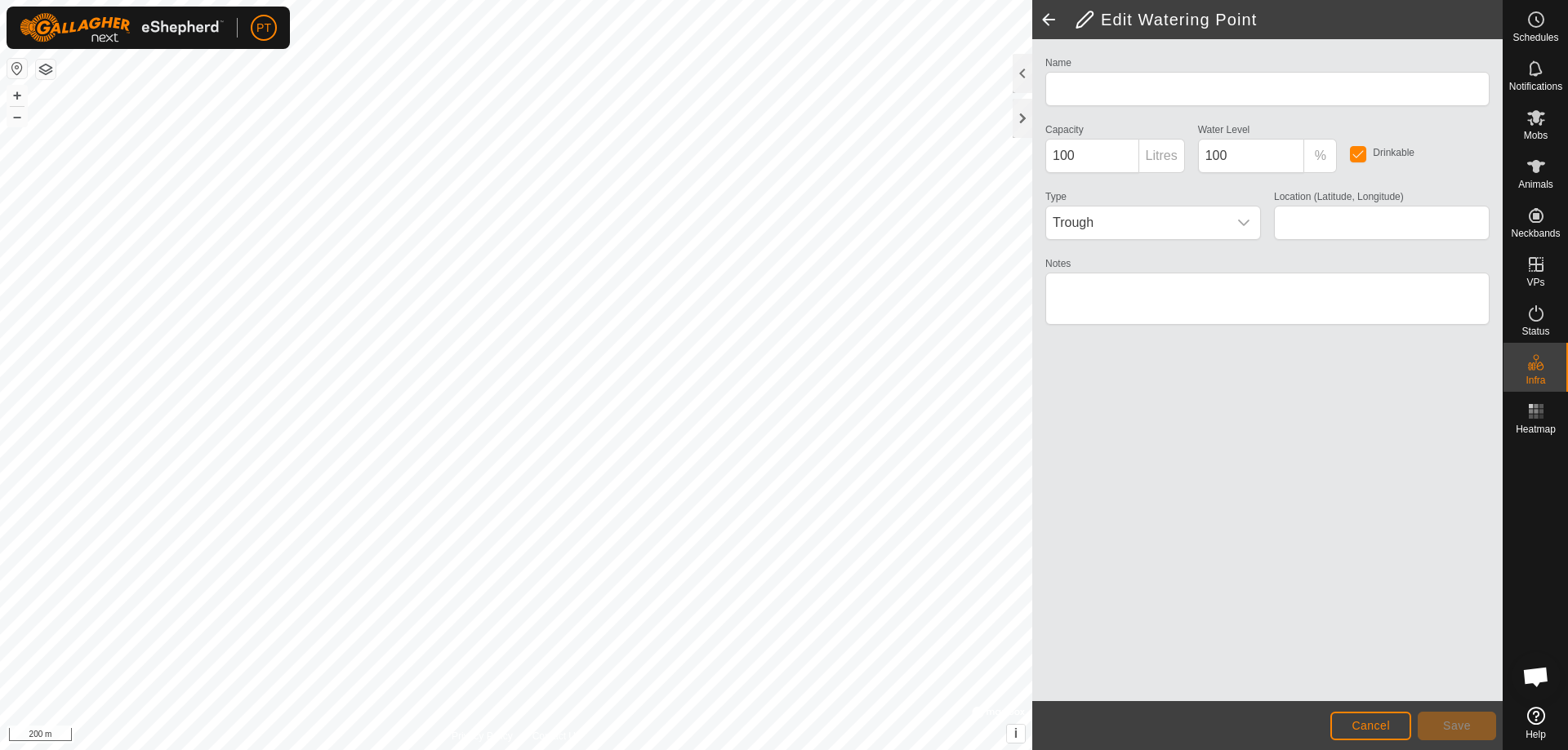
type input "Crossing Paddock Trough"
type input "-34.139744, 145.906110"
click at [1078, 155] on input "100" at bounding box center [1093, 156] width 94 height 34
type input "1"
type input "300"
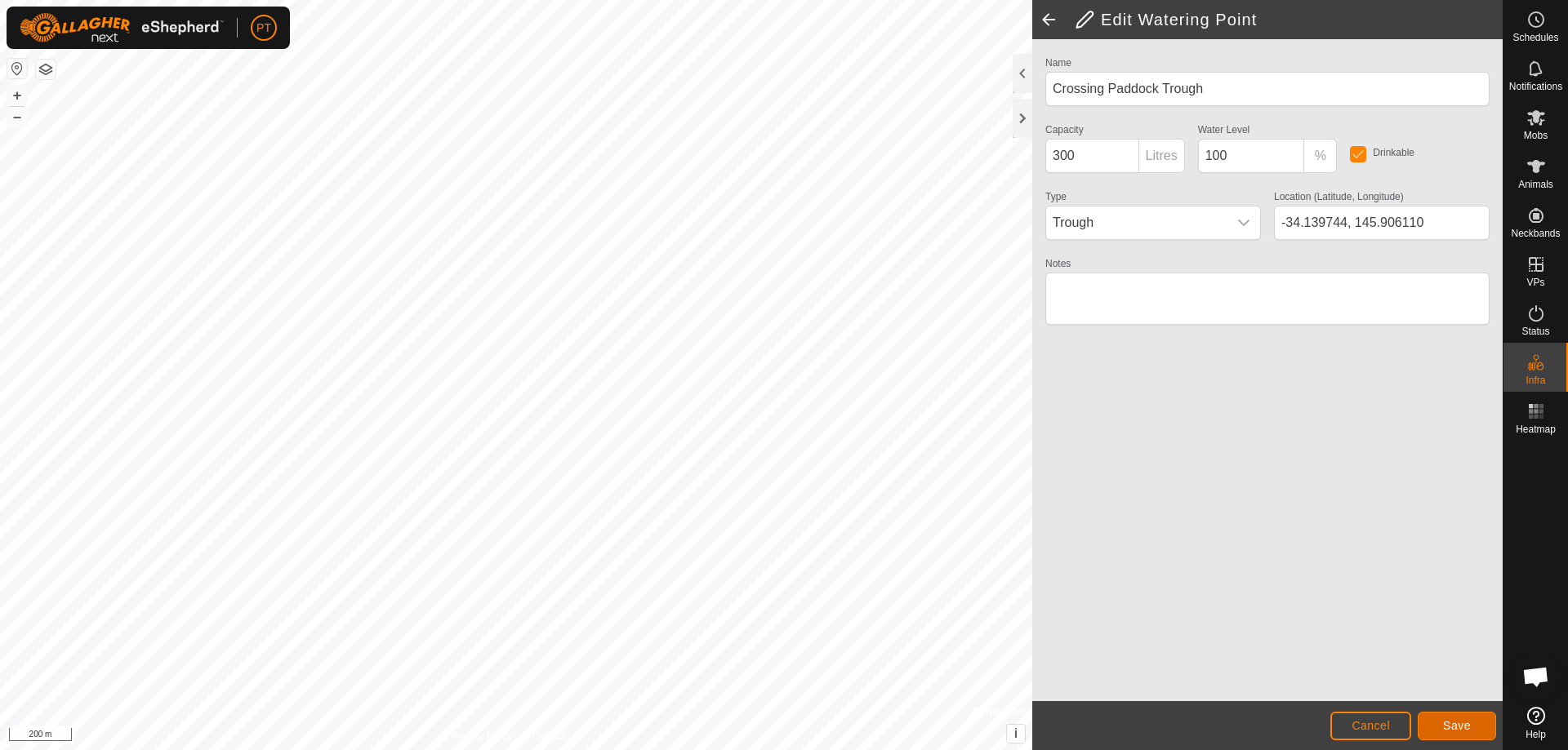
click at [1460, 732] on span "Save" at bounding box center [1457, 725] width 28 height 13
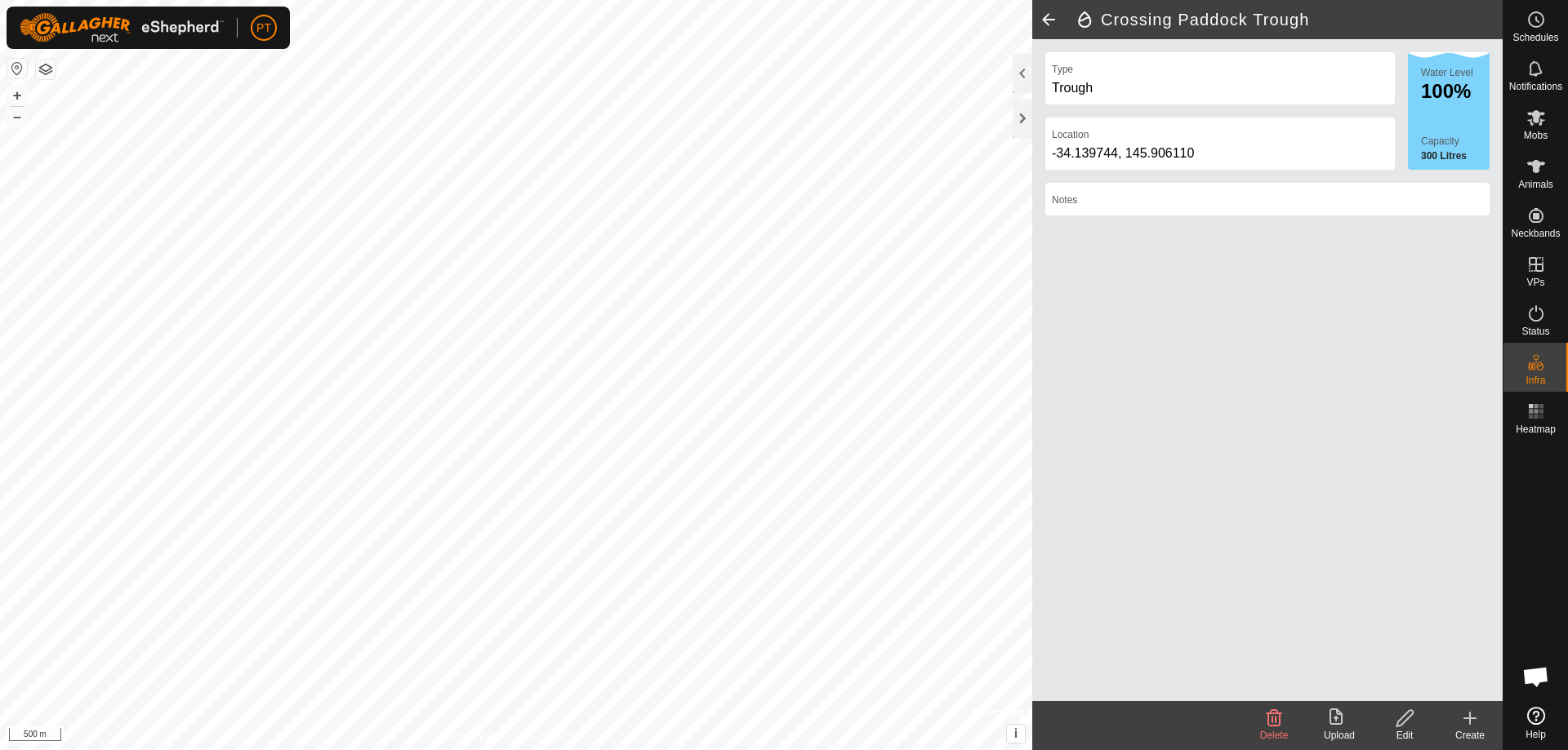
click at [1049, 17] on span at bounding box center [1048, 19] width 33 height 39
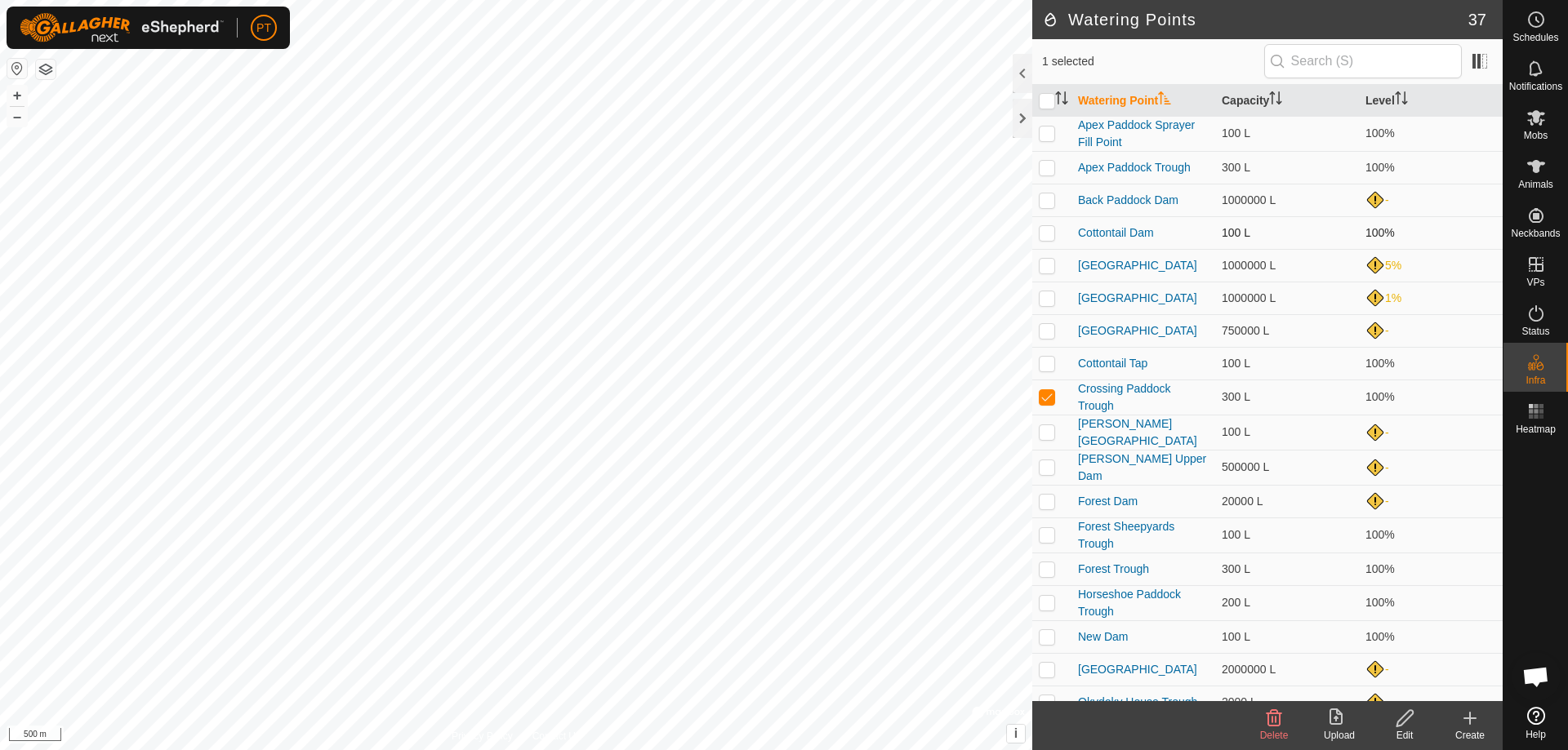
click at [1050, 235] on p-checkbox at bounding box center [1047, 232] width 16 height 13
checkbox input "true"
click at [1050, 397] on p-checkbox at bounding box center [1047, 396] width 16 height 13
checkbox input "false"
click at [1406, 715] on icon at bounding box center [1404, 719] width 20 height 20
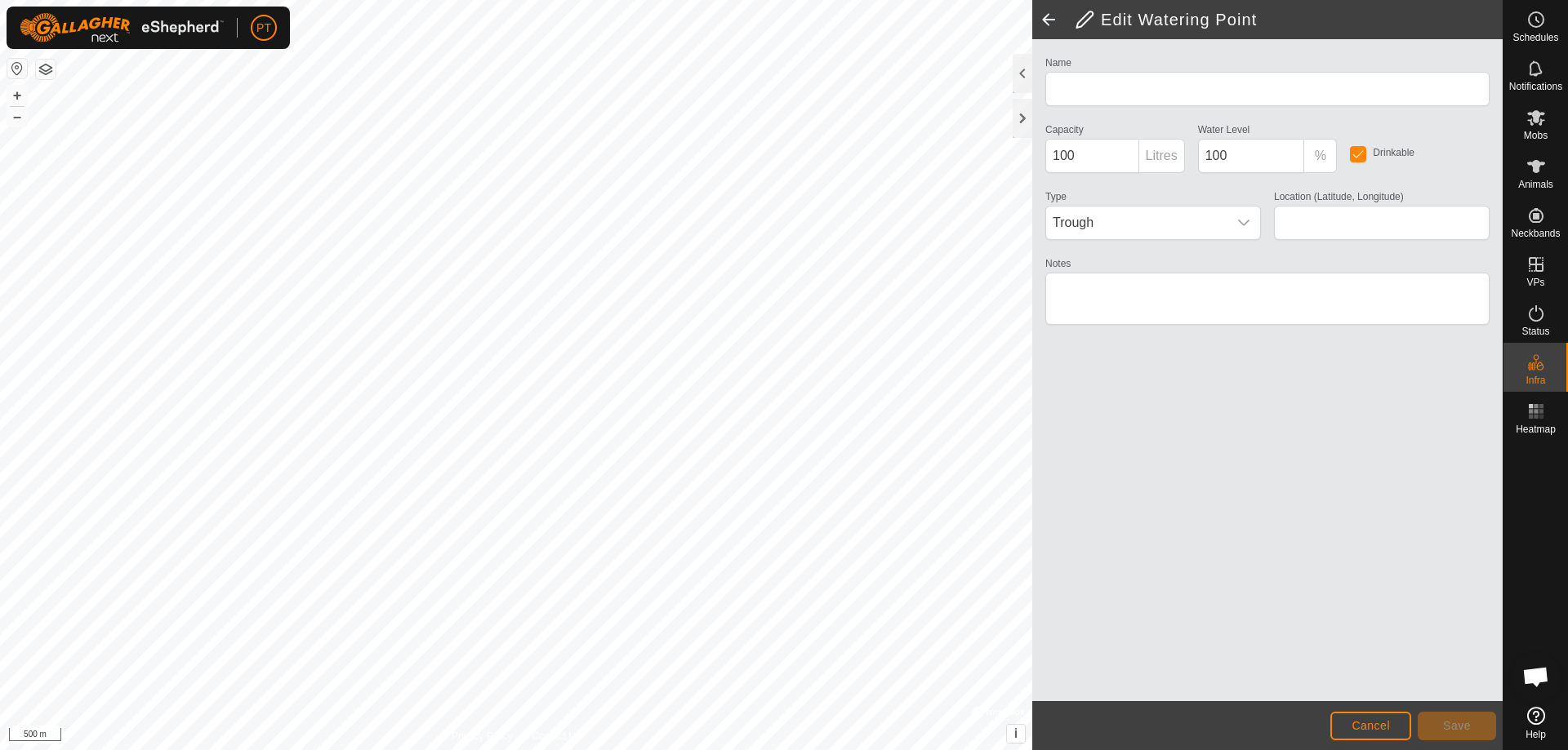
type input "Cottontail Dam"
type input "-34.125202, 145.915430"
click at [1244, 224] on icon "dropdown trigger" at bounding box center [1242, 223] width 11 height 7
click at [1238, 157] on input "100" at bounding box center [1250, 156] width 107 height 34
type input "1"
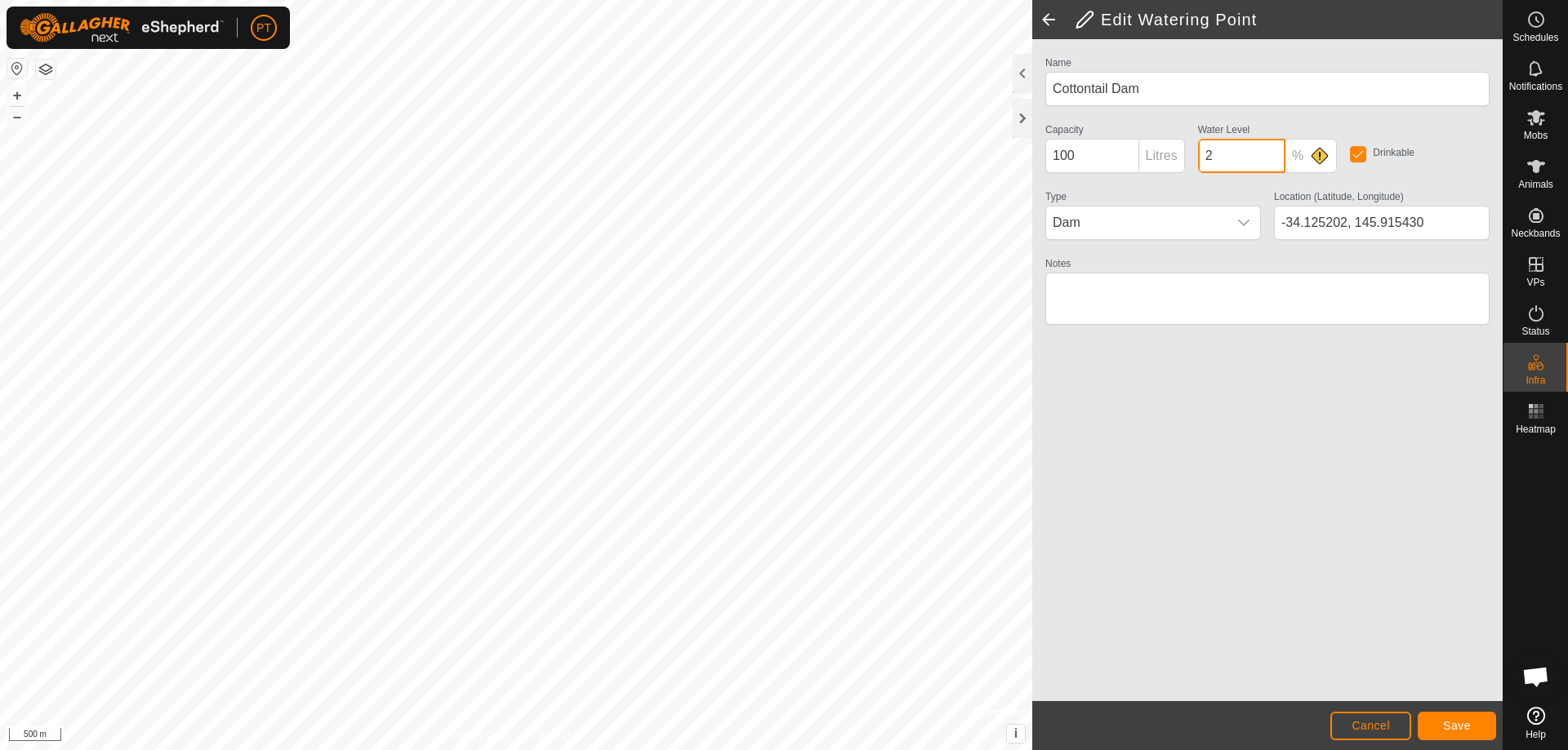
type input "2"
click at [1466, 730] on span "Save" at bounding box center [1457, 725] width 28 height 13
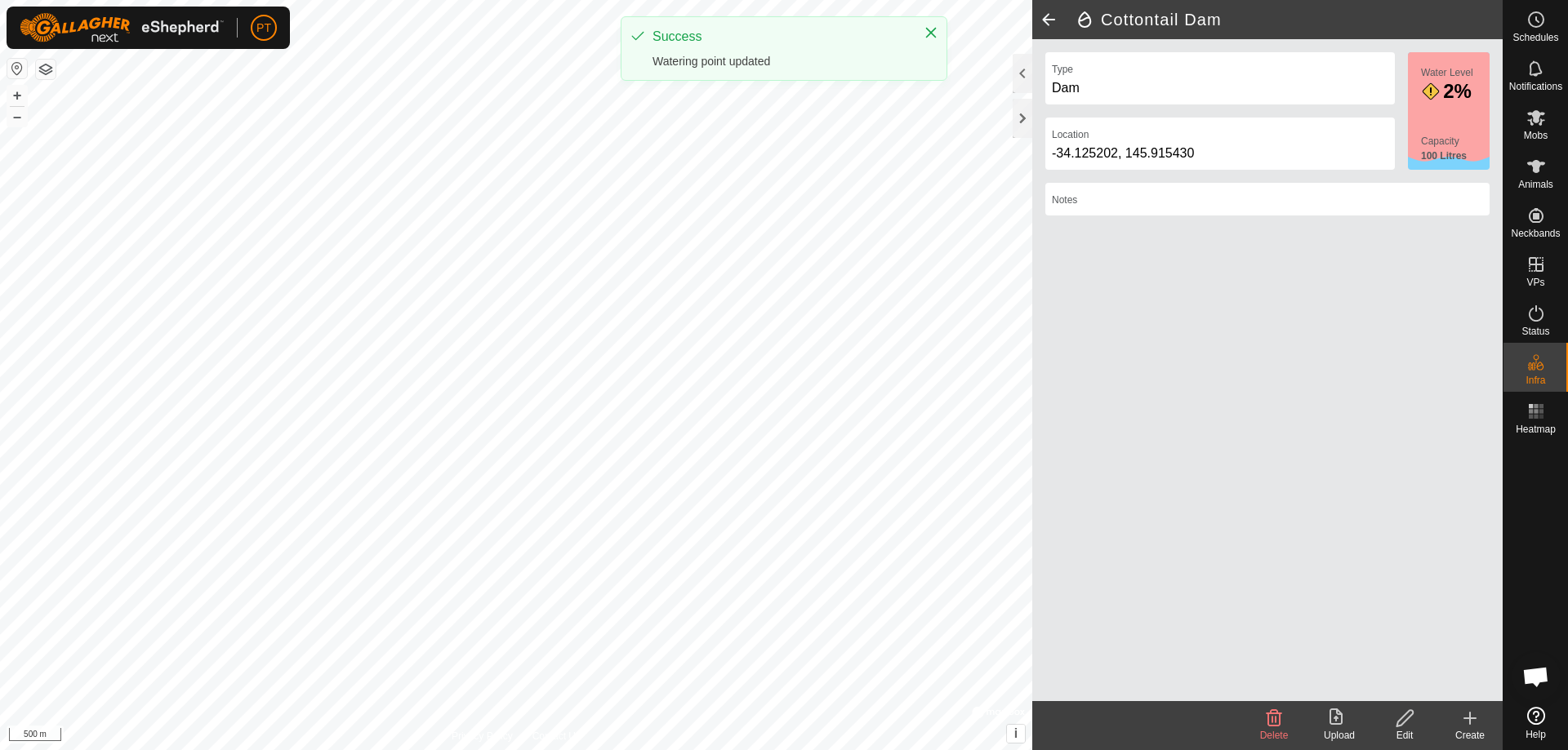
click at [1405, 715] on icon at bounding box center [1404, 718] width 16 height 16
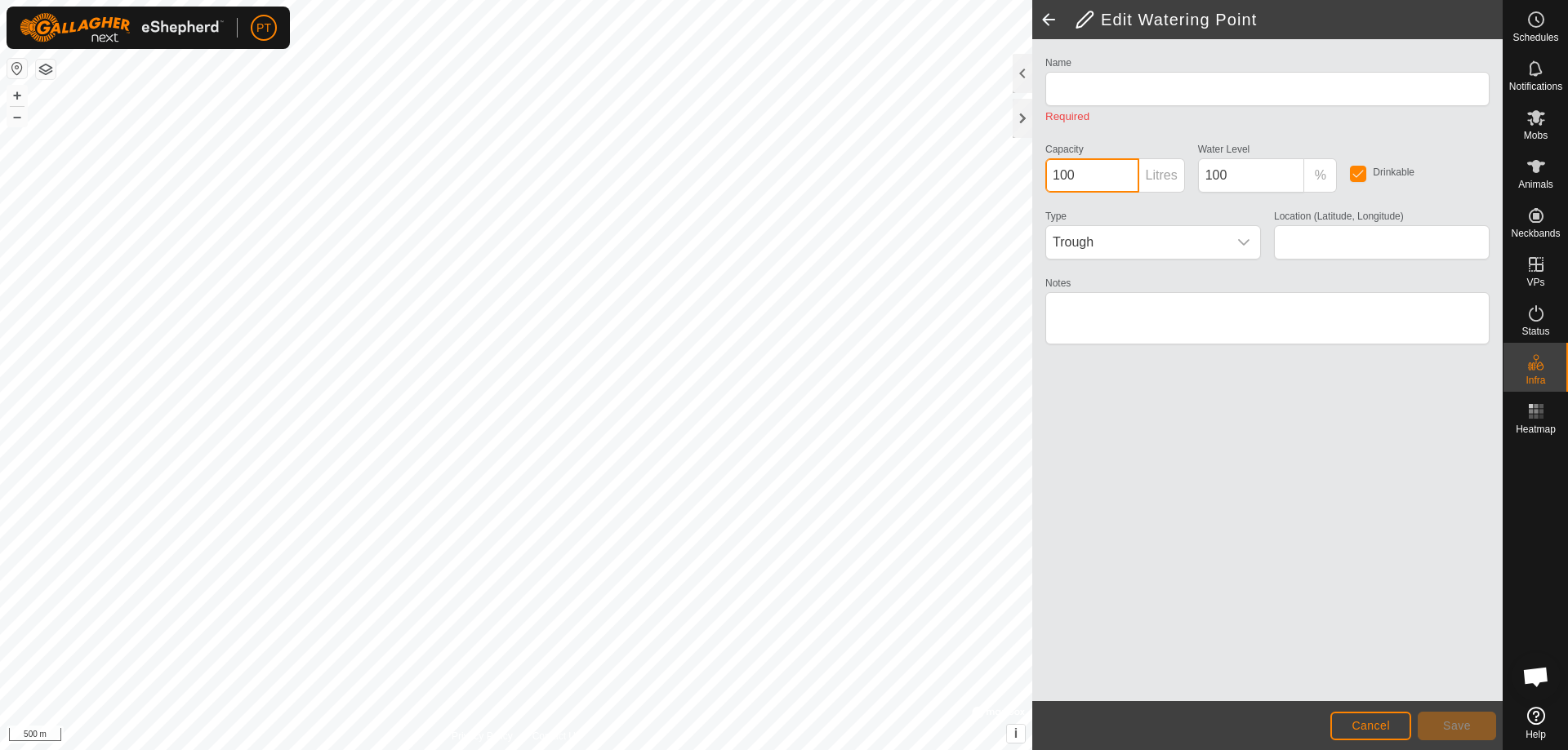
click at [1080, 174] on input "100" at bounding box center [1093, 176] width 94 height 34
type input "1"
type input "1002000"
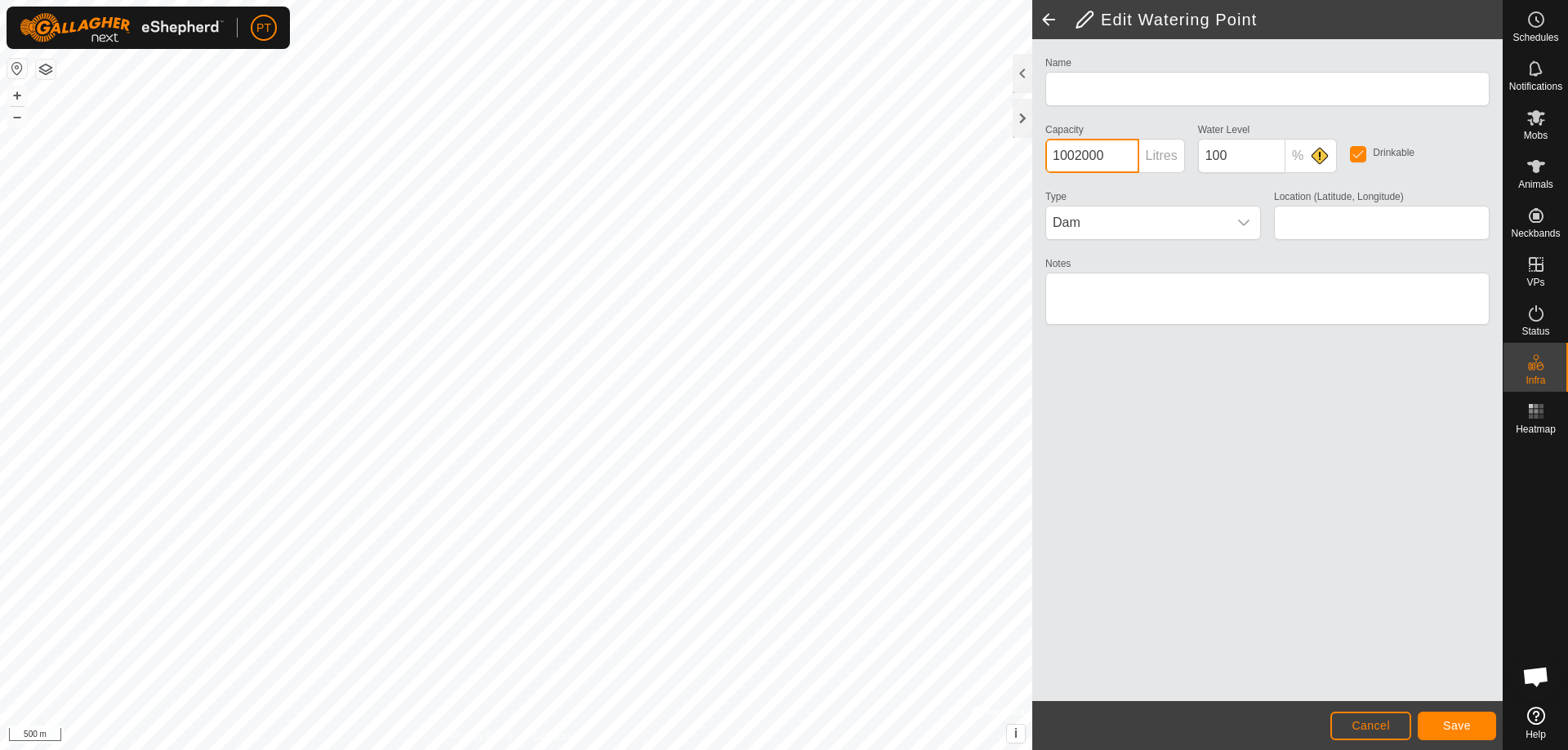
type input "Cottontail Dam"
type input "2"
type input "-34.125202, 145.915430"
click at [1076, 156] on input "1002000" at bounding box center [1093, 156] width 94 height 34
click at [1113, 158] on input "2000" at bounding box center [1093, 156] width 94 height 34
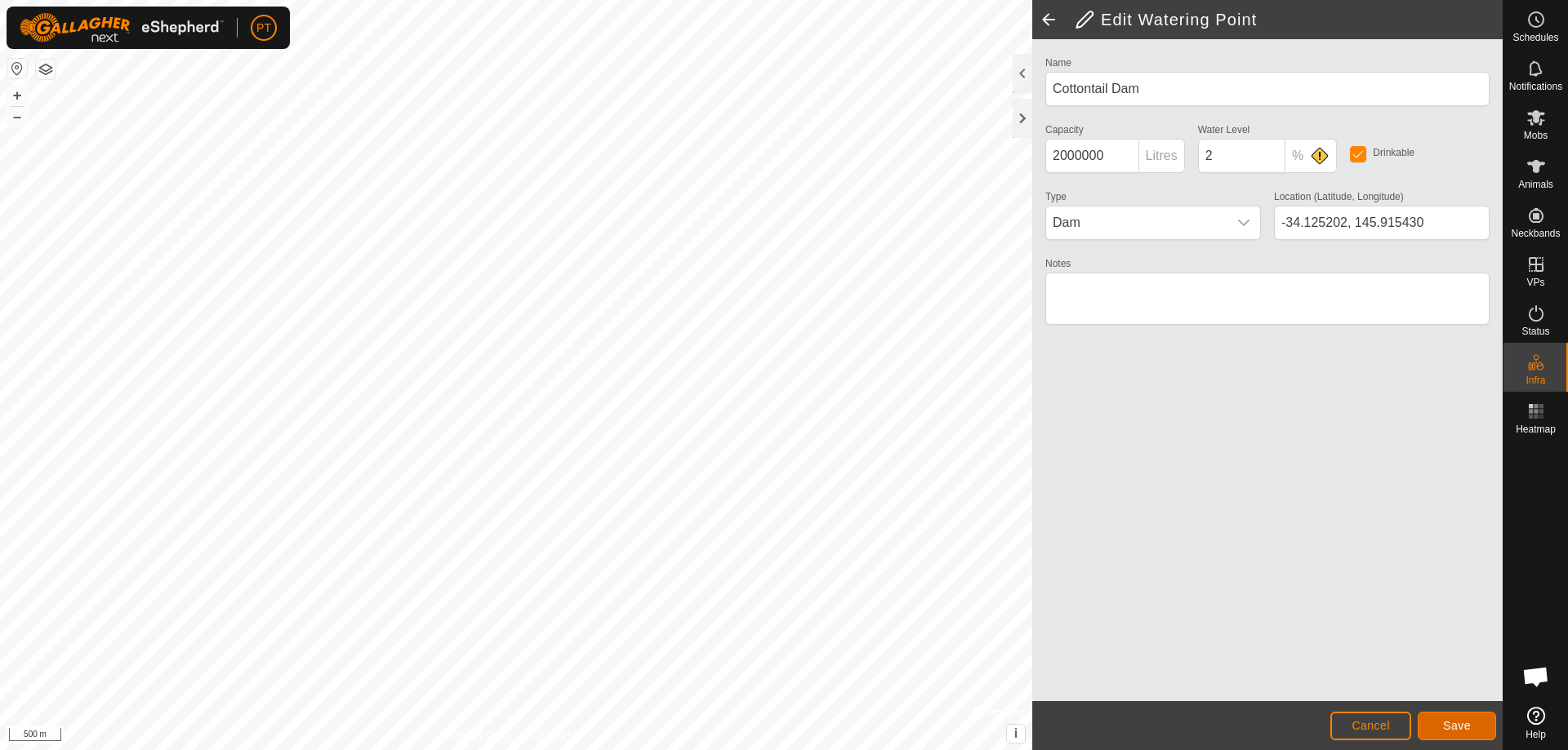
click at [1457, 727] on span "Save" at bounding box center [1457, 725] width 28 height 13
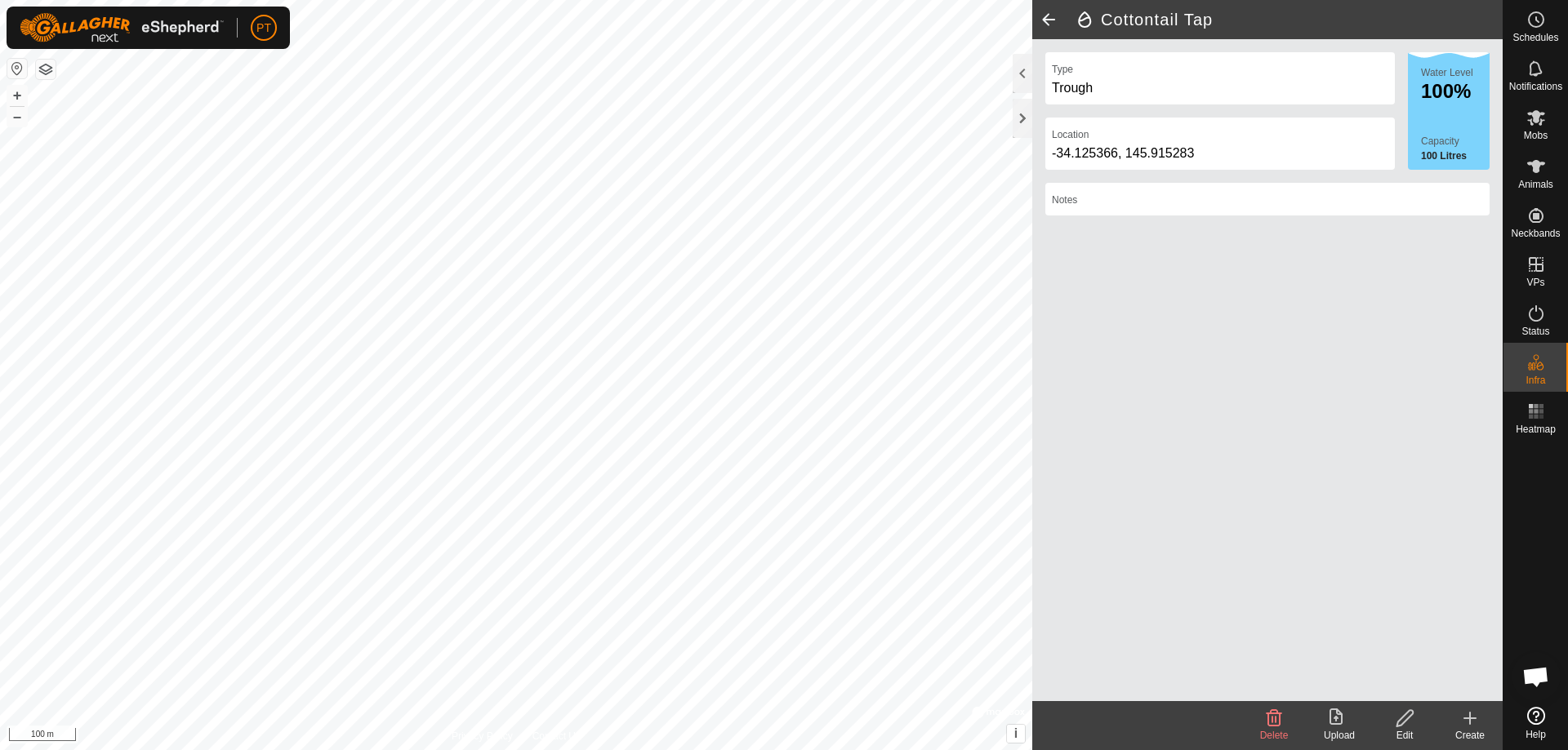
click at [1410, 714] on icon at bounding box center [1404, 719] width 20 height 20
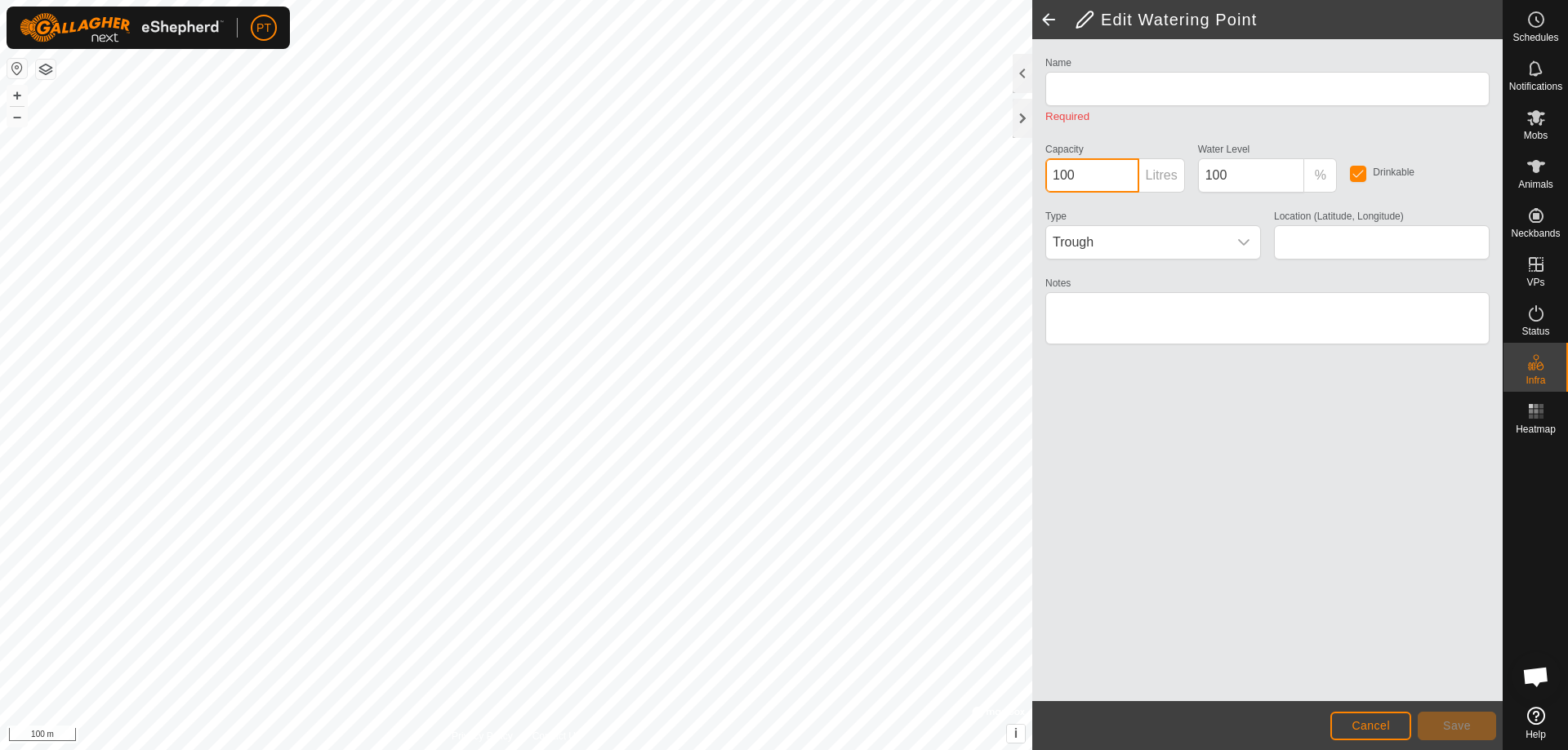
click at [1078, 174] on input "100" at bounding box center [1093, 176] width 94 height 34
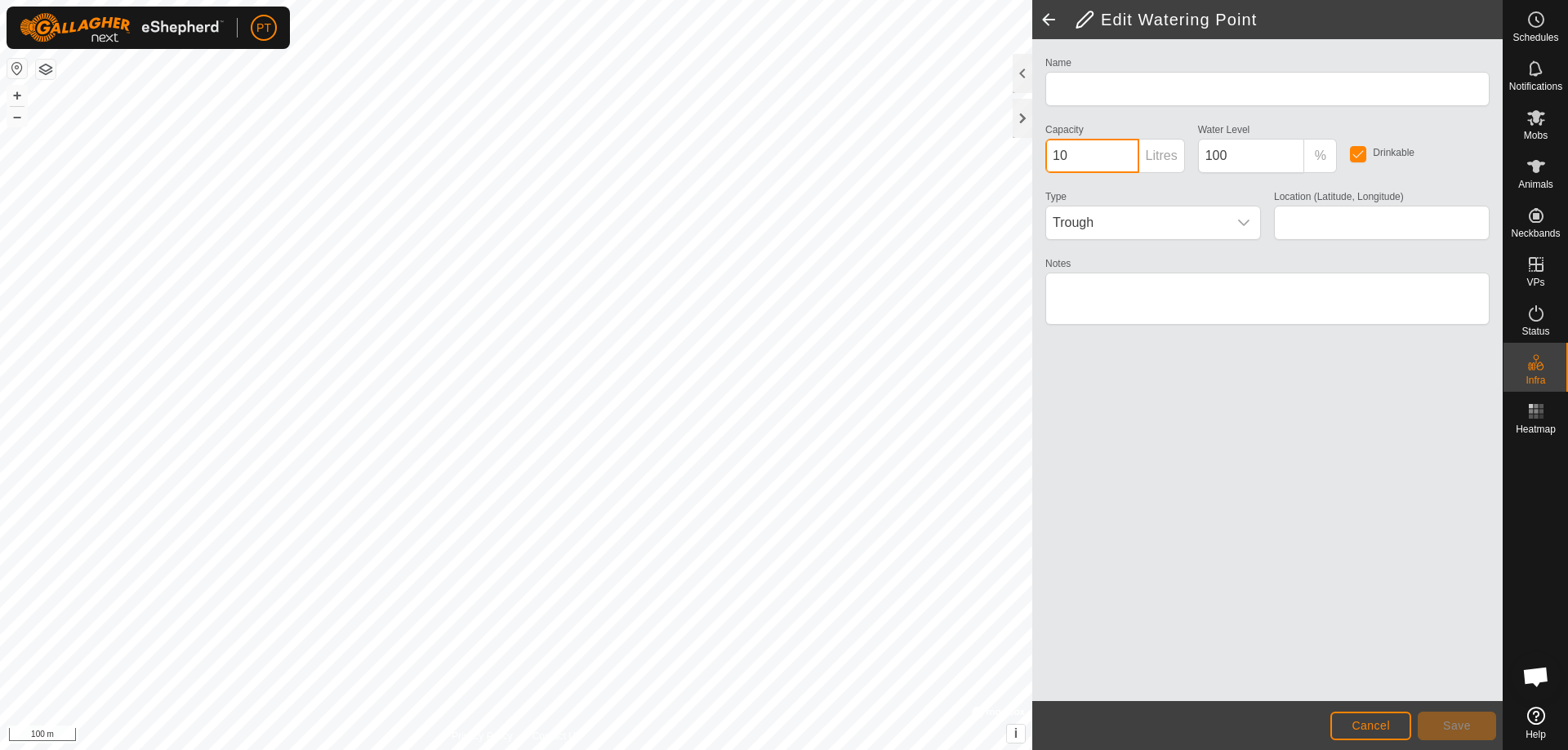
type input "1"
type input "Cottontail Tap"
type input "-34.125366, 145.915283"
click at [1079, 151] on input "Capacity" at bounding box center [1093, 156] width 94 height 34
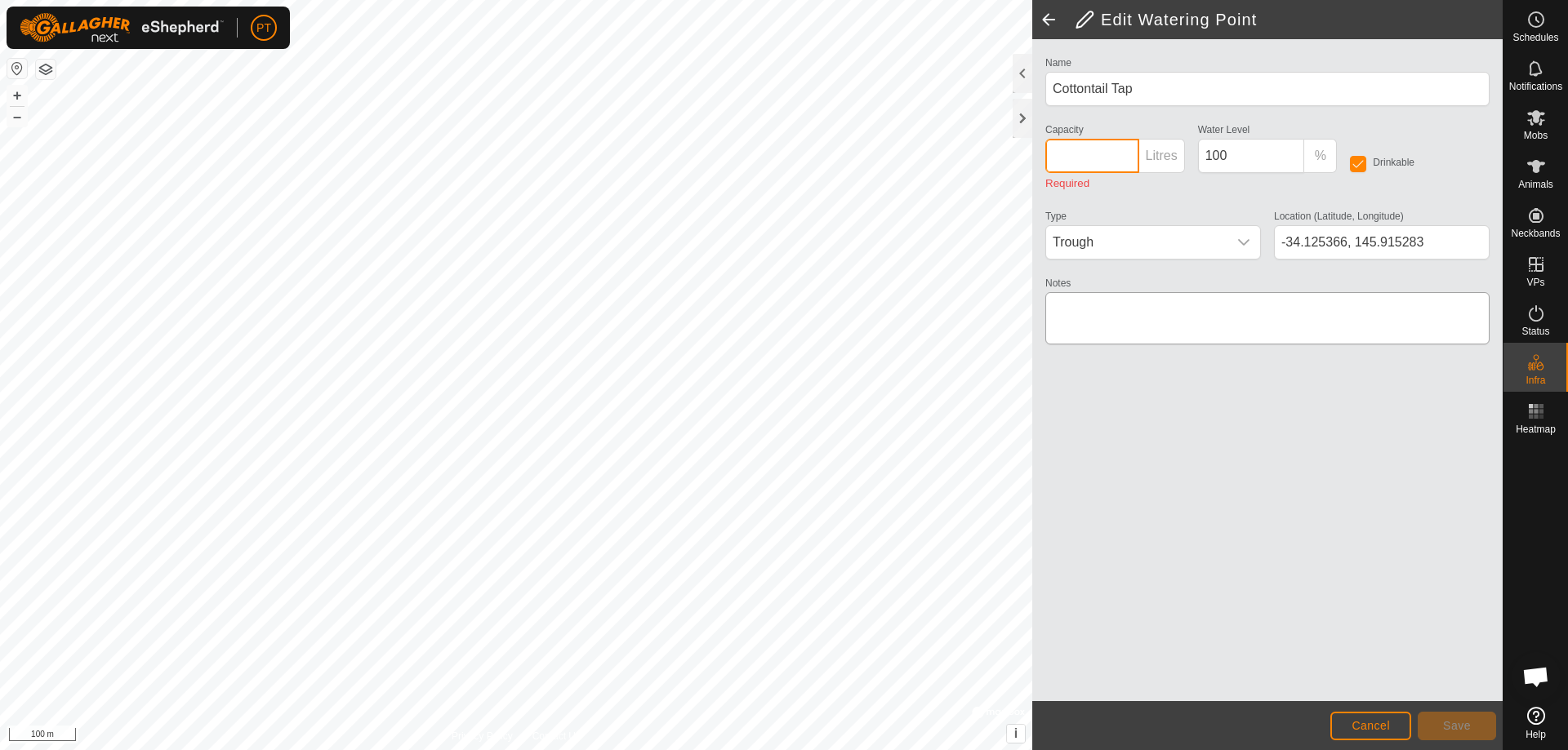
type input "200"
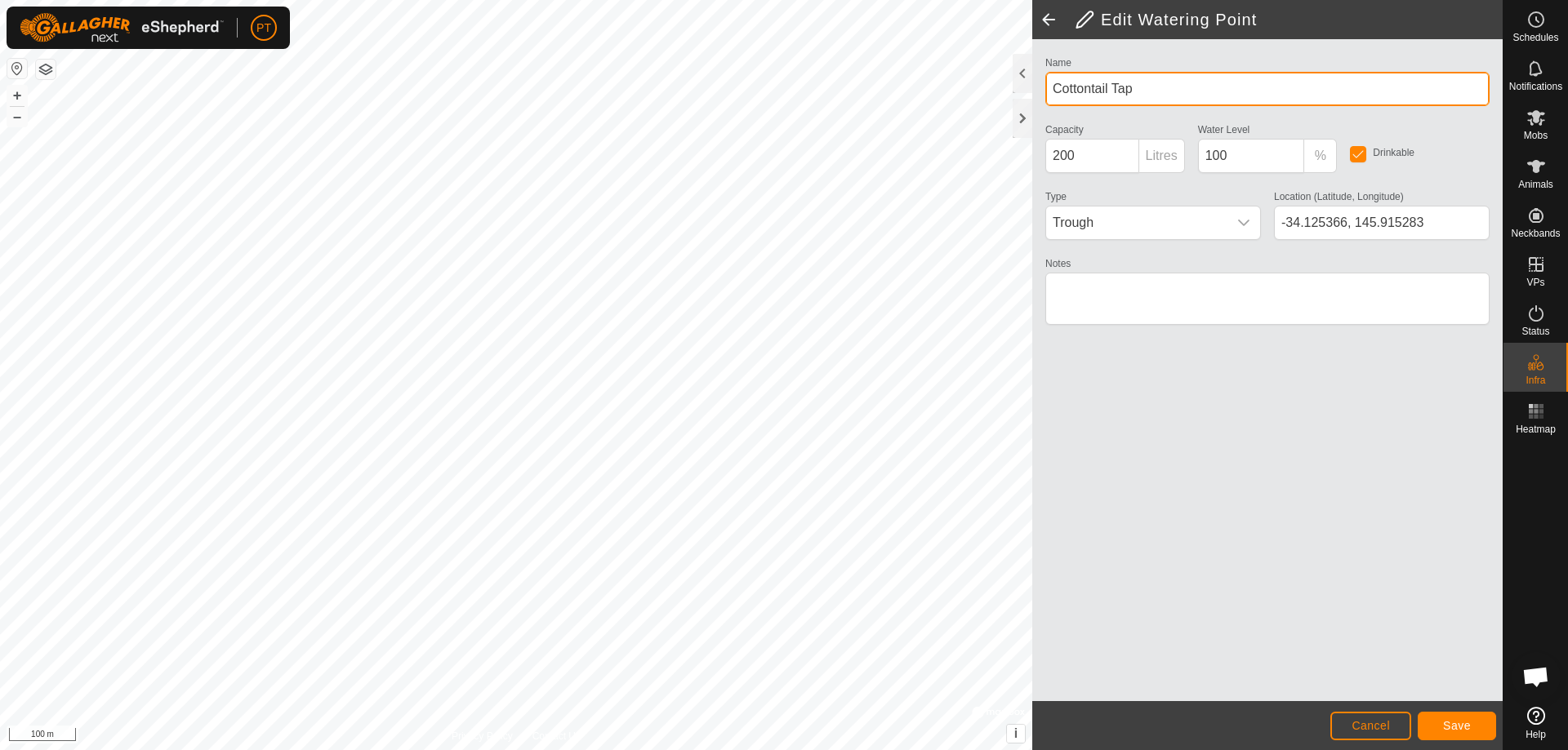
click at [1127, 91] on input "Cottontail Tap" at bounding box center [1267, 89] width 444 height 34
click at [1144, 89] on input "Cottontail Temp" at bounding box center [1267, 89] width 444 height 34
click at [1144, 88] on input "Cottontail Temp" at bounding box center [1267, 89] width 444 height 34
click at [1144, 90] on input "Cottontail Temp" at bounding box center [1267, 89] width 444 height 34
click at [1153, 90] on input "Cottontail Temporrary" at bounding box center [1267, 89] width 444 height 34
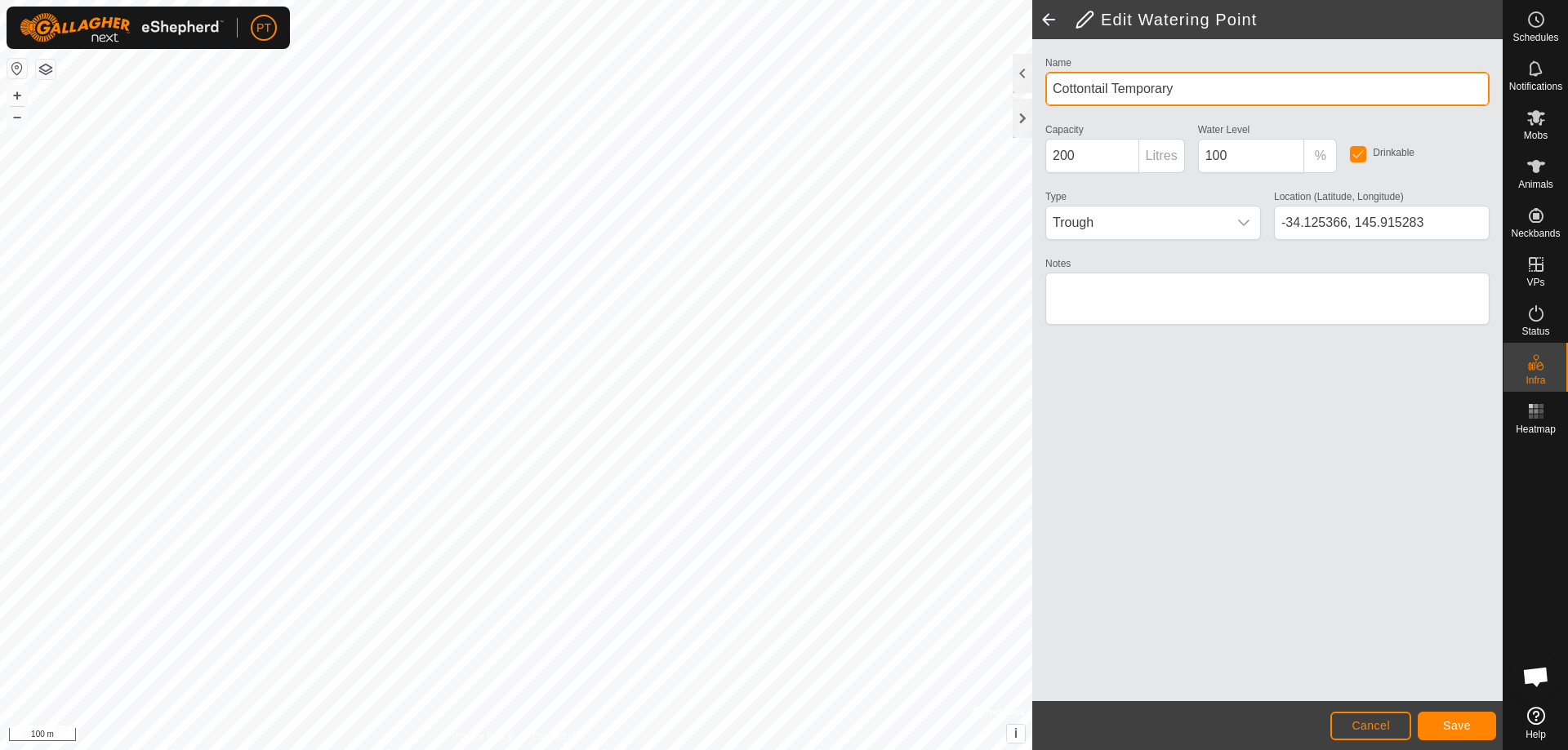
click at [1166, 88] on input "Cottontail Temporary" at bounding box center [1267, 89] width 444 height 34
click at [1140, 89] on input "Cottontail Tempory" at bounding box center [1267, 89] width 444 height 34
click at [1139, 89] on input "Cottontail Tempory" at bounding box center [1267, 89] width 444 height 34
click at [1154, 85] on input "Cottontail Tempory" at bounding box center [1267, 89] width 444 height 34
click at [1205, 87] on input "Cottontail Temporary" at bounding box center [1267, 89] width 444 height 34
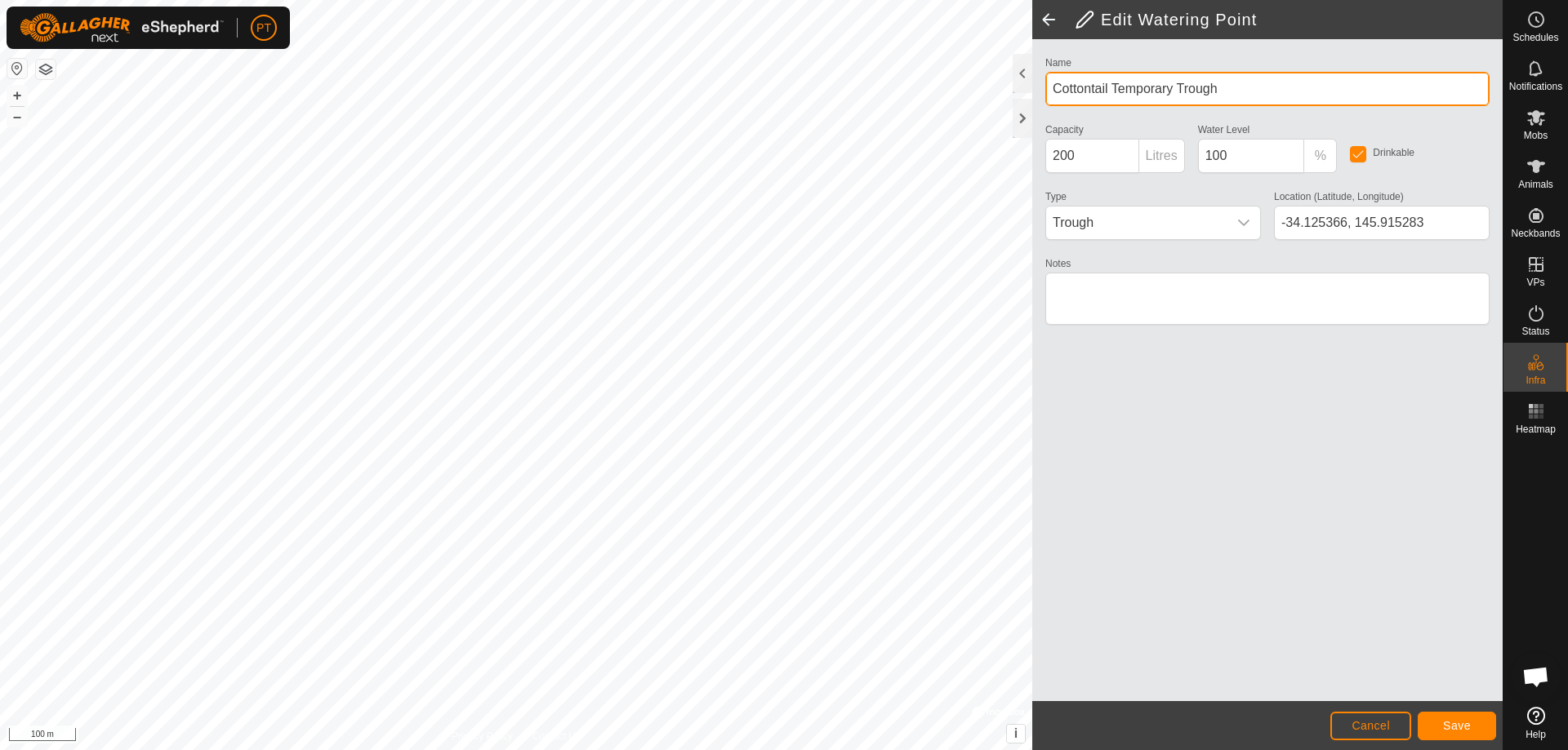
type input "Cottontail Temporary Trough"
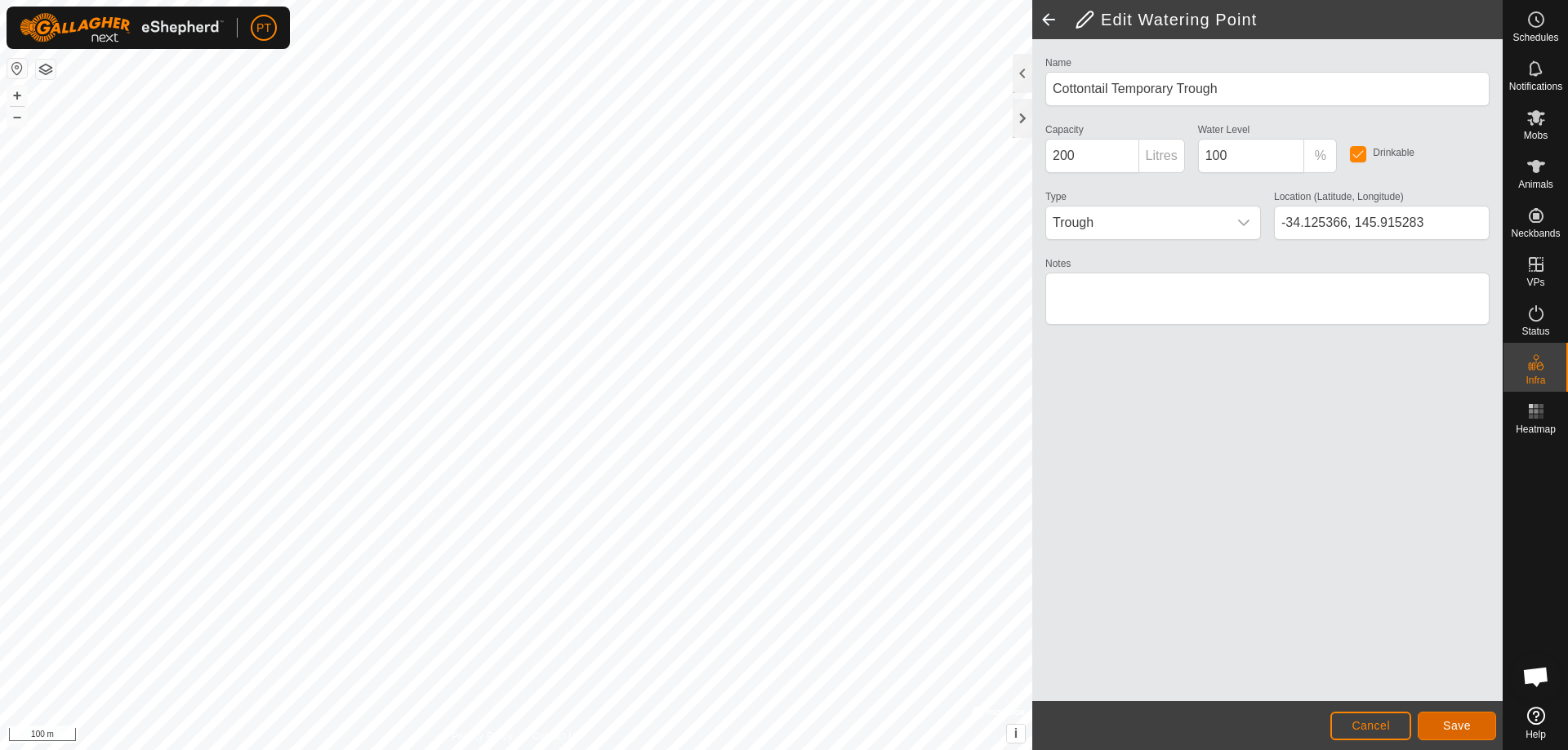
click at [1452, 731] on span "Save" at bounding box center [1457, 725] width 28 height 13
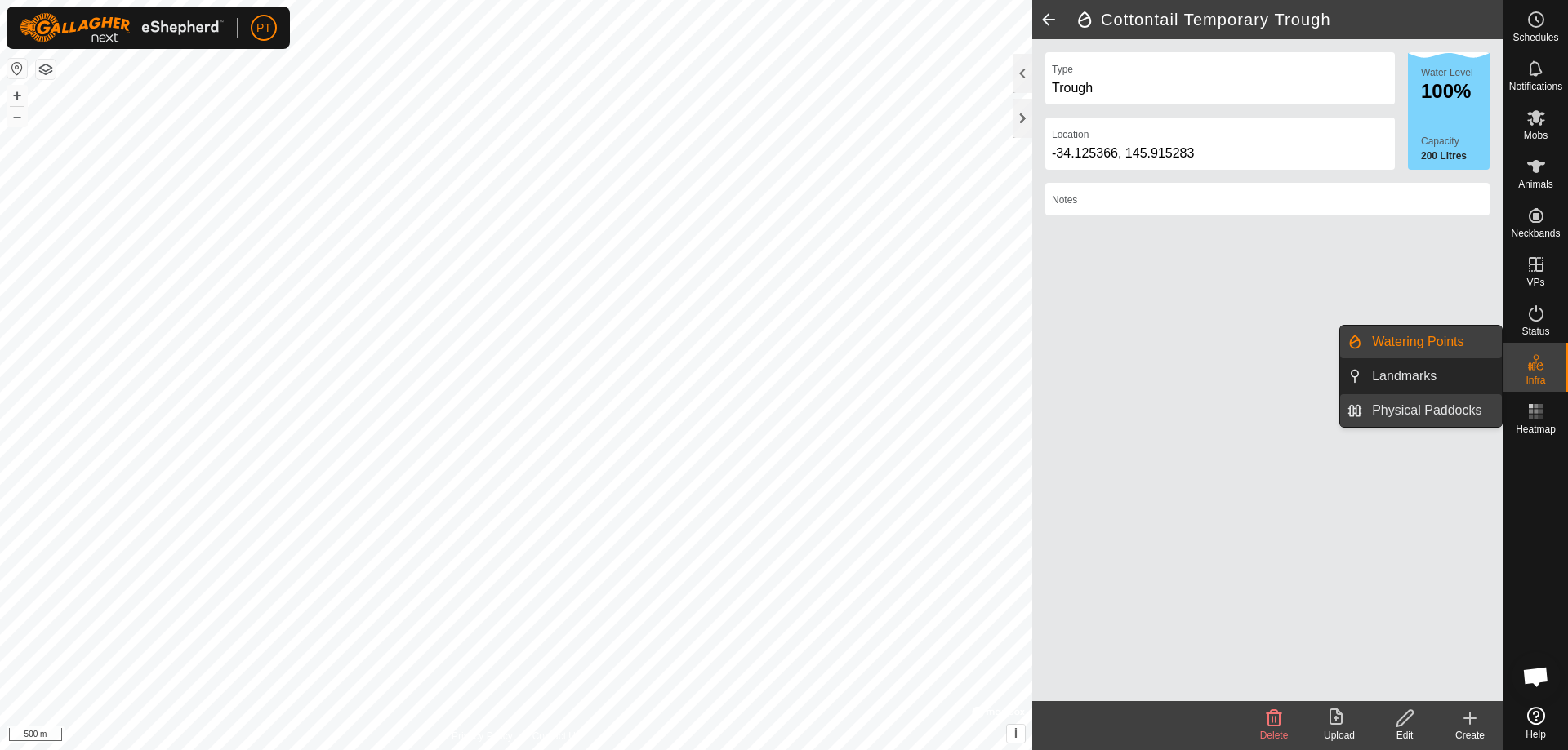
click at [1452, 410] on link "Physical Paddocks" at bounding box center [1432, 410] width 140 height 33
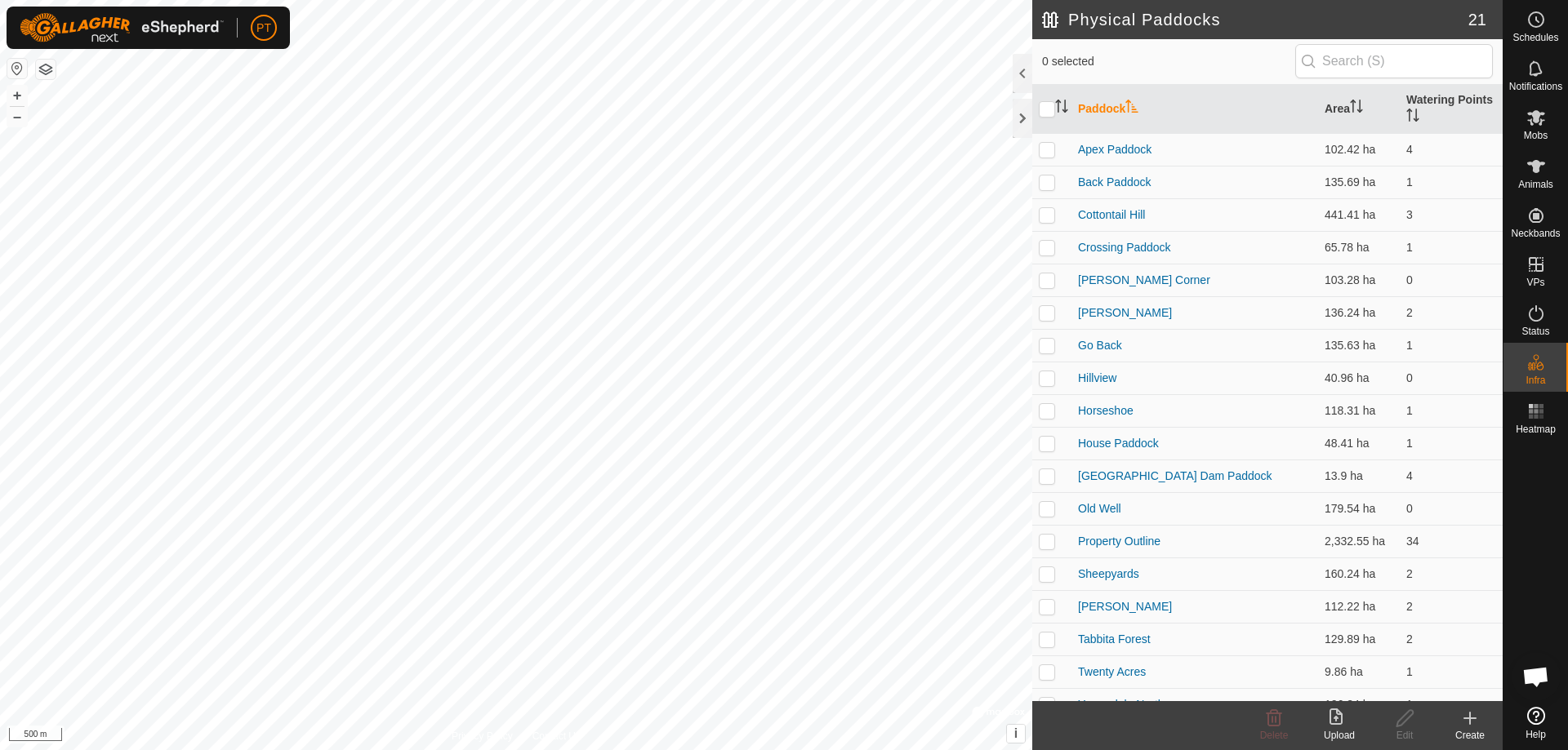
click at [1470, 718] on icon at bounding box center [1469, 718] width 11 height 0
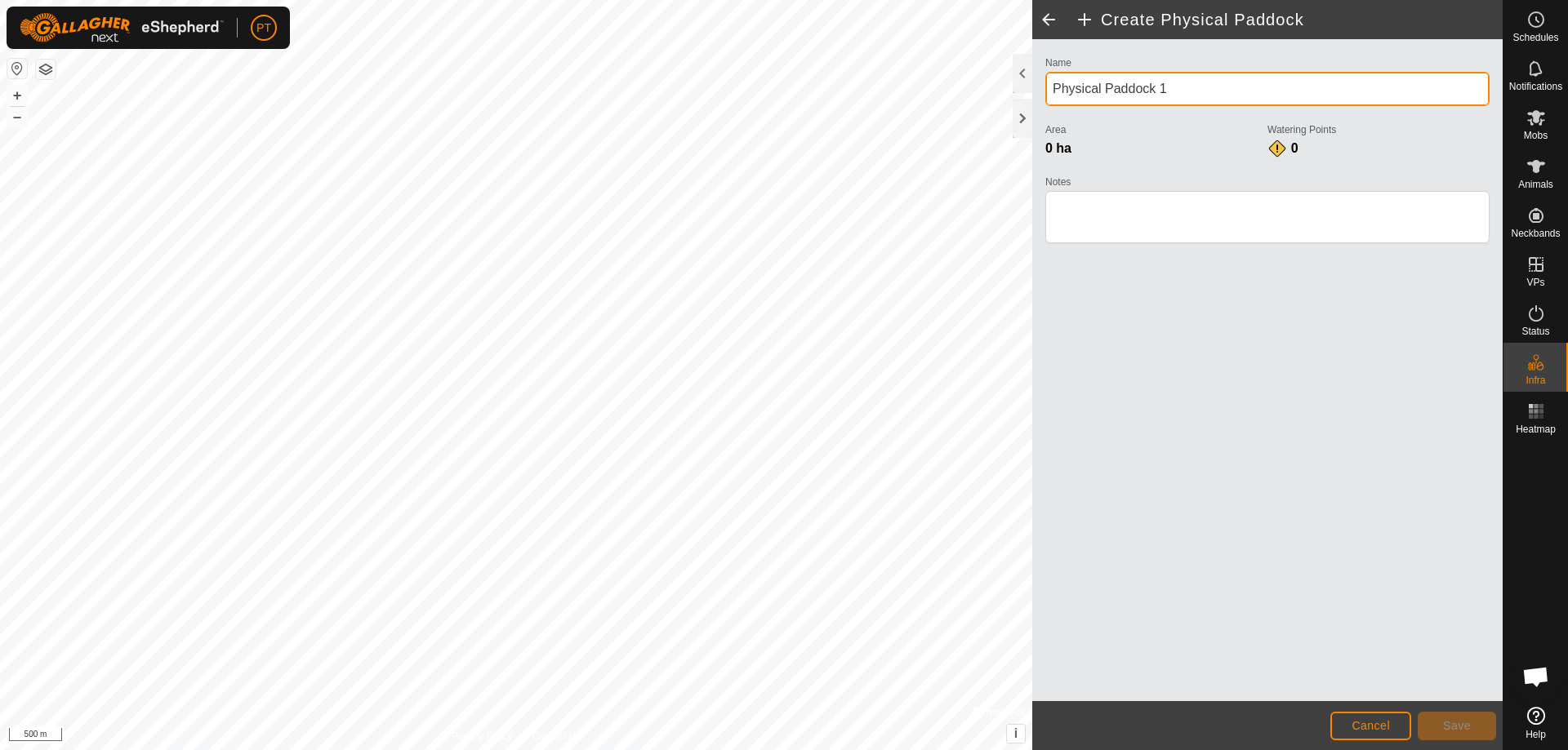
click at [1190, 89] on input "Physical Paddock 1" at bounding box center [1267, 89] width 444 height 34
type input "P"
type input "Forest Laneway"
drag, startPoint x: 490, startPoint y: 729, endPoint x: 938, endPoint y: -99, distance: 941.4
click at [938, 0] on html "PT Schedules Notifications Mobs Animals Neckbands VPs Status Infra Heatmap Help…" at bounding box center [784, 375] width 1568 height 750
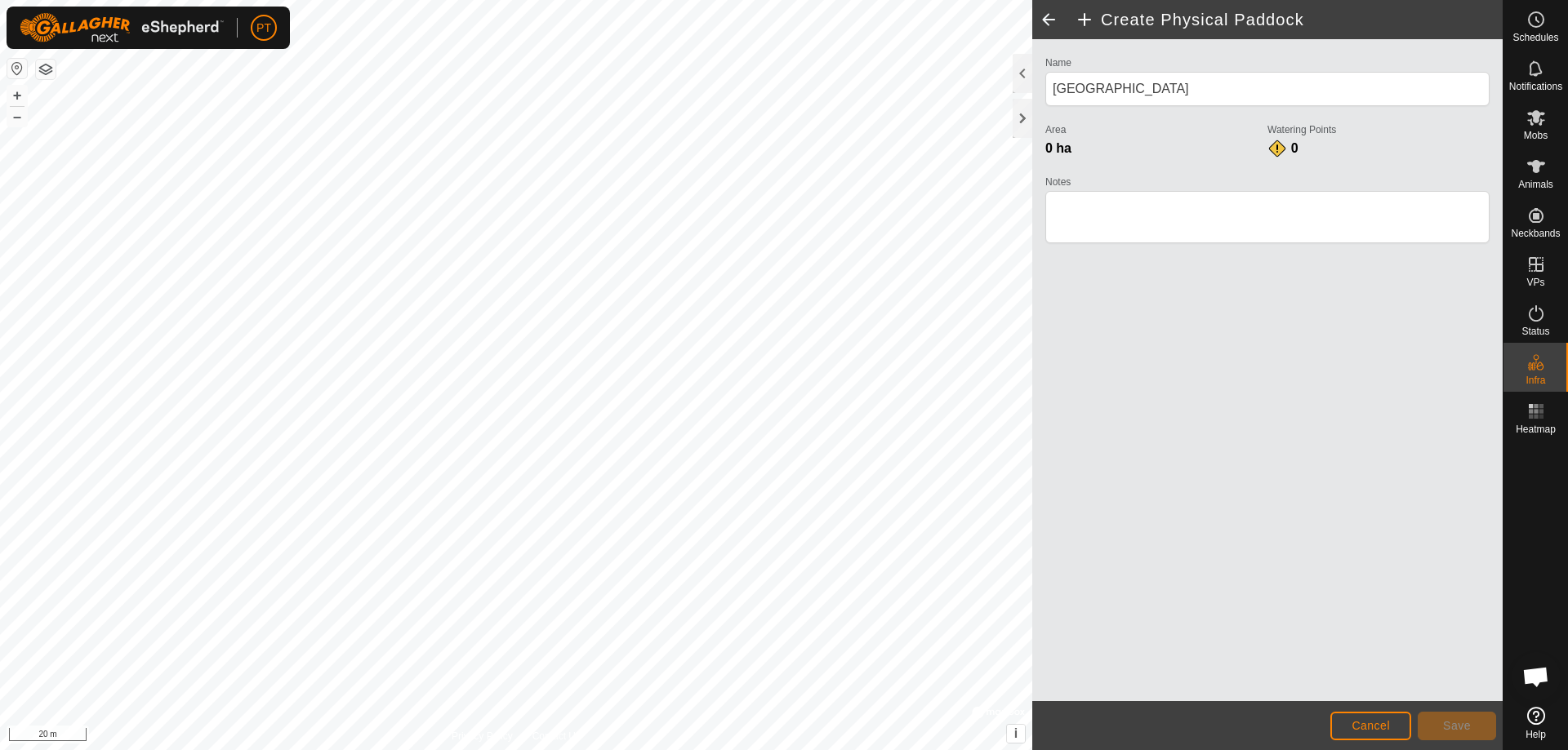
click at [969, 0] on html "PT Schedules Notifications Mobs Animals Neckbands VPs Status Infra Heatmap Help…" at bounding box center [784, 375] width 1568 height 750
click at [875, 0] on html "PT Schedules Notifications Mobs Animals Neckbands VPs Status Infra Heatmap Help…" at bounding box center [784, 375] width 1568 height 750
click at [921, 0] on html "PT Schedules Notifications Mobs Animals Neckbands VPs Status Infra Heatmap Help…" at bounding box center [784, 375] width 1568 height 750
click at [1459, 726] on span "Save" at bounding box center [1457, 725] width 28 height 13
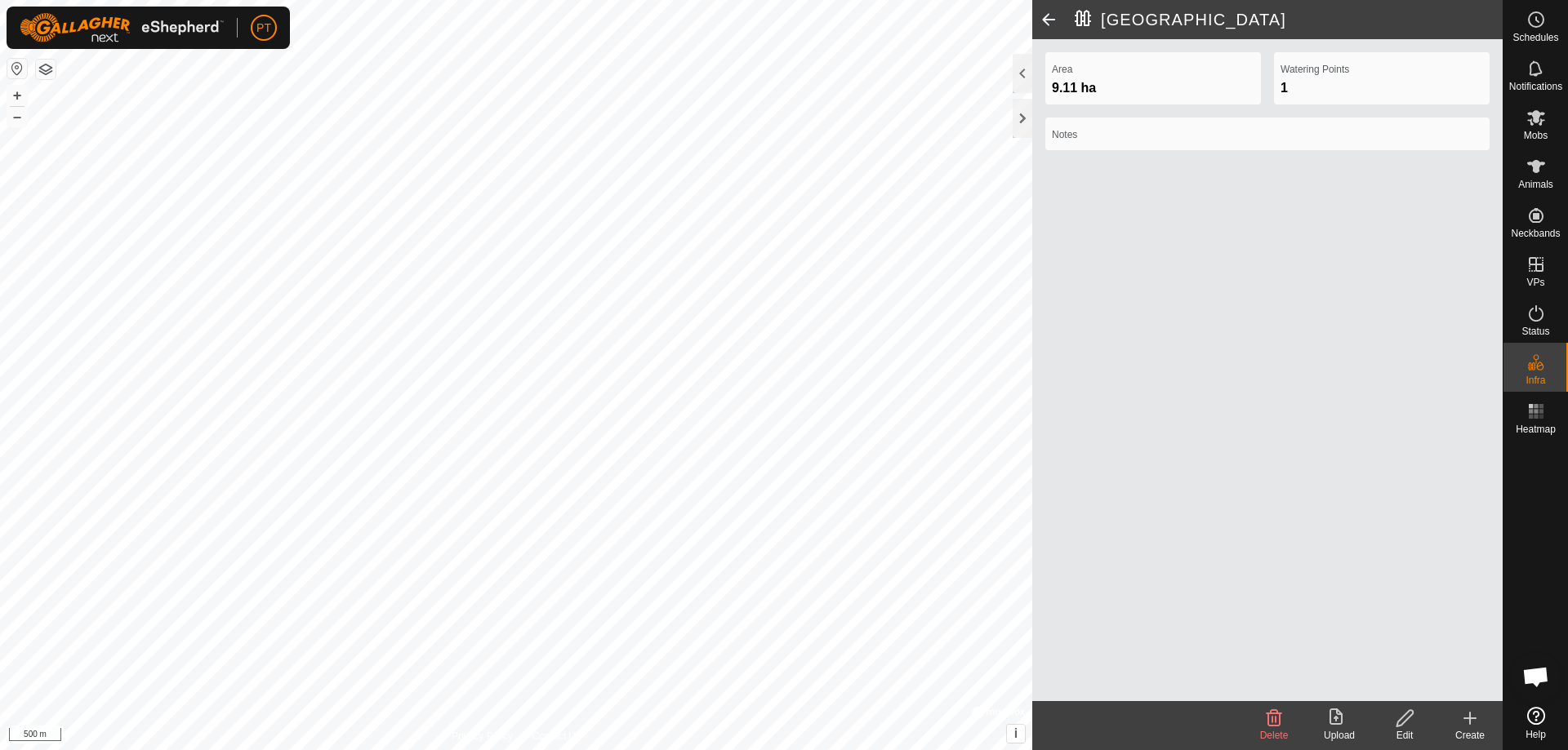
click at [1402, 718] on icon at bounding box center [1404, 718] width 16 height 16
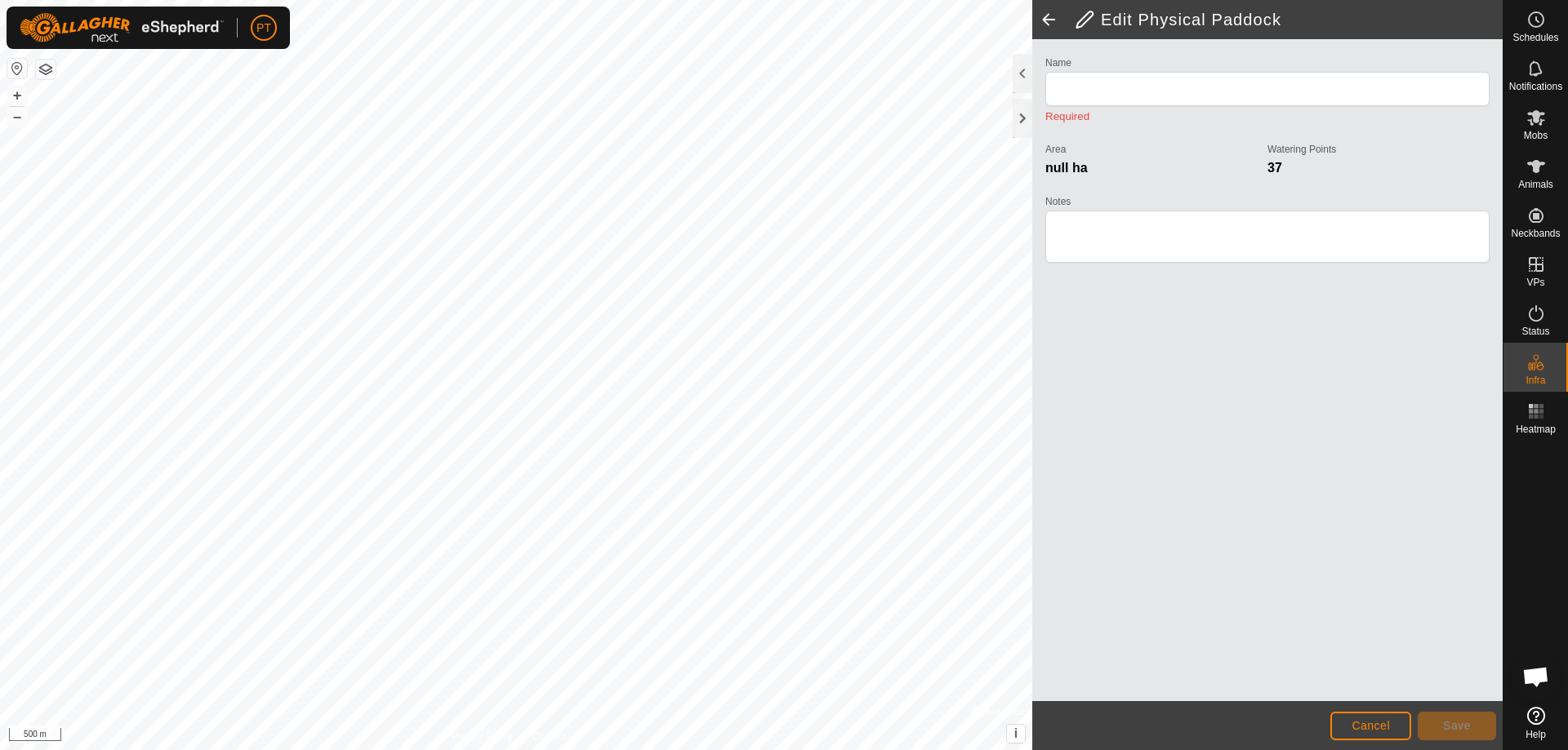
type input "Forest Laneway"
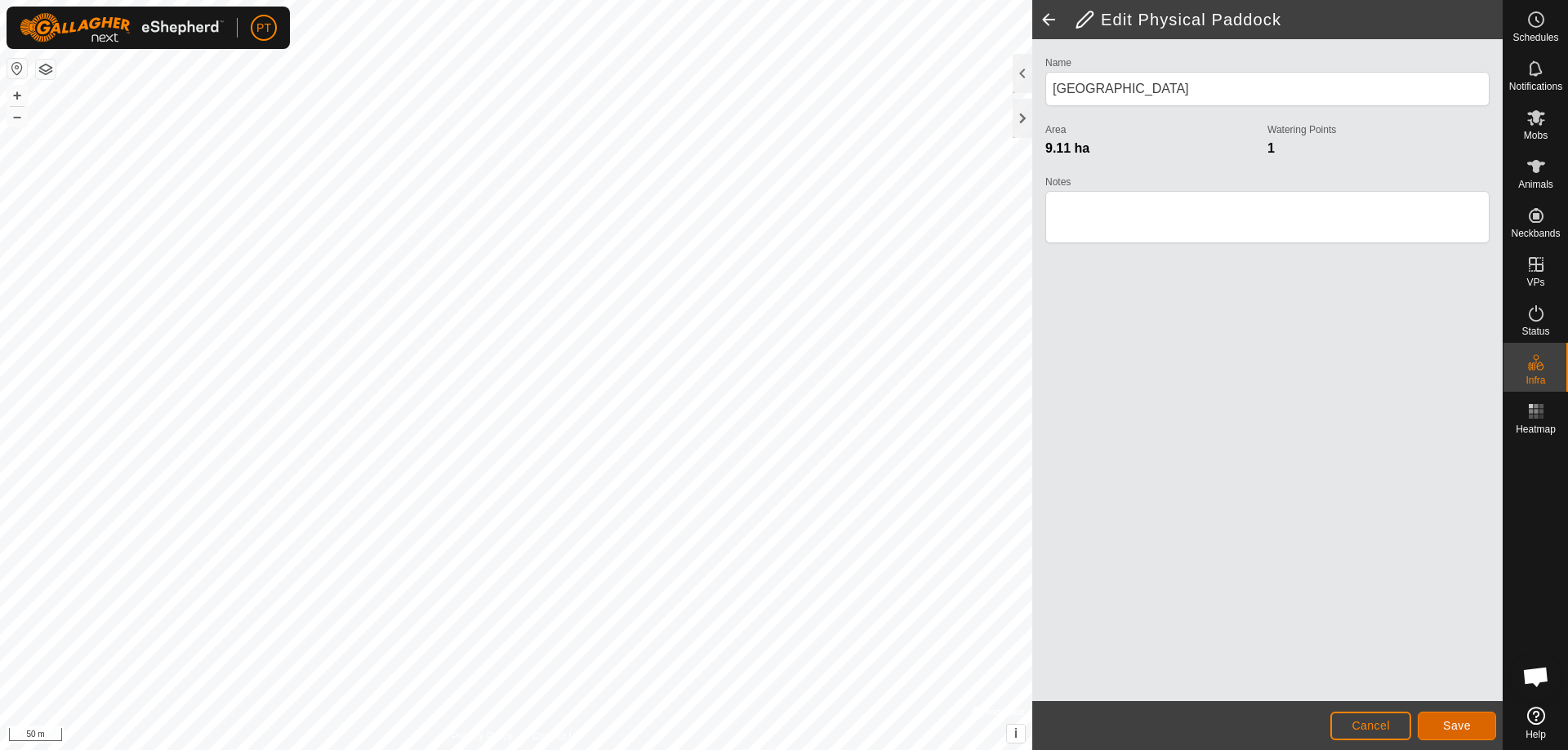
click at [1459, 725] on span "Save" at bounding box center [1457, 725] width 28 height 13
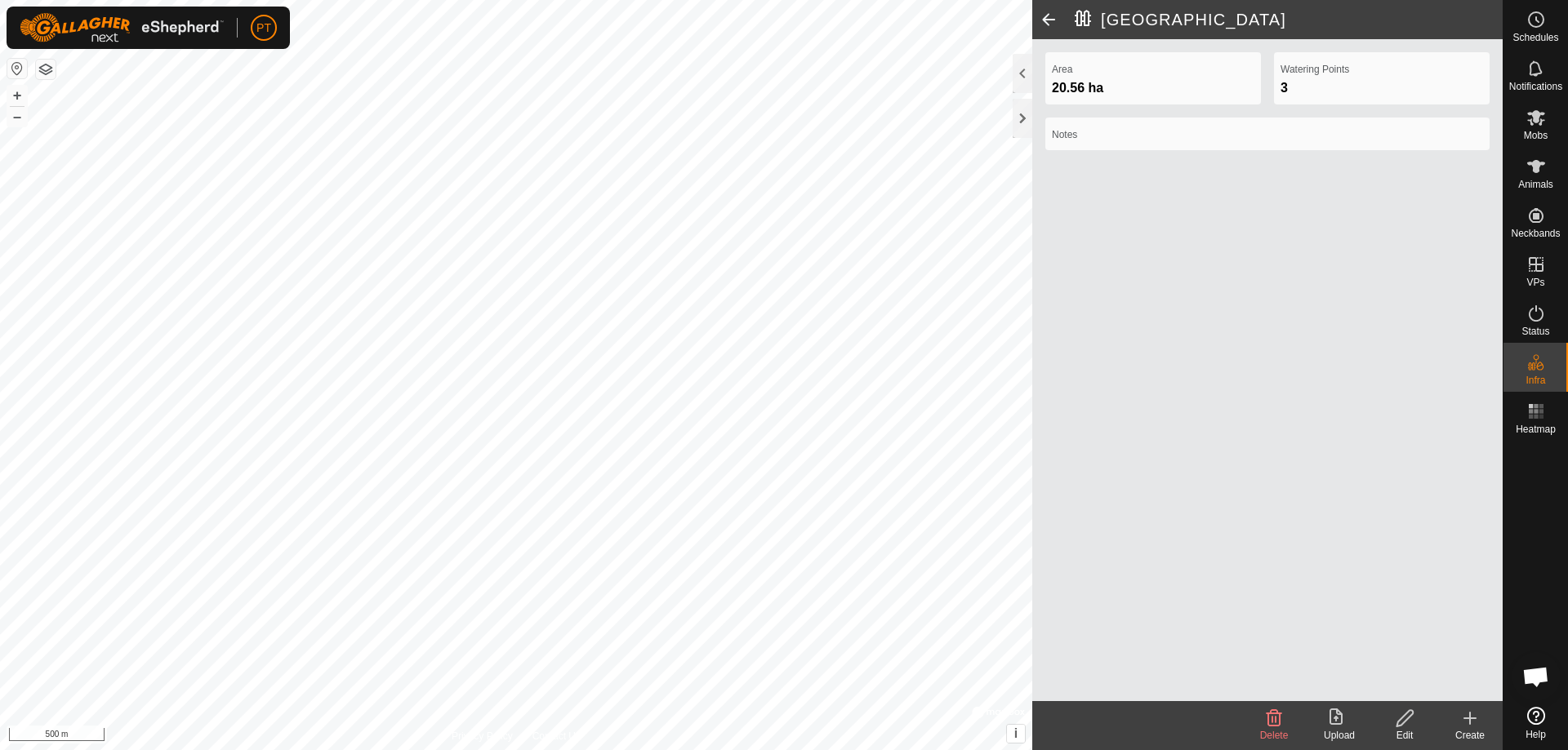
click at [1466, 715] on icon at bounding box center [1470, 719] width 20 height 20
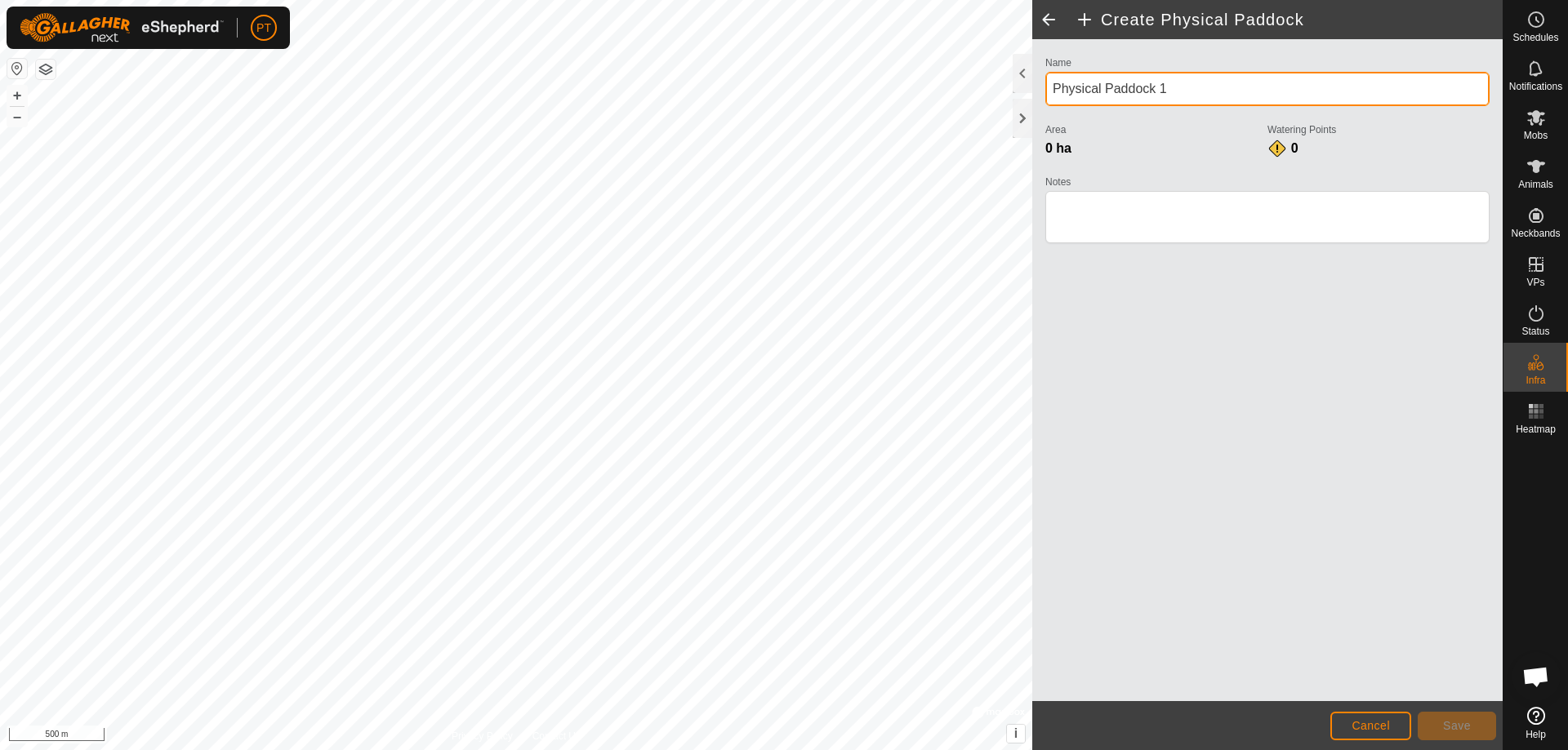
click at [1197, 92] on input "Physical Paddock 1" at bounding box center [1267, 89] width 444 height 34
type input "P"
click at [1186, 63] on label "Name" at bounding box center [1267, 63] width 444 height 15
click at [1186, 72] on input "Dickie Rd" at bounding box center [1267, 89] width 444 height 34
type input "Dickie Rd Laneway"
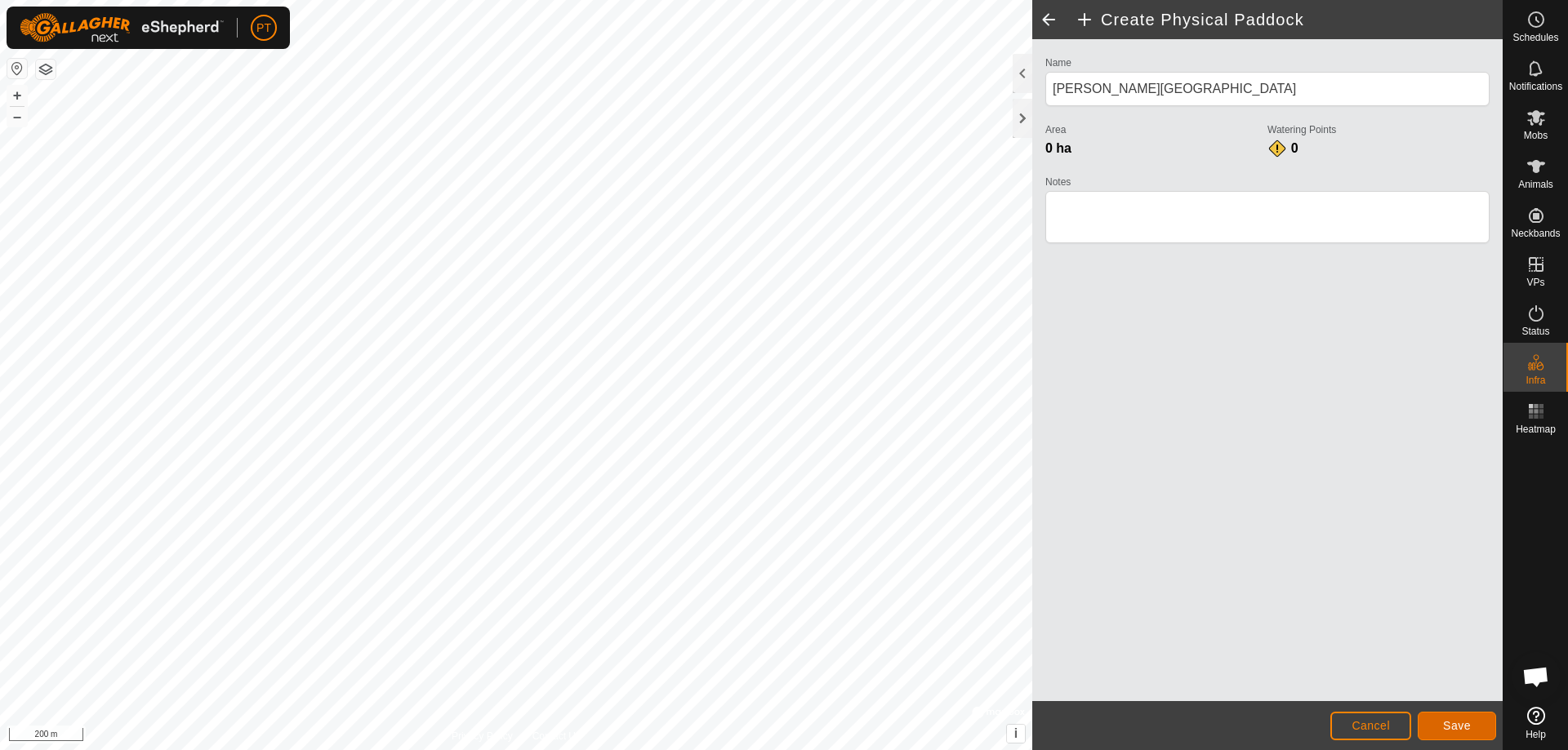
click at [1462, 724] on span "Save" at bounding box center [1457, 725] width 28 height 13
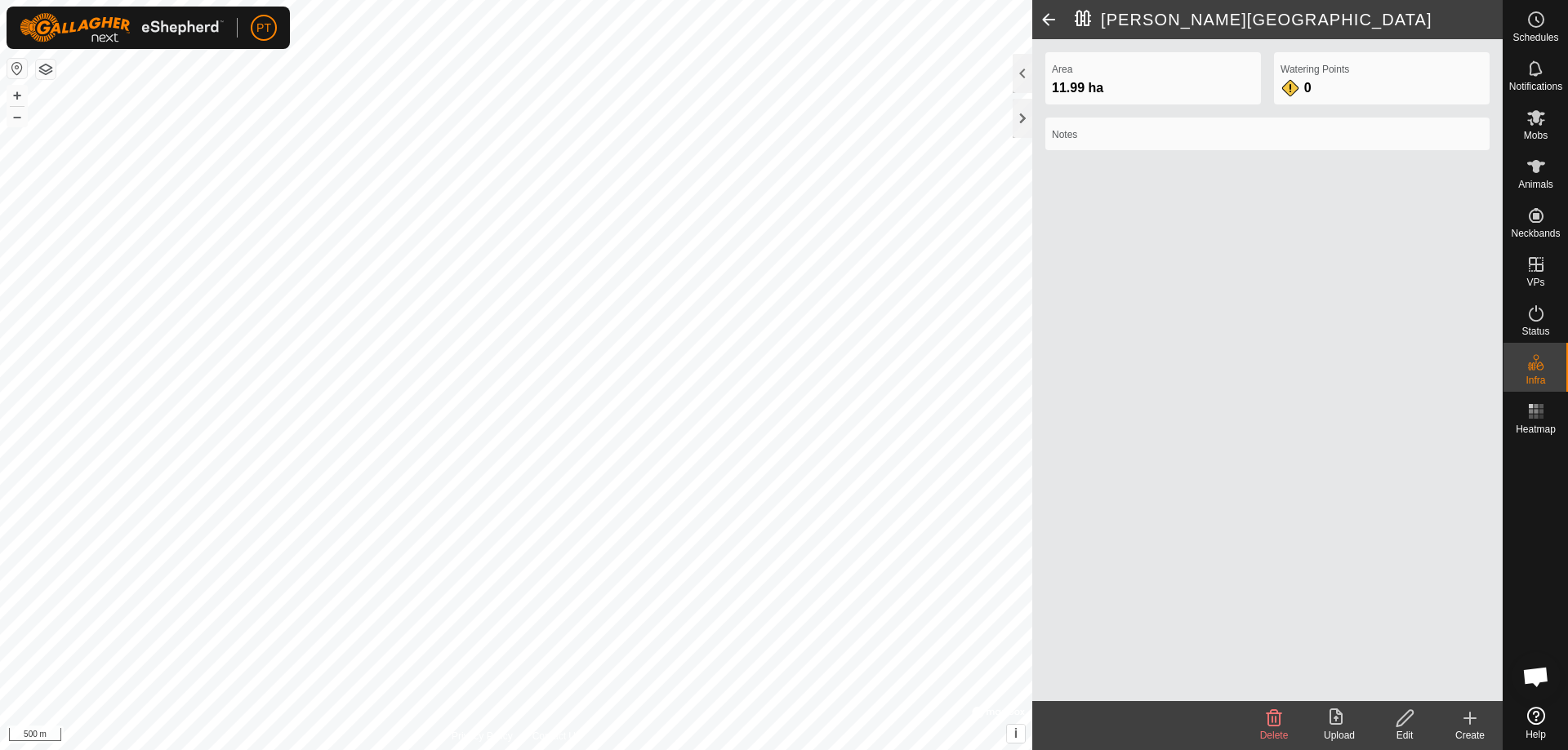
click at [1404, 719] on icon at bounding box center [1404, 719] width 20 height 20
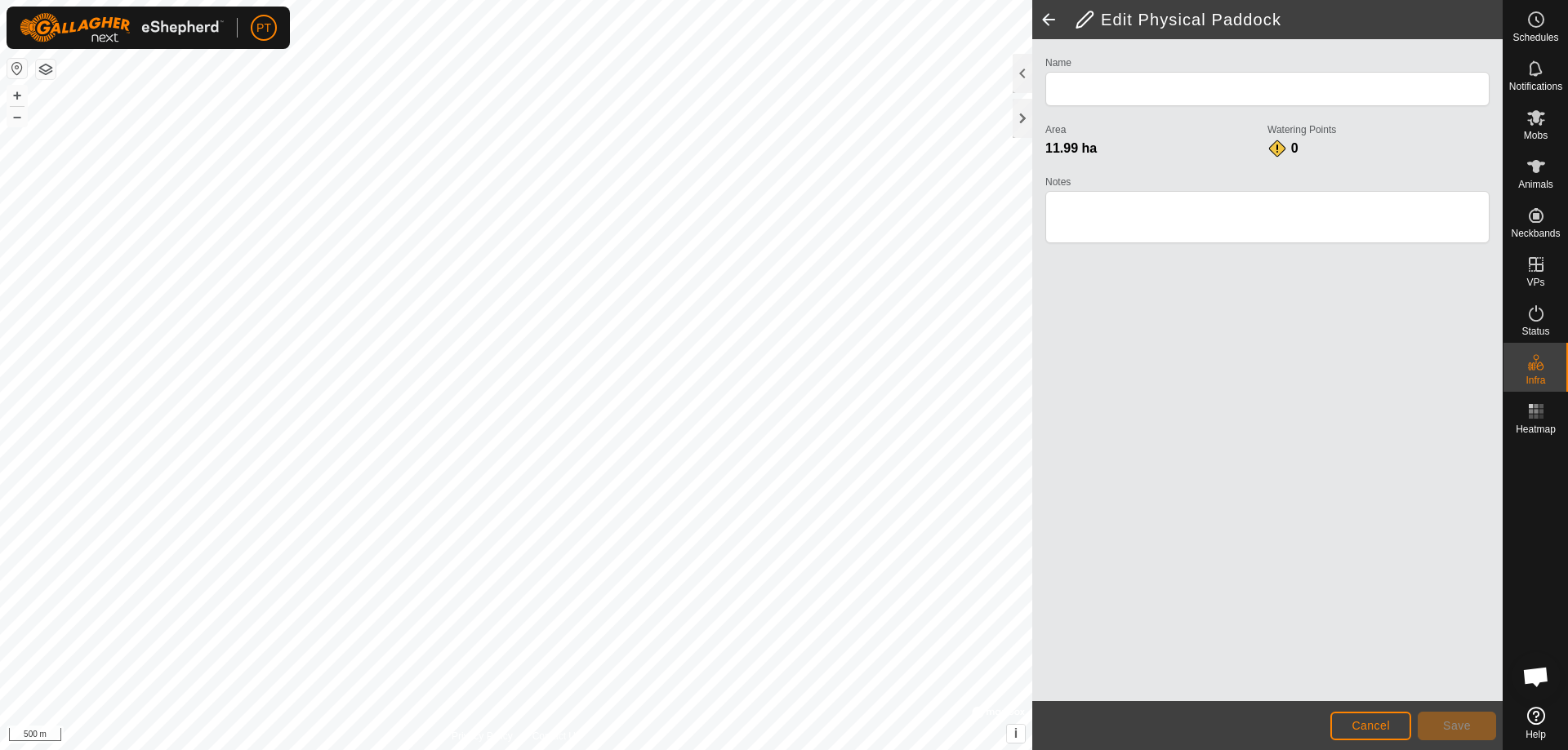
type input "Dickie Rd Laneway"
click at [1363, 727] on span "Cancel" at bounding box center [1370, 725] width 38 height 13
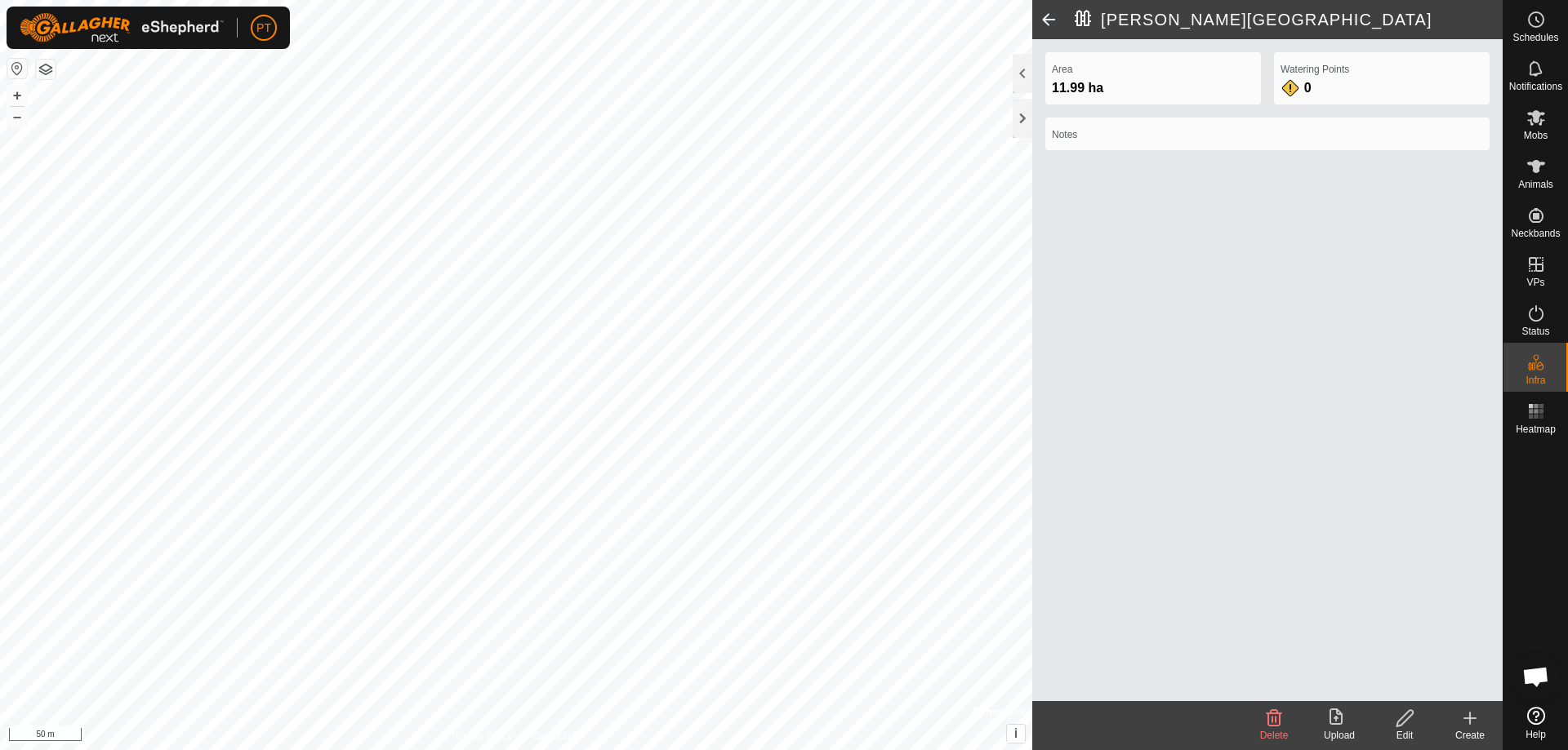
click at [1470, 720] on icon at bounding box center [1470, 718] width 0 height 11
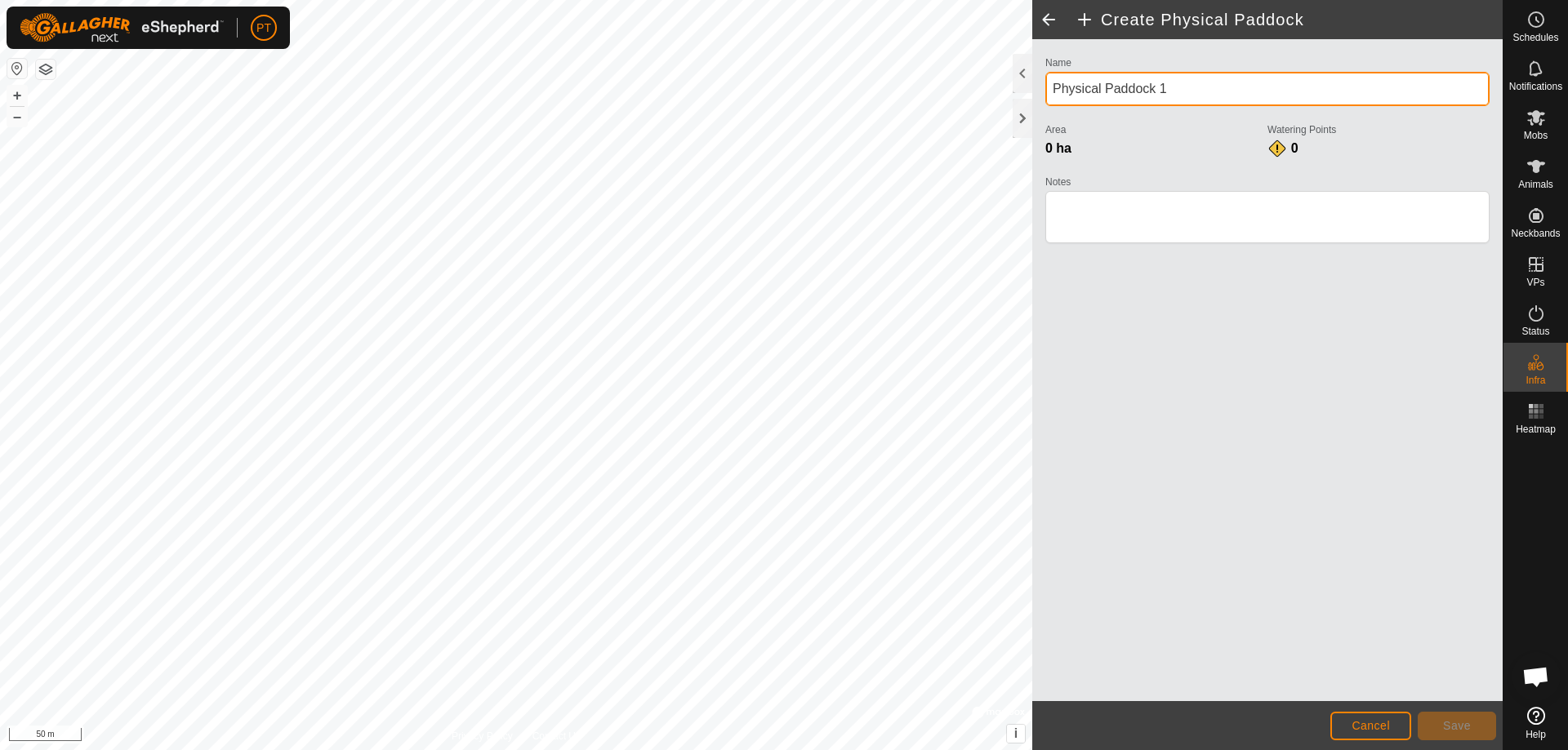
click at [1178, 91] on input "Physical Paddock 1" at bounding box center [1267, 89] width 444 height 34
type input "P"
type input "House Sheepyards Top Holding Yard"
click at [428, 750] on html "PT Schedules Notifications Mobs Animals Neckbands VPs Status Infra Heatmap Help…" at bounding box center [784, 375] width 1568 height 750
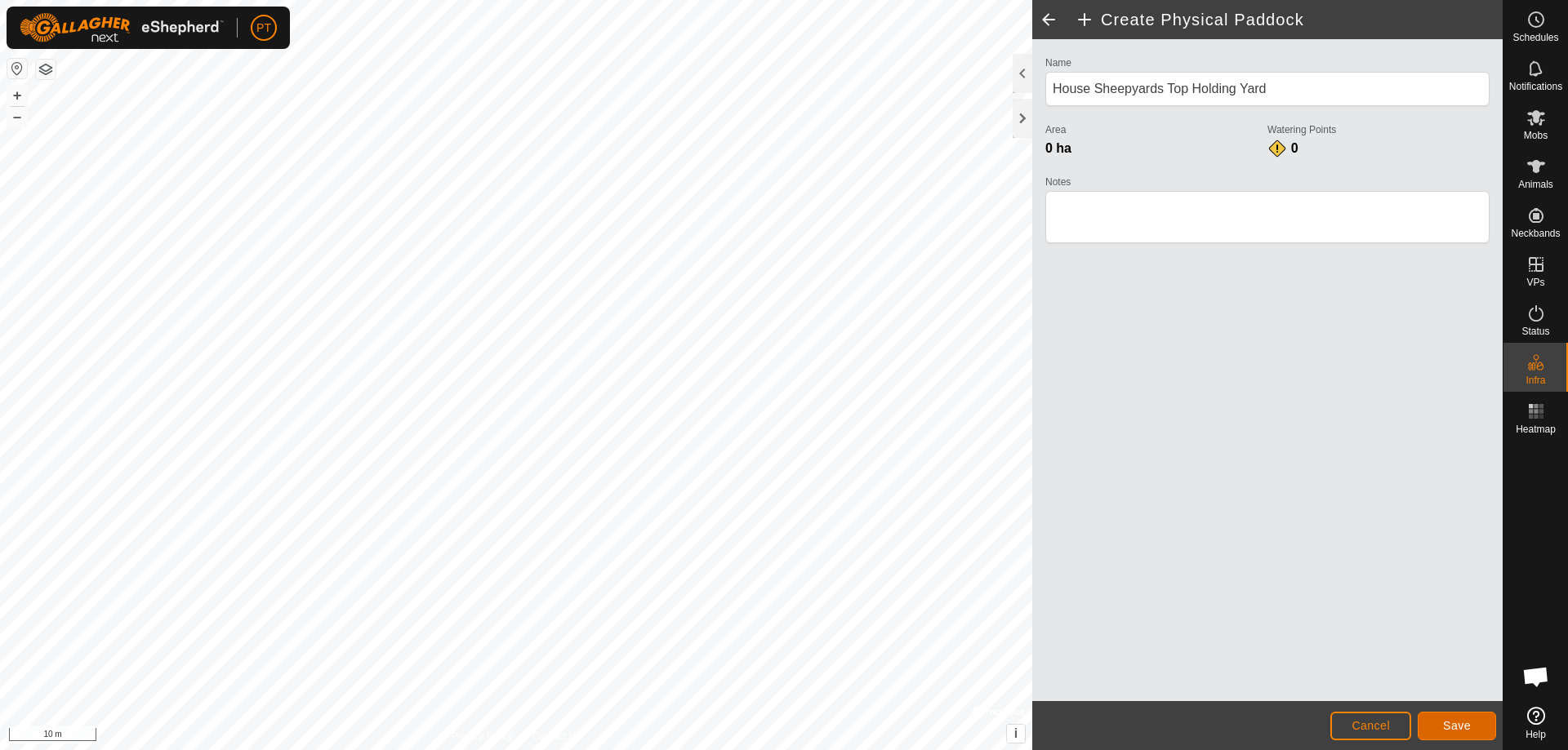
click at [1461, 726] on span "Save" at bounding box center [1457, 725] width 28 height 13
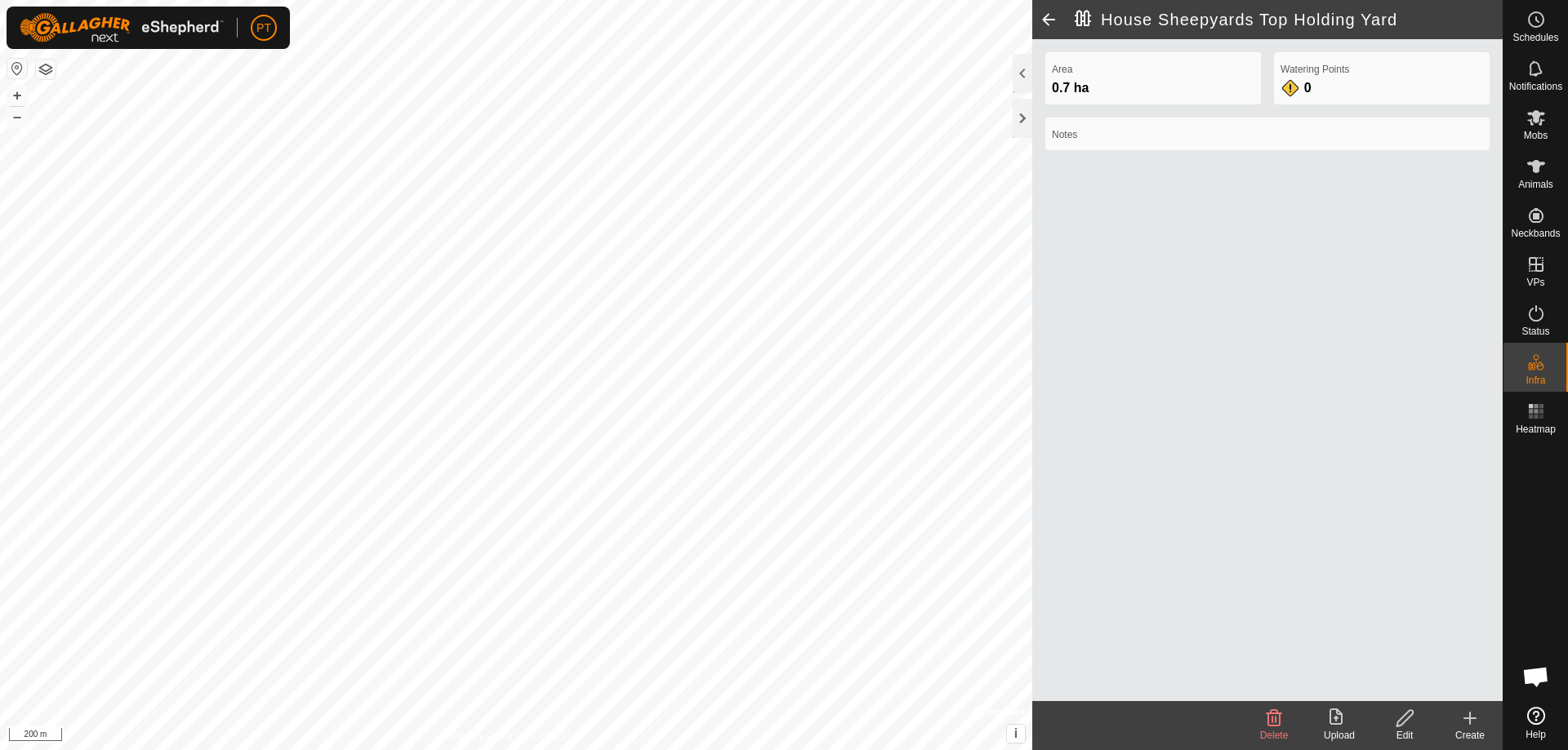
click at [756, 750] on html "PT Schedules Notifications Mobs Animals Neckbands VPs Status Infra Heatmap Help…" at bounding box center [784, 375] width 1568 height 750
click at [1467, 717] on icon at bounding box center [1470, 719] width 20 height 20
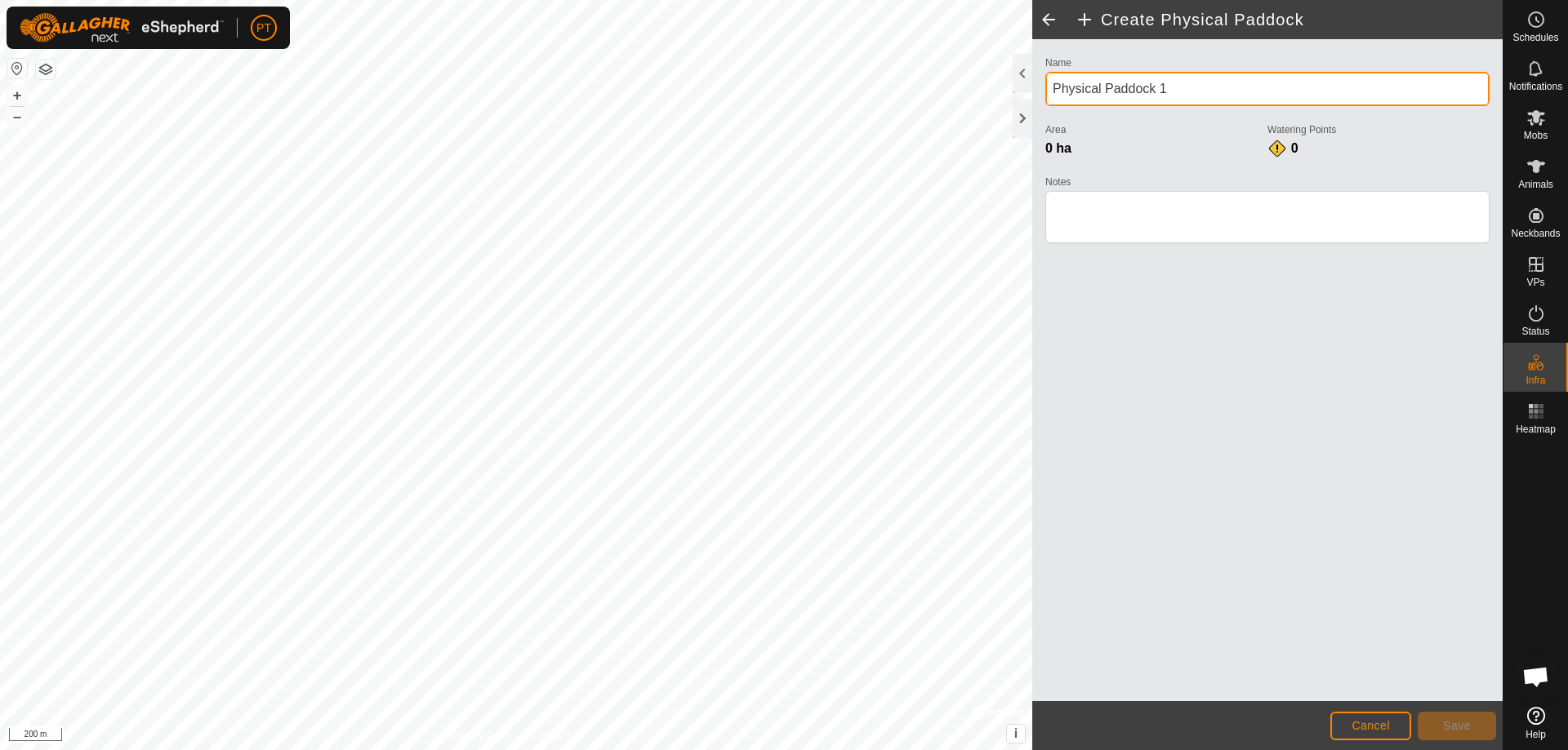
click at [1184, 99] on input "Physical Paddock 1" at bounding box center [1267, 89] width 444 height 34
type input "P"
type input "House Sheepyards Main Holding Yard"
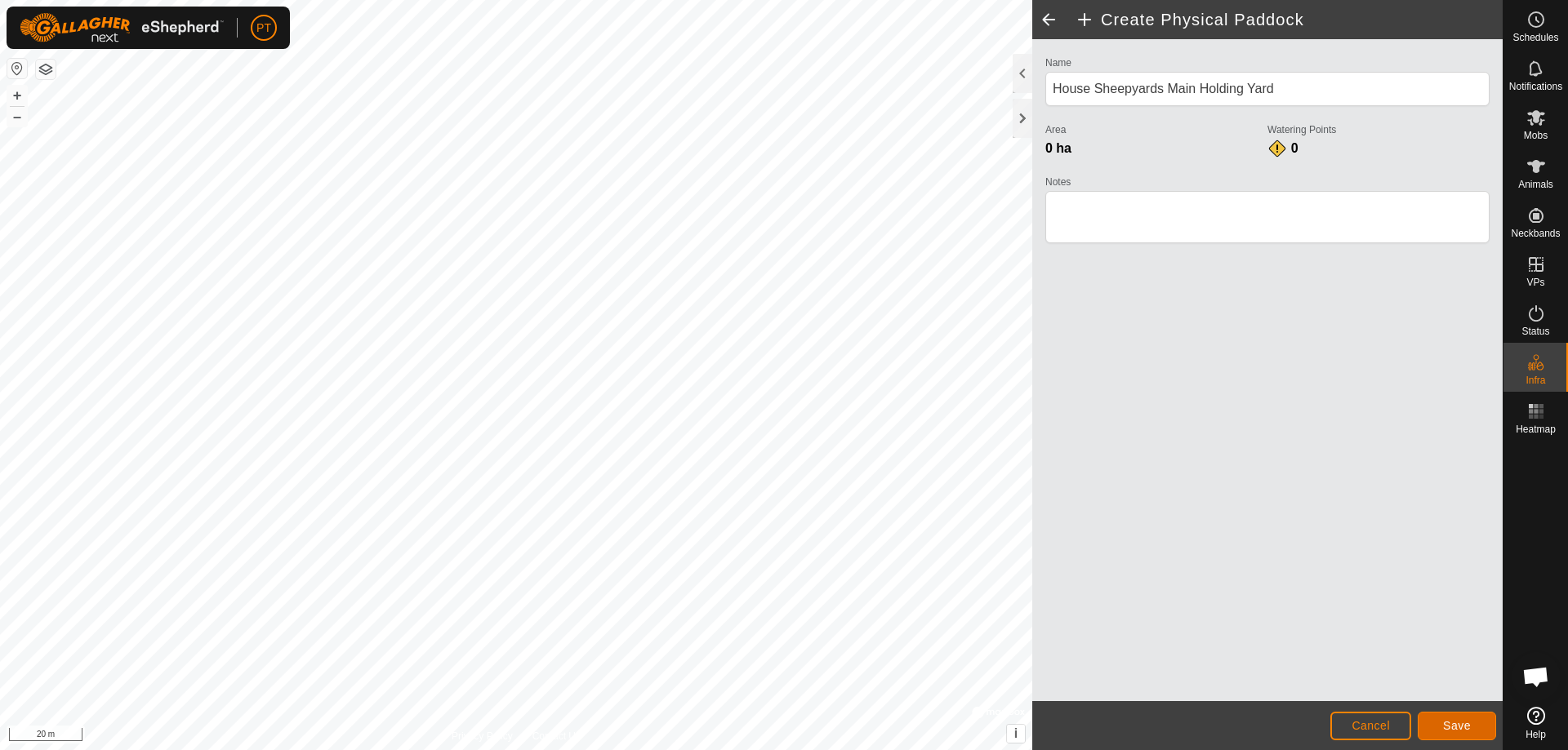
click at [1460, 727] on span "Save" at bounding box center [1457, 725] width 28 height 13
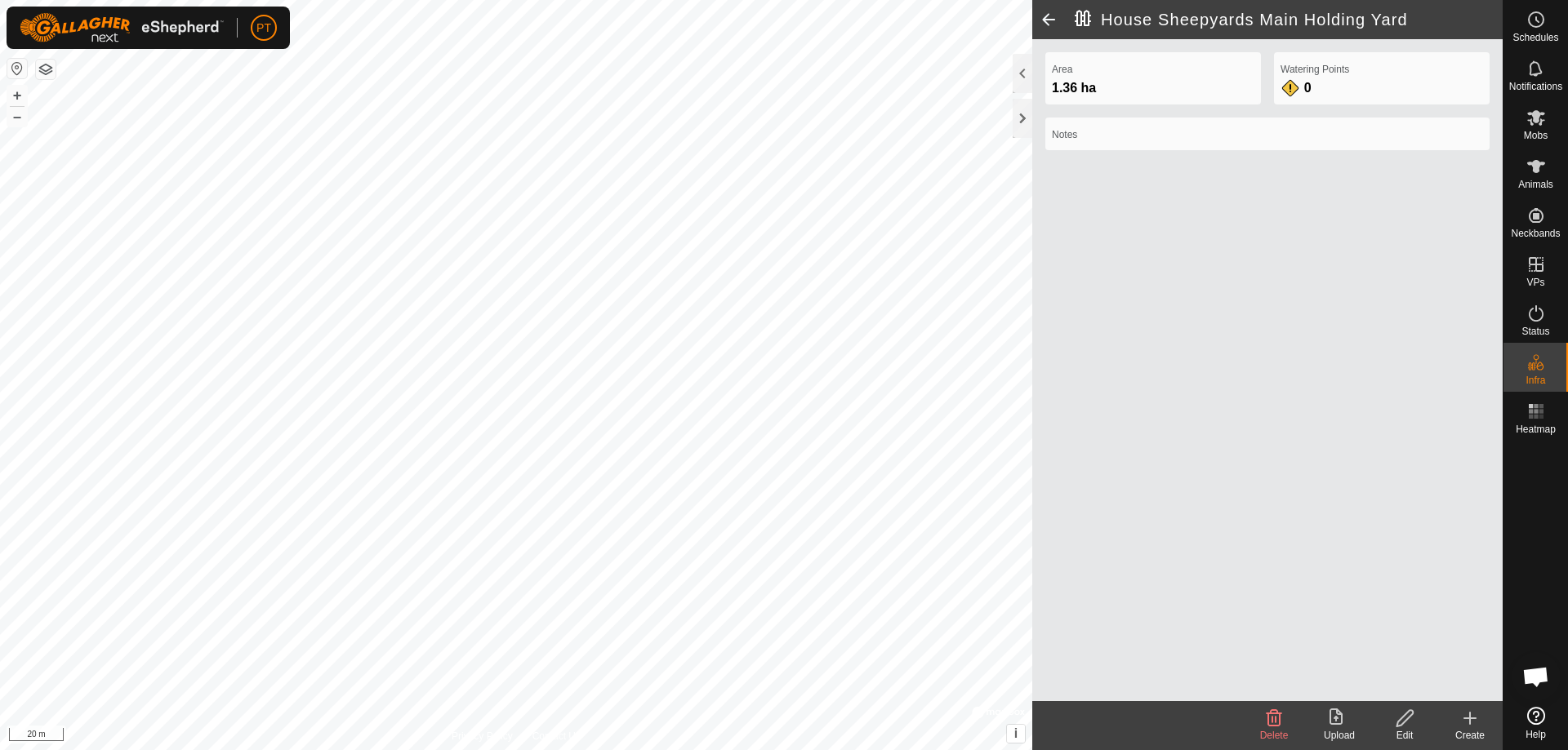
click at [1469, 718] on icon at bounding box center [1469, 718] width 11 height 0
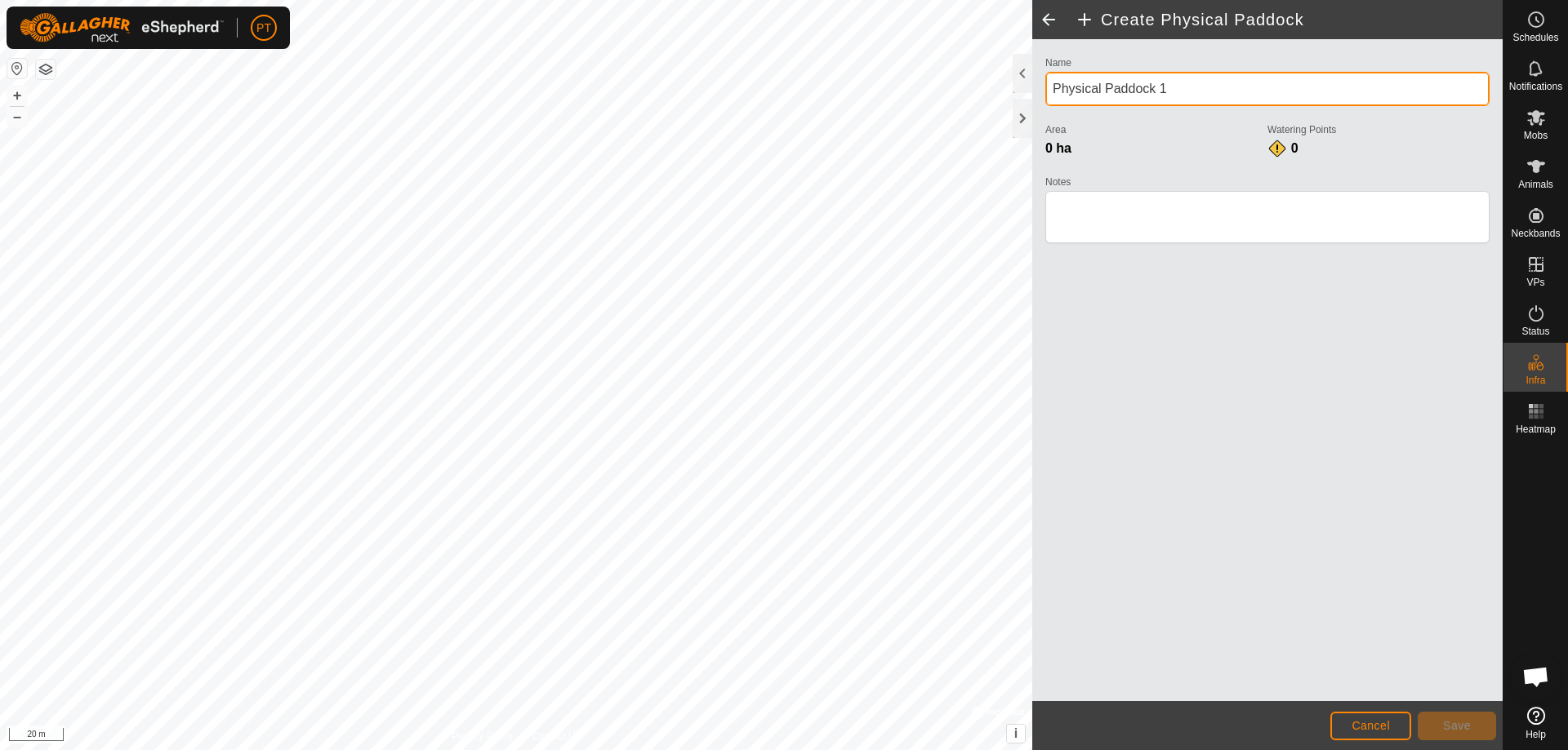
click at [1178, 89] on input "Physical Paddock 1" at bounding box center [1267, 89] width 444 height 34
type input "P"
type input "House Shearing Shed Sheepyards"
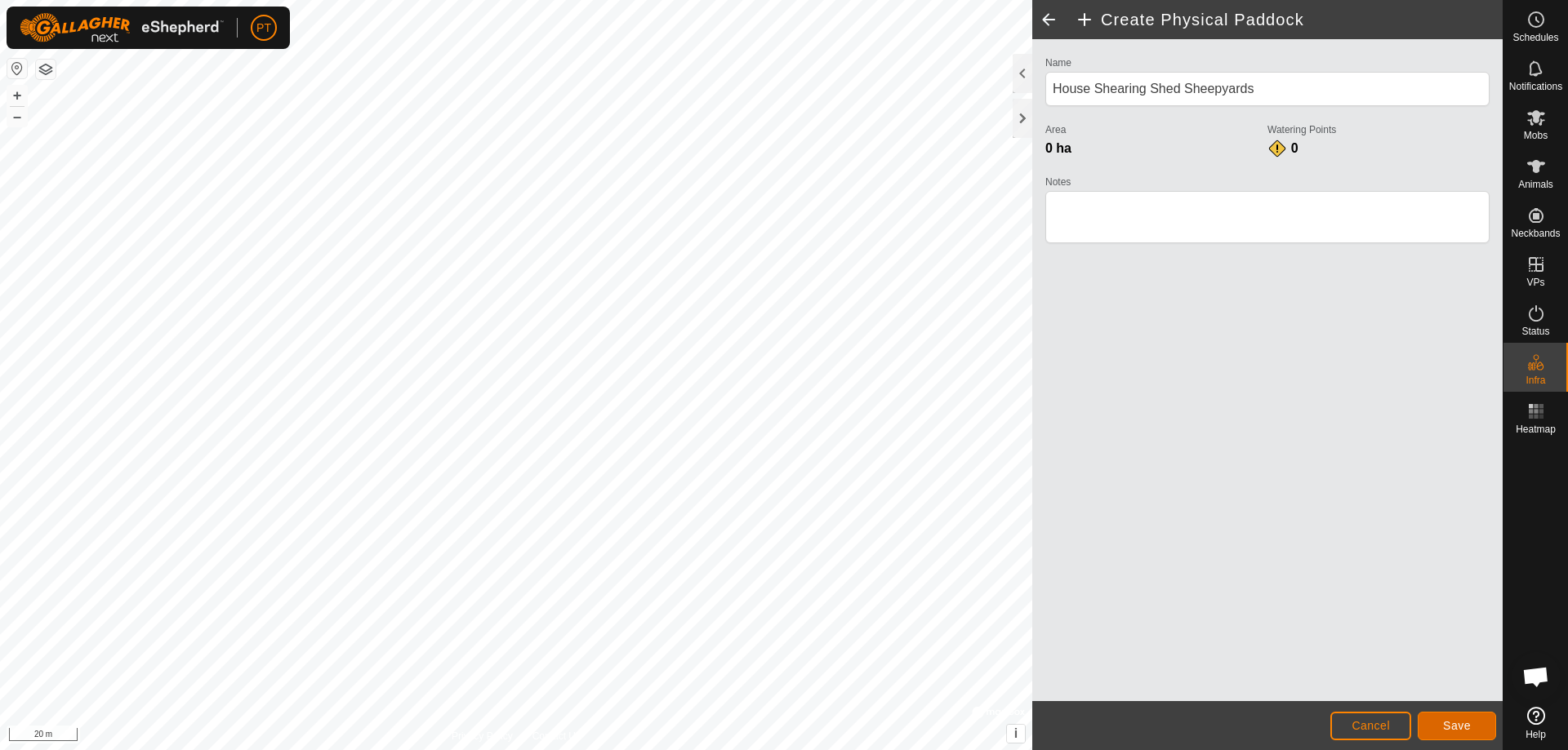
click at [1464, 727] on span "Save" at bounding box center [1457, 725] width 28 height 13
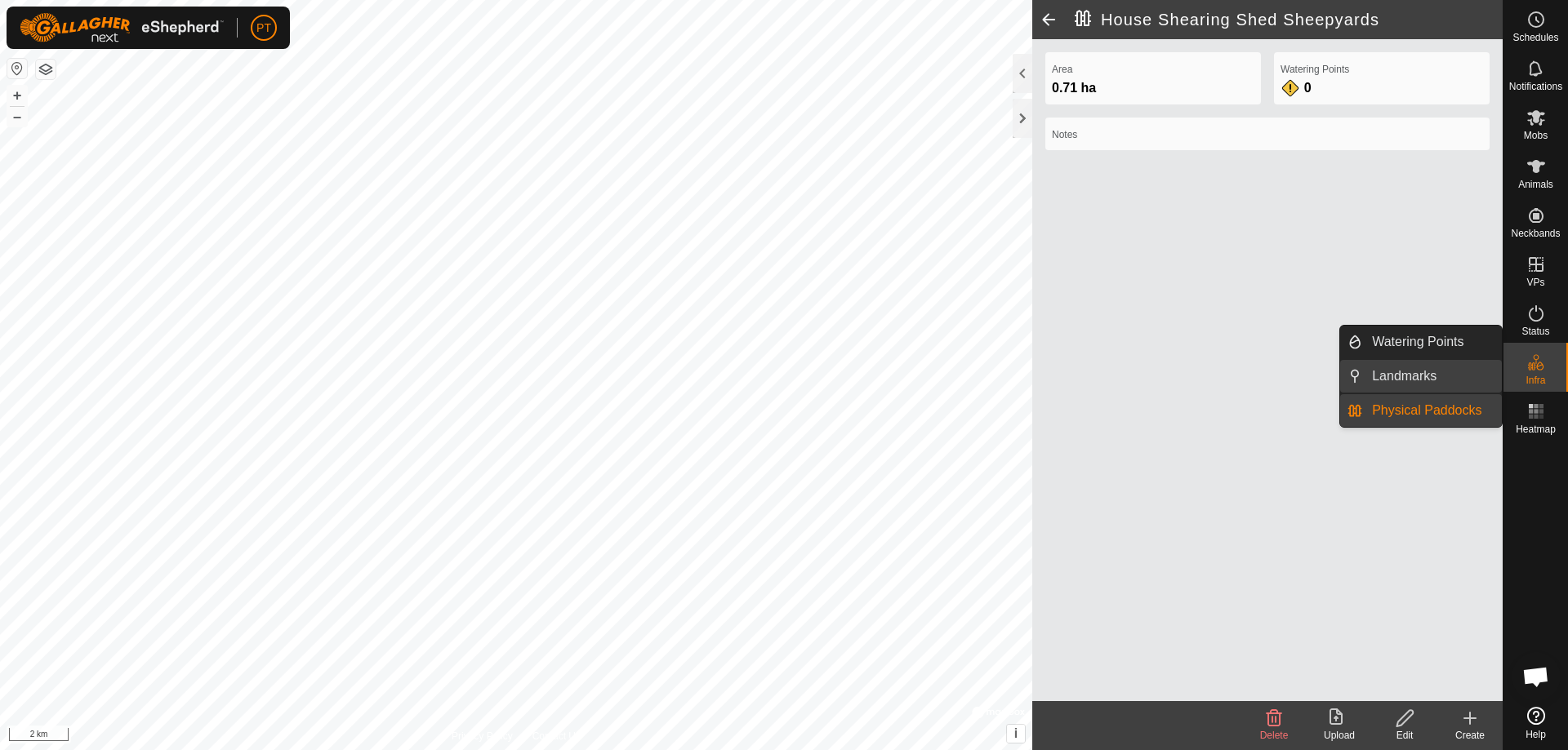
click at [1385, 373] on link "Landmarks" at bounding box center [1432, 376] width 140 height 33
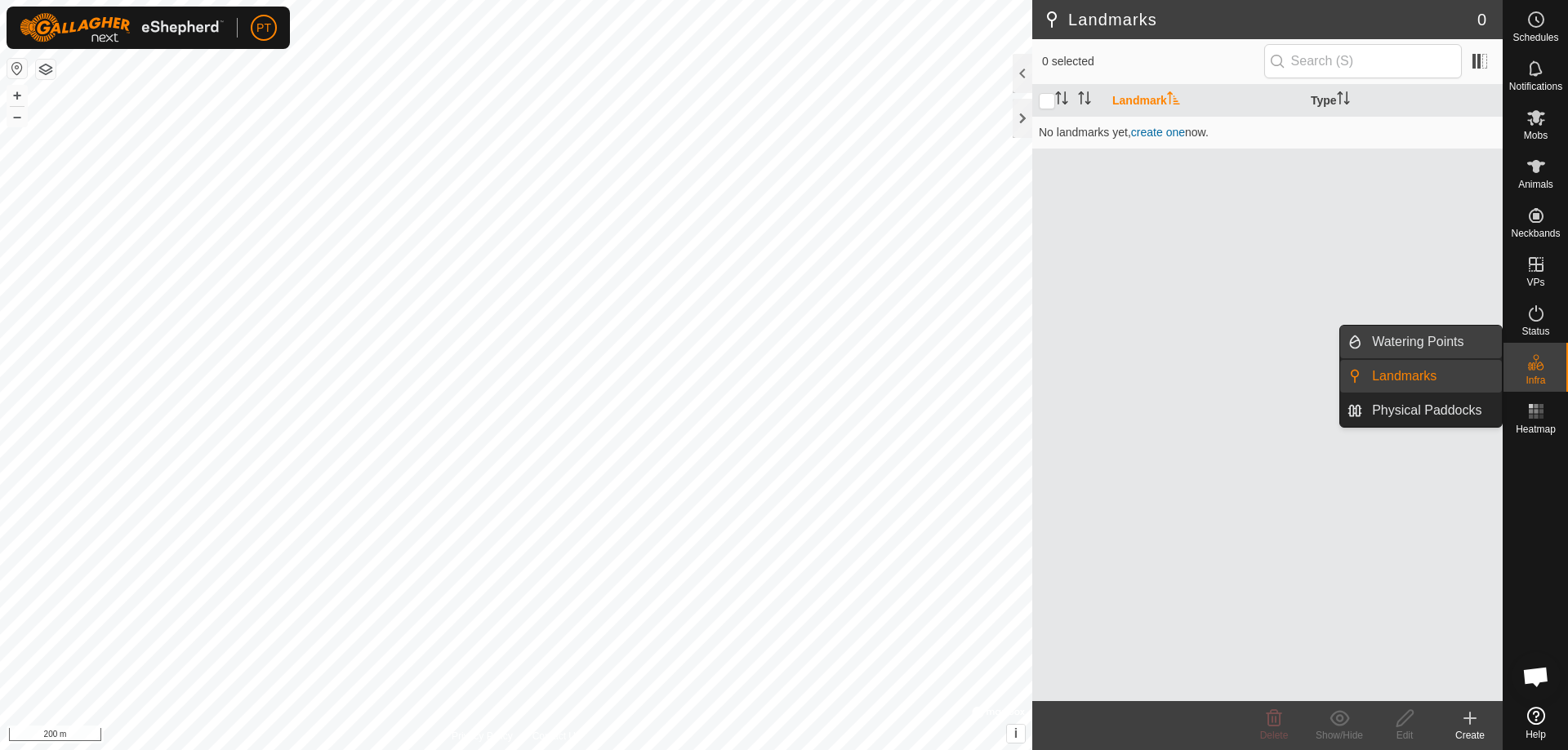
click at [1383, 338] on link "Watering Points" at bounding box center [1432, 342] width 140 height 33
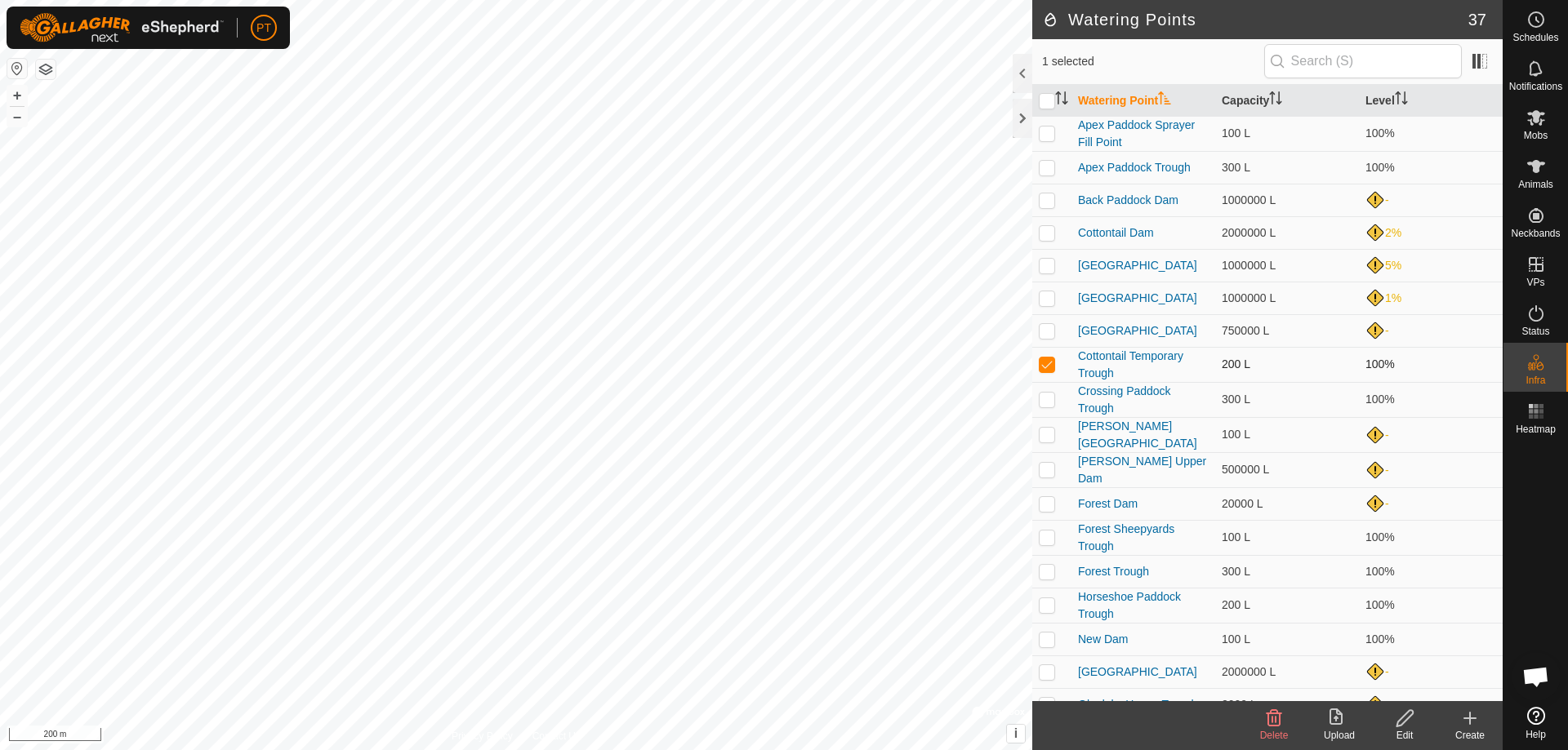
click at [1046, 365] on p-checkbox at bounding box center [1047, 364] width 16 height 13
click at [1047, 131] on p-checkbox at bounding box center [1047, 133] width 16 height 13
checkbox input "true"
checkbox input "false"
click at [1402, 716] on icon at bounding box center [1404, 719] width 20 height 20
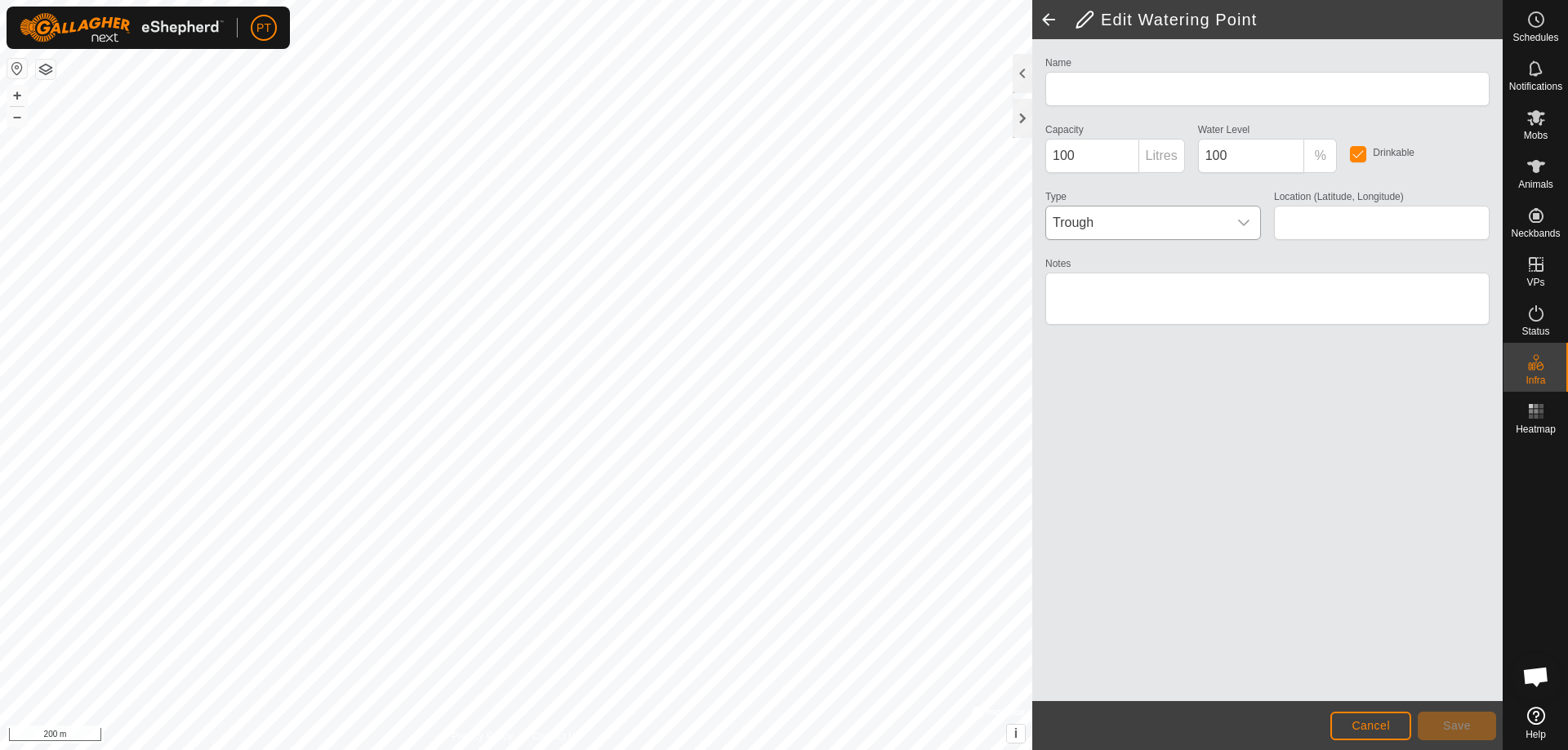
click at [1240, 222] on icon "dropdown trigger" at bounding box center [1242, 223] width 11 height 7
type input "Apex Paddock Sprayer Fill Point"
type input "-34.126954, 145.900215"
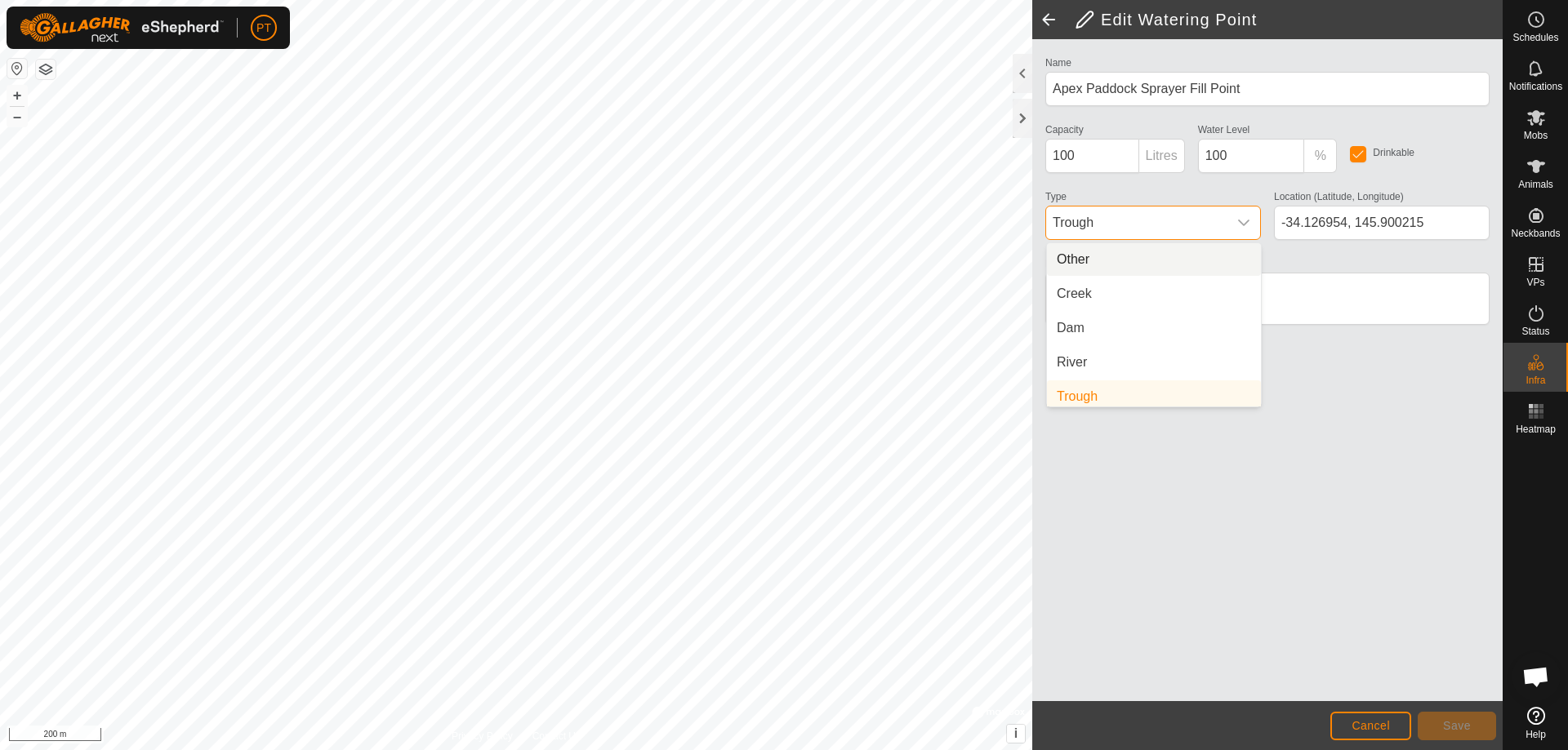
click at [1071, 250] on span "Other" at bounding box center [1073, 260] width 33 height 20
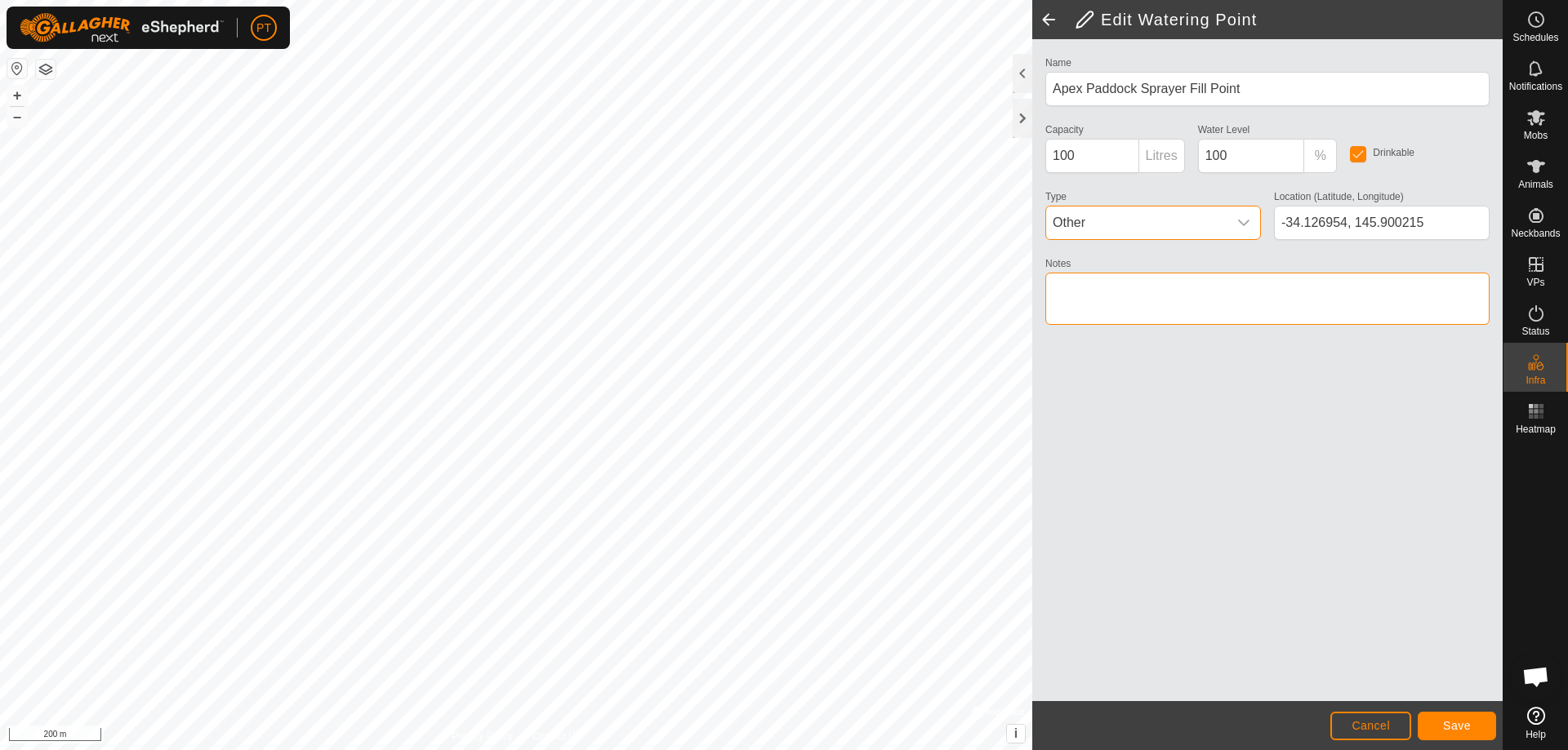
click at [1092, 294] on textarea "Notes" at bounding box center [1267, 299] width 444 height 52
type textarea "Tap and Tank"
click at [1041, 160] on div "Capacity 100 Litres" at bounding box center [1115, 146] width 153 height 54
click at [1086, 155] on input "100" at bounding box center [1093, 156] width 94 height 34
type input "1"
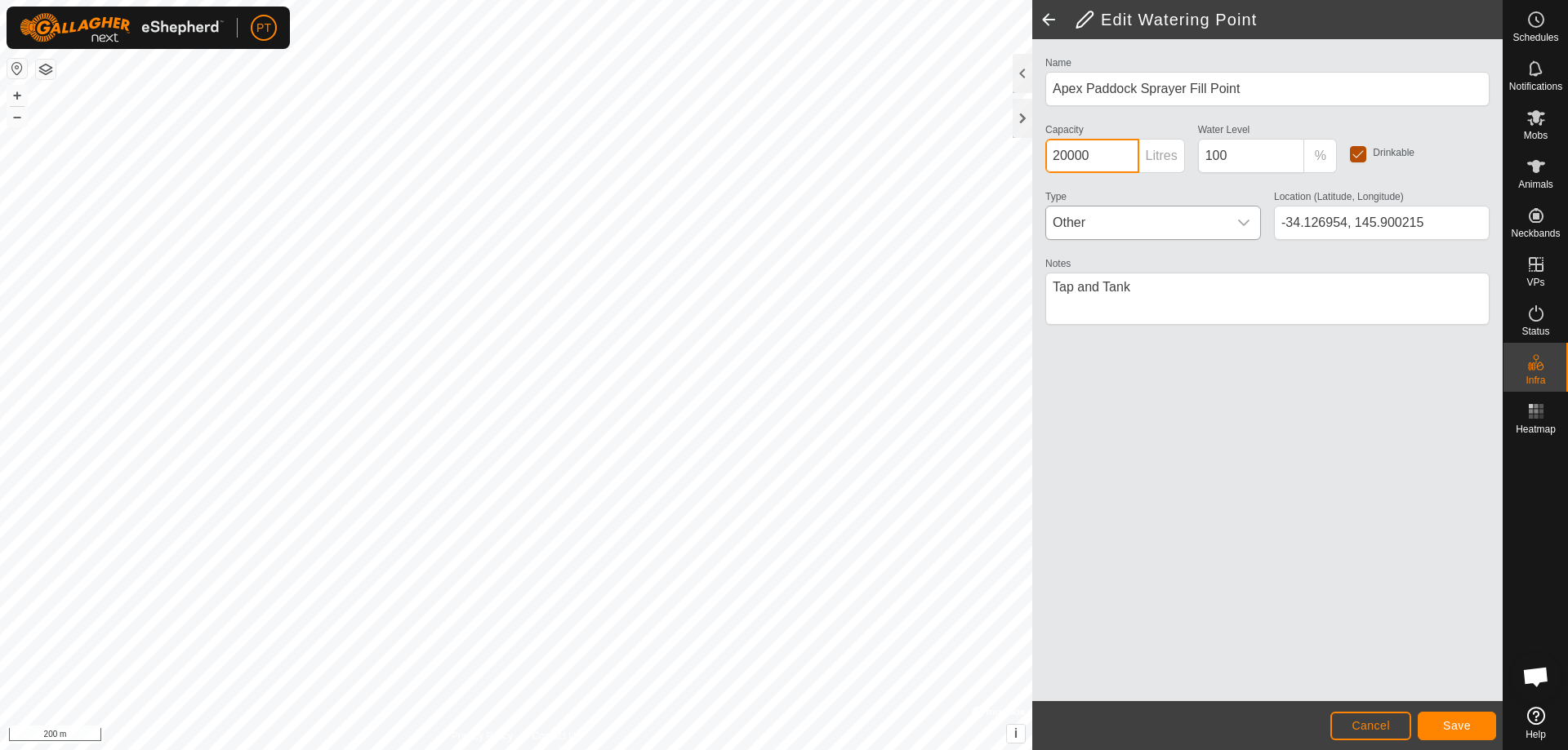
type input "20000"
click at [1358, 157] on input "checkbox" at bounding box center [1357, 154] width 16 height 16
checkbox input "false"
click at [1458, 727] on span "Save" at bounding box center [1457, 725] width 28 height 13
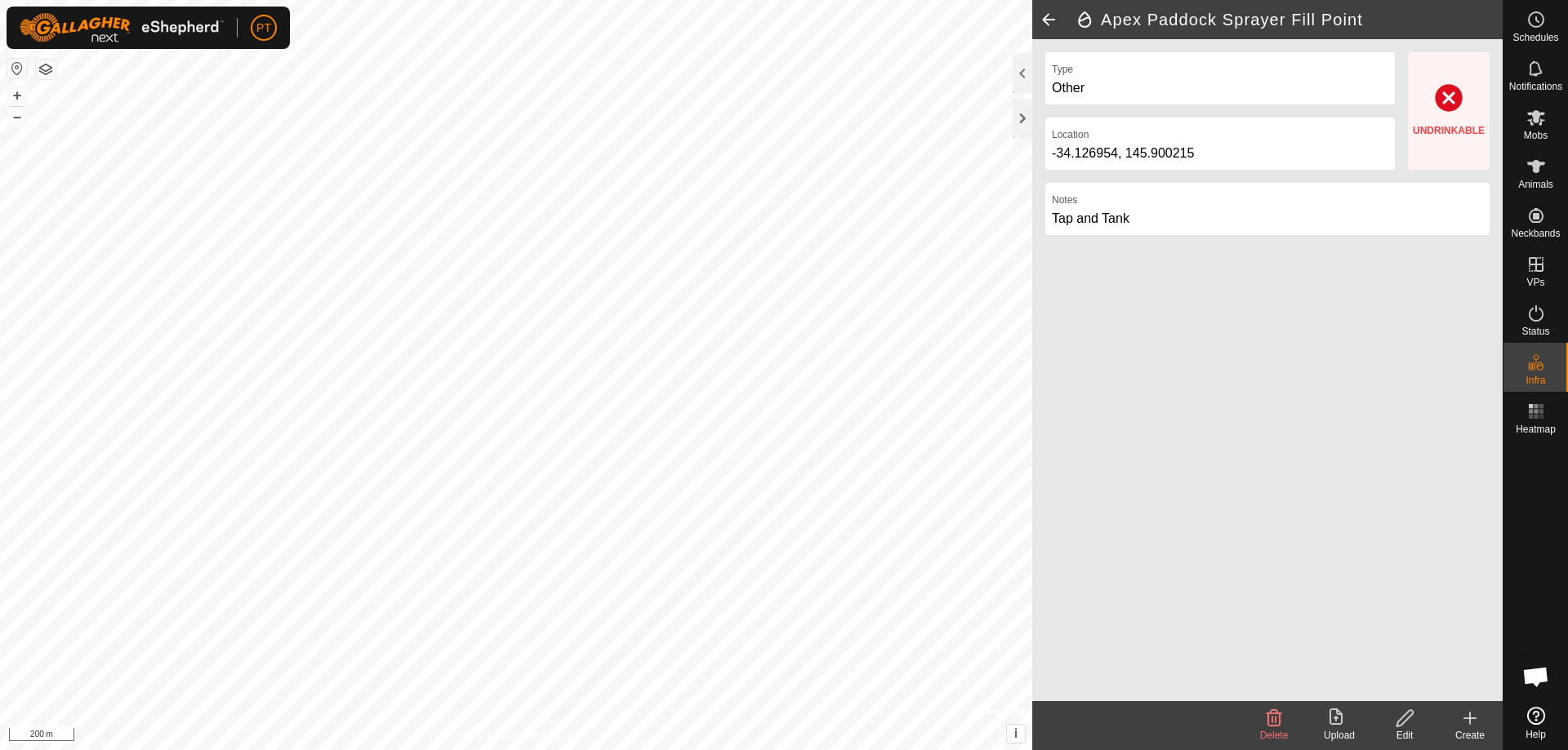
click at [606, 750] on html "PT Schedules Notifications Mobs Animals Neckbands VPs Status Infra Heatmap Help…" at bounding box center [784, 375] width 1568 height 750
click at [628, 750] on html "PT Schedules Notifications Mobs Animals Neckbands VPs Status Infra Heatmap Help…" at bounding box center [784, 375] width 1568 height 750
click at [478, 750] on html "PT Schedules Notifications Mobs Animals Neckbands VPs Status Infra Heatmap Help…" at bounding box center [784, 375] width 1568 height 750
click at [792, 750] on html "PT Schedules Notifications Mobs Animals Neckbands VPs Status Infra Heatmap Help…" at bounding box center [784, 375] width 1568 height 750
click at [1048, 19] on span at bounding box center [1048, 19] width 33 height 39
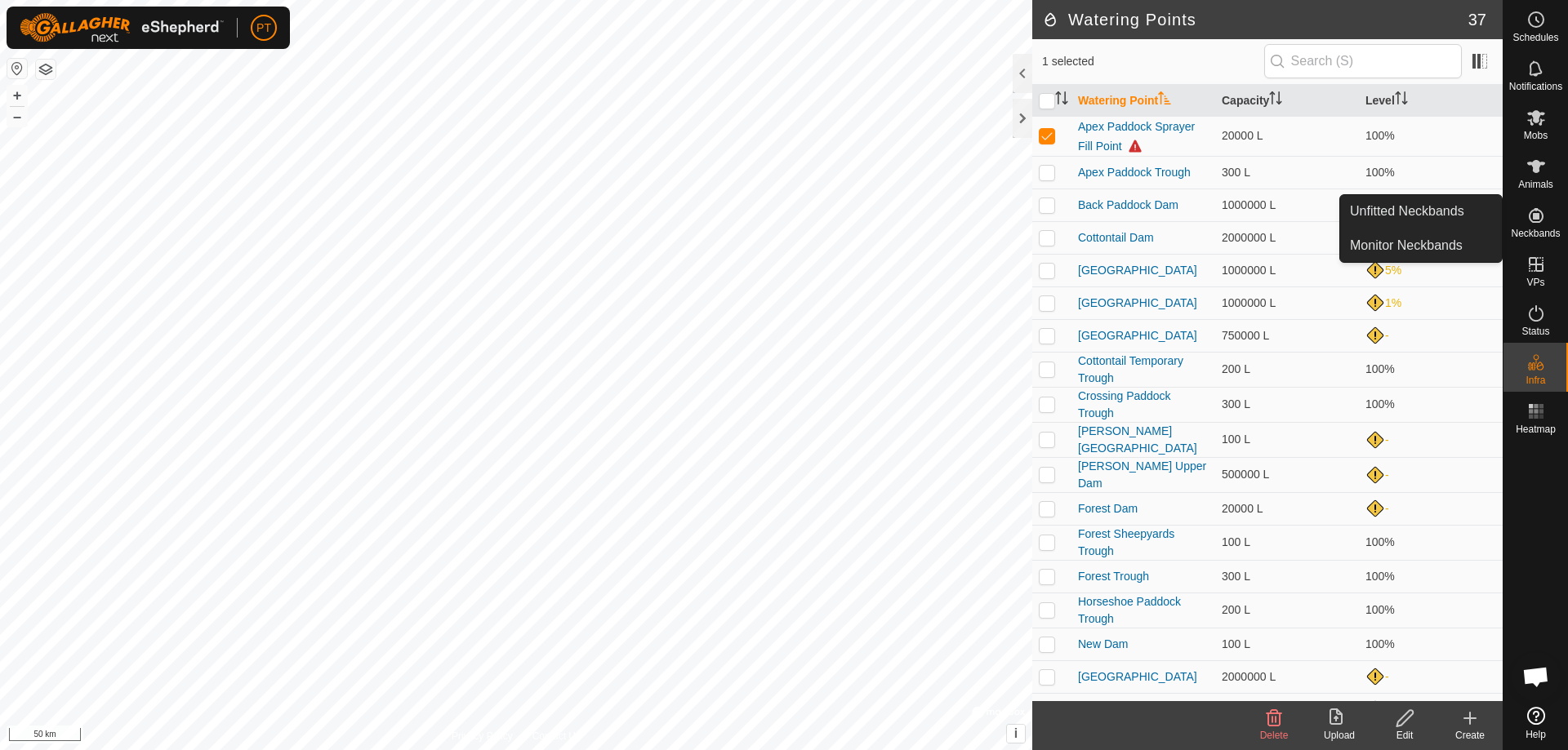
click at [1534, 217] on icon at bounding box center [1536, 215] width 15 height 15
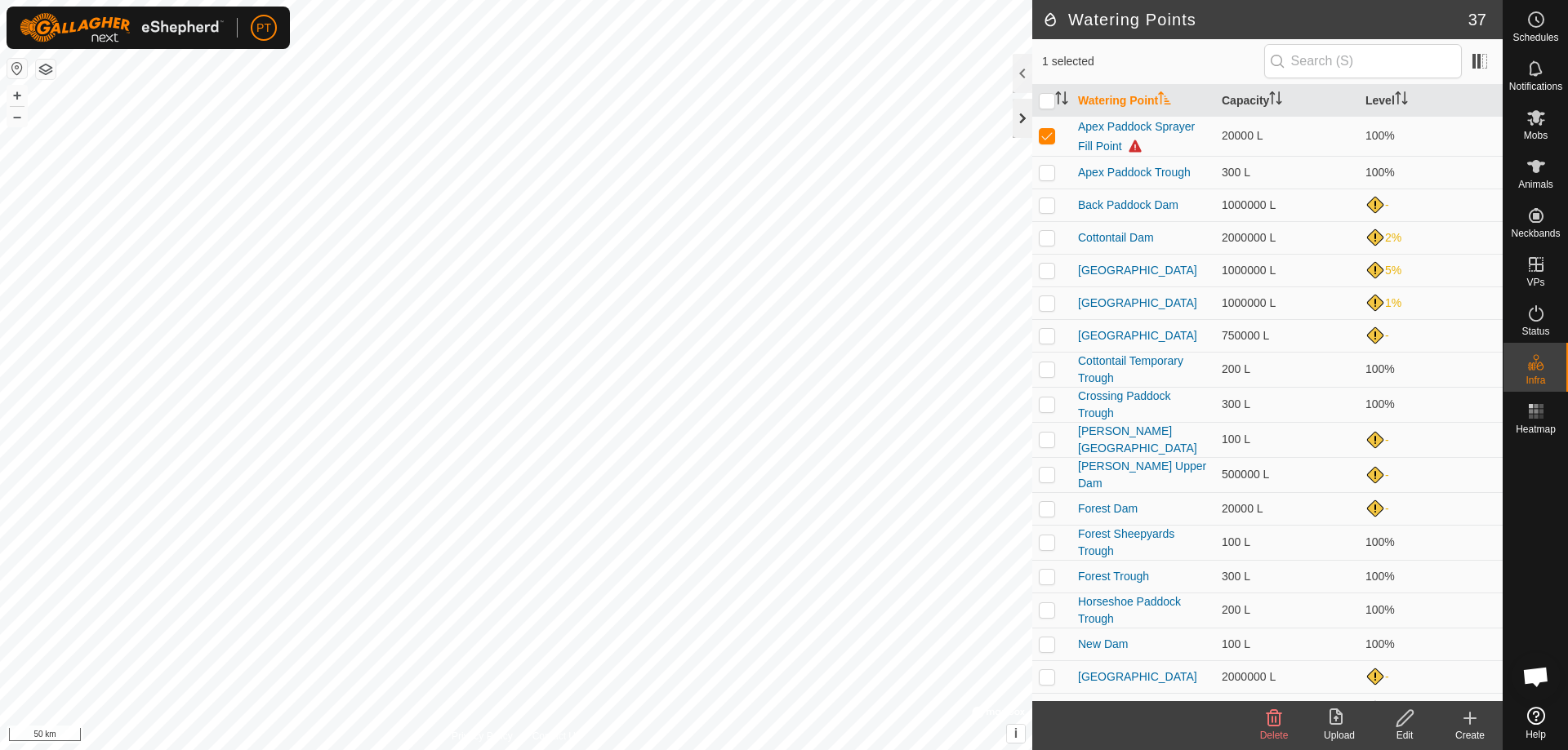
click at [1023, 116] on div at bounding box center [1023, 118] width 20 height 39
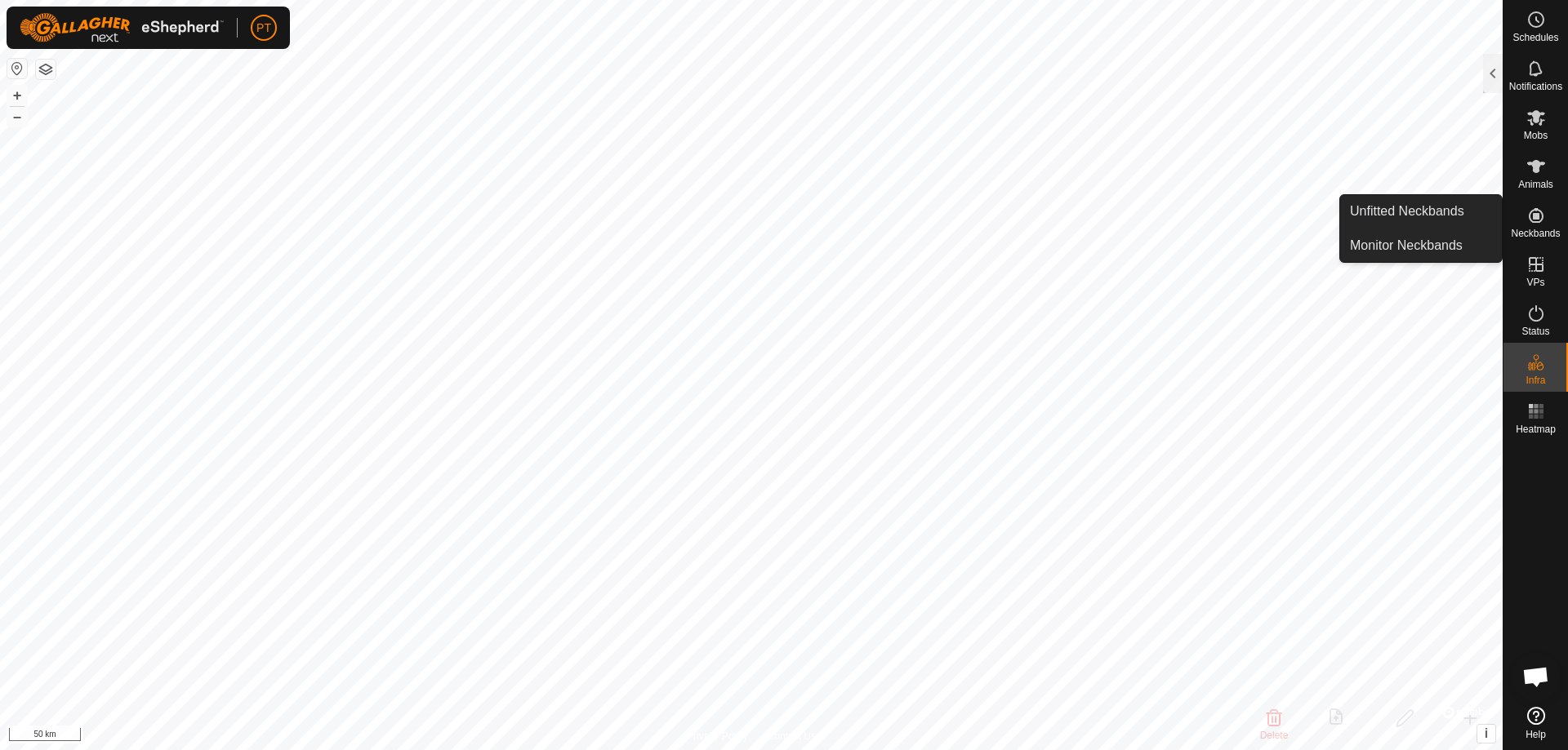
click at [1536, 217] on icon at bounding box center [1536, 215] width 15 height 15
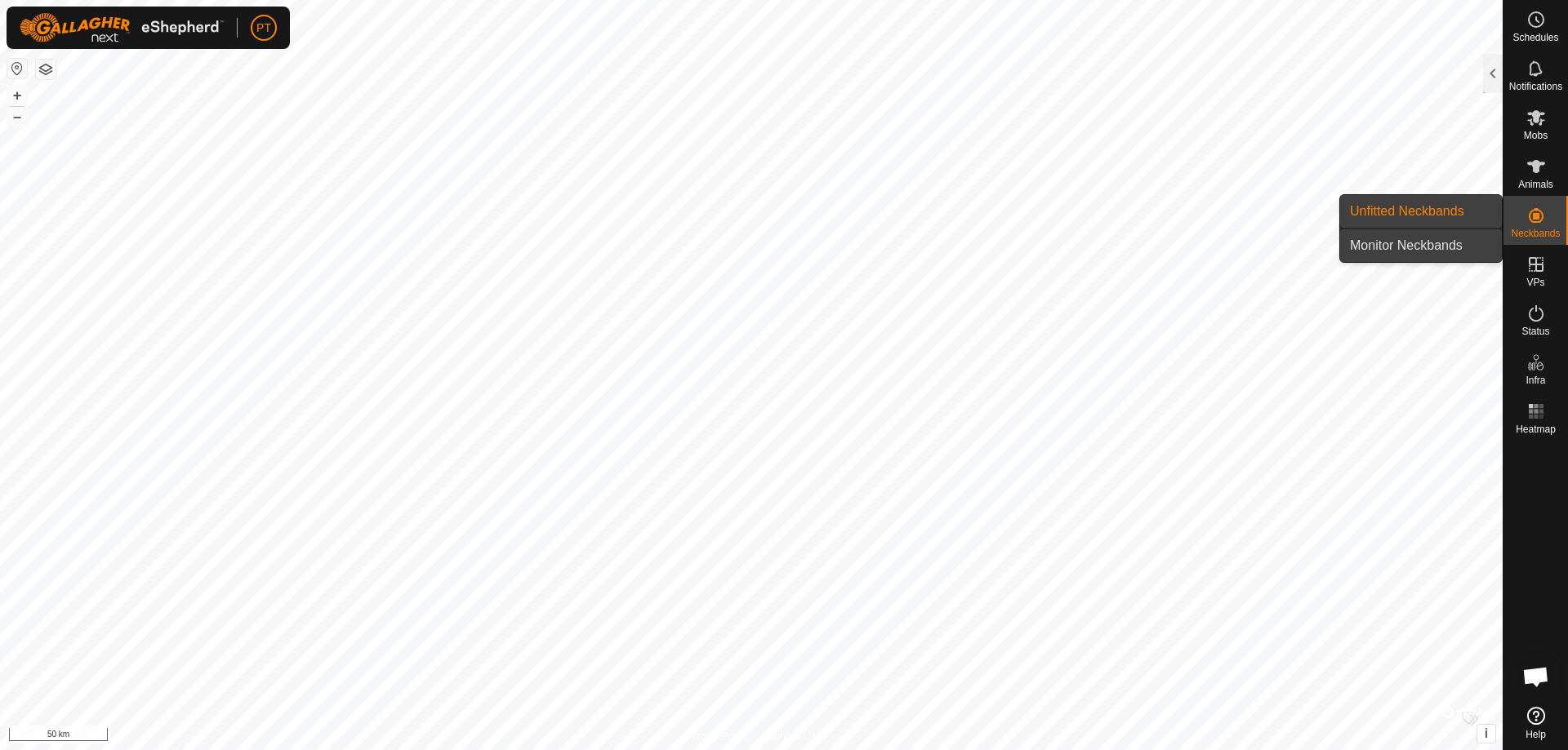
click at [1416, 244] on link "Monitor Neckbands" at bounding box center [1421, 246] width 162 height 33
click at [1406, 247] on link "Monitor Neckbands" at bounding box center [1421, 246] width 162 height 33
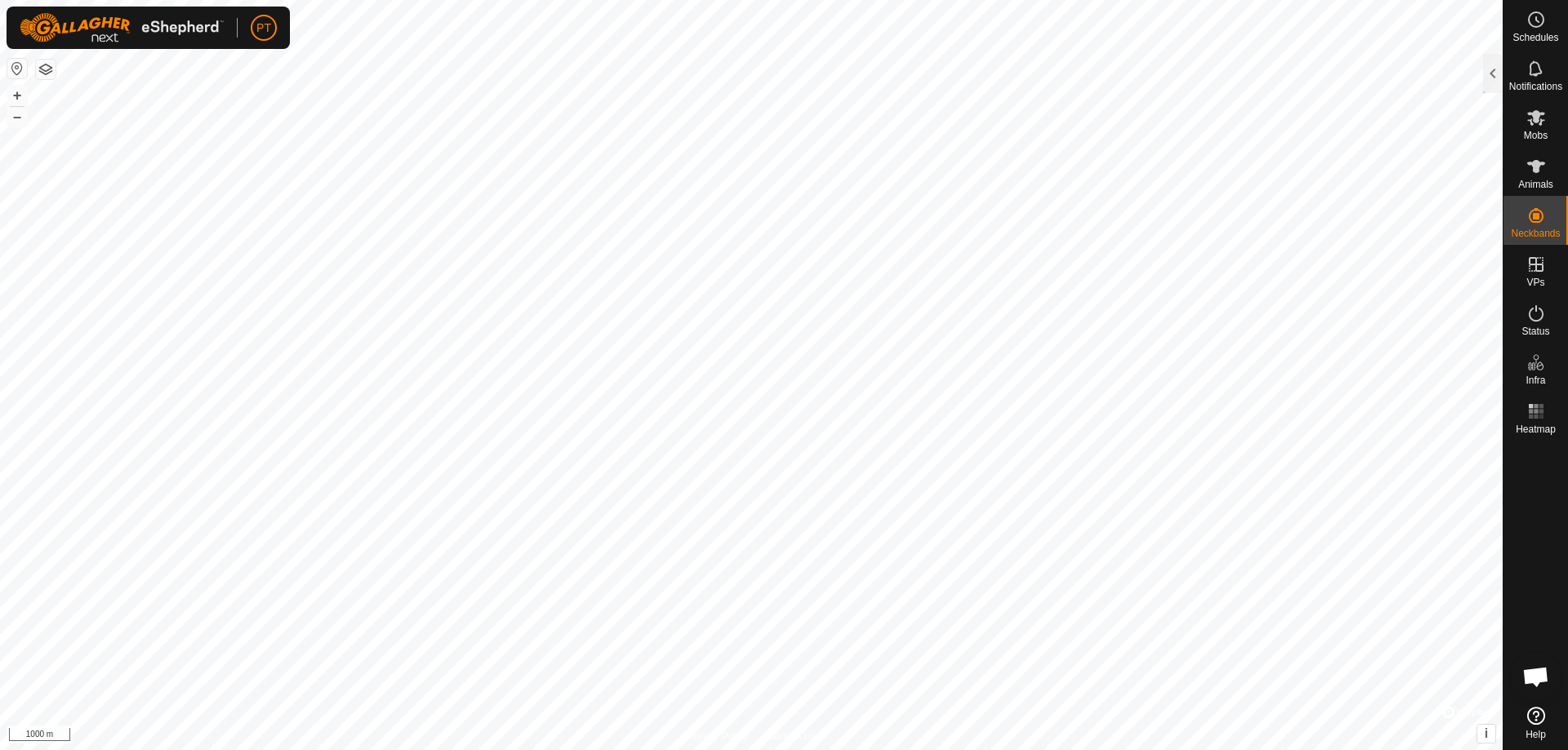
click at [992, 750] on html "PT Schedules Notifications Mobs Animals Neckbands VPs Status Infra Heatmap Help…" at bounding box center [784, 375] width 1568 height 750
click at [1531, 317] on icon at bounding box center [1536, 314] width 20 height 20
click at [1542, 318] on icon at bounding box center [1536, 314] width 15 height 16
click at [1488, 73] on div at bounding box center [1493, 73] width 20 height 39
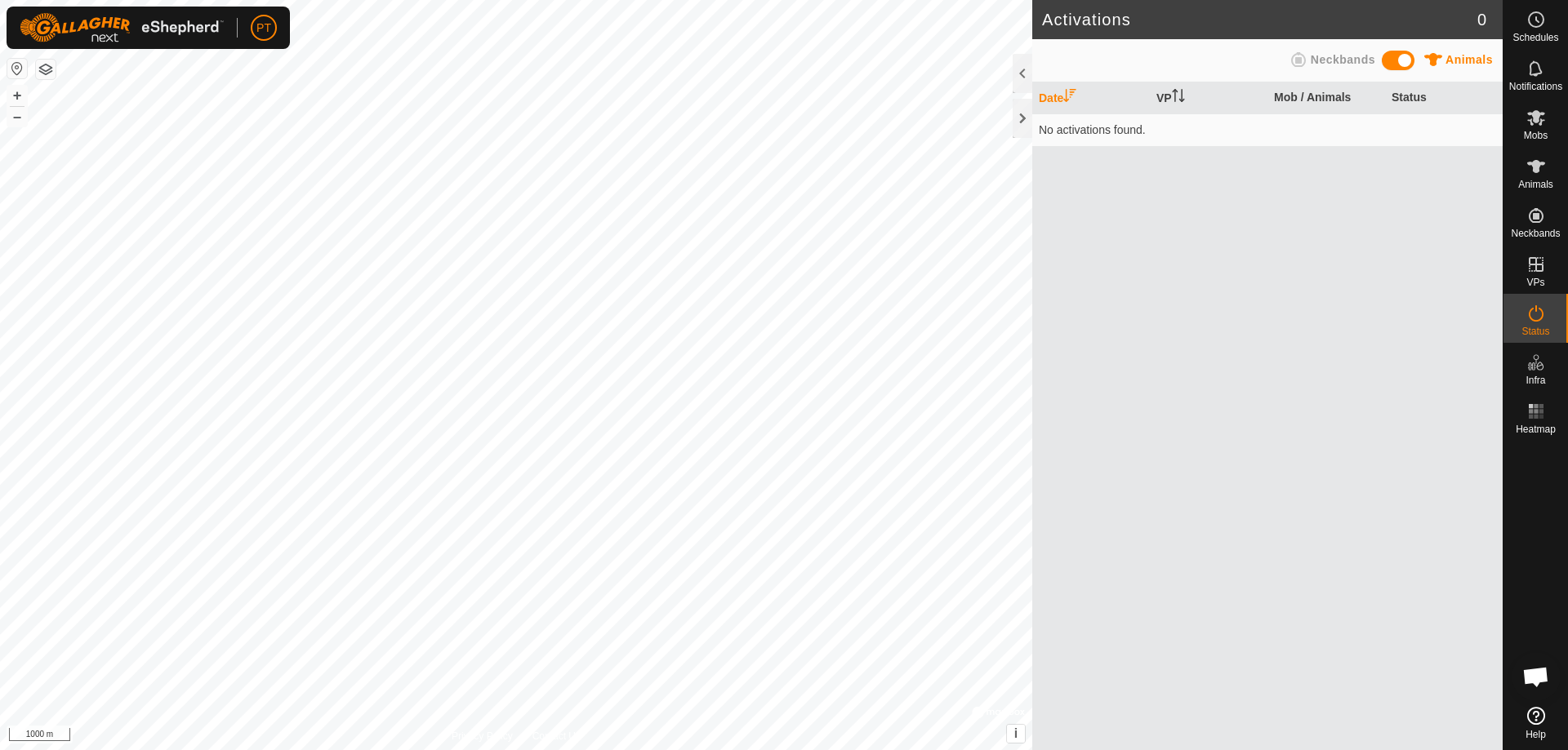
click at [1299, 58] on icon at bounding box center [1298, 59] width 15 height 15
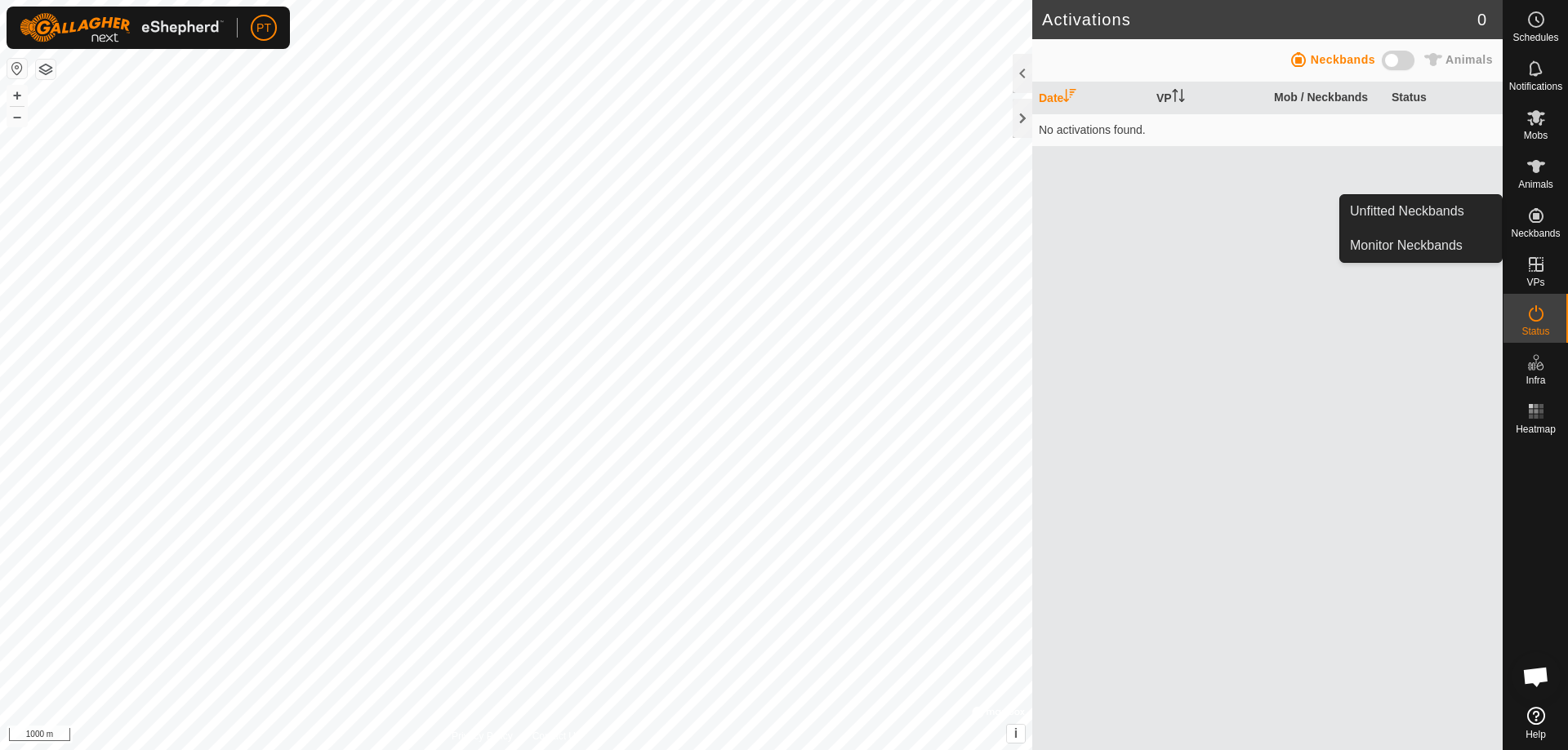
click at [1535, 217] on icon at bounding box center [1536, 215] width 15 height 15
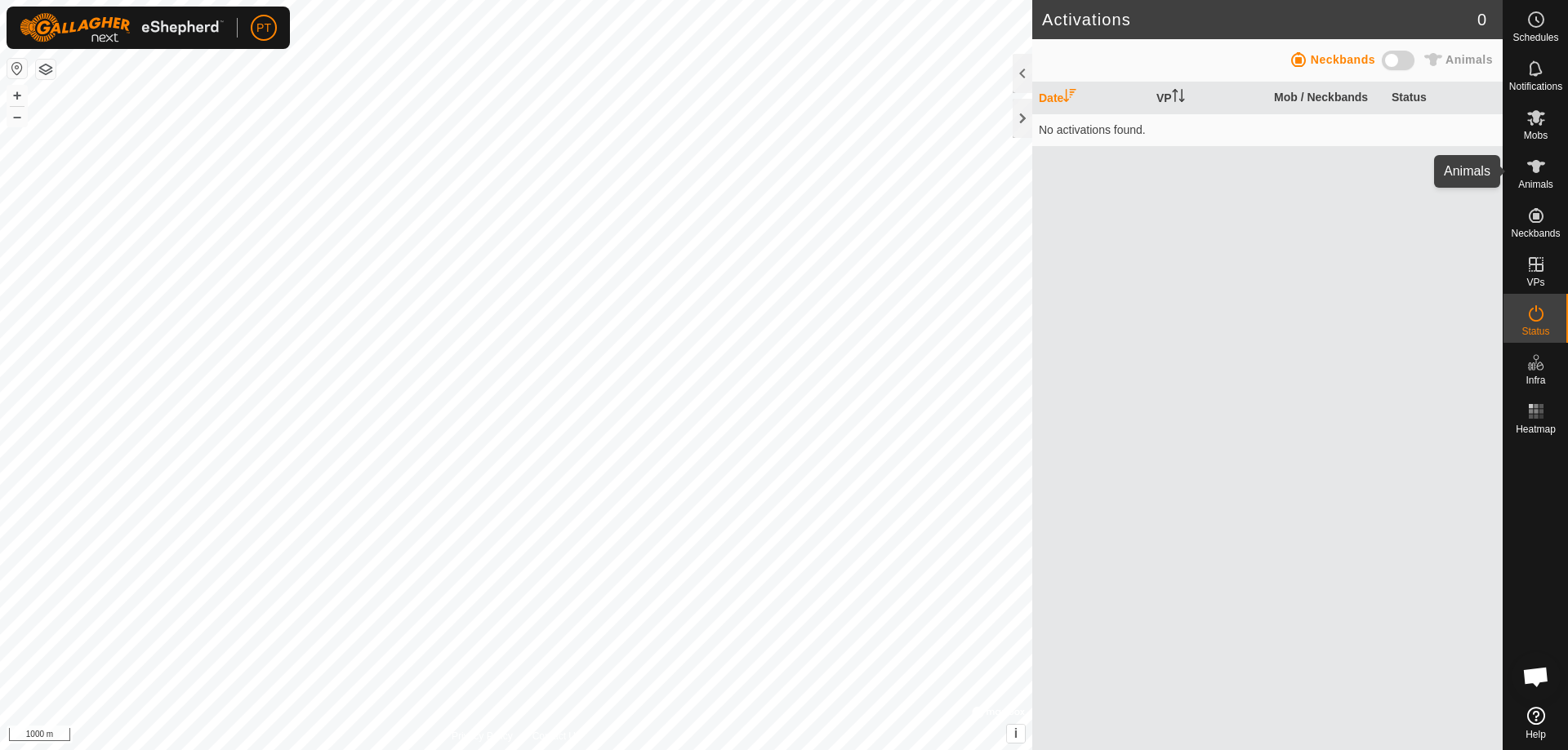
click at [1538, 168] on icon at bounding box center [1536, 166] width 18 height 13
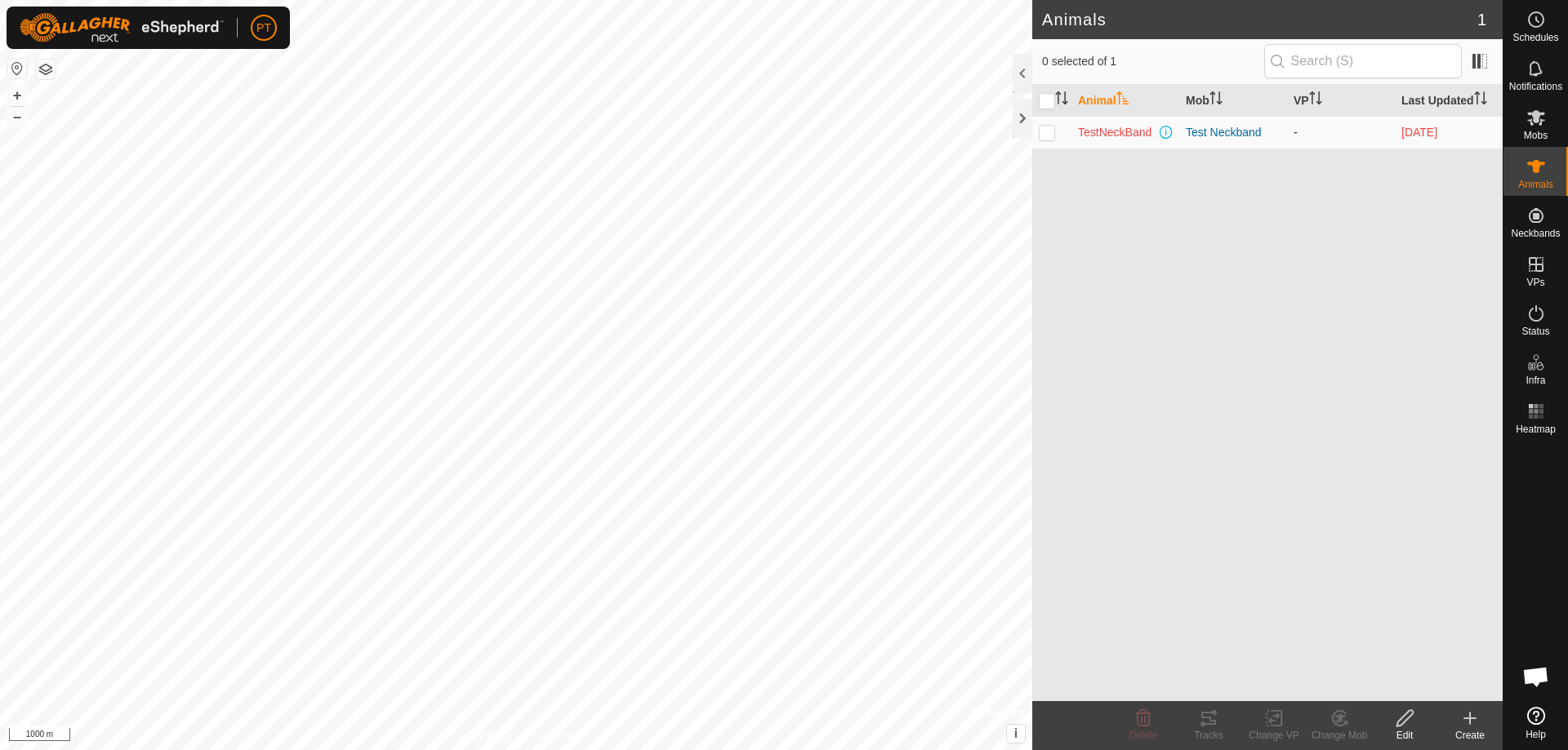
click at [1048, 137] on p-checkbox at bounding box center [1047, 132] width 16 height 13
checkbox input "true"
click at [1206, 132] on div "Test Neckband" at bounding box center [1232, 132] width 95 height 17
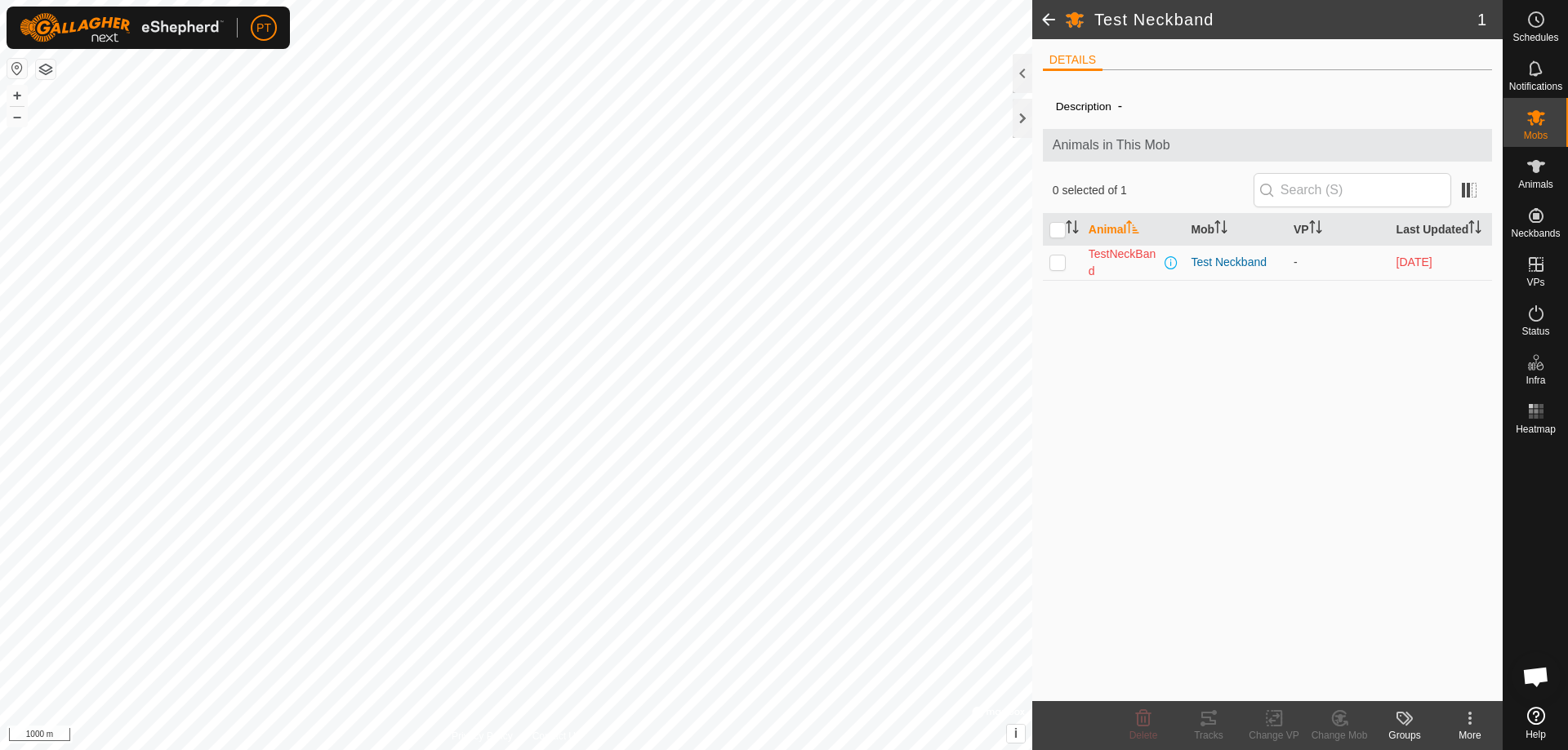
click at [1045, 14] on span at bounding box center [1048, 19] width 33 height 39
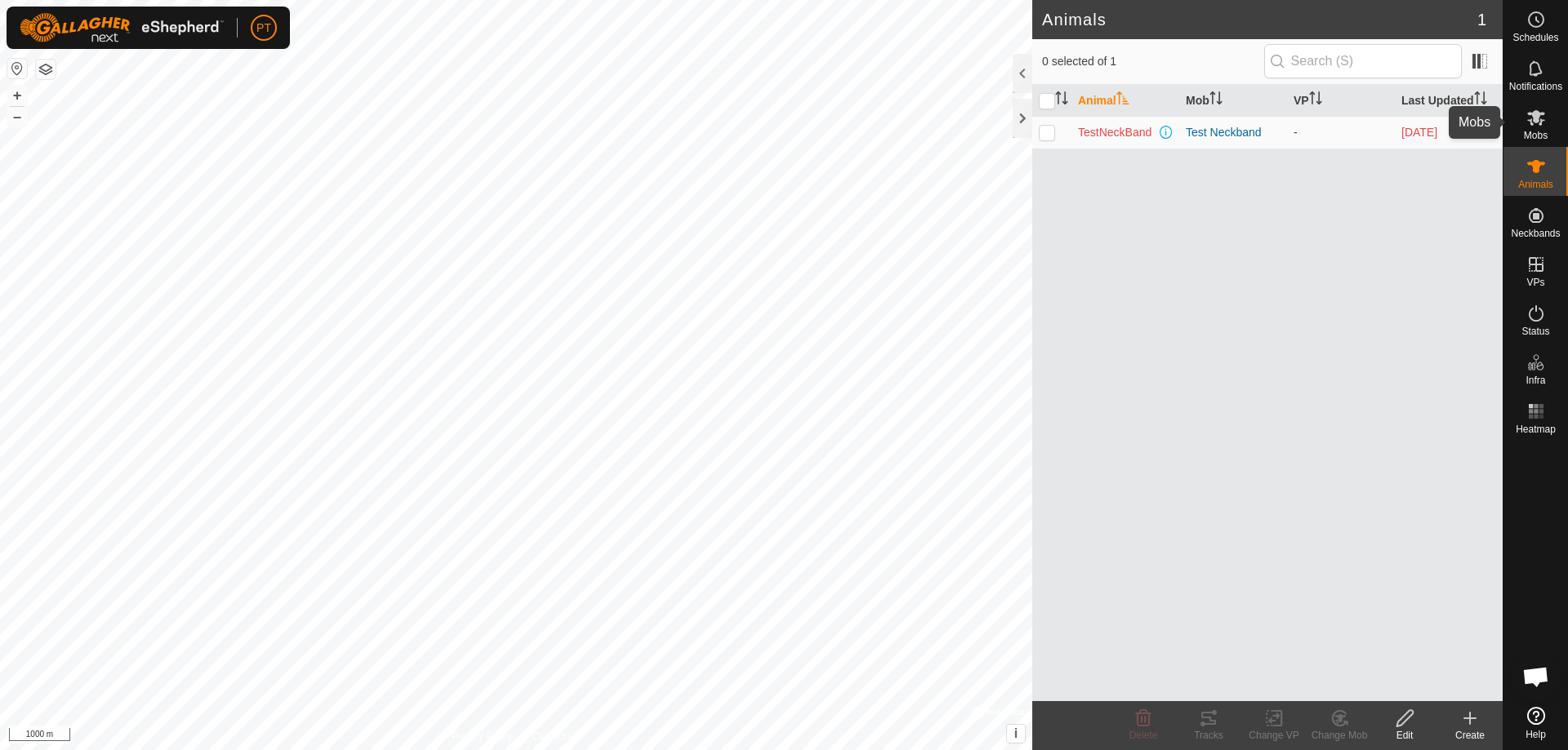
click at [1536, 116] on icon at bounding box center [1536, 118] width 18 height 16
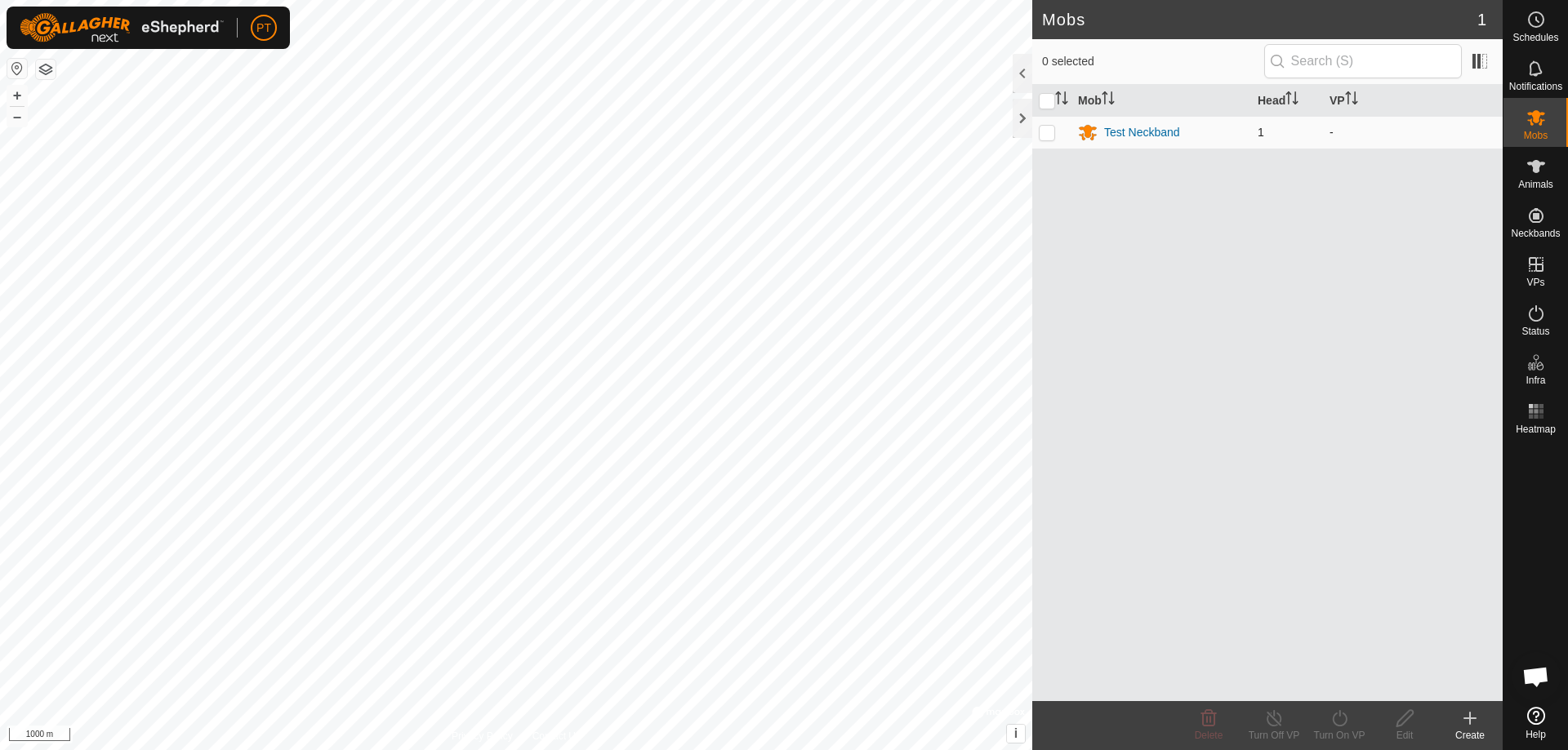
click at [1055, 131] on p-checkbox at bounding box center [1047, 132] width 16 height 13
checkbox input "true"
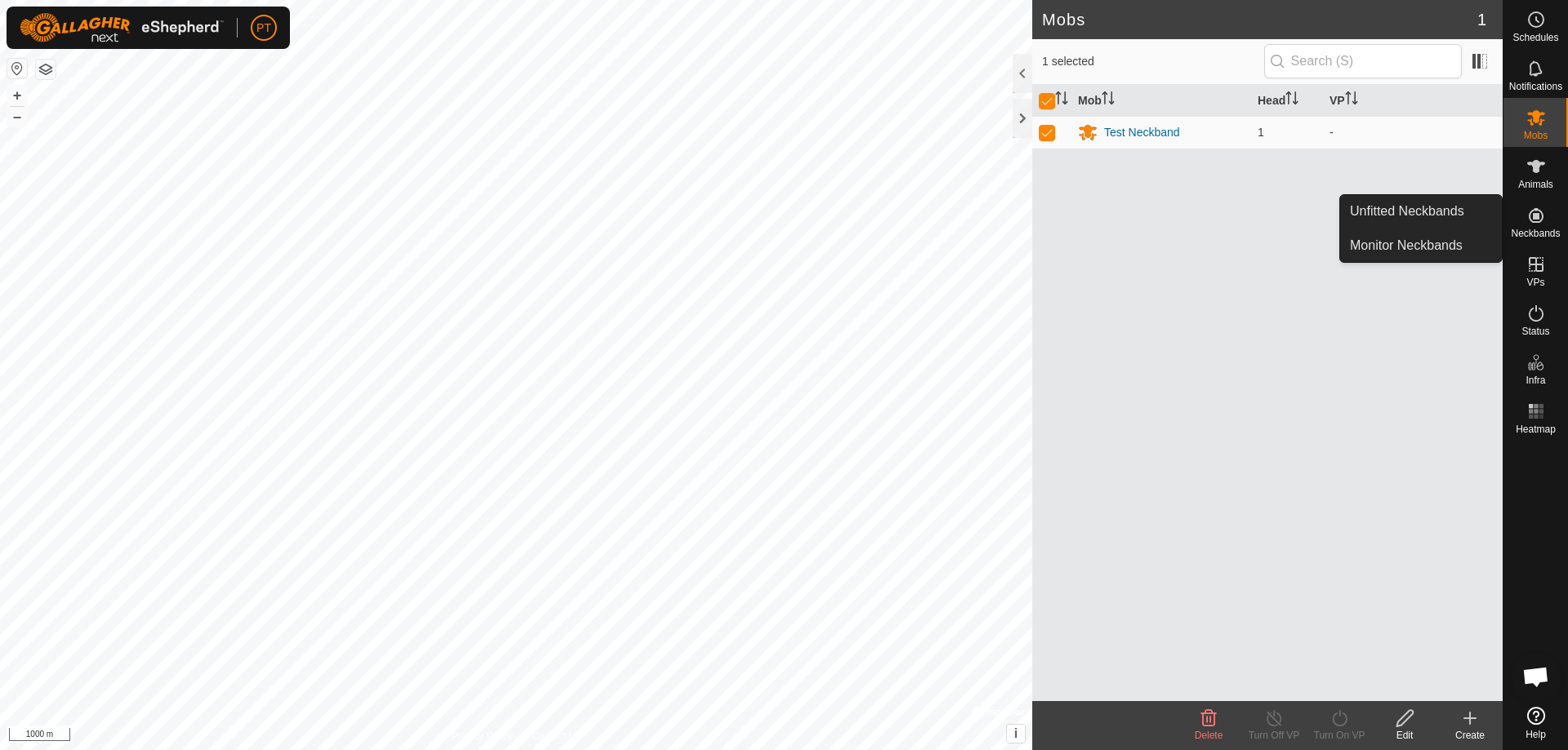
click at [1533, 223] on icon at bounding box center [1536, 215] width 15 height 15
click at [1533, 214] on icon at bounding box center [1536, 215] width 15 height 15
click at [1439, 249] on link "Monitor Neckbands" at bounding box center [1421, 246] width 162 height 33
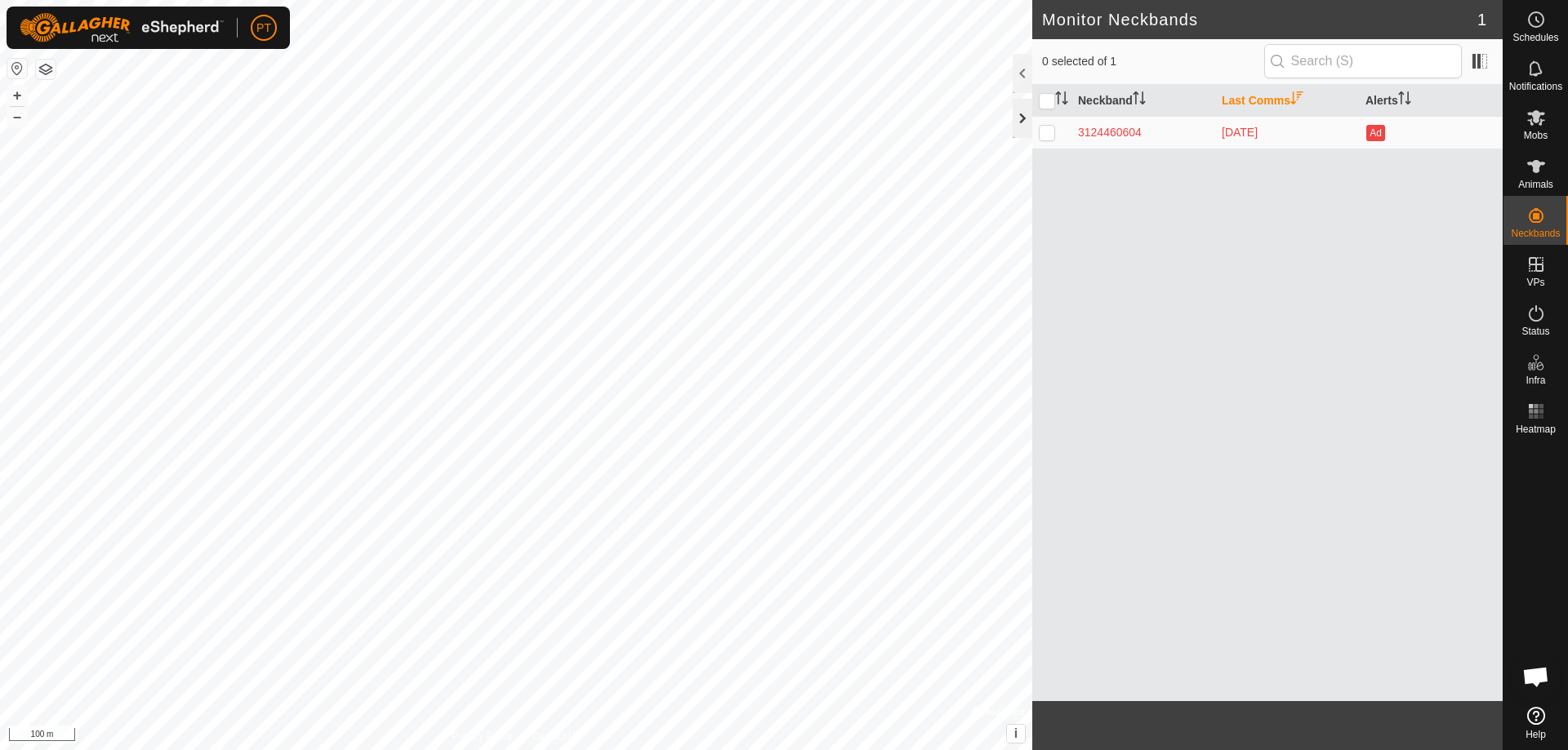
click at [1017, 119] on div at bounding box center [1023, 118] width 20 height 39
